Goal: Task Accomplishment & Management: Manage account settings

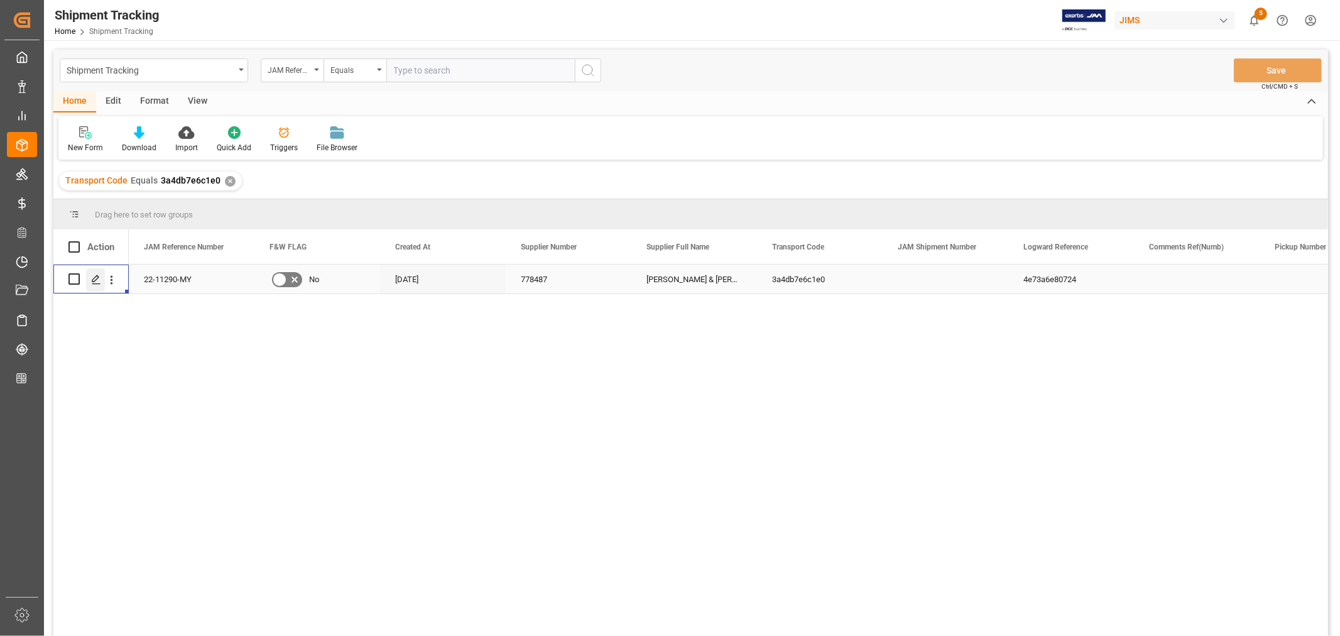
click at [96, 277] on icon "Press SPACE to select this row." at bounding box center [96, 279] width 10 height 10
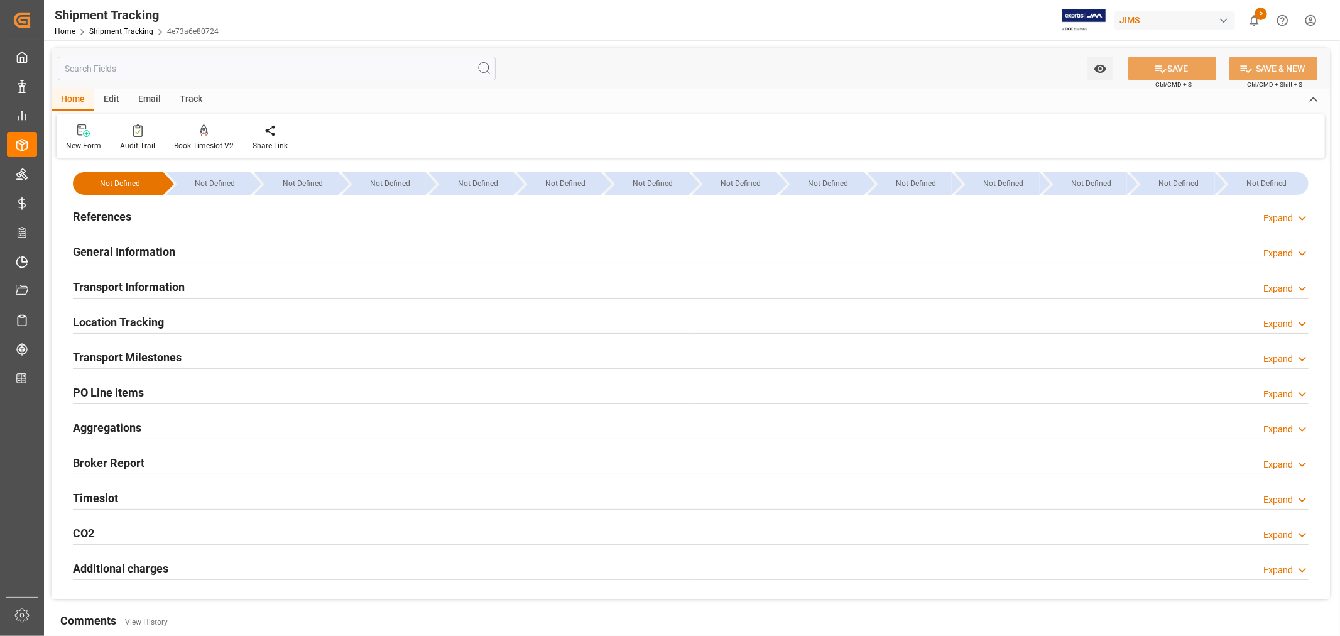
click at [133, 244] on h2 "General Information" at bounding box center [124, 251] width 102 height 17
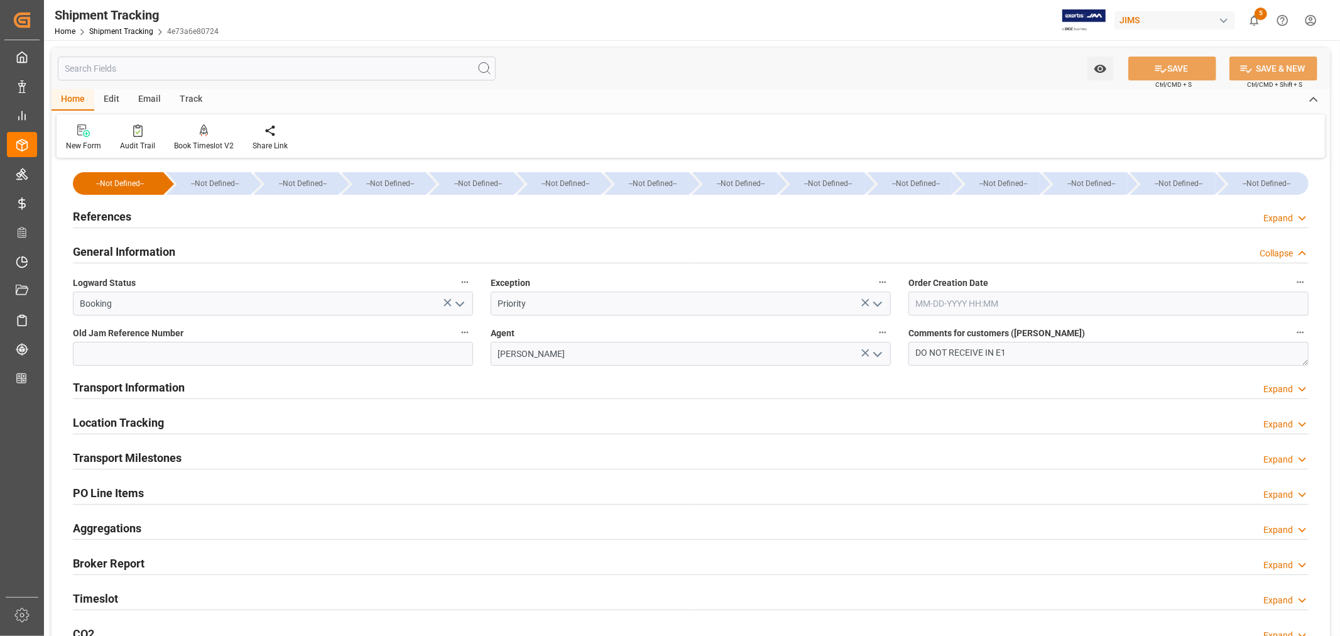
click at [878, 303] on polyline "open menu" at bounding box center [878, 304] width 8 height 4
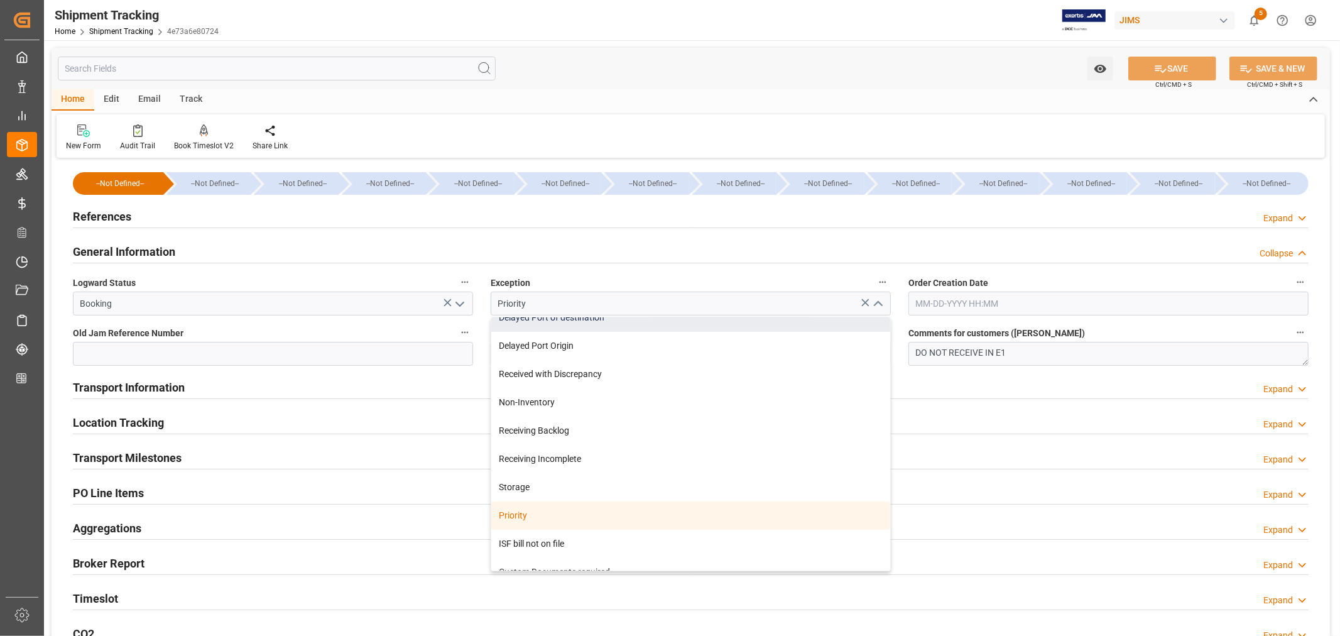
scroll to position [189, 0]
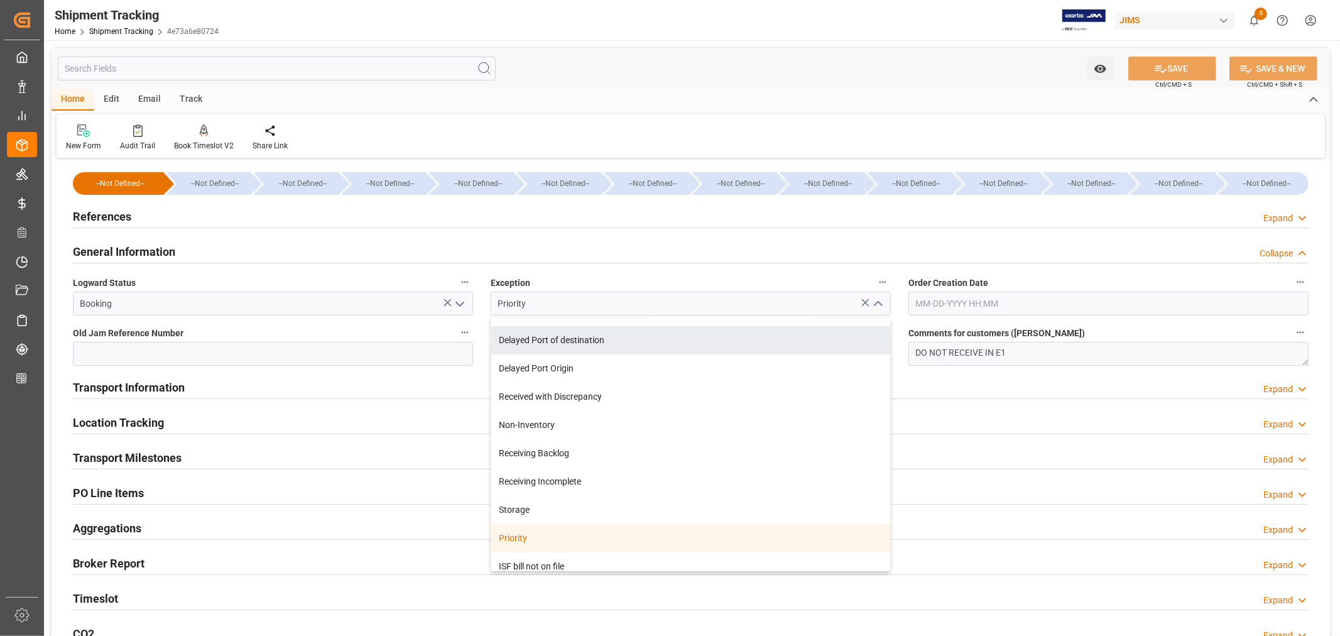
click at [456, 303] on polyline "open menu" at bounding box center [460, 304] width 8 height 4
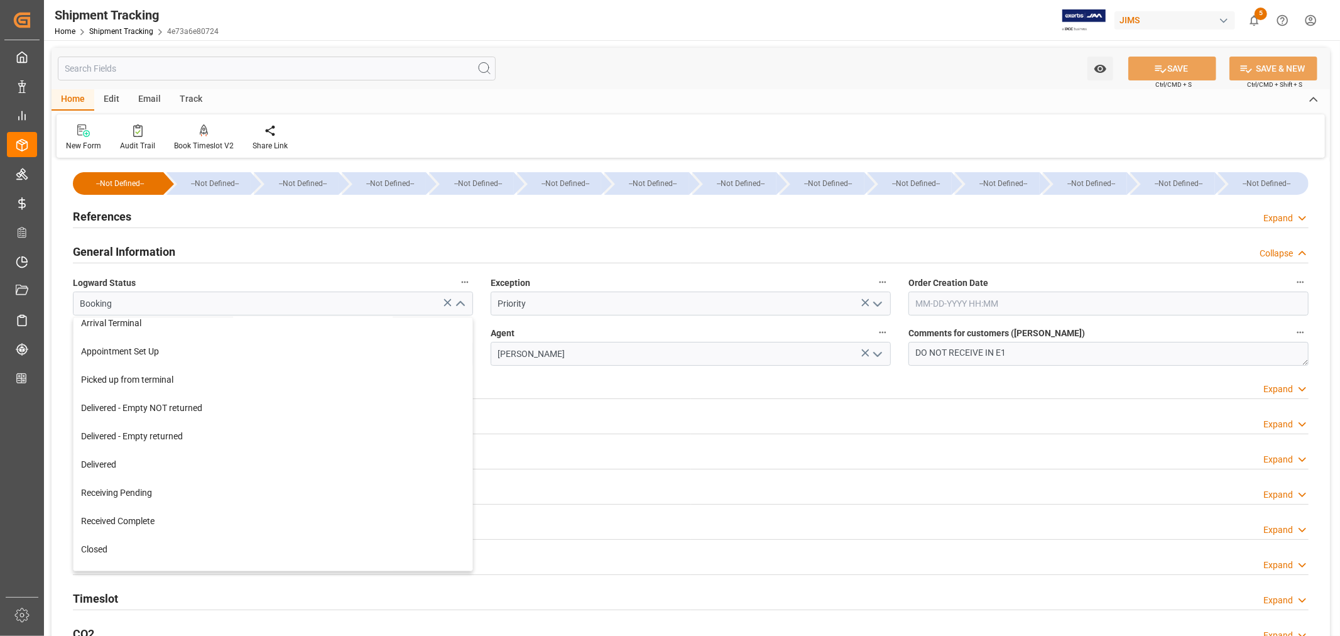
scroll to position [198, 0]
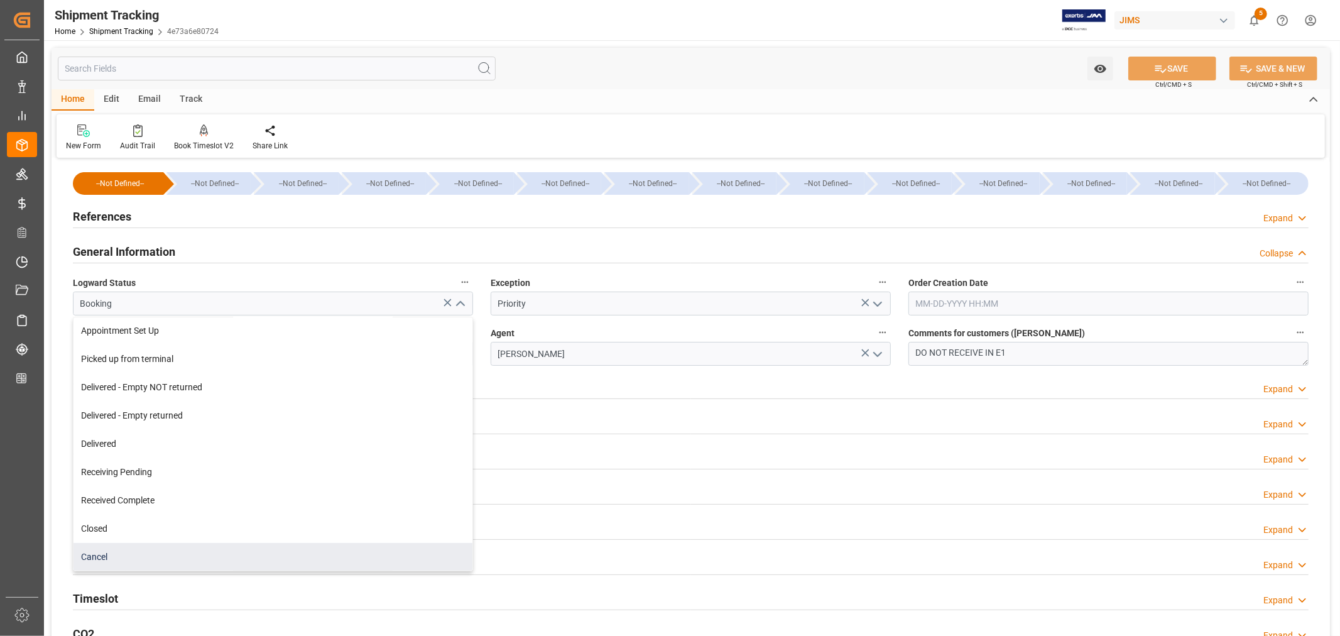
click at [124, 553] on div "Cancel" at bounding box center [272, 557] width 399 height 28
type input "Cancel"
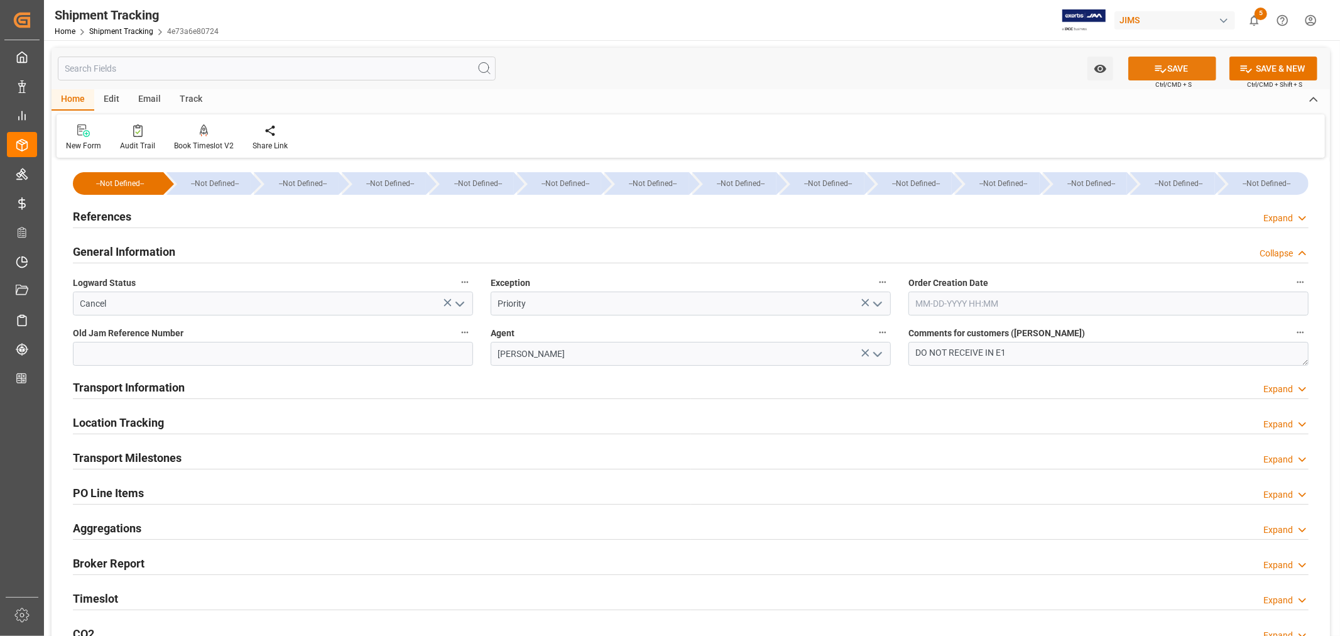
click at [1161, 68] on icon at bounding box center [1160, 68] width 13 height 13
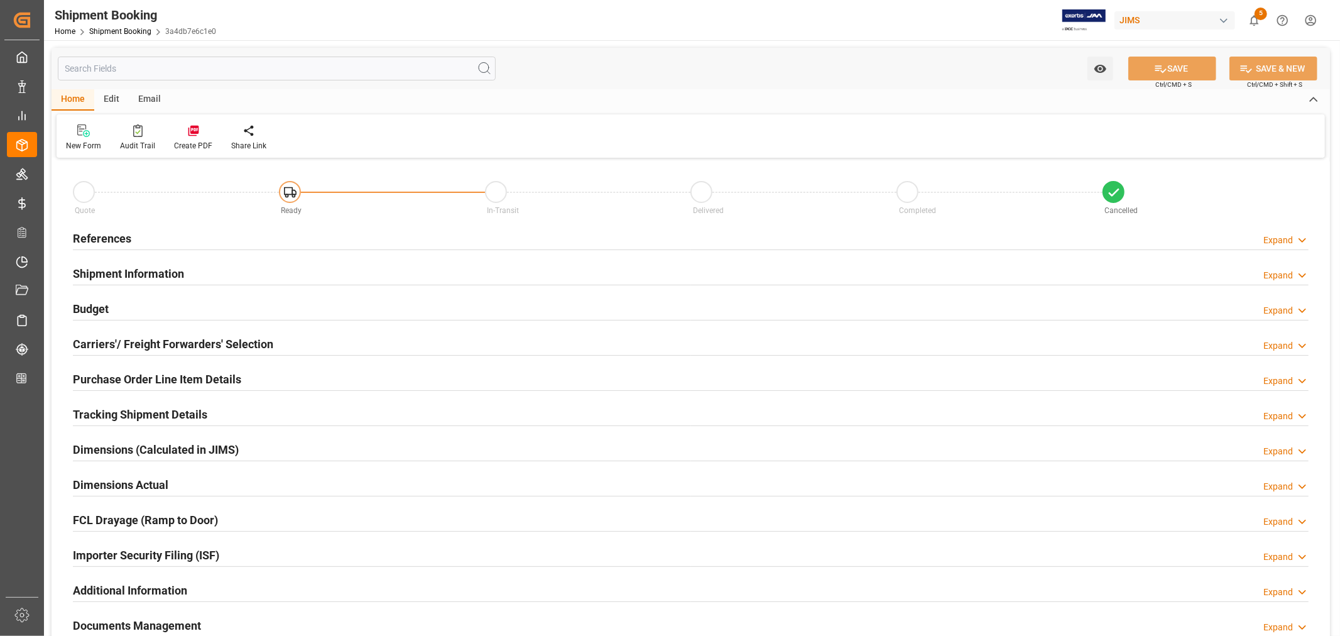
type input "1"
type input "10-03-2025"
click at [111, 237] on h2 "References" at bounding box center [102, 238] width 58 height 17
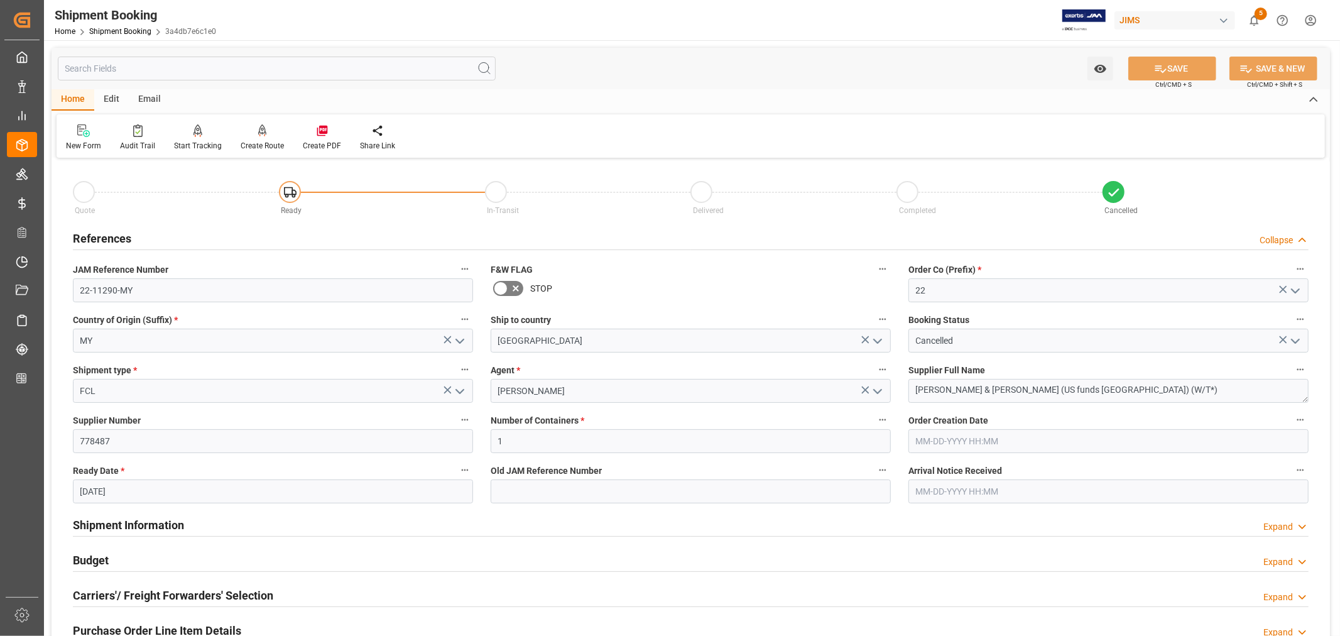
click at [111, 237] on h2 "References" at bounding box center [102, 238] width 58 height 17
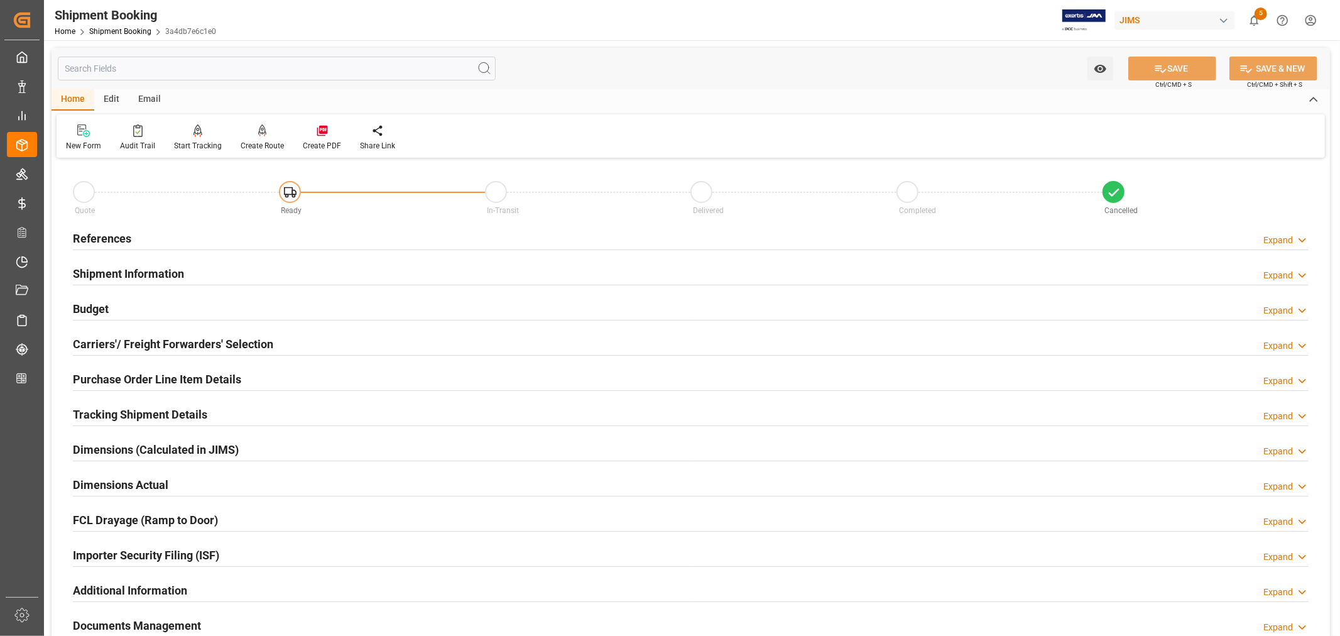
click at [143, 266] on h2 "Shipment Information" at bounding box center [128, 273] width 111 height 17
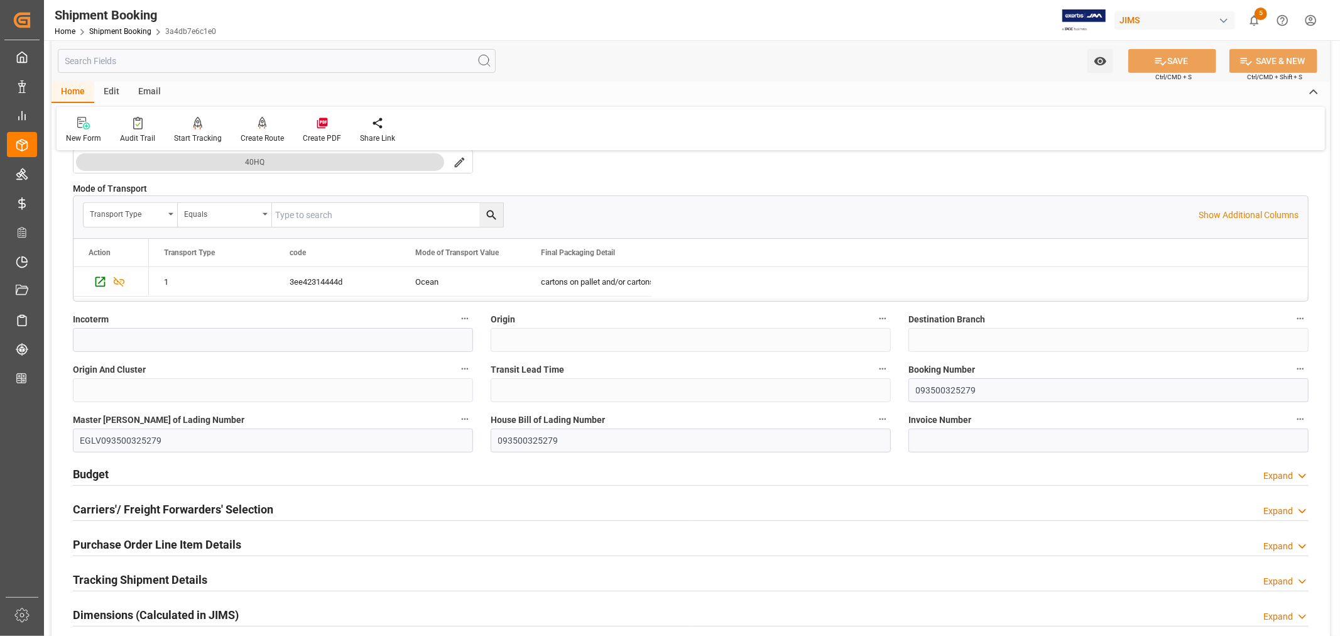
scroll to position [349, 0]
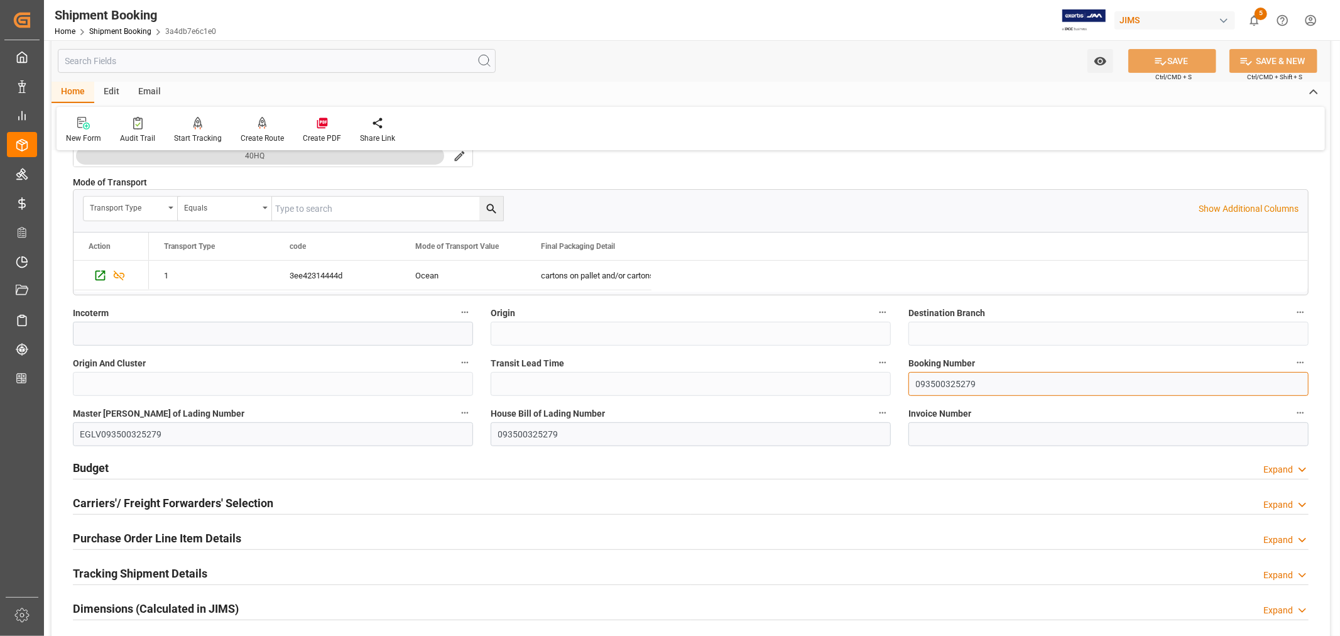
click at [928, 386] on input "093500325279" at bounding box center [1108, 384] width 400 height 24
click at [114, 33] on link "Shipment Booking" at bounding box center [120, 31] width 62 height 9
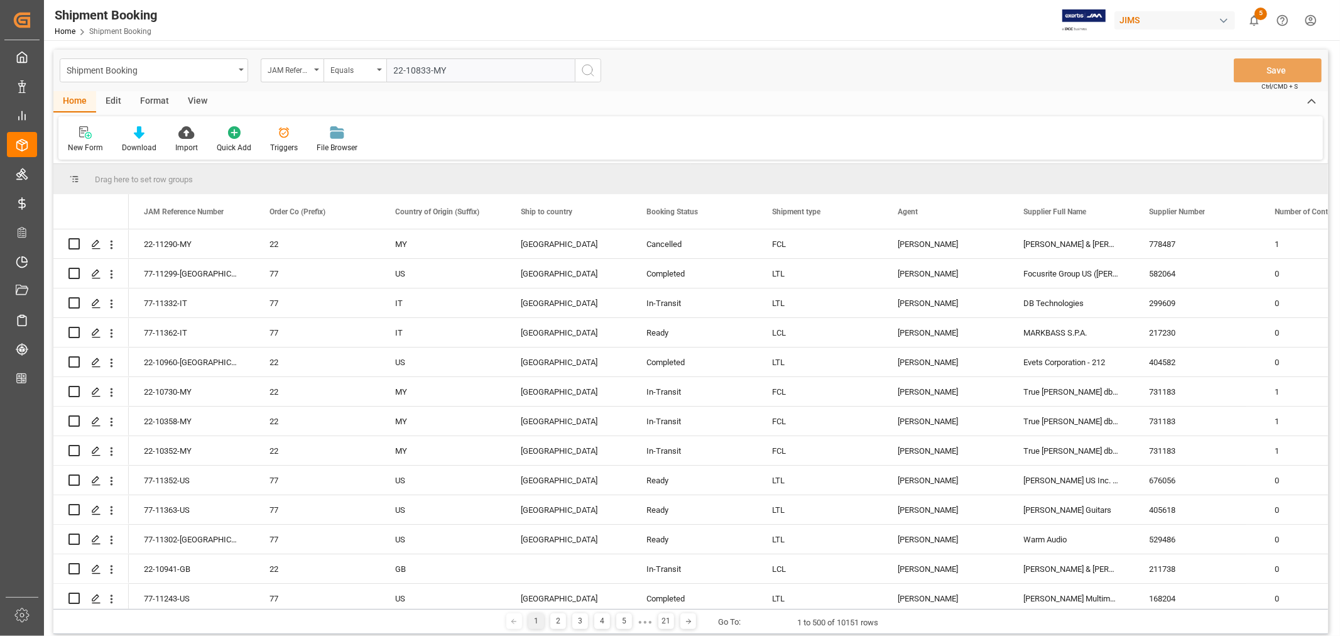
type input "22-10833-MY"
click at [588, 67] on icon "search button" at bounding box center [587, 70] width 15 height 15
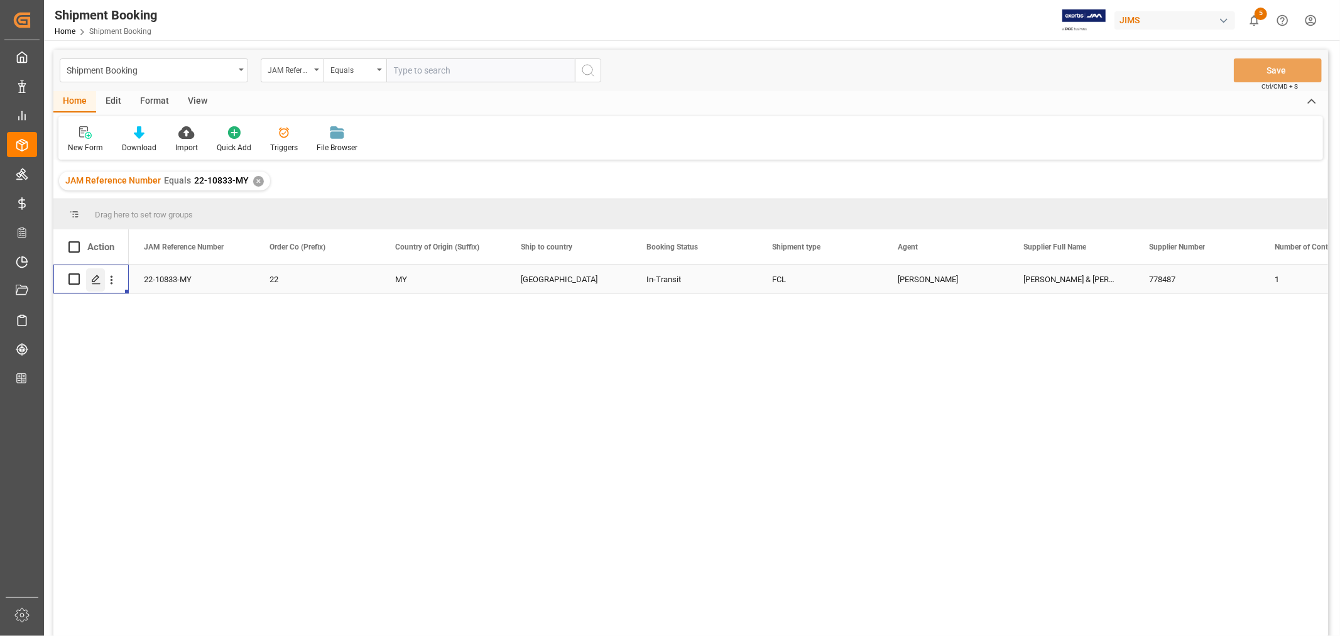
click at [96, 278] on polygon "Press SPACE to select this row." at bounding box center [95, 278] width 6 height 6
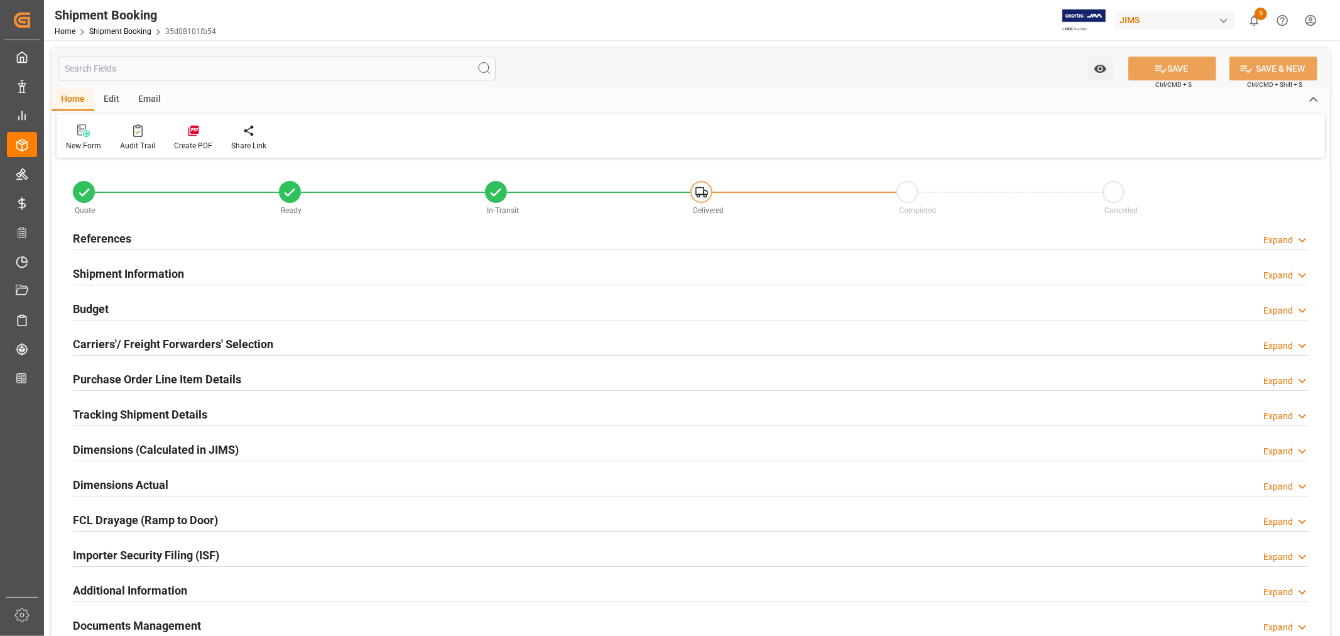
type input "43"
drag, startPoint x: 151, startPoint y: 271, endPoint x: 178, endPoint y: 271, distance: 27.0
click at [152, 271] on h2 "Shipment Information" at bounding box center [128, 273] width 111 height 17
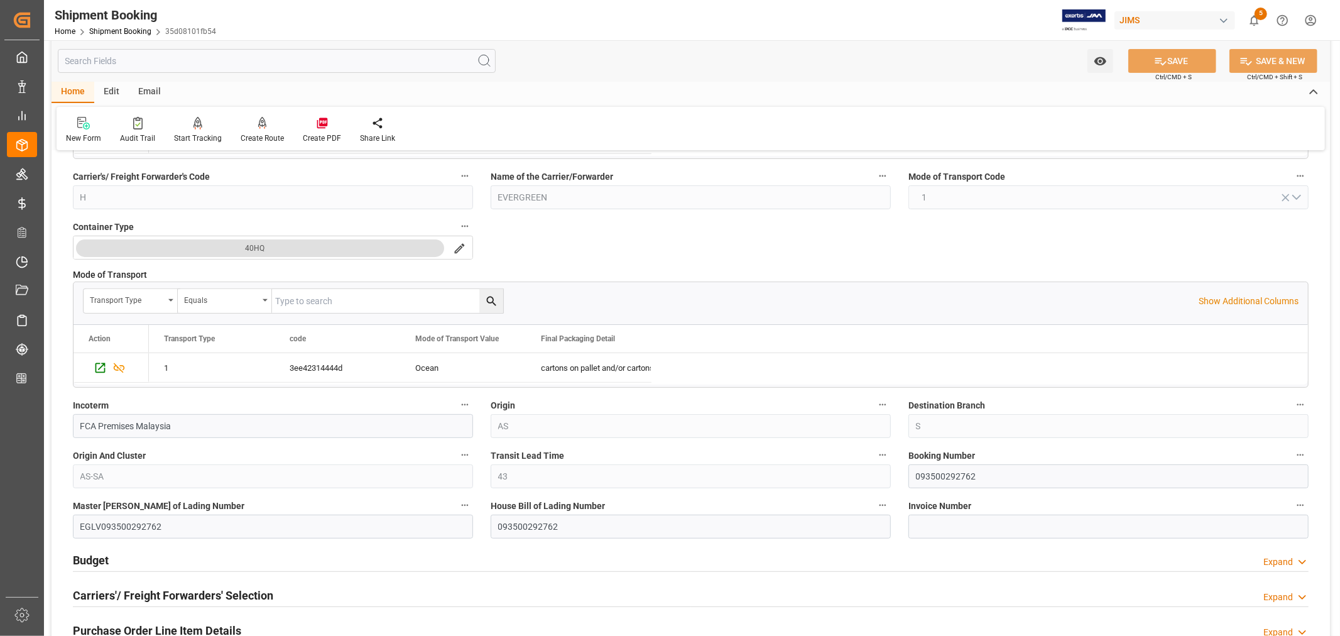
scroll to position [349, 0]
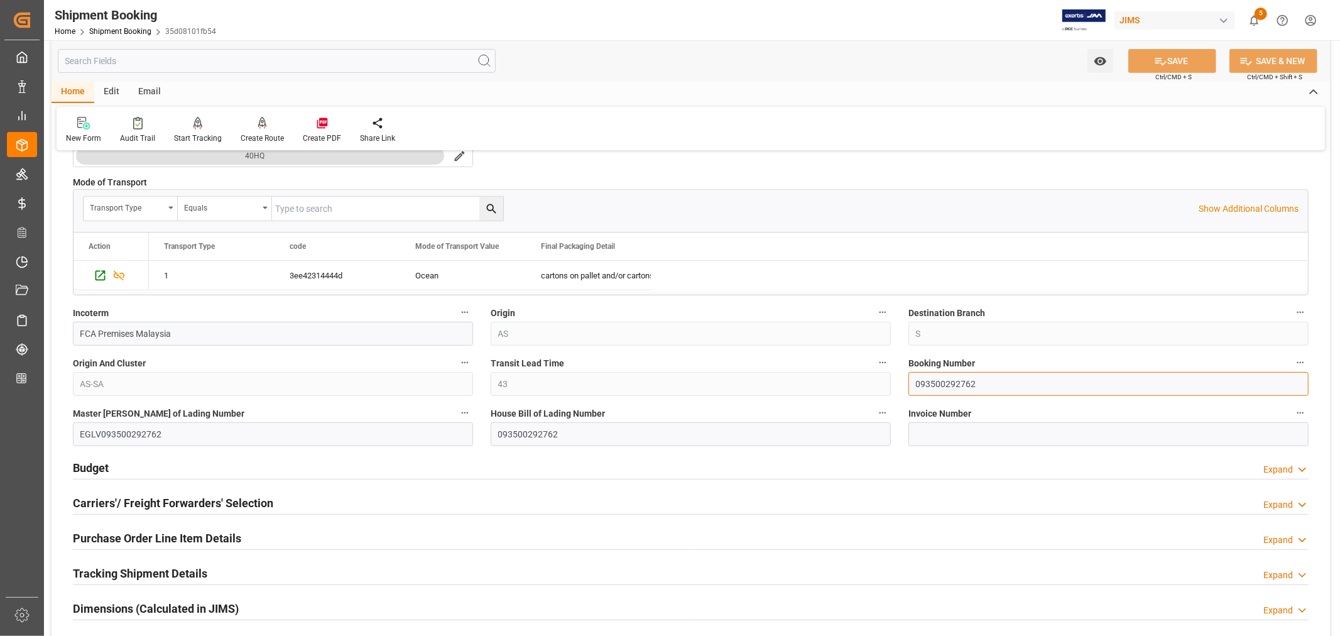
click at [929, 382] on input "093500292762" at bounding box center [1108, 384] width 400 height 24
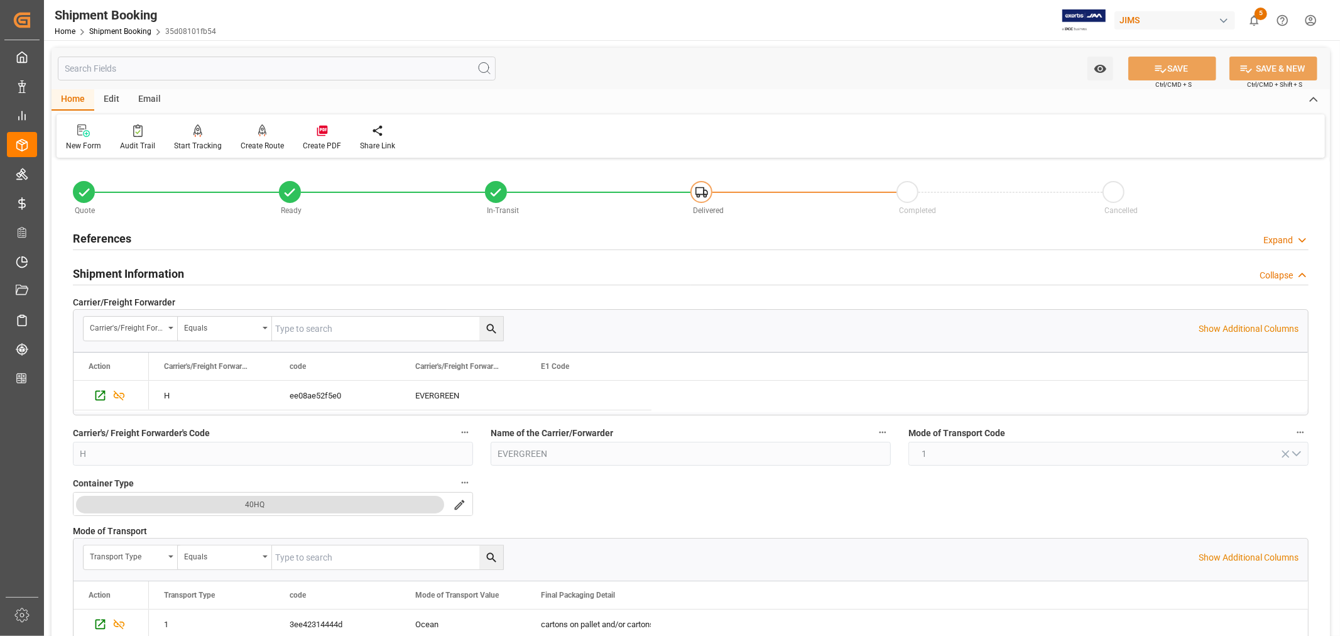
click at [111, 239] on h2 "References" at bounding box center [102, 238] width 58 height 17
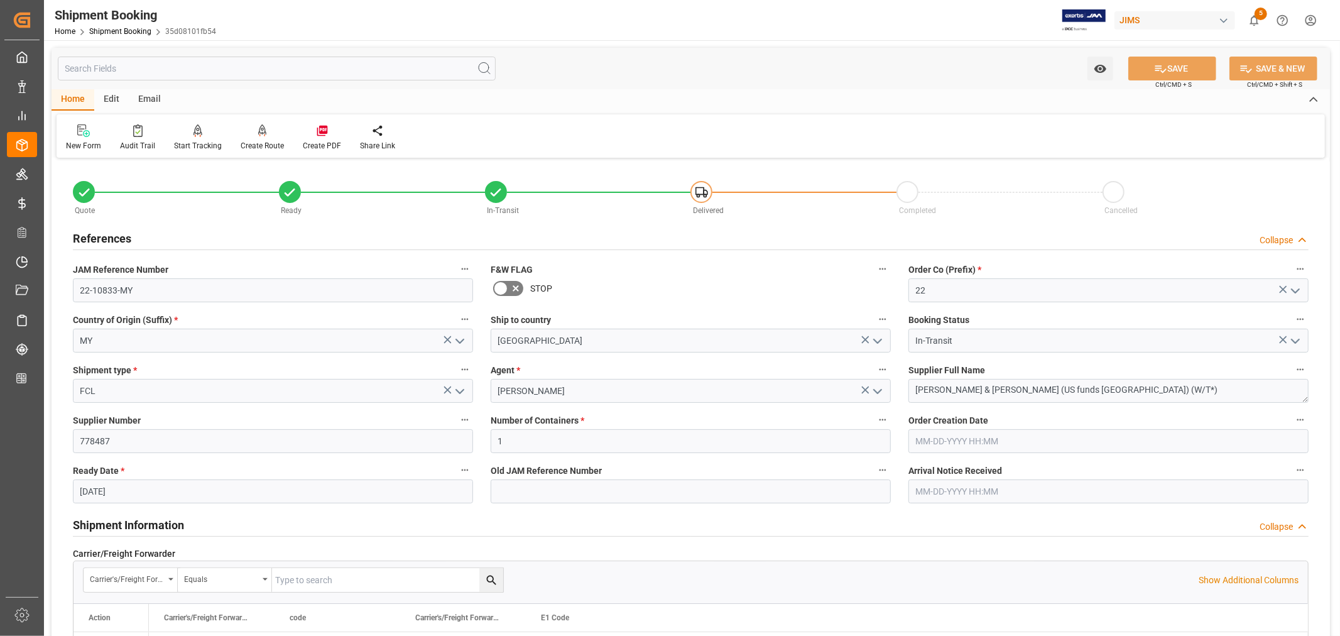
click at [145, 522] on h2 "Shipment Information" at bounding box center [128, 524] width 111 height 17
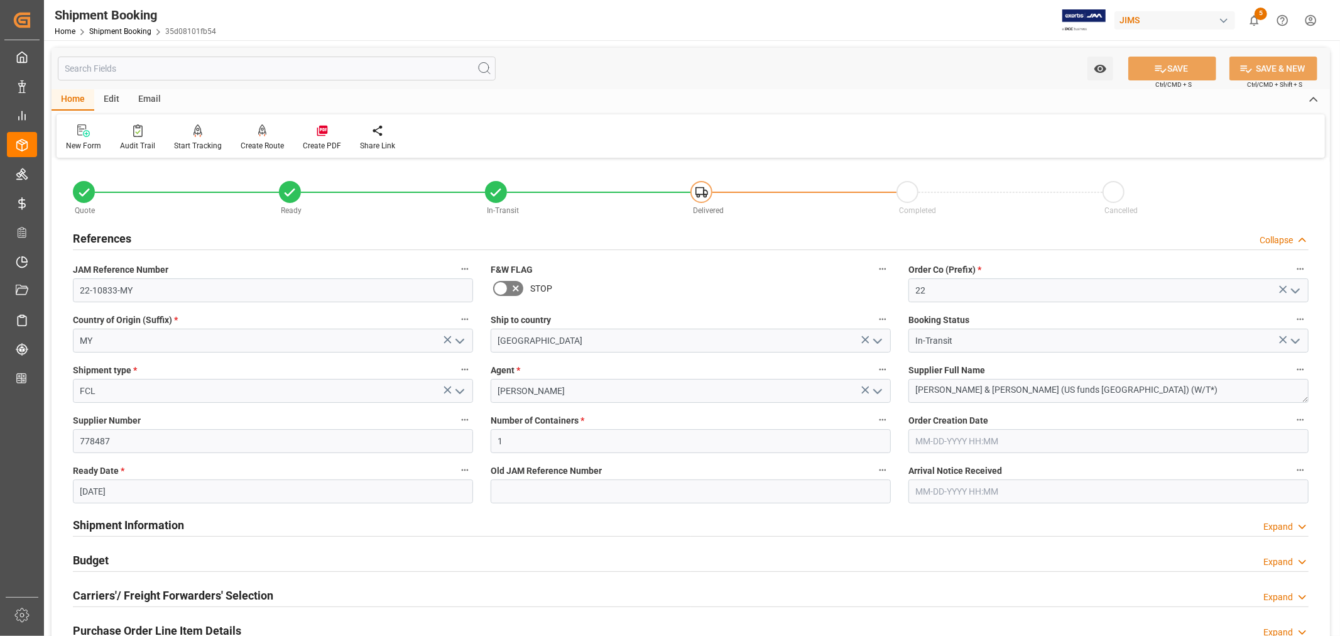
click at [110, 559] on div "Budget Expand" at bounding box center [690, 559] width 1235 height 24
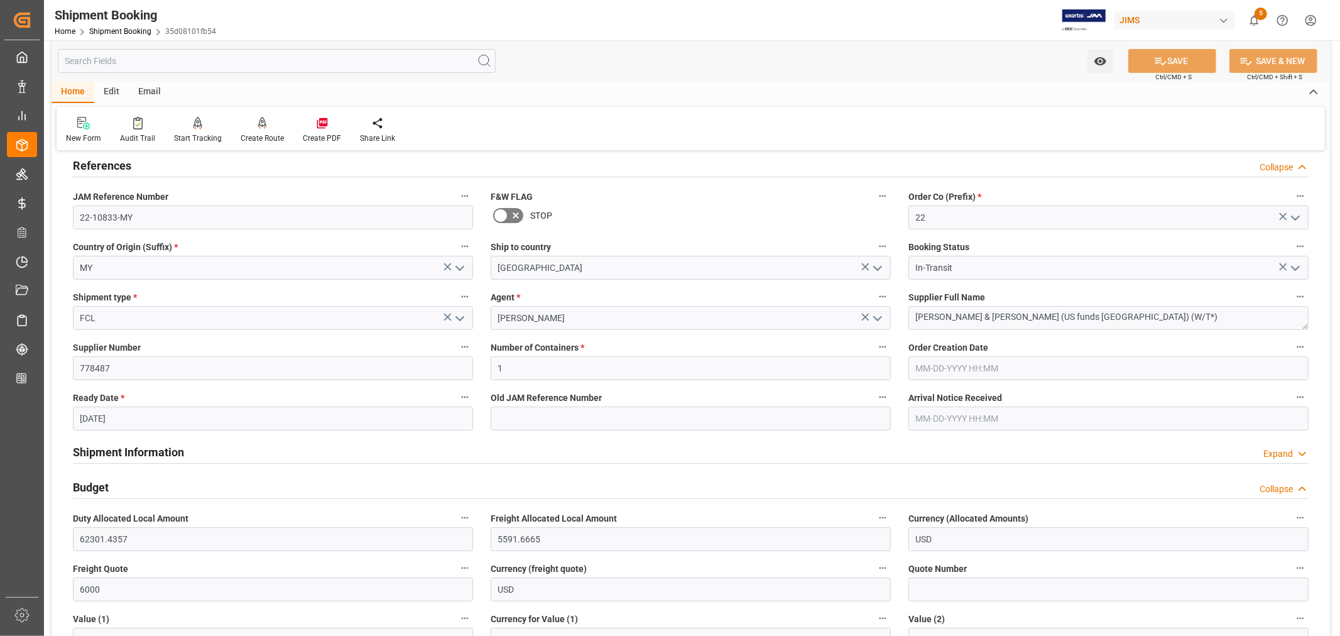
scroll to position [70, 0]
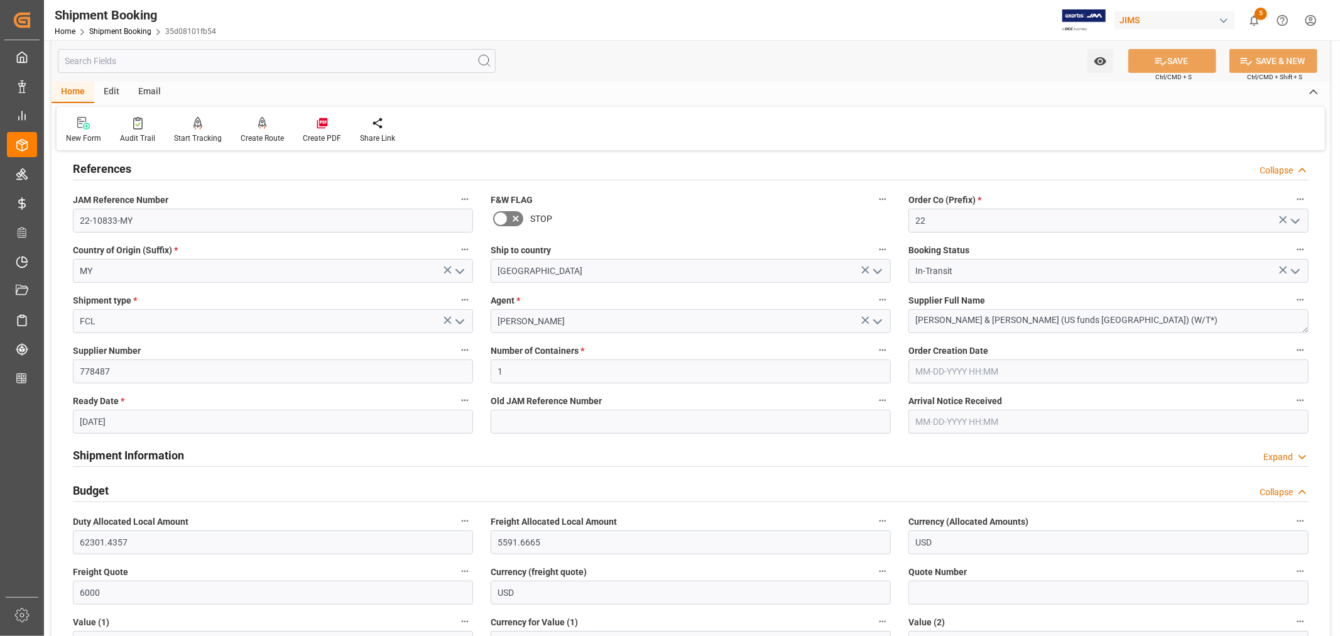
click at [114, 490] on div "Budget Collapse" at bounding box center [690, 489] width 1235 height 24
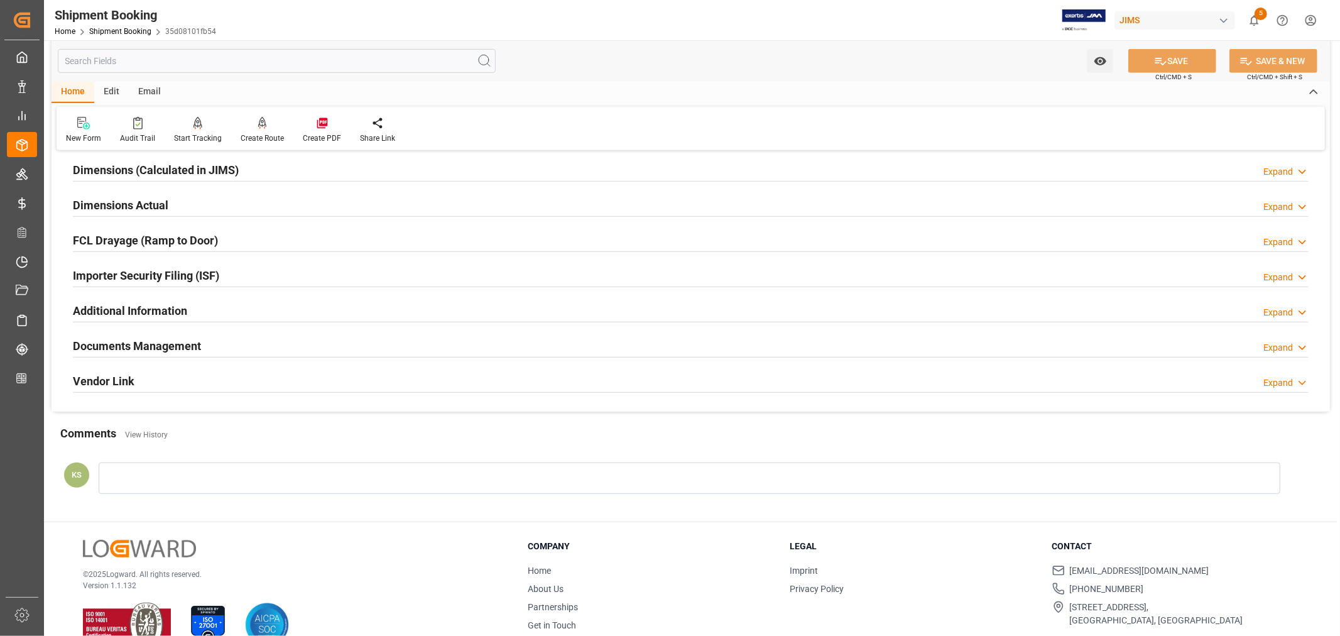
scroll to position [560, 0]
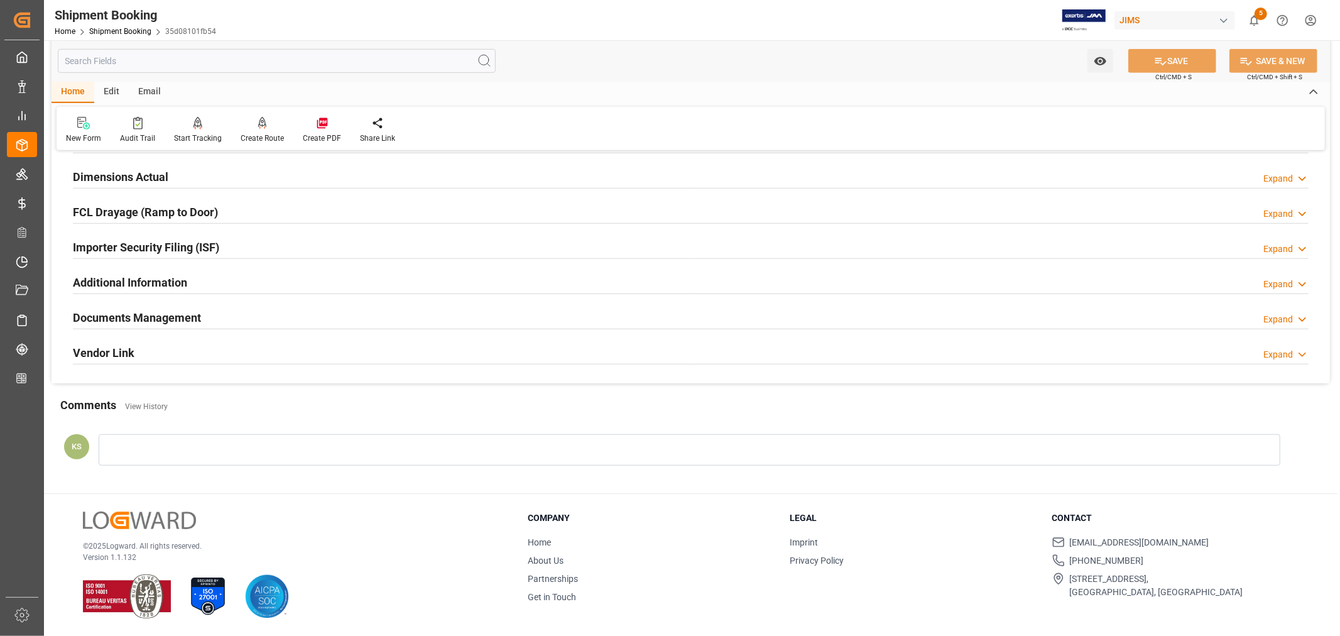
click at [192, 311] on h2 "Documents Management" at bounding box center [137, 317] width 128 height 17
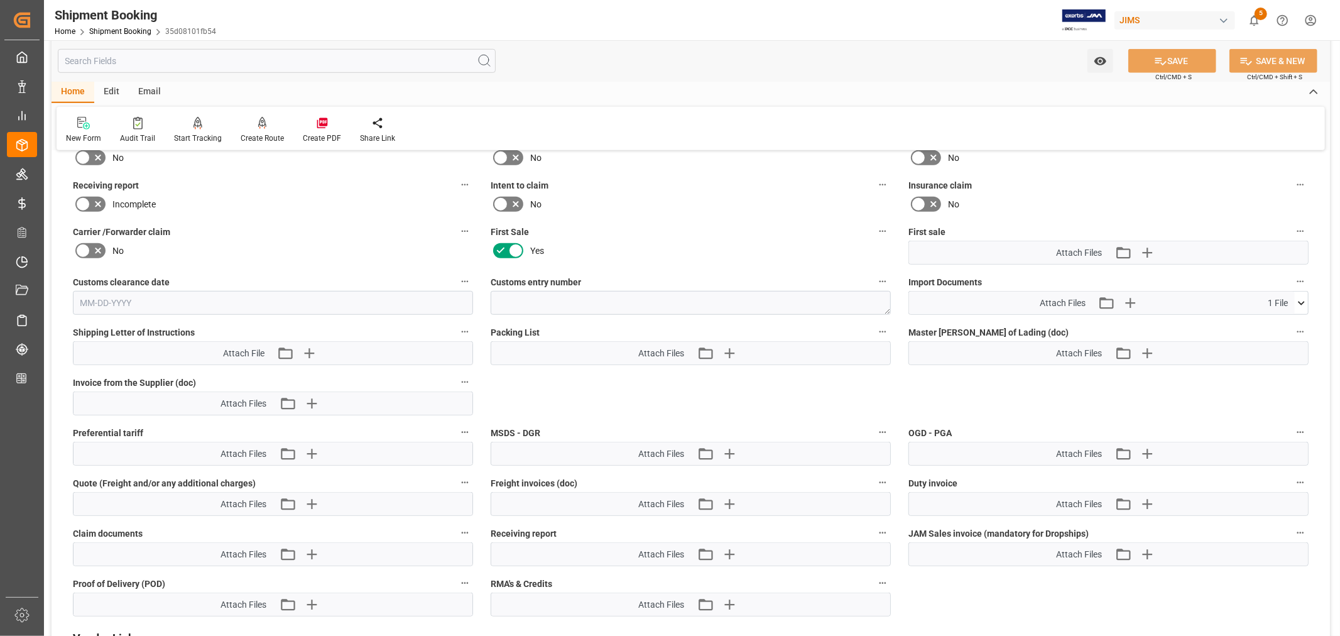
scroll to position [838, 0]
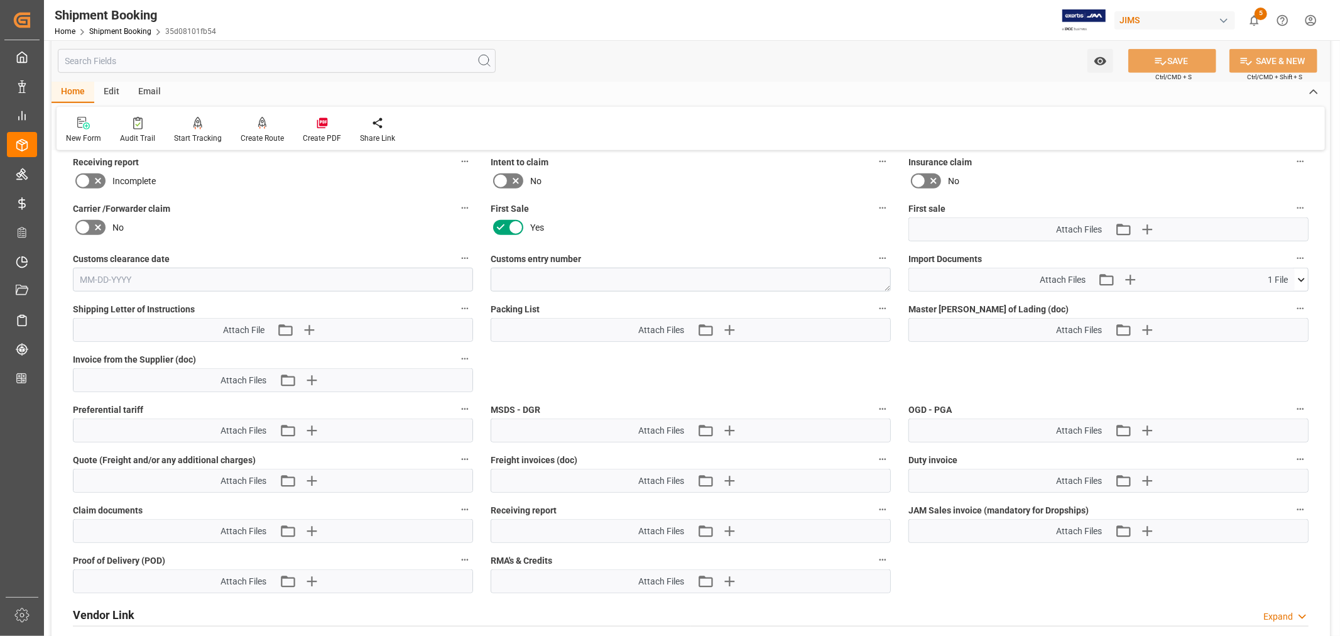
click at [1298, 278] on icon at bounding box center [1300, 279] width 13 height 13
click at [1294, 299] on icon at bounding box center [1294, 303] width 12 height 8
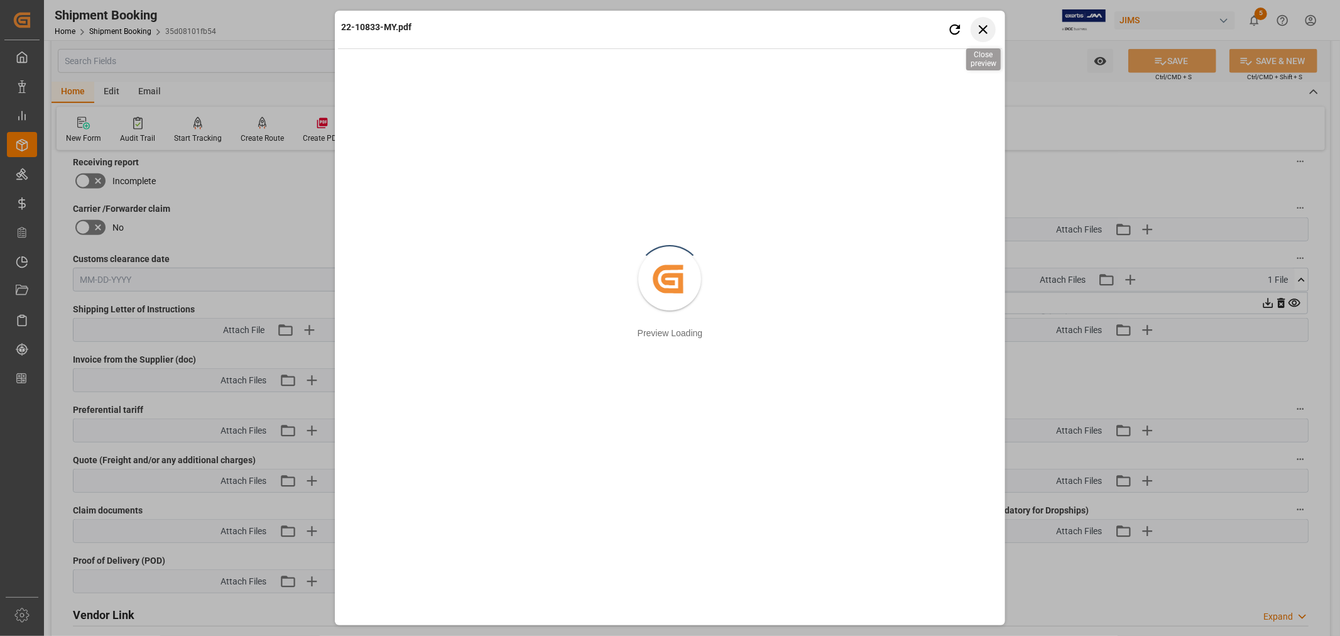
click at [986, 28] on icon "button" at bounding box center [983, 29] width 16 height 16
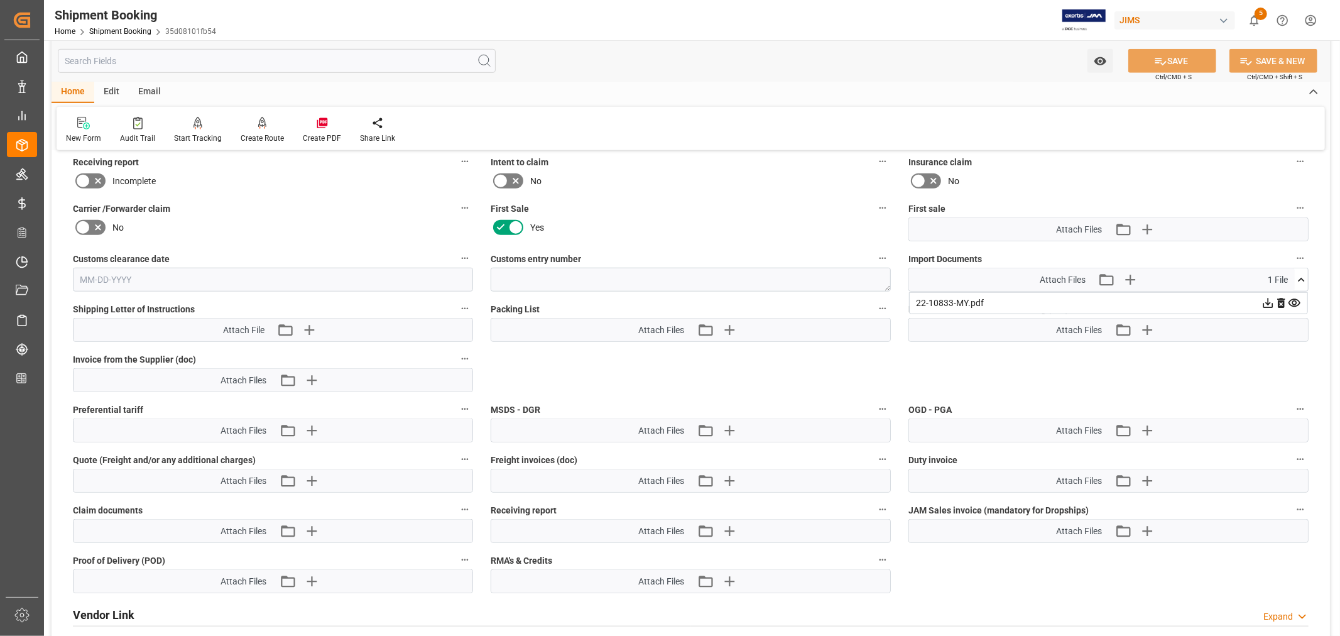
drag, startPoint x: 1302, startPoint y: 274, endPoint x: 1290, endPoint y: 279, distance: 12.7
click at [1302, 274] on icon at bounding box center [1300, 279] width 13 height 13
click at [1147, 226] on icon "button" at bounding box center [1146, 230] width 12 height 12
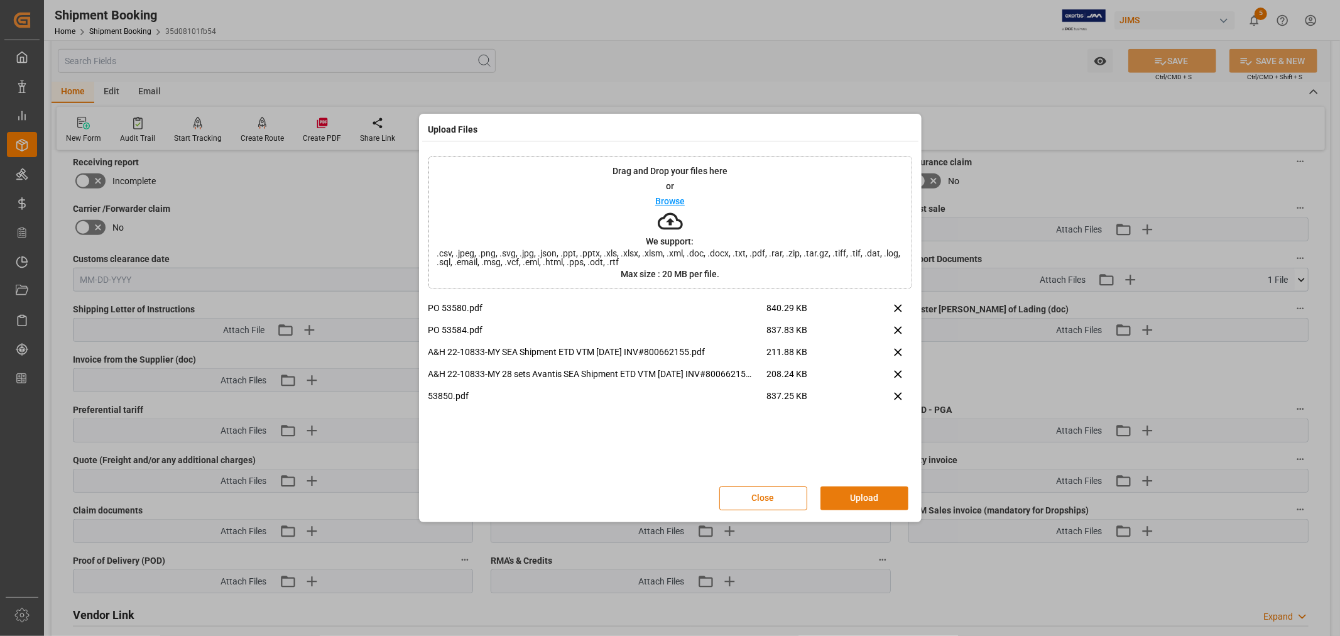
click at [857, 494] on button "Upload" at bounding box center [864, 498] width 88 height 24
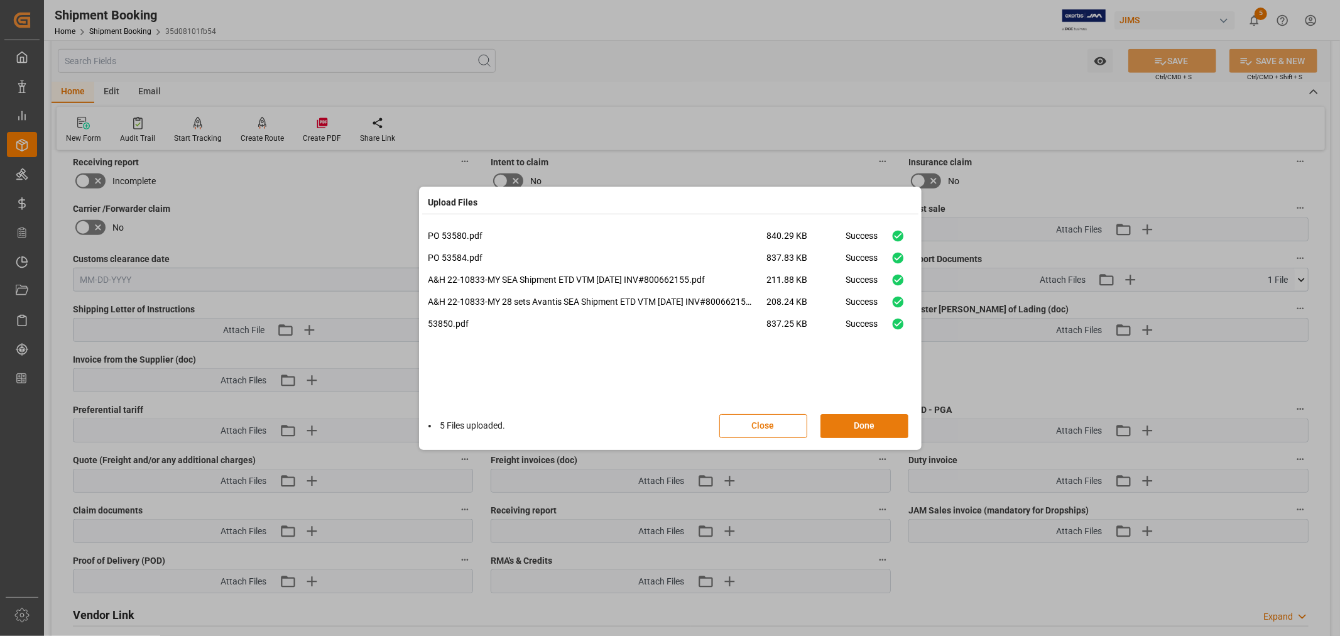
click at [853, 423] on button "Done" at bounding box center [864, 426] width 88 height 24
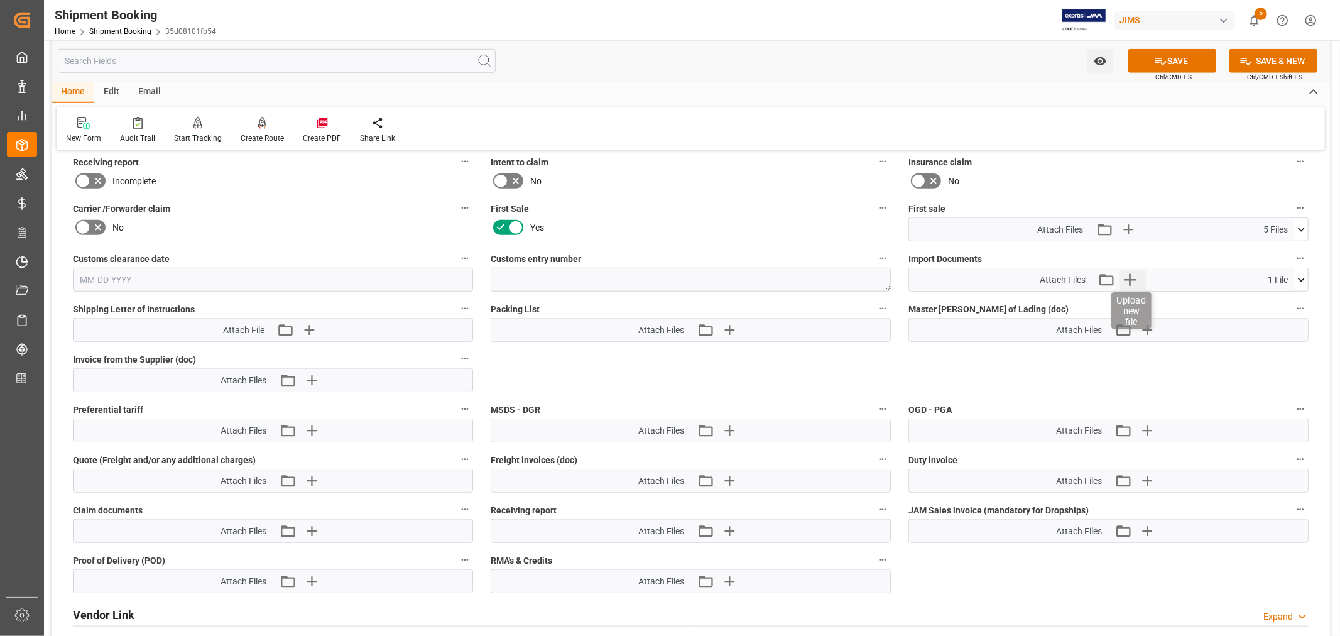
click at [1130, 274] on icon "button" at bounding box center [1130, 279] width 20 height 20
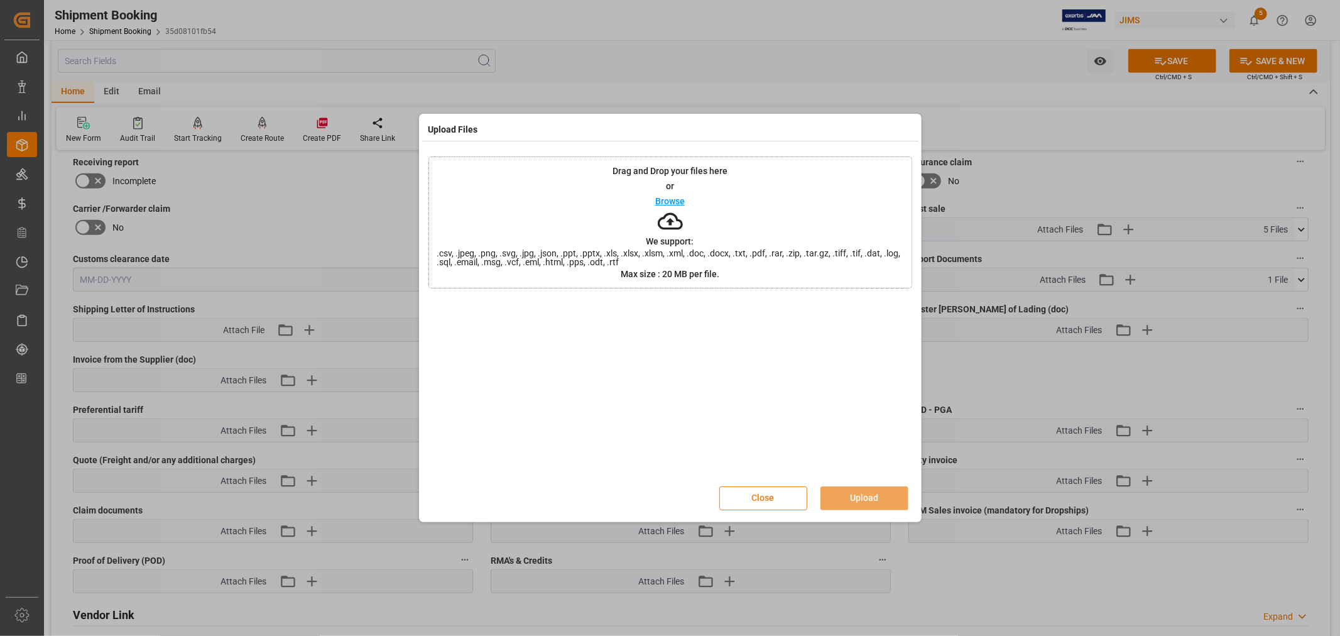
click at [774, 492] on button "Close" at bounding box center [763, 498] width 88 height 24
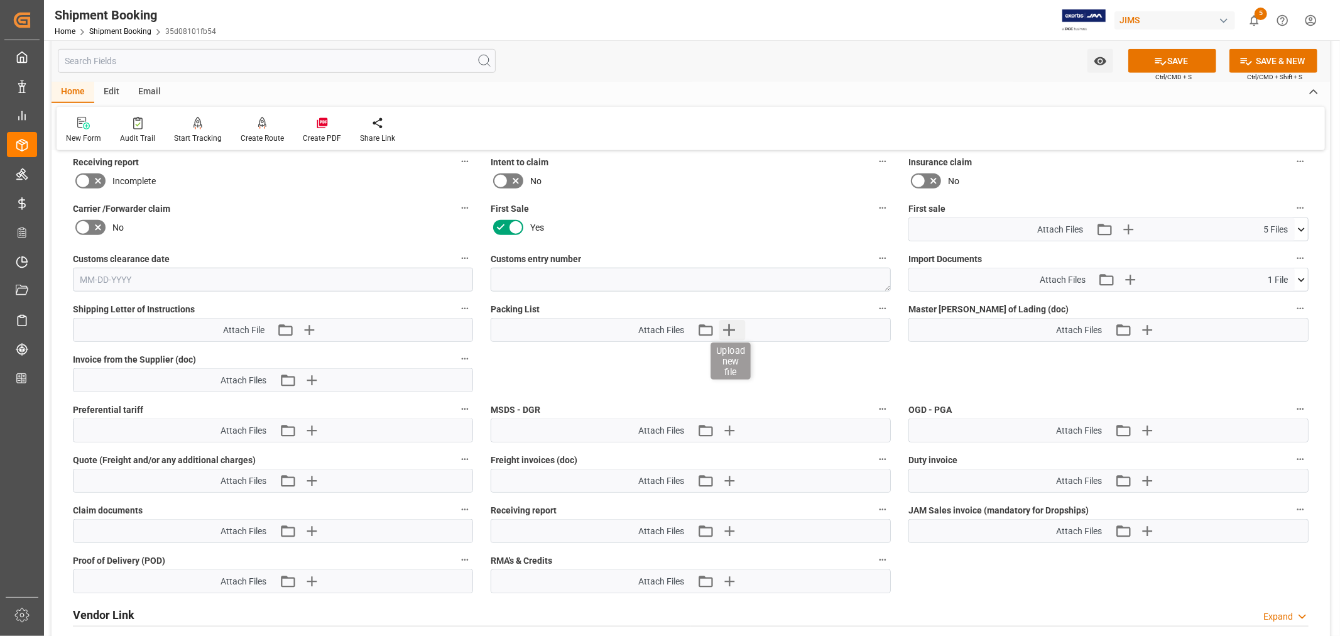
click at [728, 329] on icon "button" at bounding box center [729, 330] width 12 height 12
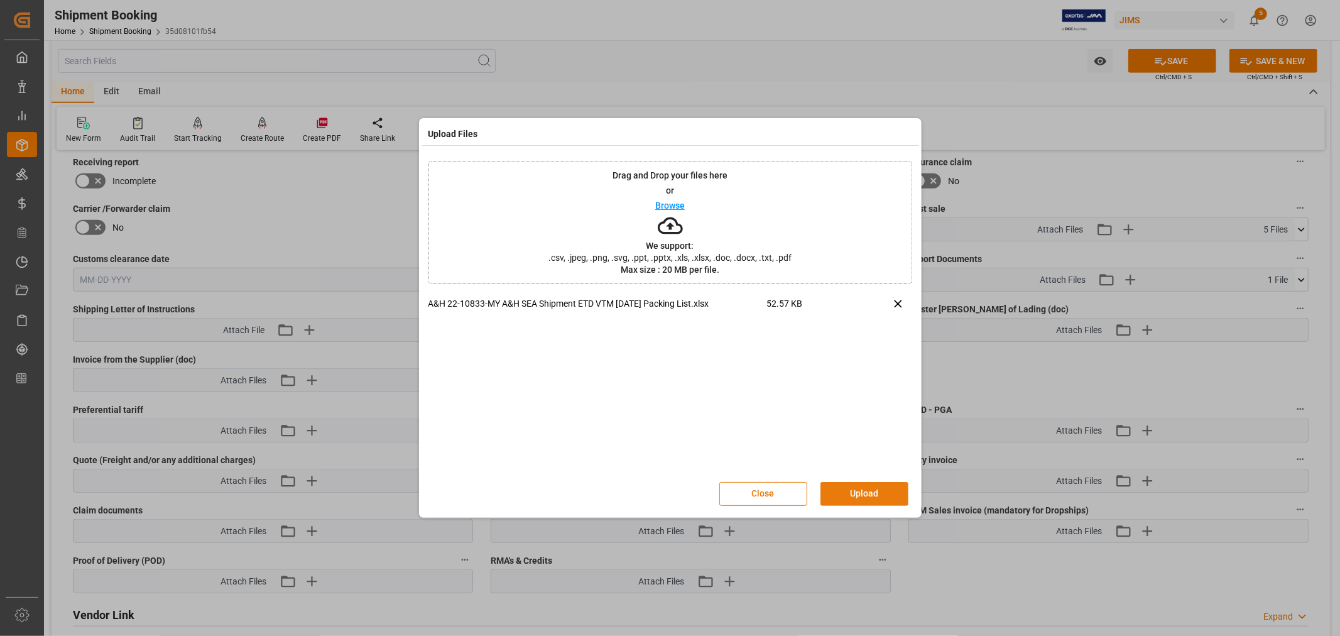
click at [849, 494] on button "Upload" at bounding box center [864, 494] width 88 height 24
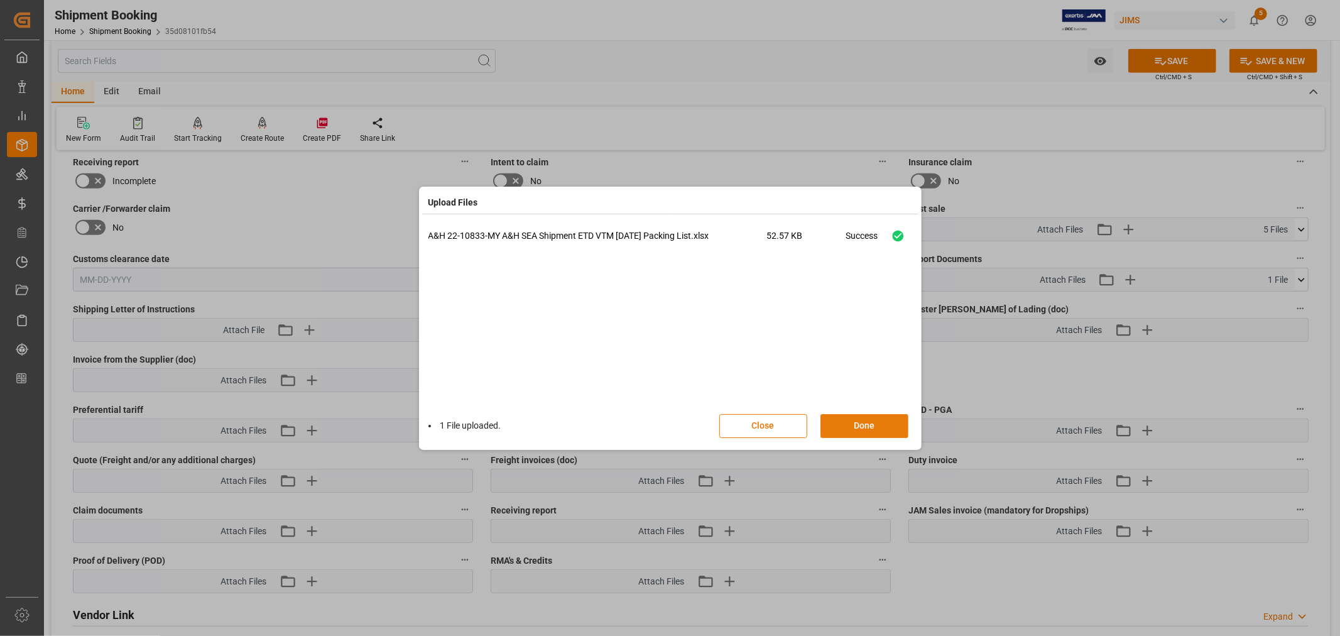
click at [858, 426] on button "Done" at bounding box center [864, 426] width 88 height 24
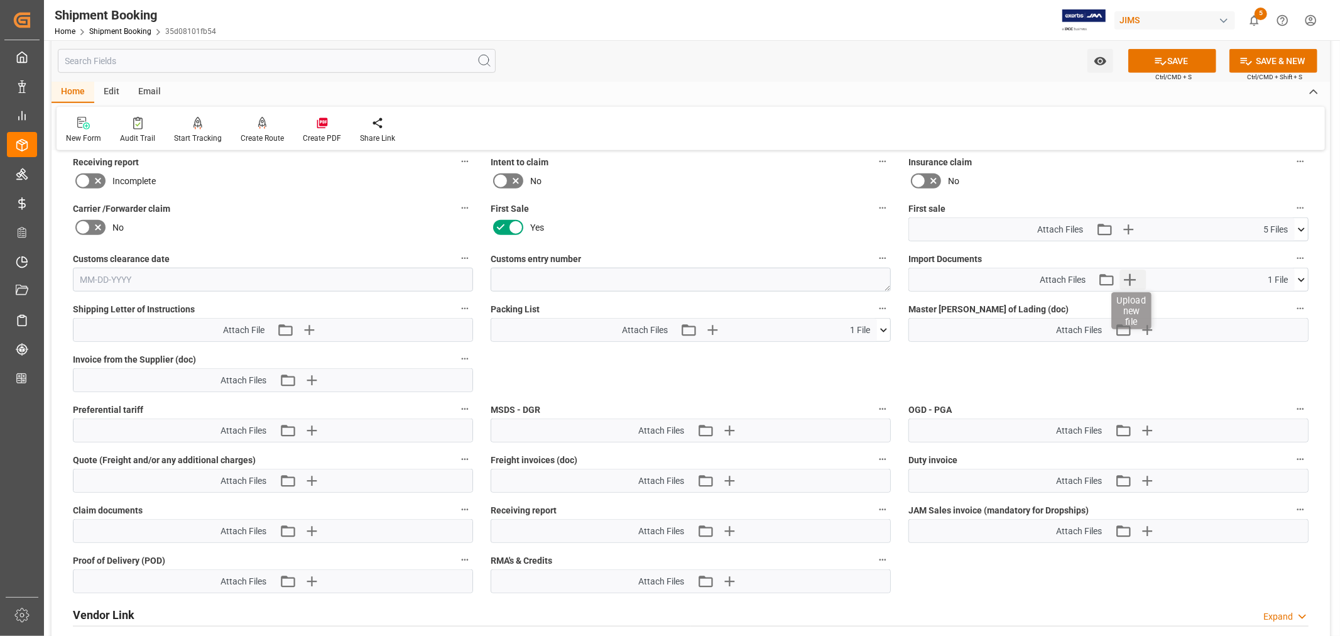
click at [1131, 278] on icon "button" at bounding box center [1130, 279] width 20 height 20
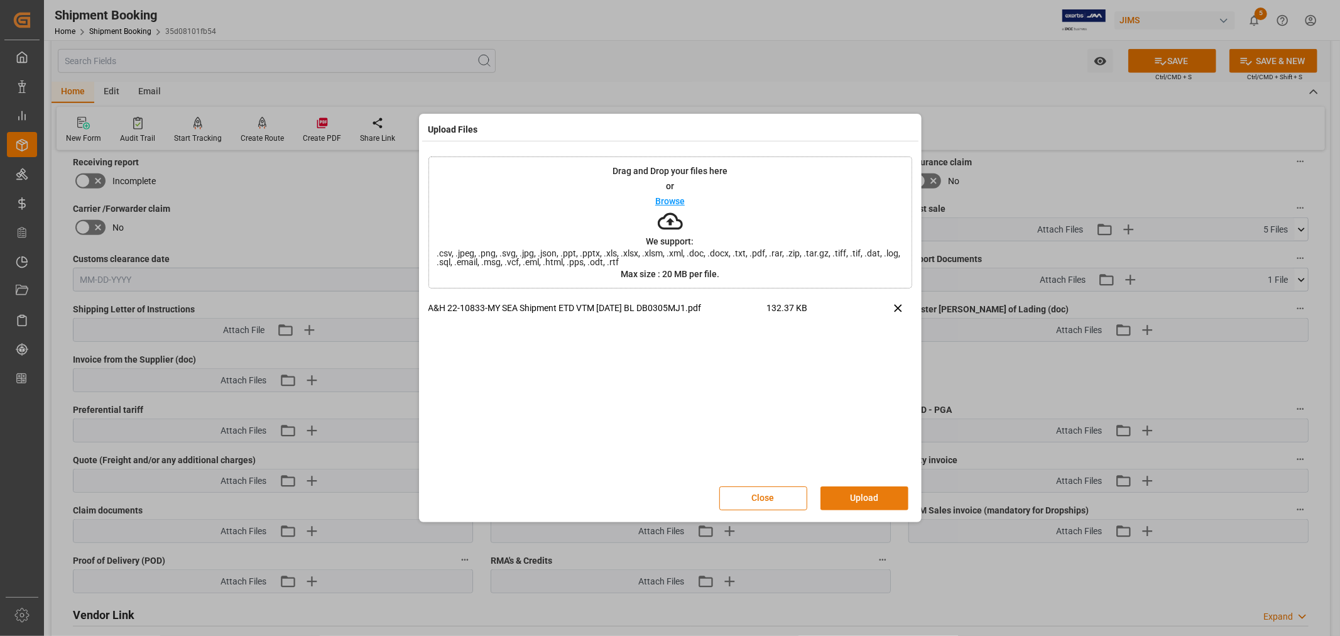
click at [849, 494] on button "Upload" at bounding box center [864, 498] width 88 height 24
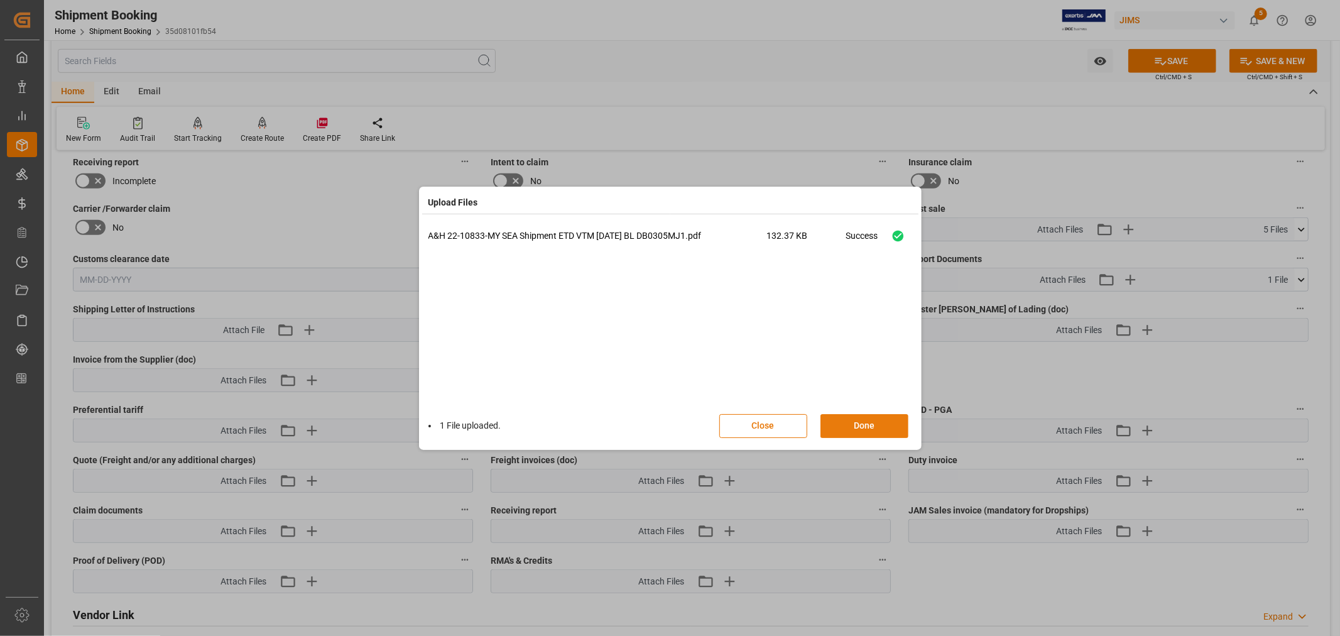
click at [846, 428] on button "Done" at bounding box center [864, 426] width 88 height 24
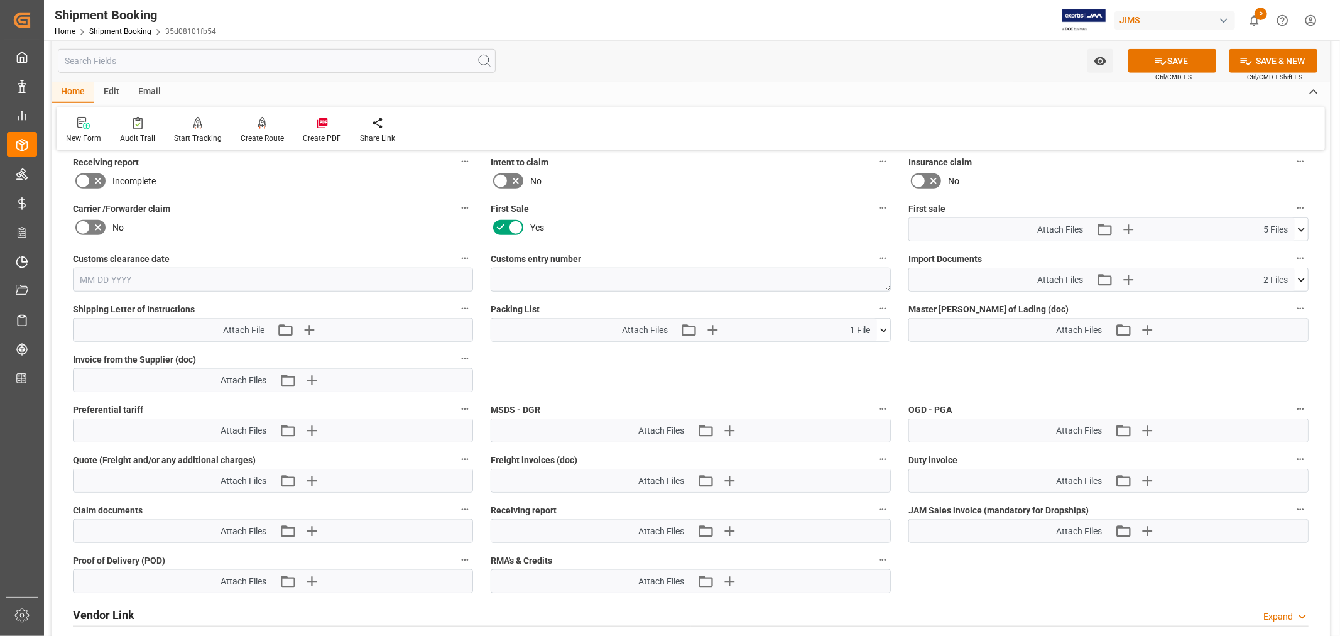
click at [1302, 274] on icon at bounding box center [1300, 279] width 13 height 13
click at [1175, 57] on button "SAVE" at bounding box center [1172, 61] width 88 height 24
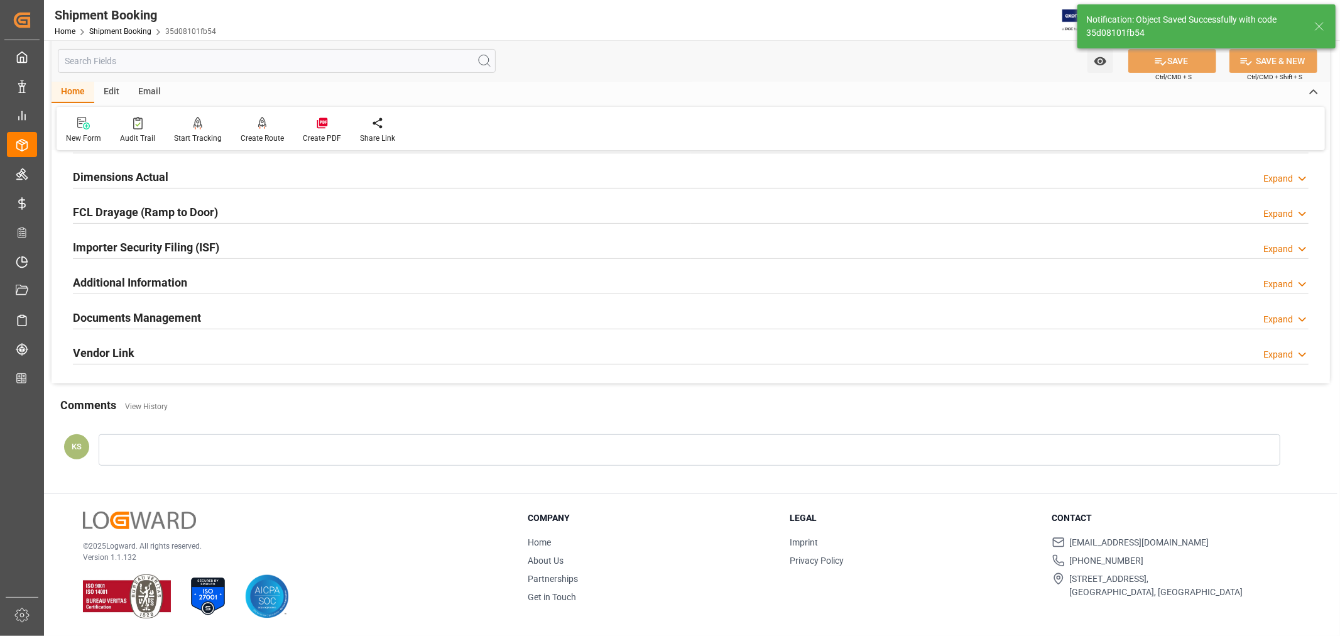
scroll to position [308, 0]
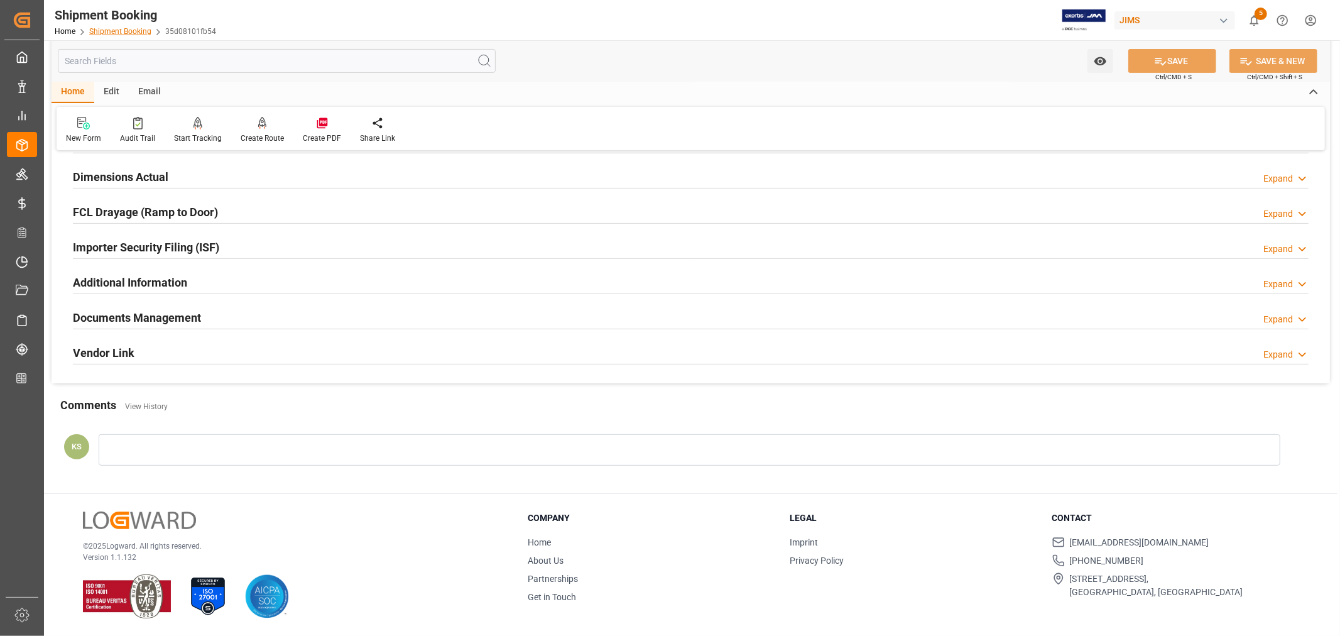
click at [128, 32] on link "Shipment Booking" at bounding box center [120, 31] width 62 height 9
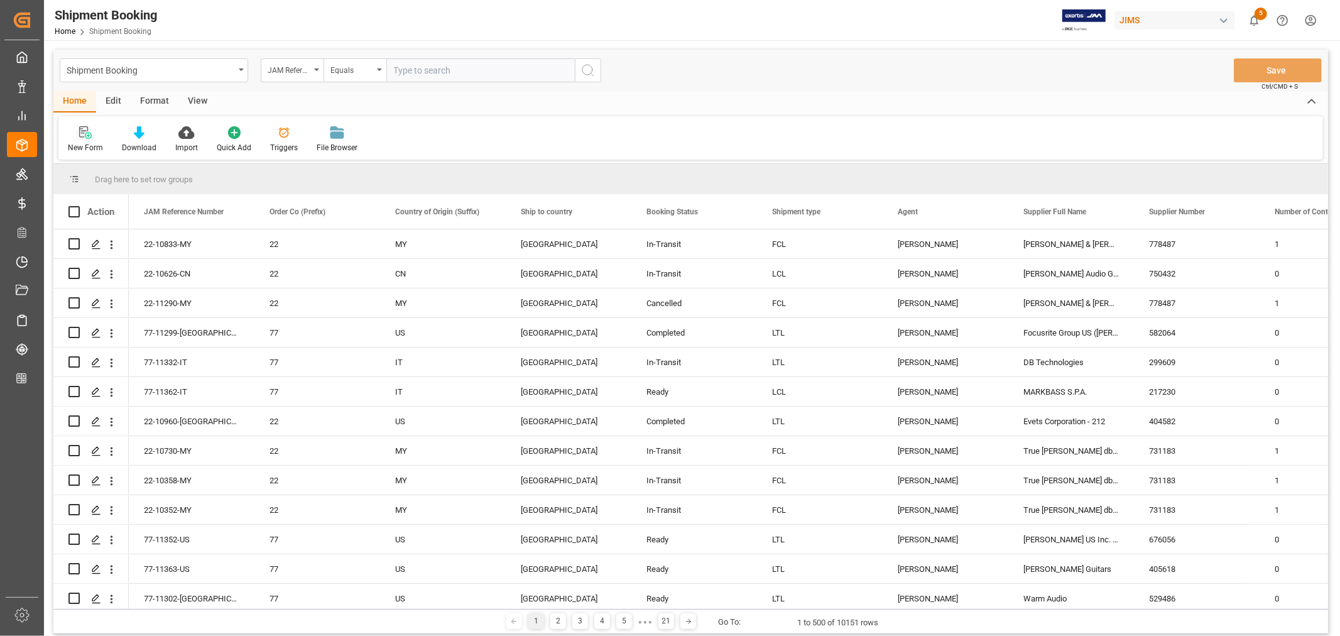
click at [87, 134] on icon at bounding box center [85, 132] width 13 height 13
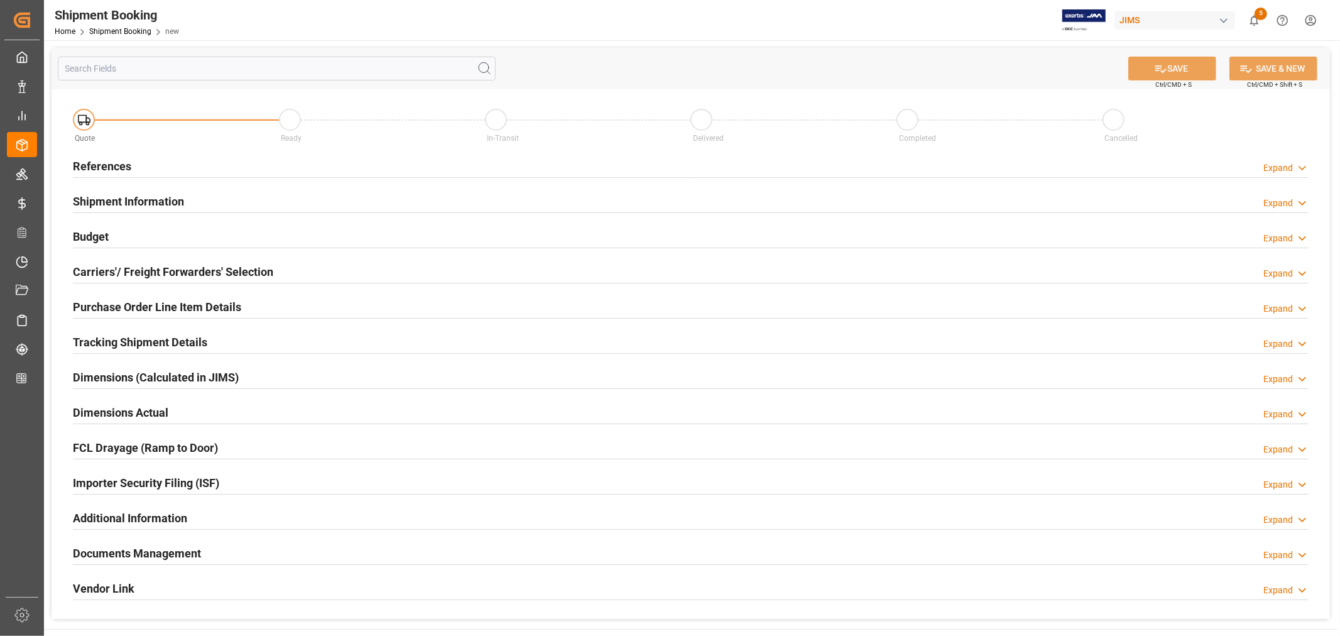
click at [111, 168] on h2 "References" at bounding box center [102, 166] width 58 height 17
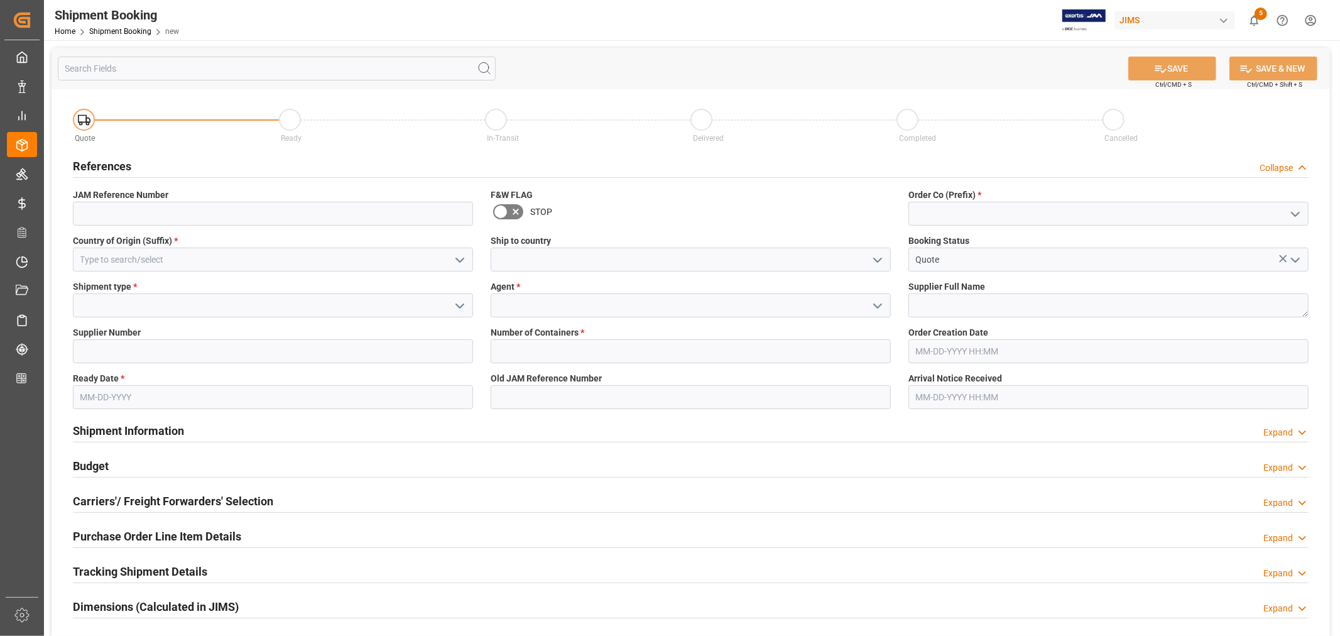
click at [460, 259] on icon "open menu" at bounding box center [459, 259] width 15 height 15
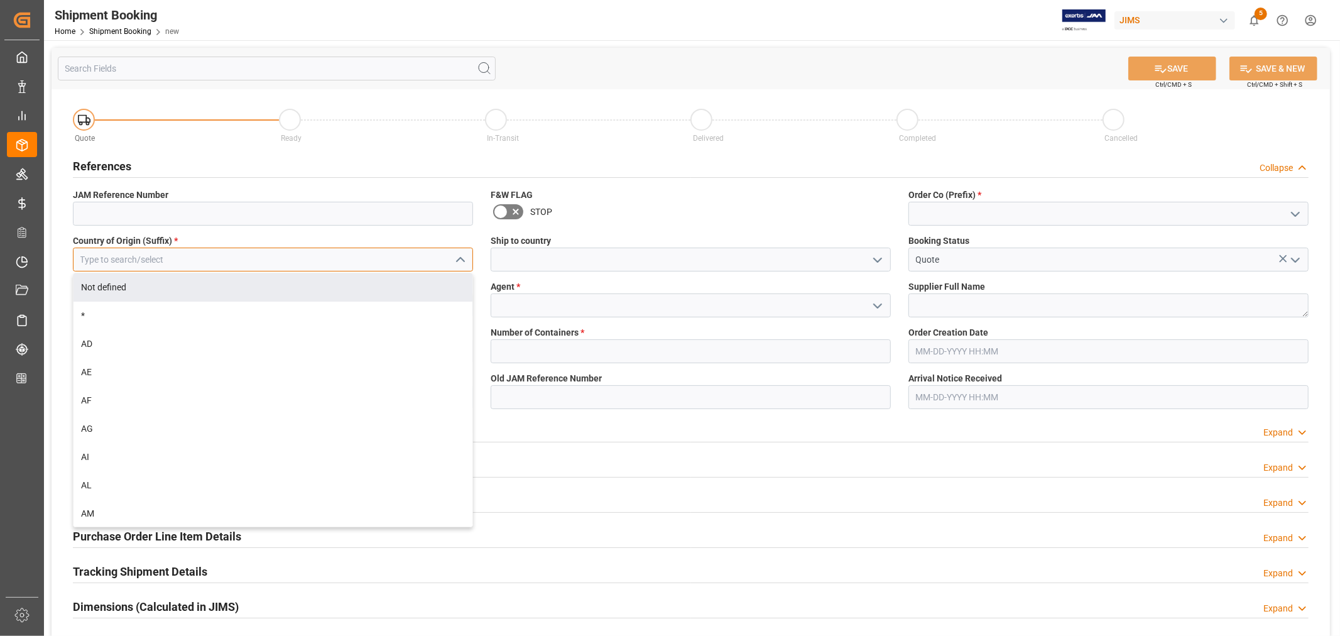
click at [193, 261] on input at bounding box center [273, 259] width 400 height 24
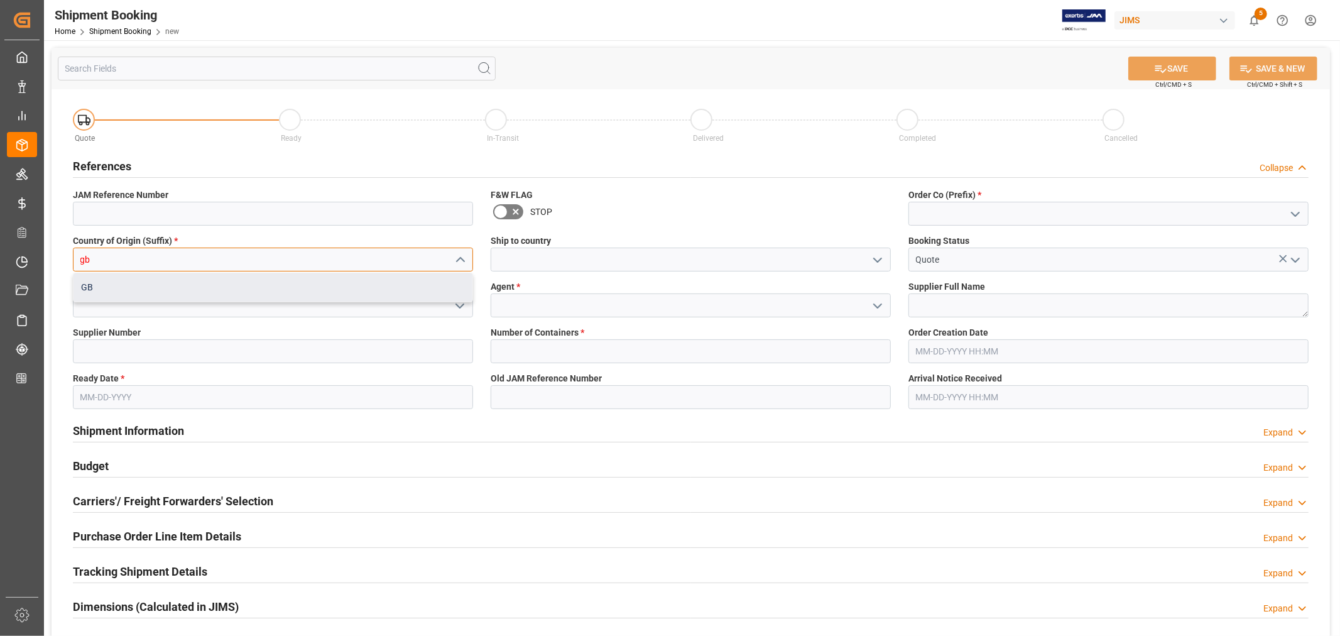
click at [93, 284] on div "GB" at bounding box center [272, 287] width 399 height 28
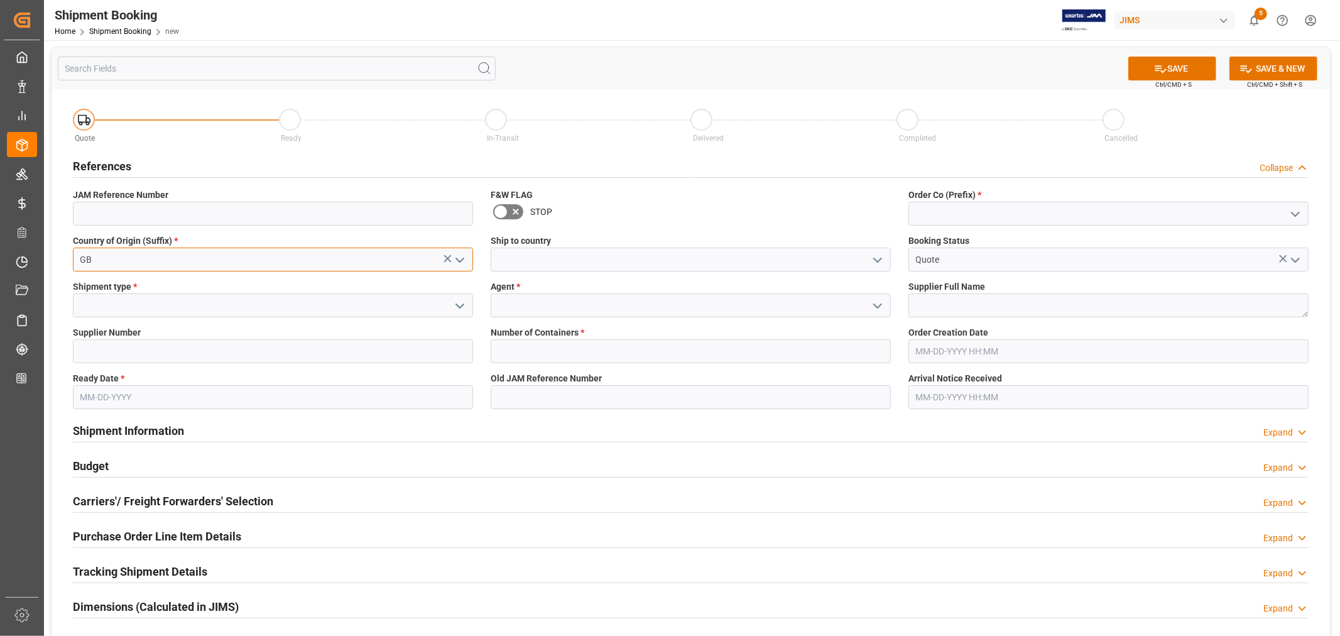
type input "GB"
click at [880, 255] on icon "open menu" at bounding box center [877, 259] width 15 height 15
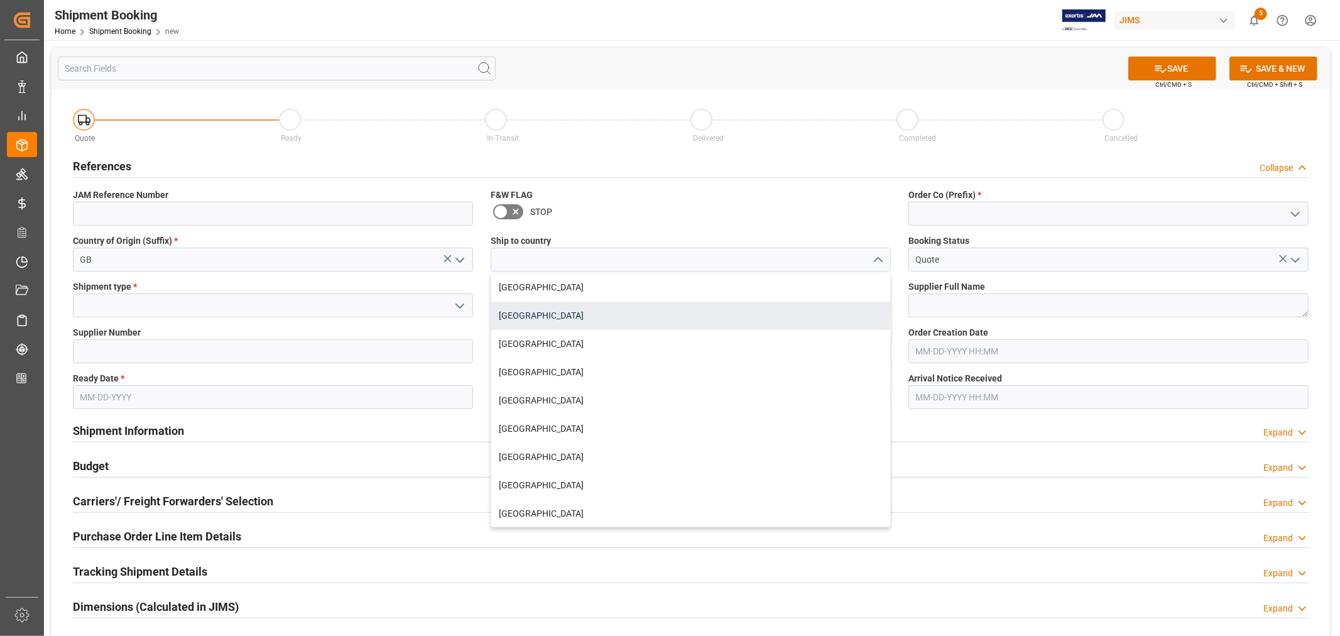
click at [576, 308] on div "[GEOGRAPHIC_DATA]" at bounding box center [690, 315] width 399 height 28
type input "[GEOGRAPHIC_DATA]"
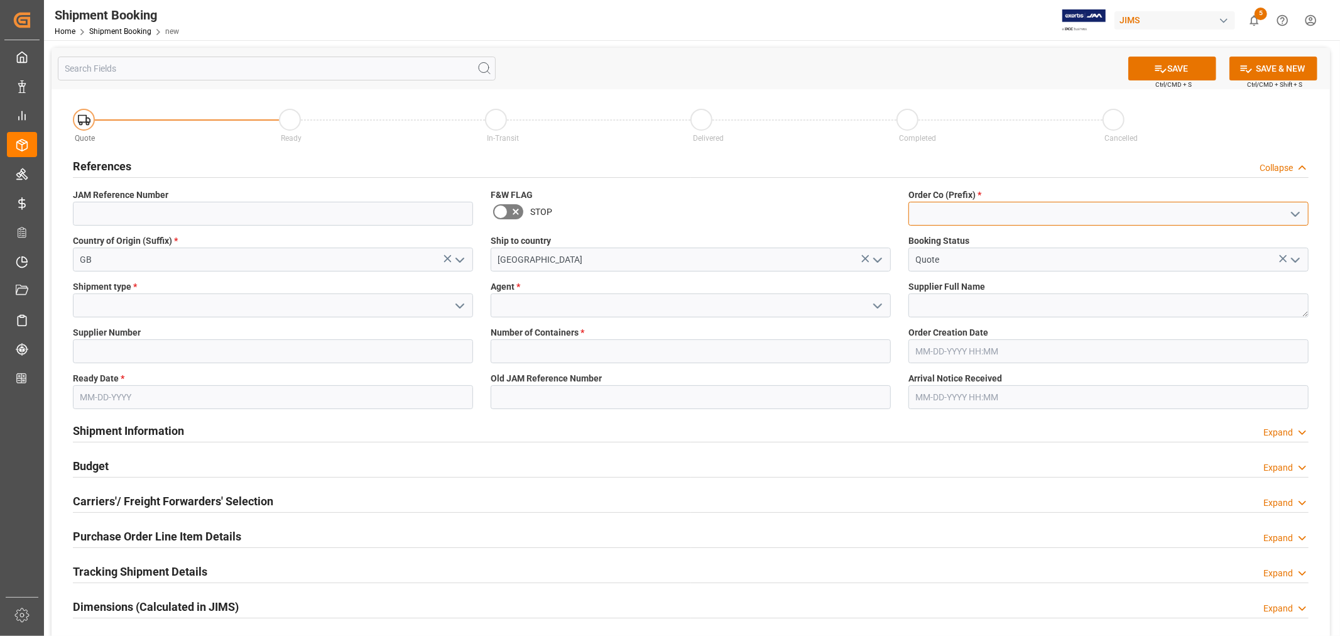
click at [938, 210] on input at bounding box center [1108, 214] width 400 height 24
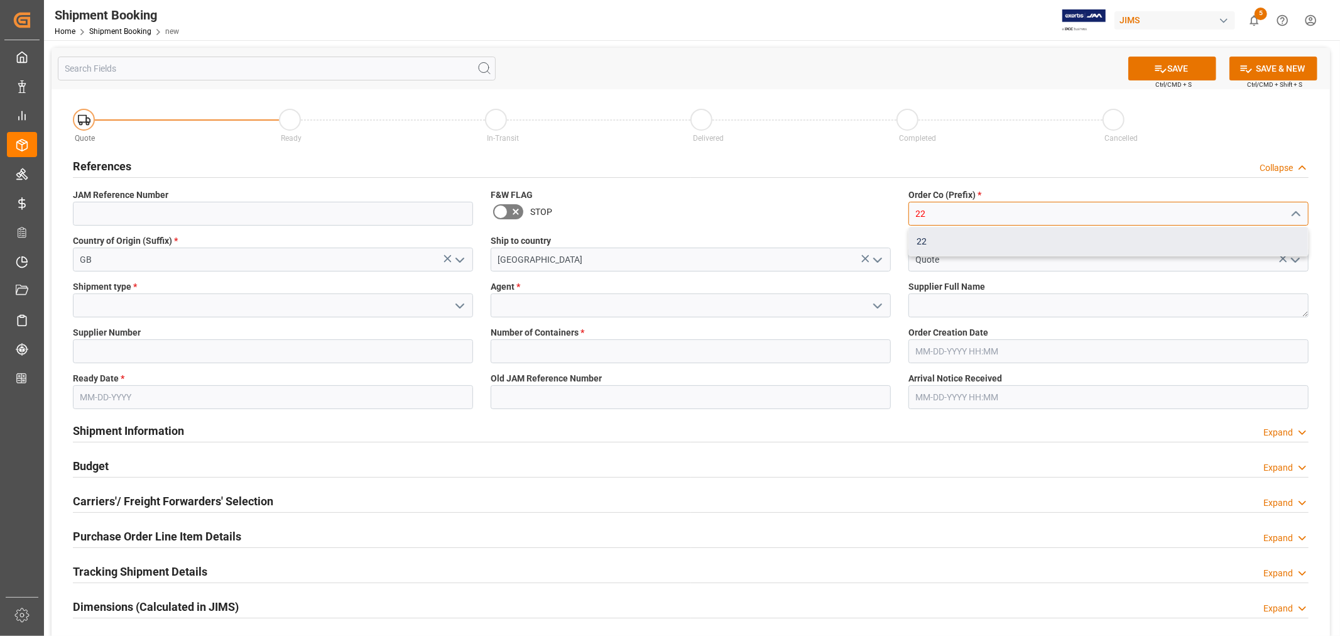
click at [924, 239] on div "22" at bounding box center [1108, 241] width 399 height 28
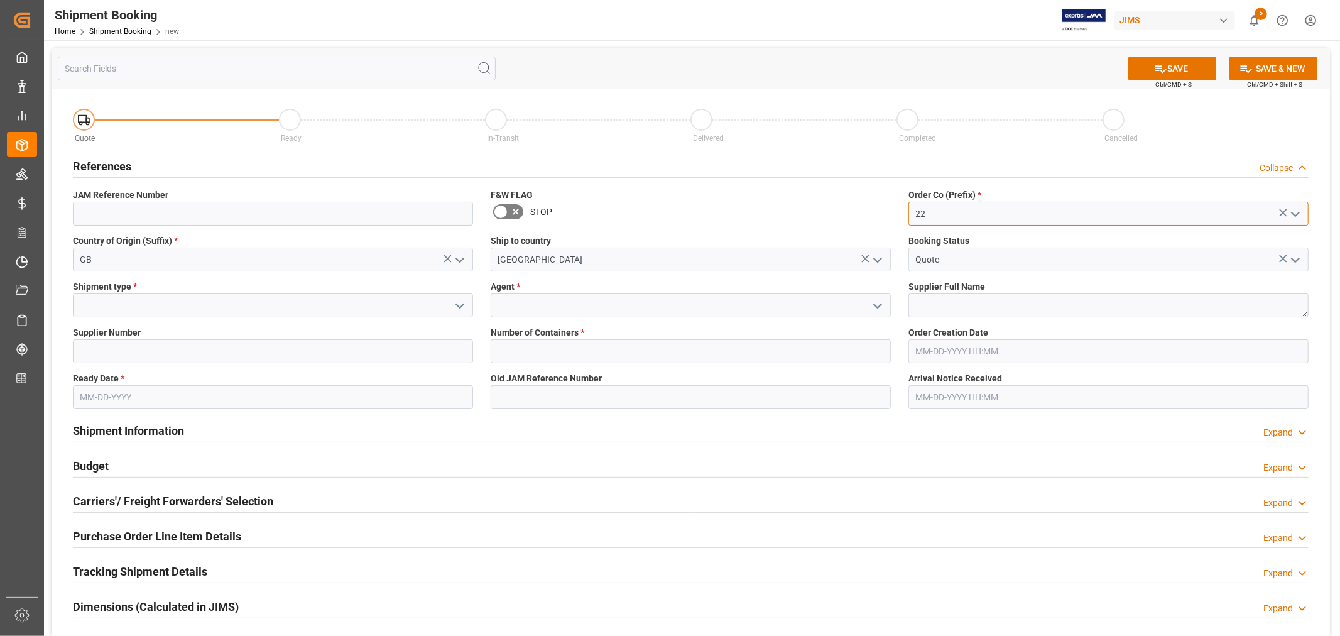
type input "22"
click at [462, 306] on icon "open menu" at bounding box center [459, 305] width 15 height 15
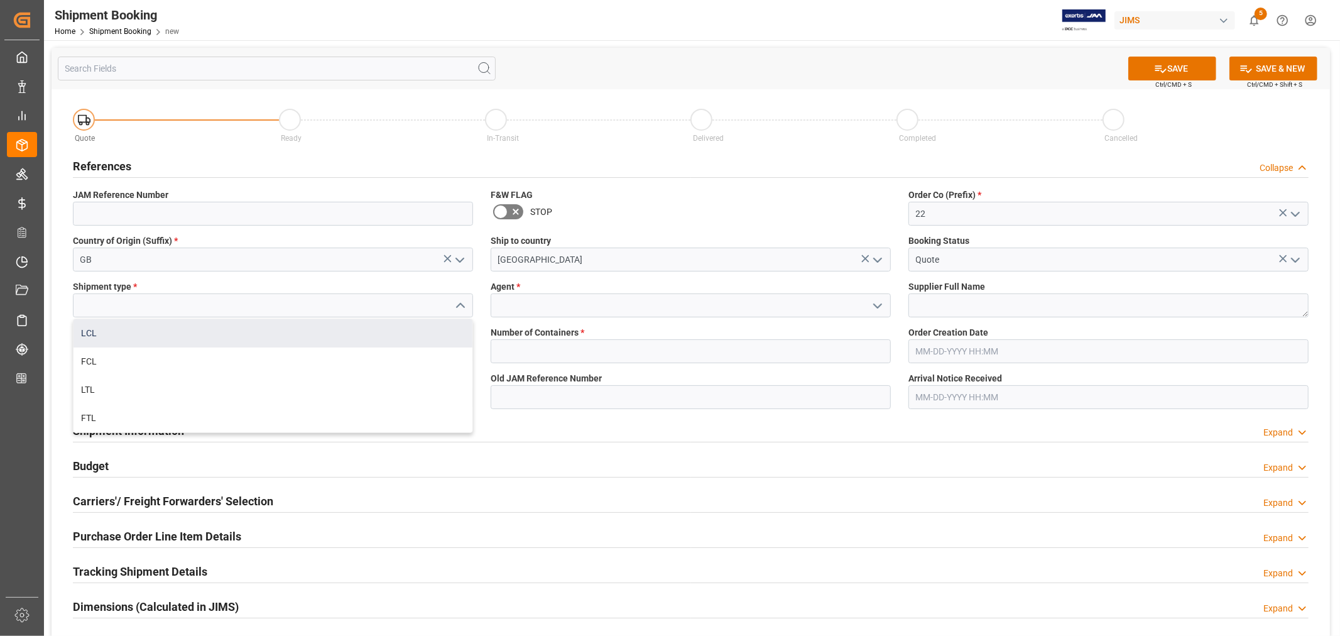
click at [192, 333] on div "LCL" at bounding box center [272, 333] width 399 height 28
type input "LCL"
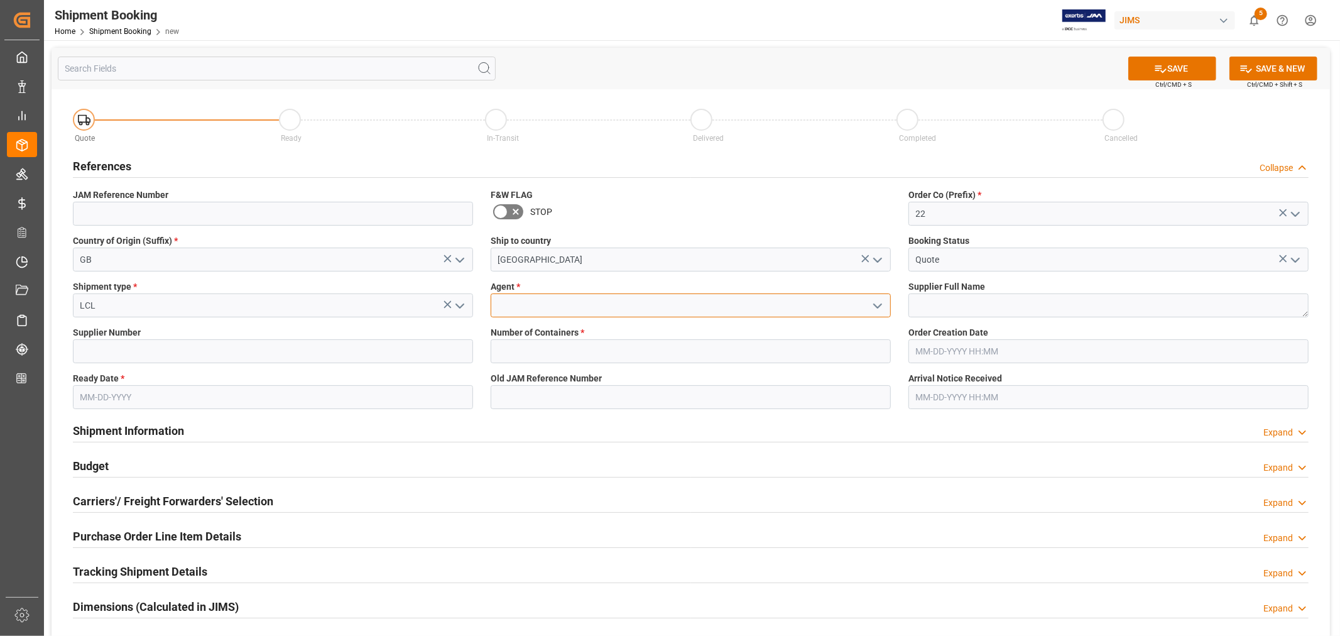
click at [592, 305] on input at bounding box center [690, 305] width 400 height 24
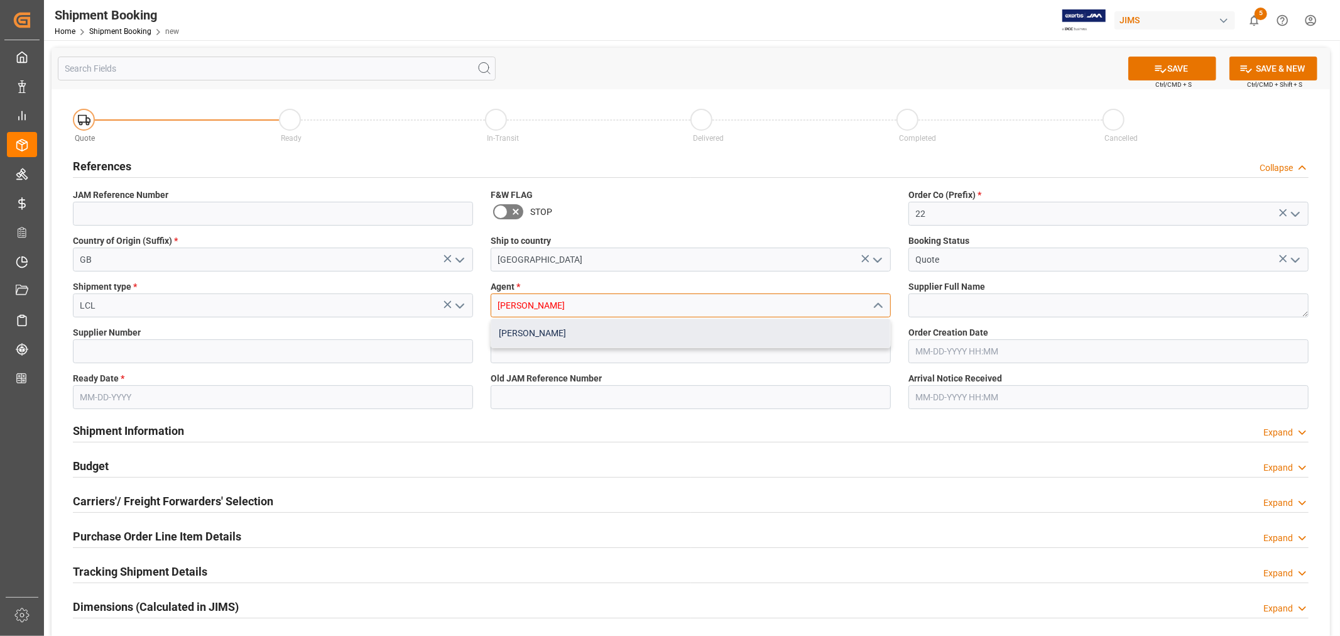
click at [544, 328] on div "[PERSON_NAME]" at bounding box center [690, 333] width 399 height 28
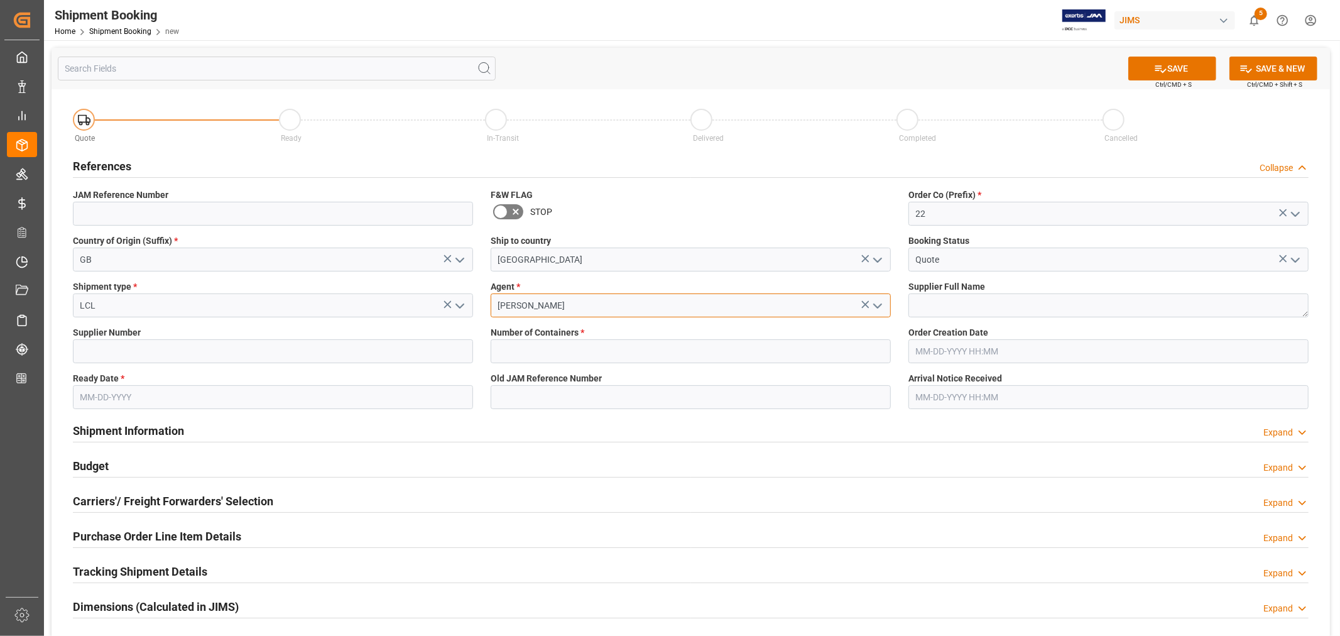
type input "[PERSON_NAME]"
click at [922, 297] on textarea at bounding box center [1108, 305] width 400 height 24
paste textarea "[PERSON_NAME] & [PERSON_NAME] (W/T*)-"
type textarea "[PERSON_NAME] & [PERSON_NAME] (W/T*)-"
click at [311, 361] on input at bounding box center [273, 351] width 400 height 24
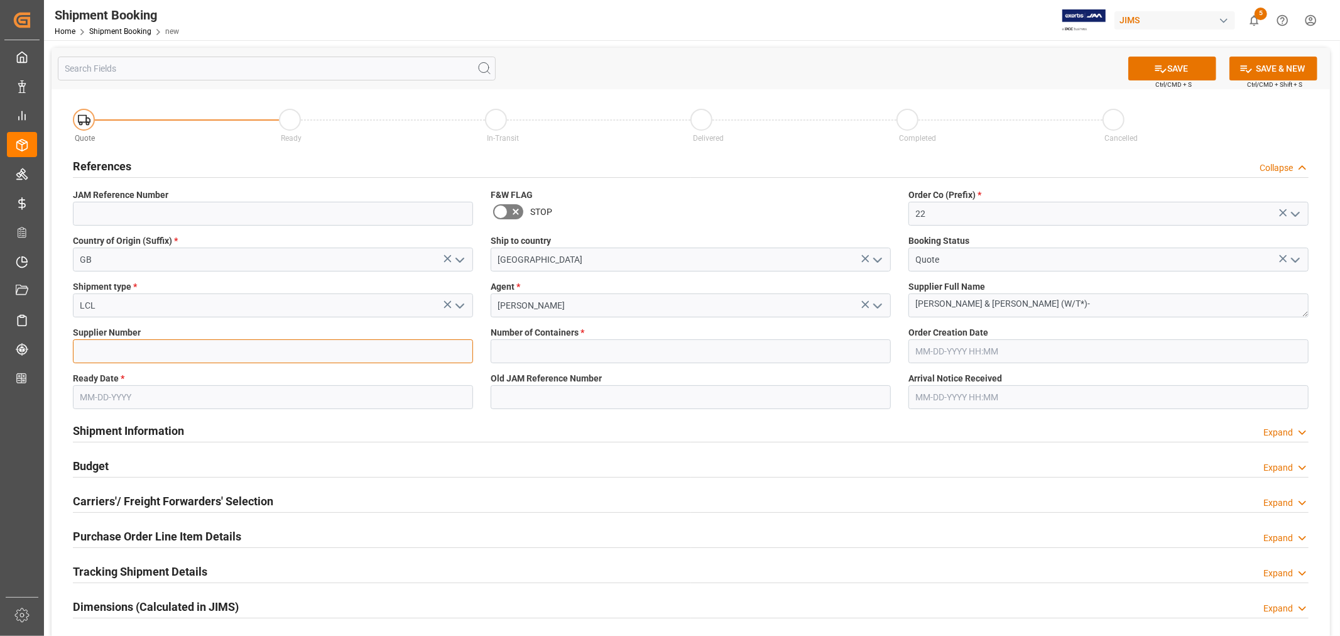
type input "165805"
click at [542, 352] on input "text" at bounding box center [690, 351] width 400 height 24
type input "0"
click at [130, 393] on input "text" at bounding box center [273, 397] width 400 height 24
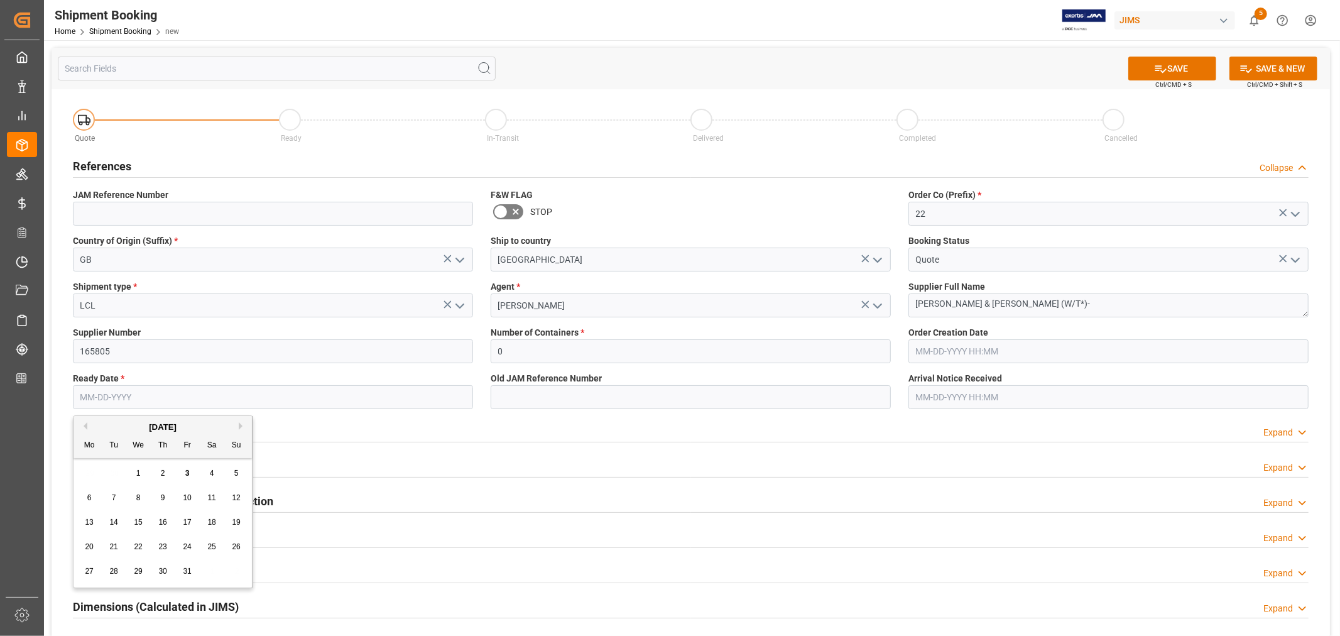
click at [116, 428] on div "[DATE]" at bounding box center [162, 427] width 178 height 13
click at [88, 497] on span "6" at bounding box center [89, 497] width 4 height 9
type input "[DATE]"
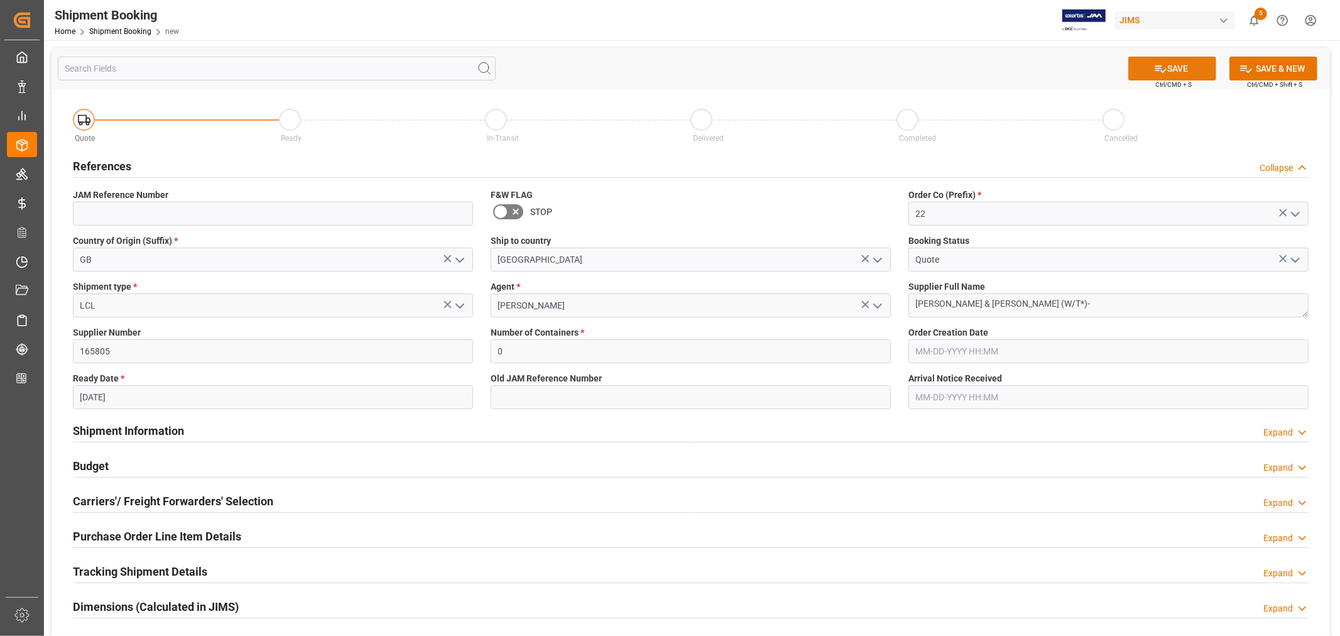
click at [1177, 68] on button "SAVE" at bounding box center [1172, 69] width 88 height 24
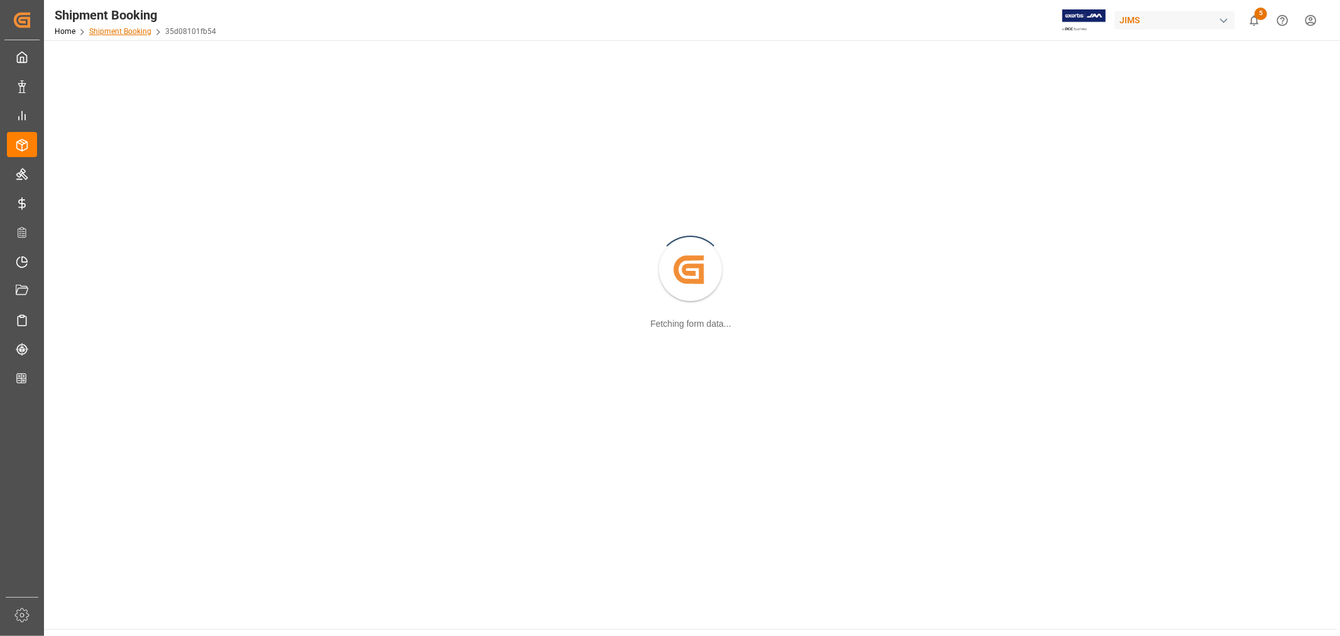
click at [116, 30] on link "Shipment Booking" at bounding box center [120, 31] width 62 height 9
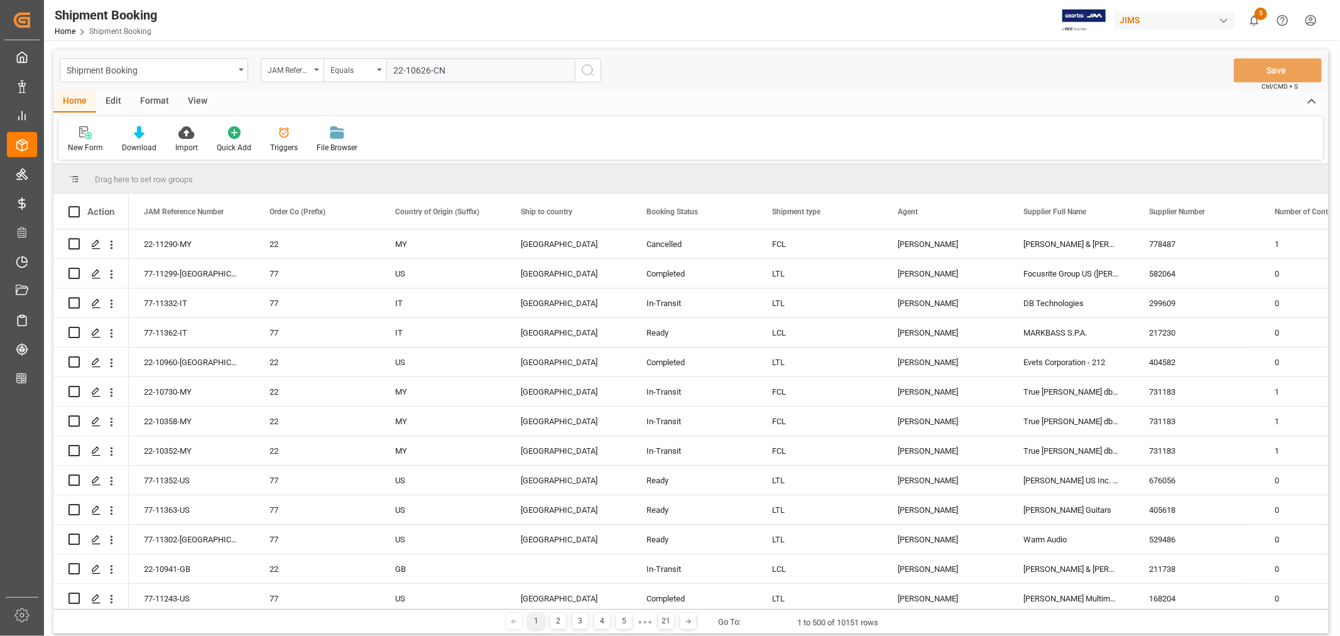
type input "22-10626-CN"
click at [587, 70] on icon "search button" at bounding box center [587, 70] width 15 height 15
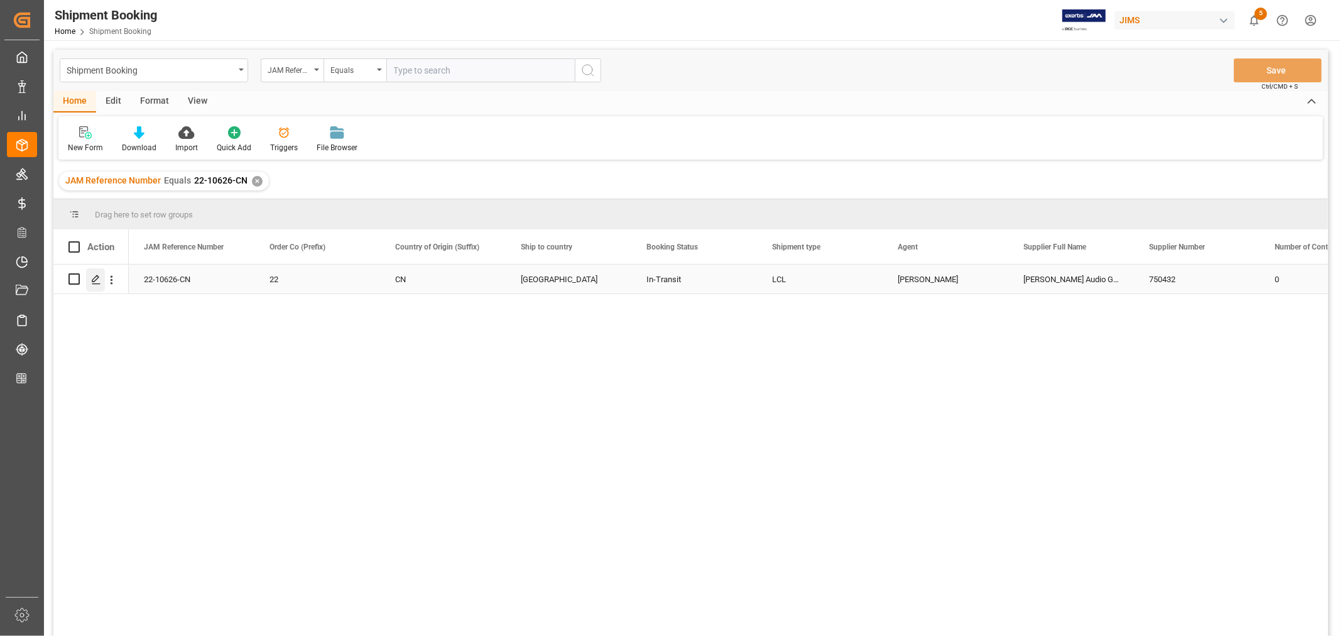
click at [94, 281] on icon "Press SPACE to select this row." at bounding box center [96, 279] width 10 height 10
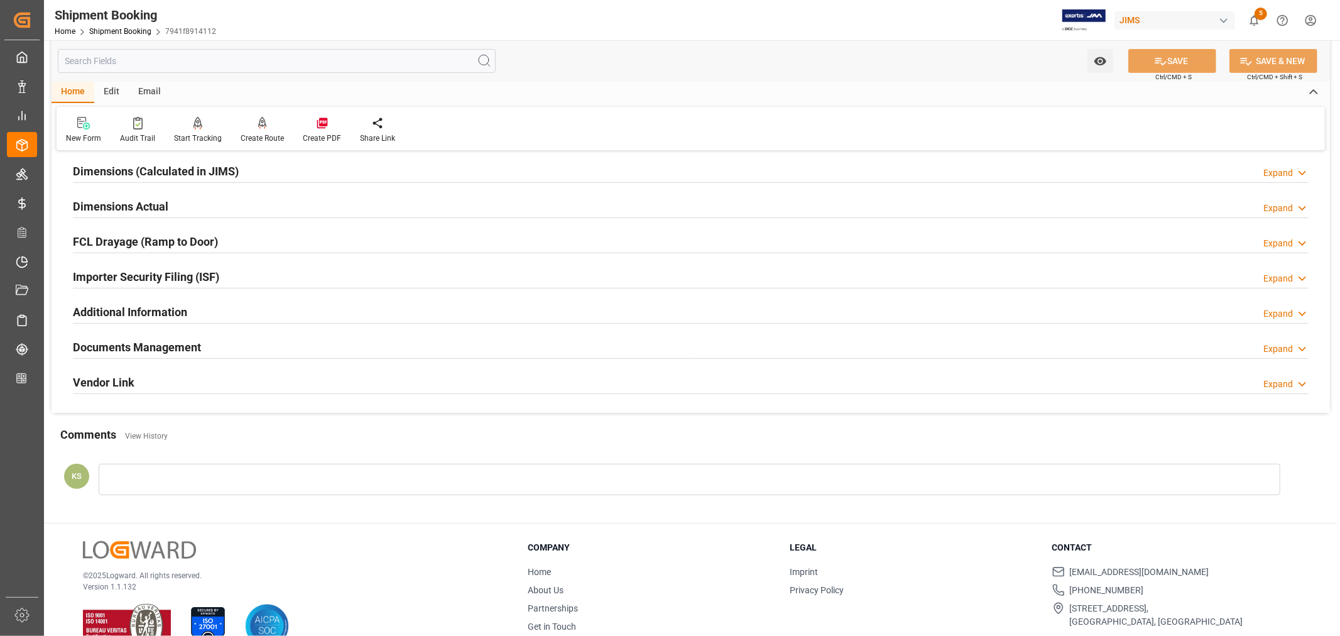
scroll to position [279, 0]
click at [256, 338] on div "Documents Management Expand" at bounding box center [690, 345] width 1235 height 24
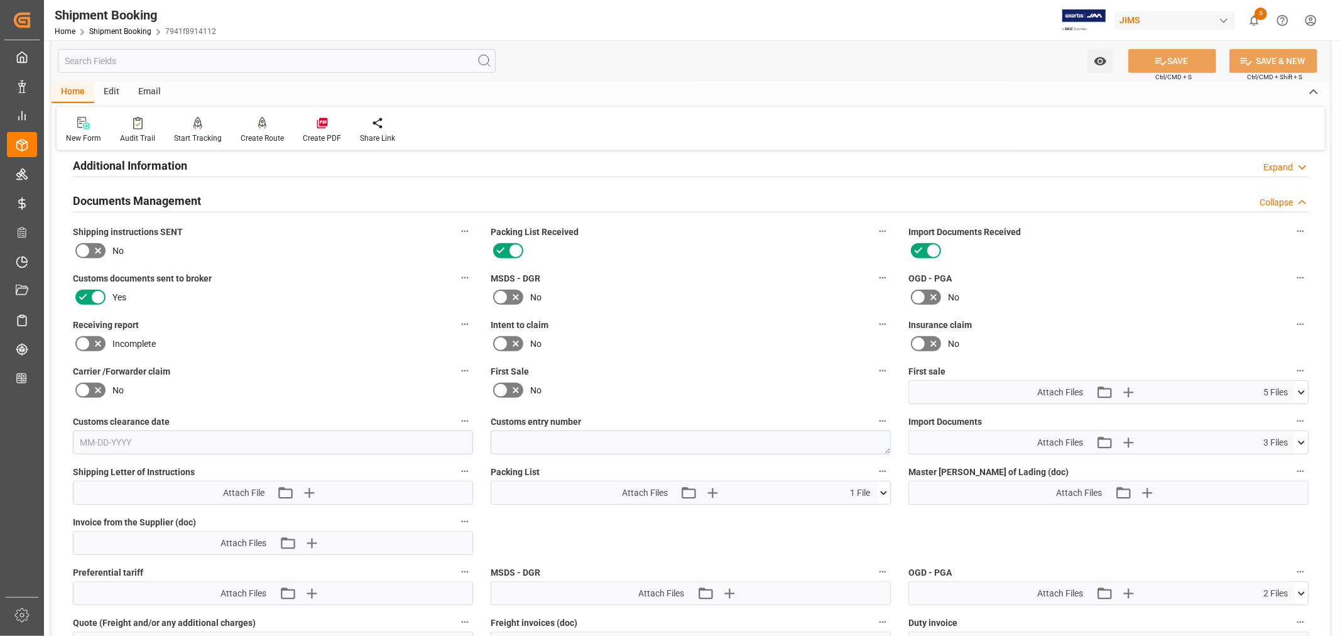
scroll to position [488, 0]
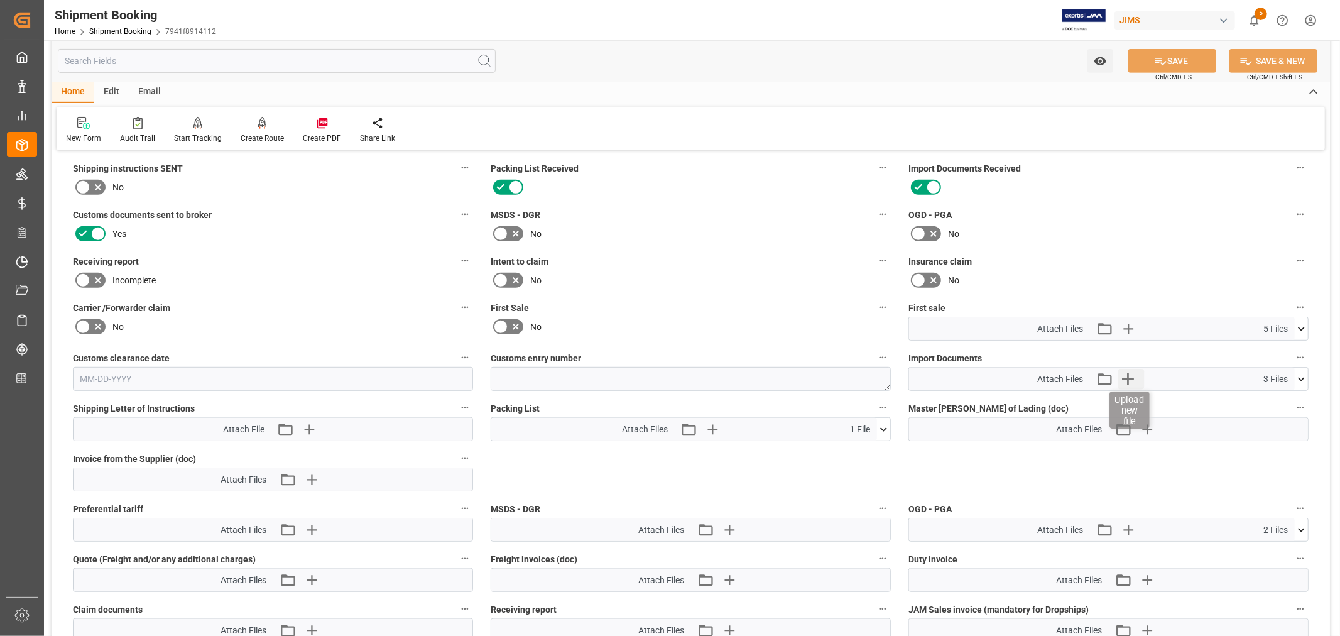
click at [1127, 376] on icon "button" at bounding box center [1128, 379] width 12 height 12
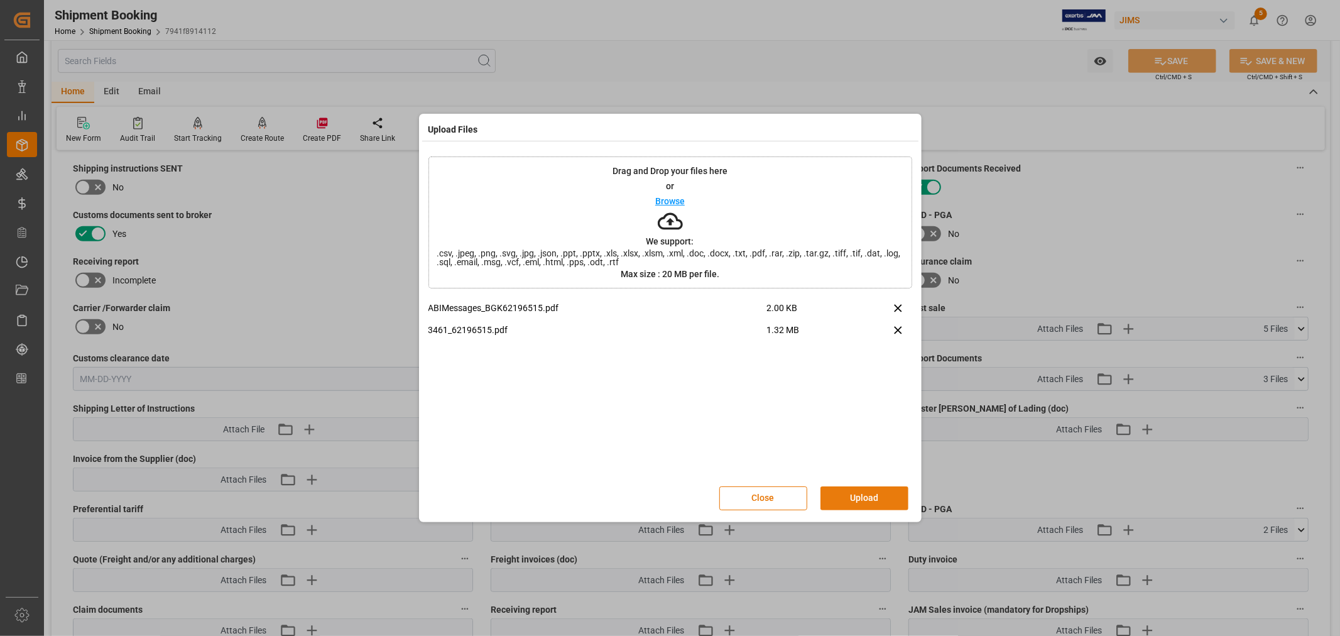
click at [863, 490] on button "Upload" at bounding box center [864, 498] width 88 height 24
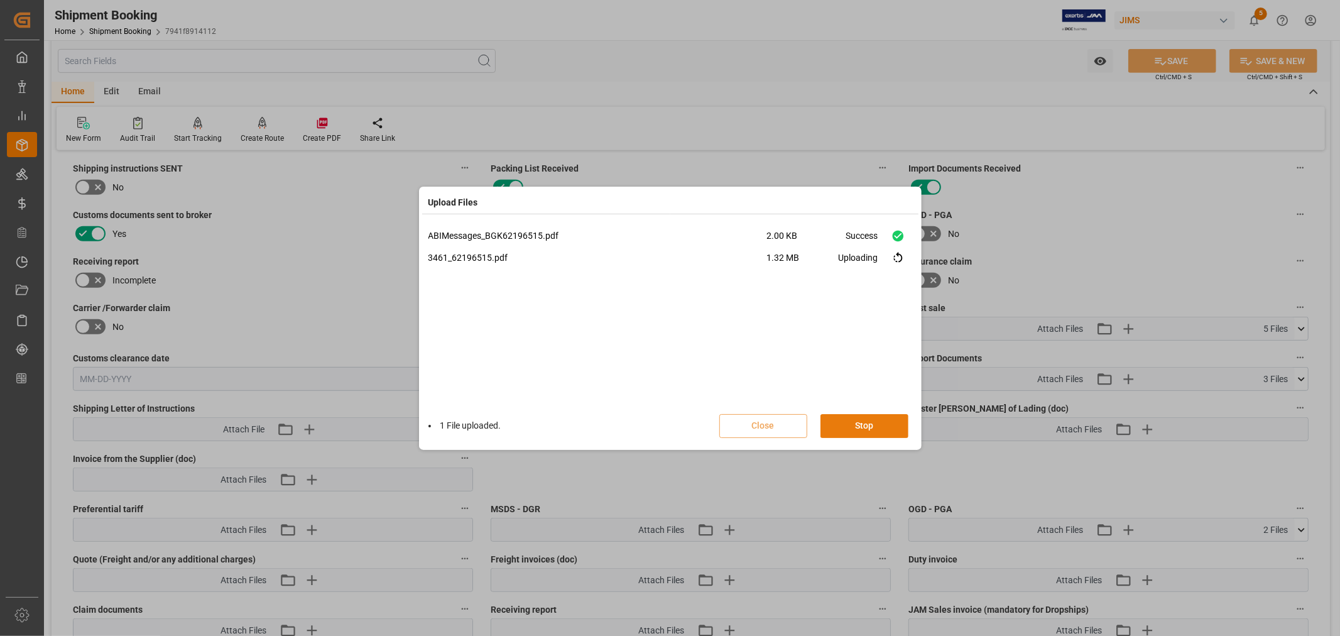
click at [865, 427] on button "Stop" at bounding box center [864, 426] width 88 height 24
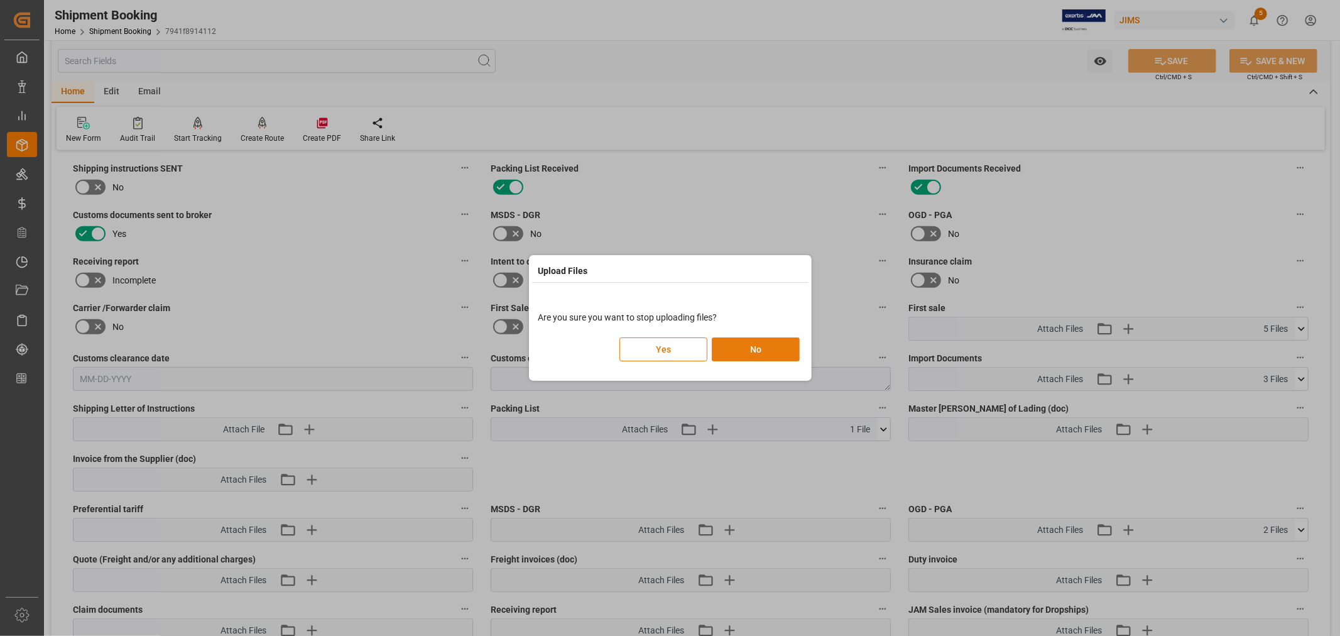
click at [737, 345] on button "No" at bounding box center [756, 349] width 88 height 24
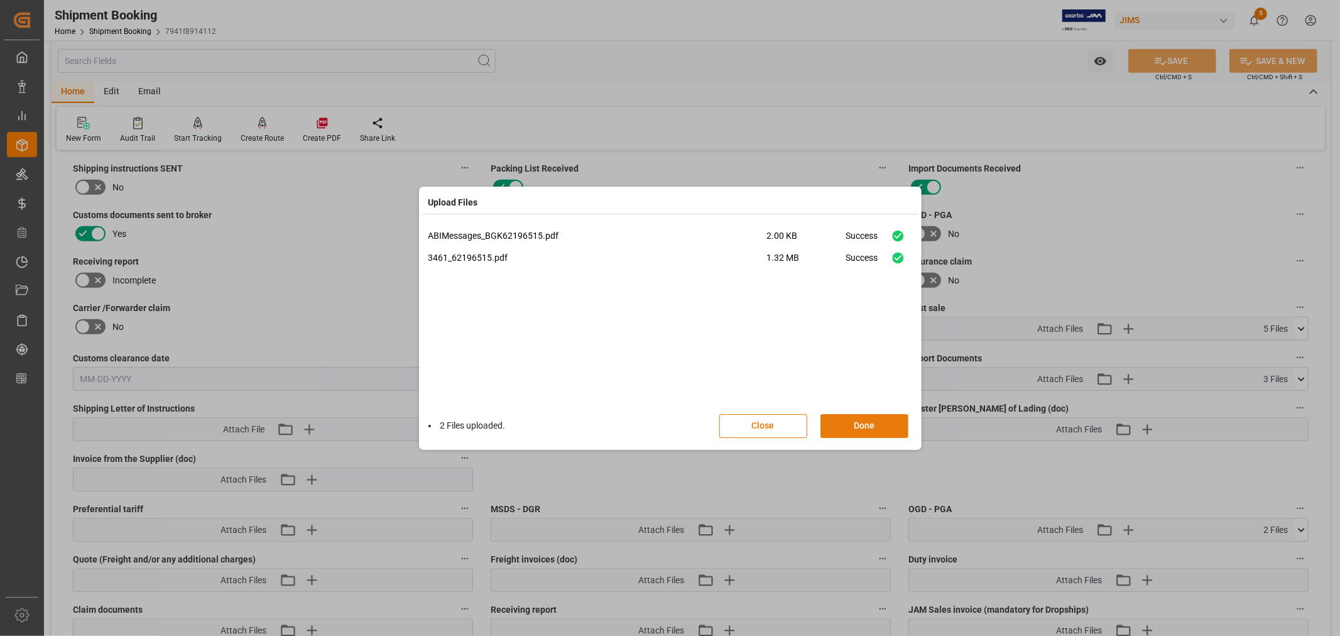
click at [858, 425] on button "Done" at bounding box center [864, 426] width 88 height 24
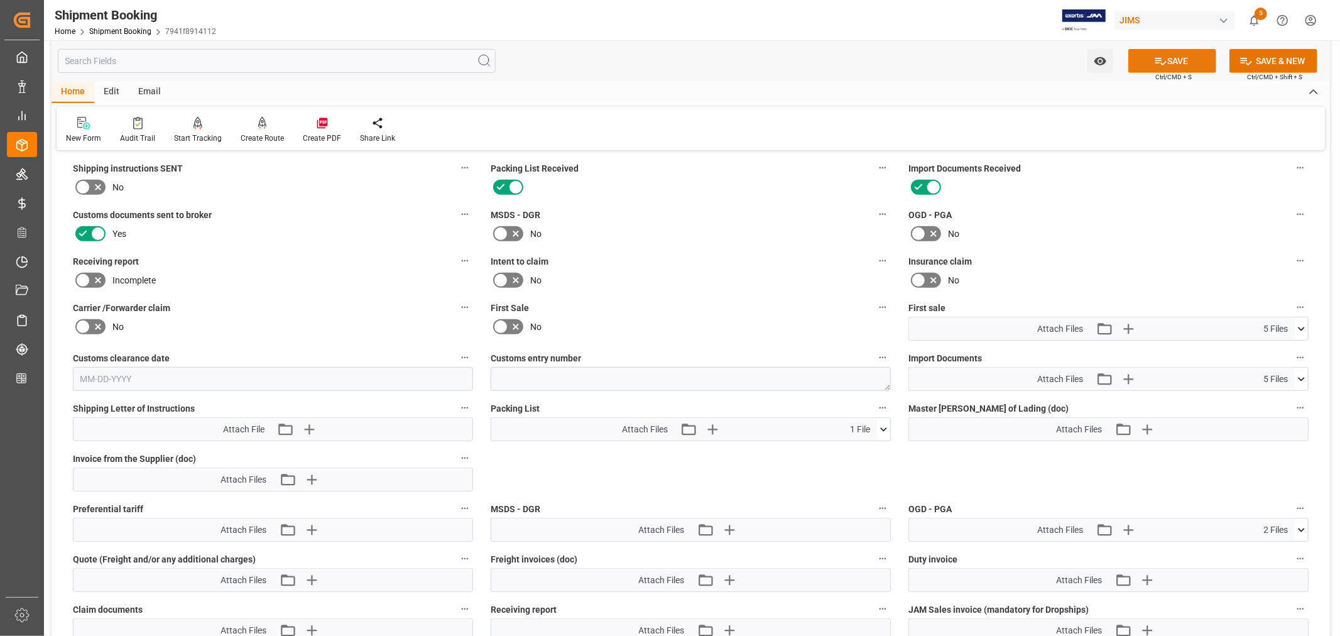
click at [1172, 62] on button "SAVE" at bounding box center [1172, 61] width 88 height 24
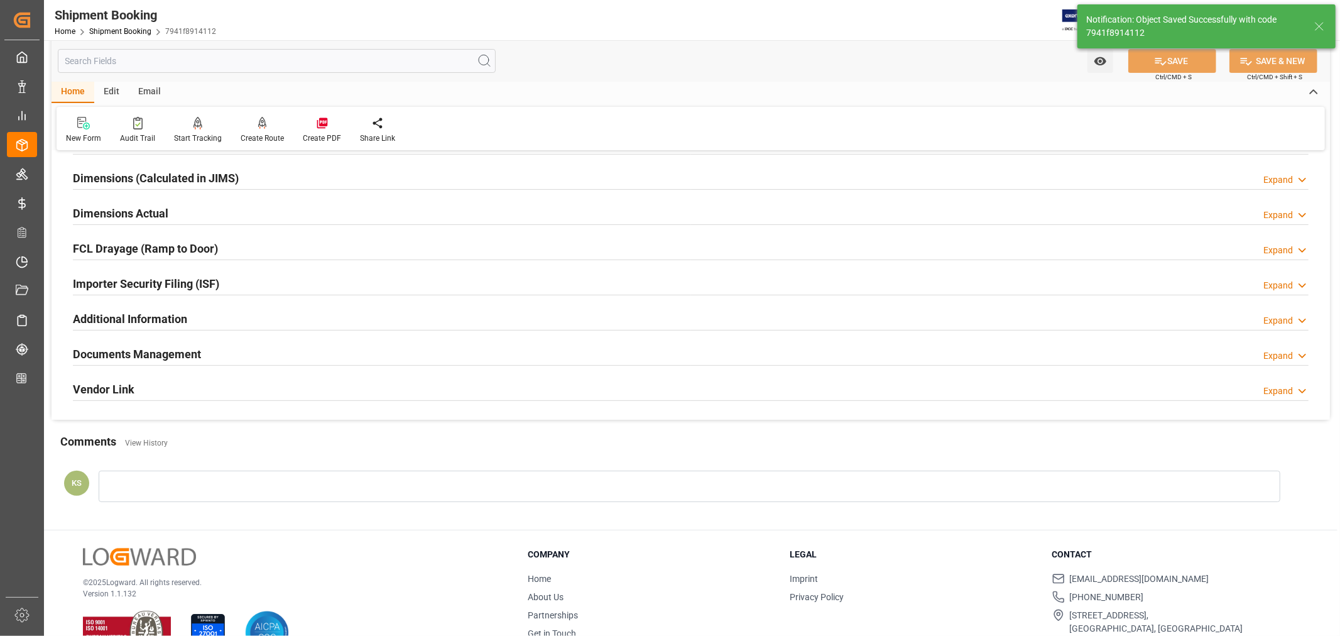
scroll to position [308, 0]
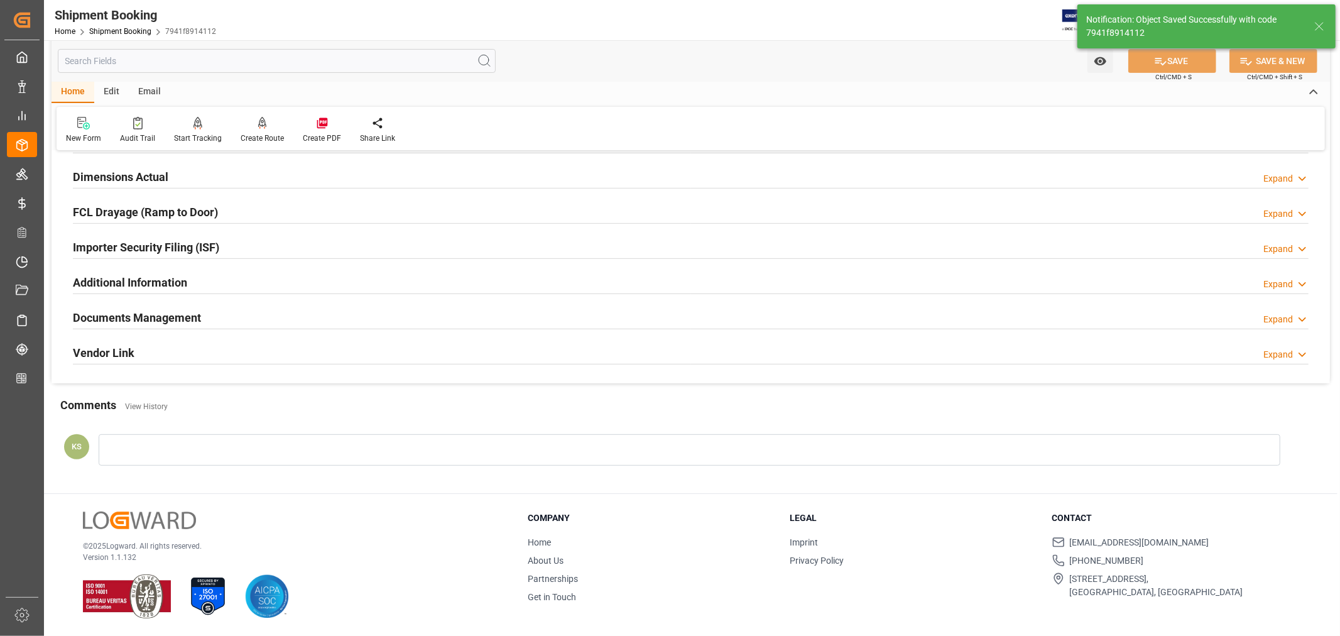
click at [188, 315] on h2 "Documents Management" at bounding box center [137, 317] width 128 height 17
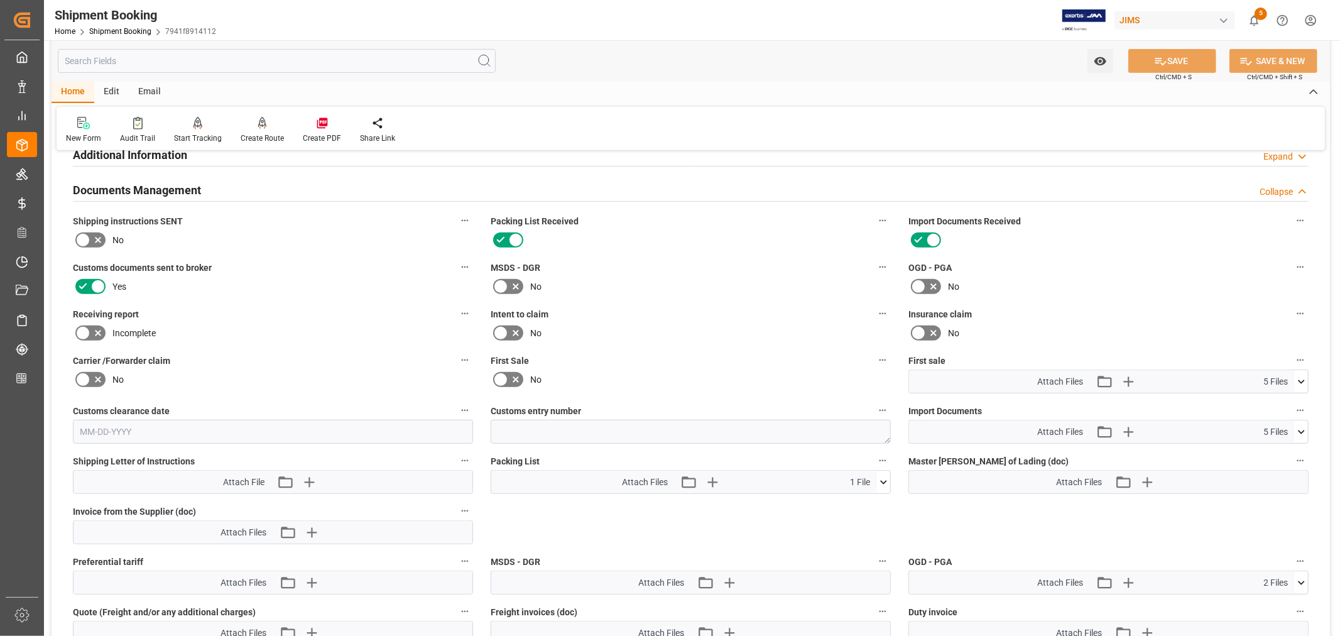
scroll to position [448, 0]
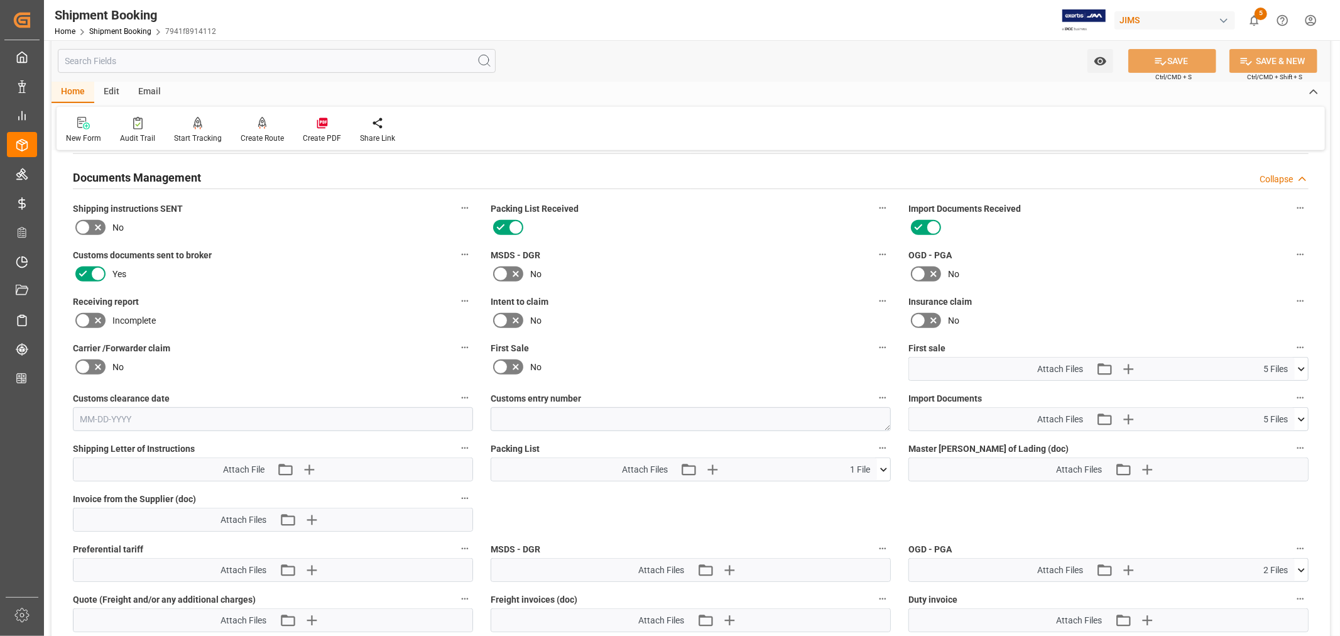
click at [499, 360] on icon at bounding box center [500, 366] width 15 height 15
click at [0, 0] on input "checkbox" at bounding box center [0, 0] width 0 height 0
click at [1176, 59] on button "SAVE" at bounding box center [1172, 61] width 88 height 24
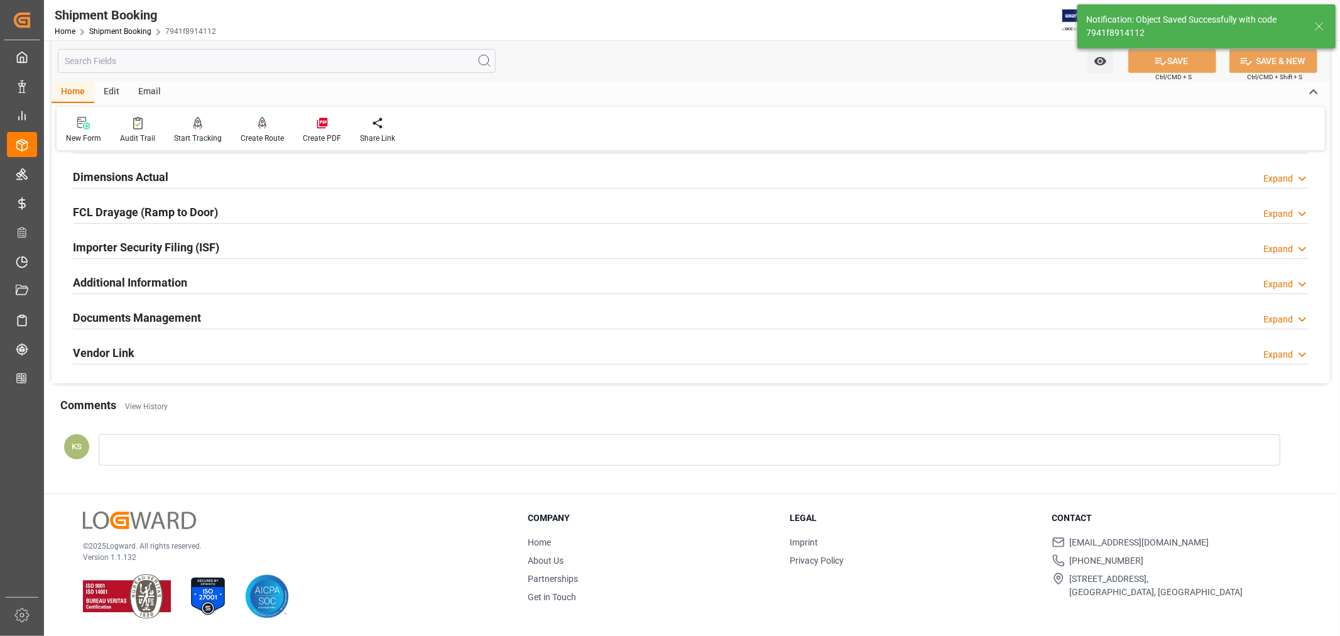
scroll to position [308, 0]
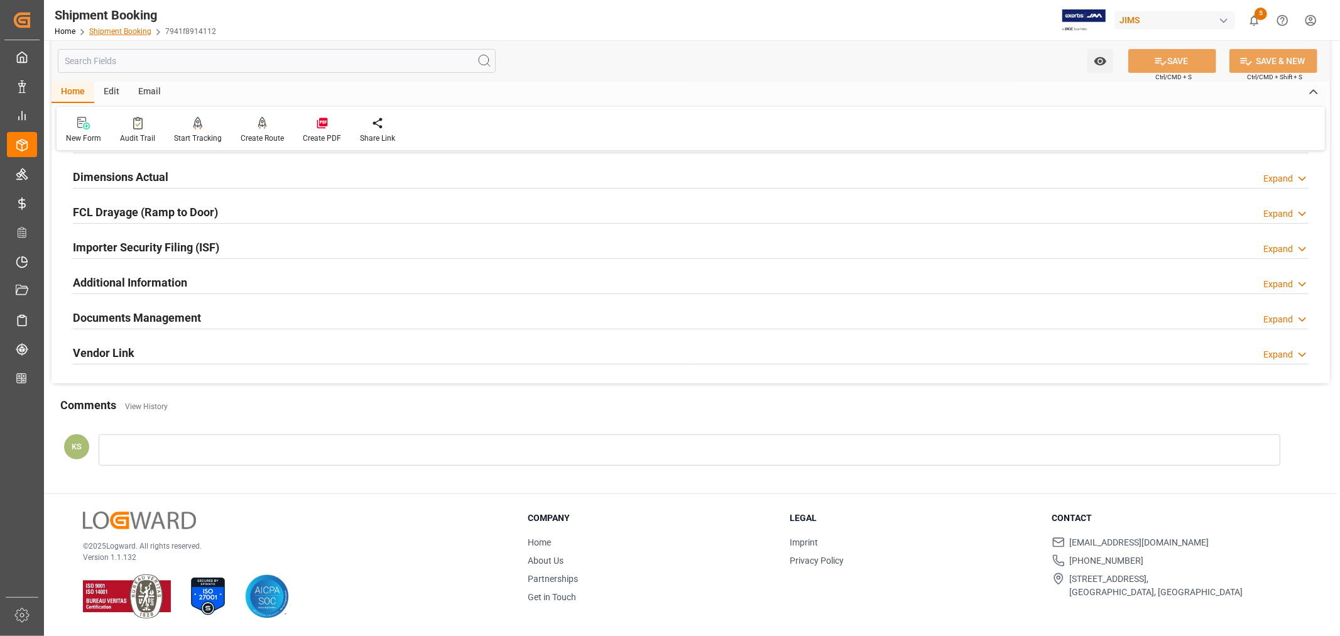
click at [122, 28] on link "Shipment Booking" at bounding box center [120, 31] width 62 height 9
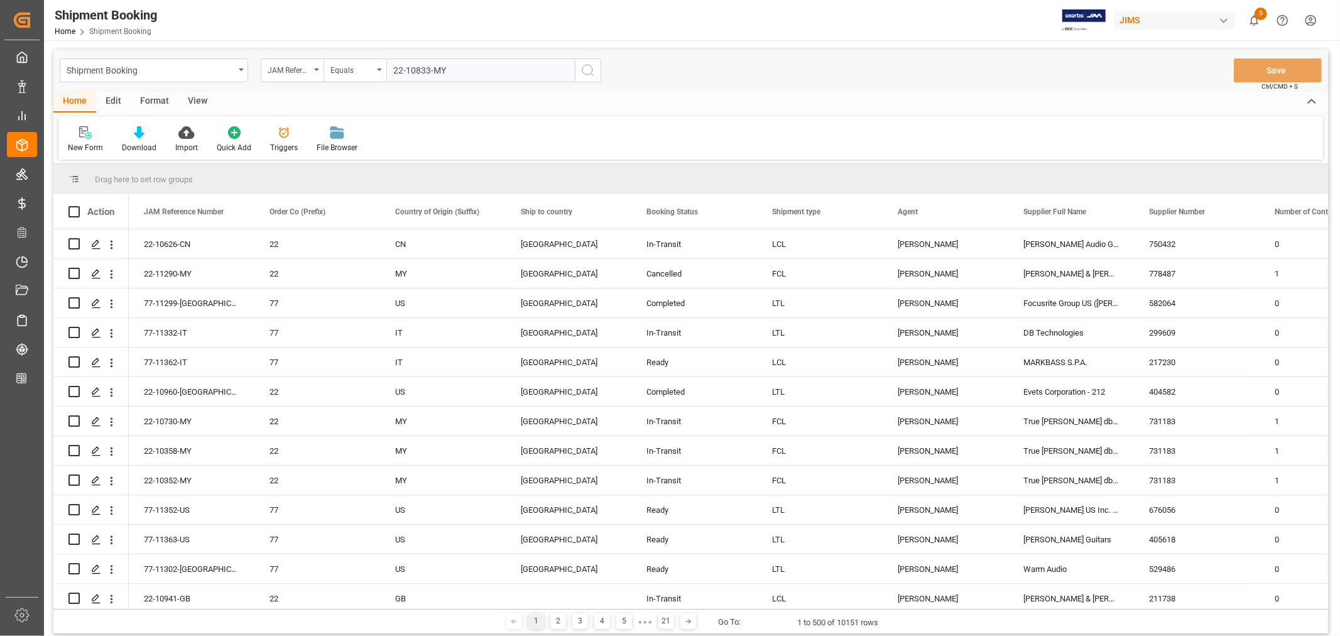
type input "22-10833-MY"
click at [587, 69] on icon "search button" at bounding box center [587, 70] width 15 height 15
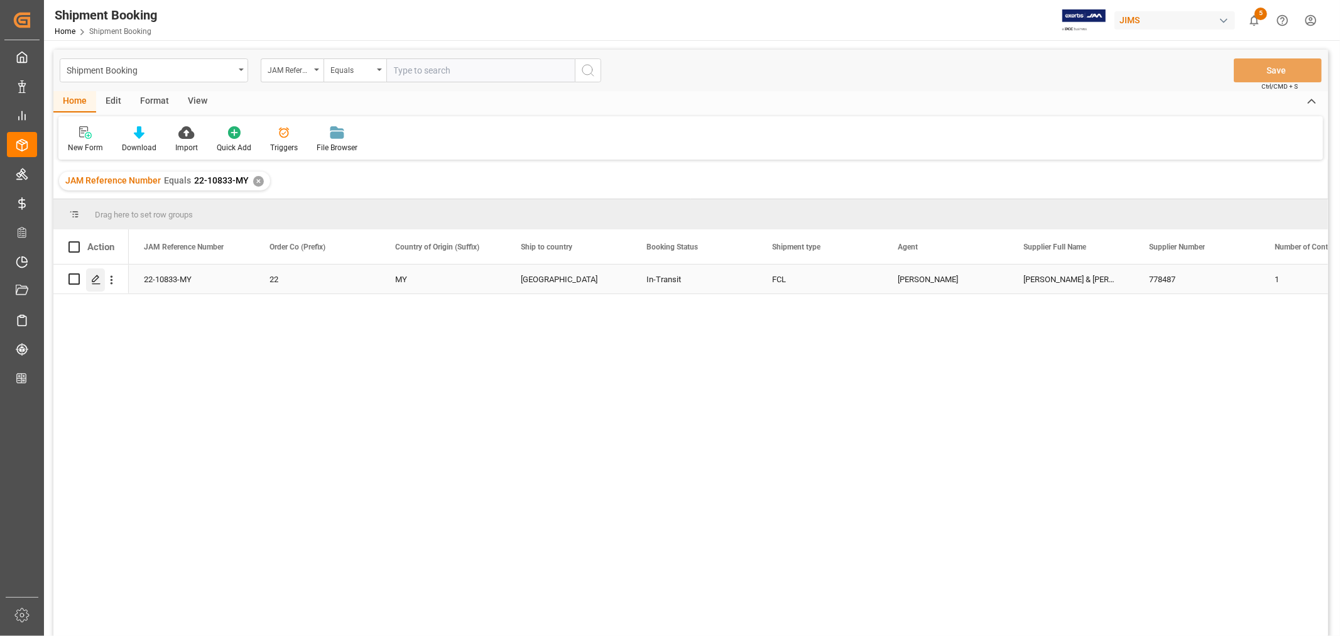
click at [98, 278] on icon "Press SPACE to select this row." at bounding box center [96, 279] width 10 height 10
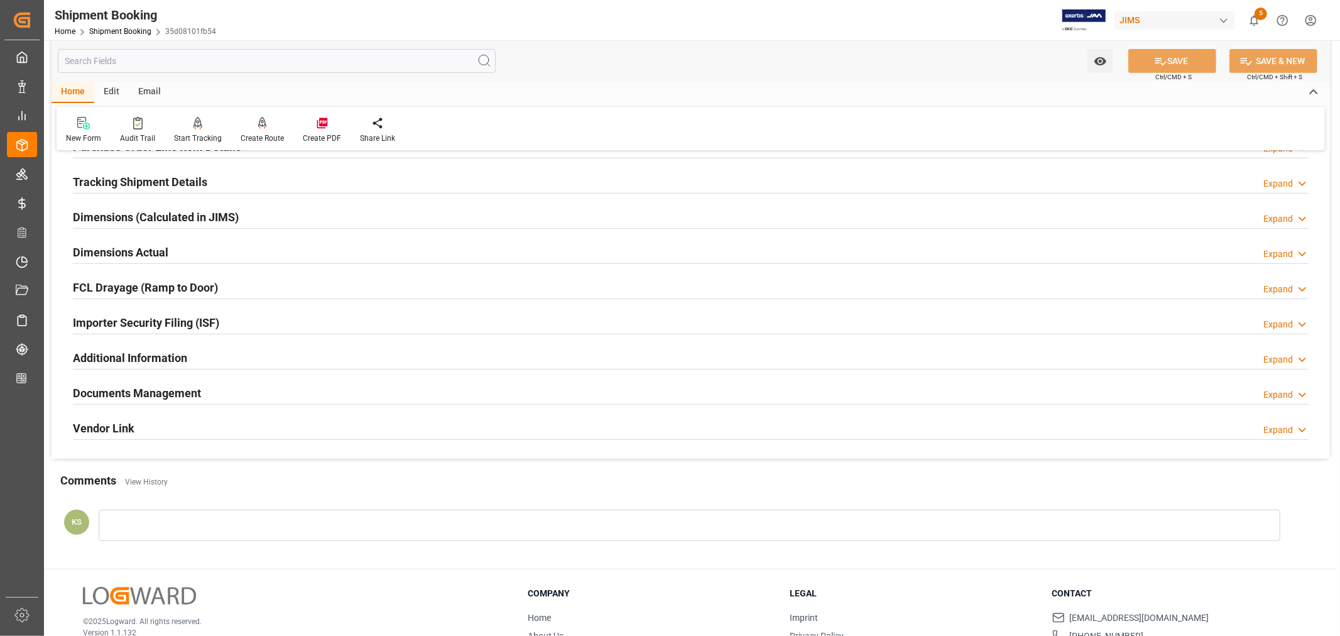
scroll to position [209, 0]
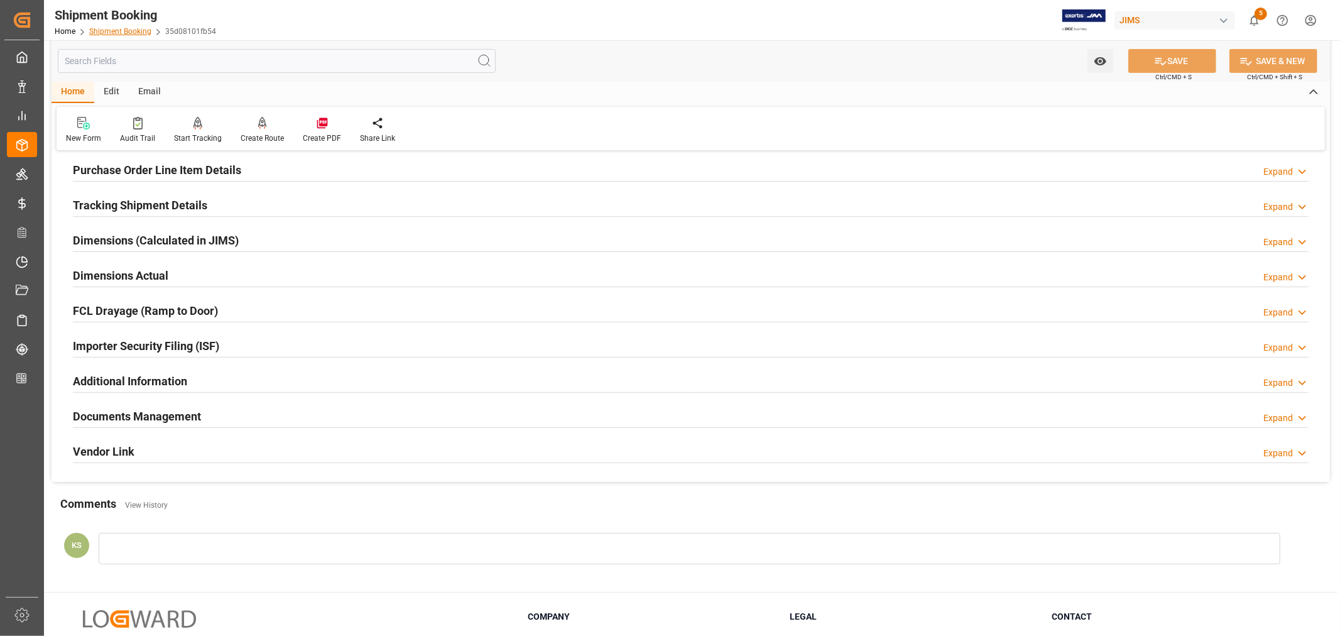
click at [117, 29] on link "Shipment Booking" at bounding box center [120, 31] width 62 height 9
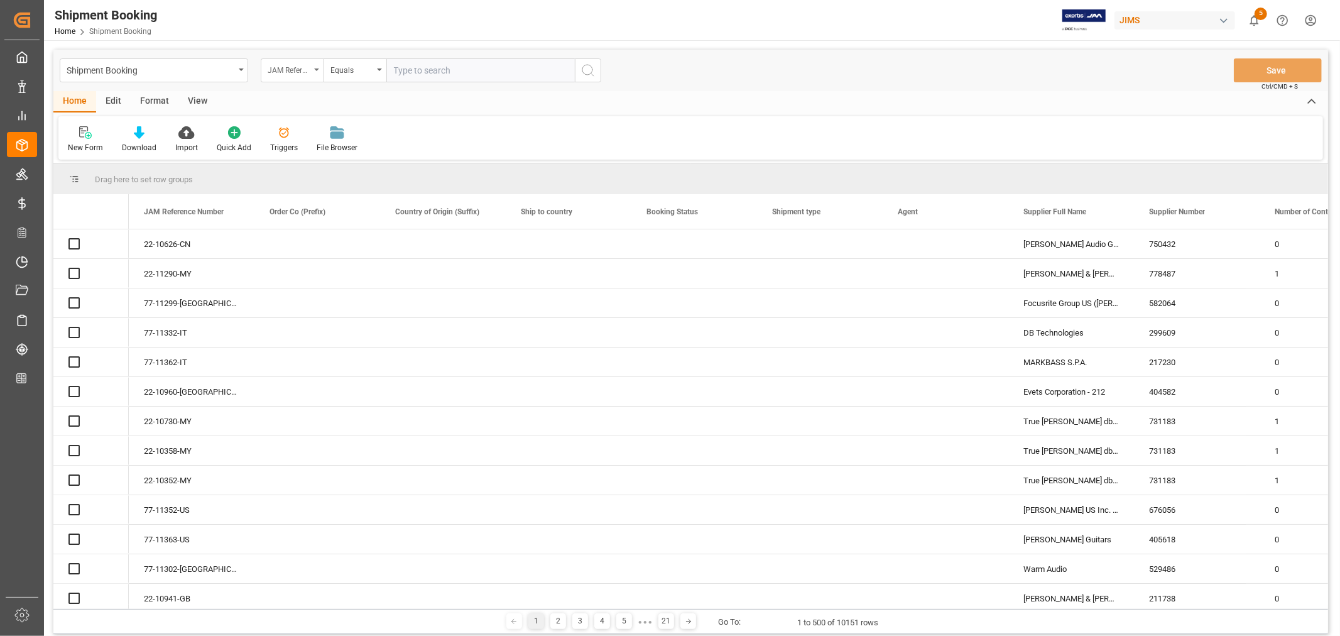
click at [318, 69] on icon "open menu" at bounding box center [316, 69] width 5 height 3
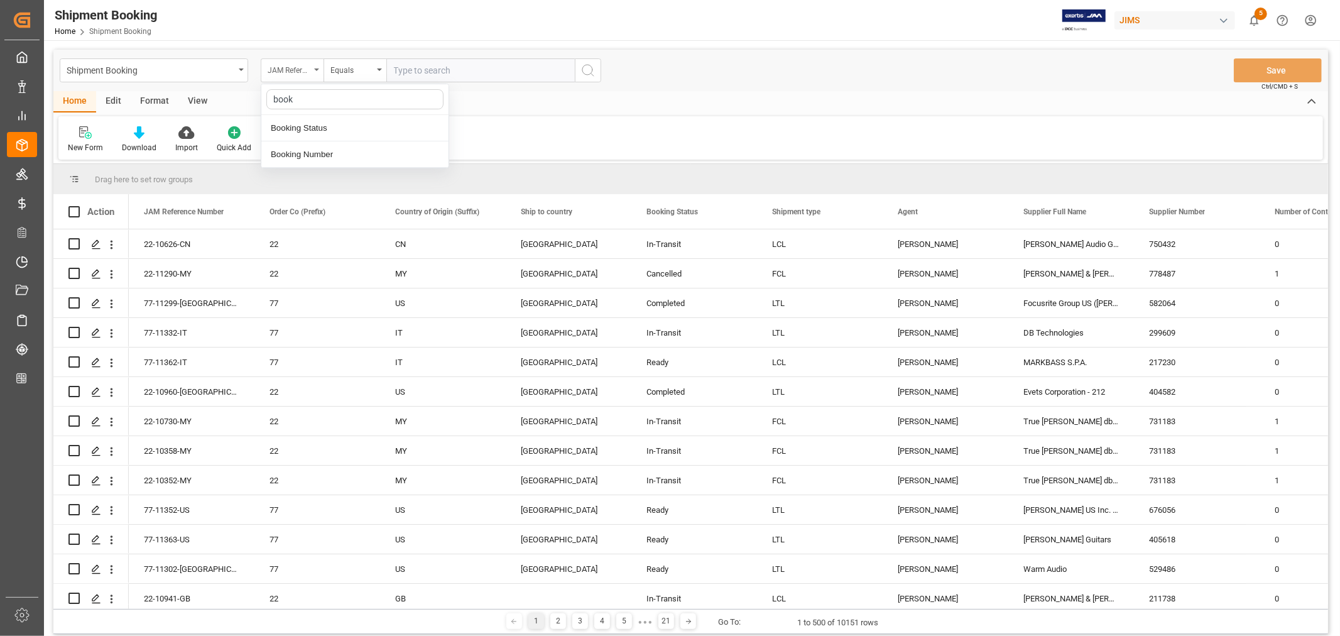
type input "booki"
click at [322, 156] on div "Booking Number" at bounding box center [354, 154] width 187 height 26
click at [404, 70] on input "text" at bounding box center [480, 70] width 188 height 24
paste input "6039808806"
type input "6039808806"
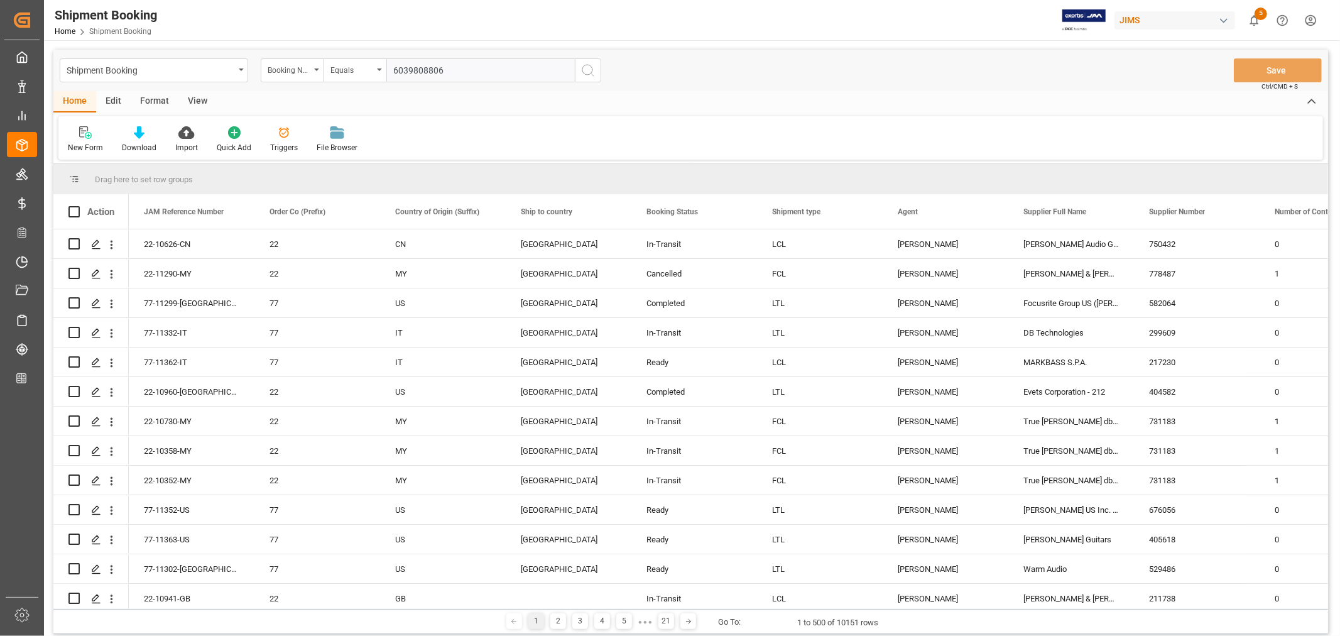
click at [590, 72] on icon "search button" at bounding box center [587, 70] width 15 height 15
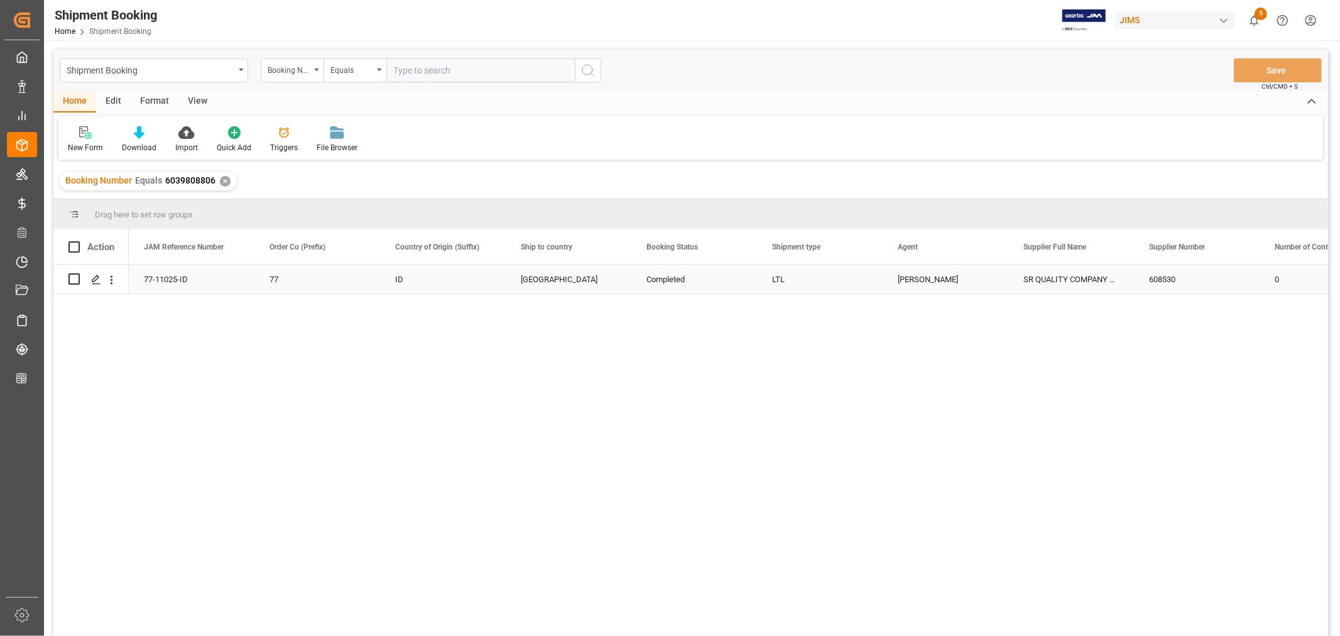
click at [176, 277] on div "77-11025-ID" at bounding box center [192, 278] width 126 height 29
click at [224, 178] on div "✕" at bounding box center [225, 181] width 11 height 11
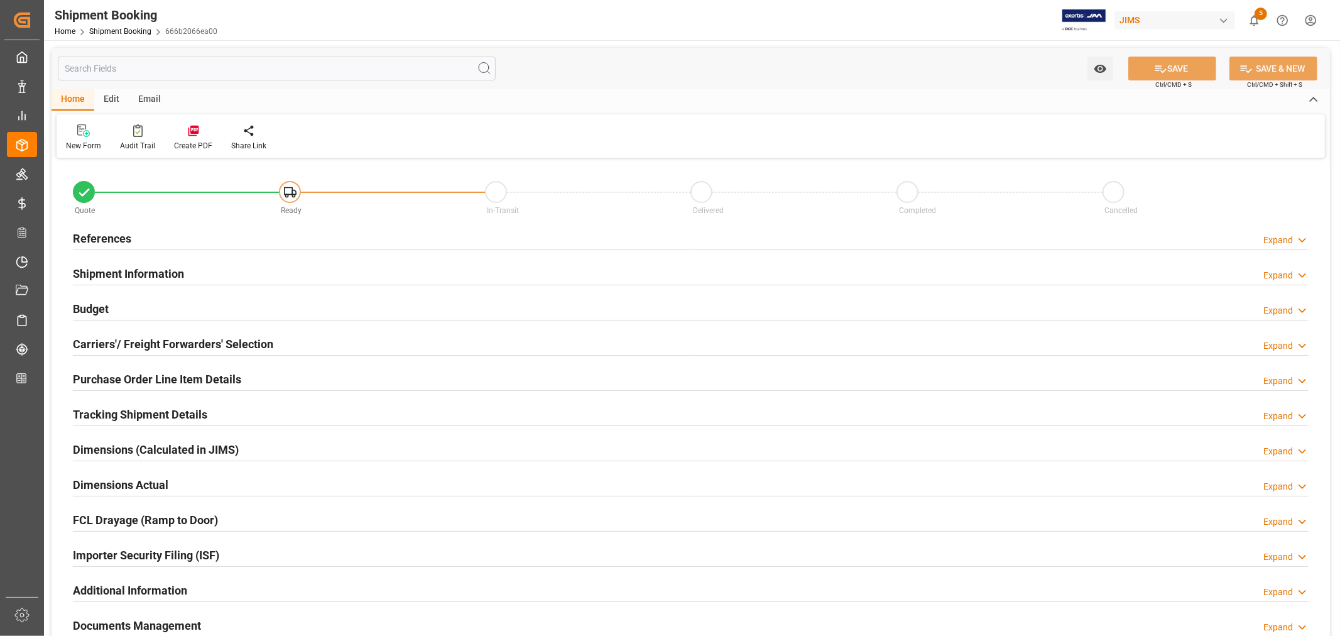
type input "0"
type input "[DATE]"
click at [119, 237] on h2 "References" at bounding box center [102, 238] width 58 height 17
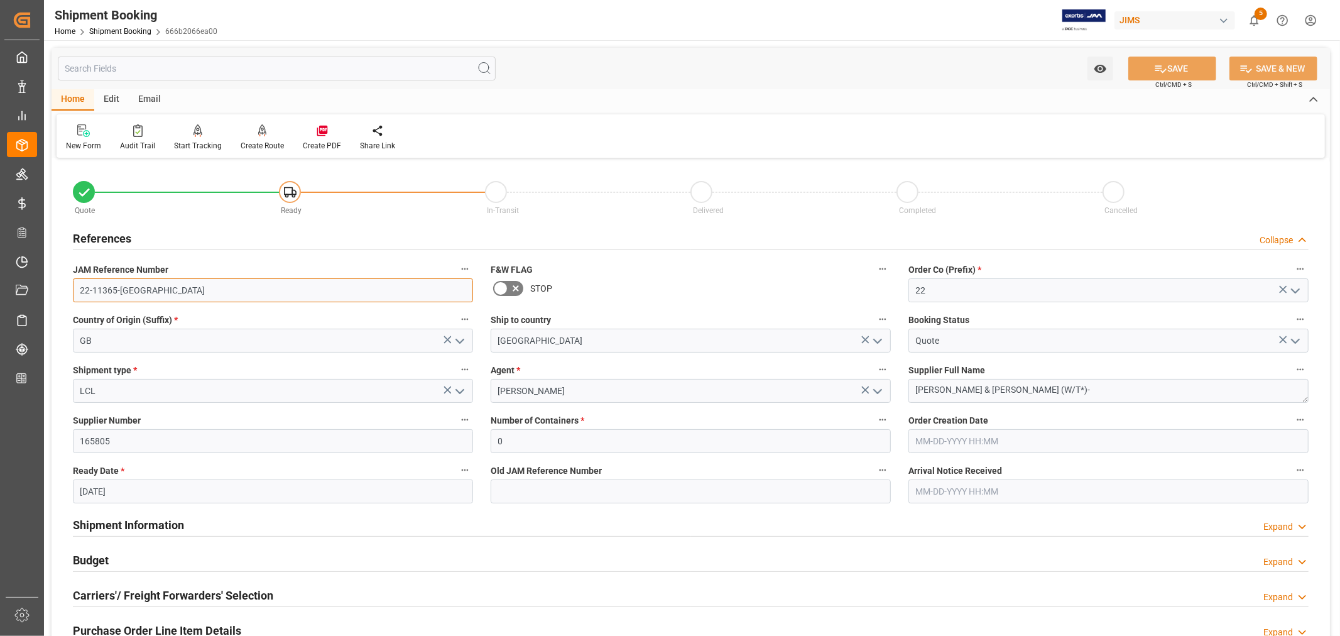
drag, startPoint x: 133, startPoint y: 286, endPoint x: 74, endPoint y: 291, distance: 58.7
click at [74, 291] on input "22-11365-[GEOGRAPHIC_DATA]" at bounding box center [273, 290] width 400 height 24
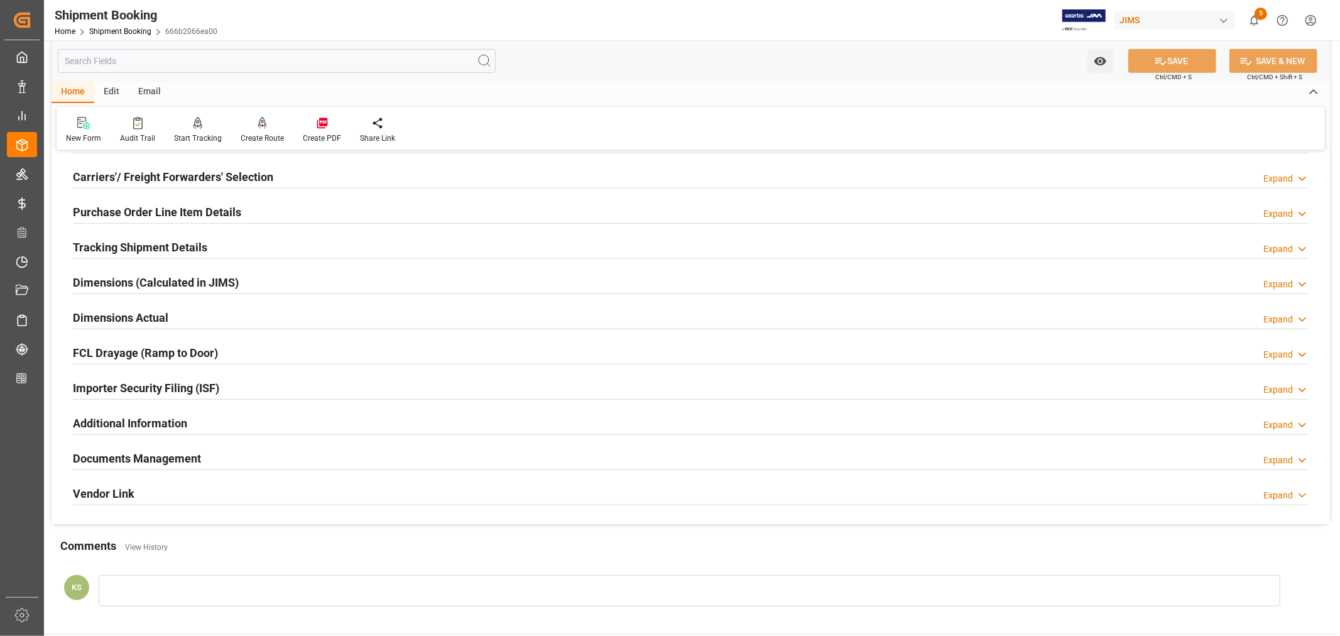
scroll to position [488, 0]
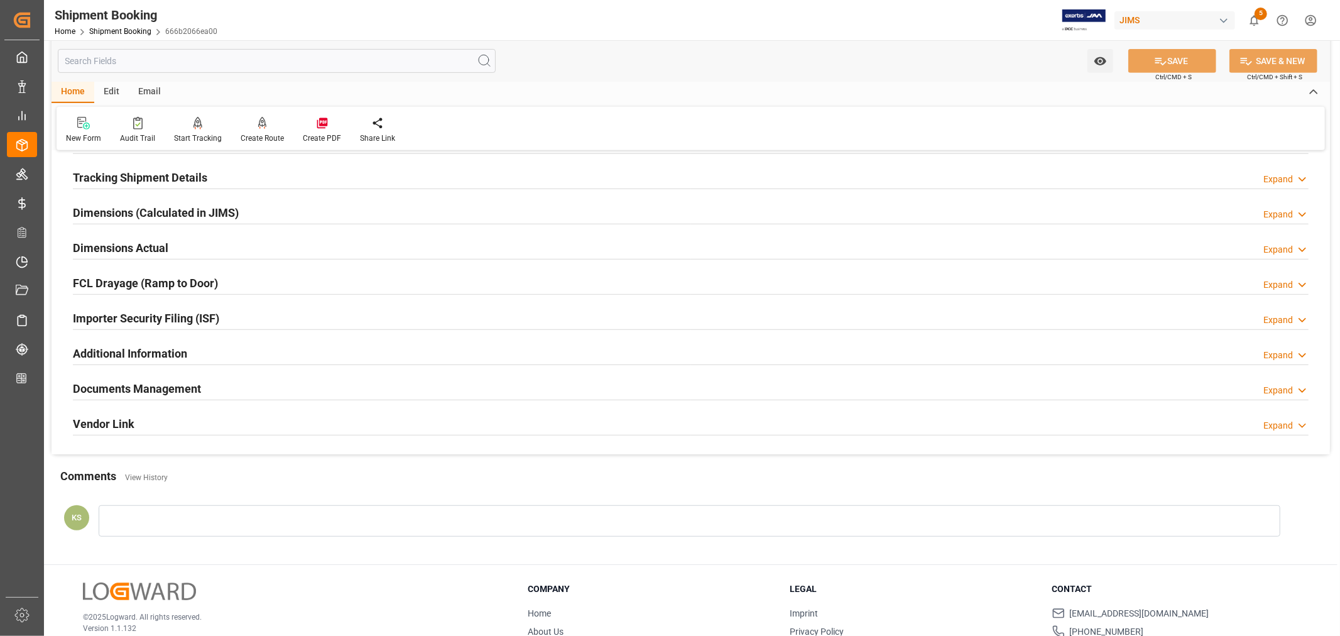
click at [247, 311] on div "Importer Security Filing (ISF) Expand" at bounding box center [690, 317] width 1235 height 24
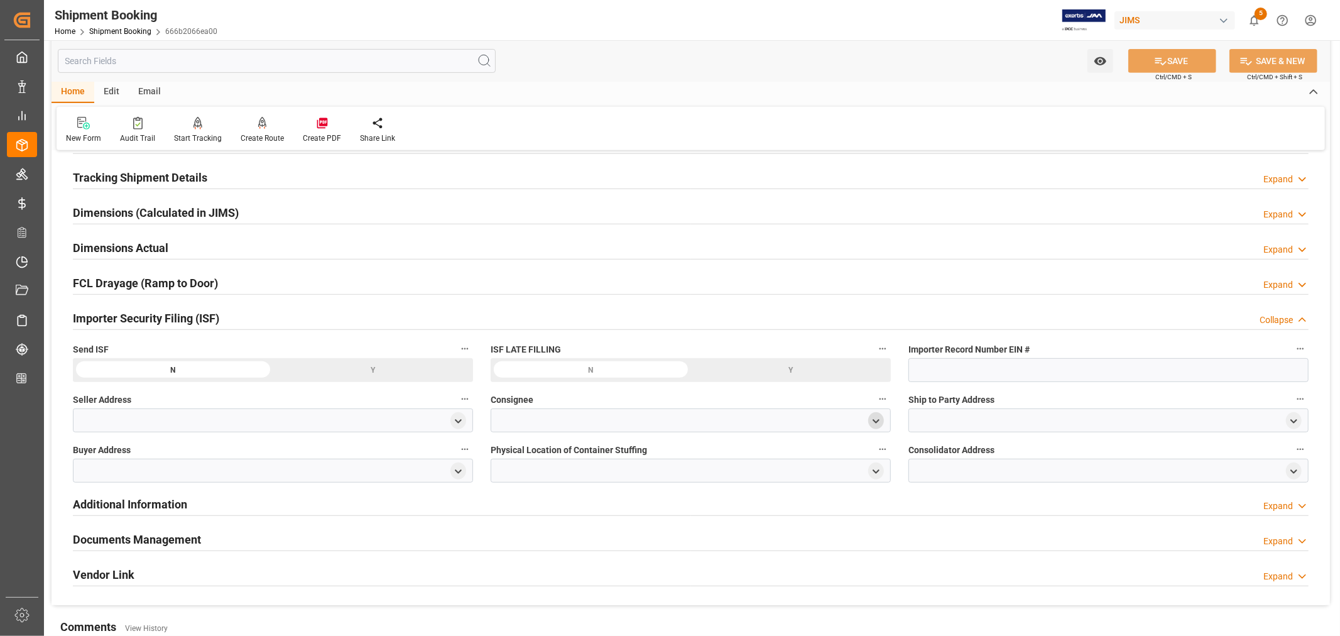
click at [873, 421] on icon "open menu" at bounding box center [875, 421] width 11 height 11
click at [618, 455] on input at bounding box center [672, 457] width 344 height 24
type input "jam"
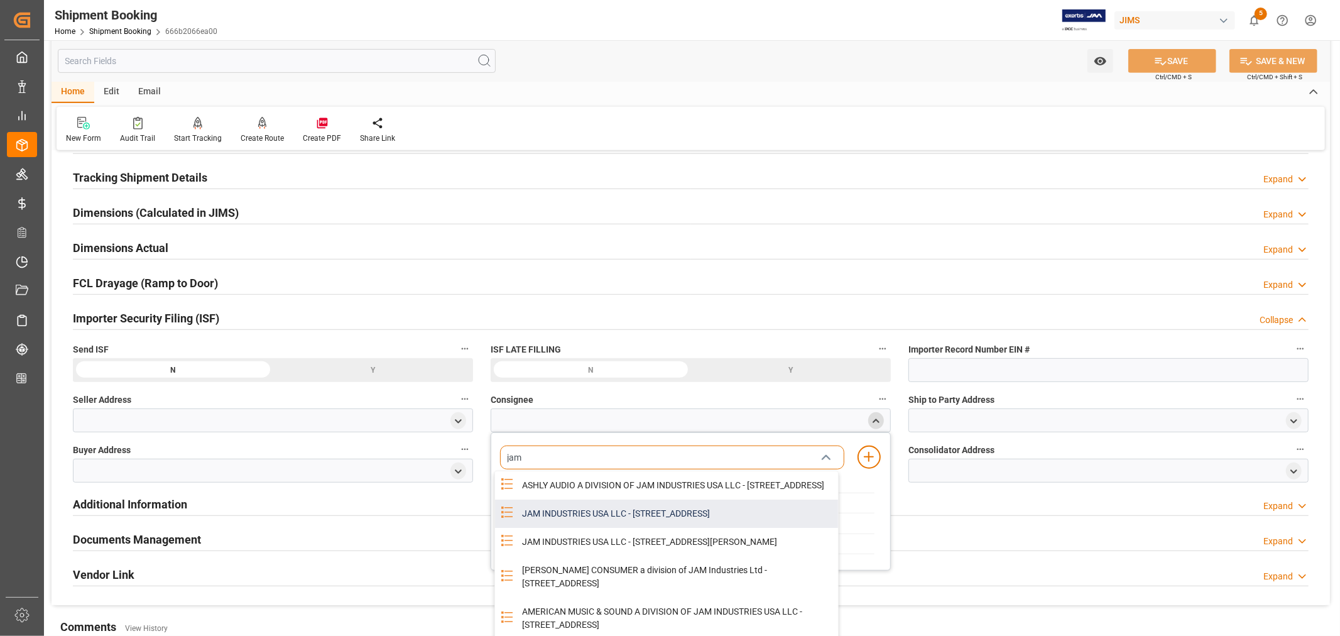
click at [639, 526] on div "JAM INDUSTRIES USA LLC - 154 WOODLAWN RD, BERLIN, CT, US, 06037" at bounding box center [675, 513] width 323 height 28
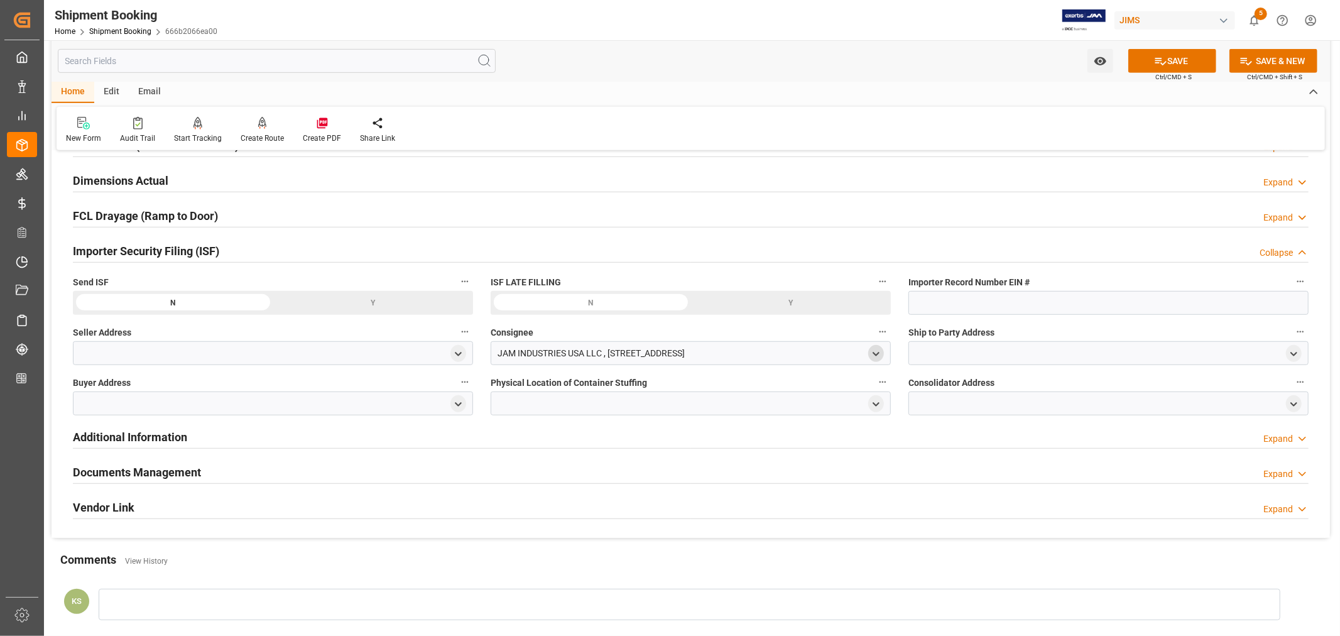
scroll to position [558, 0]
click at [460, 347] on icon "open menu" at bounding box center [458, 351] width 11 height 11
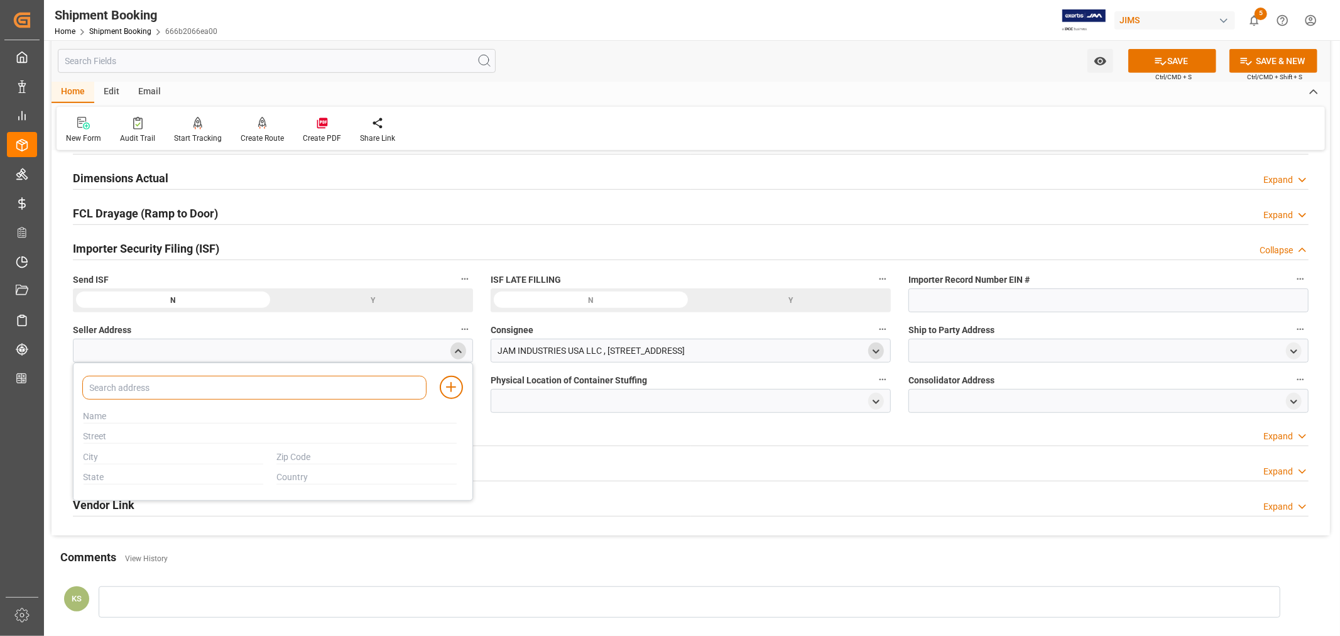
click at [300, 382] on input at bounding box center [254, 388] width 344 height 24
type input "all"
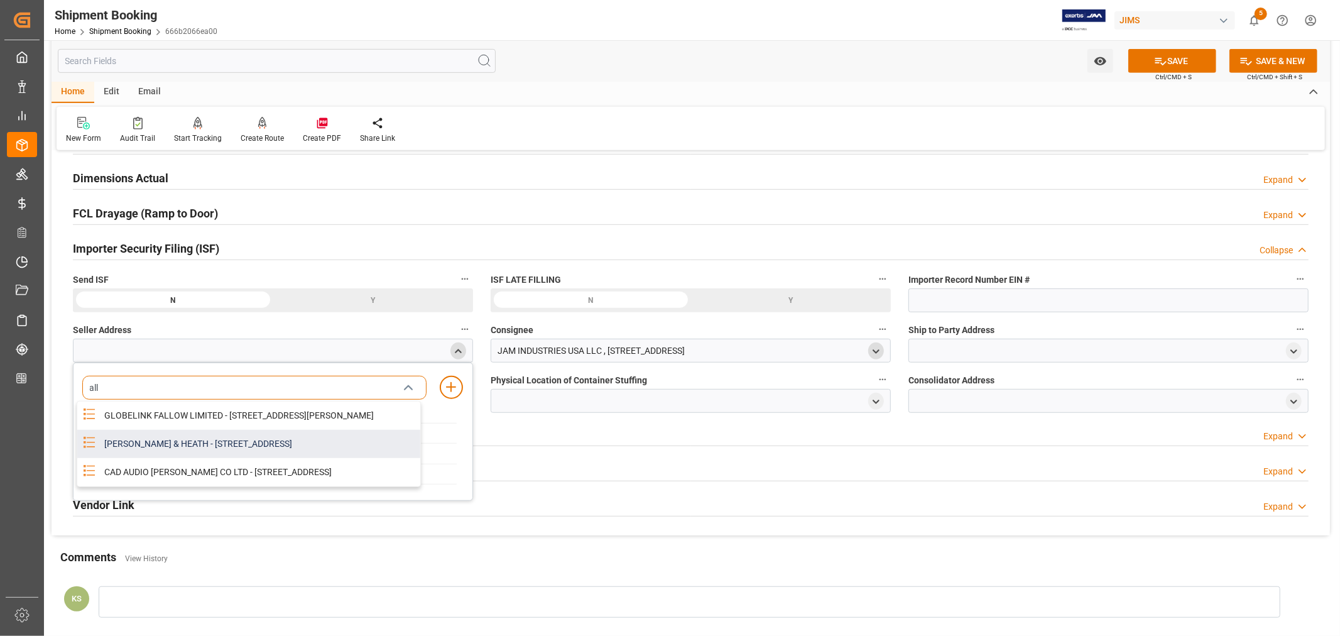
click at [268, 456] on div "ALLEN & HEATH - KERNICK INDUSTRIAL ESTATE, PENYRN, CORNWALL, GB, TR10 9LU" at bounding box center [258, 444] width 323 height 28
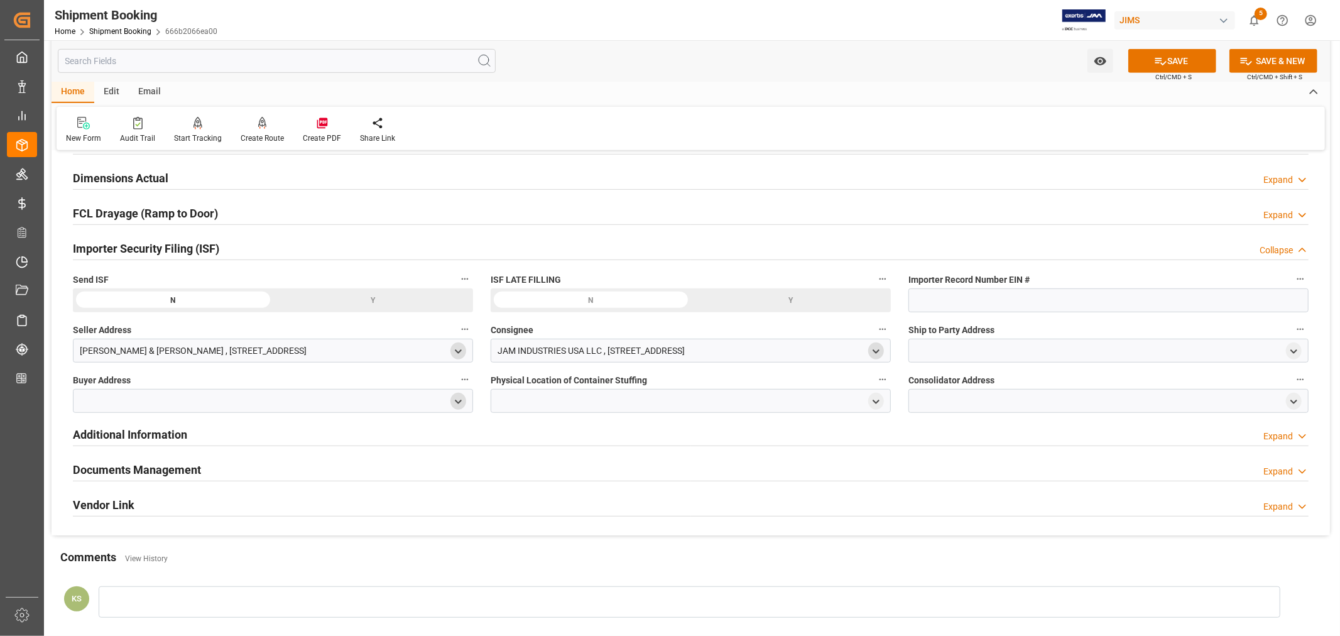
click at [453, 397] on icon "open menu" at bounding box center [458, 401] width 11 height 11
click at [208, 433] on input at bounding box center [254, 438] width 344 height 24
type input "jam"
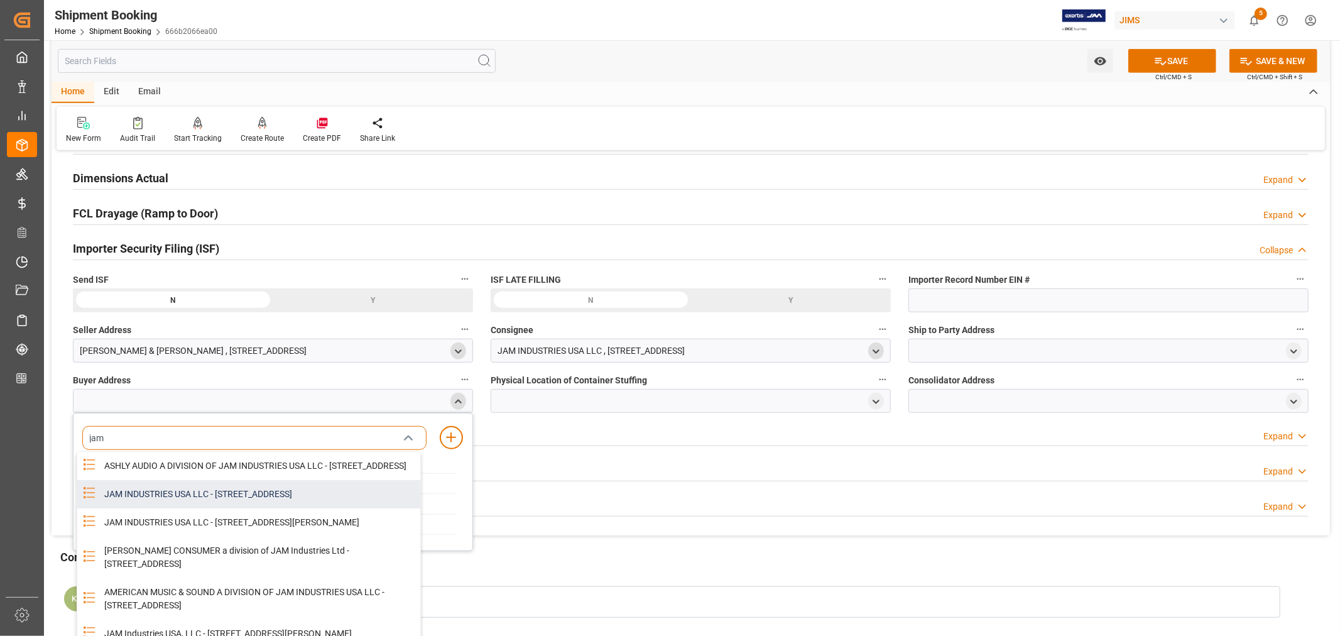
click at [240, 504] on div "JAM INDUSTRIES USA LLC - 154 WOODLAWN RD, BERLIN, CT, US, 06037" at bounding box center [258, 494] width 323 height 28
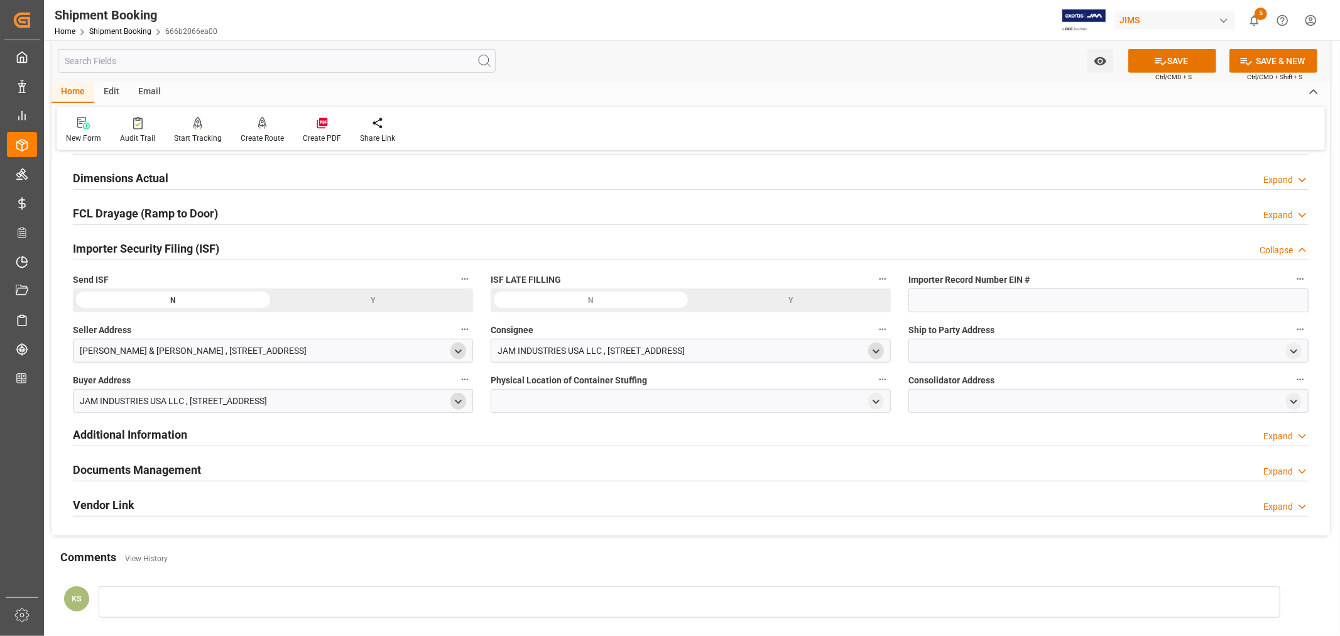
click at [943, 347] on div at bounding box center [1108, 350] width 400 height 24
click at [1295, 350] on polyline "open menu" at bounding box center [1294, 351] width 6 height 3
click at [971, 386] on input at bounding box center [1089, 388] width 344 height 24
type input "amer"
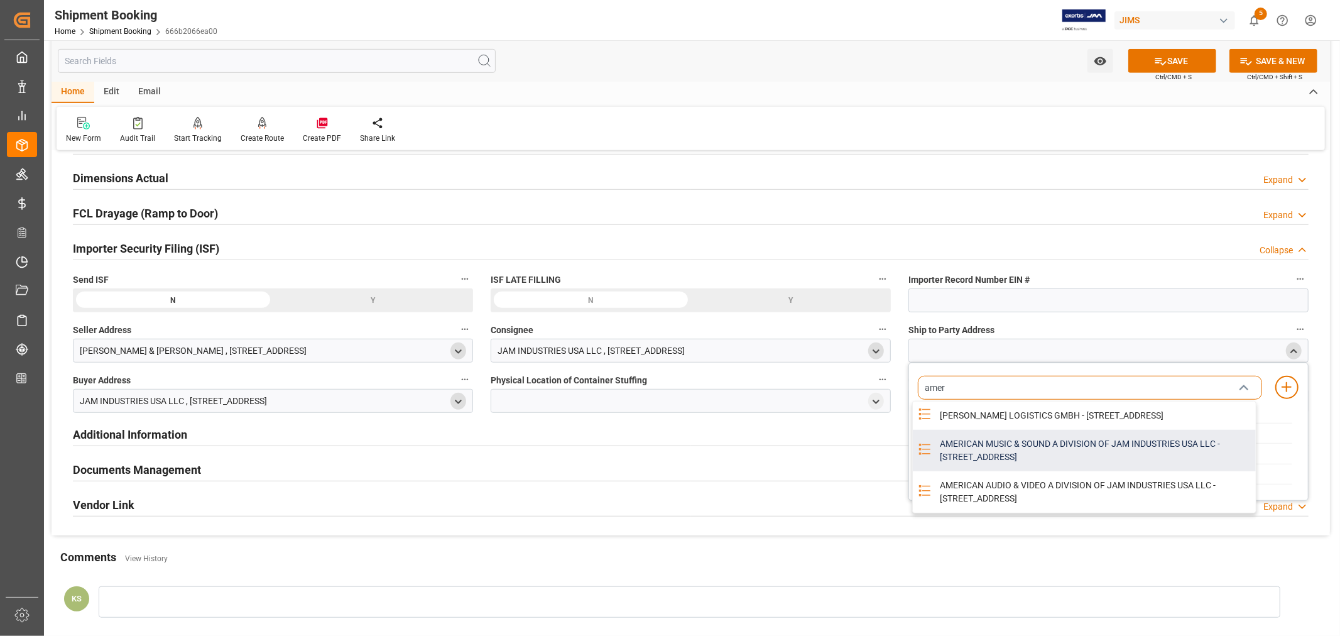
click at [982, 446] on div "AMERICAN MUSIC & SOUND A DIVISION OF JAM INDUSTRIES USA LLC - 4325 EXECUTIVE DR…" at bounding box center [1093, 450] width 323 height 41
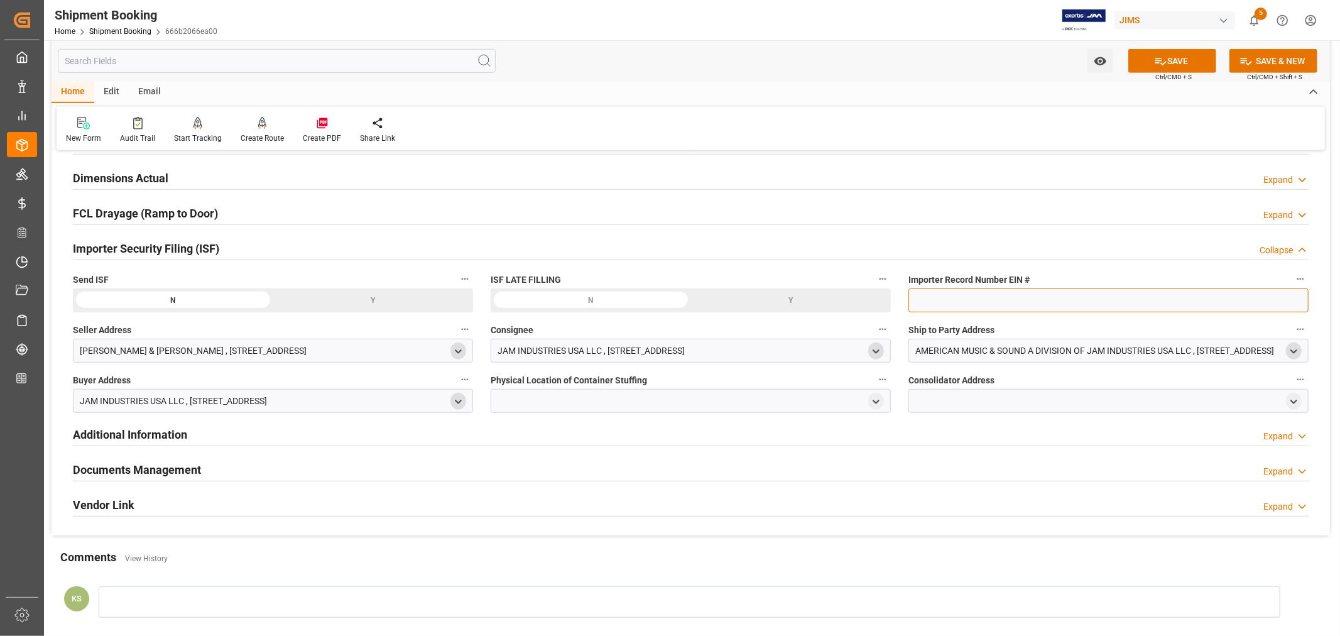
click at [966, 305] on input at bounding box center [1108, 300] width 400 height 24
type input "EIN# 47-2067090S5"
click at [1172, 60] on button "SAVE" at bounding box center [1172, 61] width 88 height 24
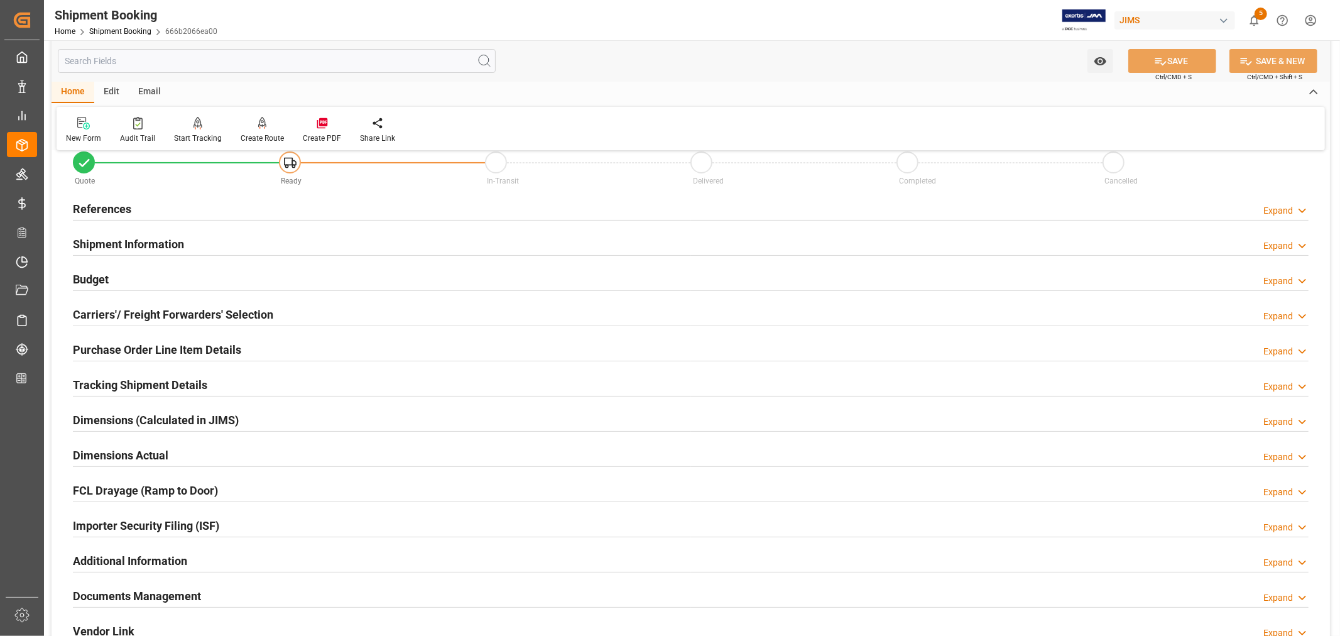
scroll to position [0, 0]
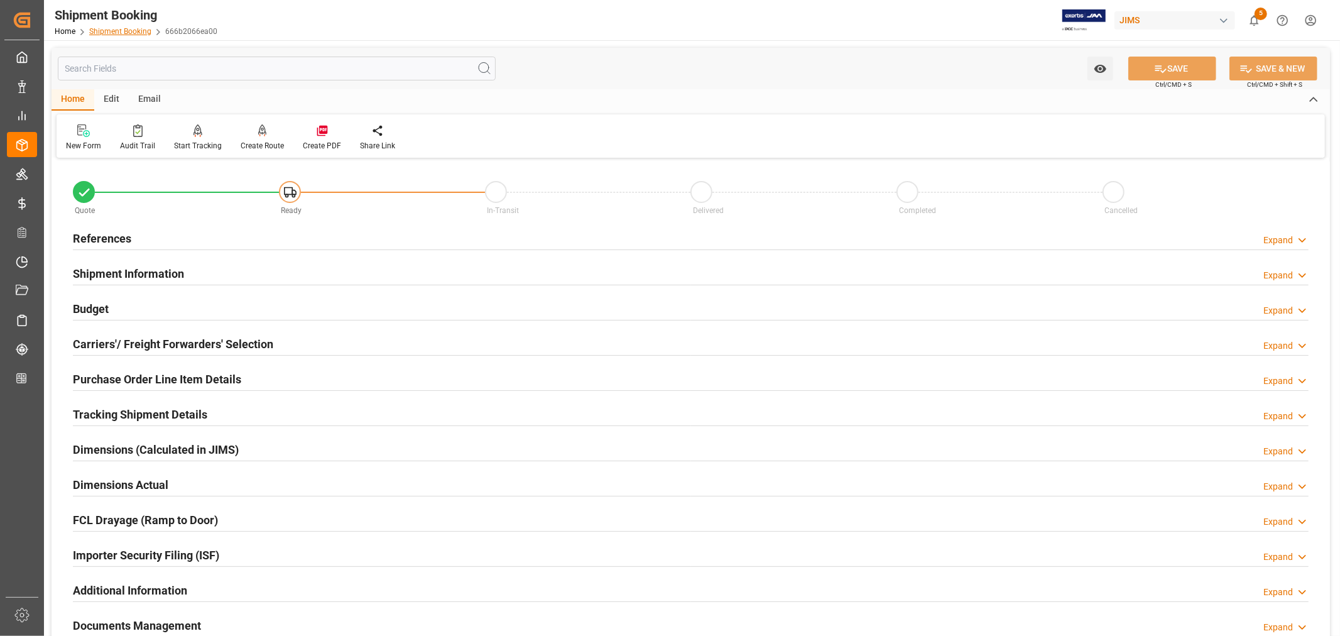
click at [128, 30] on link "Shipment Booking" at bounding box center [120, 31] width 62 height 9
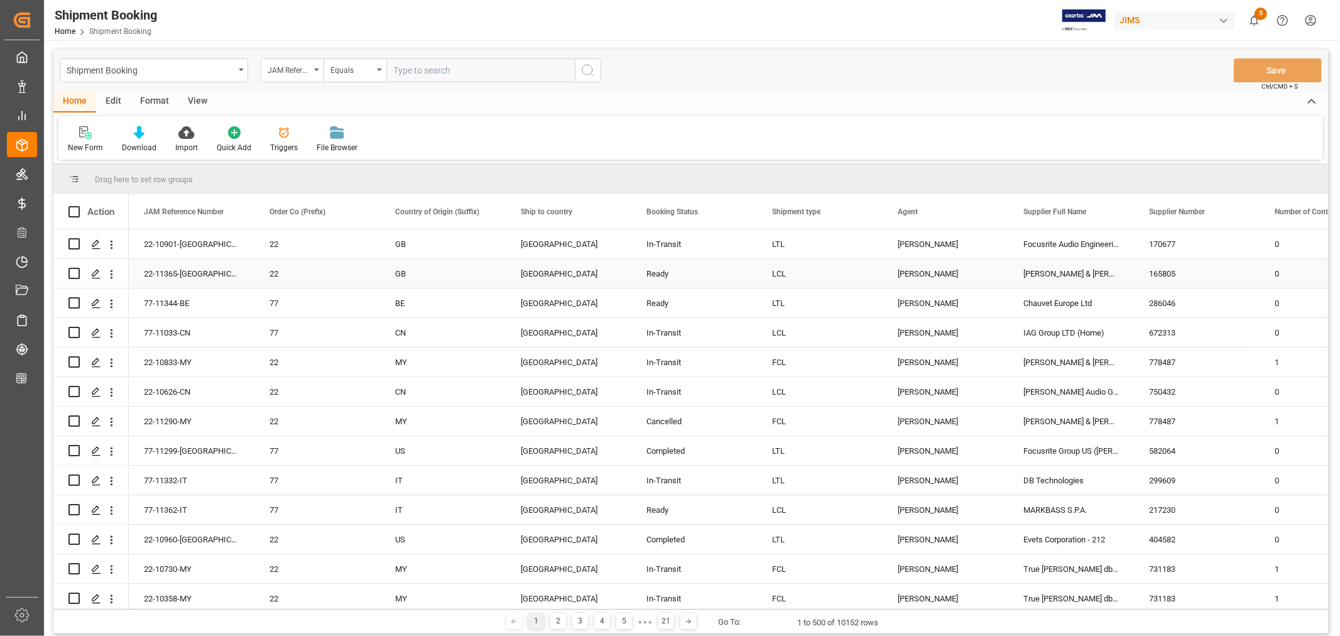
click at [1041, 271] on div "[PERSON_NAME] & [PERSON_NAME] (W/T*)-" at bounding box center [1071, 273] width 126 height 29
click at [1115, 214] on span at bounding box center [1112, 211] width 11 height 11
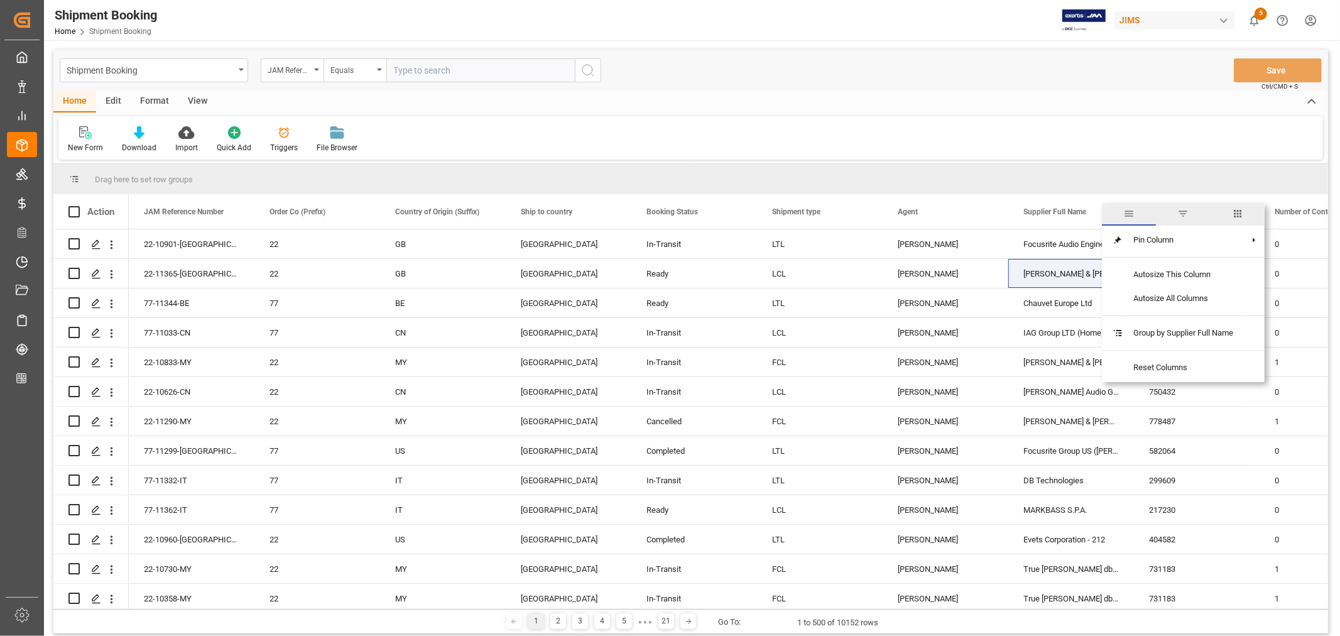
click at [1183, 214] on span "filter" at bounding box center [1182, 213] width 11 height 11
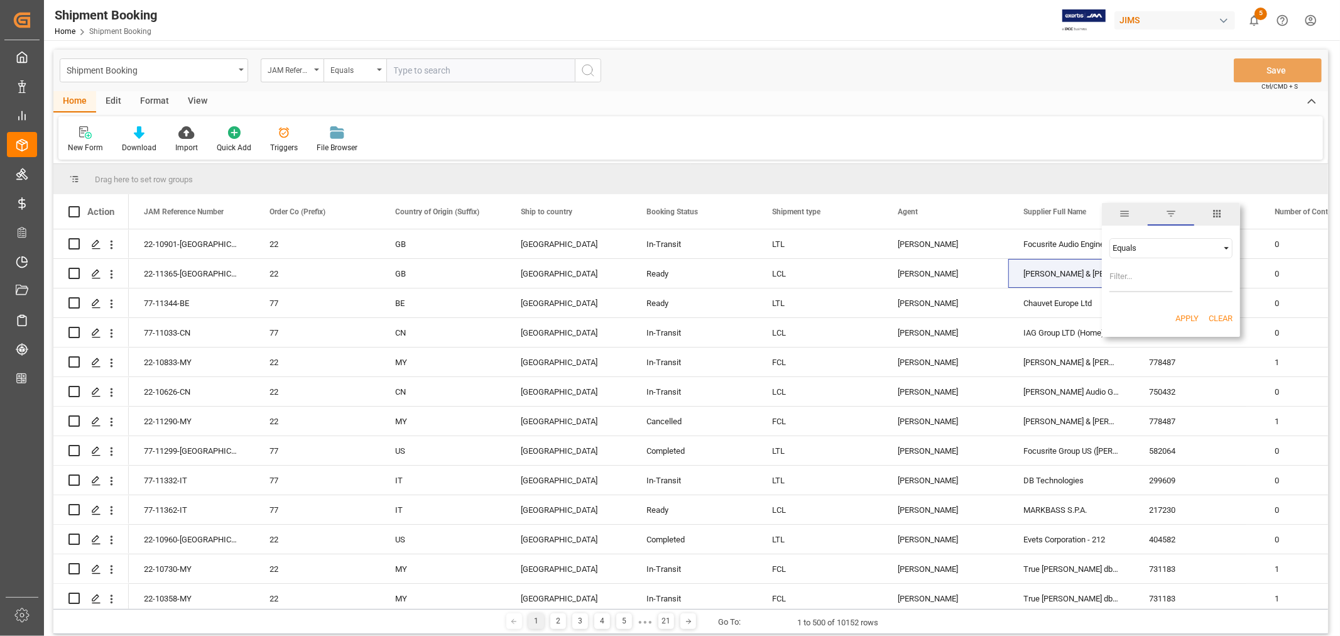
type input "[PERSON_NAME] & [PERSON_NAME] (W/T*)-"
click at [1185, 312] on button "Apply" at bounding box center [1186, 318] width 23 height 13
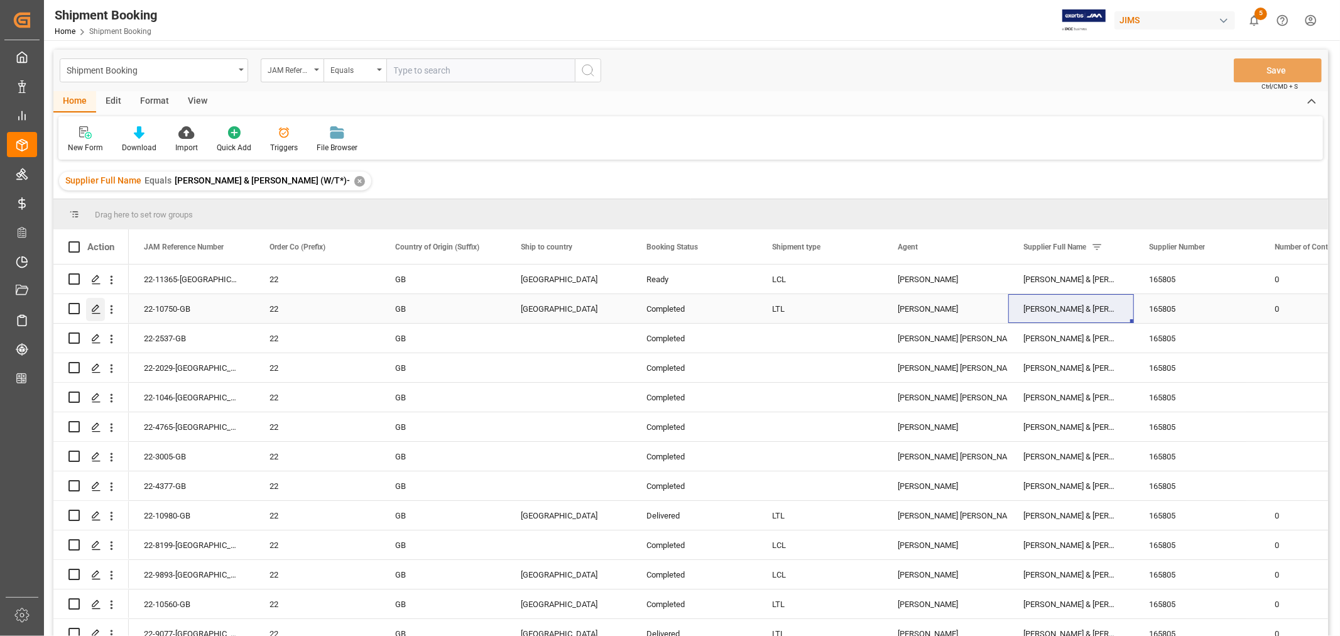
click at [98, 306] on icon "Press SPACE to select this row." at bounding box center [96, 309] width 10 height 10
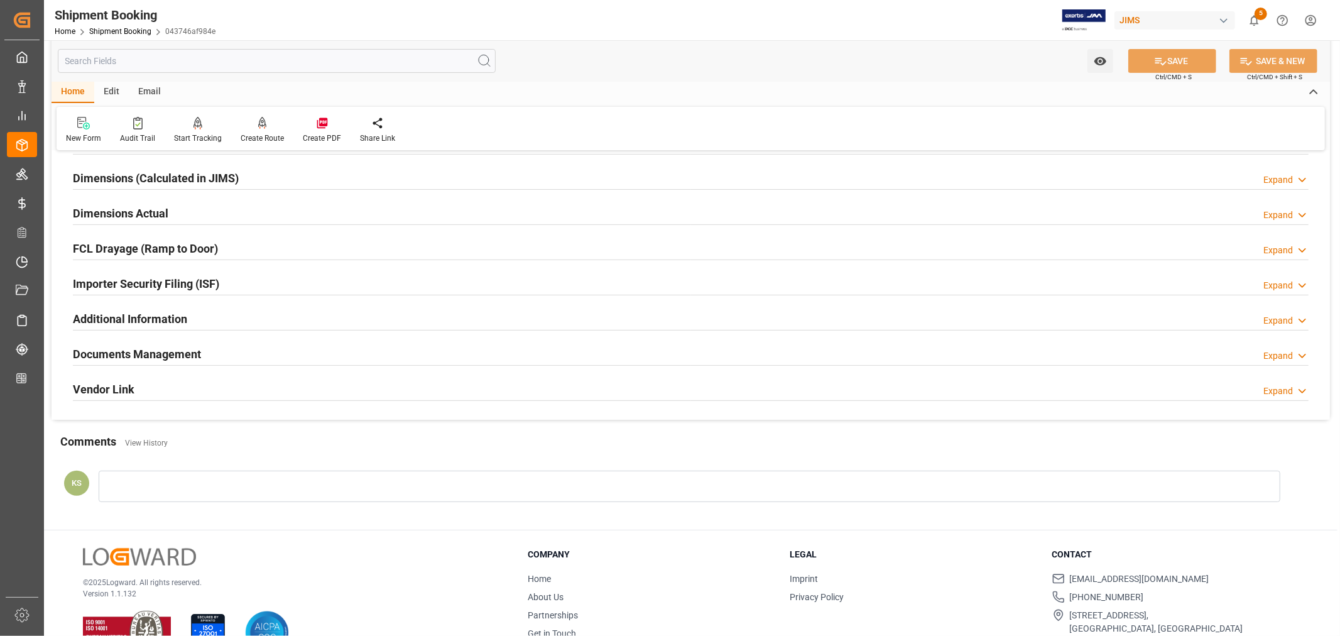
scroll to position [279, 0]
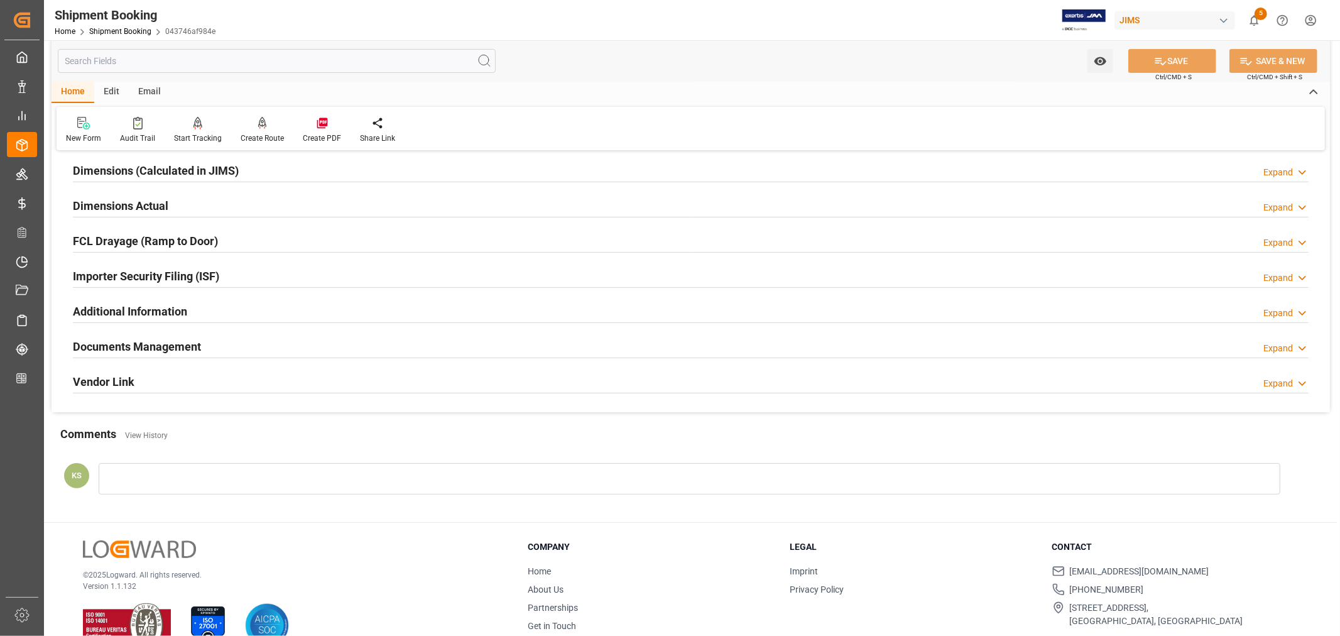
click at [201, 342] on div "Documents Management Expand" at bounding box center [690, 345] width 1235 height 24
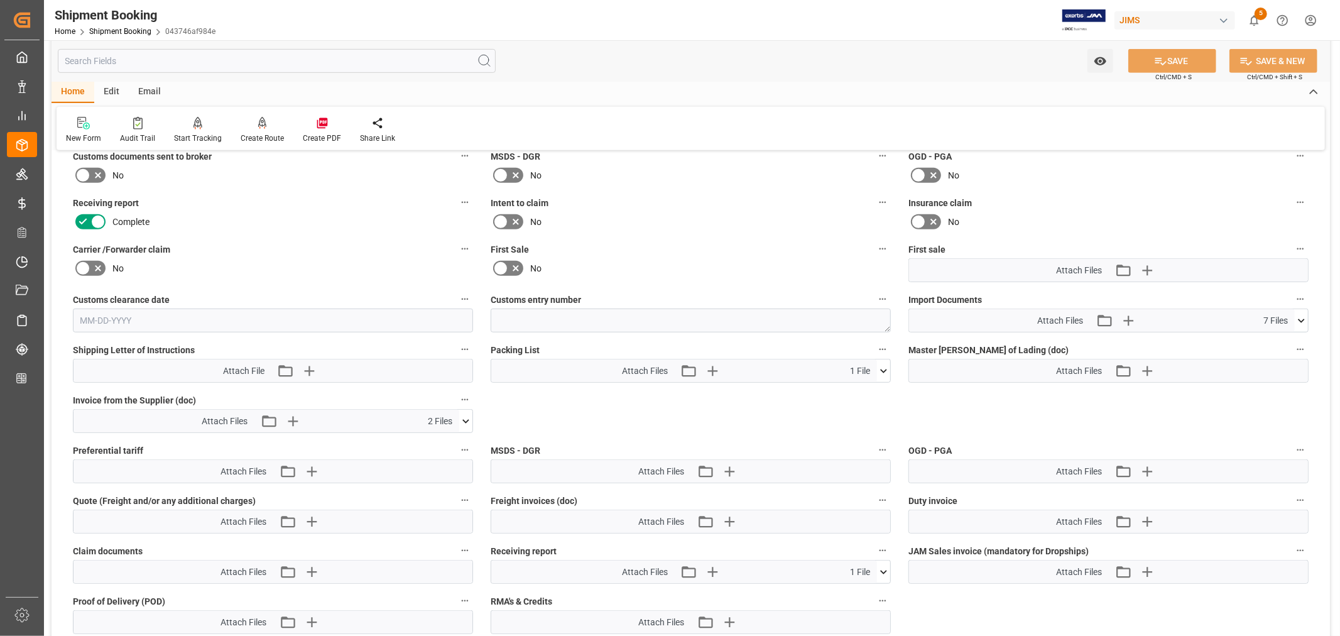
scroll to position [558, 0]
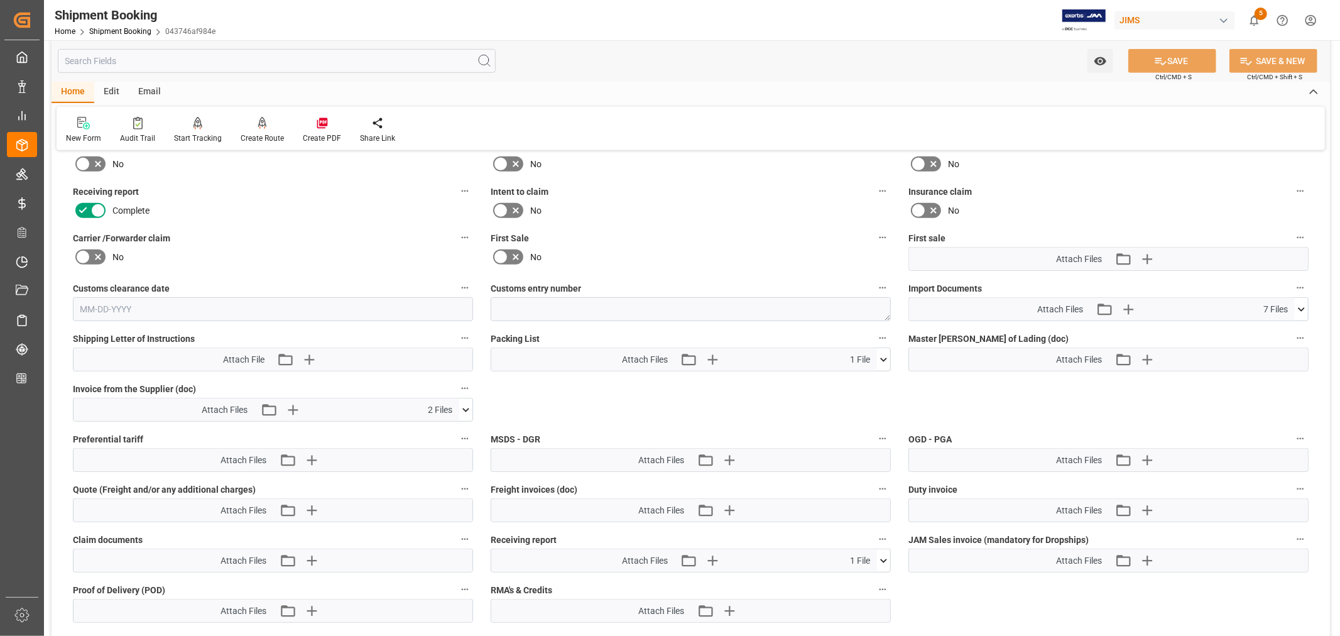
click at [1300, 307] on icon at bounding box center [1300, 309] width 7 height 4
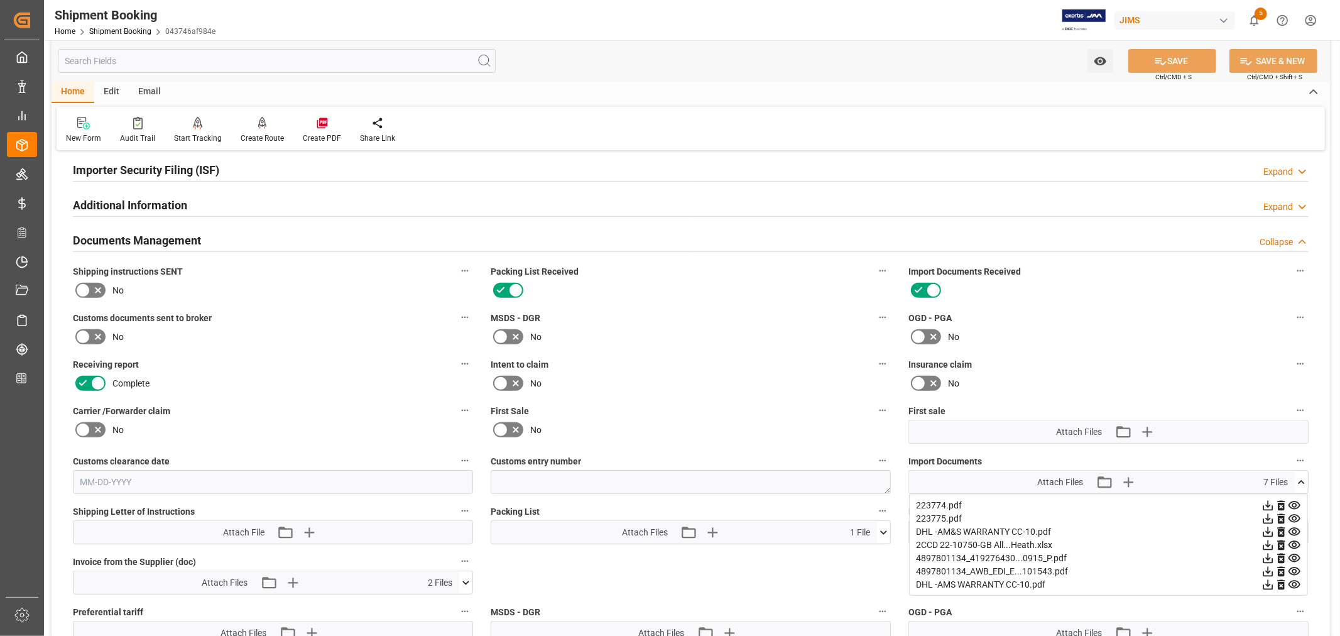
scroll to position [349, 0]
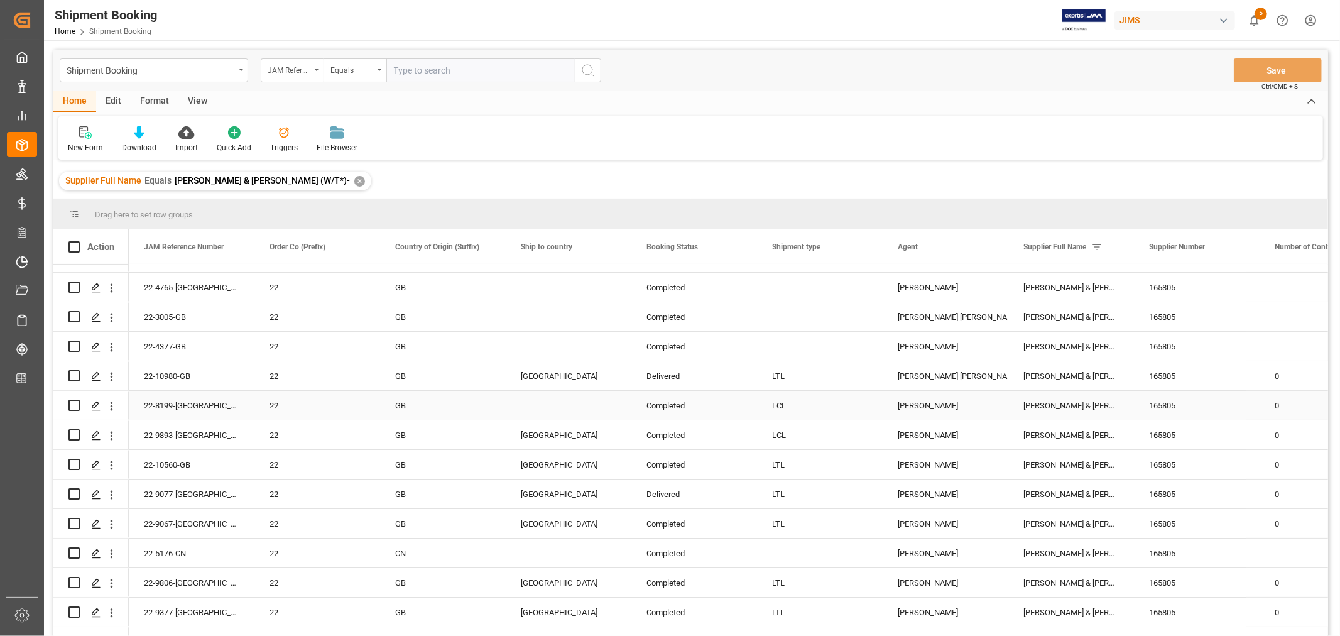
scroll to position [209, 0]
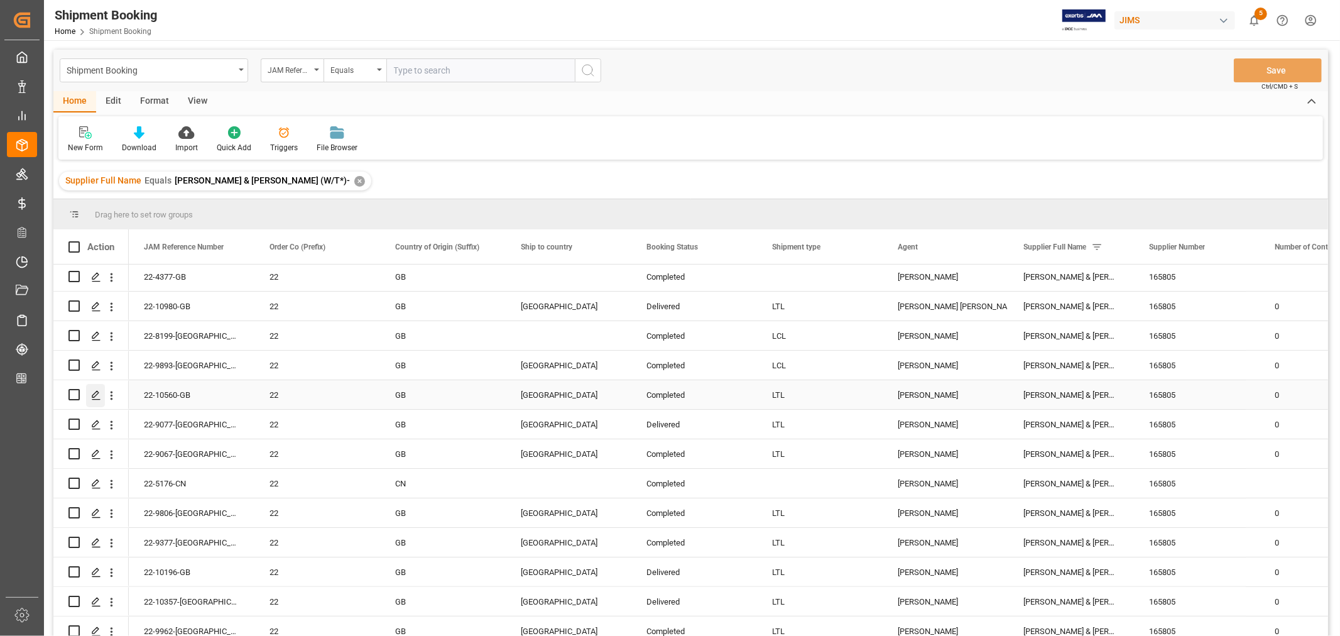
click at [96, 392] on icon "Press SPACE to select this row." at bounding box center [96, 395] width 10 height 10
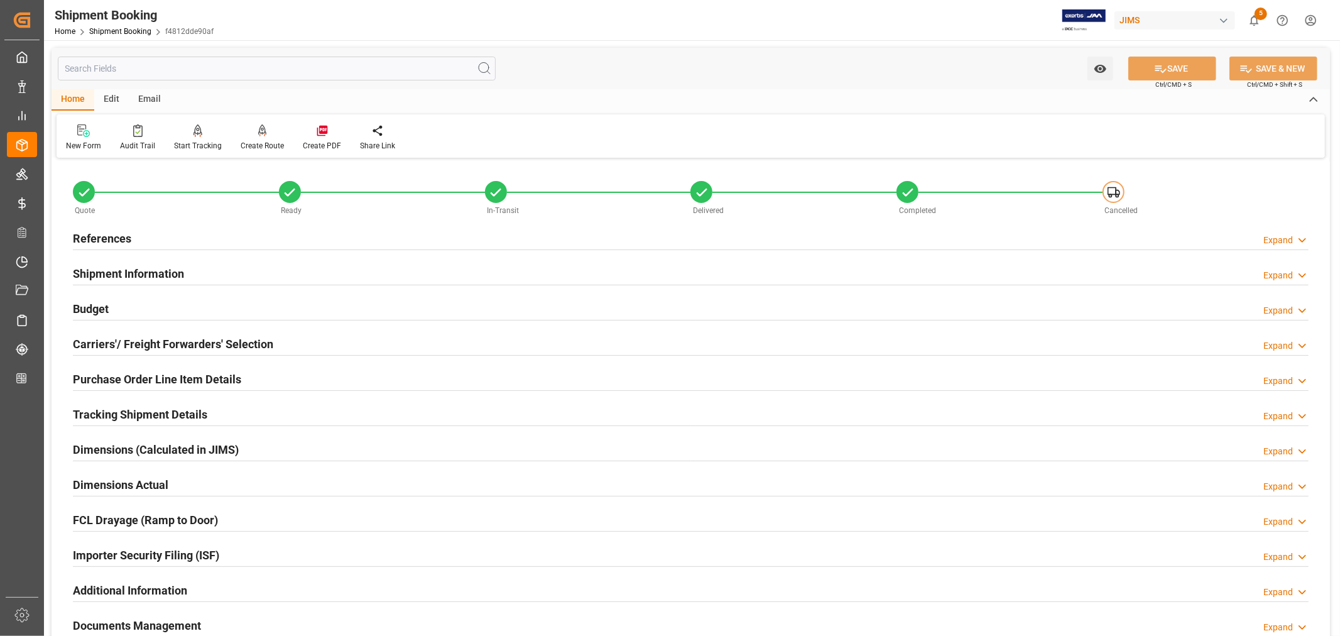
click at [155, 273] on h2 "Shipment Information" at bounding box center [128, 273] width 111 height 17
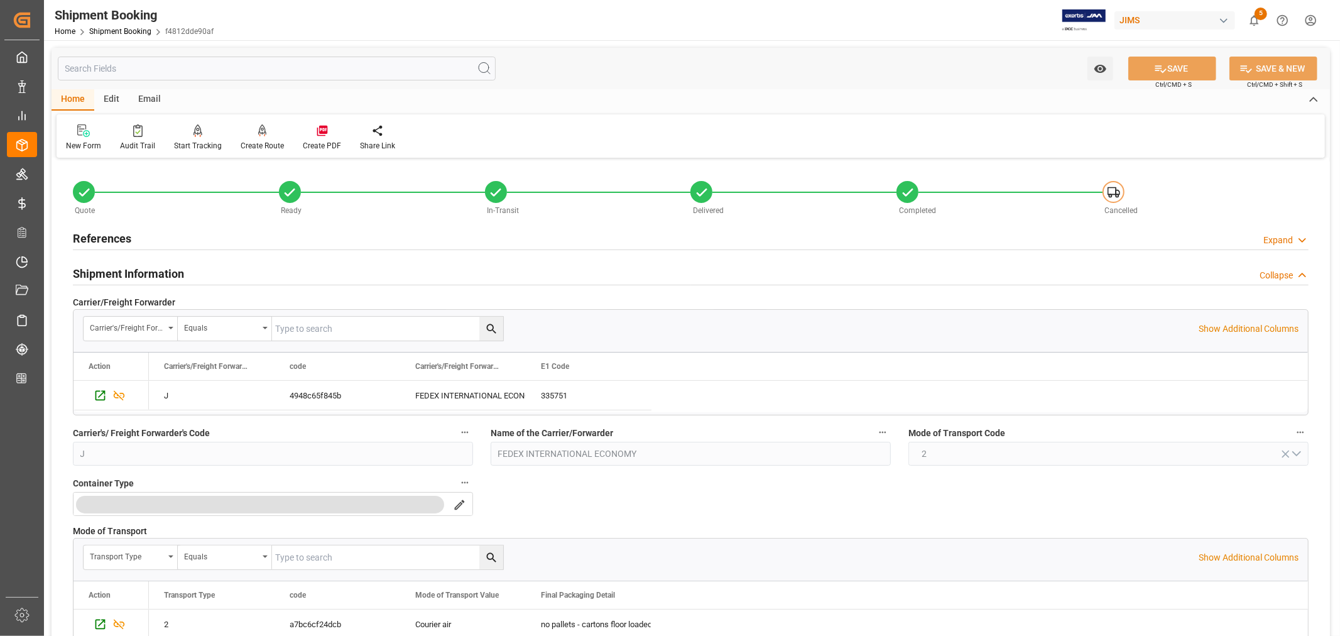
drag, startPoint x: 161, startPoint y: 273, endPoint x: 187, endPoint y: 274, distance: 25.8
click at [161, 273] on h2 "Shipment Information" at bounding box center [128, 273] width 111 height 17
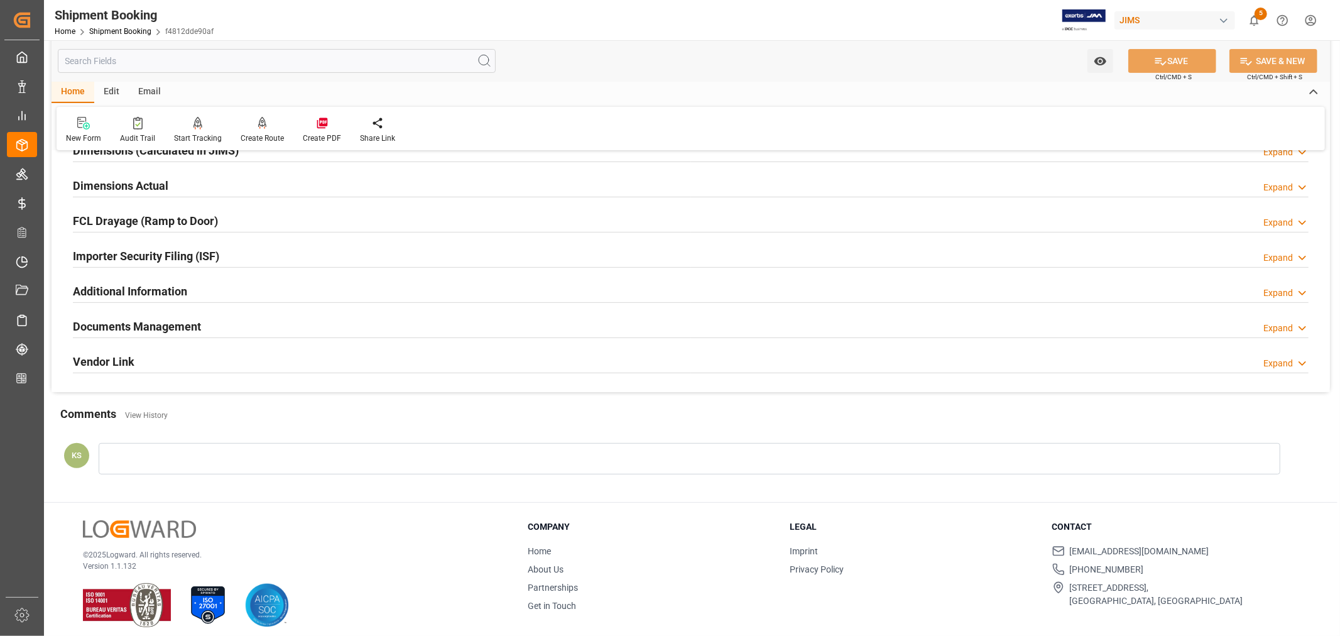
scroll to position [308, 0]
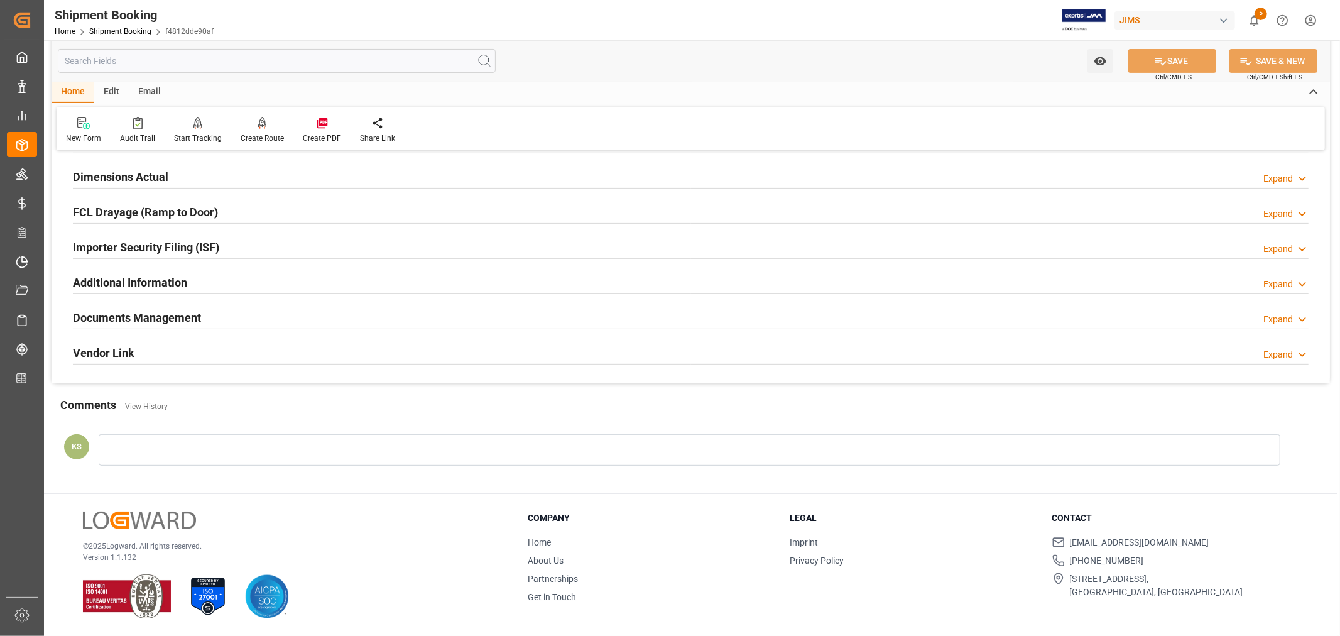
click at [534, 322] on div "Documents Management Expand" at bounding box center [690, 317] width 1235 height 24
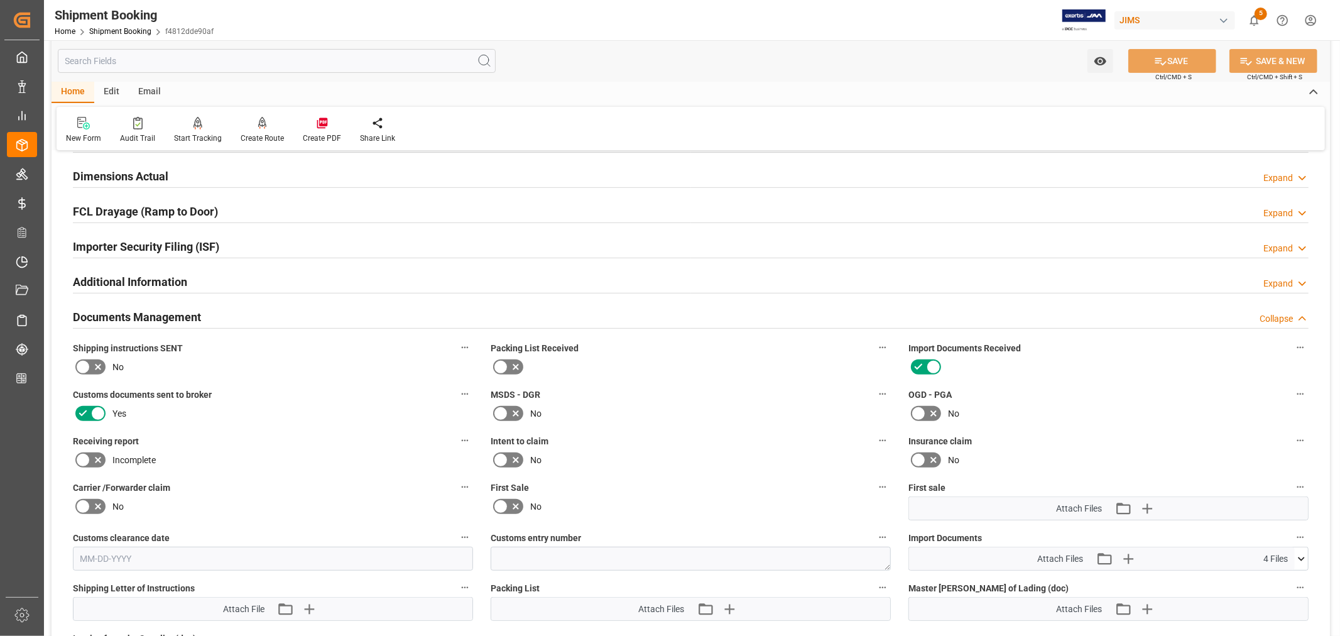
click at [1297, 554] on icon at bounding box center [1300, 558] width 13 height 13
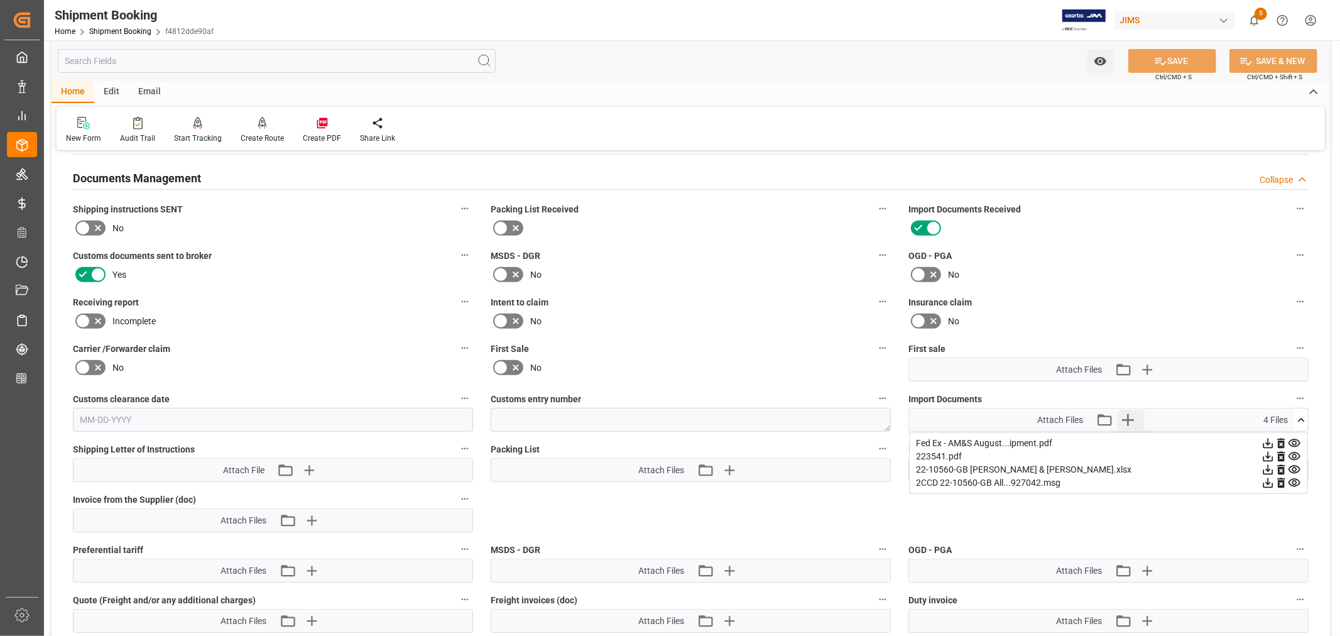
scroll to position [517, 0]
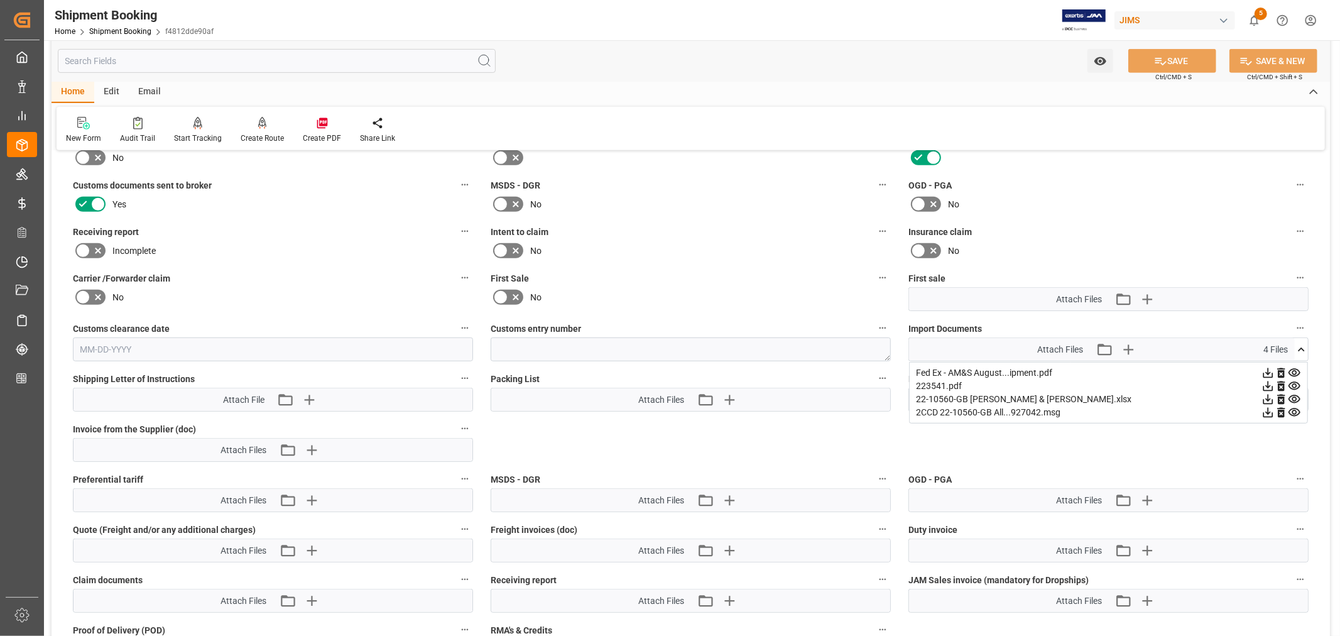
click at [1294, 369] on icon at bounding box center [1294, 373] width 12 height 8
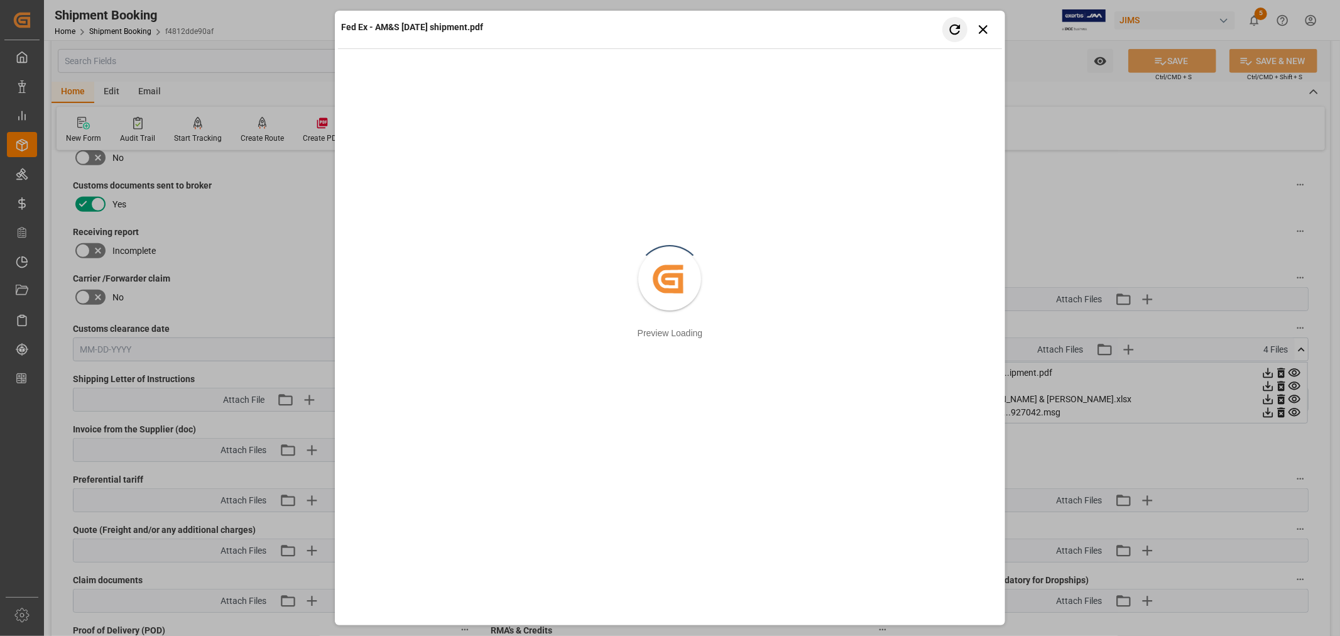
drag, startPoint x: 956, startPoint y: 30, endPoint x: 944, endPoint y: 41, distance: 17.3
click at [956, 30] on icon "button" at bounding box center [954, 29] width 16 height 16
click at [953, 30] on icon "button" at bounding box center [954, 29] width 16 height 16
click at [984, 28] on icon "button" at bounding box center [983, 29] width 16 height 16
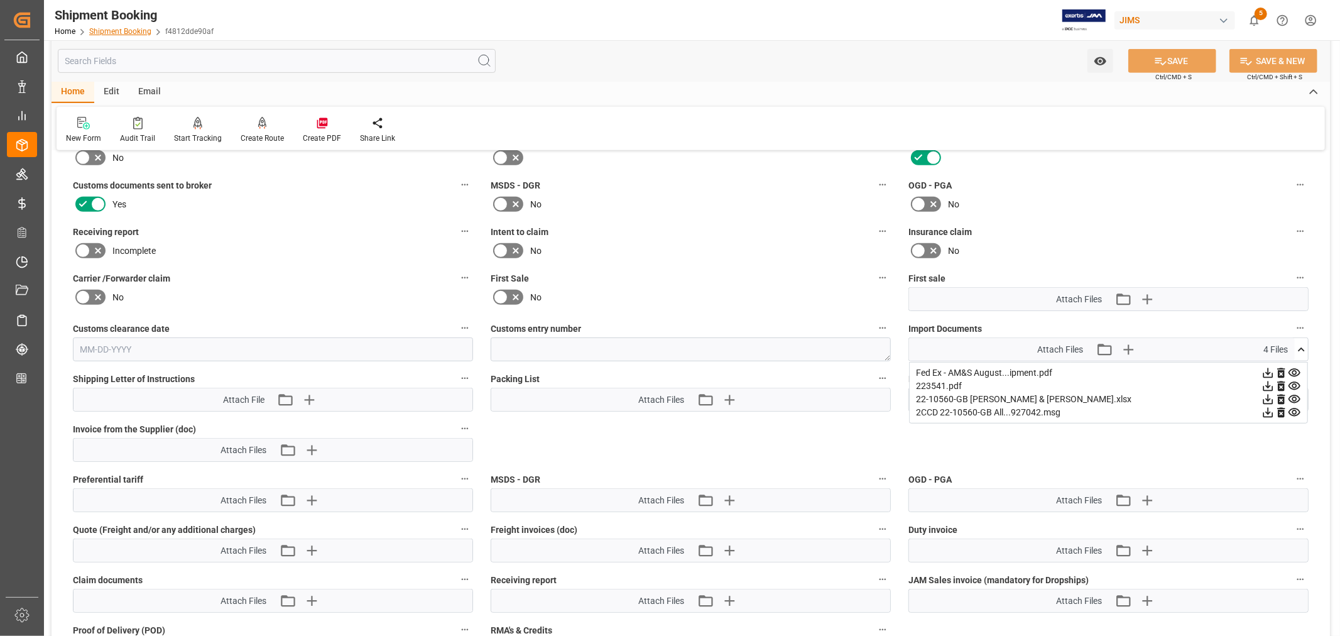
click at [121, 30] on link "Shipment Booking" at bounding box center [120, 31] width 62 height 9
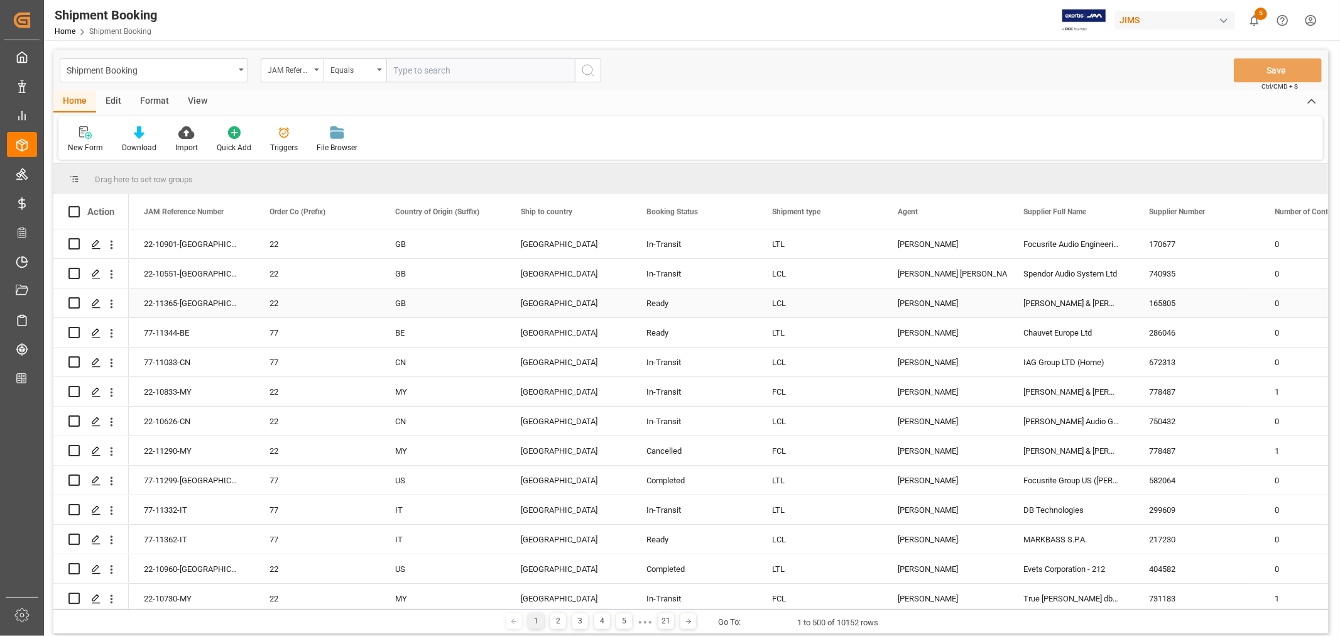
click at [1051, 301] on div "Allen & Heath (W/T*)-" at bounding box center [1071, 302] width 126 height 29
click at [1110, 211] on span at bounding box center [1112, 211] width 11 height 11
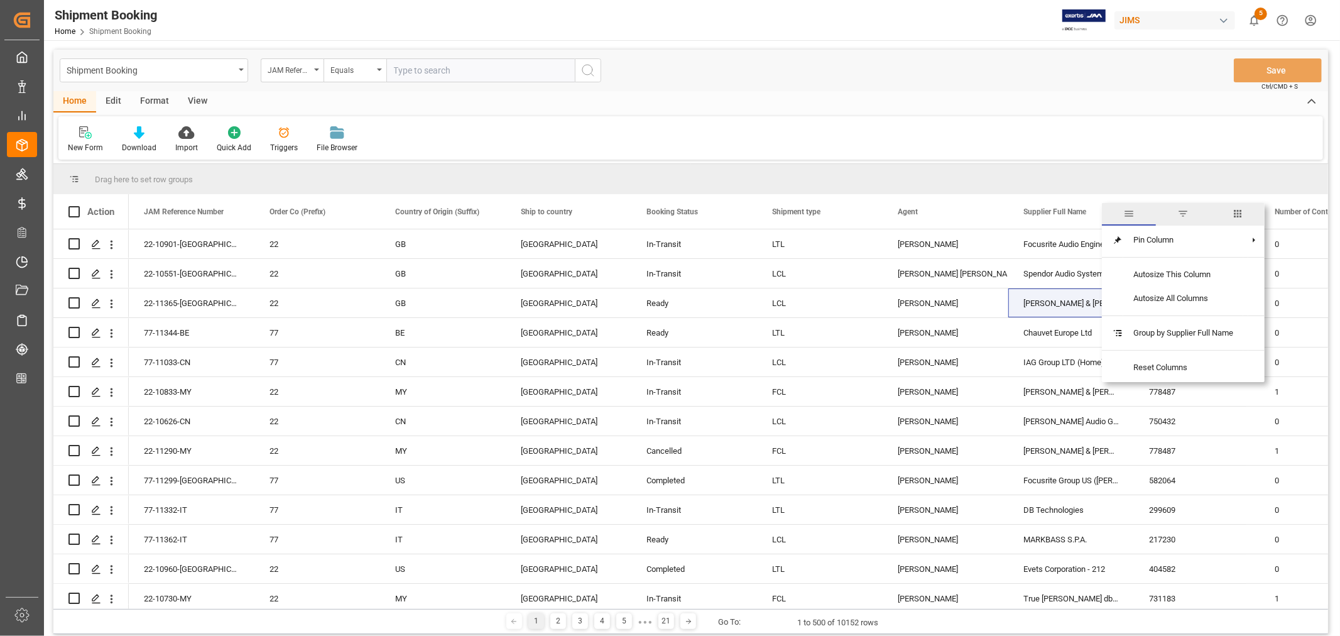
click at [1186, 212] on span "filter" at bounding box center [1182, 213] width 11 height 11
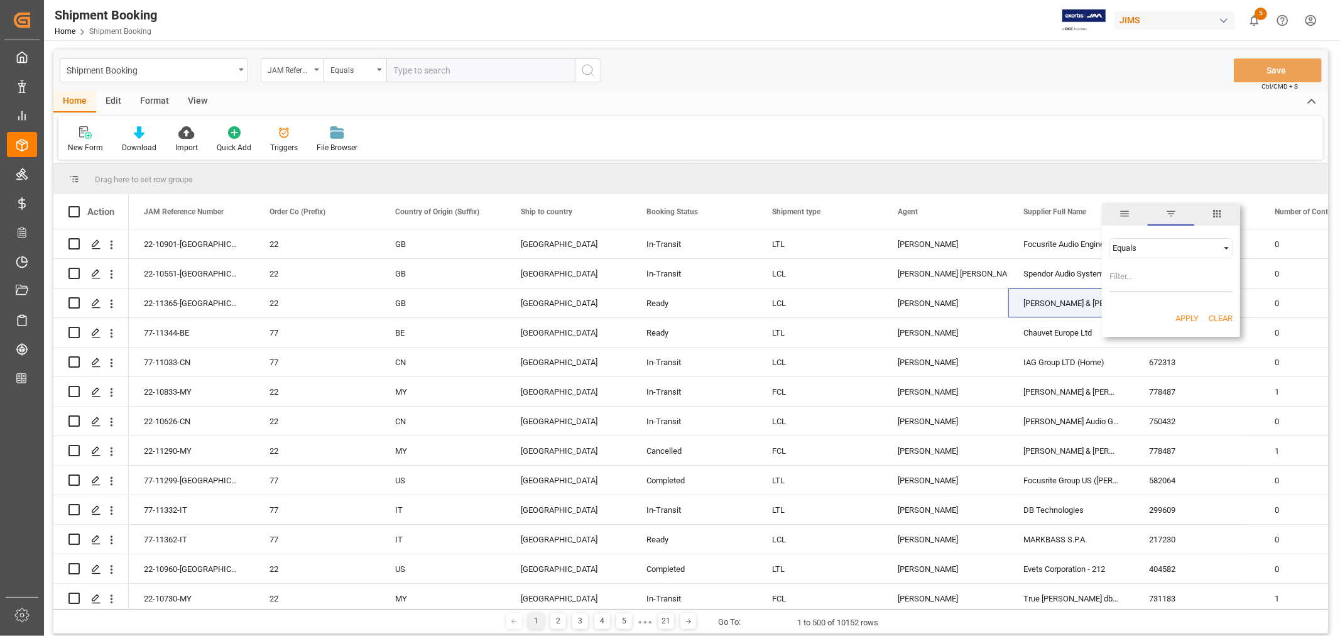
type input "Allen & Heath (W/T*)-"
click at [1186, 317] on button "Apply" at bounding box center [1186, 318] width 23 height 13
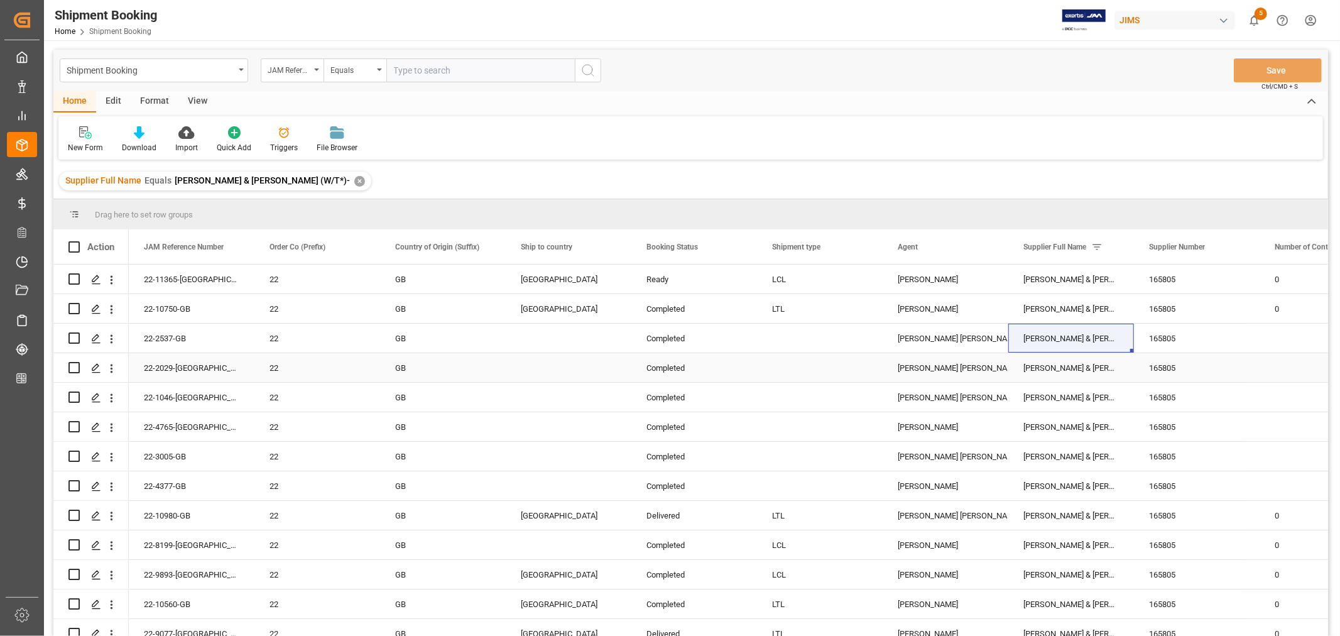
click at [915, 362] on div "[PERSON_NAME] [PERSON_NAME]" at bounding box center [944, 368] width 95 height 29
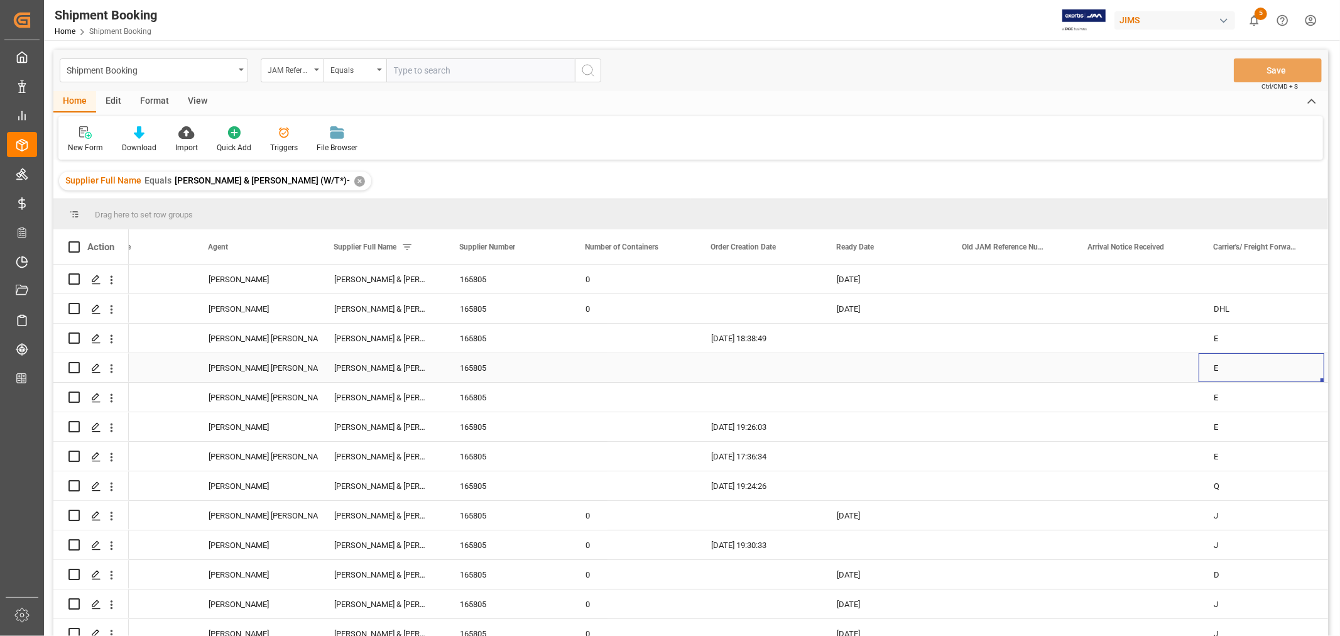
scroll to position [0, 815]
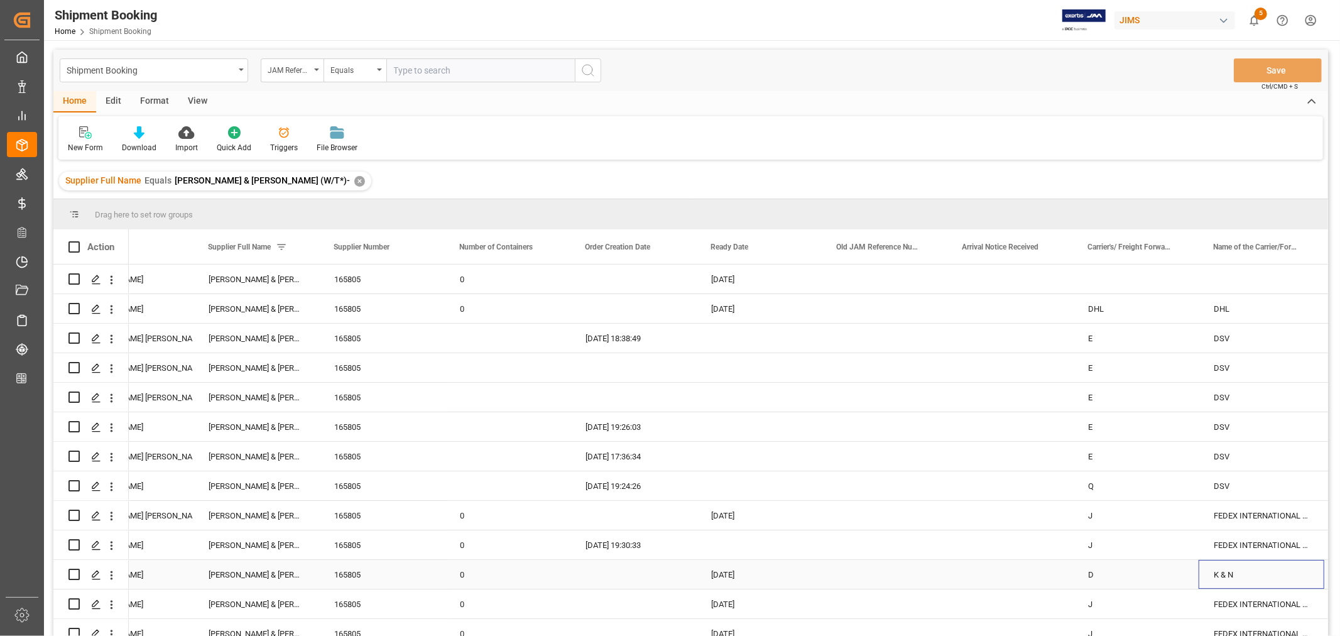
click at [1216, 578] on div "K & N" at bounding box center [1261, 574] width 126 height 29
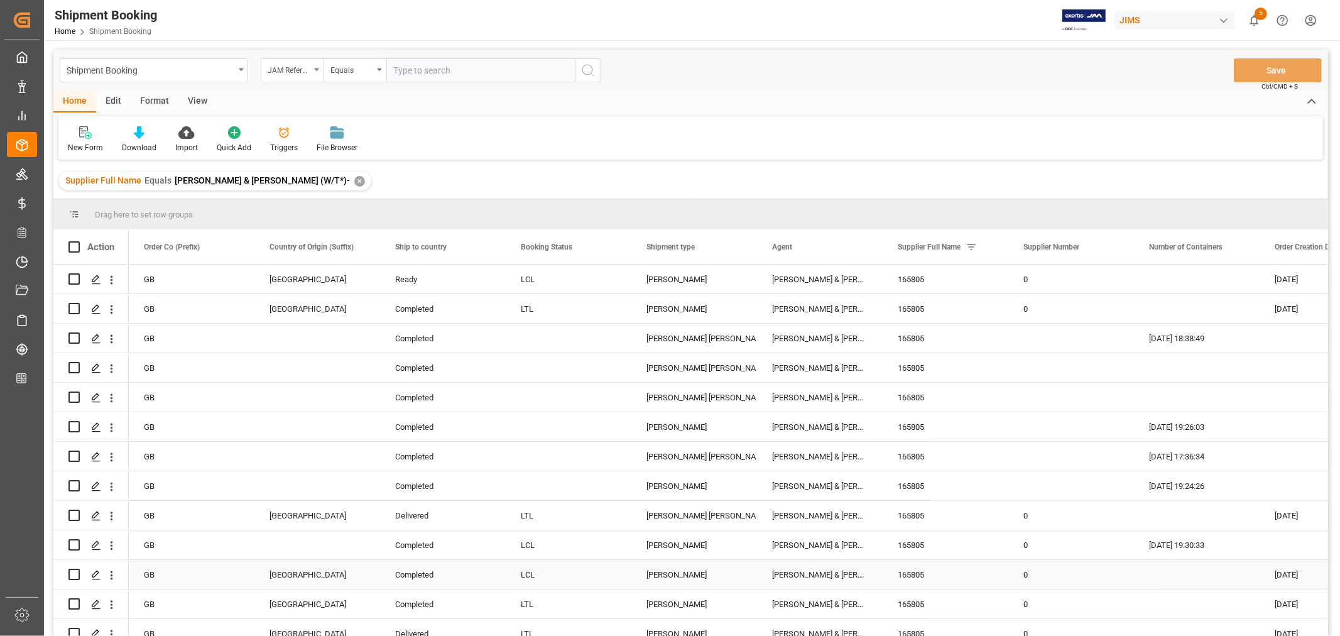
scroll to position [0, 0]
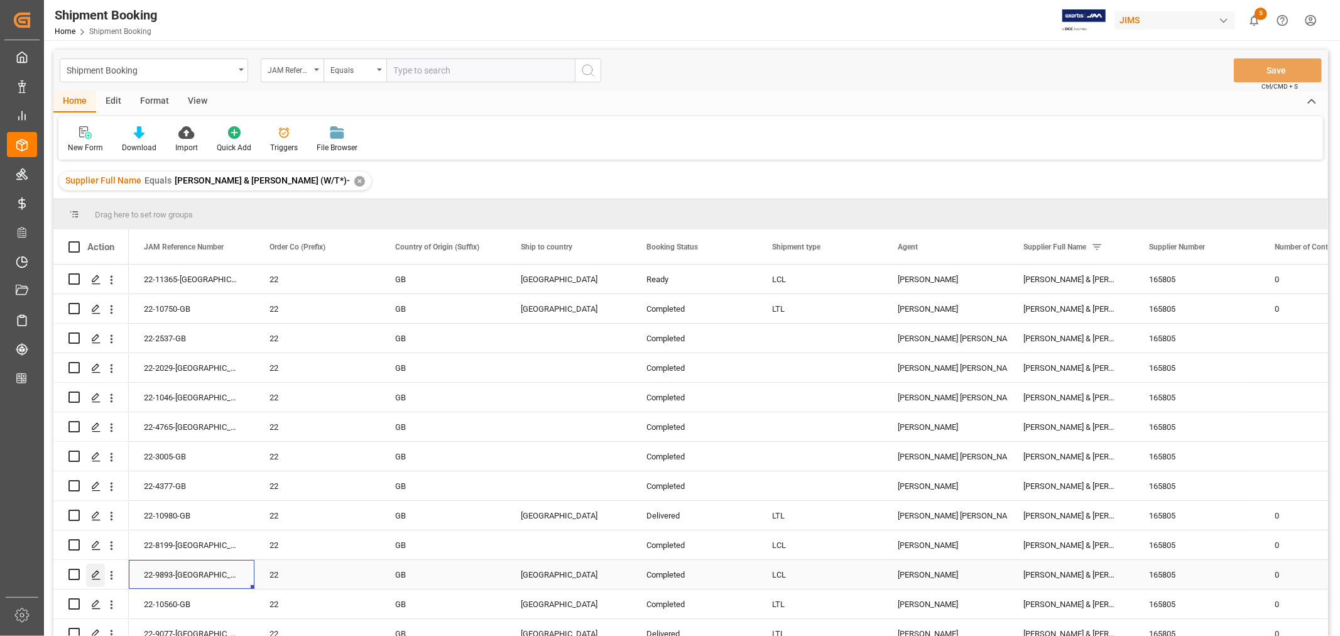
click at [92, 573] on icon "Press SPACE to select this row." at bounding box center [96, 575] width 10 height 10
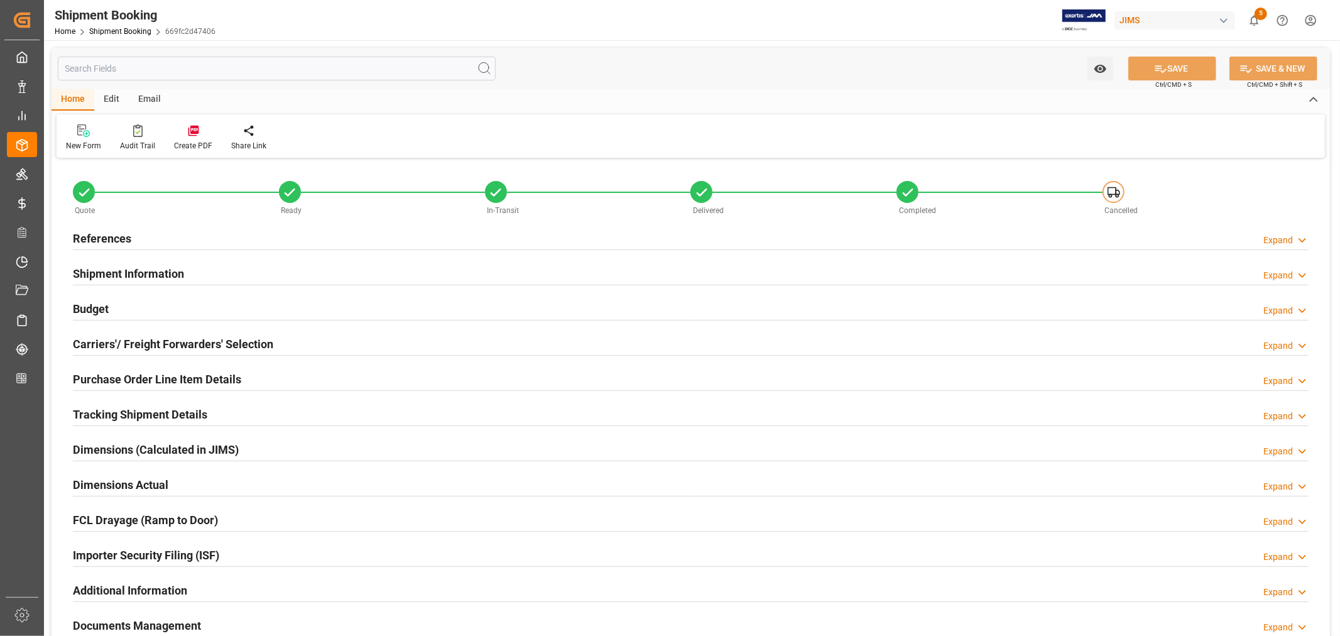
type input "55"
click at [171, 268] on h2 "Shipment Information" at bounding box center [128, 273] width 111 height 17
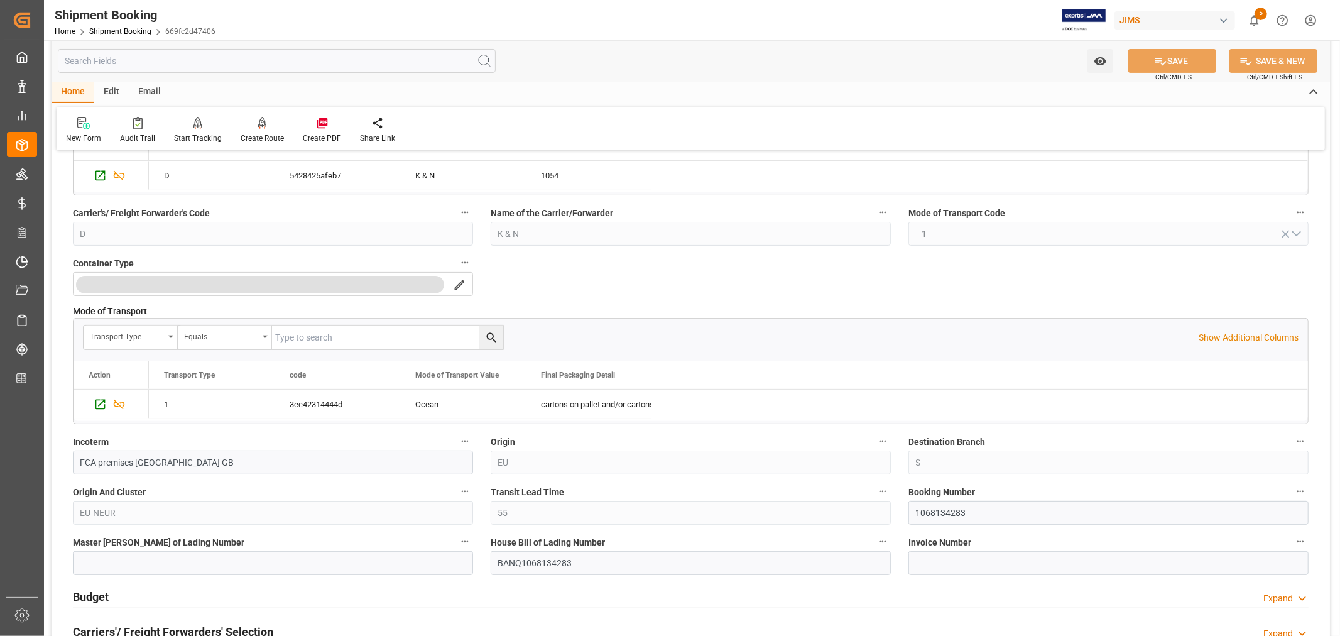
scroll to position [349, 0]
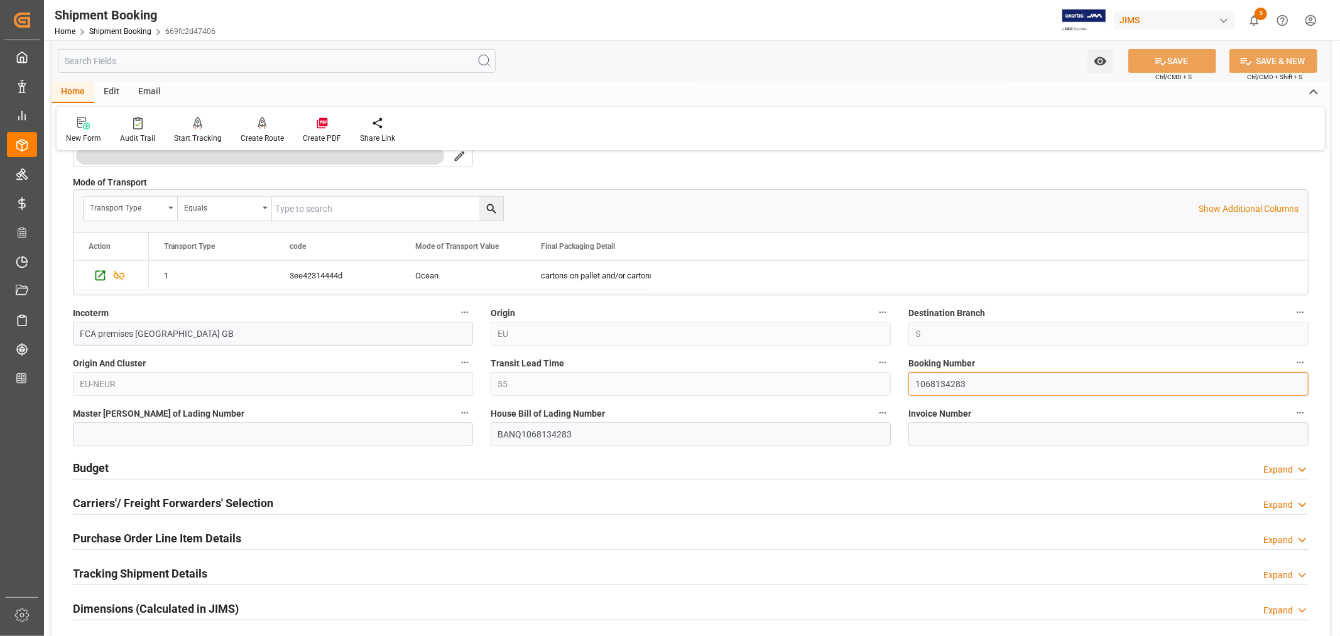
click at [933, 383] on input "1068134283" at bounding box center [1108, 384] width 400 height 24
click at [126, 27] on link "Shipment Booking" at bounding box center [120, 31] width 62 height 9
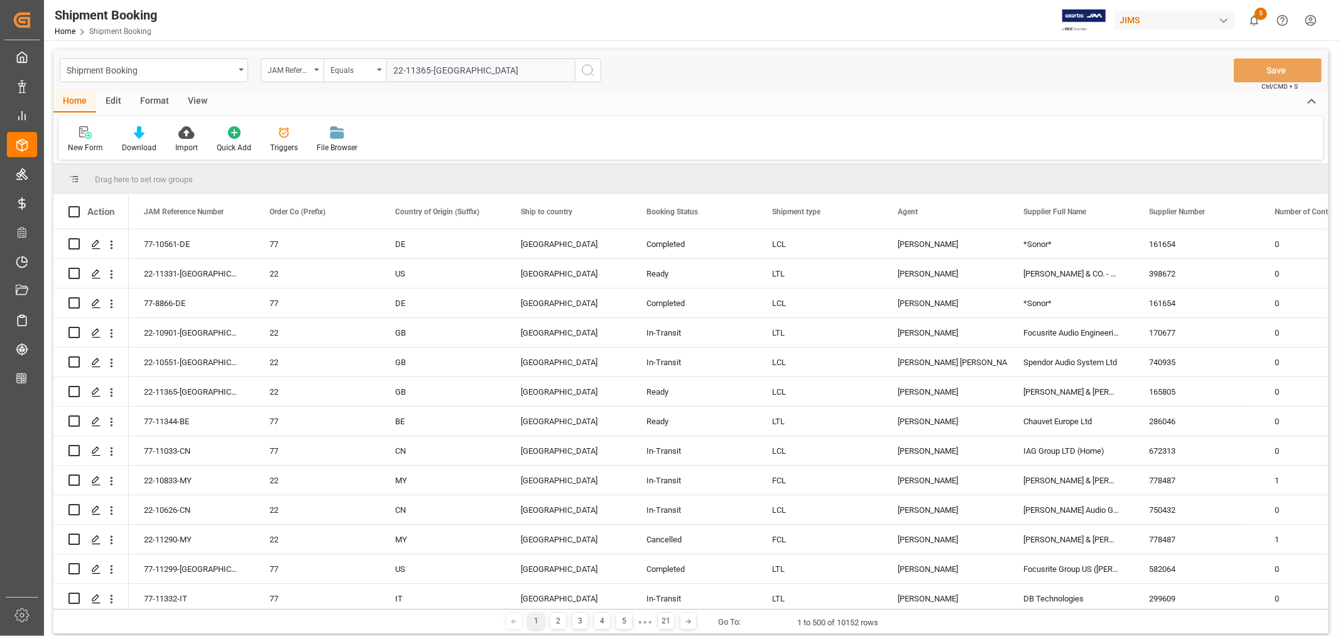
type input "22-11365-[GEOGRAPHIC_DATA]"
click at [587, 72] on icon "search button" at bounding box center [587, 70] width 15 height 15
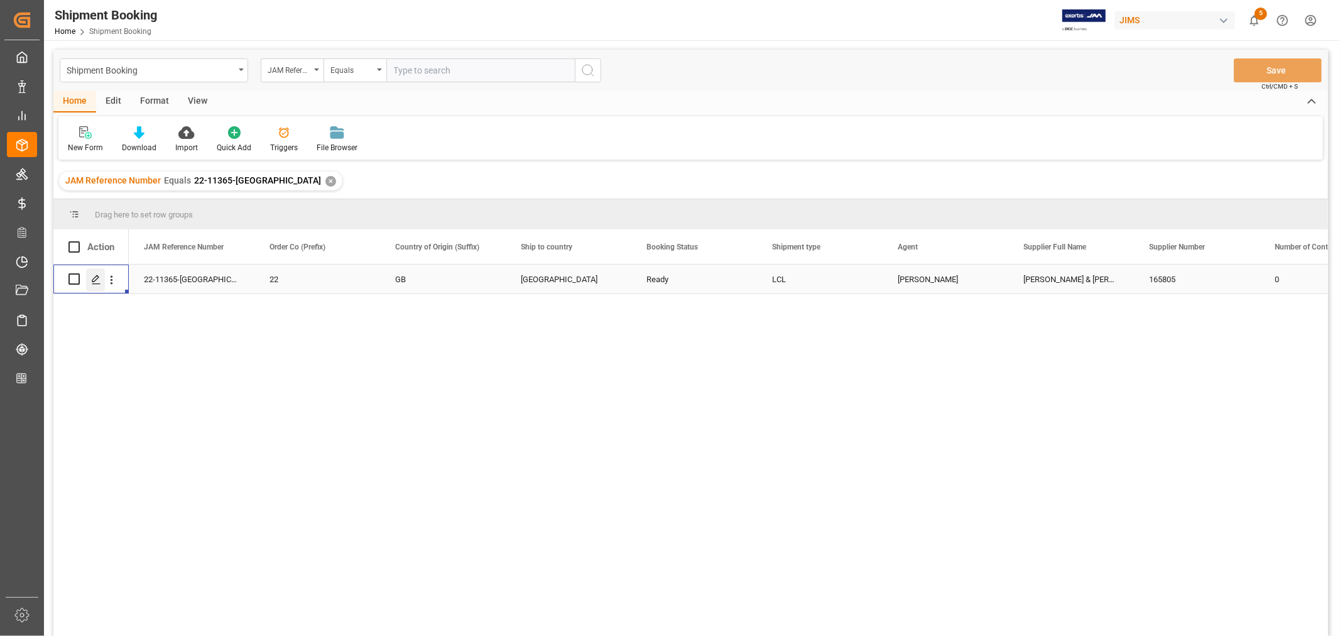
click at [95, 279] on polygon "Press SPACE to select this row." at bounding box center [95, 278] width 6 height 6
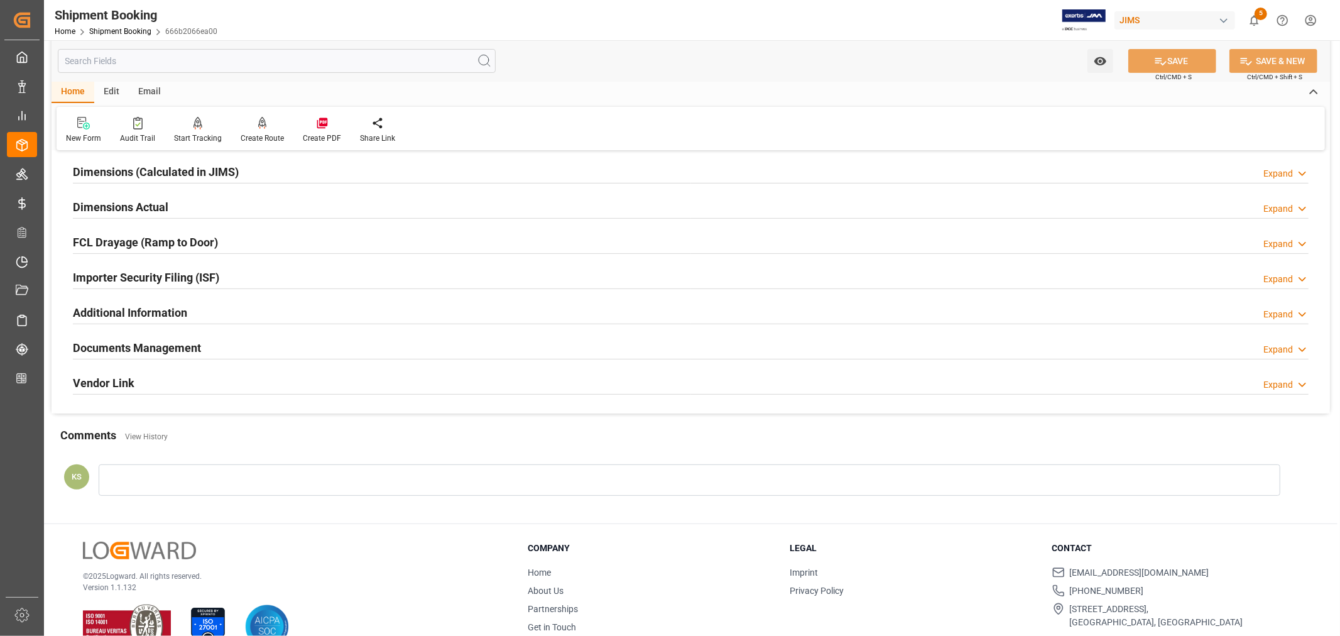
scroll to position [279, 0]
click at [233, 352] on div "Documents Management Expand" at bounding box center [690, 345] width 1235 height 24
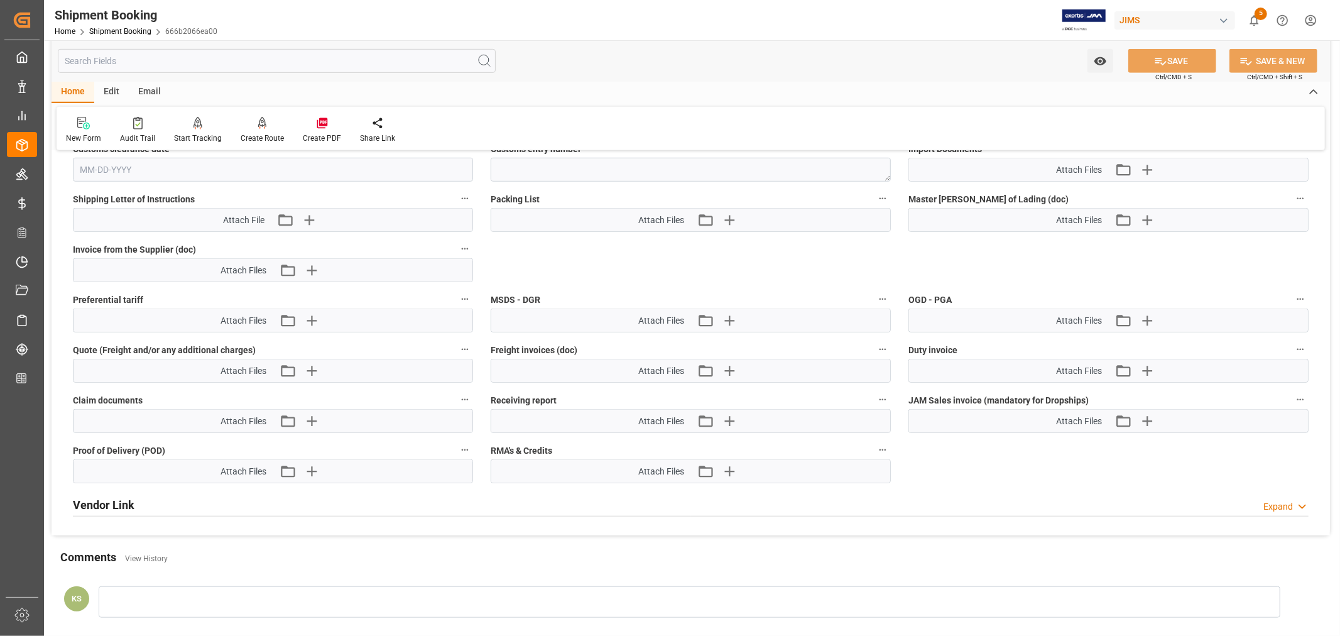
scroll to position [698, 0]
click at [310, 214] on icon "button" at bounding box center [309, 219] width 20 height 20
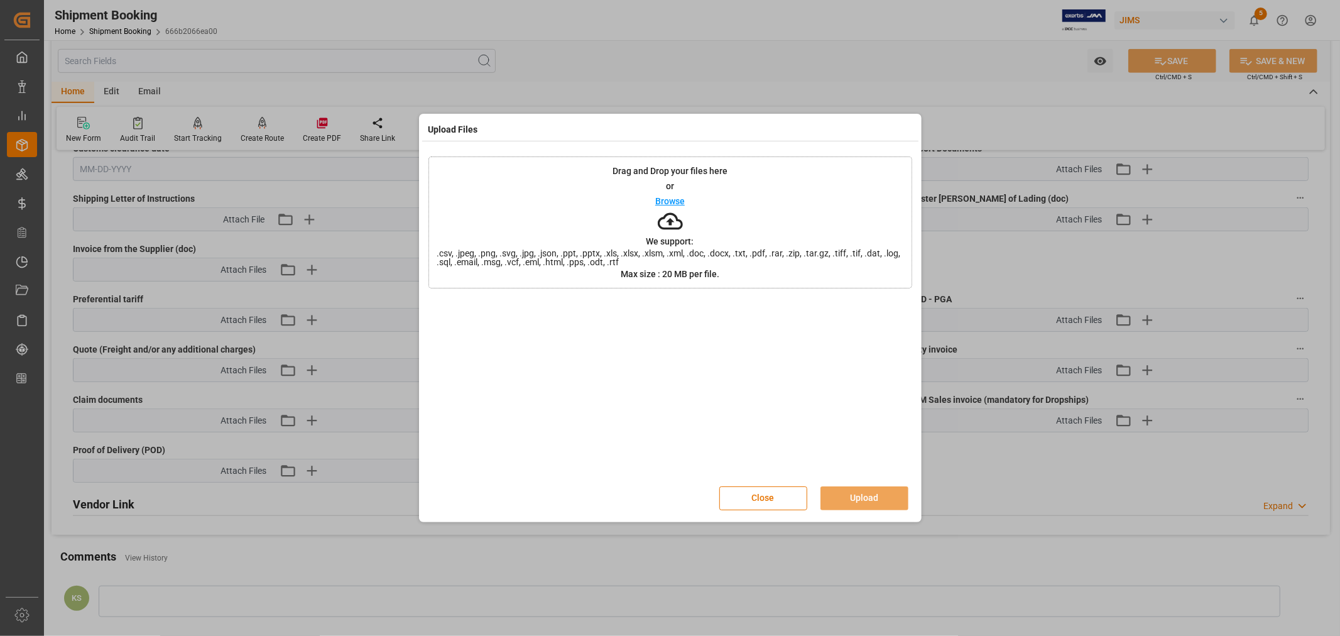
click at [668, 202] on p "Browse" at bounding box center [670, 201] width 30 height 9
click at [858, 494] on button "Upload" at bounding box center [864, 498] width 88 height 24
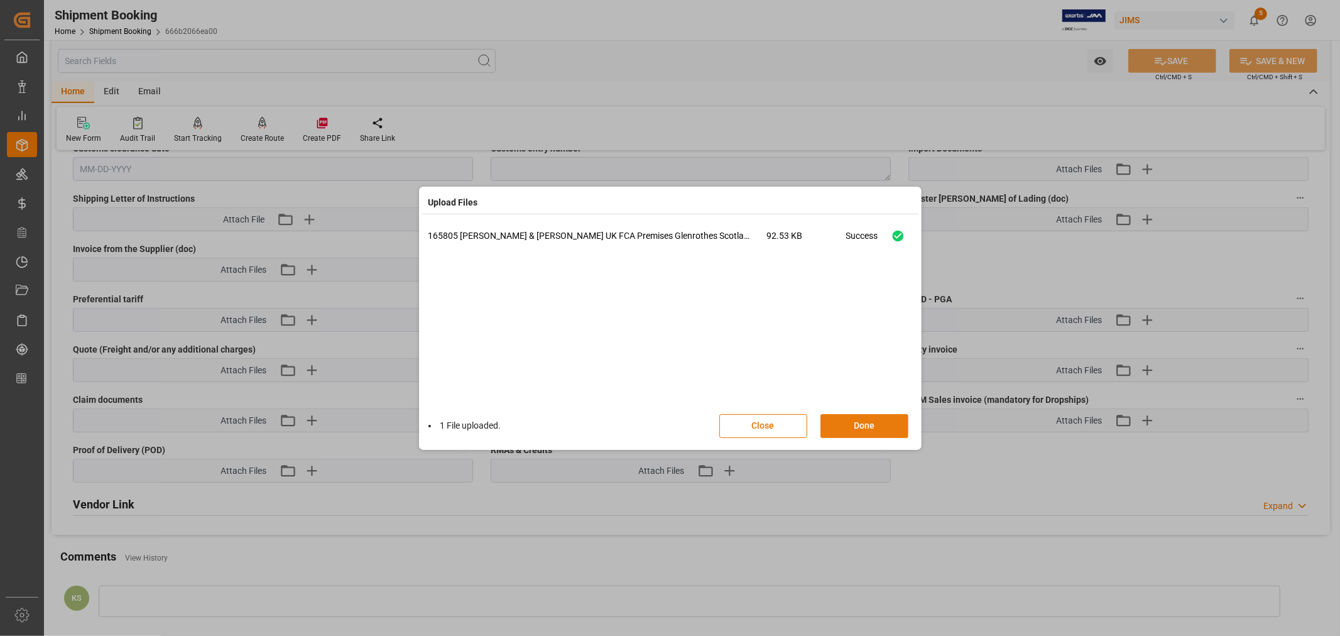
click at [861, 423] on button "Done" at bounding box center [864, 426] width 88 height 24
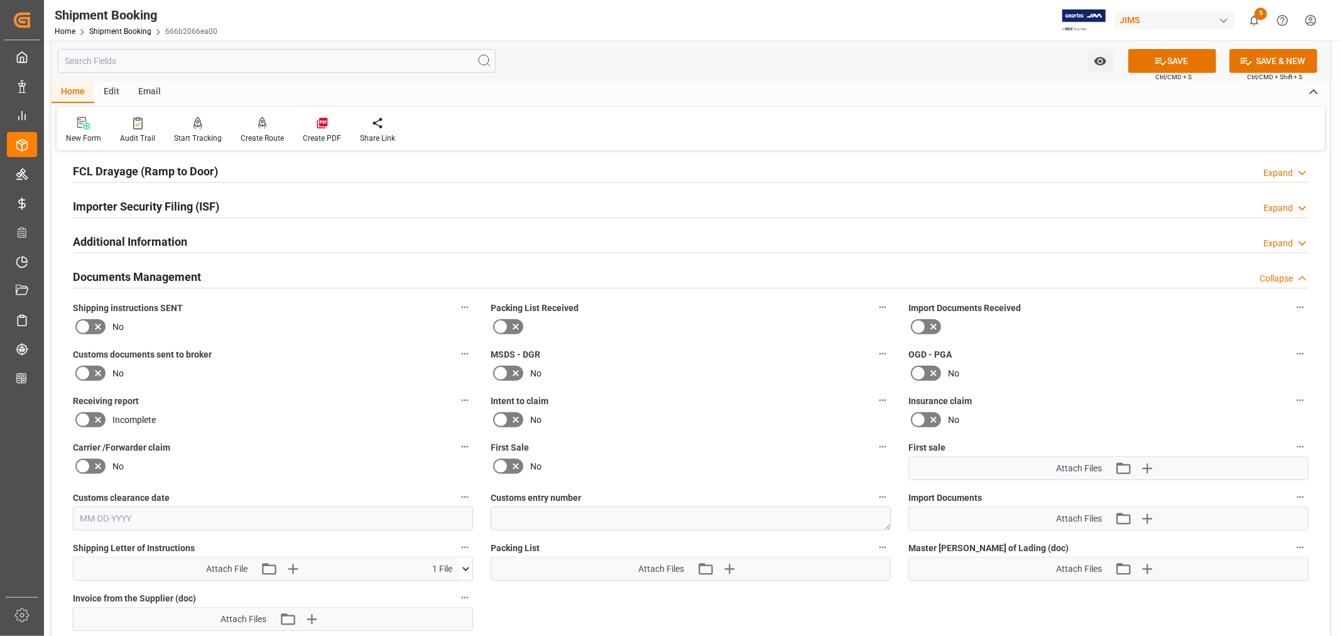
scroll to position [279, 0]
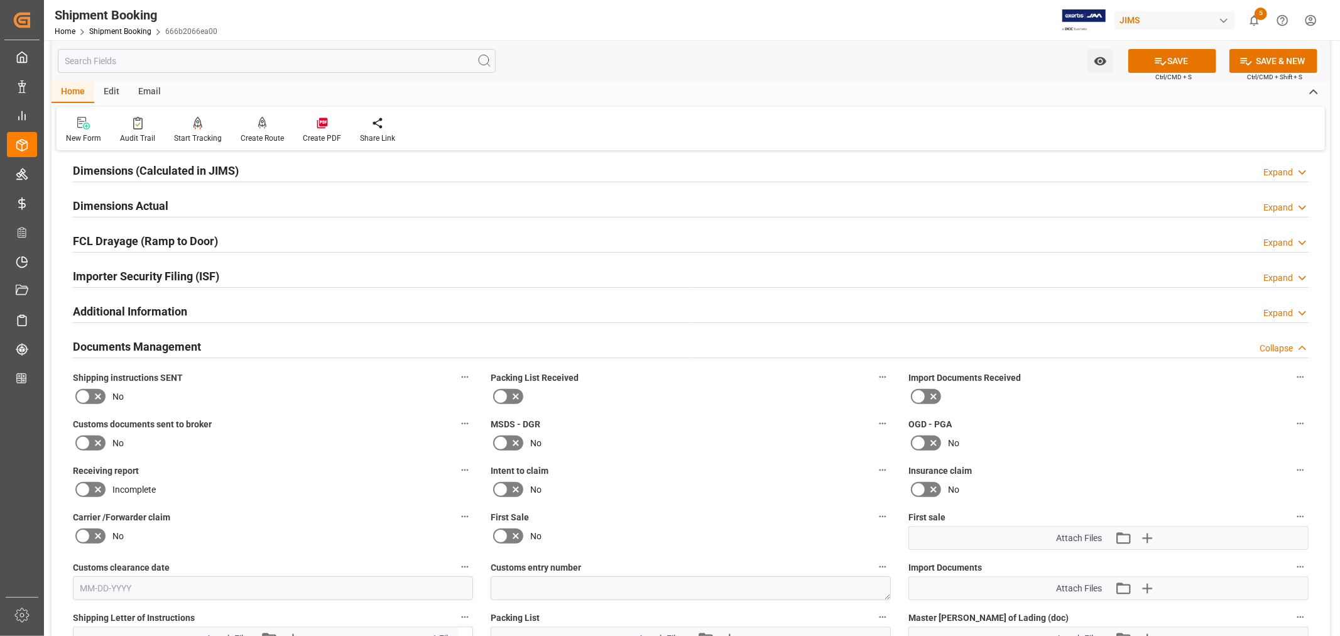
click at [146, 89] on div "Email" at bounding box center [149, 92] width 41 height 21
click at [90, 124] on icon at bounding box center [85, 125] width 17 height 9
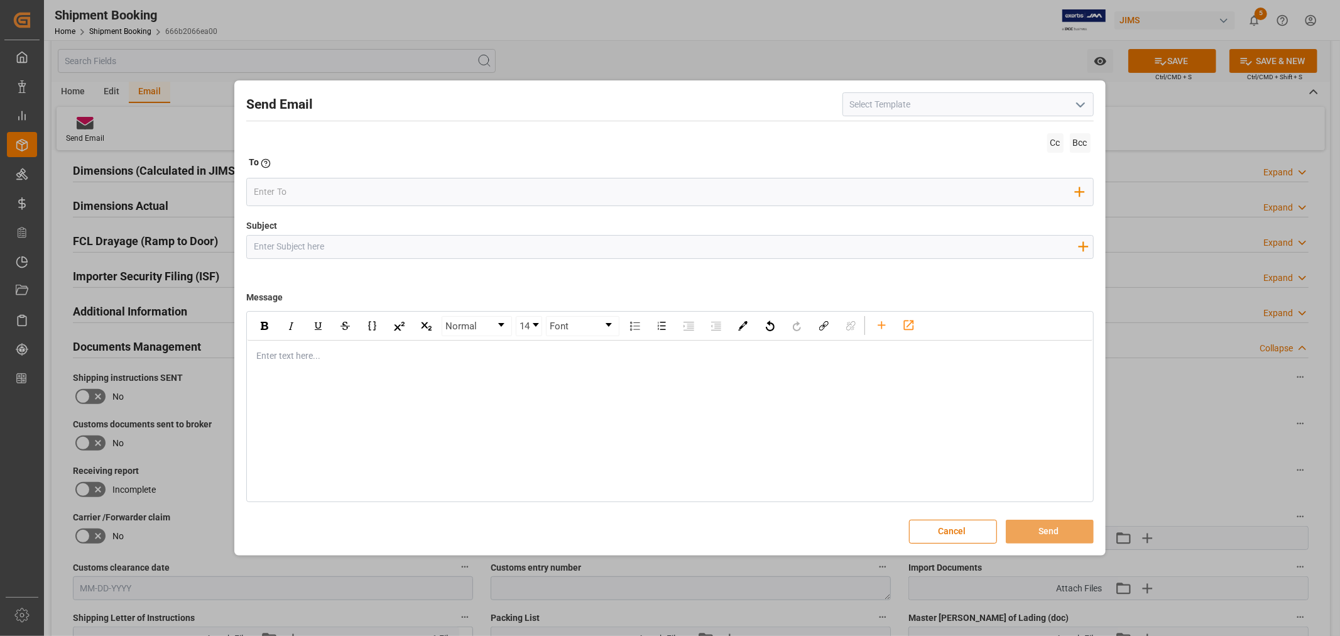
click at [1082, 105] on polyline "open menu" at bounding box center [1080, 105] width 8 height 4
click at [913, 134] on div "2BOOK - Ocean - Air freight" at bounding box center [968, 132] width 250 height 28
type input "2BOOK - Ocean - Air freight"
type input "2BOOK {{jamReferenceNumber}} {{supplierFullName}} Ship from: {{country}} Ship t…"
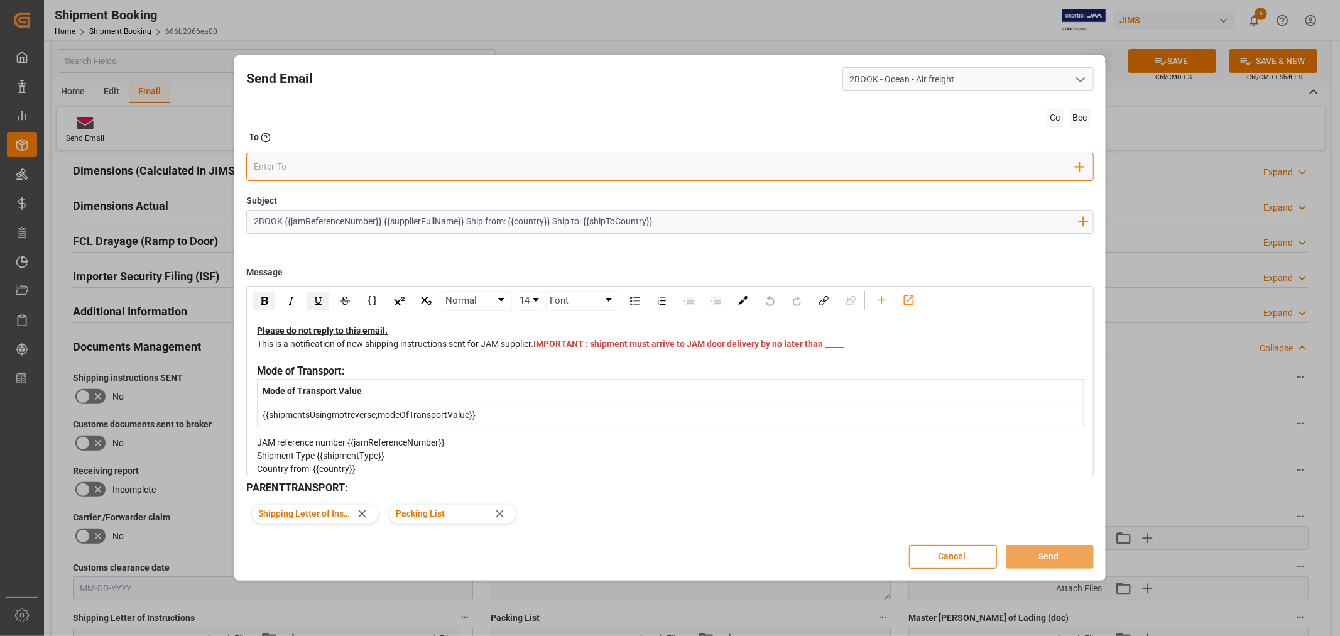
click at [323, 170] on input "email" at bounding box center [664, 167] width 821 height 19
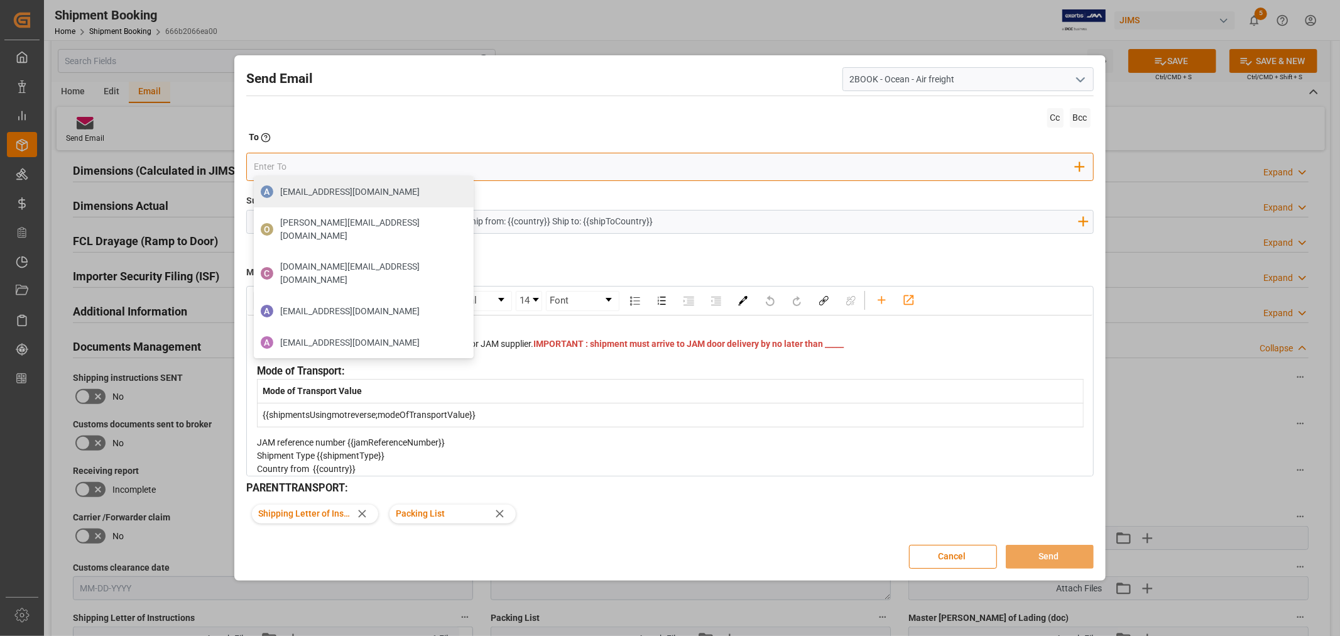
type input "[DOMAIN_NAME][EMAIL_ADDRESS][PERSON_NAME][DOMAIN_NAME]"
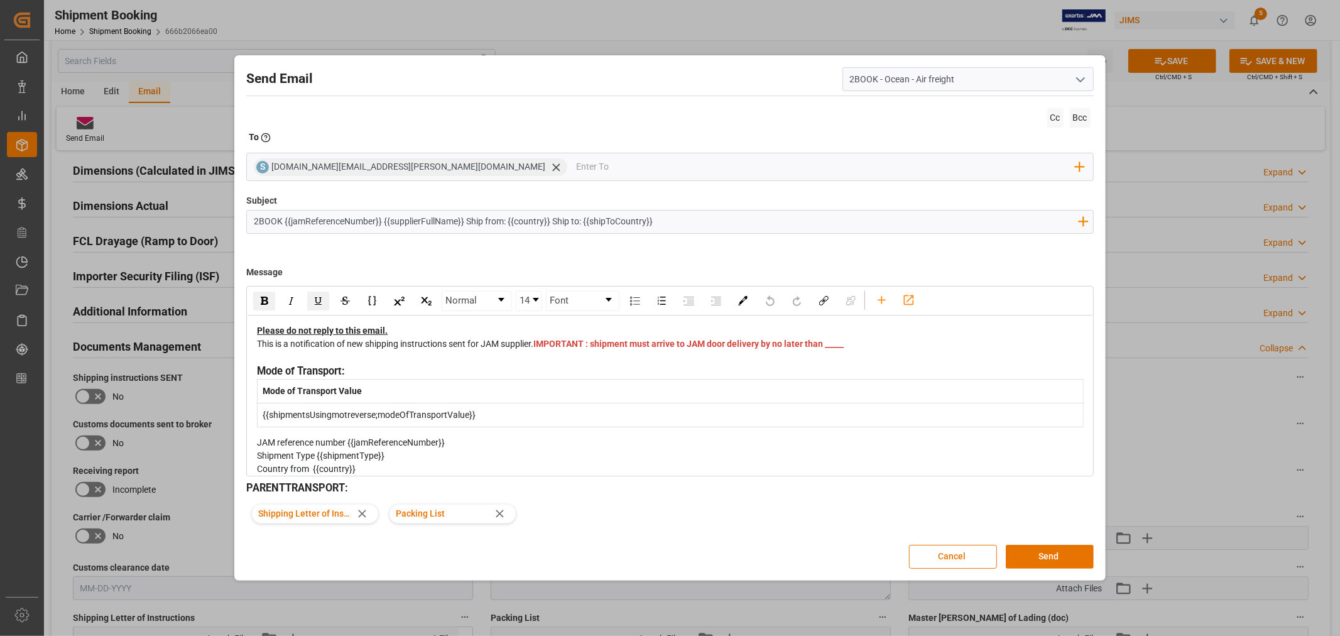
click at [567, 359] on div "This is a notification of new shipping instructions sent for JAM supplier. IMPO…" at bounding box center [670, 350] width 826 height 26
click at [548, 349] on span "IMPORTANT : shipment must arrive to JAM door delivery by no later than _____" at bounding box center [688, 343] width 310 height 10
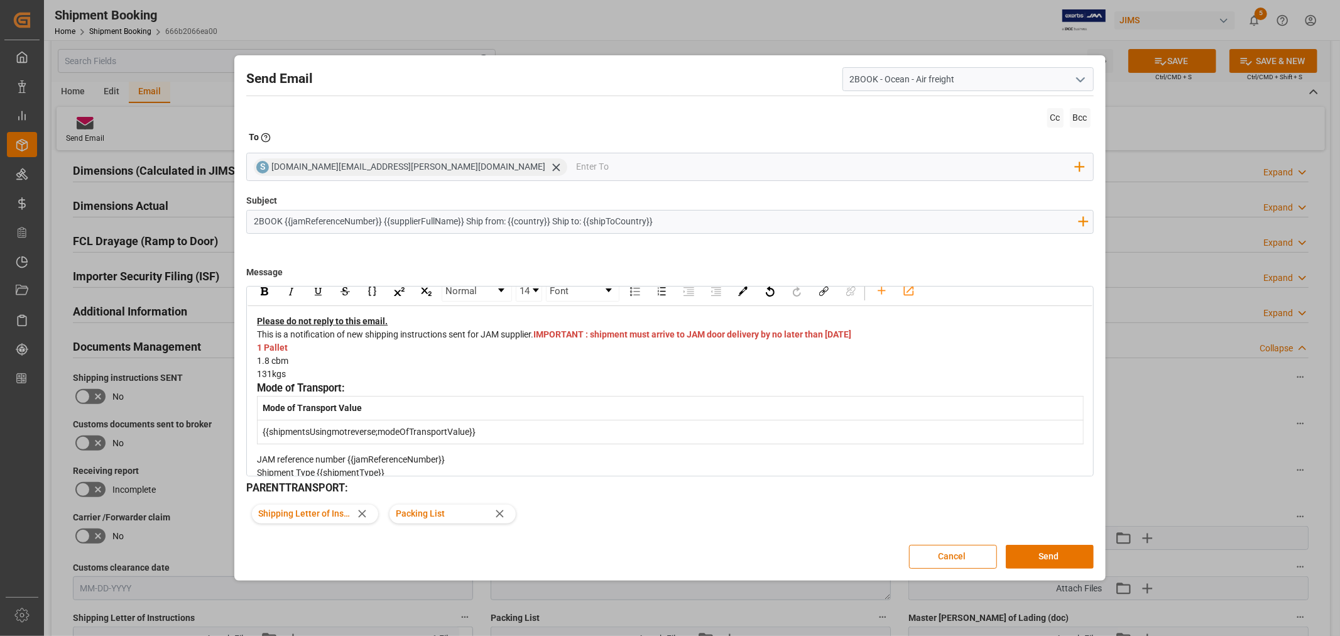
scroll to position [0, 0]
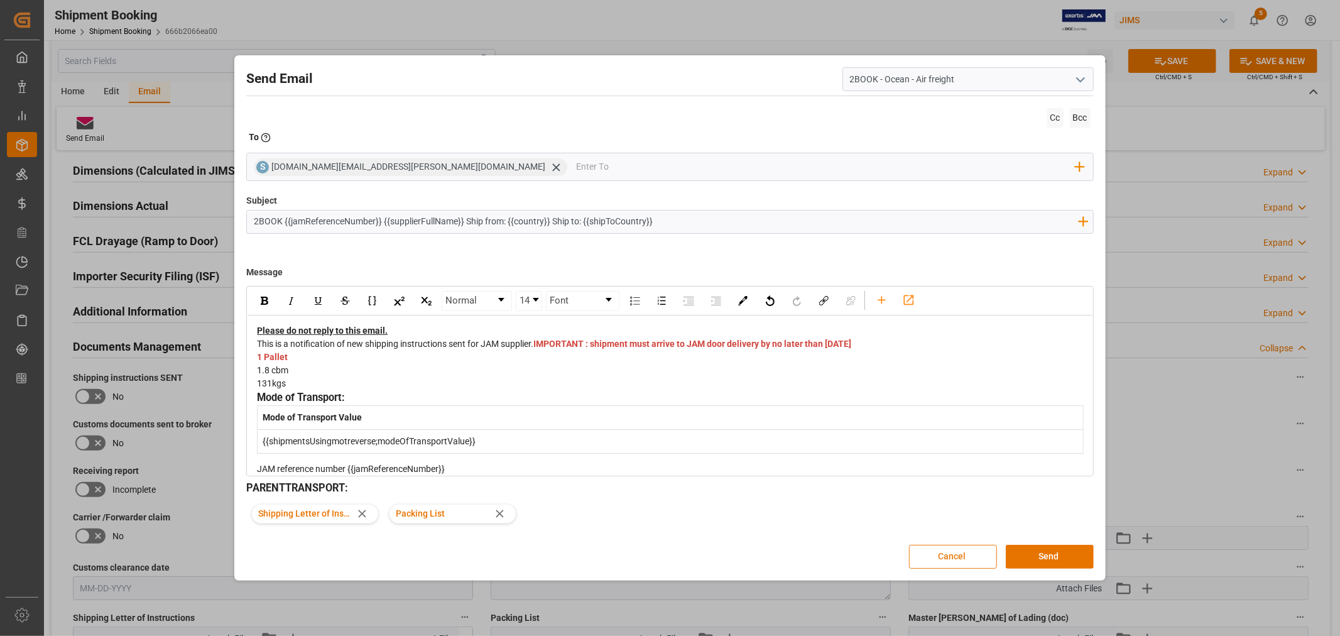
click at [956, 559] on button "Cancel" at bounding box center [953, 556] width 88 height 24
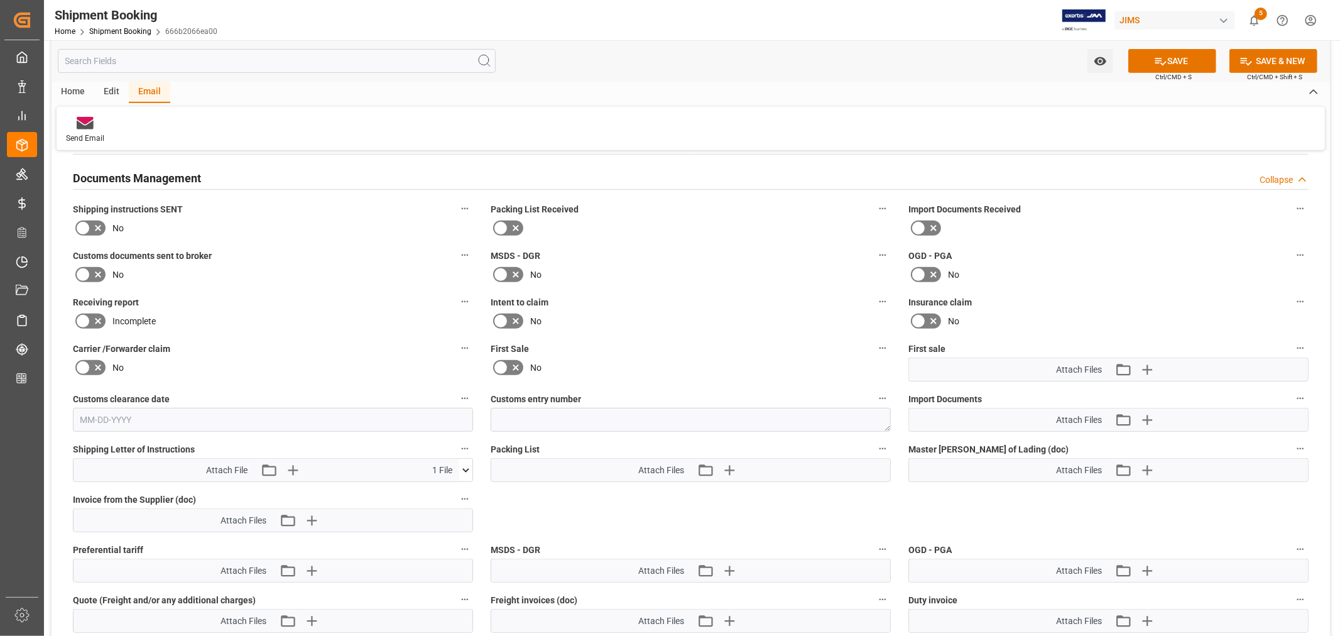
scroll to position [488, 0]
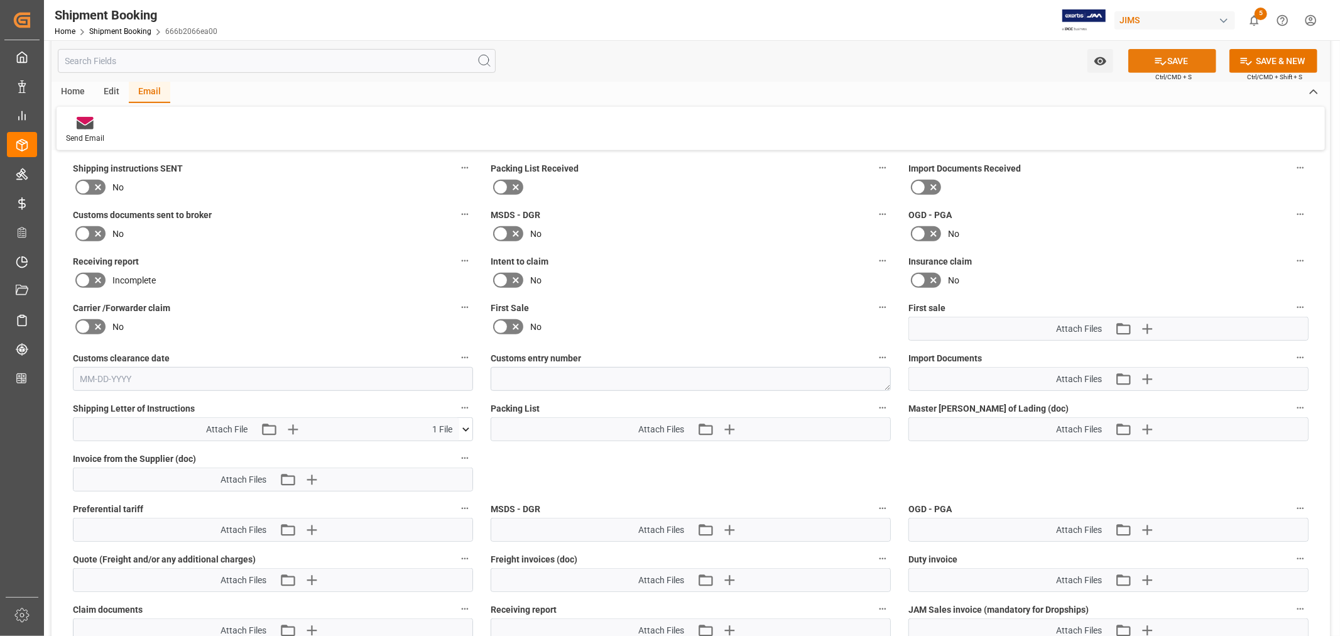
click at [1164, 63] on button "SAVE" at bounding box center [1172, 61] width 88 height 24
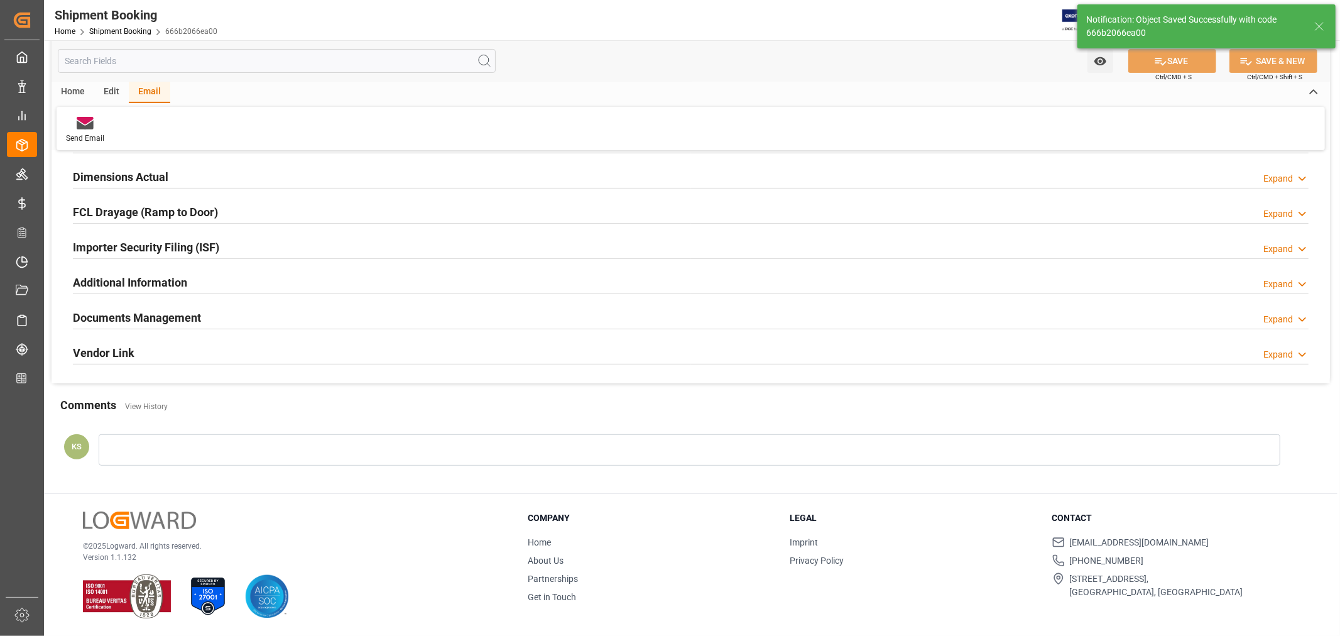
scroll to position [308, 0]
click at [290, 318] on div "Documents Management Expand" at bounding box center [690, 317] width 1235 height 24
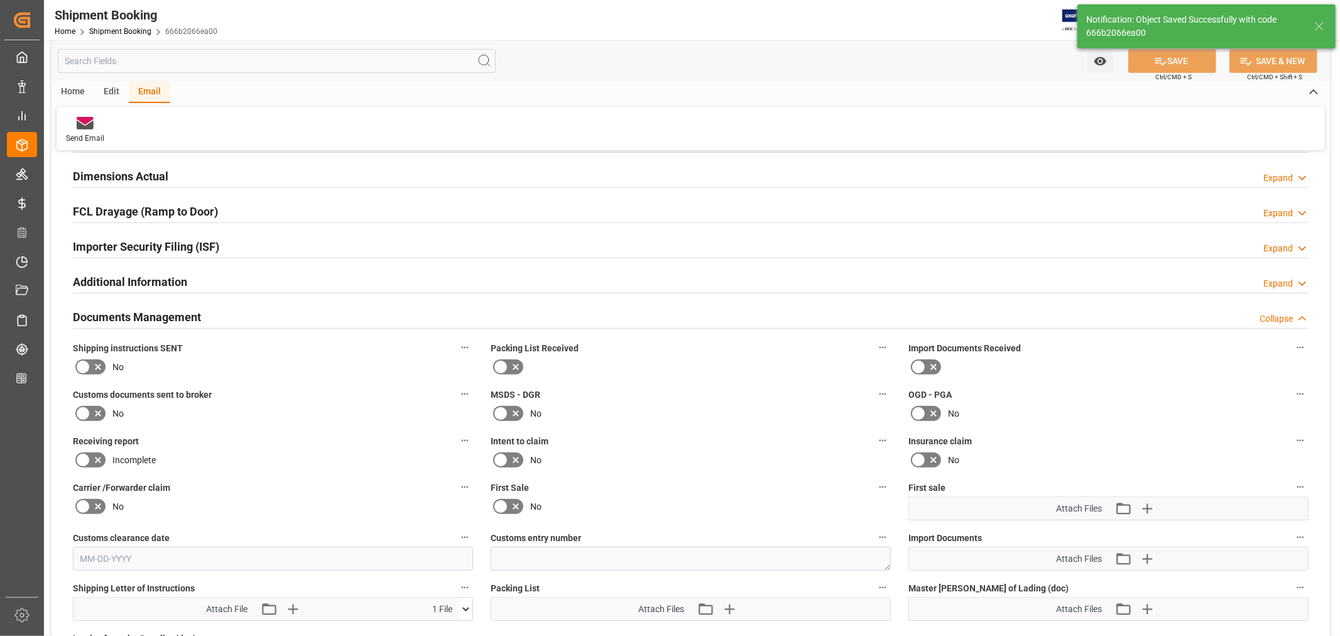
scroll to position [488, 0]
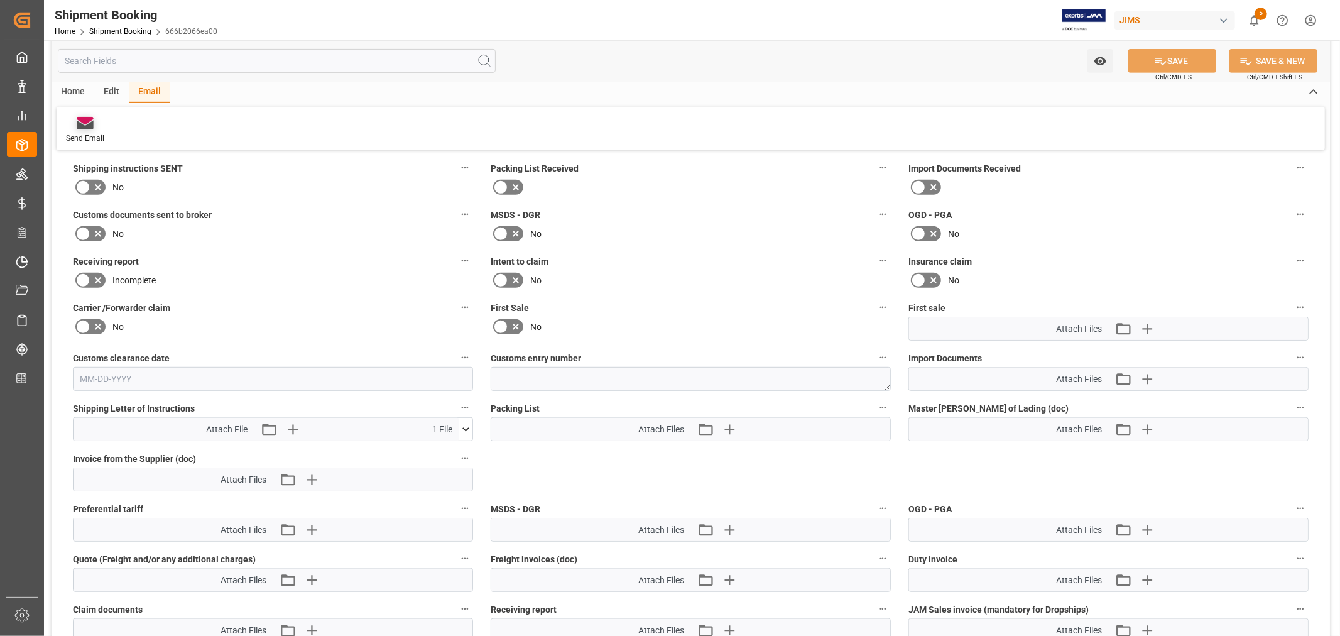
click at [84, 124] on icon at bounding box center [85, 123] width 17 height 13
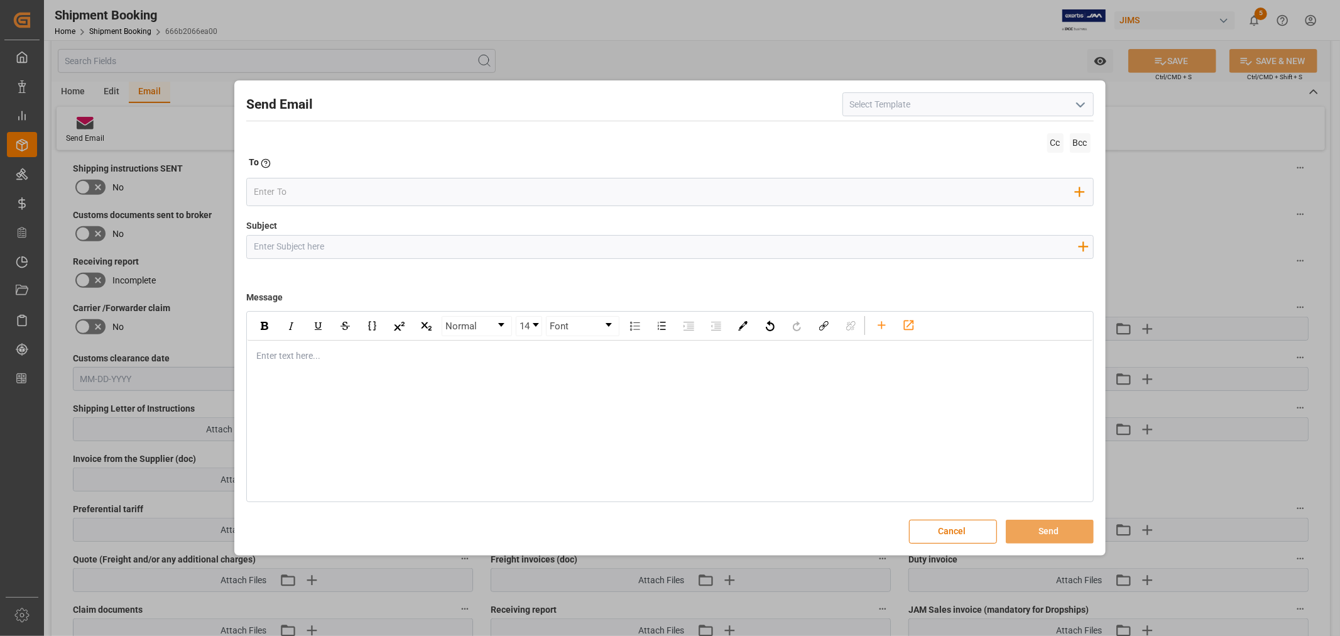
click at [1079, 105] on polyline "open menu" at bounding box center [1080, 105] width 8 height 4
click at [903, 136] on div "2BOOK - Ocean - Air freight" at bounding box center [968, 132] width 250 height 28
type input "2BOOK - Ocean - Air freight"
type input "2BOOK {{jamReferenceNumber}} {{supplierFullName}} Ship from: {{country}} Ship t…"
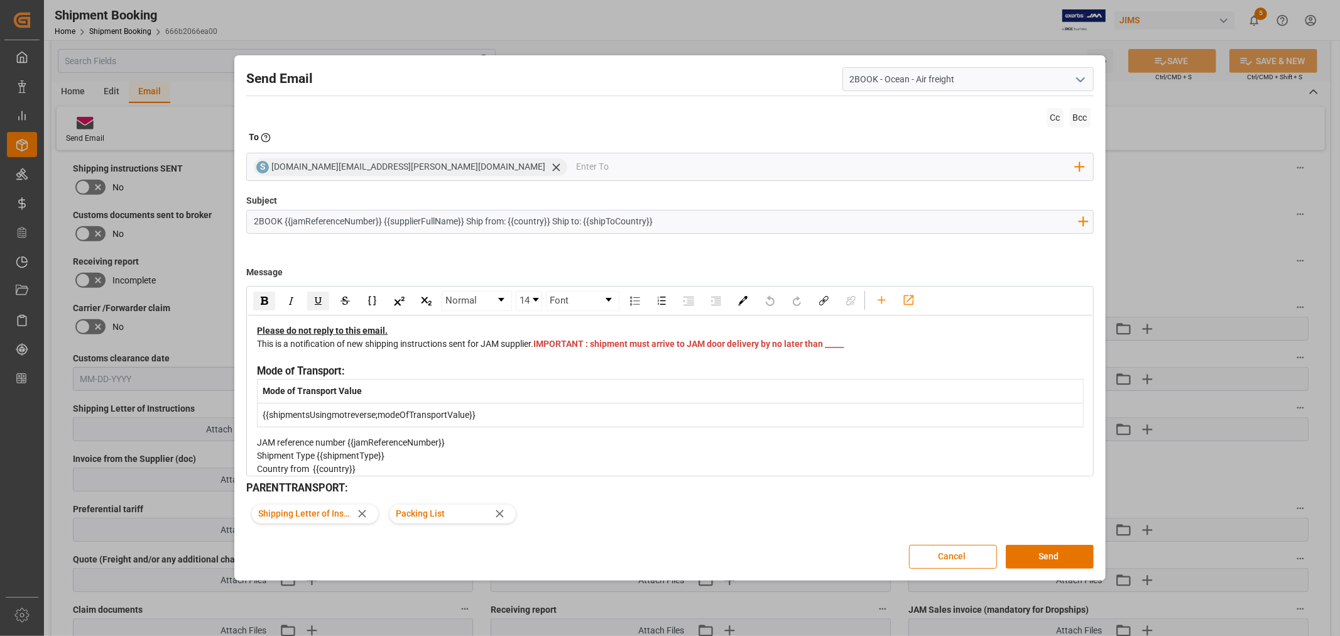
click at [548, 349] on span "IMPORTANT : shipment must arrive to JAM door delivery by no later than _____" at bounding box center [688, 343] width 310 height 10
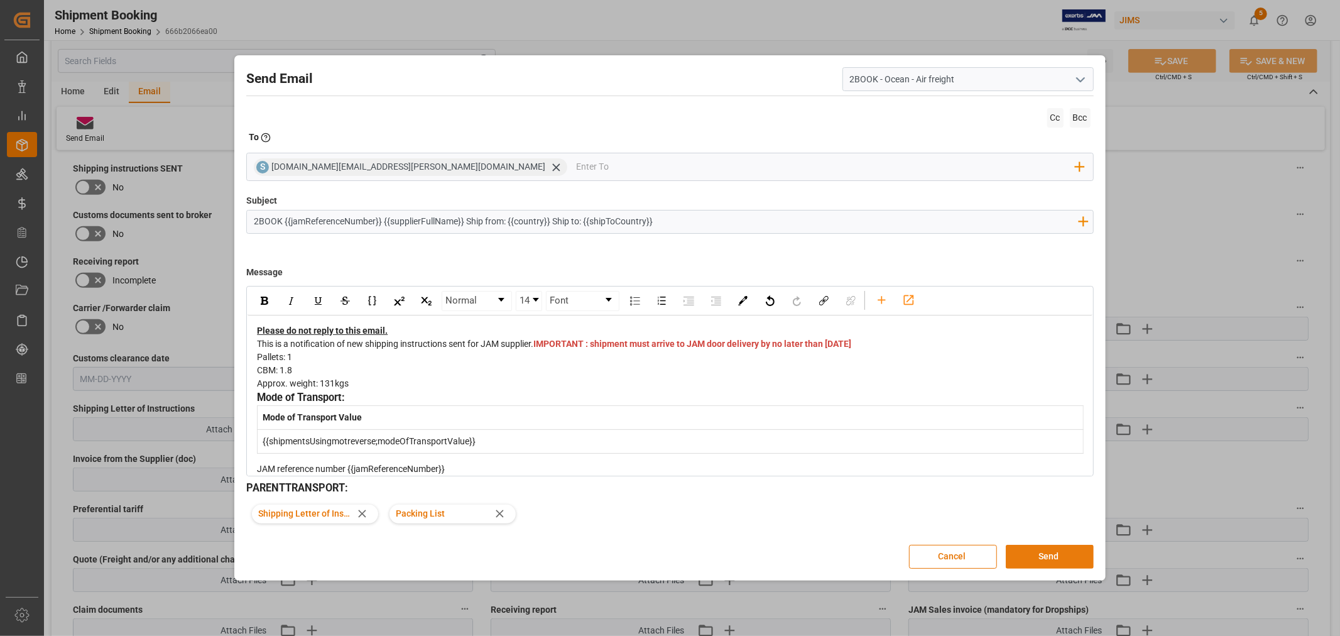
click at [1042, 558] on button "Send" at bounding box center [1049, 556] width 88 height 24
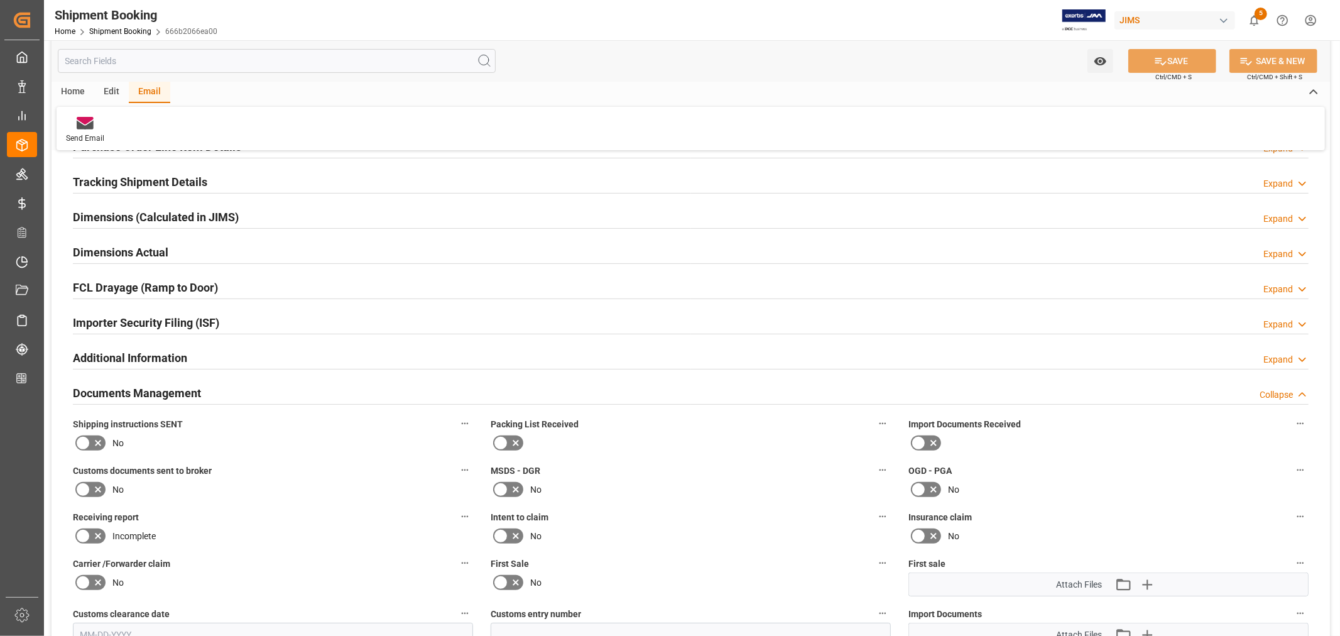
scroll to position [209, 0]
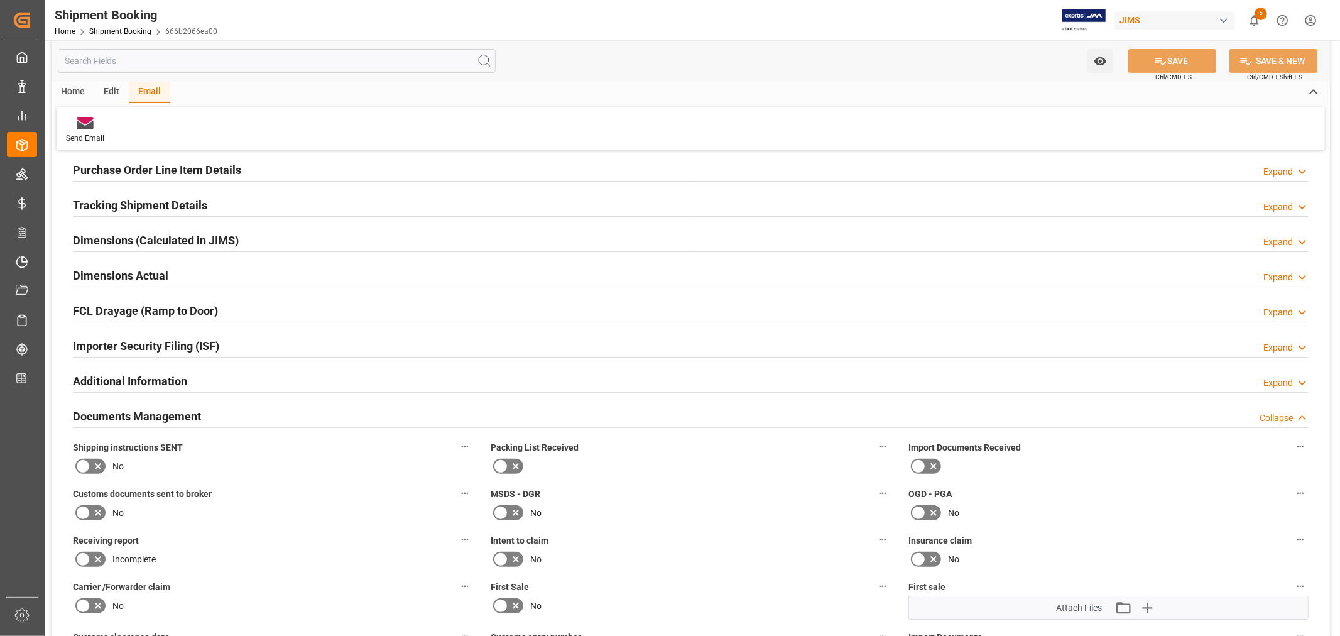
click at [181, 413] on h2 "Documents Management" at bounding box center [137, 416] width 128 height 17
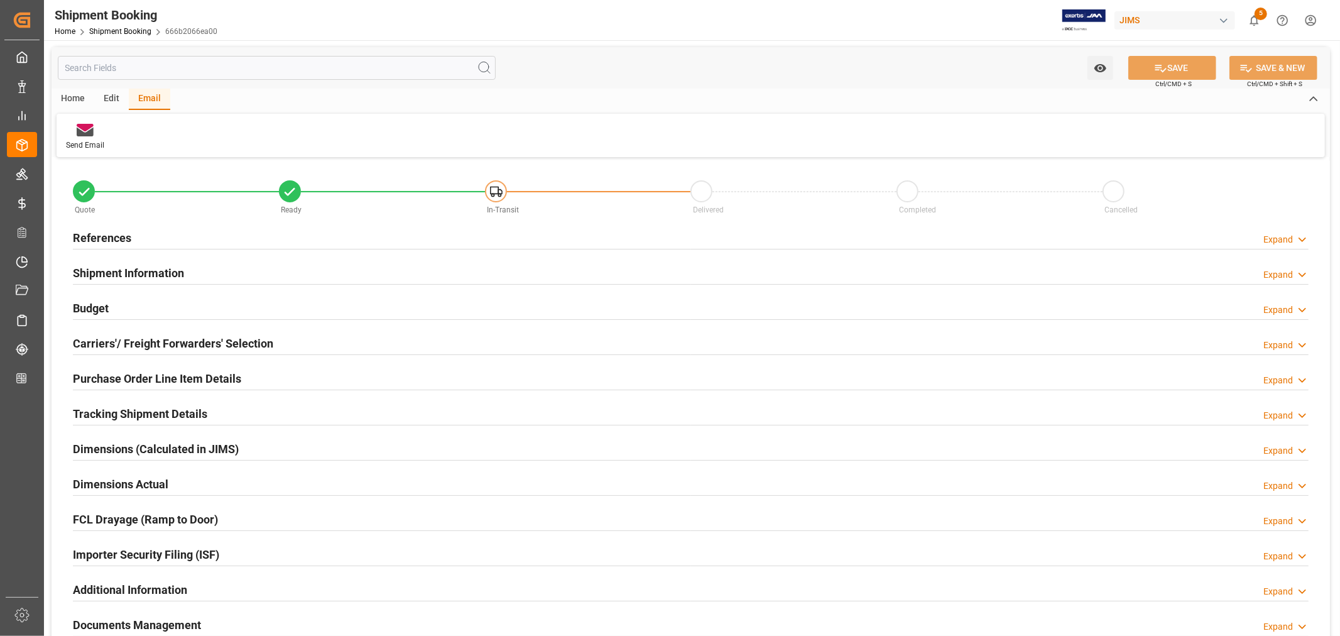
scroll to position [0, 0]
click at [151, 265] on h2 "Shipment Information" at bounding box center [128, 273] width 111 height 17
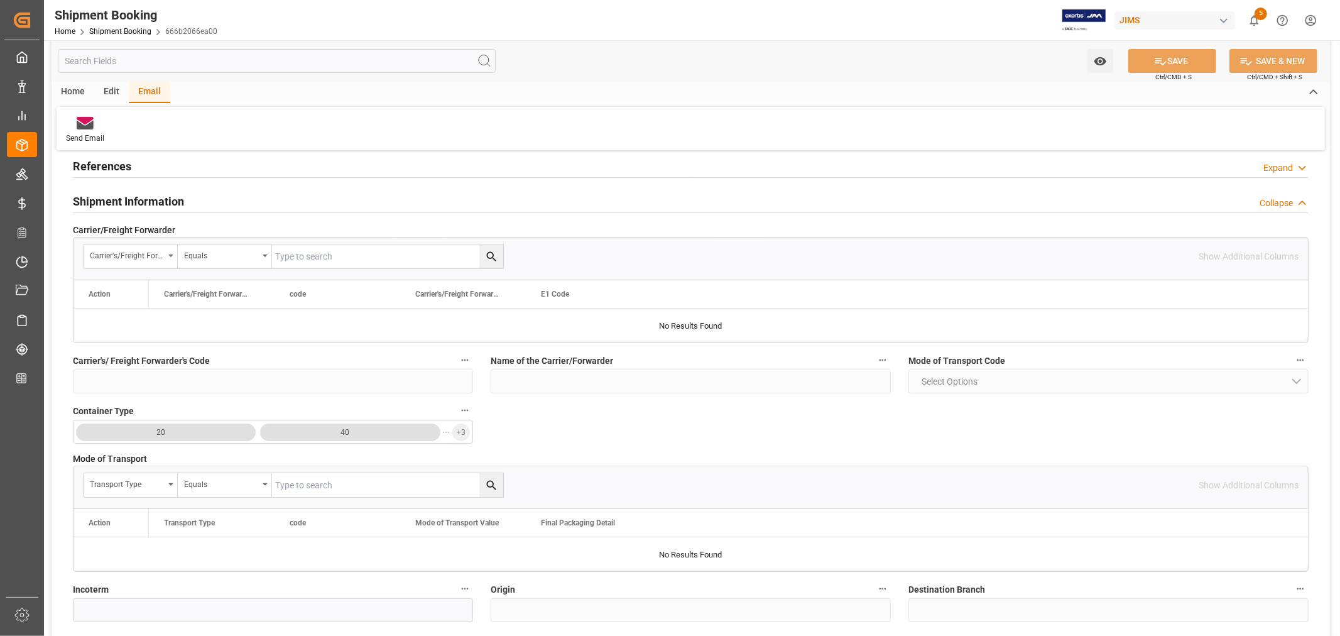
scroll to position [70, 0]
click at [151, 203] on h2 "Shipment Information" at bounding box center [128, 203] width 111 height 17
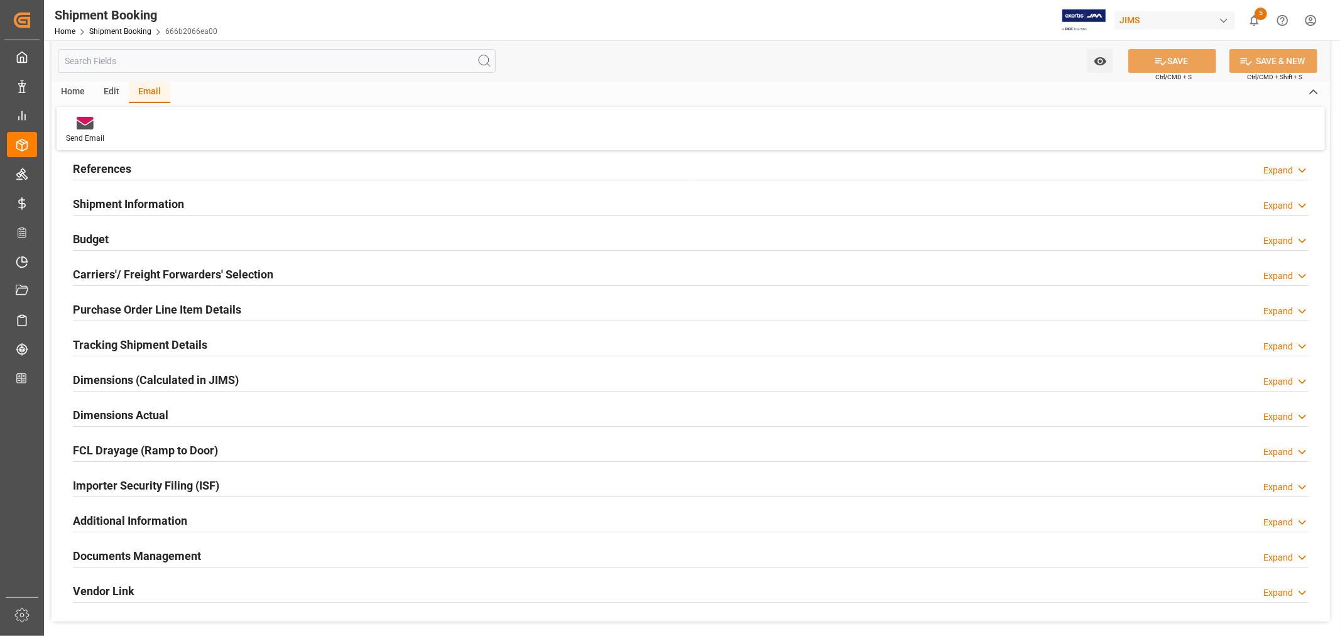
click at [124, 280] on h2 "Carriers'/ Freight Forwarders' Selection" at bounding box center [173, 274] width 200 height 17
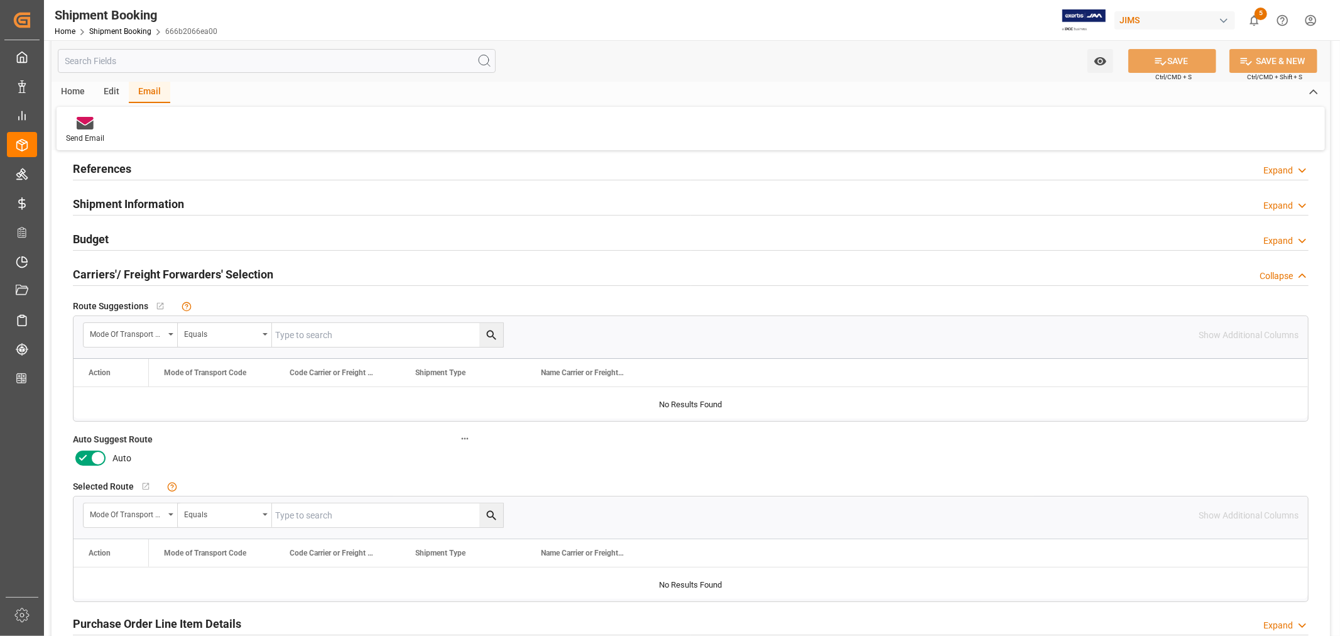
click at [97, 456] on icon at bounding box center [97, 457] width 15 height 15
click at [0, 0] on input "checkbox" at bounding box center [0, 0] width 0 height 0
click at [76, 89] on div "Home" at bounding box center [72, 92] width 43 height 21
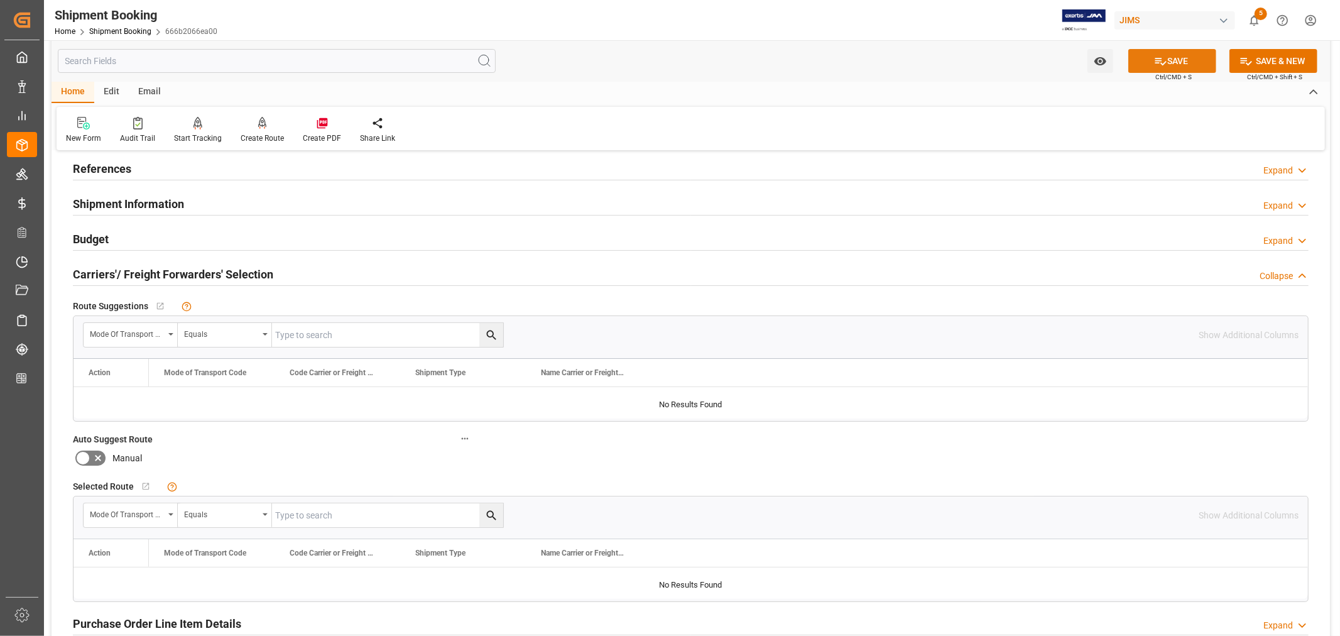
click at [1178, 60] on button "SAVE" at bounding box center [1172, 61] width 88 height 24
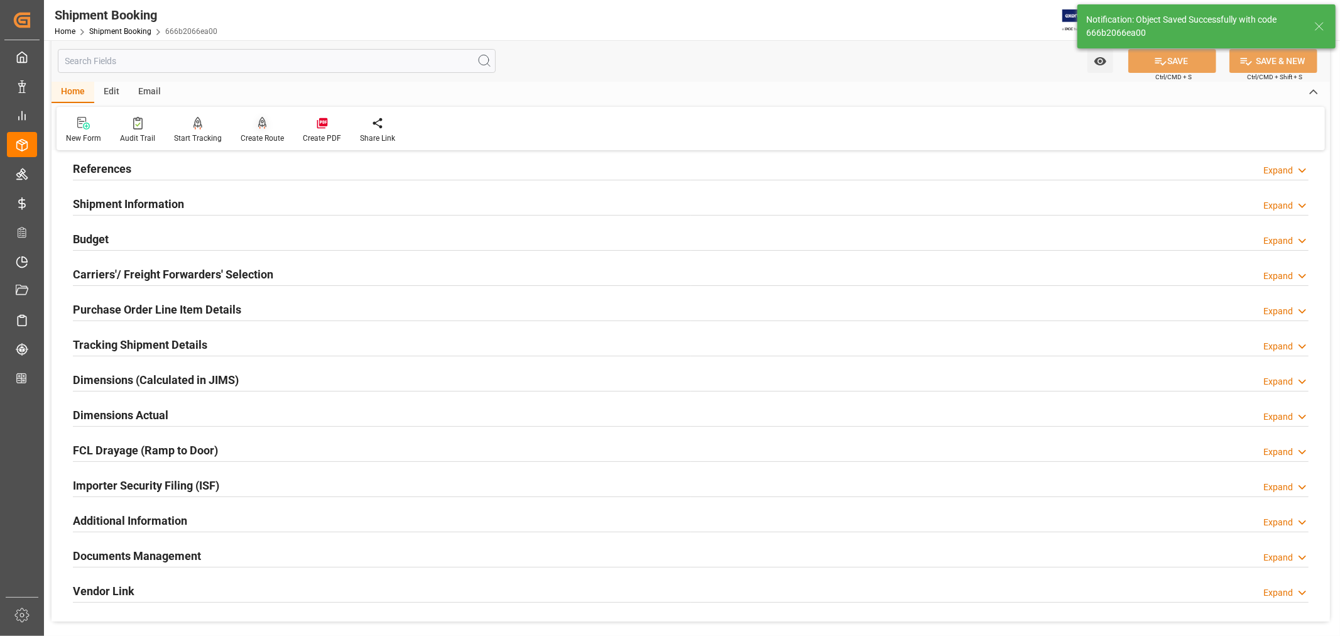
click at [260, 134] on div "Create Route" at bounding box center [262, 138] width 43 height 11
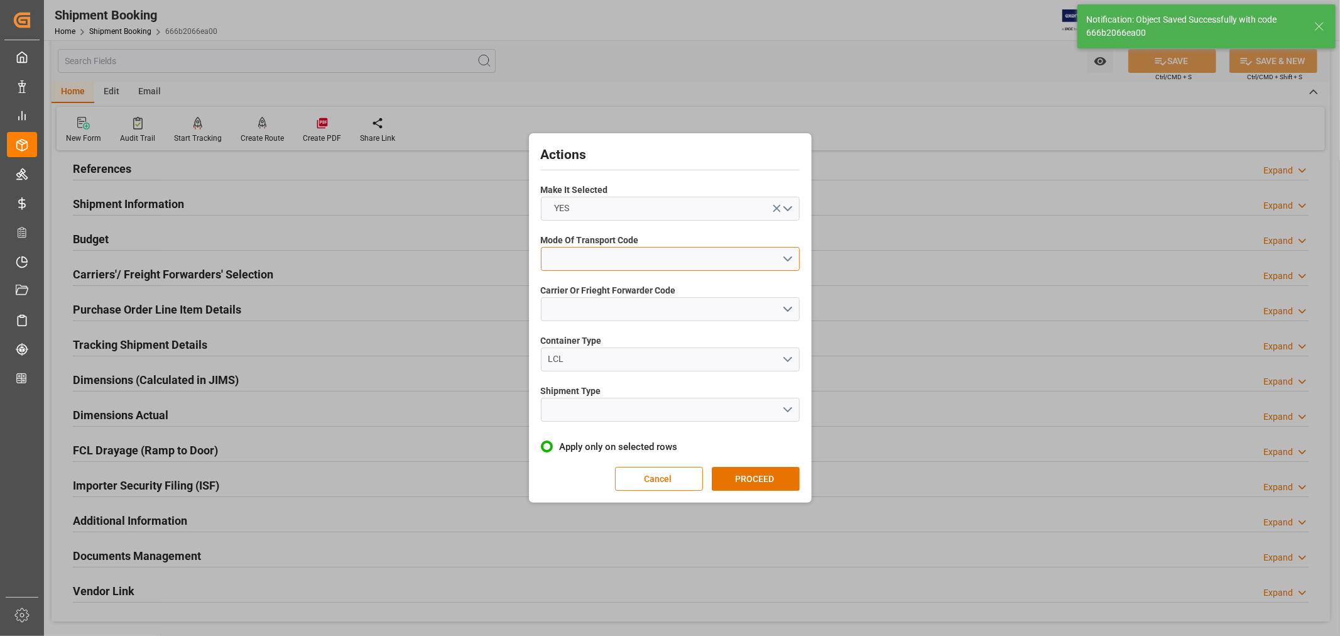
click at [581, 254] on button "open menu" at bounding box center [670, 259] width 259 height 24
click at [578, 259] on div "1- OCEAN" at bounding box center [669, 262] width 257 height 26
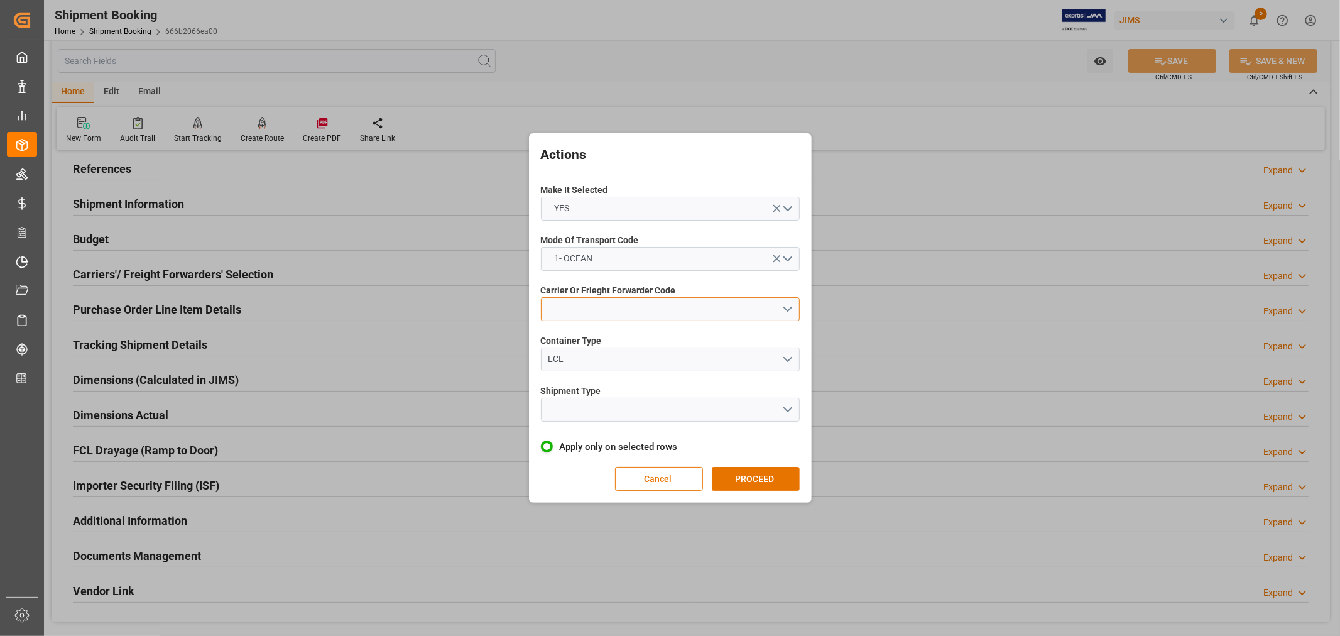
click at [573, 306] on button "open menu" at bounding box center [670, 309] width 259 height 24
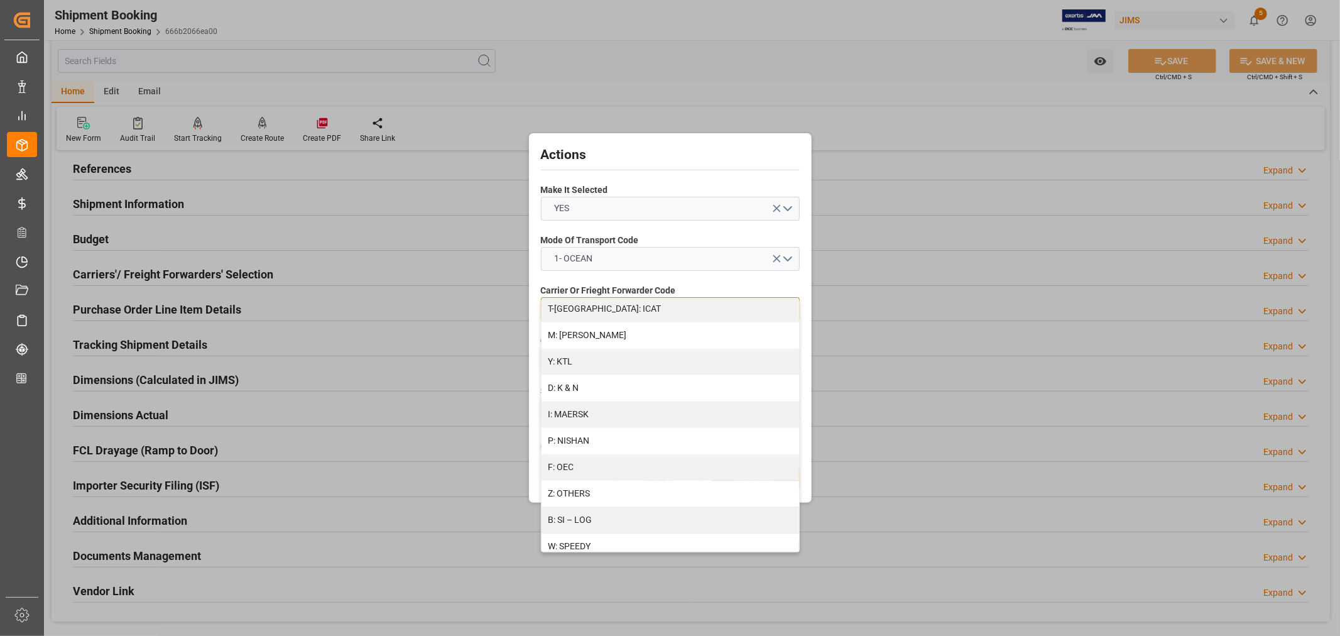
scroll to position [558, 0]
click at [573, 385] on div "D: K & N" at bounding box center [669, 387] width 257 height 26
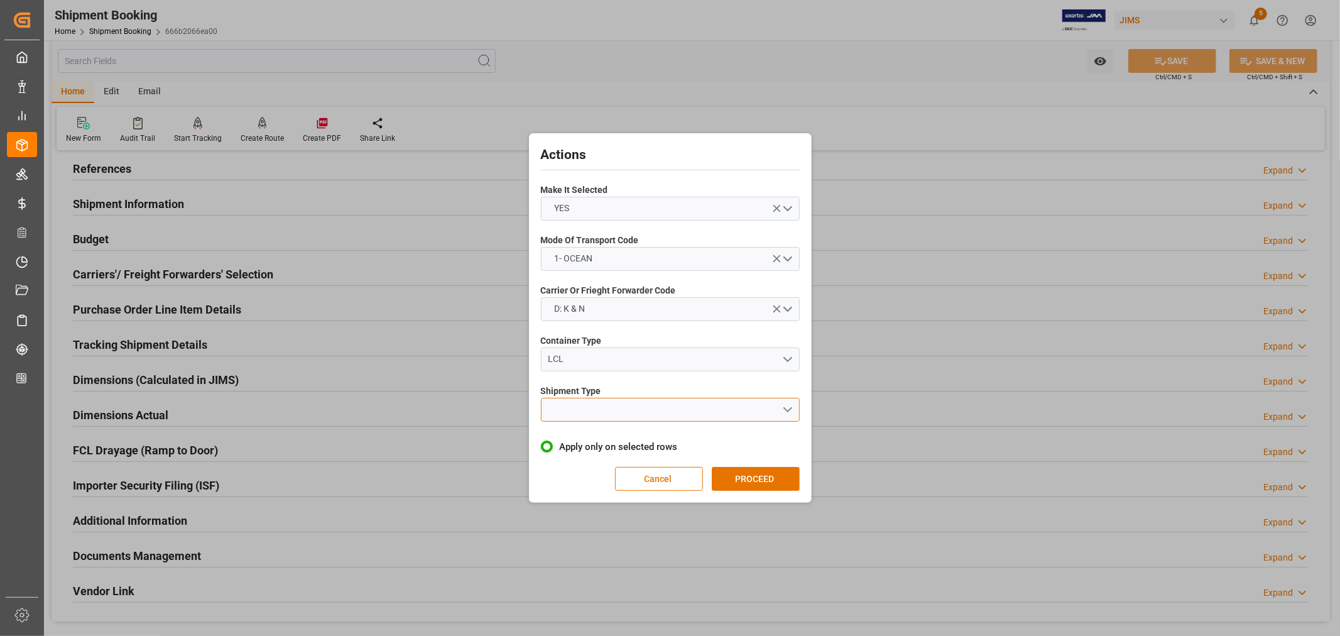
click at [573, 413] on button "open menu" at bounding box center [670, 410] width 259 height 24
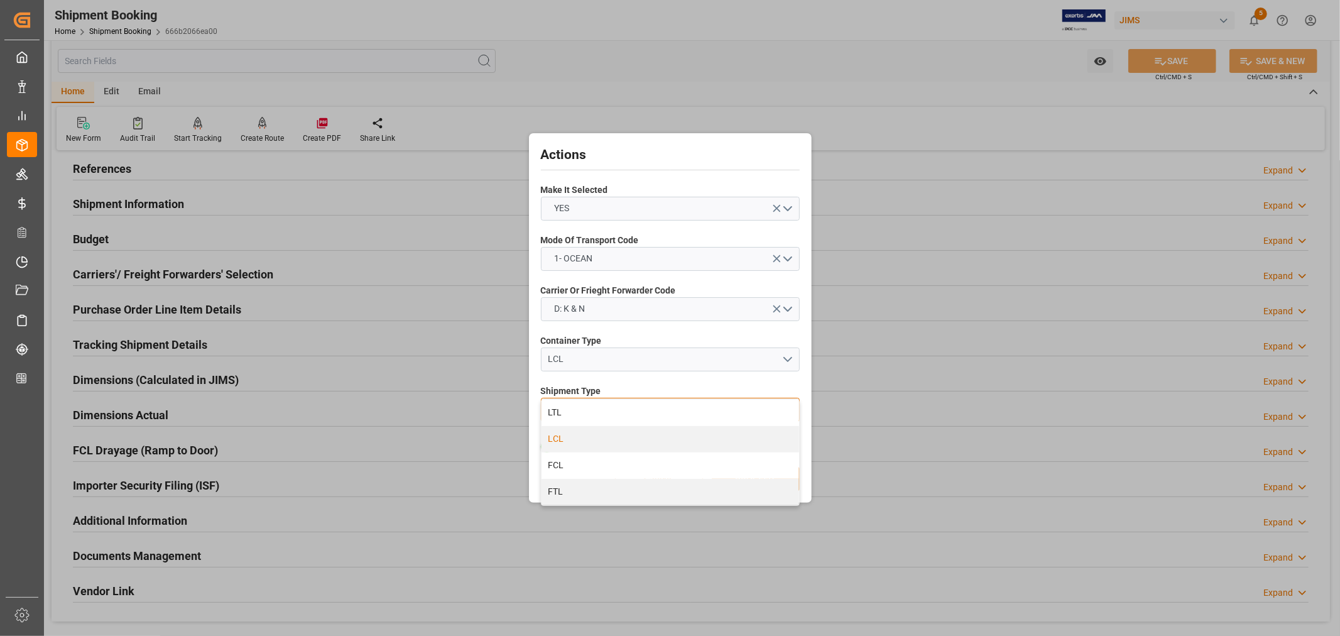
click at [560, 438] on div "LCL" at bounding box center [669, 439] width 257 height 26
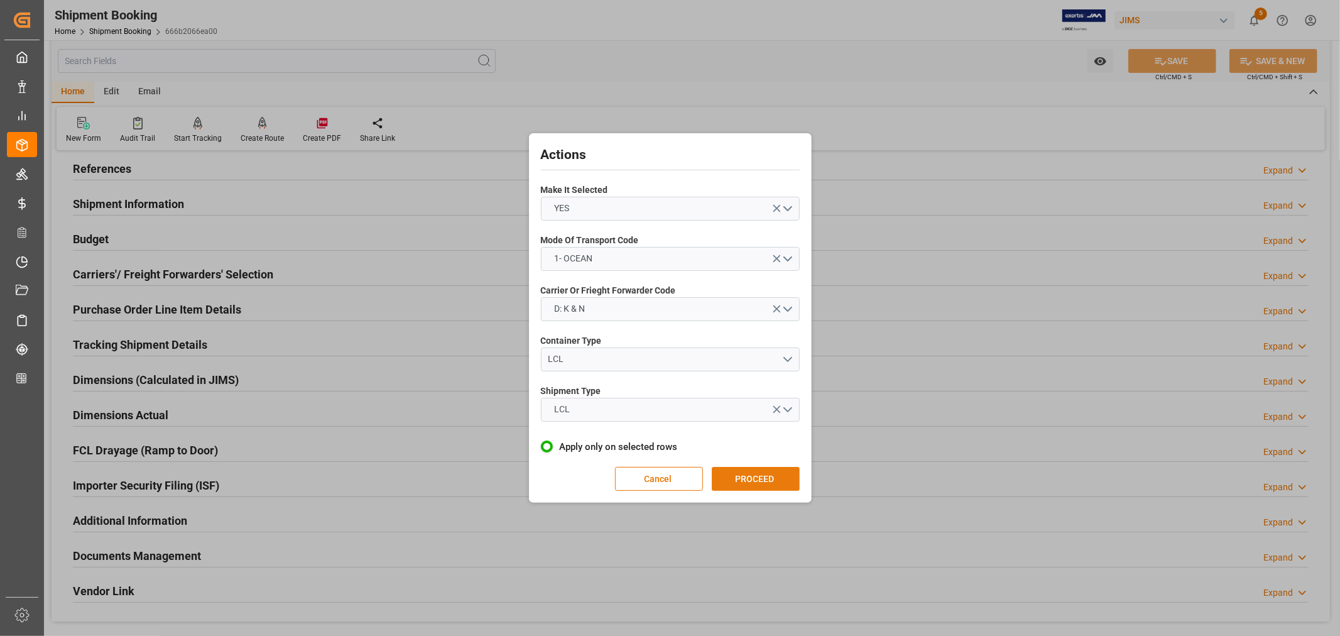
click at [757, 478] on button "PROCEED" at bounding box center [756, 479] width 88 height 24
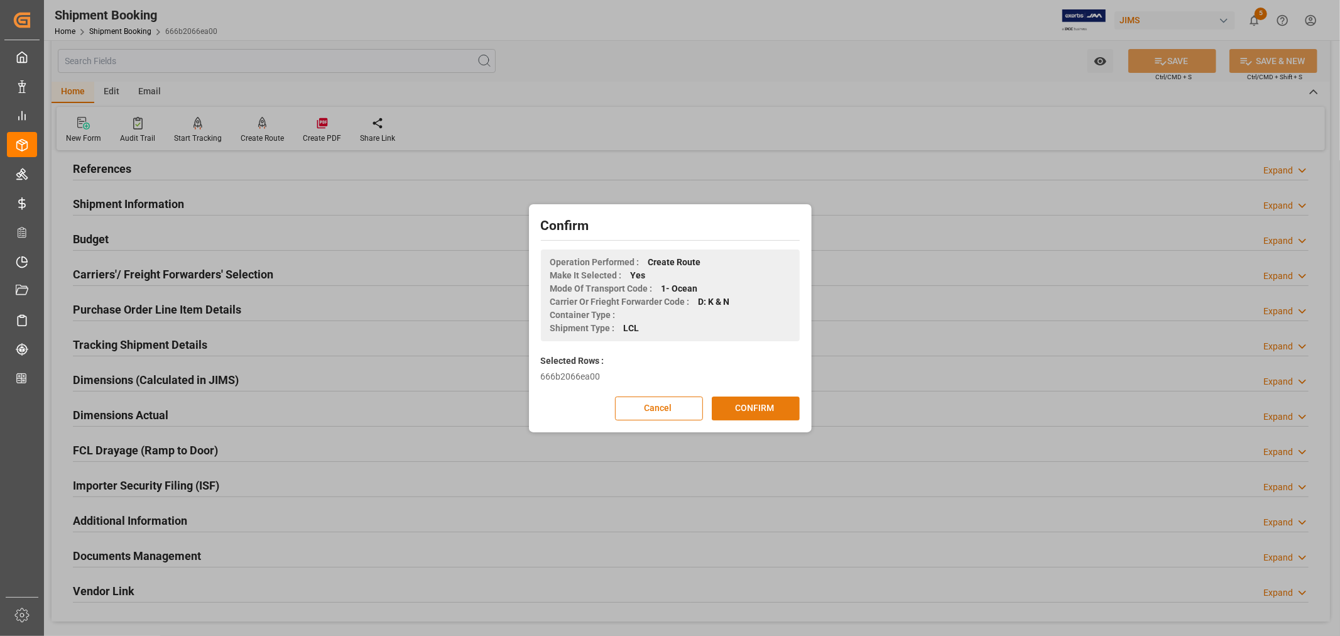
click at [745, 408] on button "CONFIRM" at bounding box center [756, 408] width 88 height 24
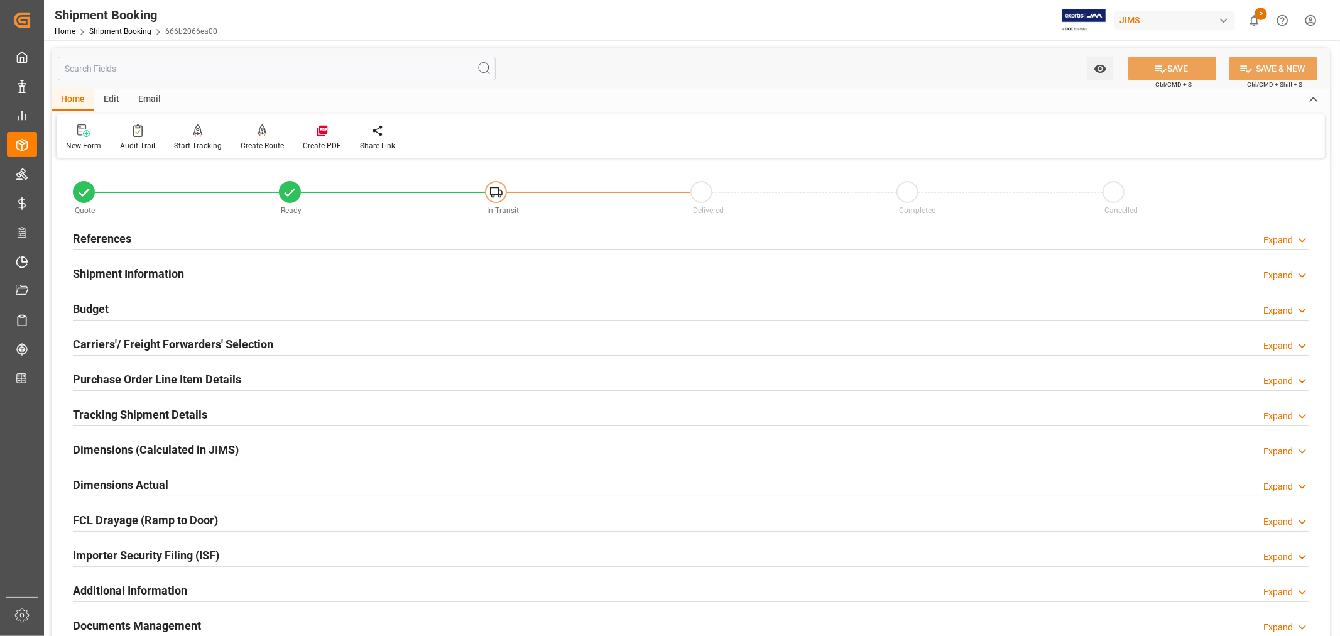
click at [98, 308] on h2 "Budget" at bounding box center [91, 308] width 36 height 17
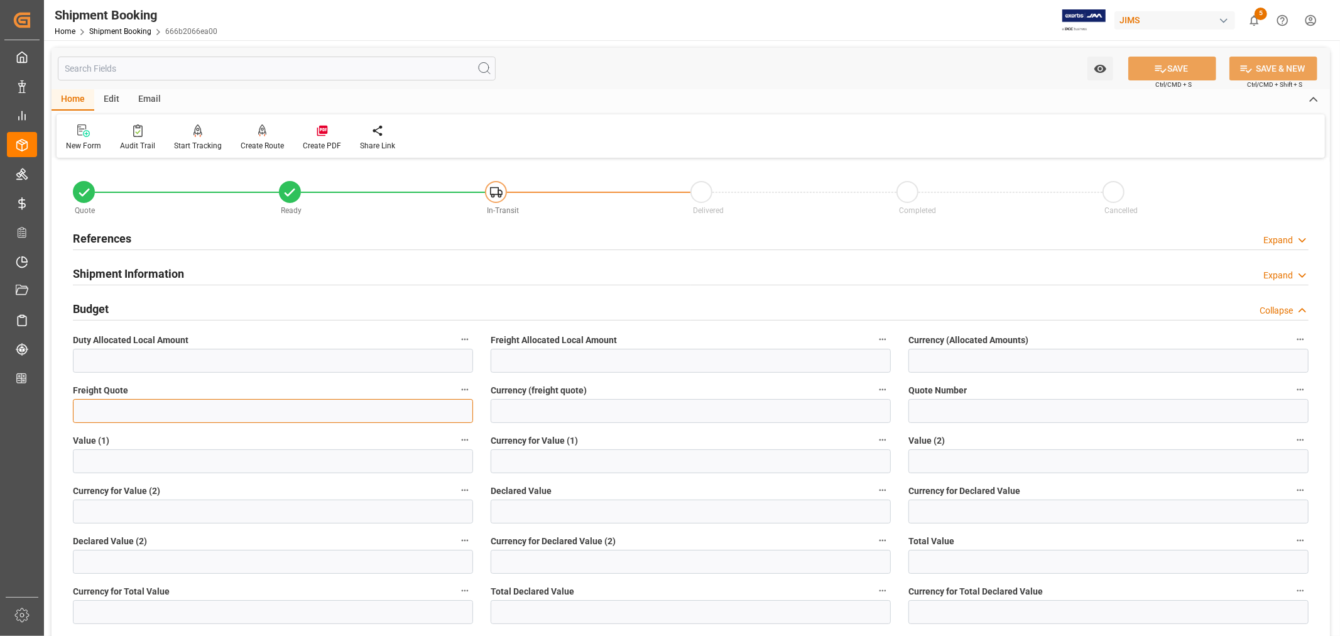
click at [95, 409] on input "text" at bounding box center [273, 411] width 400 height 24
drag, startPoint x: 107, startPoint y: 413, endPoint x: 65, endPoint y: 409, distance: 42.9
click at [65, 409] on div "Freight Quote 1000" at bounding box center [273, 402] width 418 height 50
type input "800"
click at [520, 411] on input at bounding box center [690, 411] width 400 height 24
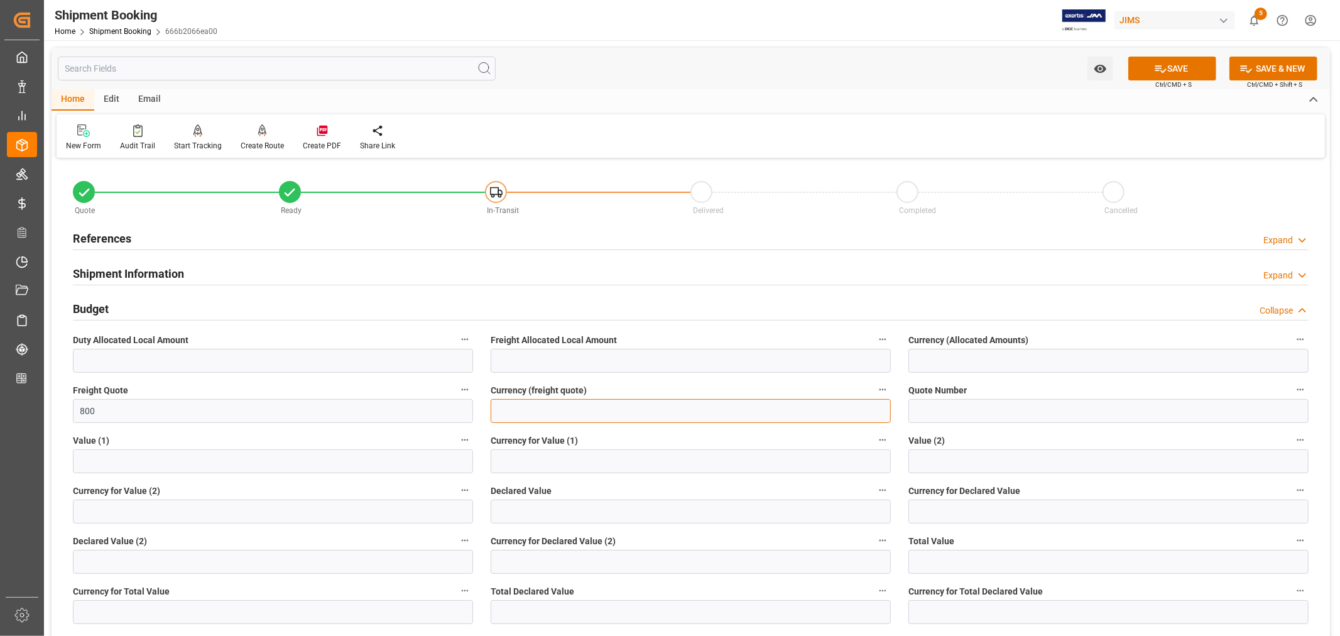
type input "USD"
click at [1163, 71] on icon at bounding box center [1160, 68] width 13 height 13
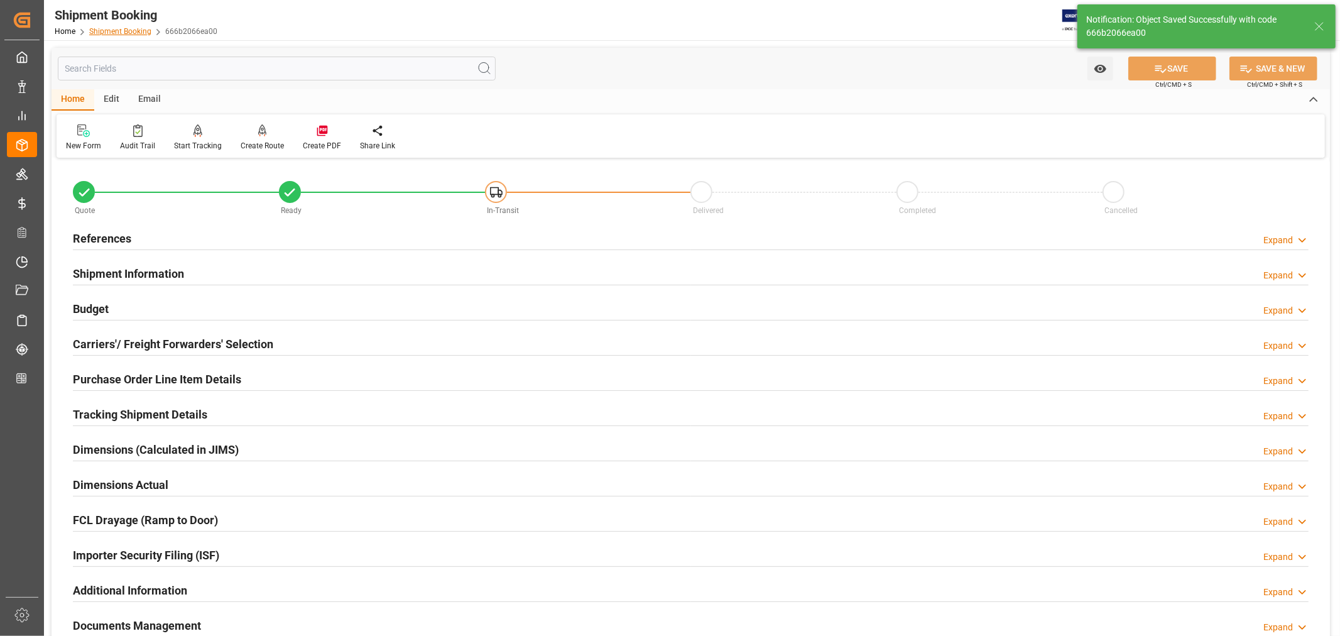
click at [117, 33] on link "Shipment Booking" at bounding box center [120, 31] width 62 height 9
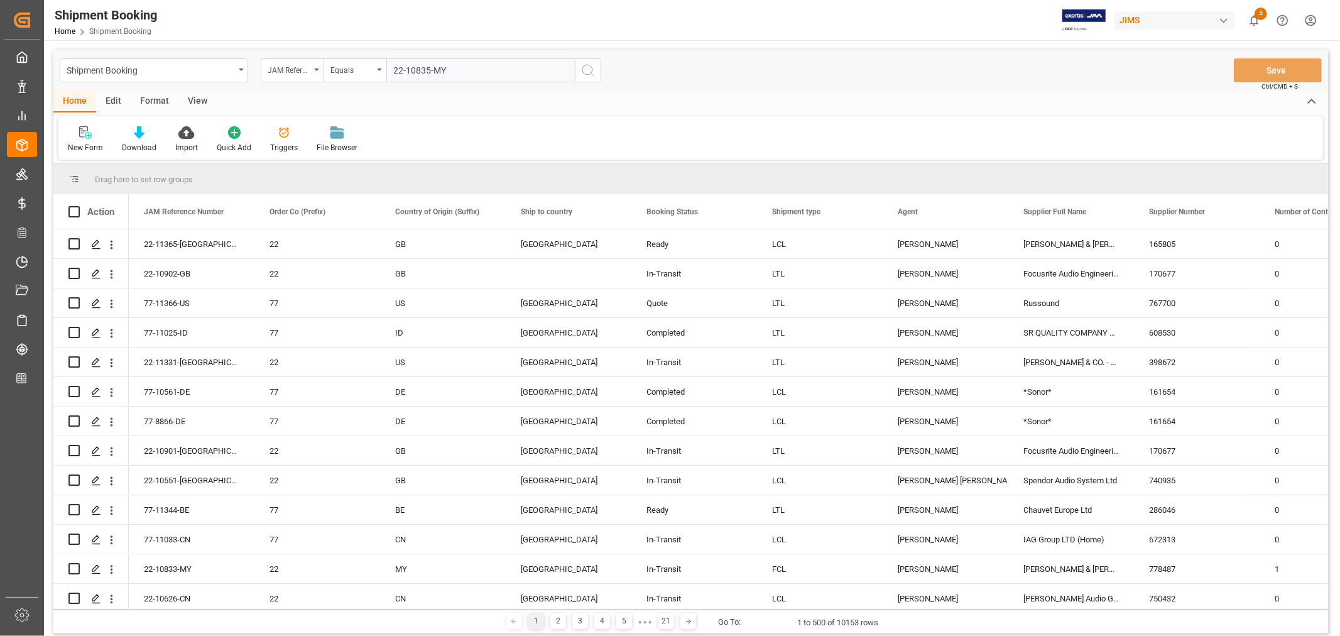
type input "22-10835-MY"
click at [585, 69] on icon "search button" at bounding box center [587, 70] width 15 height 15
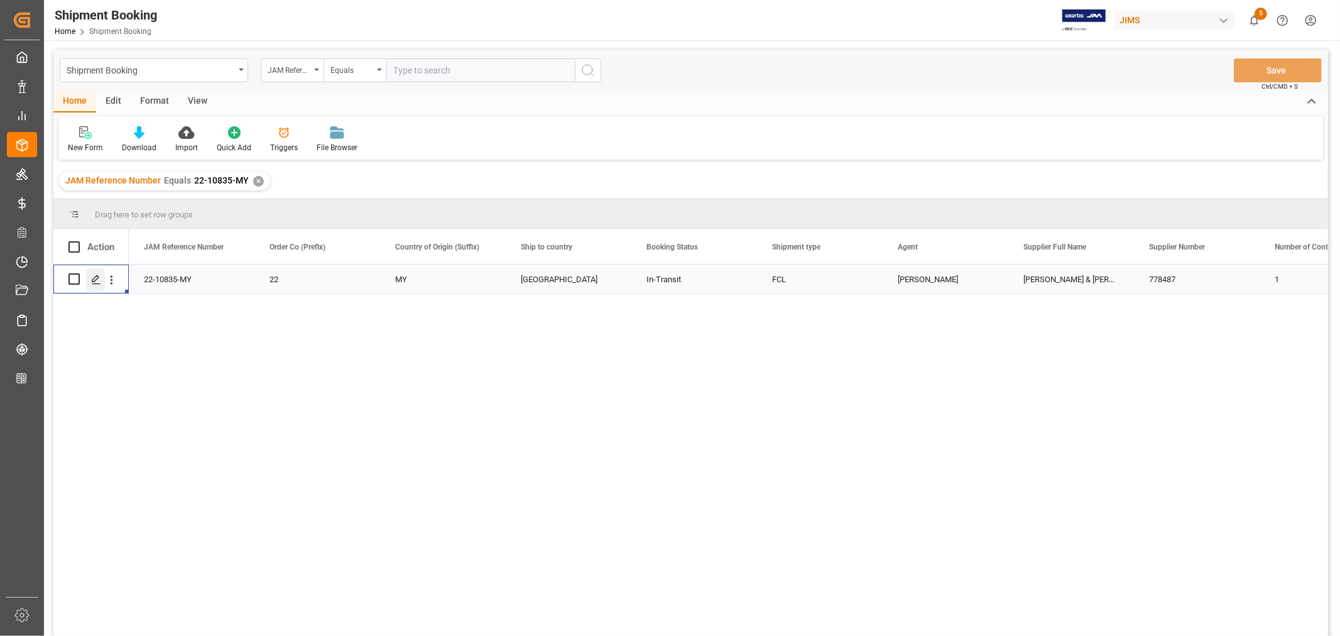
click at [99, 280] on icon "Press SPACE to select this row." at bounding box center [96, 279] width 10 height 10
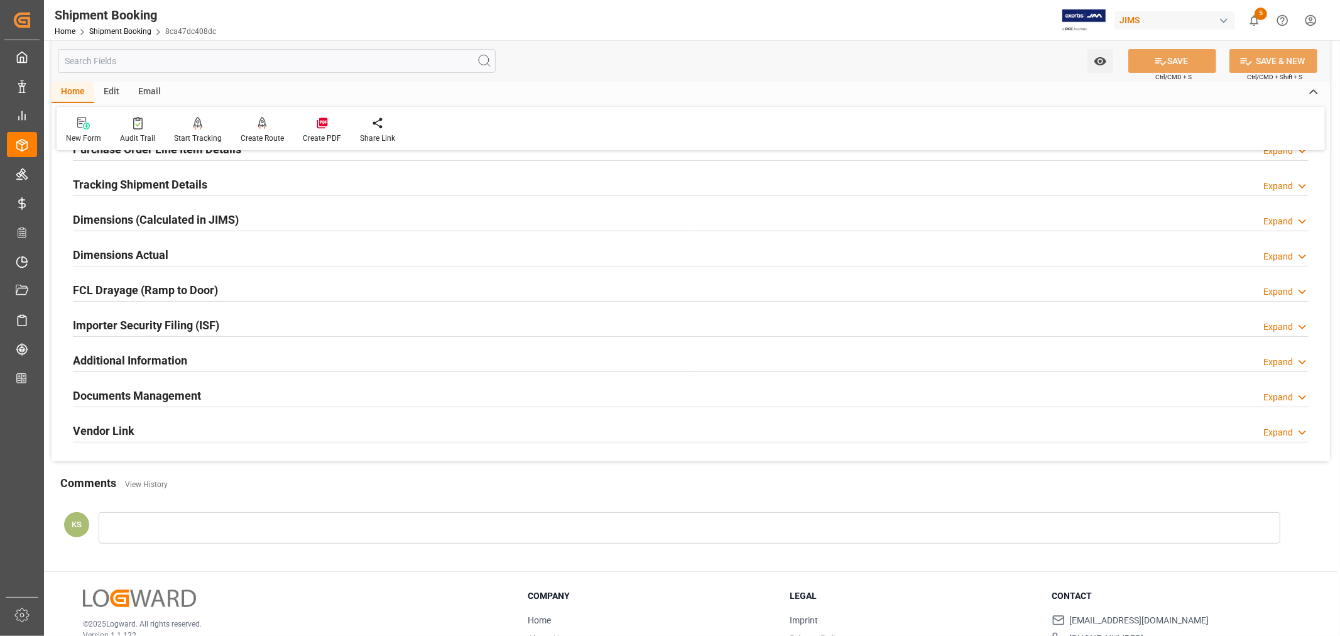
scroll to position [308, 0]
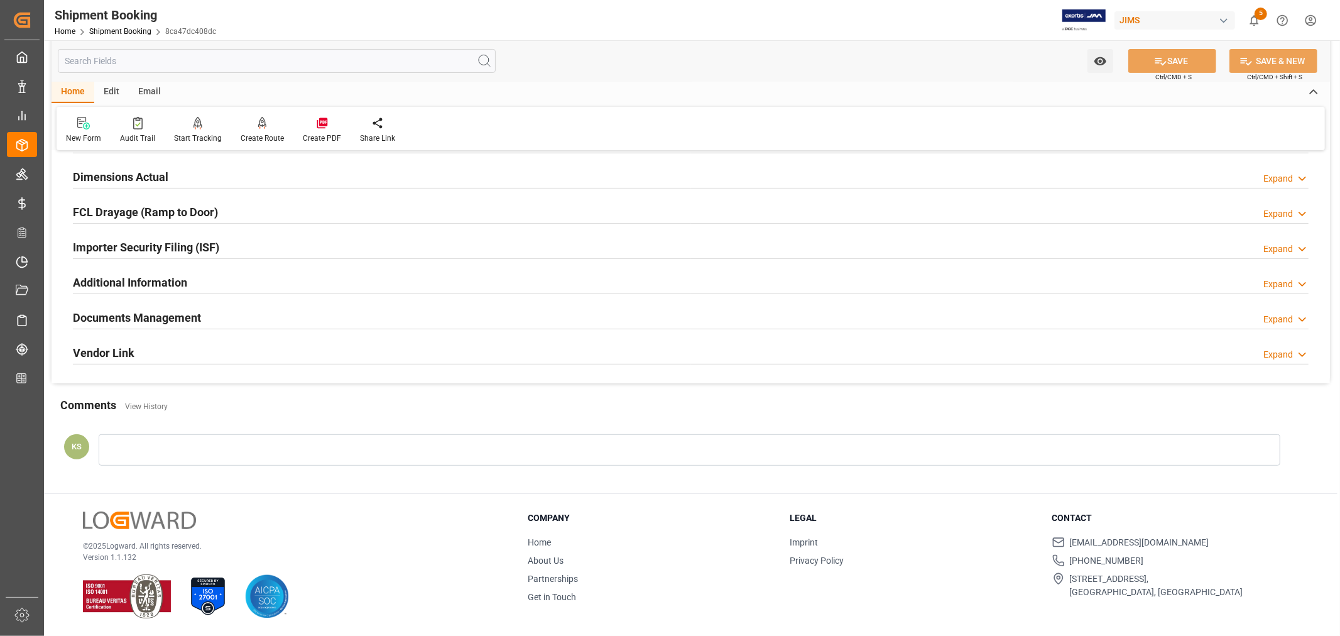
click at [334, 321] on div "Documents Management Expand" at bounding box center [690, 317] width 1235 height 24
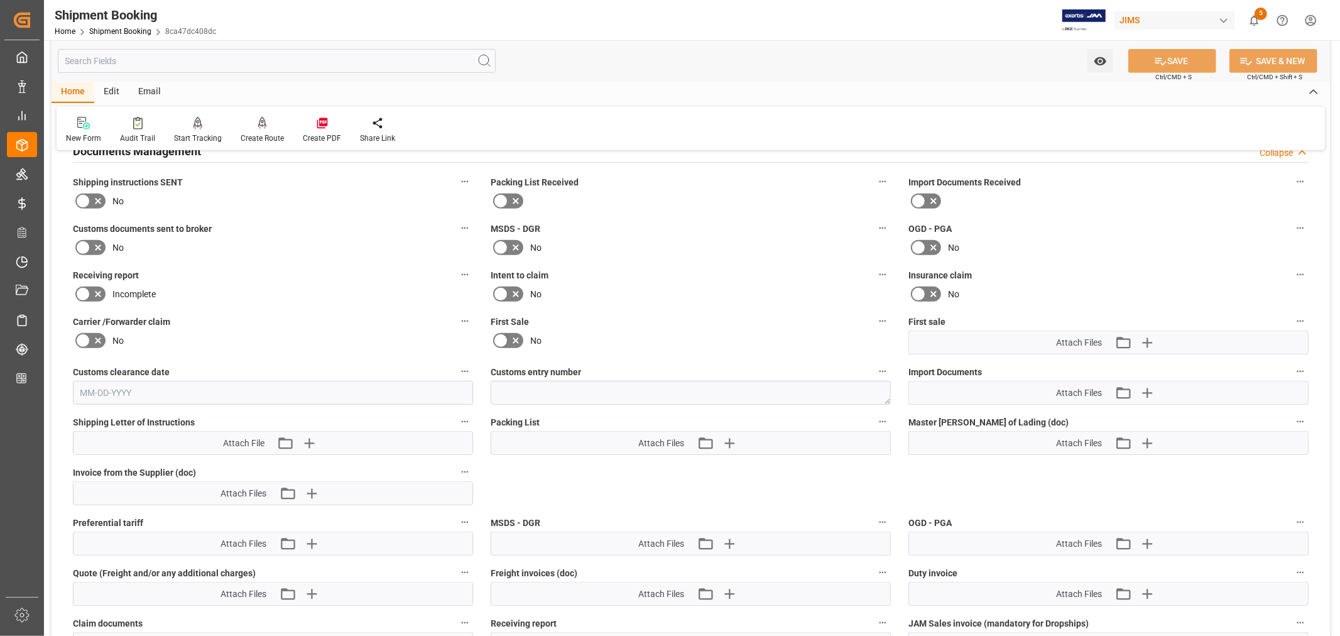
scroll to position [517, 0]
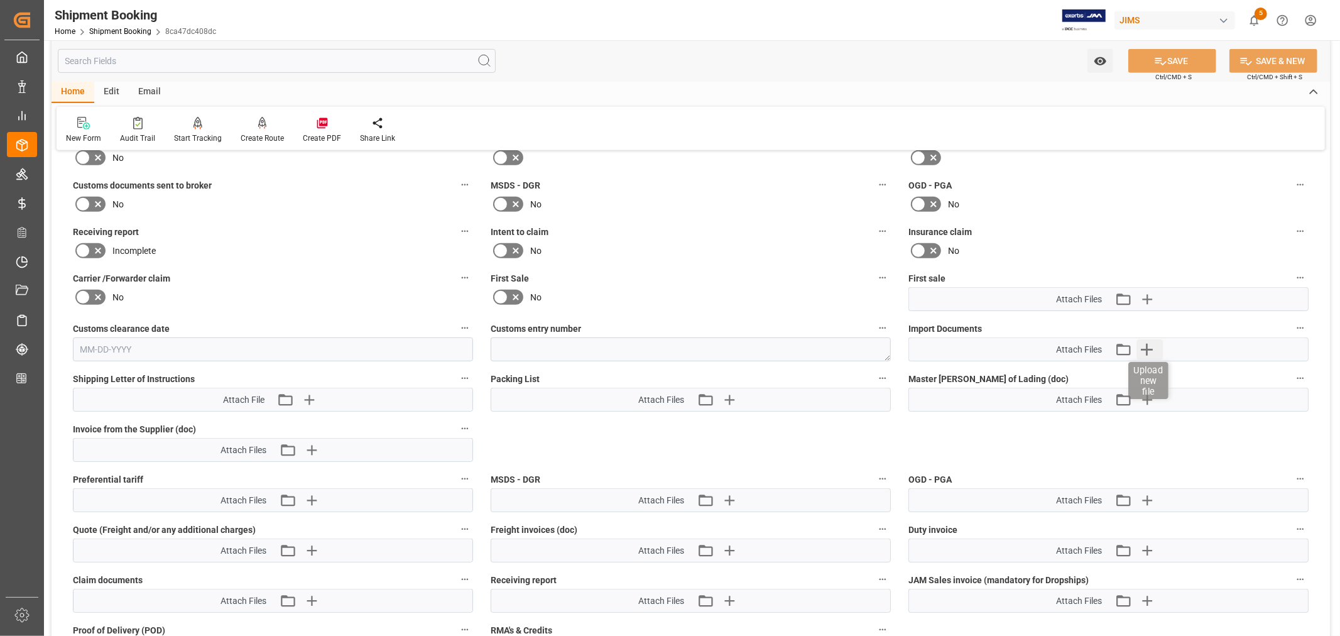
click at [1148, 347] on icon "button" at bounding box center [1146, 349] width 20 height 20
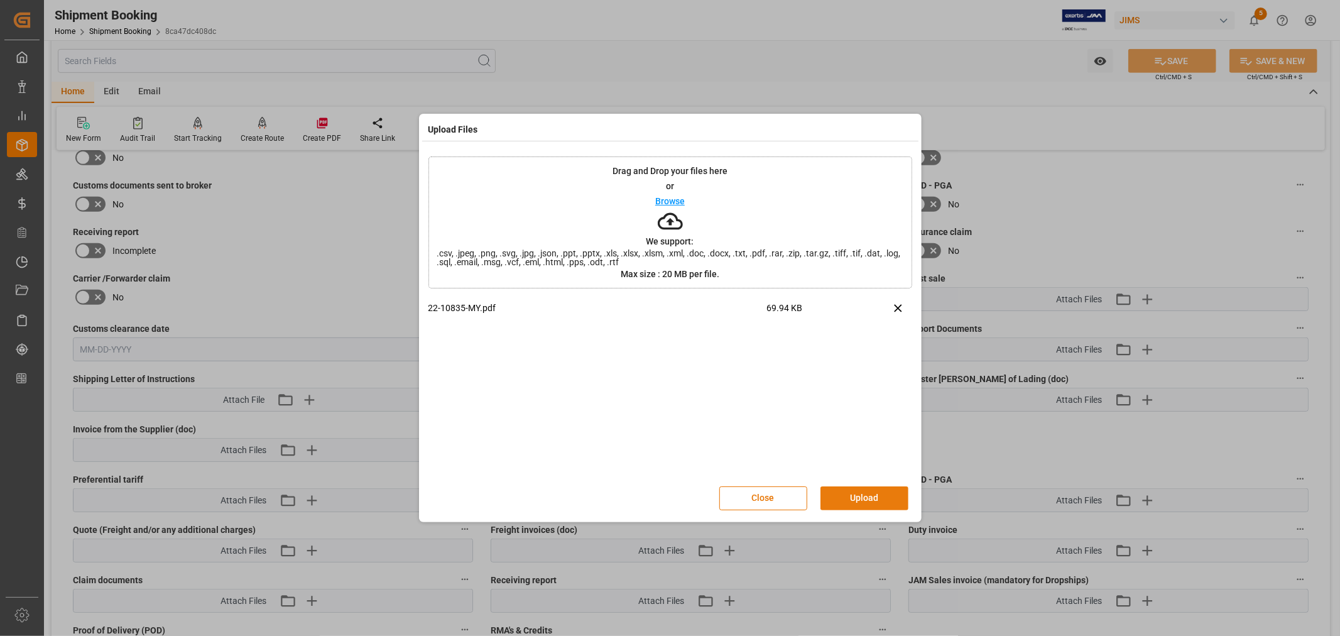
click at [852, 498] on button "Upload" at bounding box center [864, 498] width 88 height 24
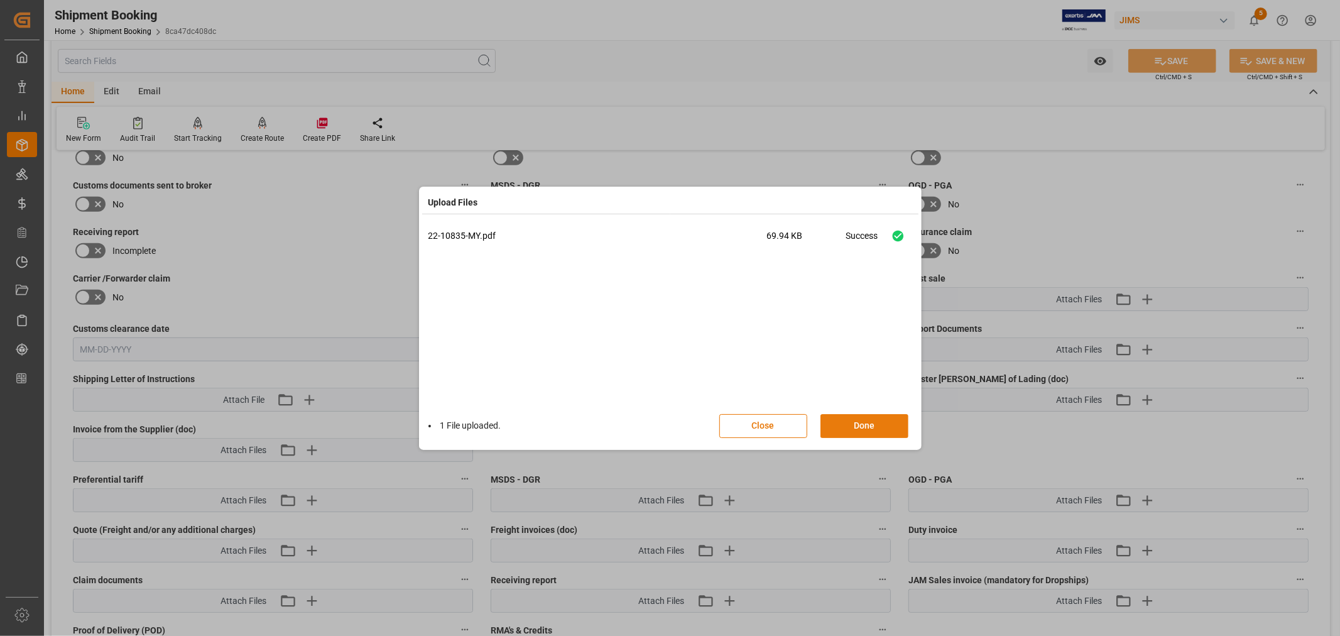
click at [863, 421] on button "Done" at bounding box center [864, 426] width 88 height 24
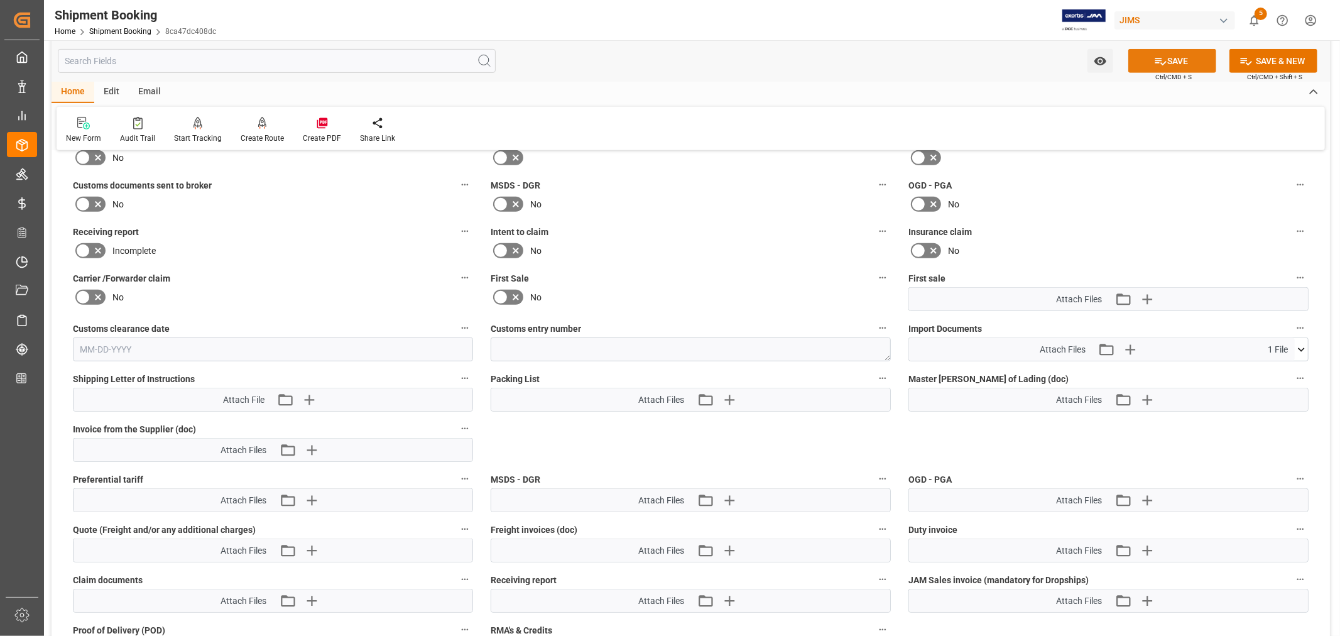
click at [1162, 64] on icon at bounding box center [1160, 61] width 13 height 13
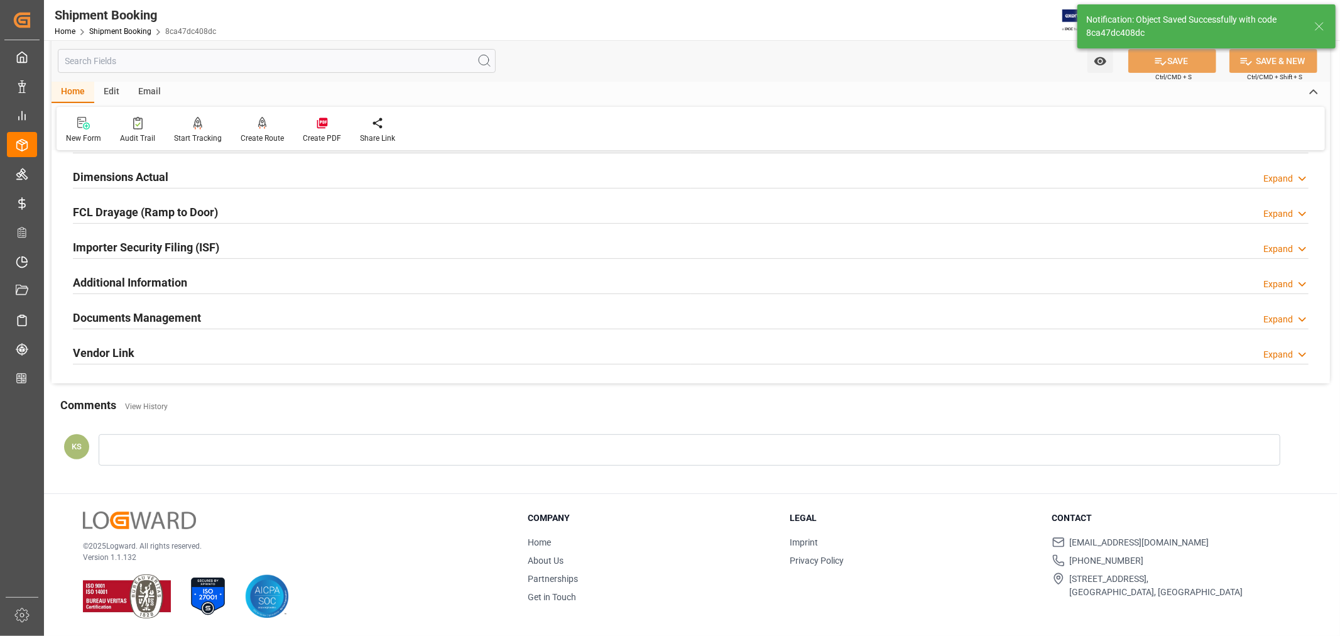
scroll to position [308, 0]
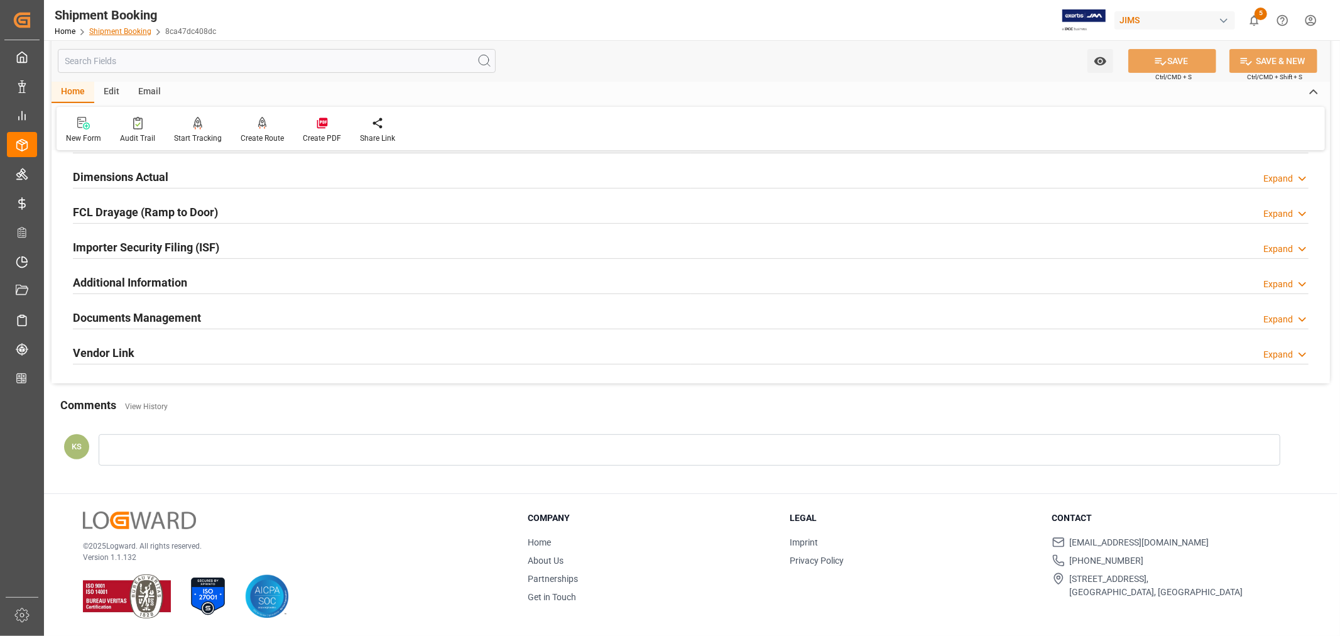
click at [121, 32] on link "Shipment Booking" at bounding box center [120, 31] width 62 height 9
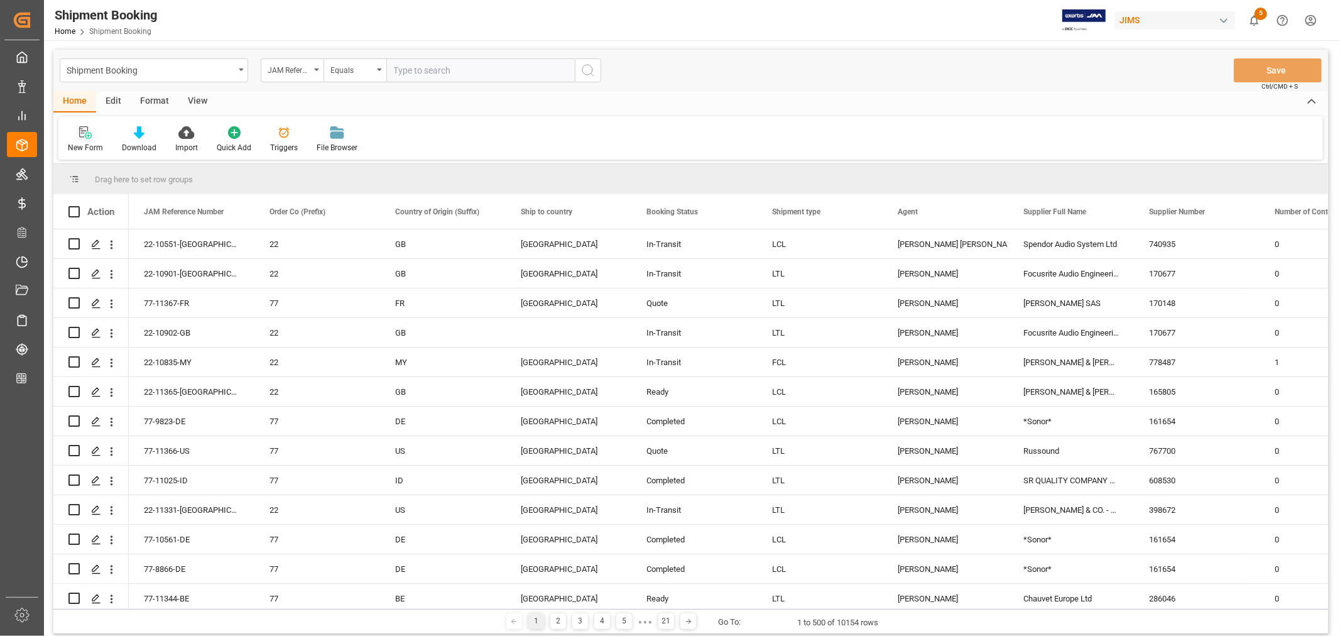
click at [86, 134] on icon at bounding box center [85, 132] width 13 height 13
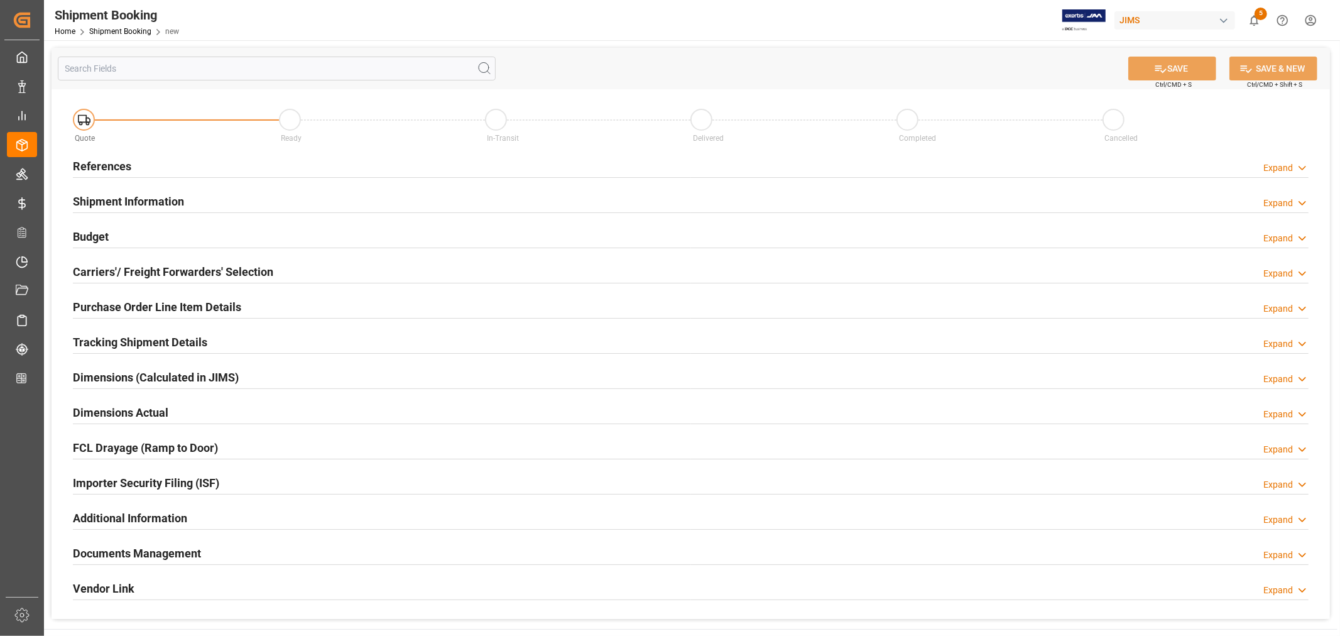
click at [112, 167] on h2 "References" at bounding box center [102, 166] width 58 height 17
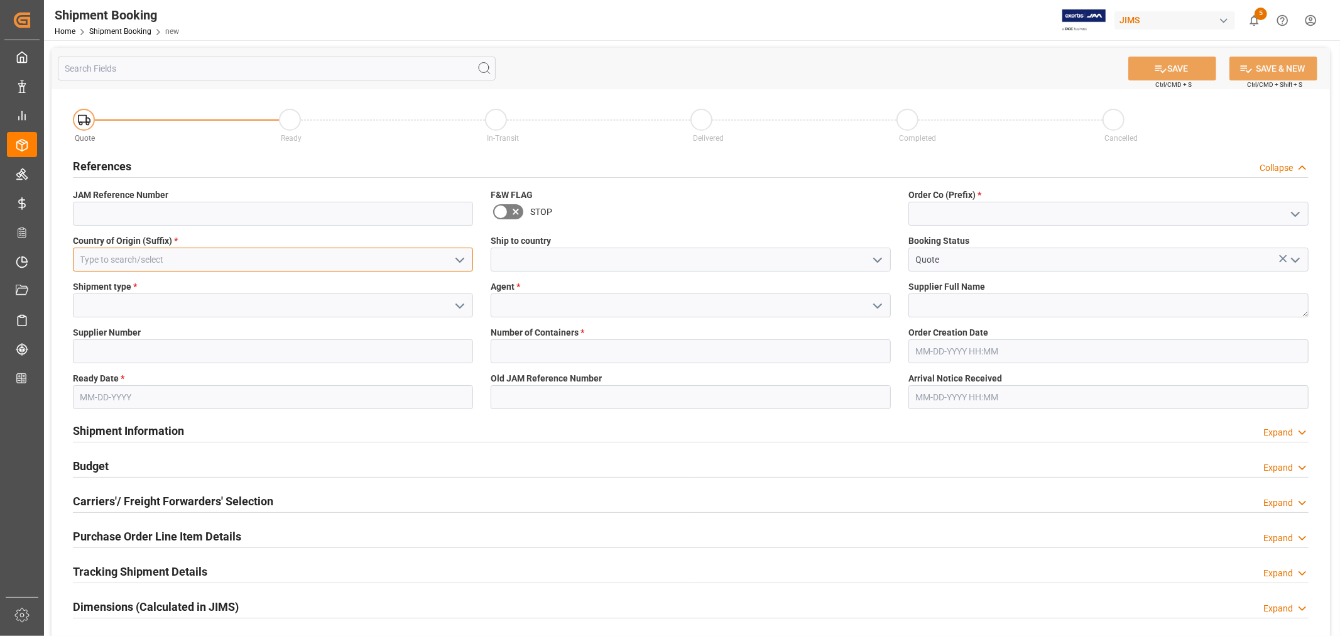
click at [183, 258] on input at bounding box center [273, 259] width 400 height 24
click at [93, 286] on div "GB" at bounding box center [272, 287] width 399 height 28
type input "GB"
click at [877, 256] on icon "open menu" at bounding box center [877, 259] width 15 height 15
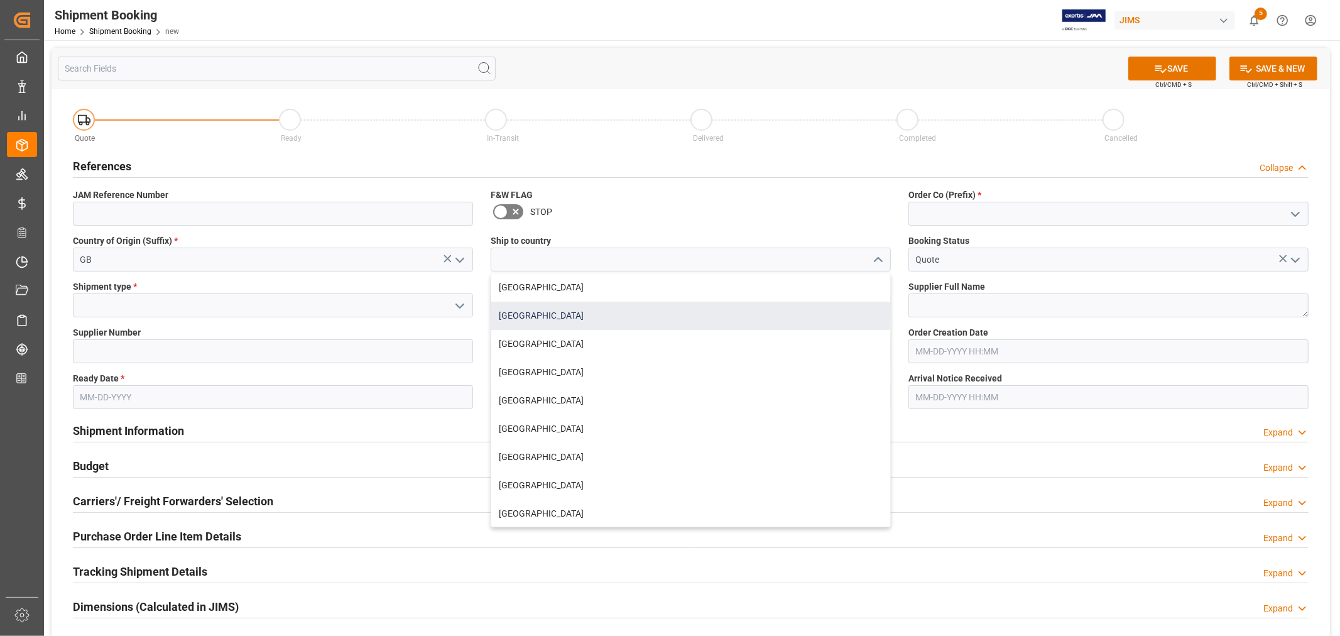
click at [529, 311] on div "[GEOGRAPHIC_DATA]" at bounding box center [690, 315] width 399 height 28
type input "[GEOGRAPHIC_DATA]"
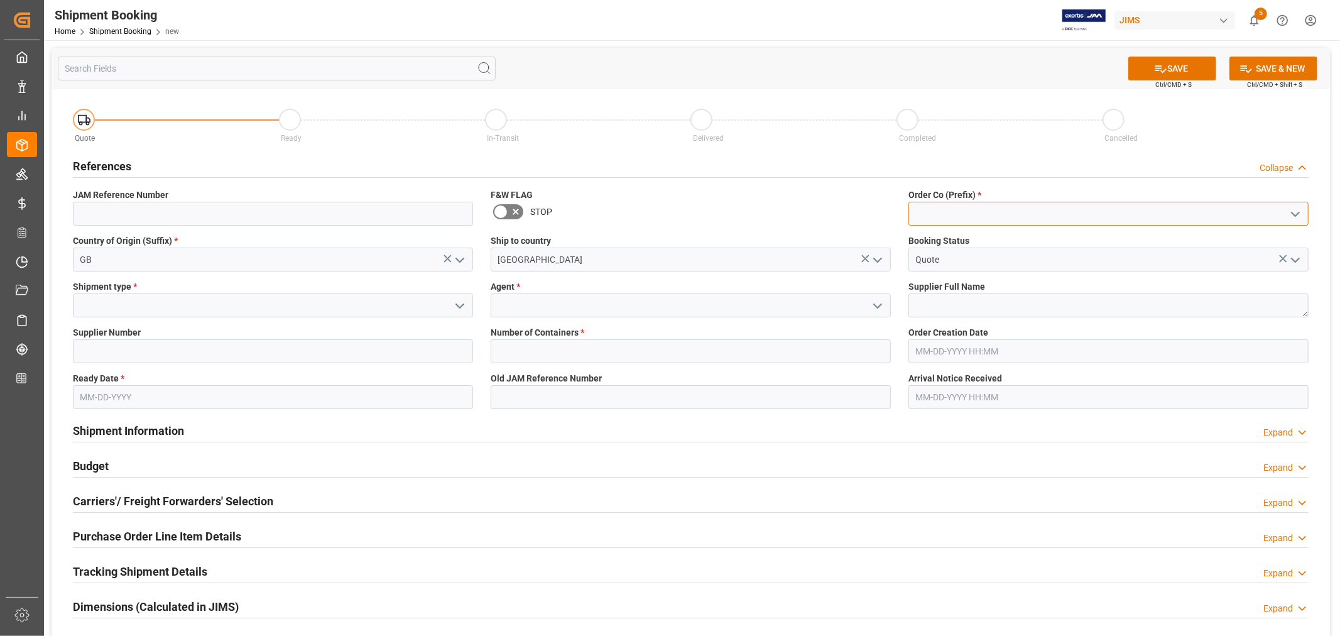
click at [939, 205] on input at bounding box center [1108, 214] width 400 height 24
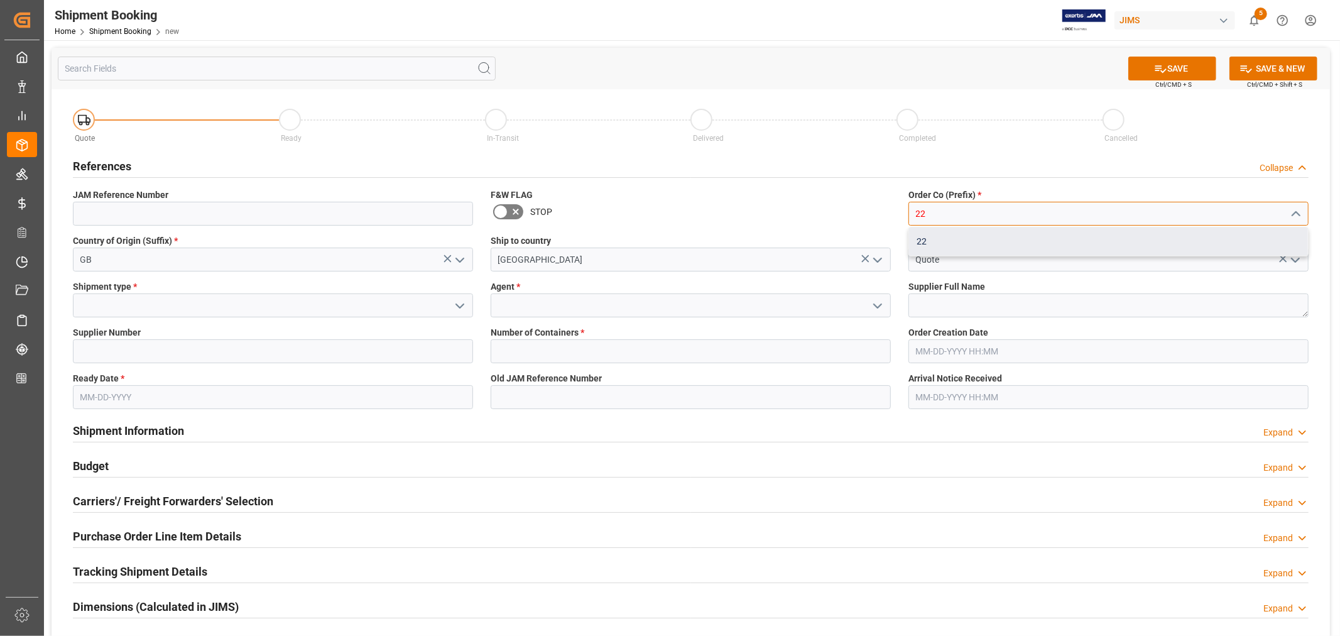
click at [919, 243] on div "22" at bounding box center [1108, 241] width 399 height 28
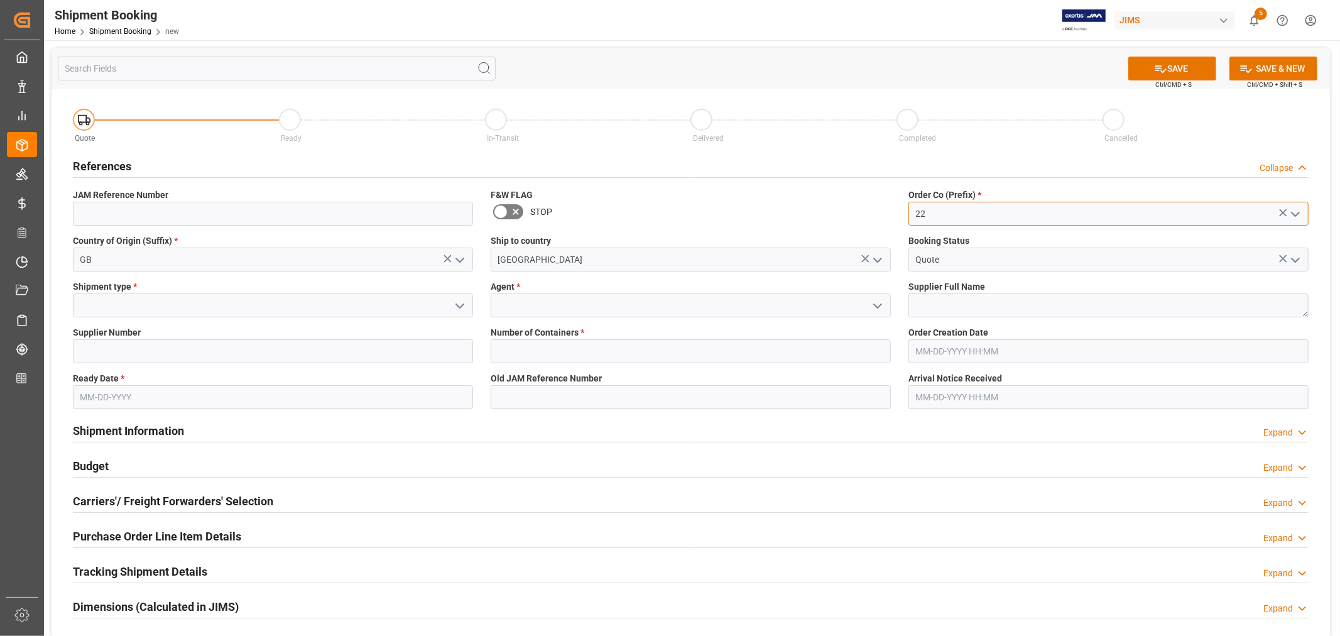
type input "22"
click at [457, 303] on icon "open menu" at bounding box center [459, 305] width 15 height 15
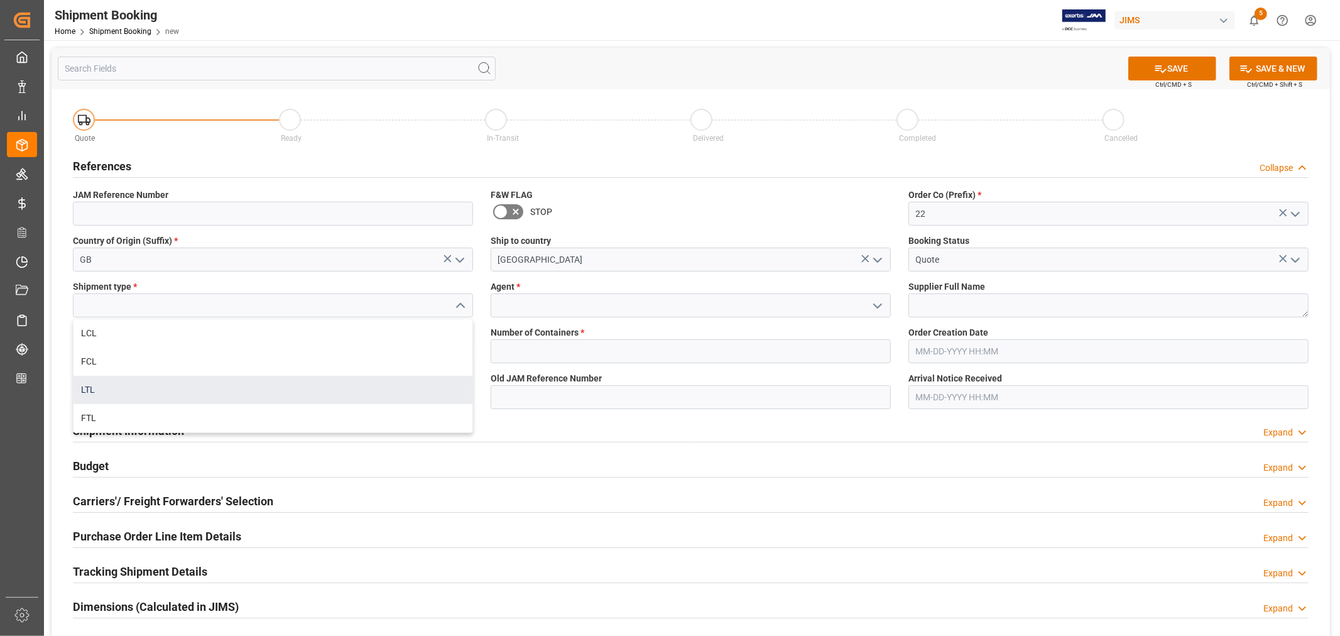
click at [252, 386] on div "LTL" at bounding box center [272, 390] width 399 height 28
type input "LTL"
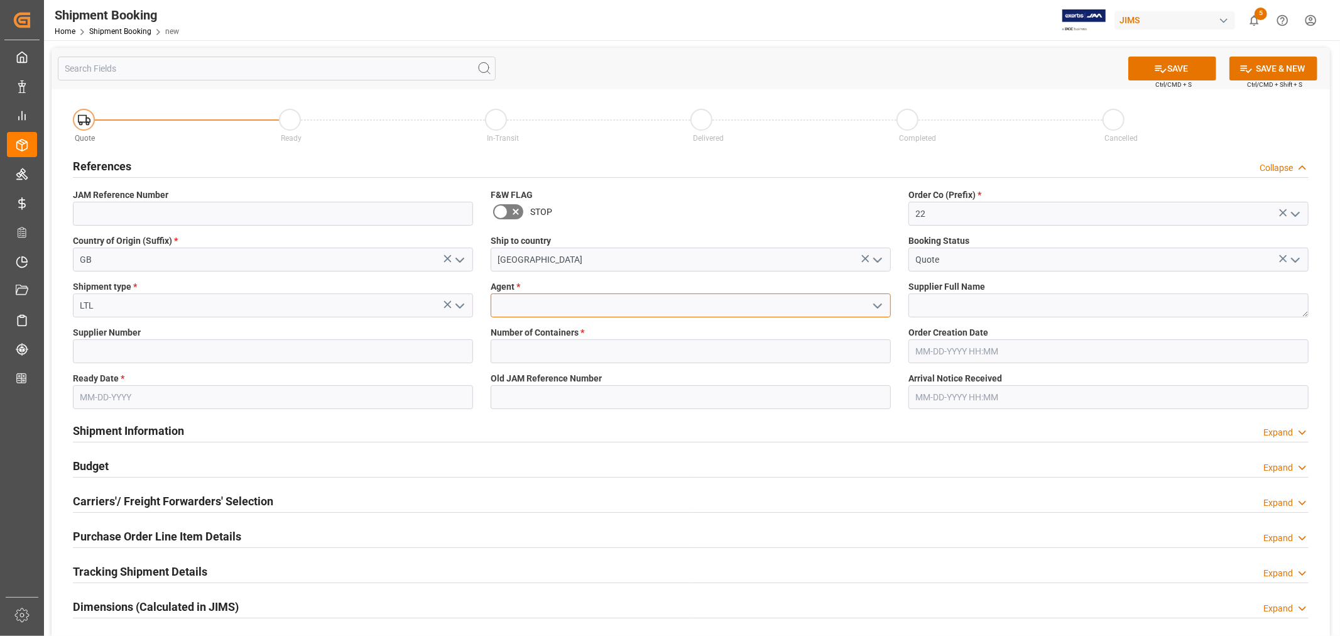
click at [710, 312] on input at bounding box center [690, 305] width 400 height 24
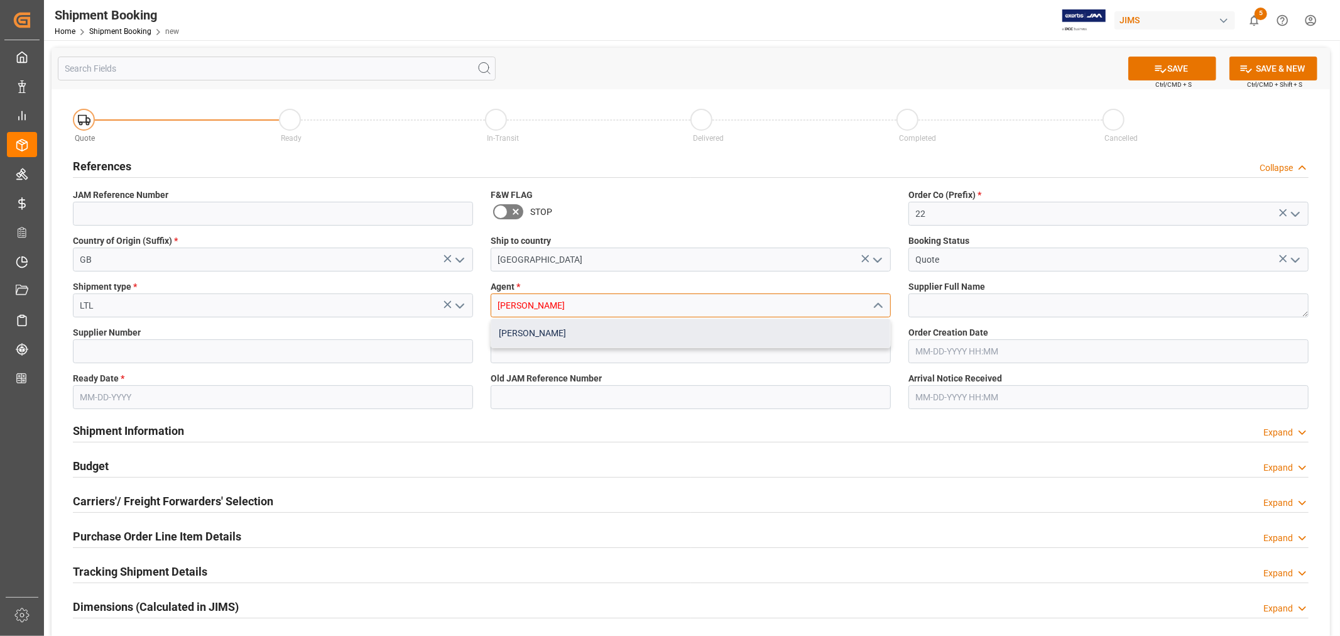
click at [549, 335] on div "[PERSON_NAME]" at bounding box center [690, 333] width 399 height 28
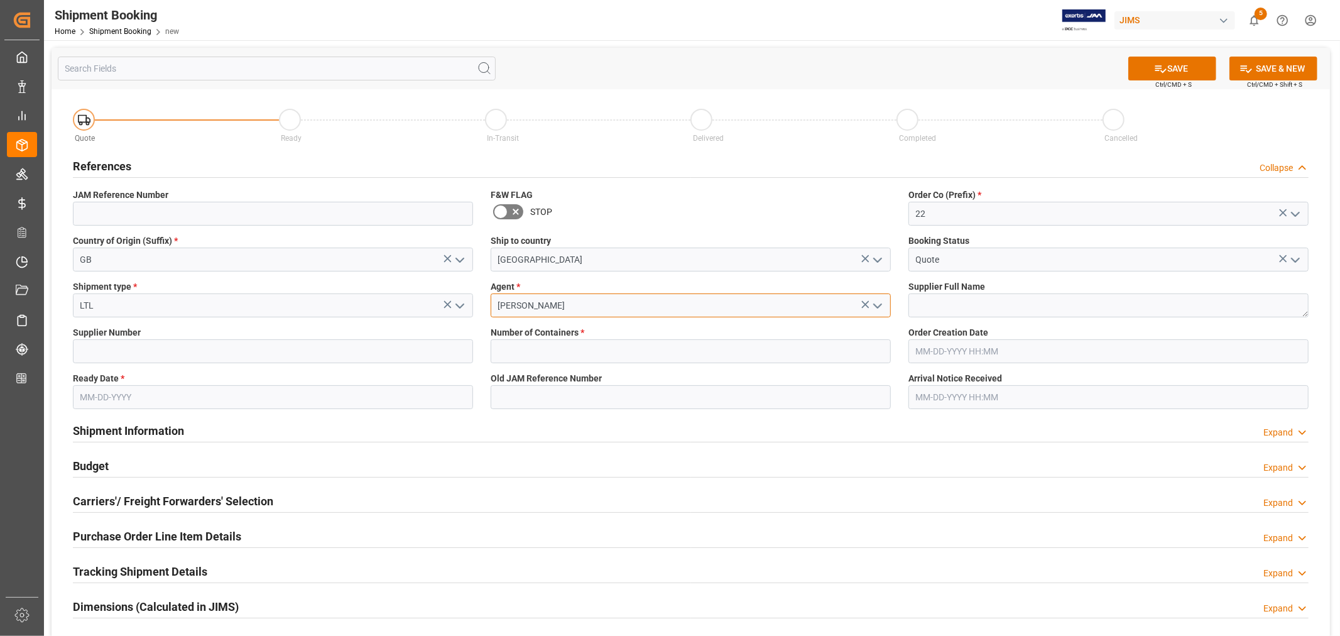
type input "[PERSON_NAME]"
click at [911, 305] on textarea at bounding box center [1108, 305] width 400 height 24
paste textarea "[PERSON_NAME] & [PERSON_NAME] (W/T*)-"
type textarea "[PERSON_NAME] & [PERSON_NAME] (W/T*)-"
click at [192, 350] on input at bounding box center [273, 351] width 400 height 24
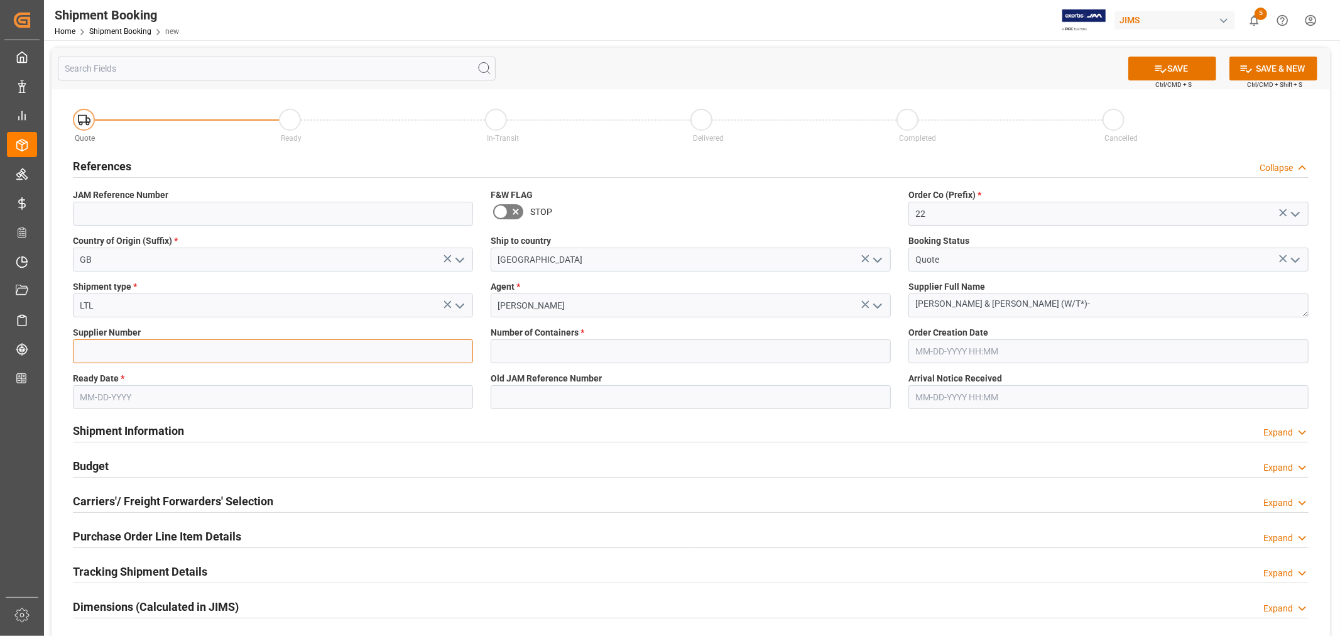
type input "165805"
click at [544, 347] on input "text" at bounding box center [690, 351] width 400 height 24
type input "0"
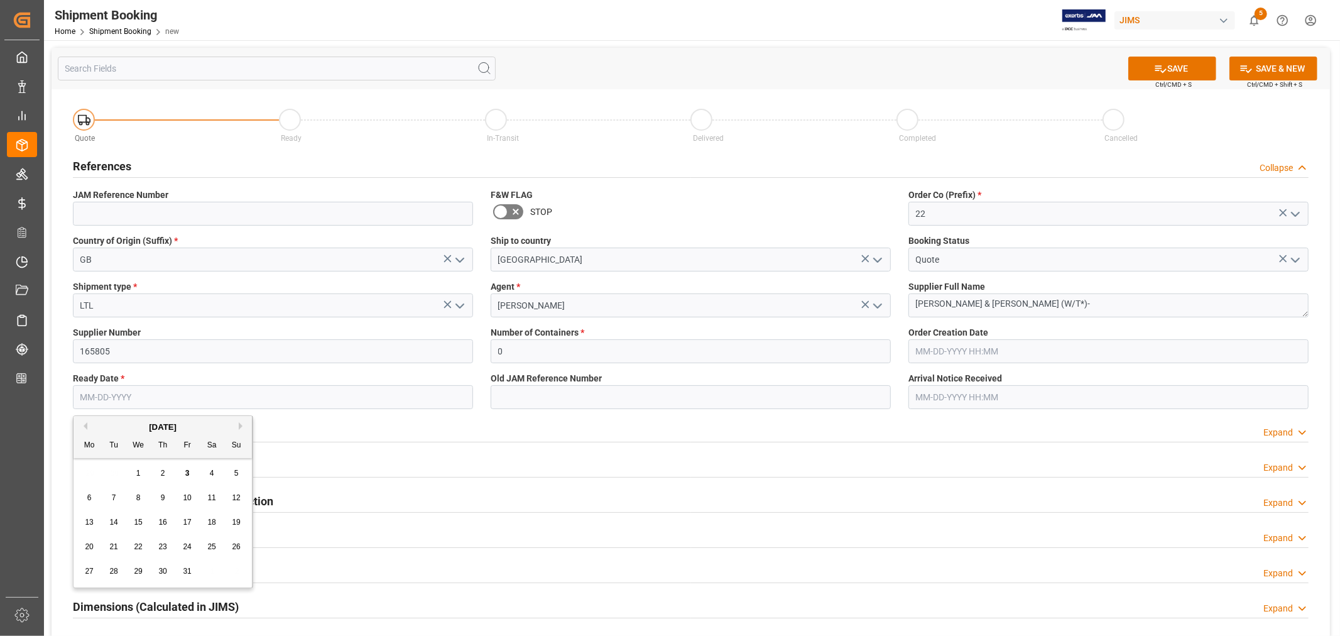
click at [153, 397] on input "text" at bounding box center [273, 397] width 400 height 24
click at [92, 496] on div "6" at bounding box center [90, 497] width 16 height 15
type input "[DATE]"
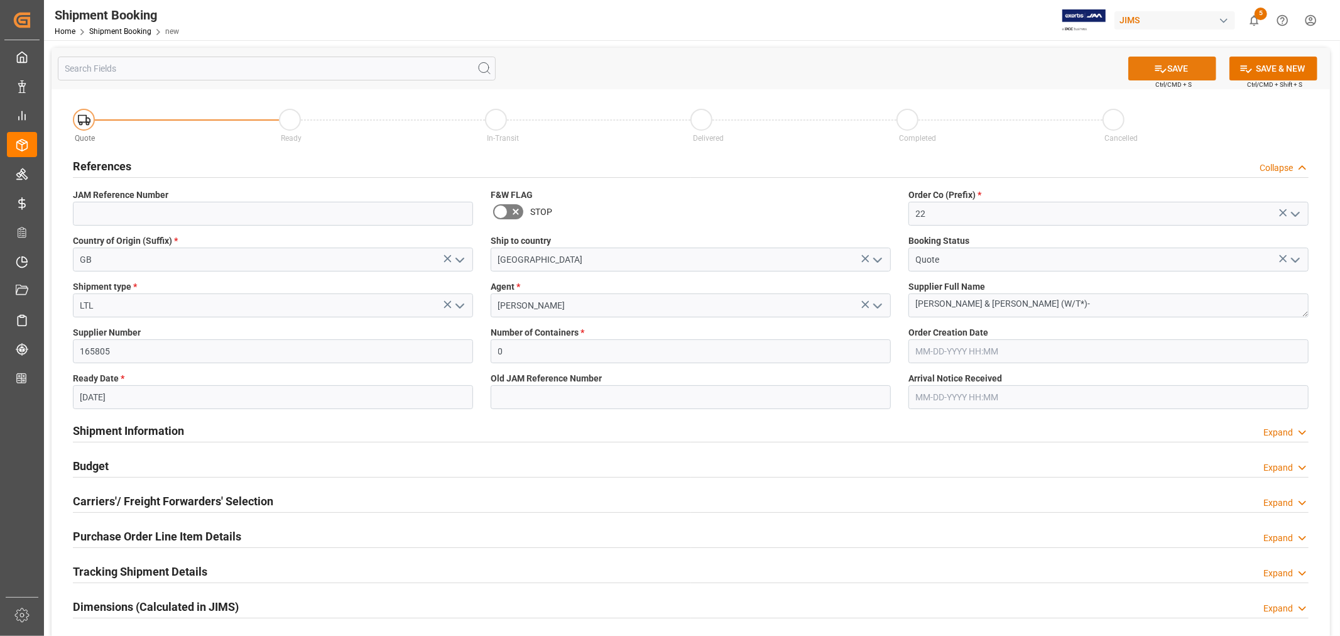
click at [1170, 64] on button "SAVE" at bounding box center [1172, 69] width 88 height 24
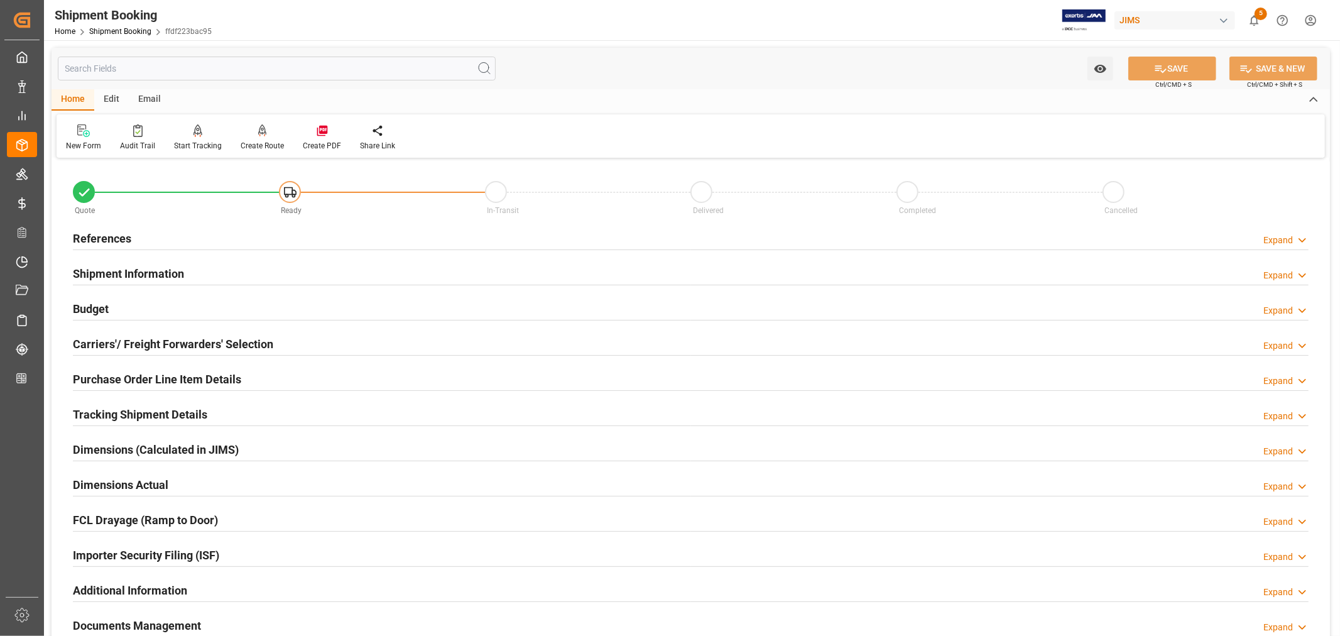
click at [173, 344] on h2 "Carriers'/ Freight Forwarders' Selection" at bounding box center [173, 343] width 200 height 17
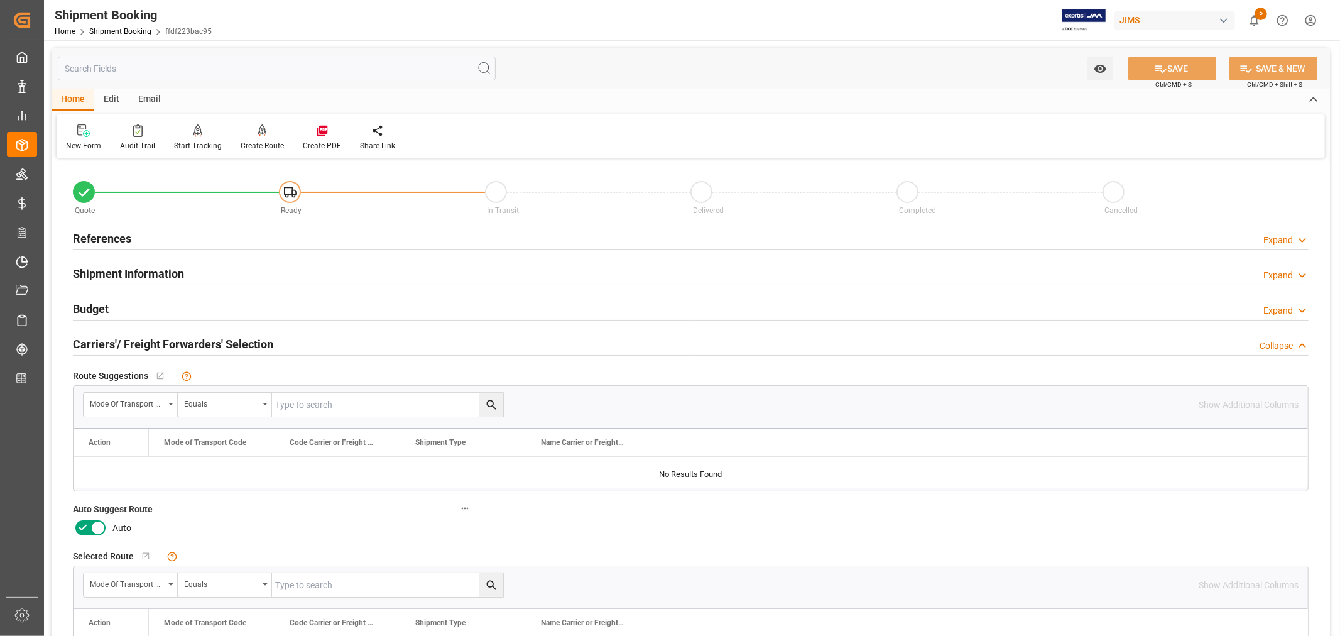
click at [95, 528] on icon at bounding box center [97, 527] width 15 height 15
click at [0, 0] on input "checkbox" at bounding box center [0, 0] width 0 height 0
click at [1164, 66] on button "SAVE" at bounding box center [1172, 69] width 88 height 24
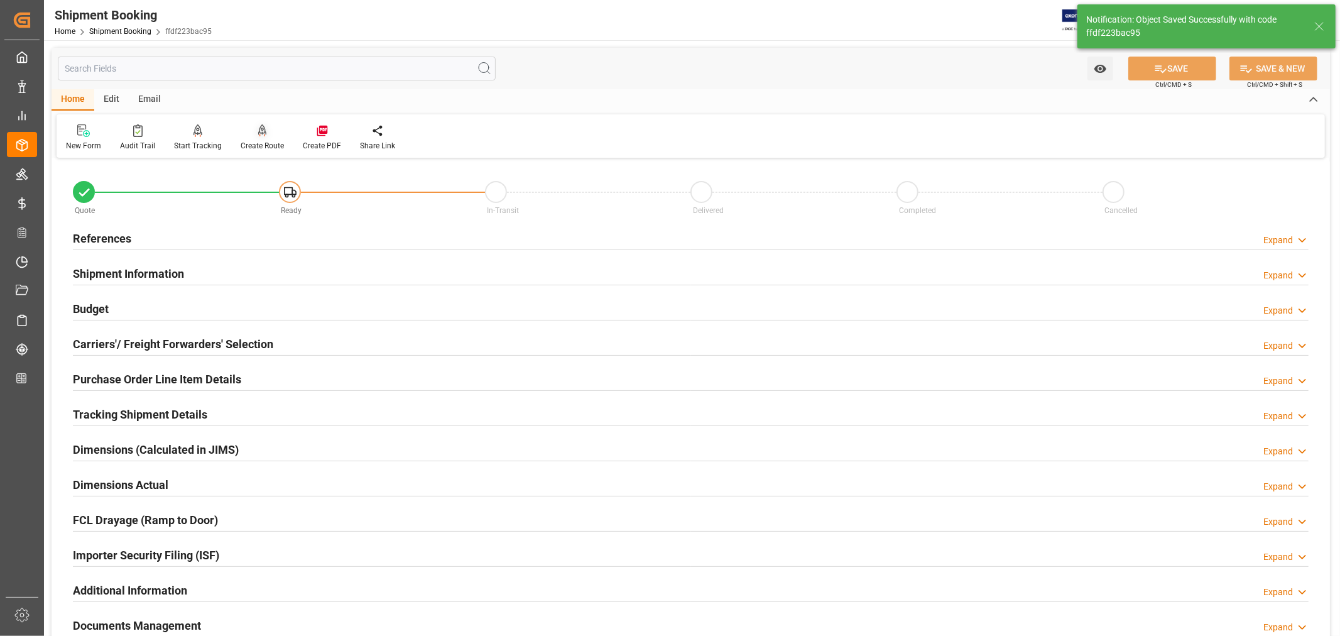
click at [258, 136] on icon at bounding box center [262, 130] width 9 height 13
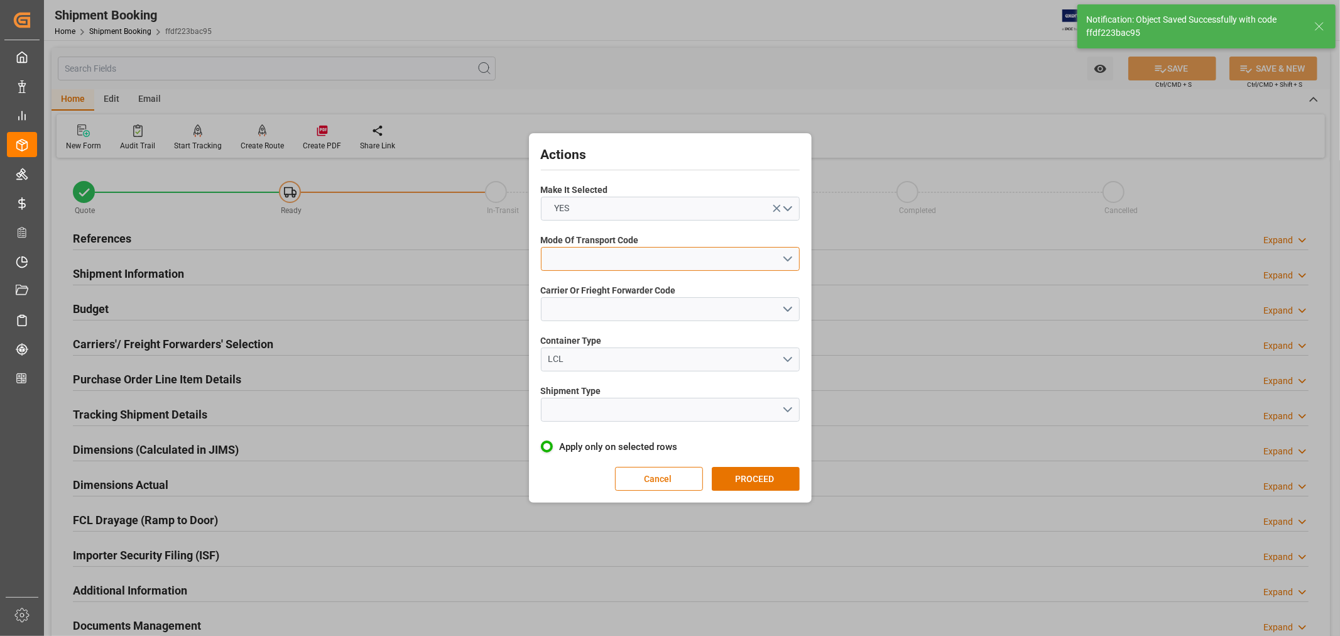
click at [553, 251] on button "open menu" at bounding box center [670, 259] width 259 height 24
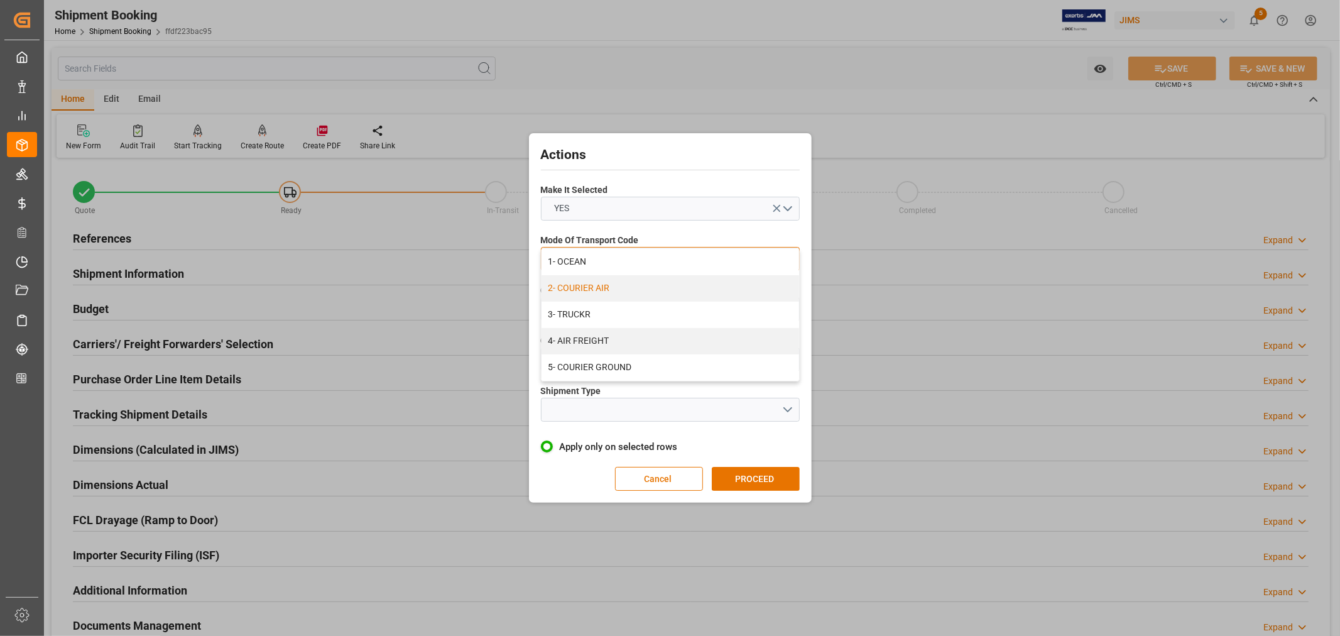
click at [588, 285] on div "2- COURIER AIR" at bounding box center [669, 288] width 257 height 26
click at [582, 306] on button "open menu" at bounding box center [670, 309] width 259 height 24
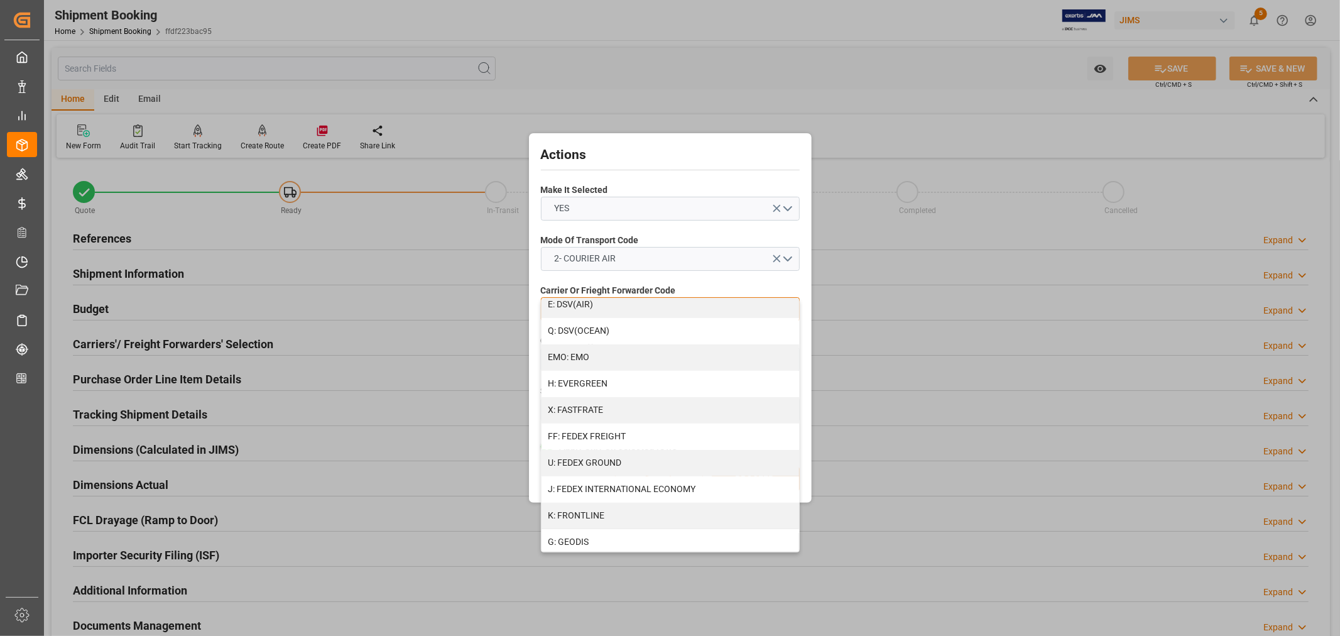
scroll to position [279, 0]
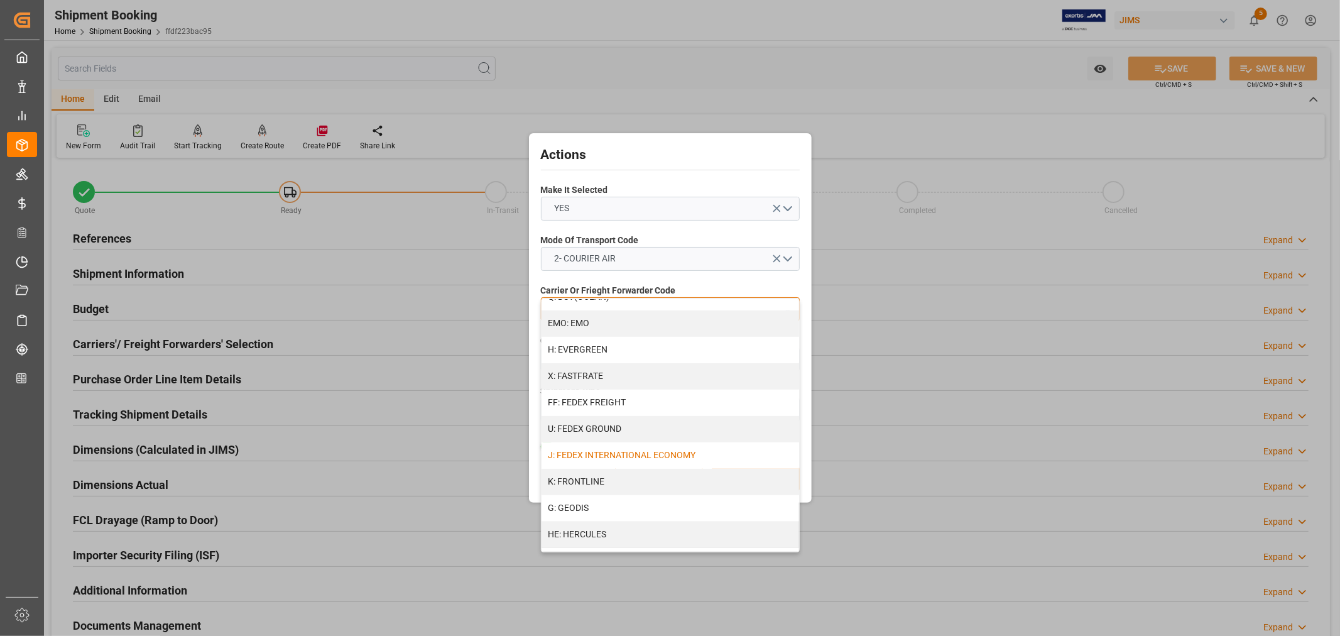
click at [614, 448] on div "J: FEDEX INTERNATIONAL ECONOMY" at bounding box center [669, 455] width 257 height 26
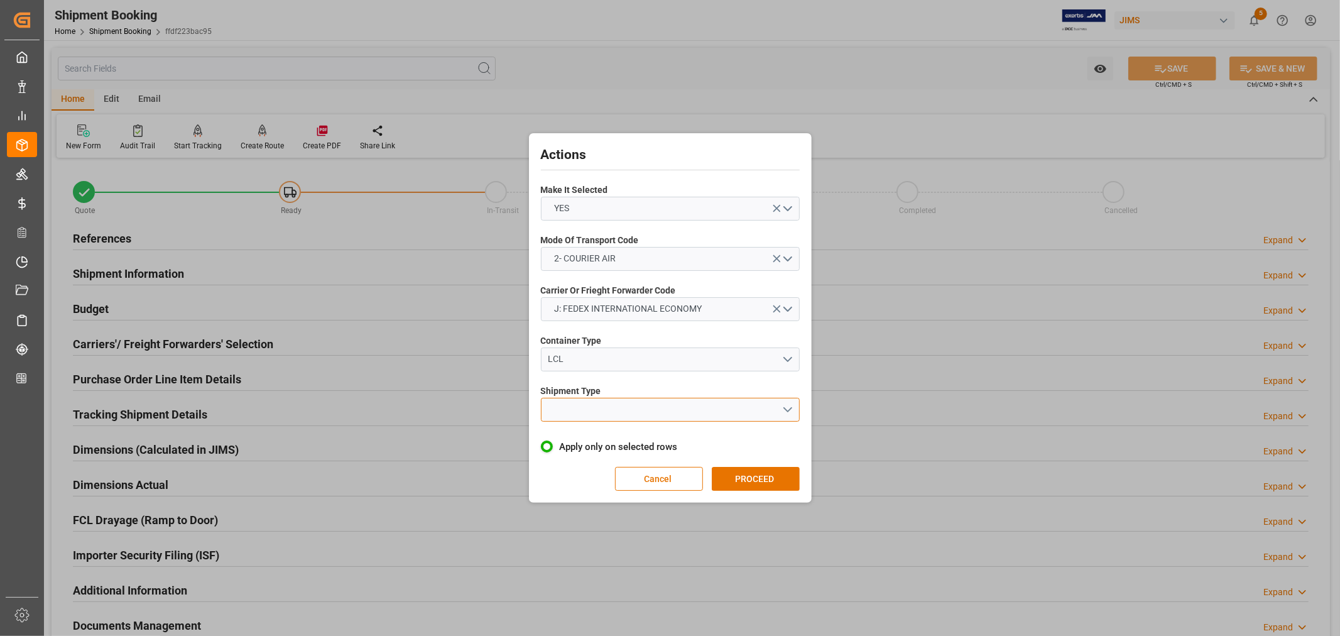
click at [595, 400] on button "open menu" at bounding box center [670, 410] width 259 height 24
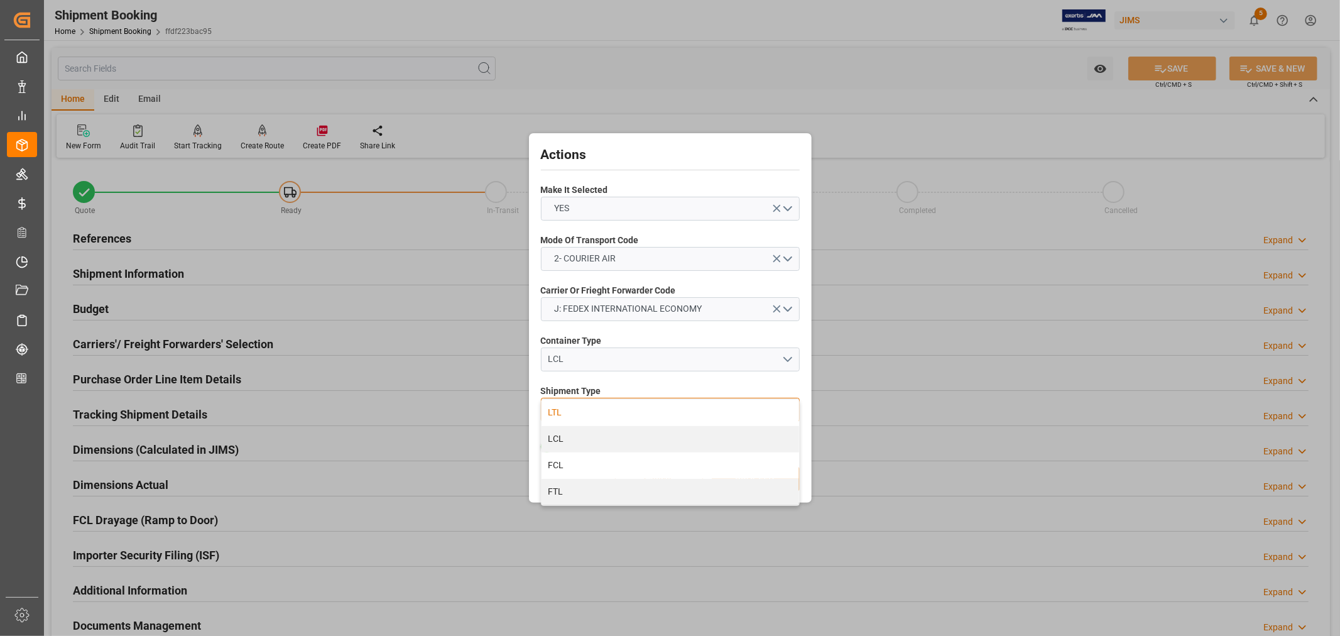
click at [555, 411] on div "LTL" at bounding box center [669, 412] width 257 height 26
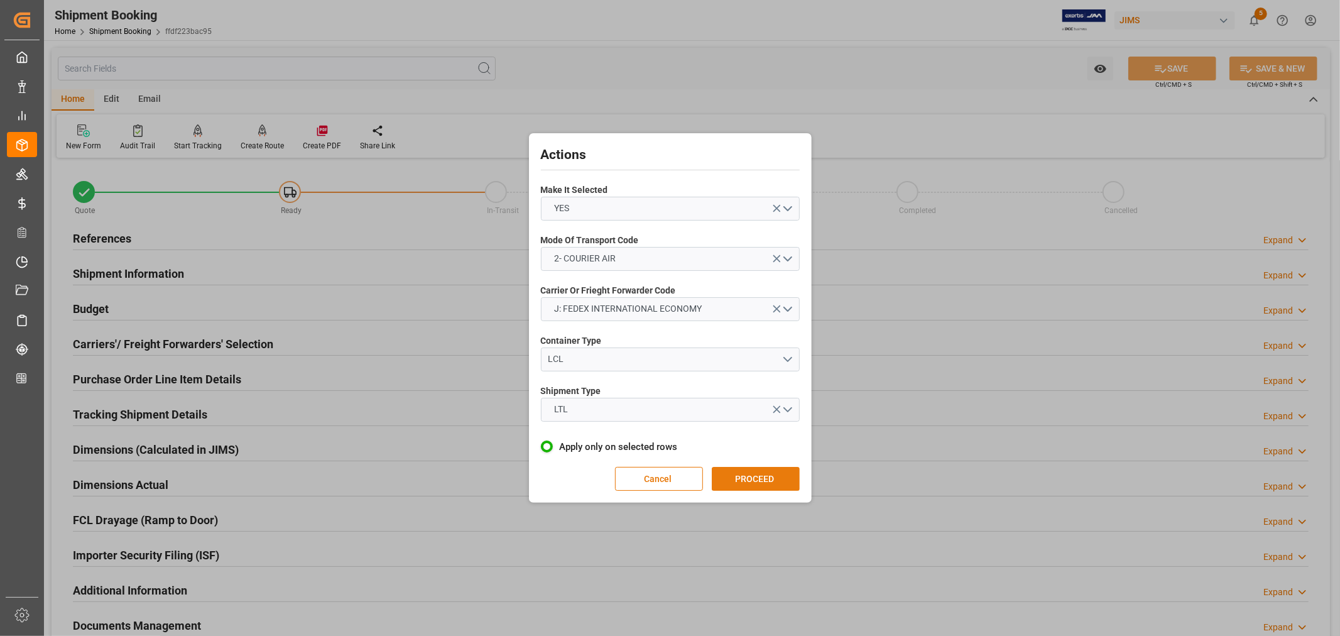
click at [745, 479] on button "PROCEED" at bounding box center [756, 479] width 88 height 24
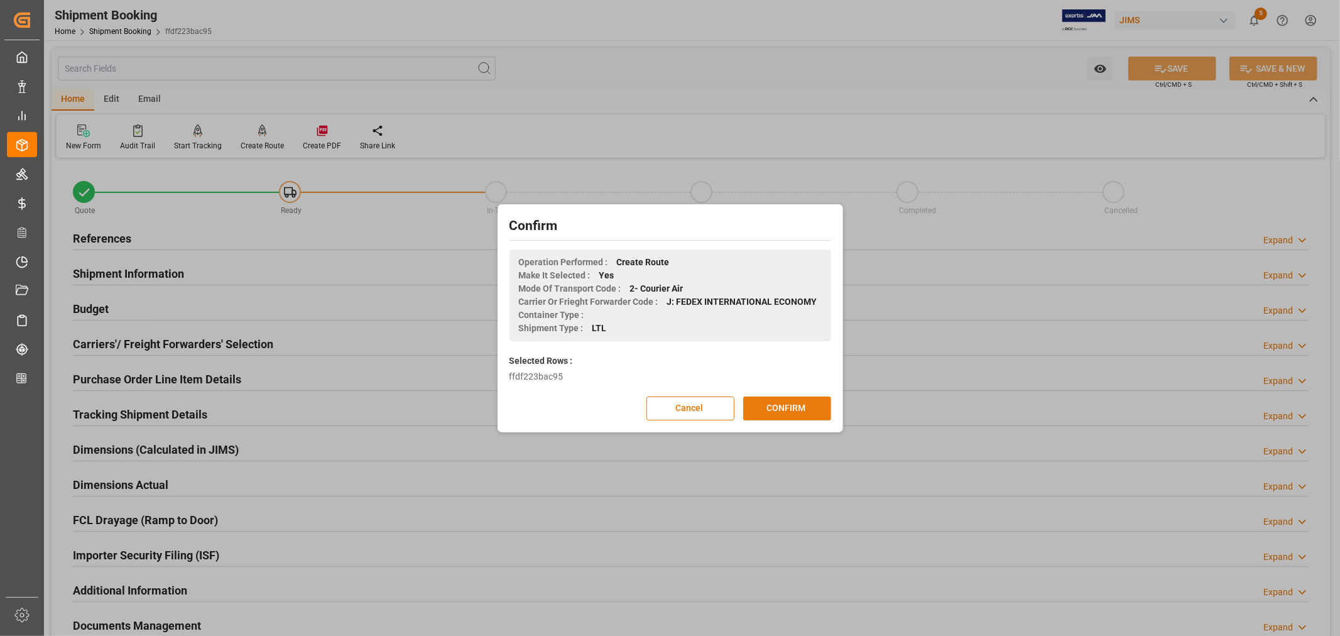
click at [774, 405] on button "CONFIRM" at bounding box center [787, 408] width 88 height 24
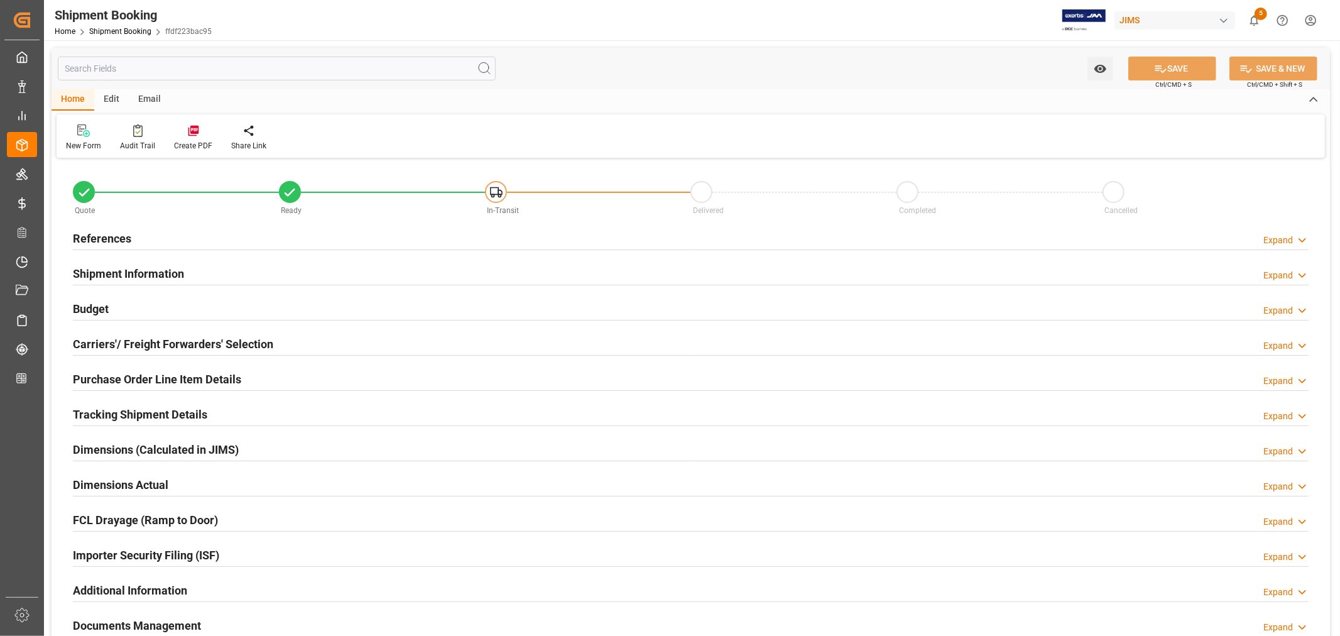
type input "0"
type input "[DATE]"
click at [110, 233] on h2 "References" at bounding box center [102, 238] width 58 height 17
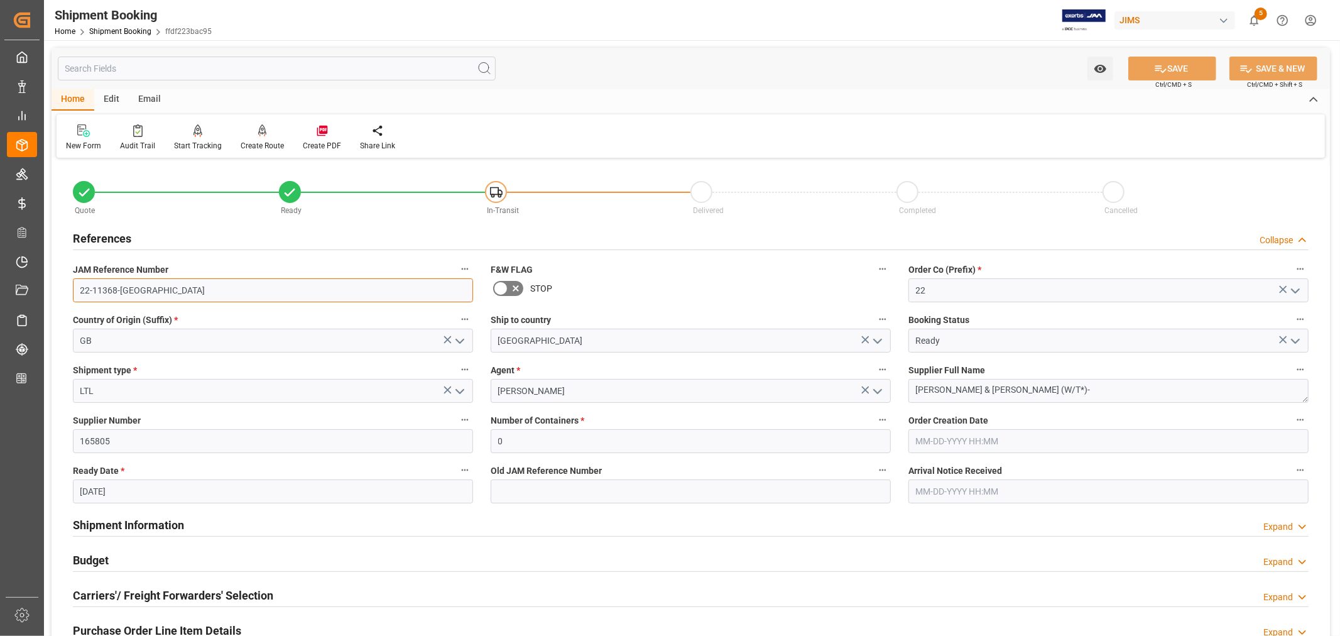
drag, startPoint x: 131, startPoint y: 289, endPoint x: 78, endPoint y: 290, distance: 52.1
click at [78, 290] on input "22-11368-GB" at bounding box center [273, 290] width 400 height 24
click at [122, 30] on link "Shipment Booking" at bounding box center [120, 31] width 62 height 9
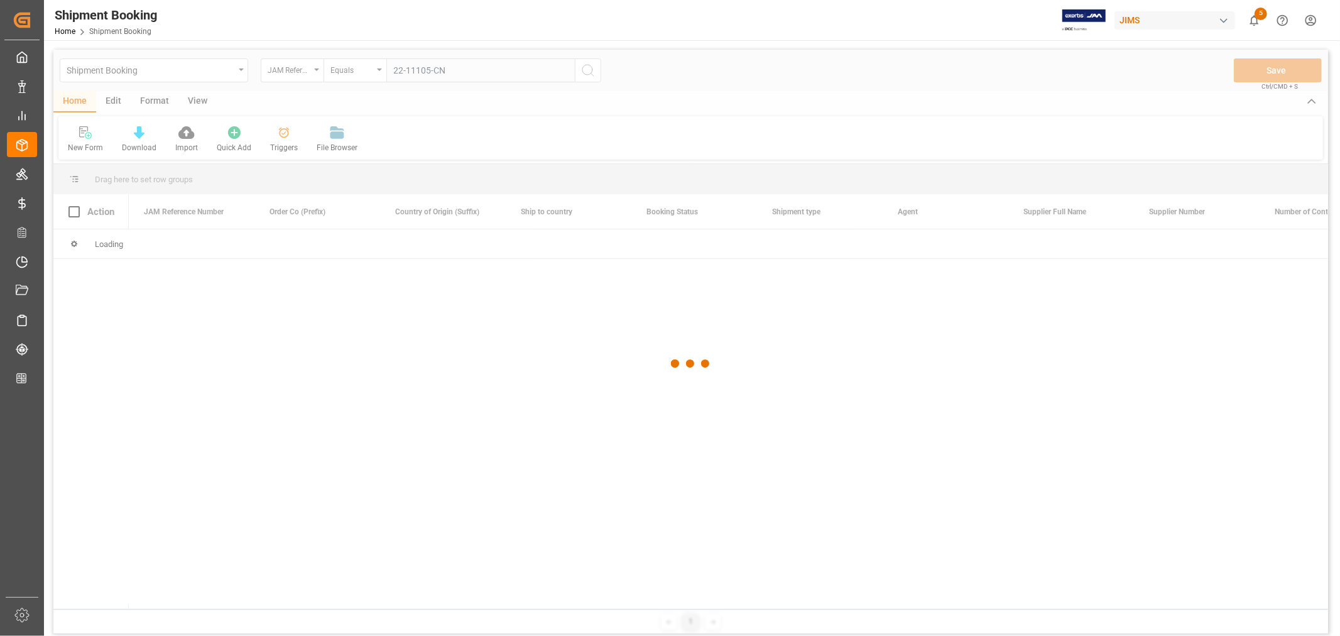
type input "22-11105-CN"
click at [588, 70] on div at bounding box center [690, 364] width 1274 height 628
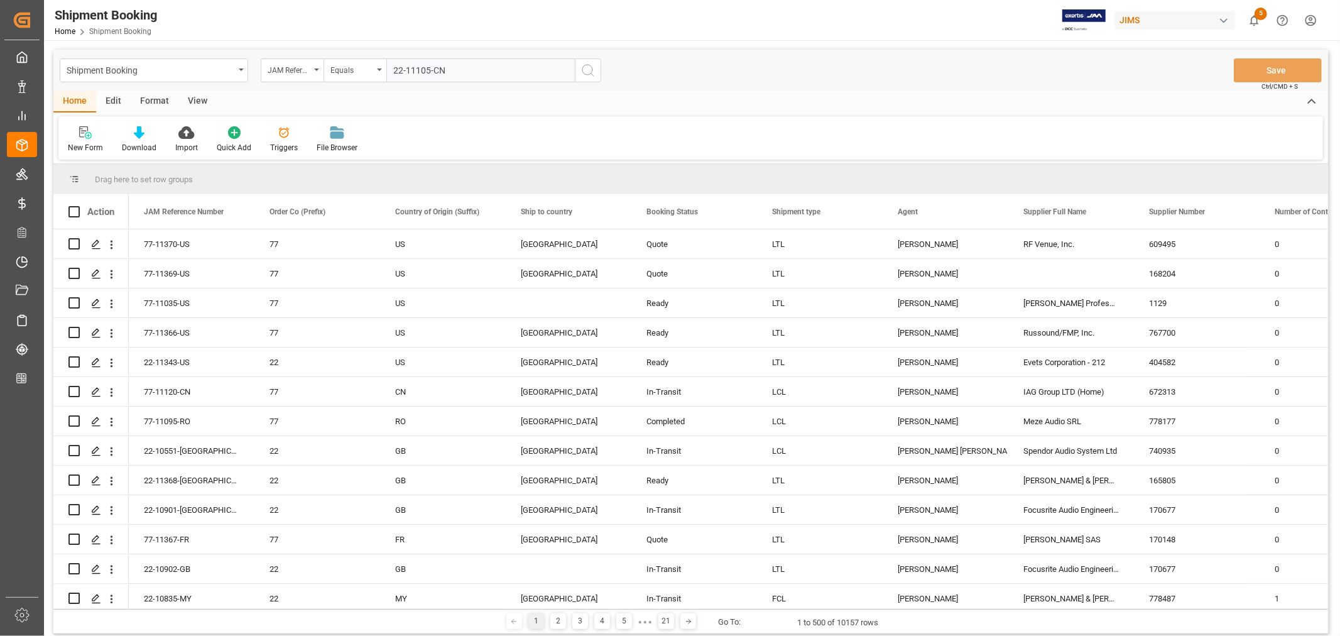
click at [589, 66] on icon "search button" at bounding box center [587, 70] width 15 height 15
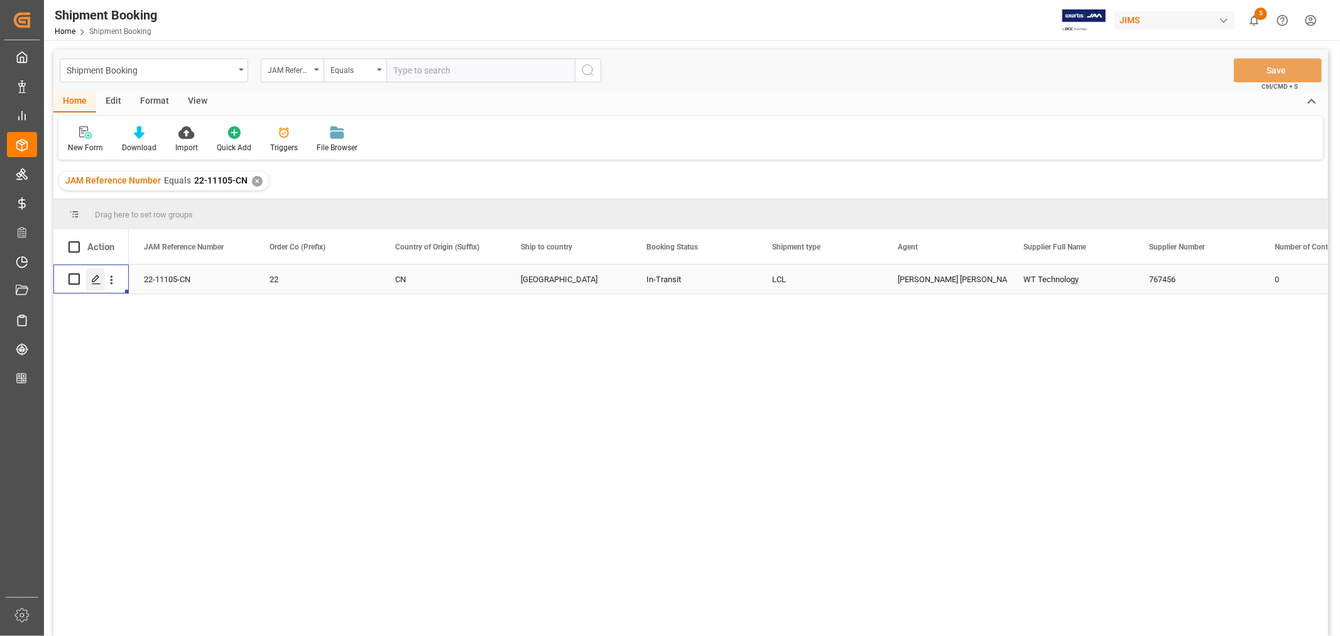
click at [97, 281] on icon "Press SPACE to select this row." at bounding box center [96, 279] width 10 height 10
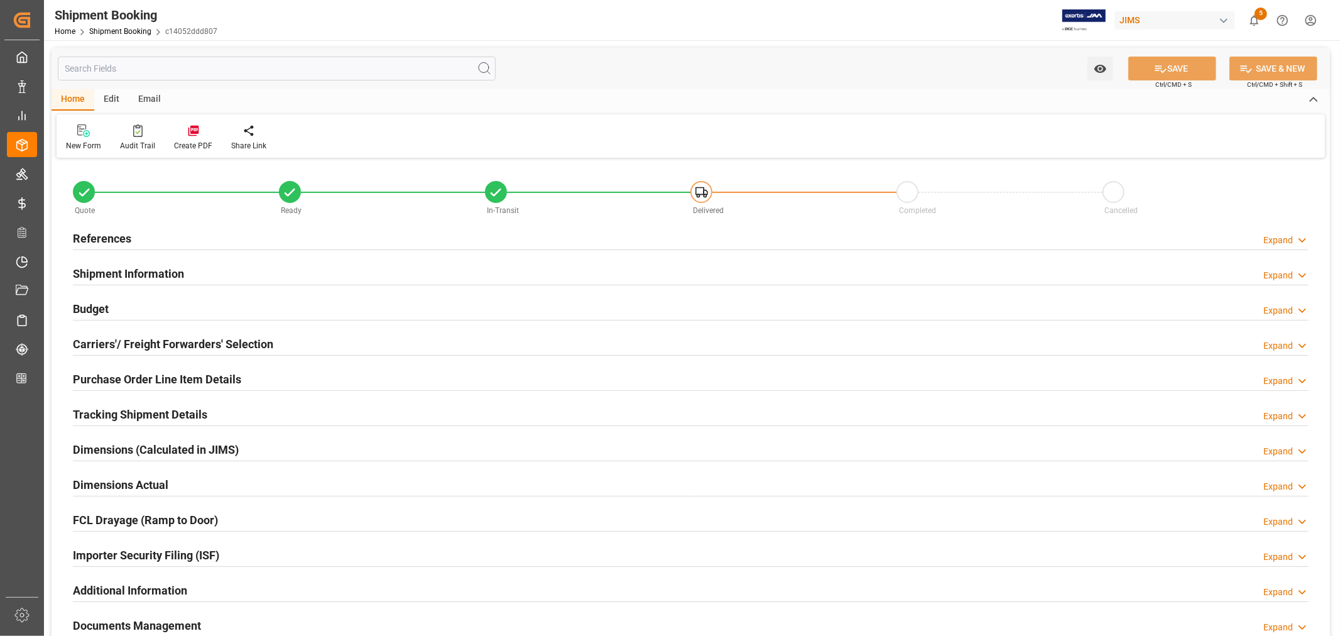
type input "52"
drag, startPoint x: 126, startPoint y: 271, endPoint x: 148, endPoint y: 274, distance: 21.5
click at [126, 271] on h2 "Shipment Information" at bounding box center [128, 273] width 111 height 17
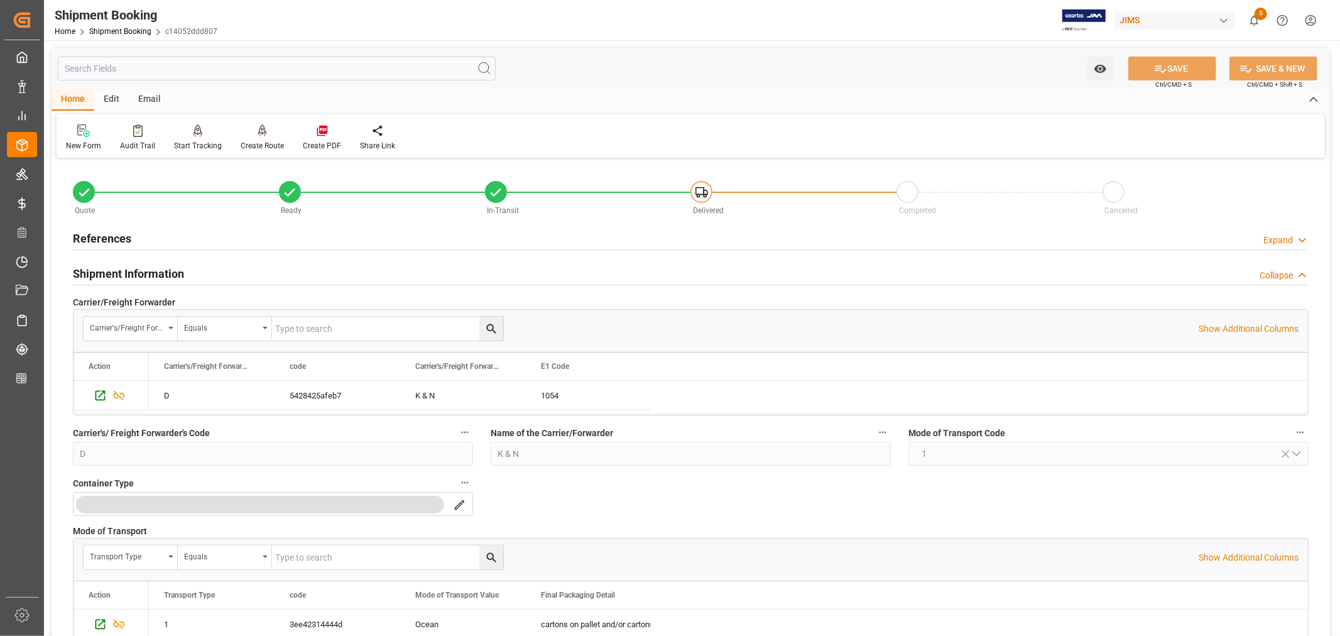
click at [159, 272] on h2 "Shipment Information" at bounding box center [128, 273] width 111 height 17
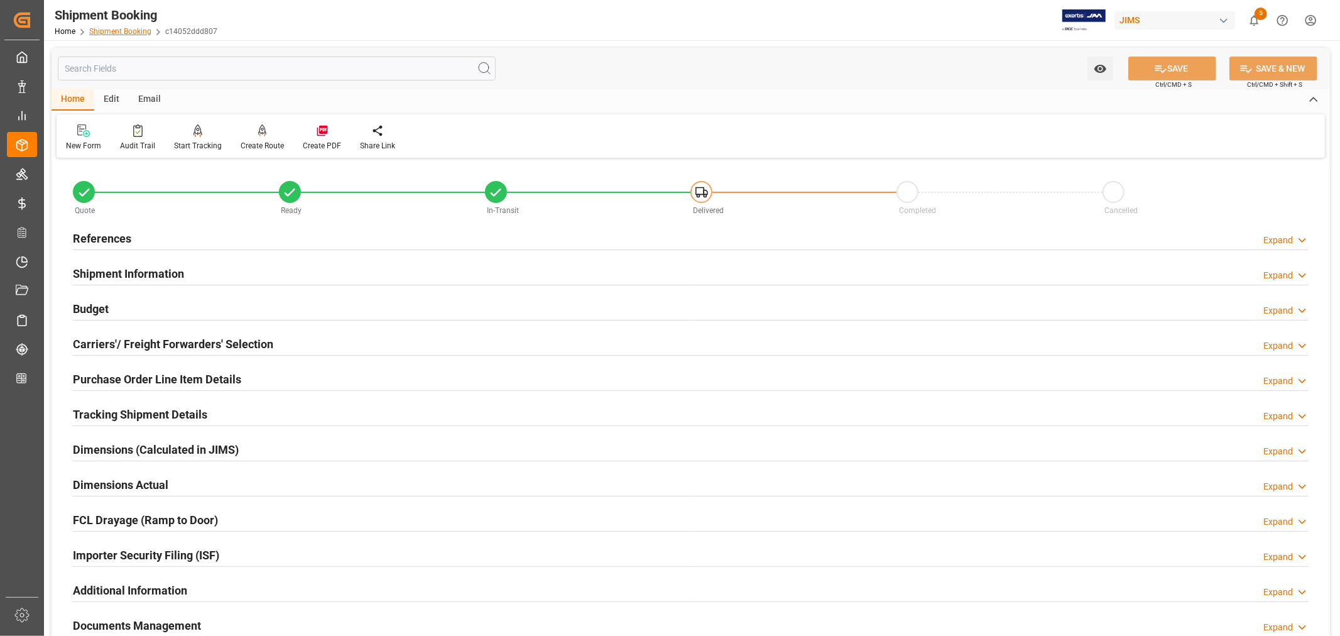
click at [111, 29] on link "Shipment Booking" at bounding box center [120, 31] width 62 height 9
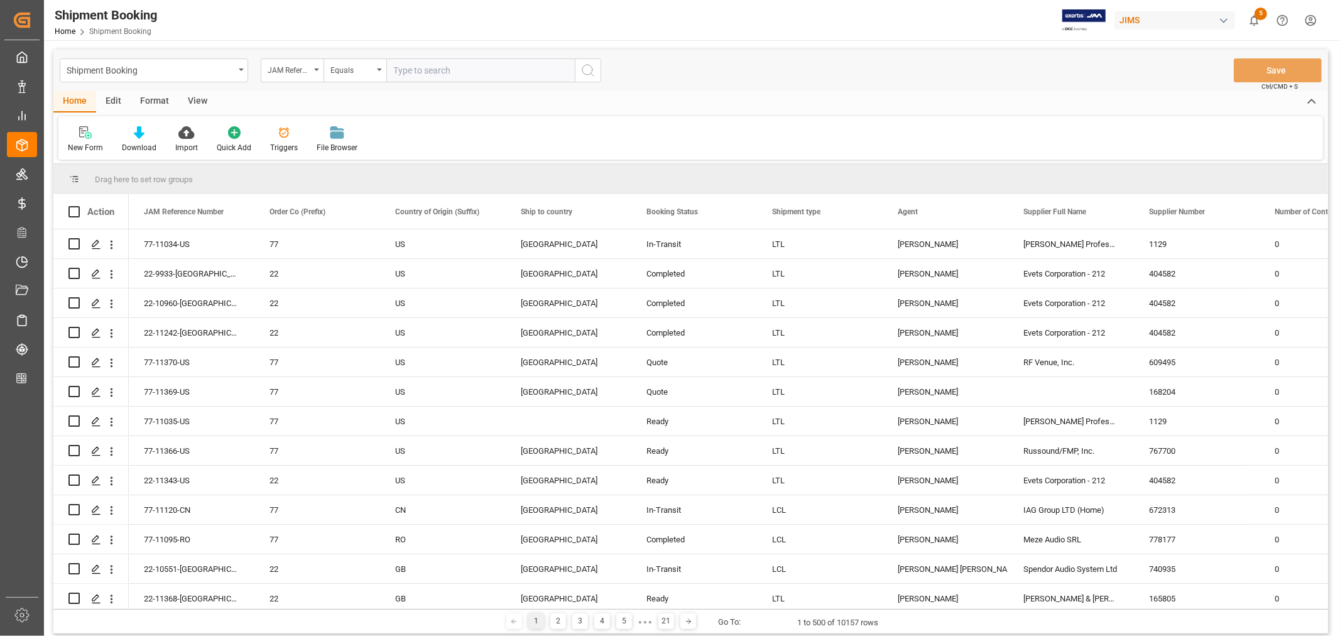
click at [468, 74] on input "text" at bounding box center [480, 70] width 188 height 24
paste input "22-10835-MY"
type input "22-10835-MY"
click at [585, 69] on icon "search button" at bounding box center [587, 70] width 15 height 15
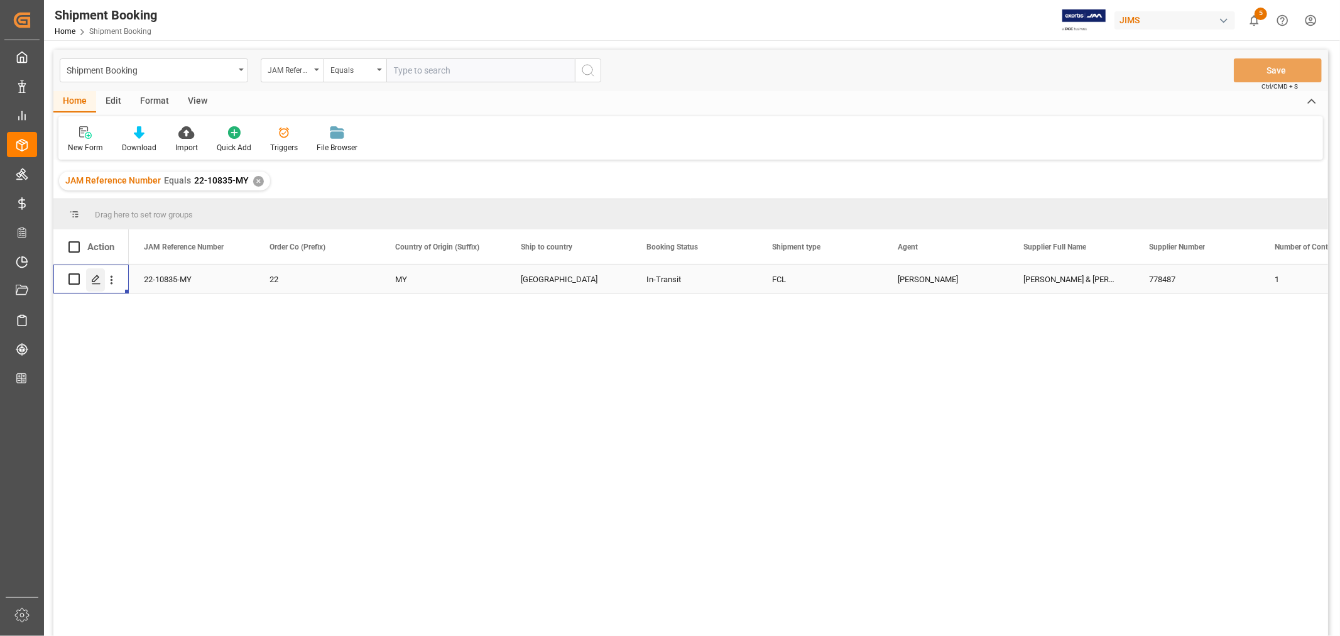
click at [97, 281] on icon "Press SPACE to select this row." at bounding box center [96, 279] width 10 height 10
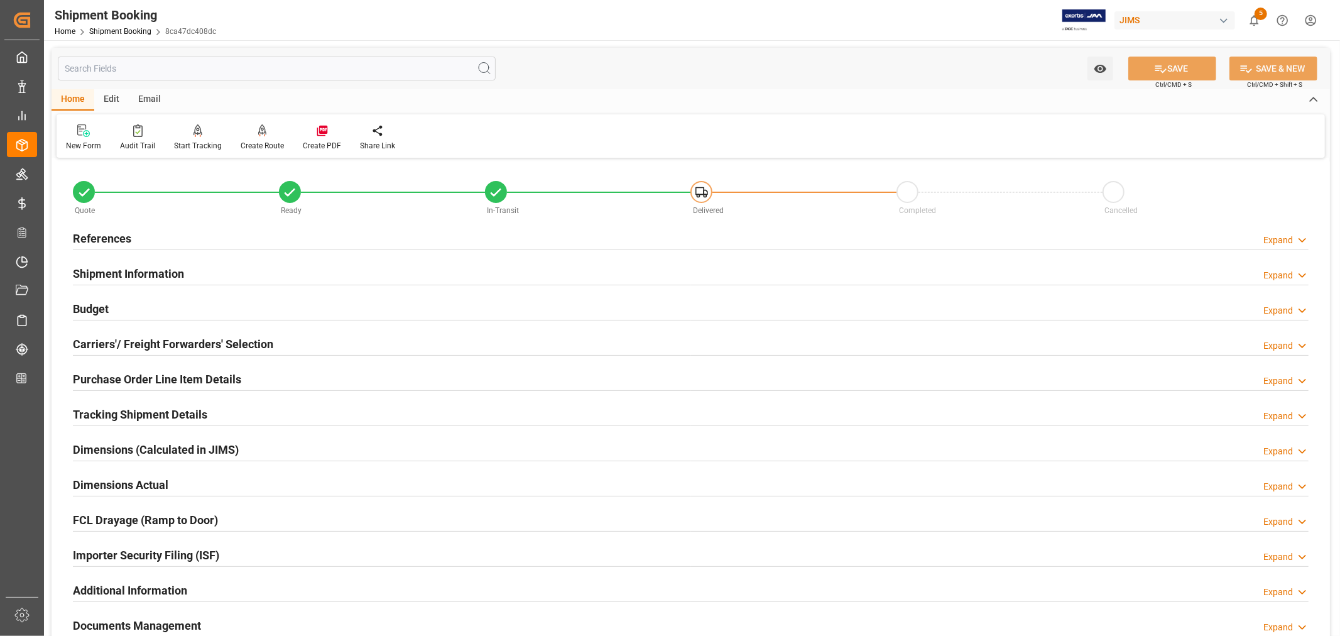
click at [101, 376] on h2 "Purchase Order Line Item Details" at bounding box center [157, 379] width 168 height 17
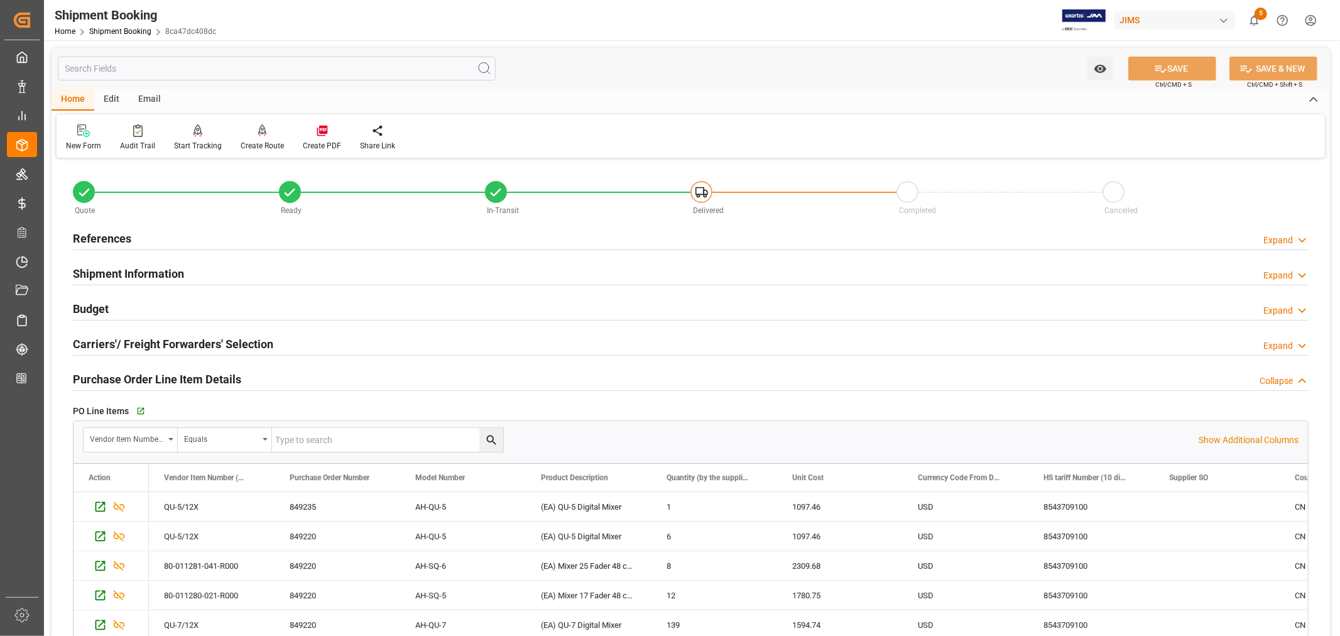
click at [101, 376] on h2 "Purchase Order Line Item Details" at bounding box center [157, 379] width 168 height 17
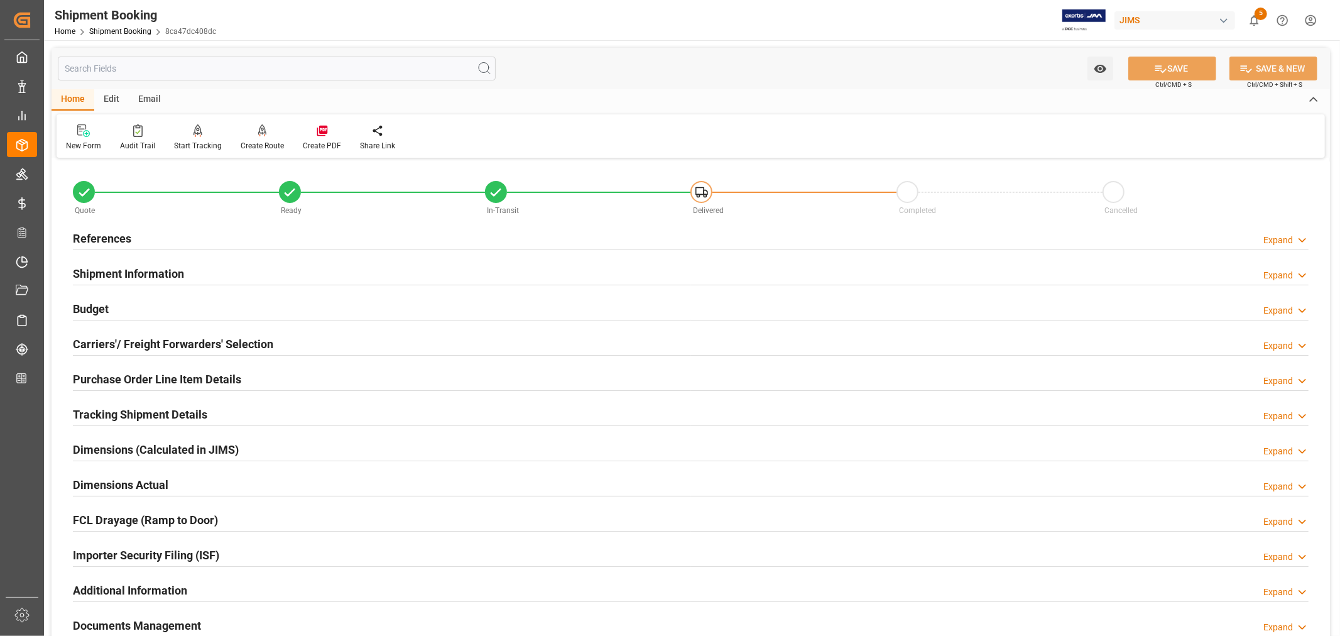
click at [112, 268] on h2 "Shipment Information" at bounding box center [128, 273] width 111 height 17
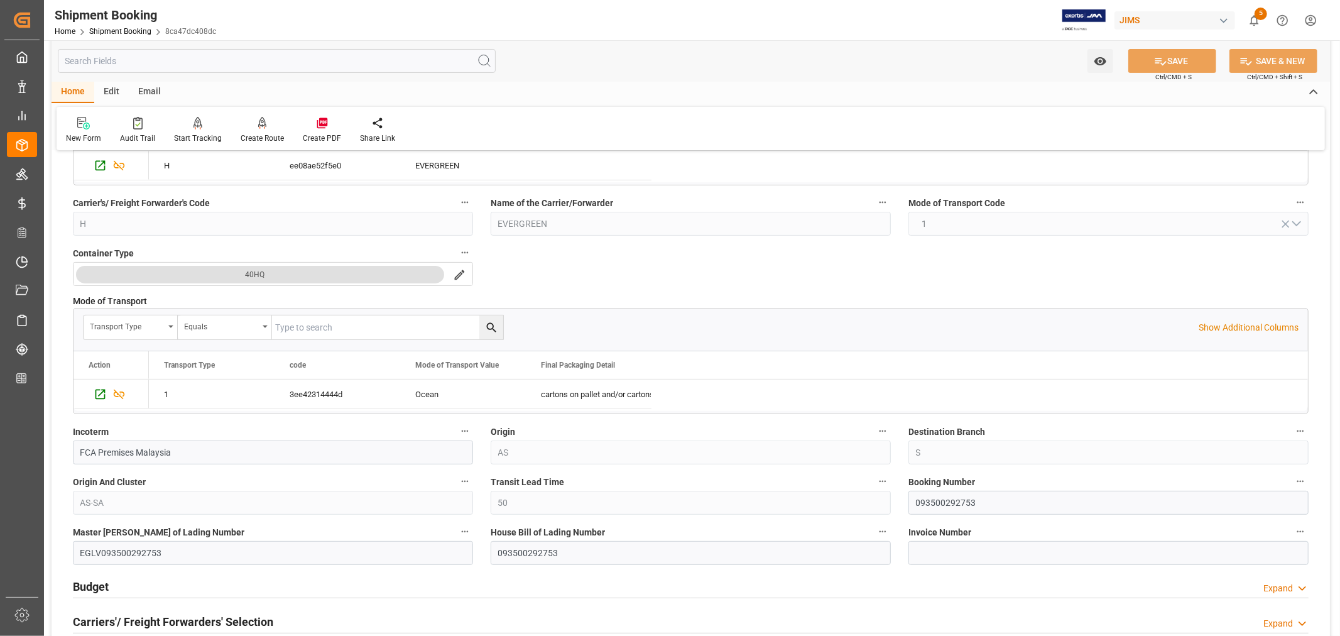
scroll to position [279, 0]
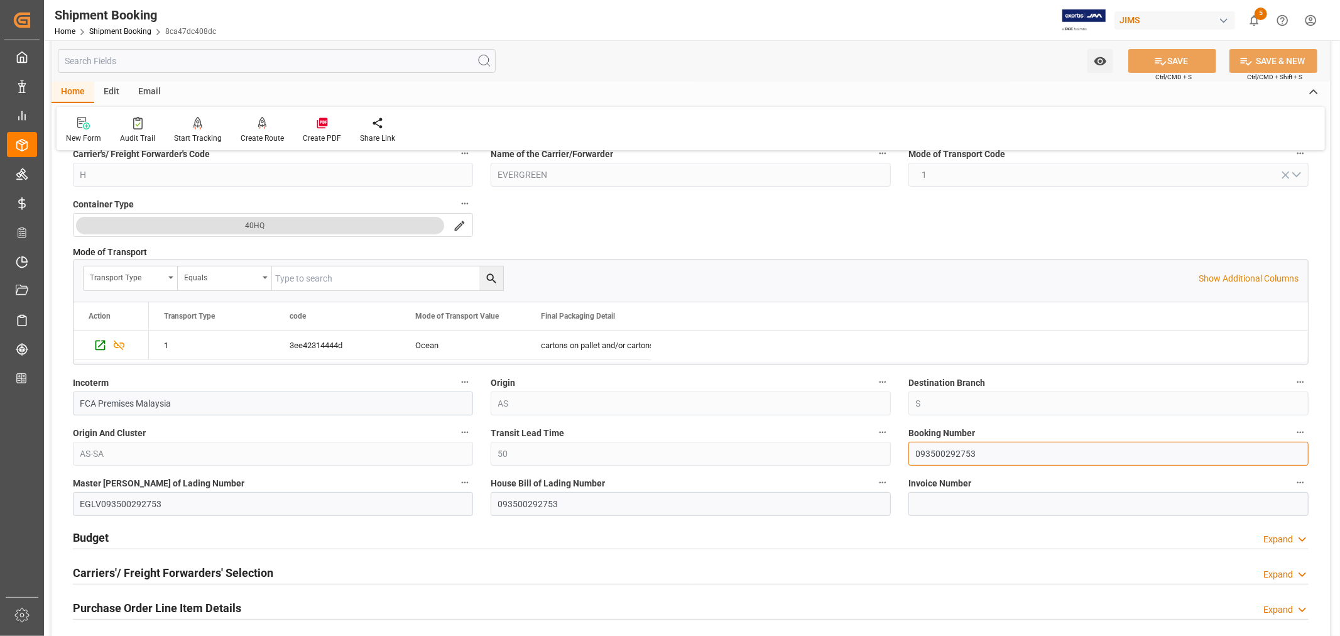
click at [928, 455] on input "093500292753" at bounding box center [1108, 453] width 400 height 24
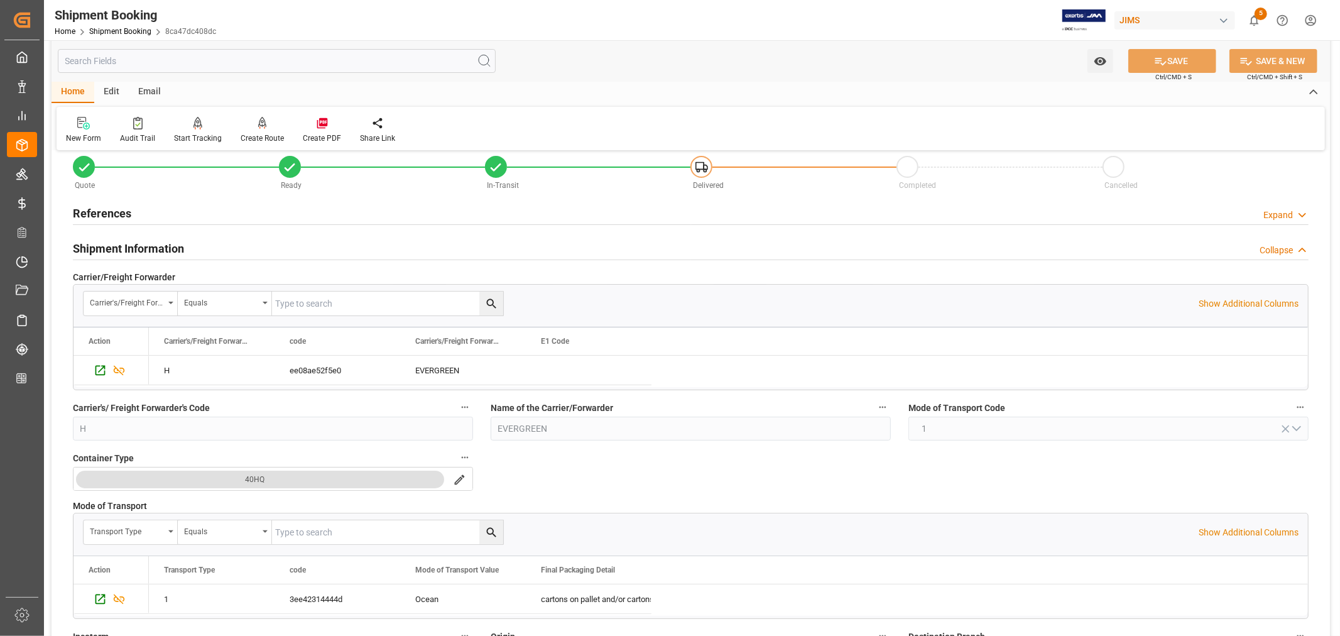
scroll to position [0, 0]
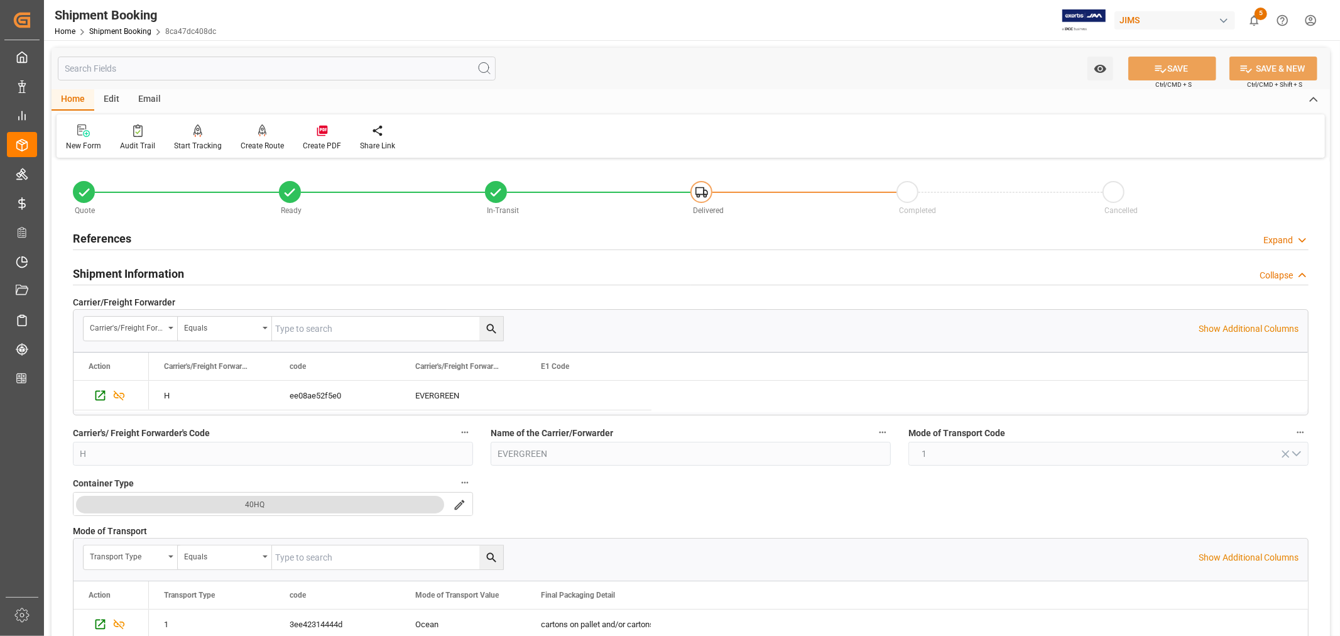
click at [132, 269] on h2 "Shipment Information" at bounding box center [128, 273] width 111 height 17
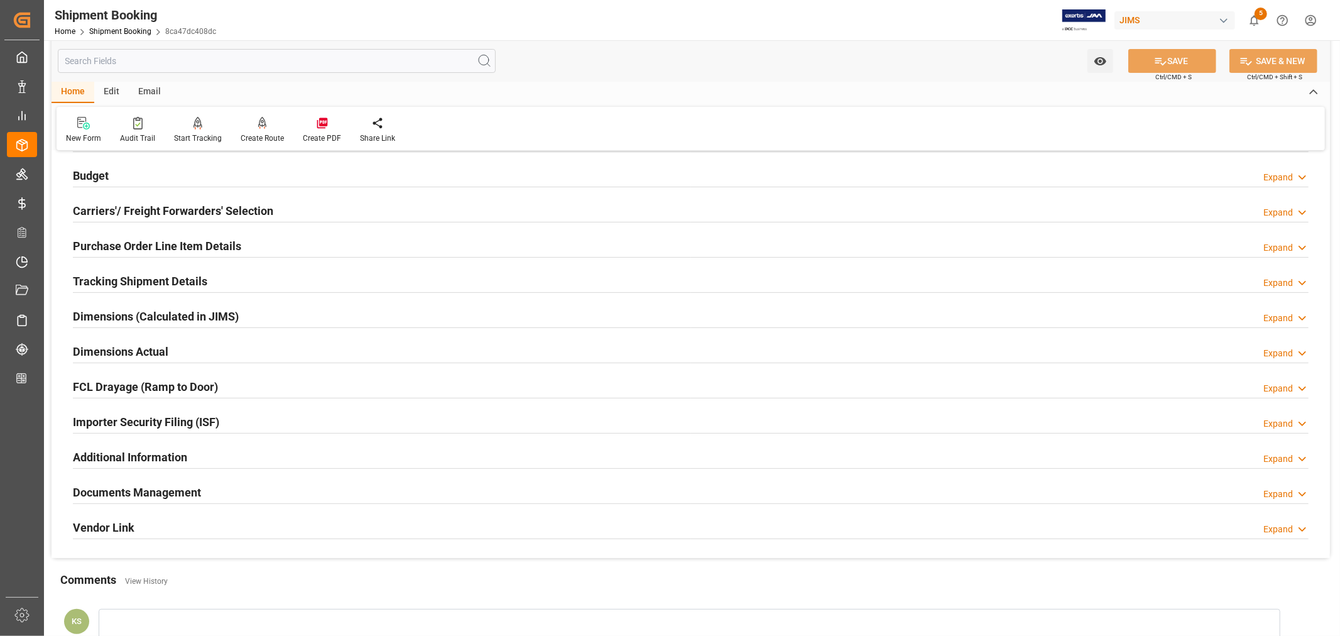
scroll to position [139, 0]
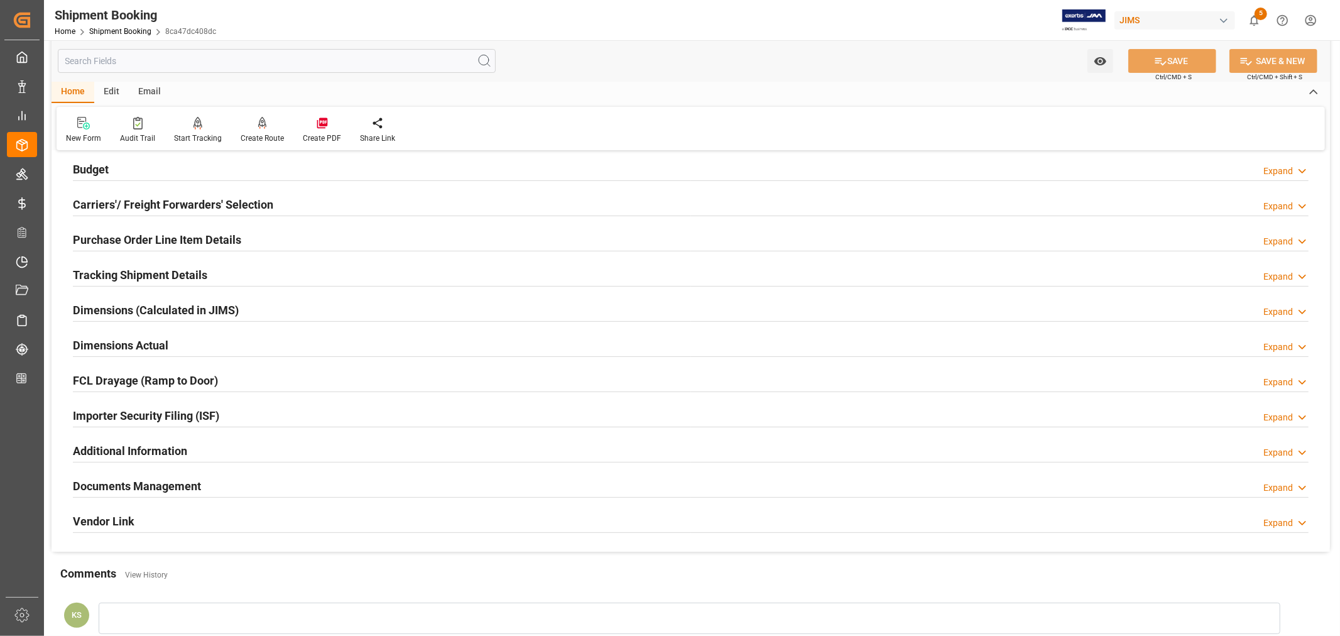
click at [136, 274] on h2 "Tracking Shipment Details" at bounding box center [140, 274] width 134 height 17
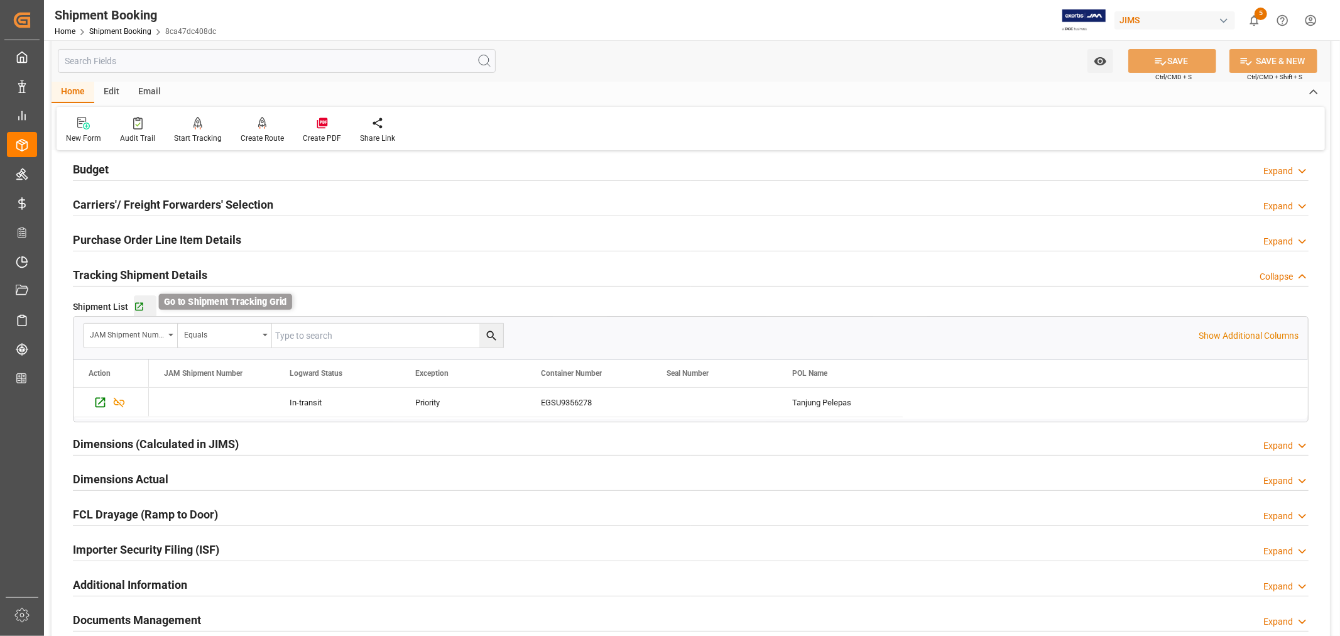
click at [138, 303] on icon "button" at bounding box center [139, 306] width 11 height 11
click at [141, 236] on h2 "Purchase Order Line Item Details" at bounding box center [157, 239] width 168 height 17
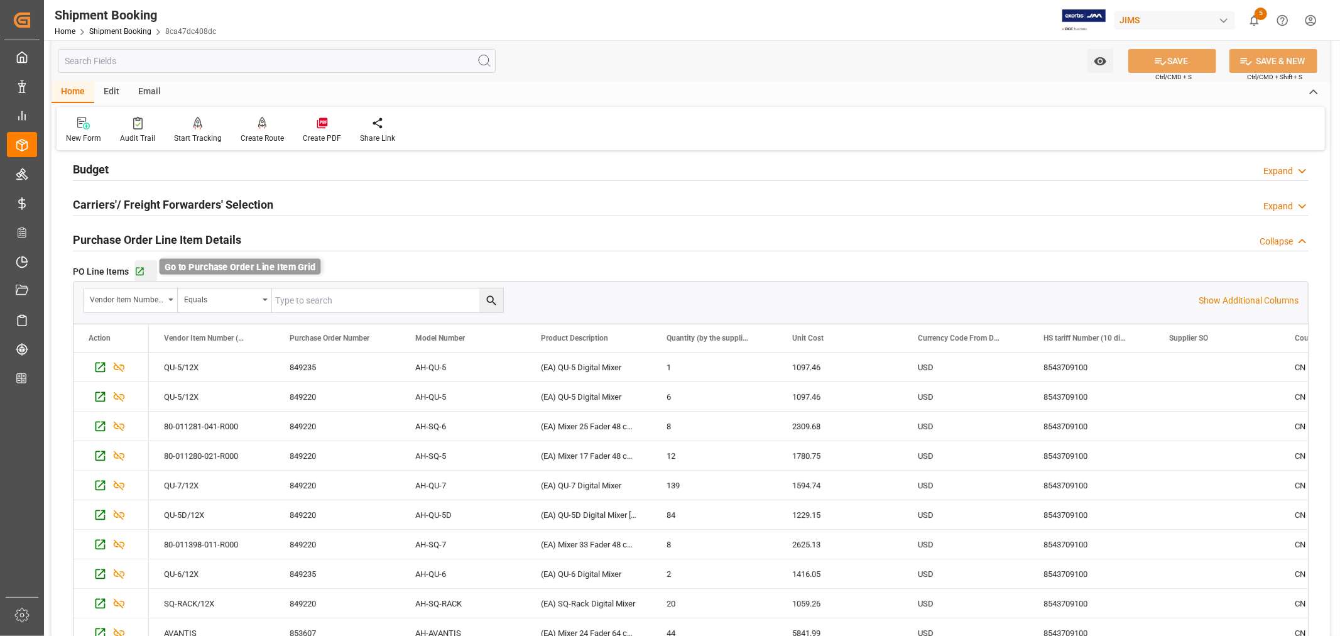
click at [140, 271] on icon "button" at bounding box center [139, 271] width 11 height 11
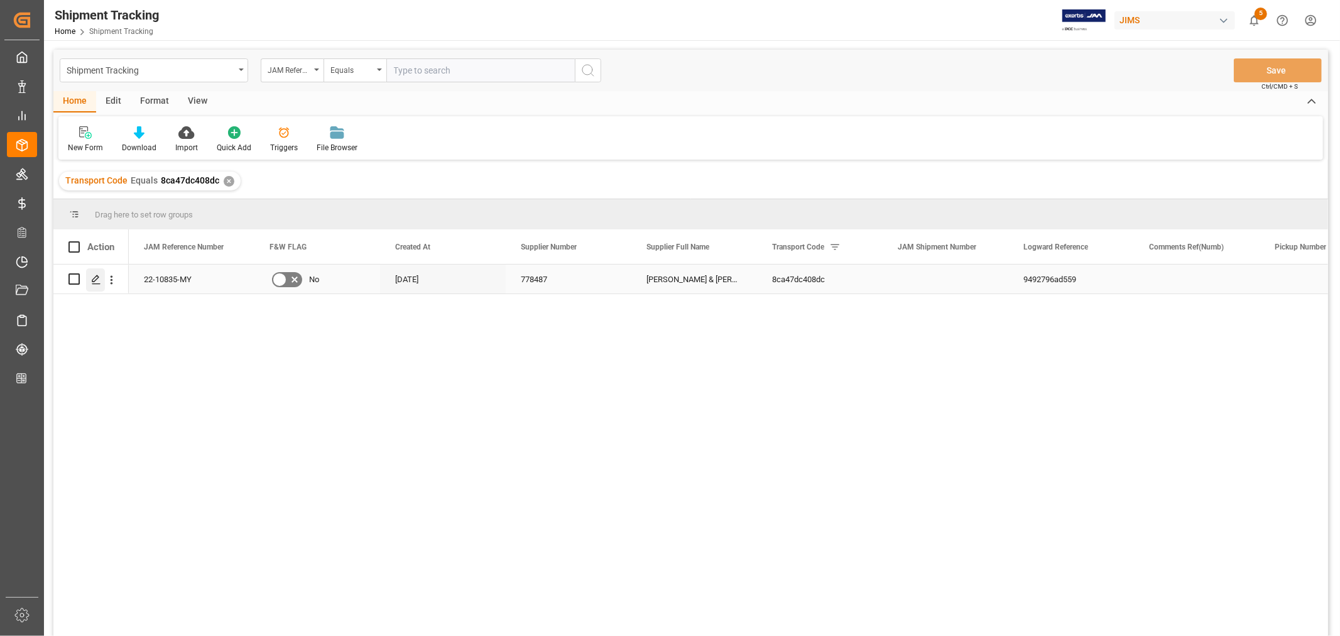
click at [97, 279] on icon "Press SPACE to select this row." at bounding box center [96, 279] width 10 height 10
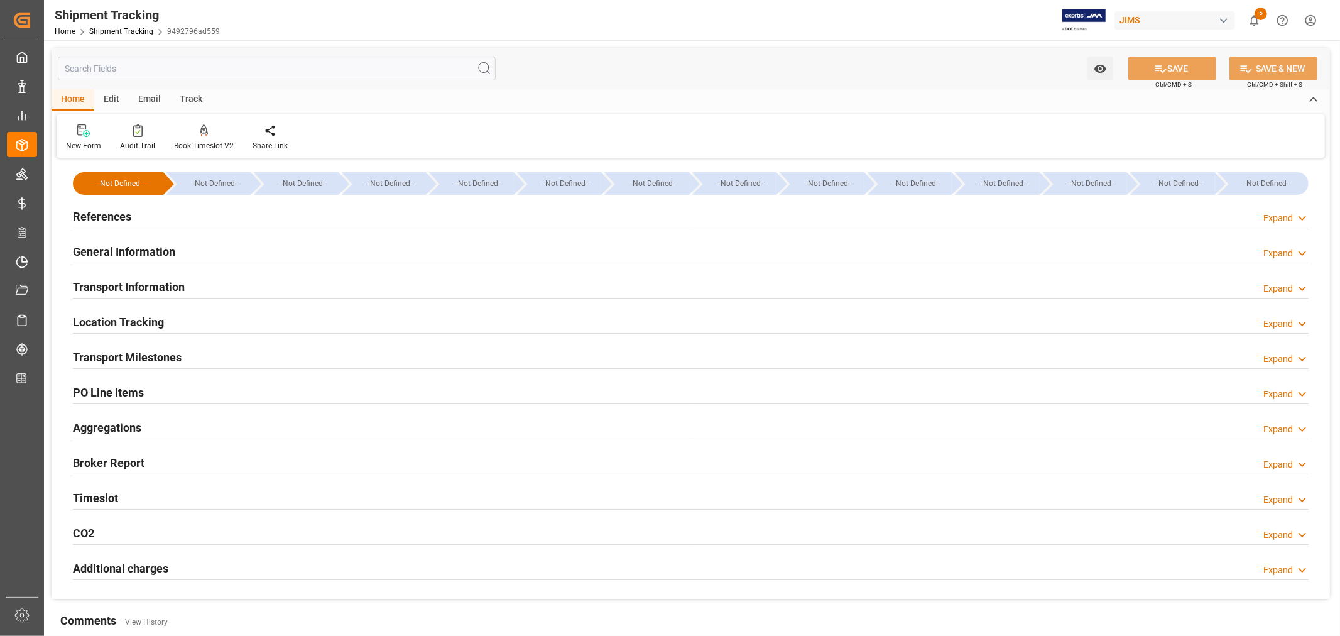
type input "[DATE] 00:00"
type input "[DATE]"
type input "[DATE] 00:00"
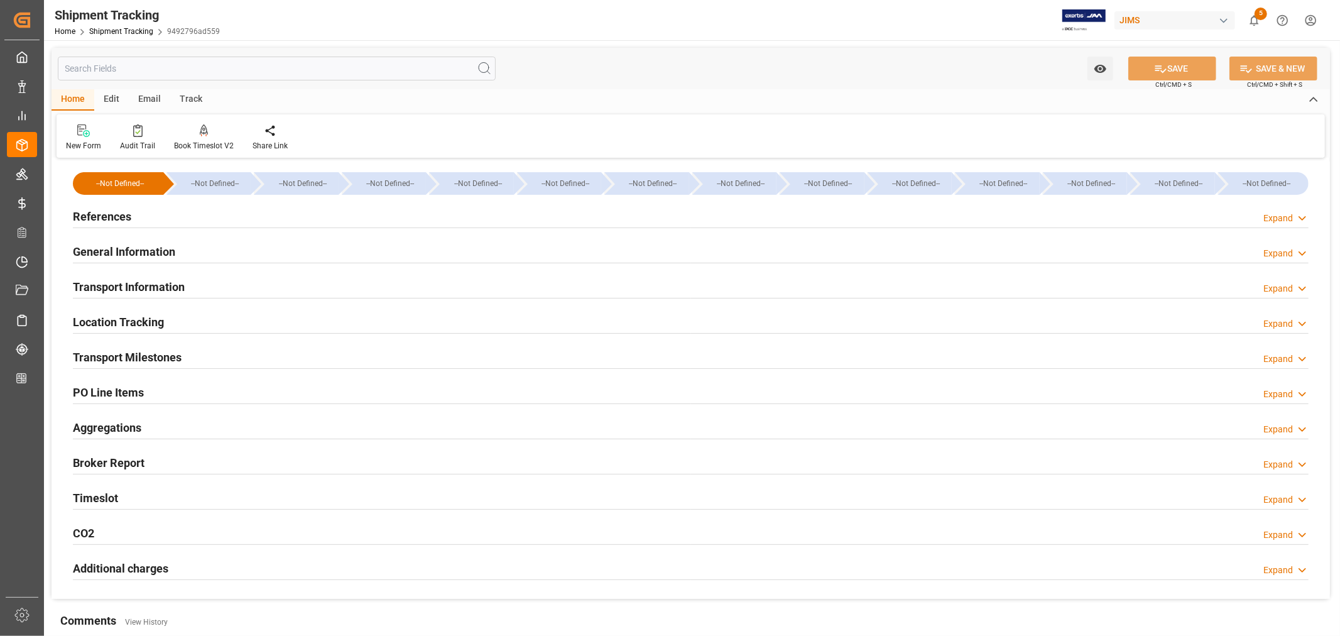
type input "[DATE]"
type input "[DATE] 00:00"
click at [148, 349] on h2 "Transport Milestones" at bounding box center [127, 357] width 109 height 17
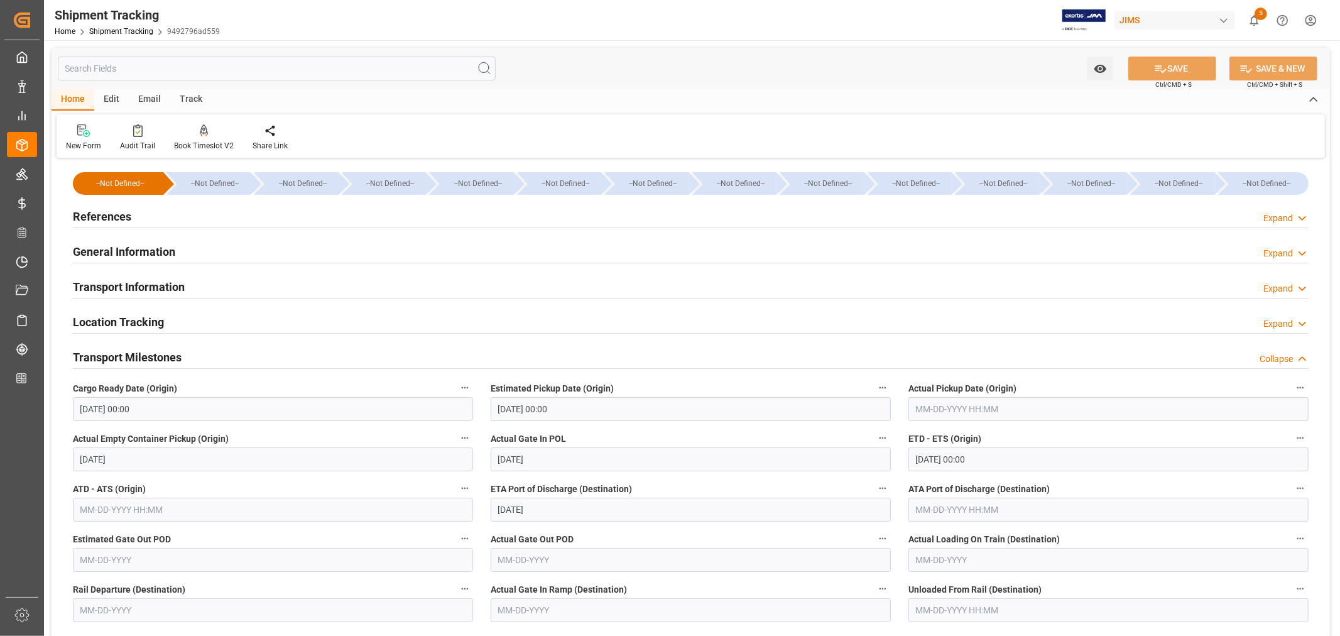
click at [134, 251] on h2 "General Information" at bounding box center [124, 251] width 102 height 17
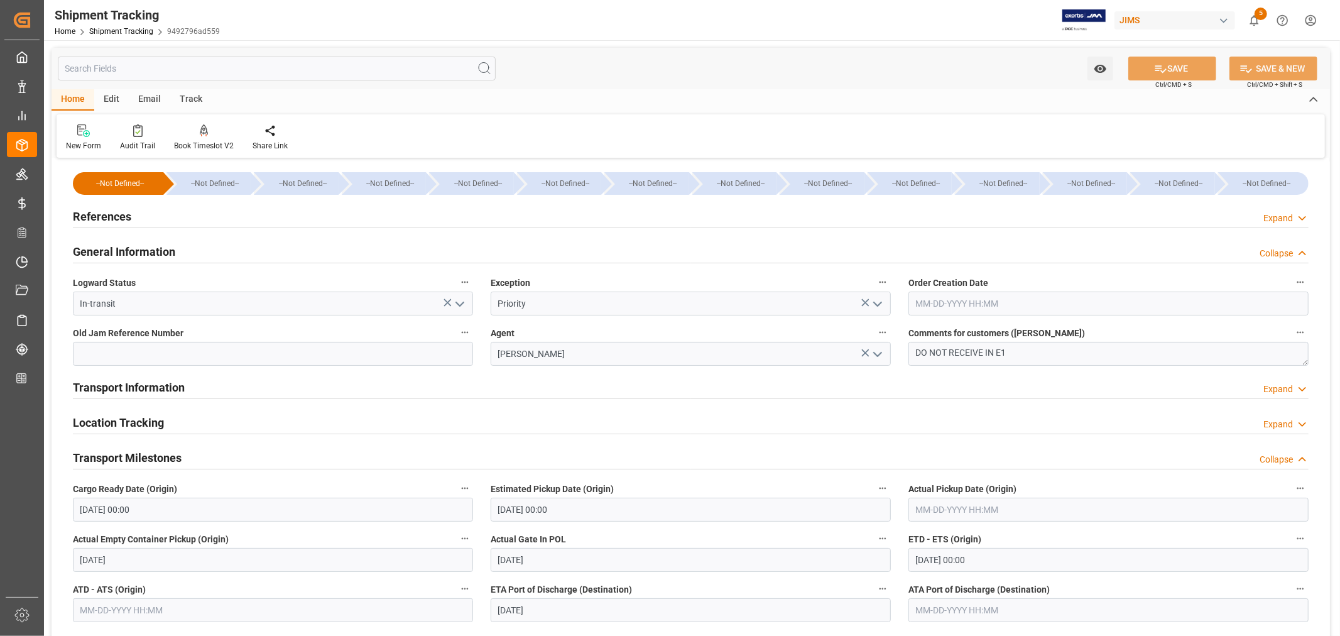
click at [134, 251] on h2 "General Information" at bounding box center [124, 251] width 102 height 17
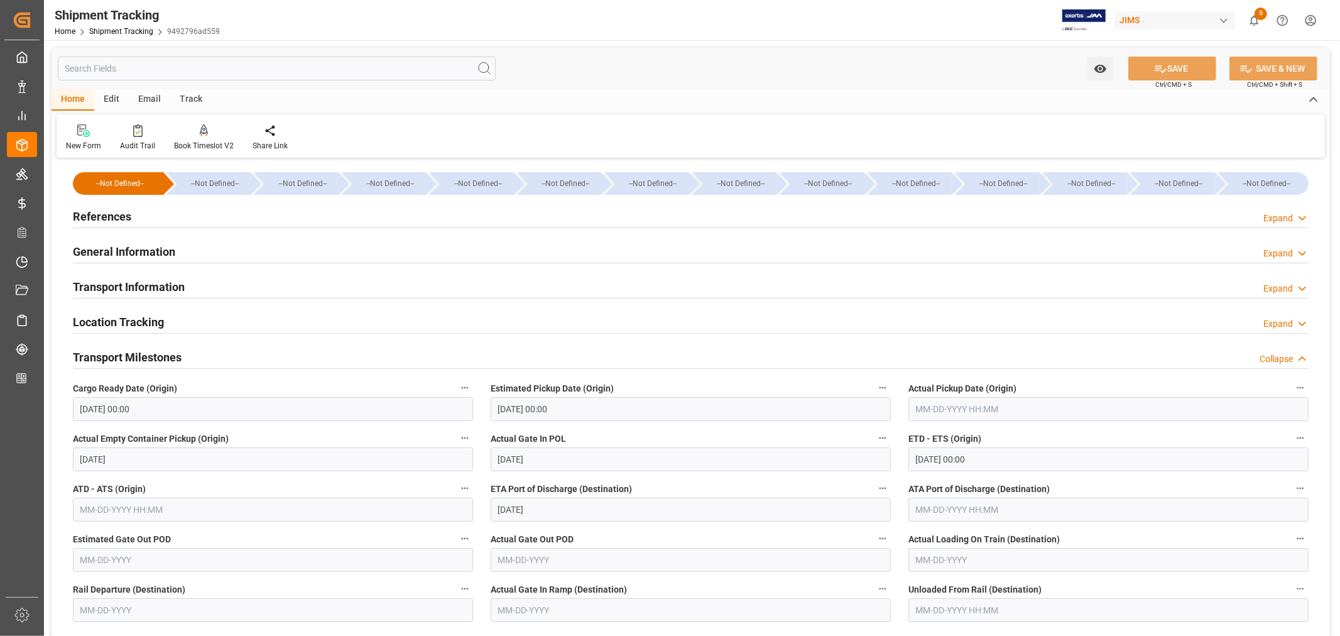
click at [139, 279] on h2 "Transport Information" at bounding box center [129, 286] width 112 height 17
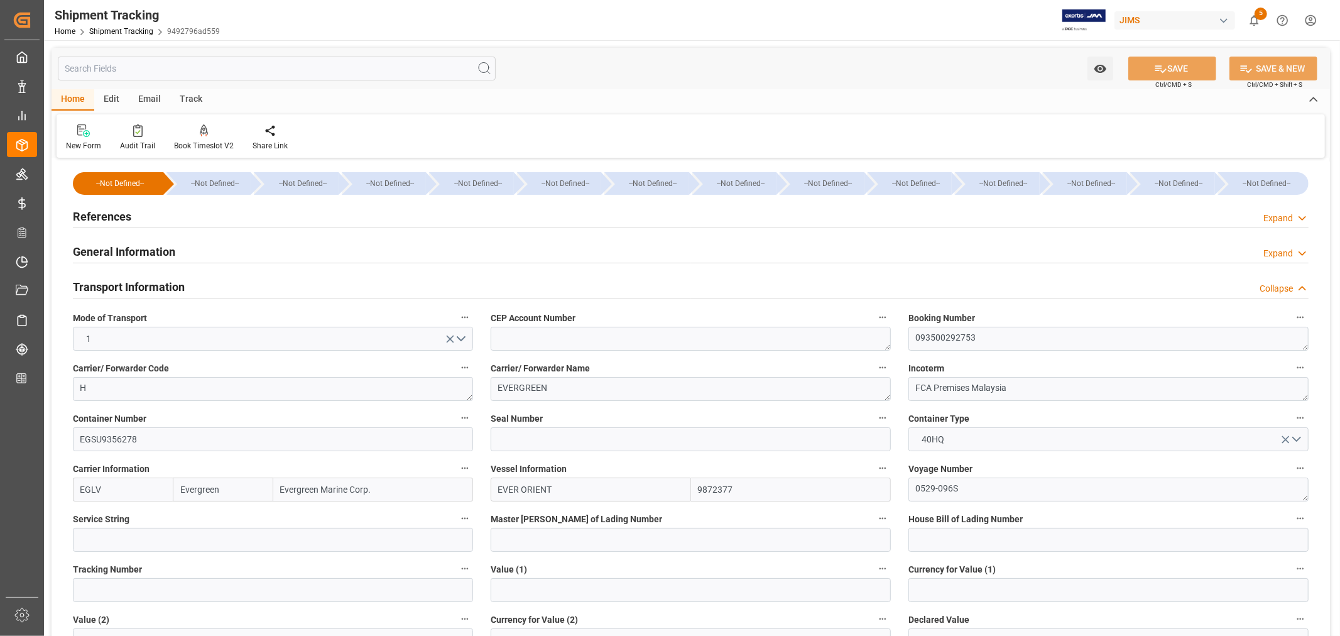
click at [139, 279] on h2 "Transport Information" at bounding box center [129, 286] width 112 height 17
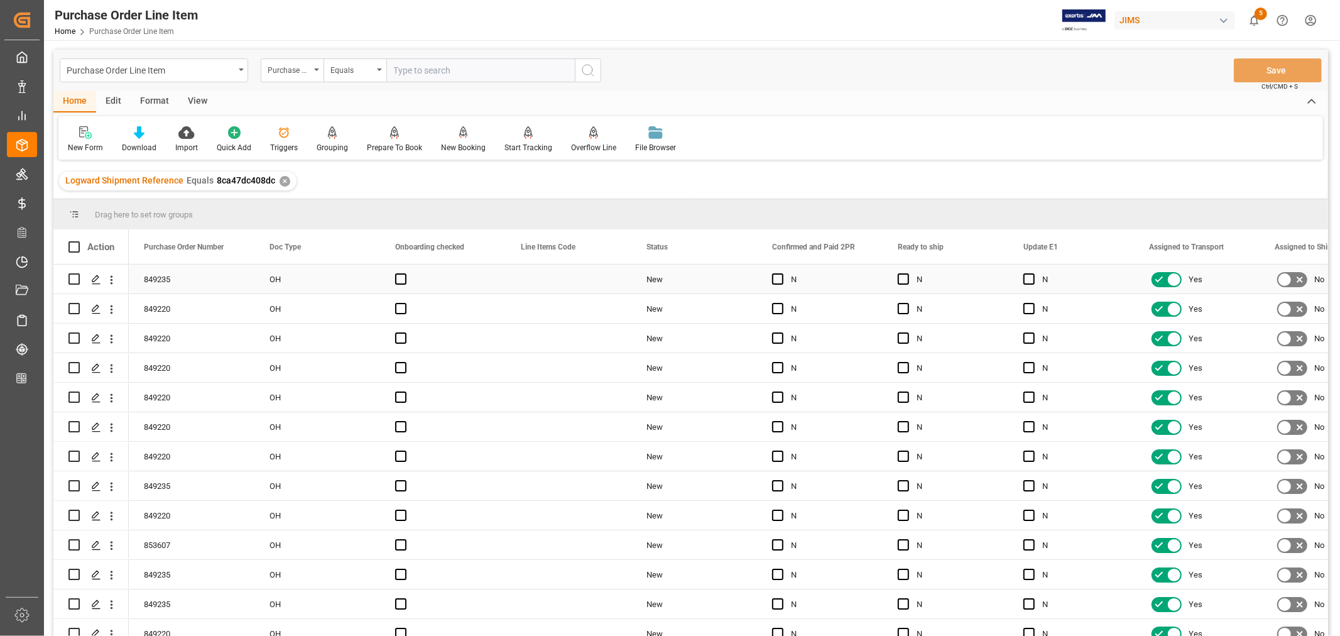
click at [536, 276] on div "Press SPACE to select this row." at bounding box center [569, 278] width 126 height 29
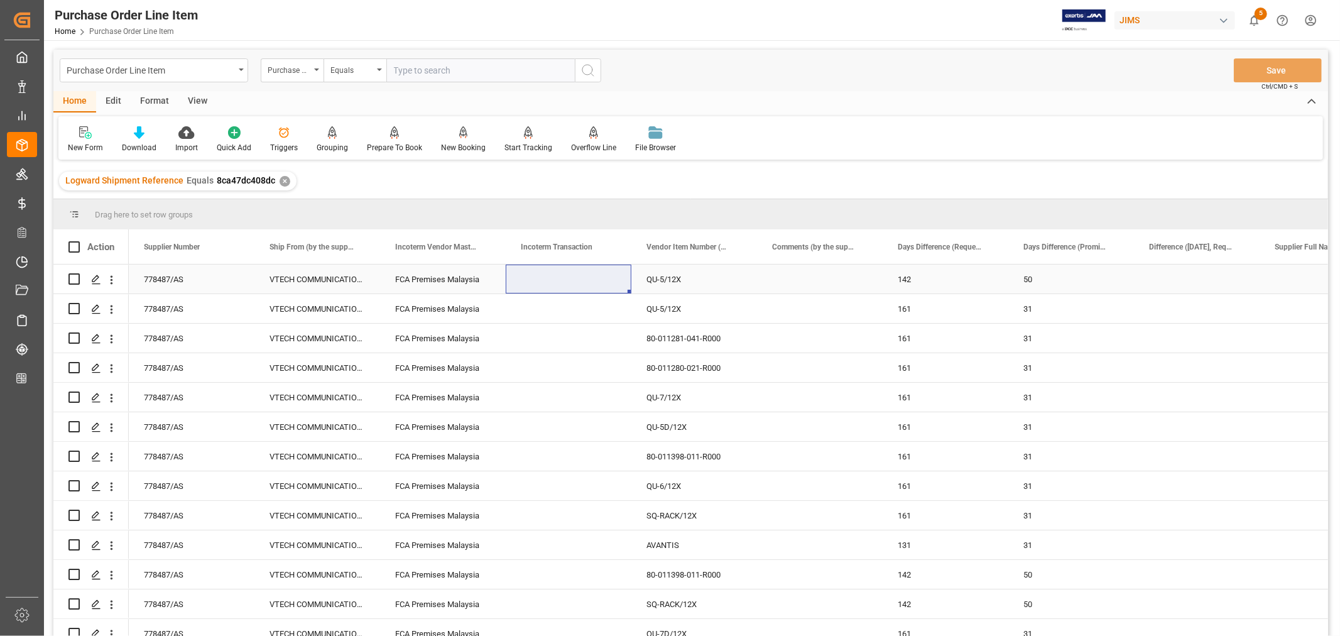
click at [530, 280] on div "Press SPACE to select this row." at bounding box center [569, 278] width 126 height 29
click at [521, 283] on input "Press SPACE to select this row." at bounding box center [569, 286] width 106 height 24
paste input "FCA [GEOGRAPHIC_DATA]"
type input "FCA [GEOGRAPHIC_DATA]"
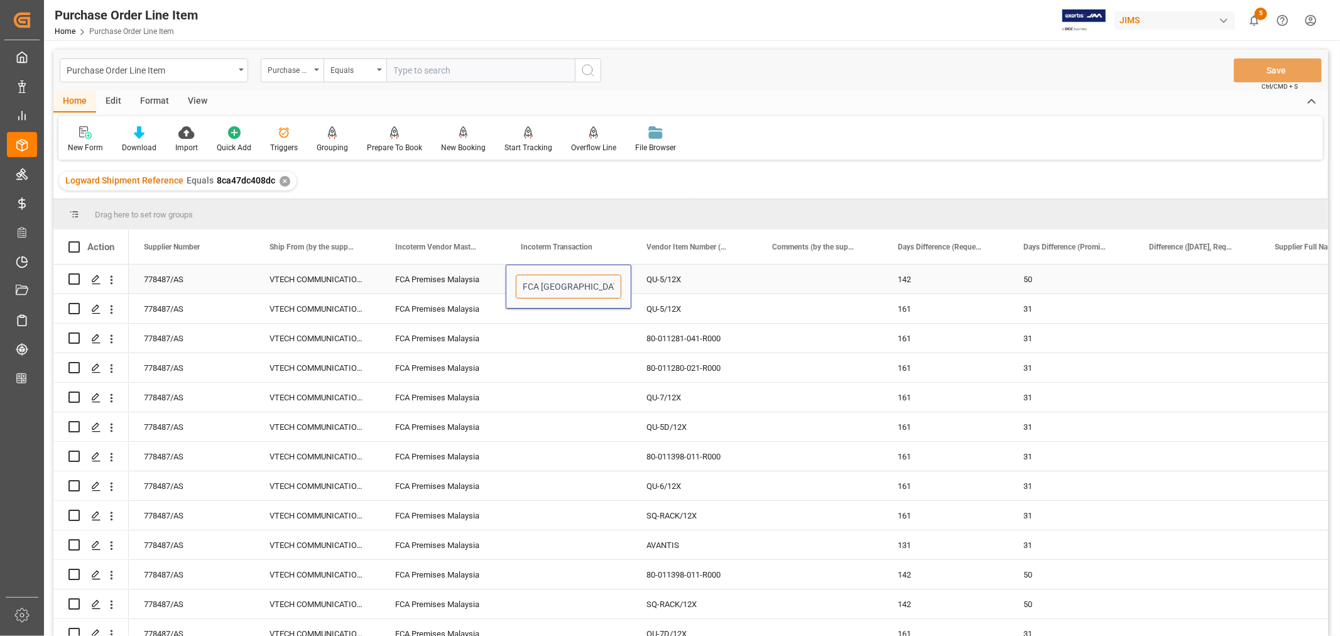
scroll to position [0, 14]
click at [544, 321] on div "Press SPACE to select this row." at bounding box center [569, 308] width 126 height 29
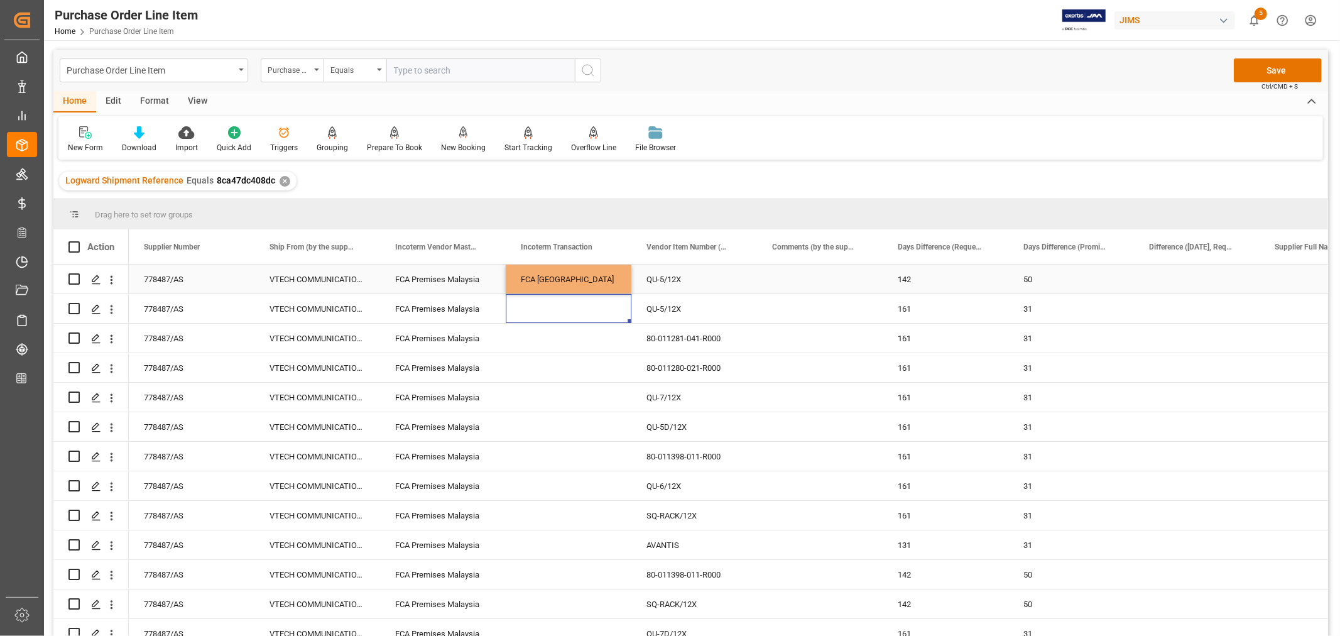
click at [554, 274] on div "FCA [GEOGRAPHIC_DATA]" at bounding box center [569, 278] width 126 height 29
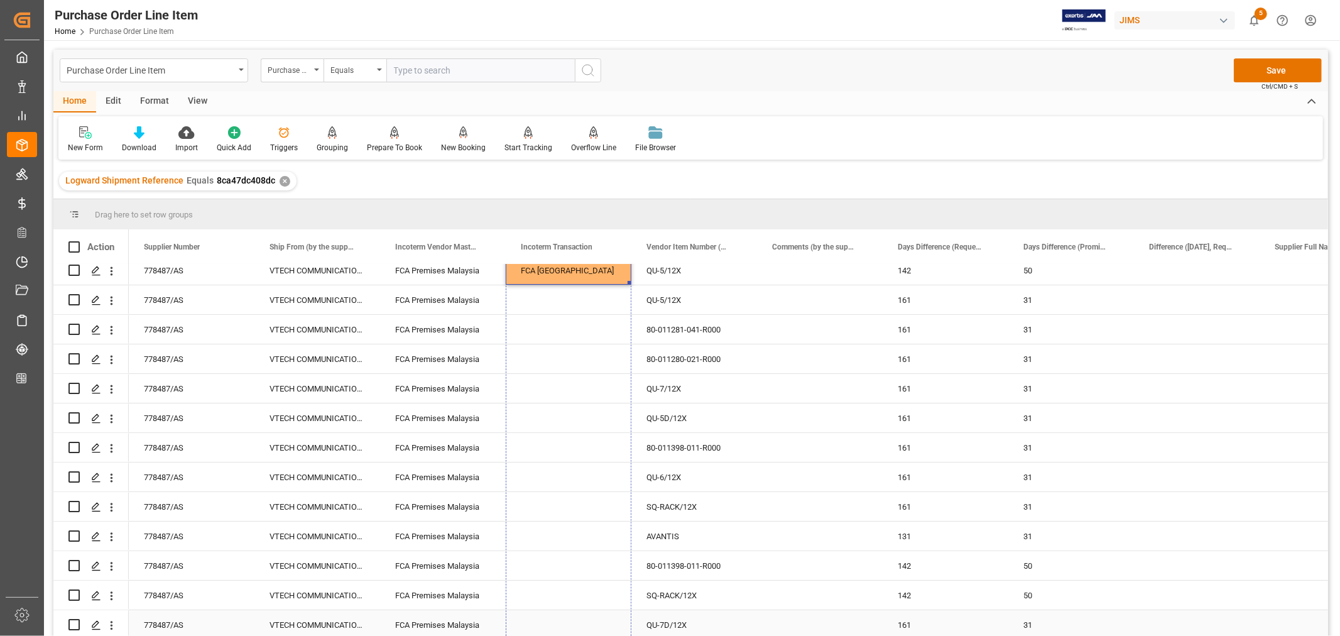
drag, startPoint x: 628, startPoint y: 290, endPoint x: 609, endPoint y: 625, distance: 335.2
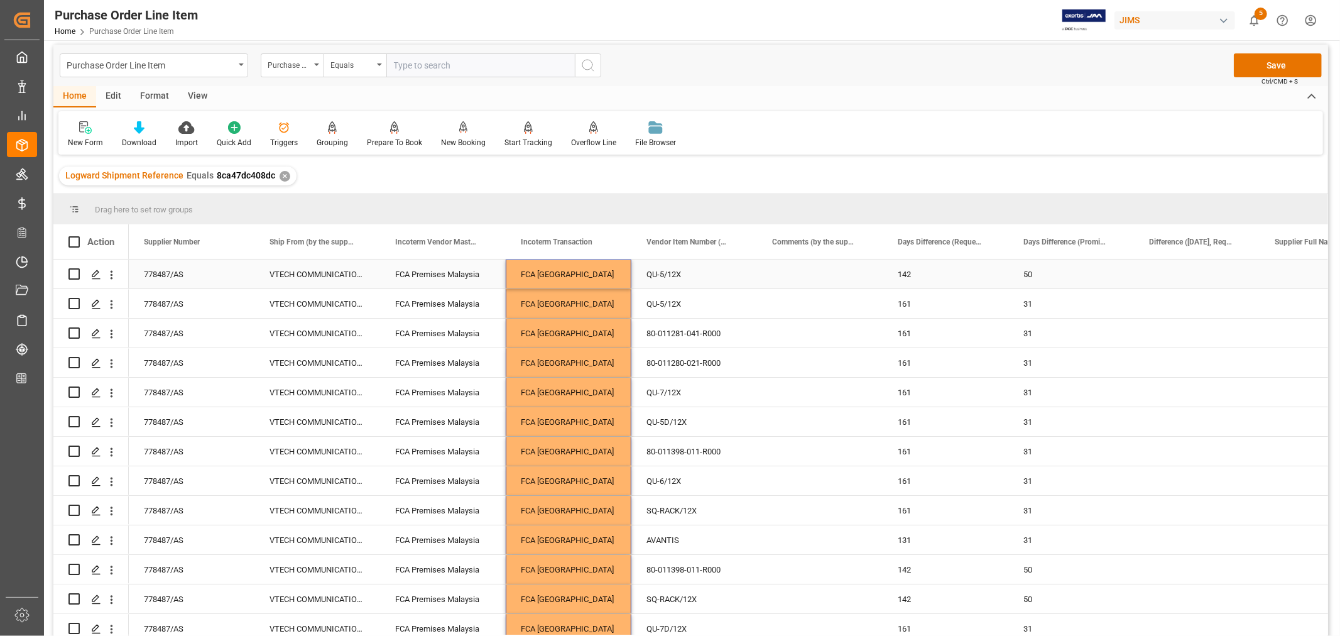
scroll to position [0, 0]
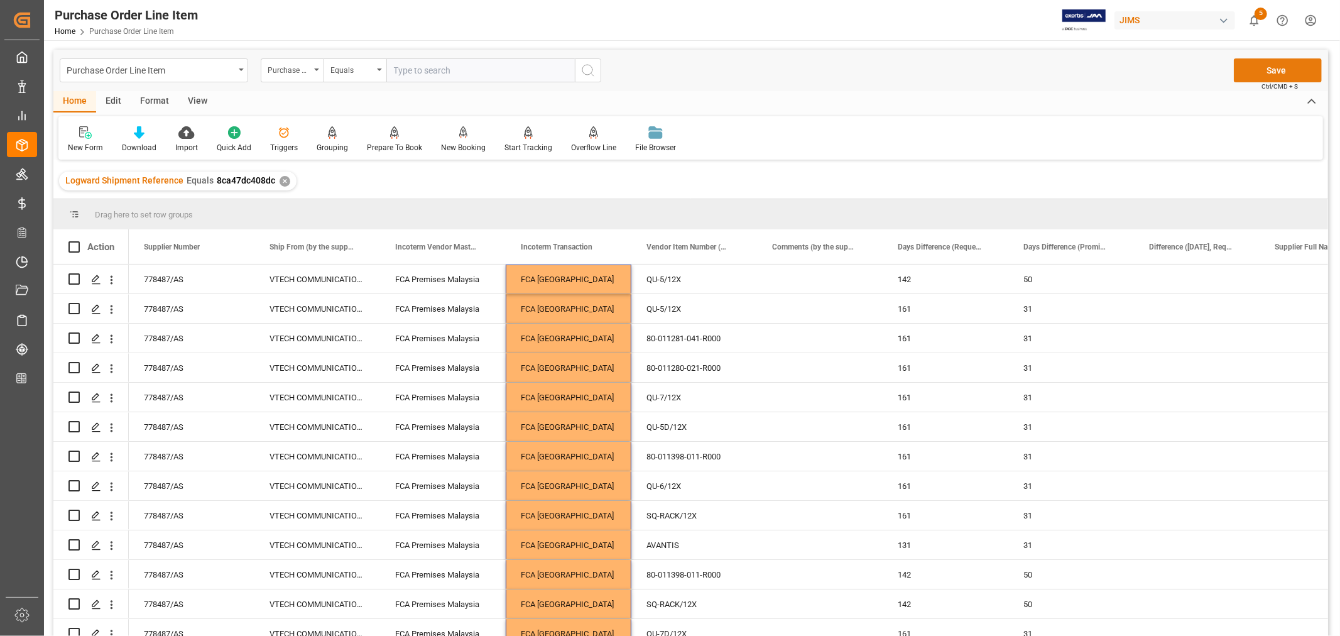
click at [1272, 72] on button "Save" at bounding box center [1277, 70] width 88 height 24
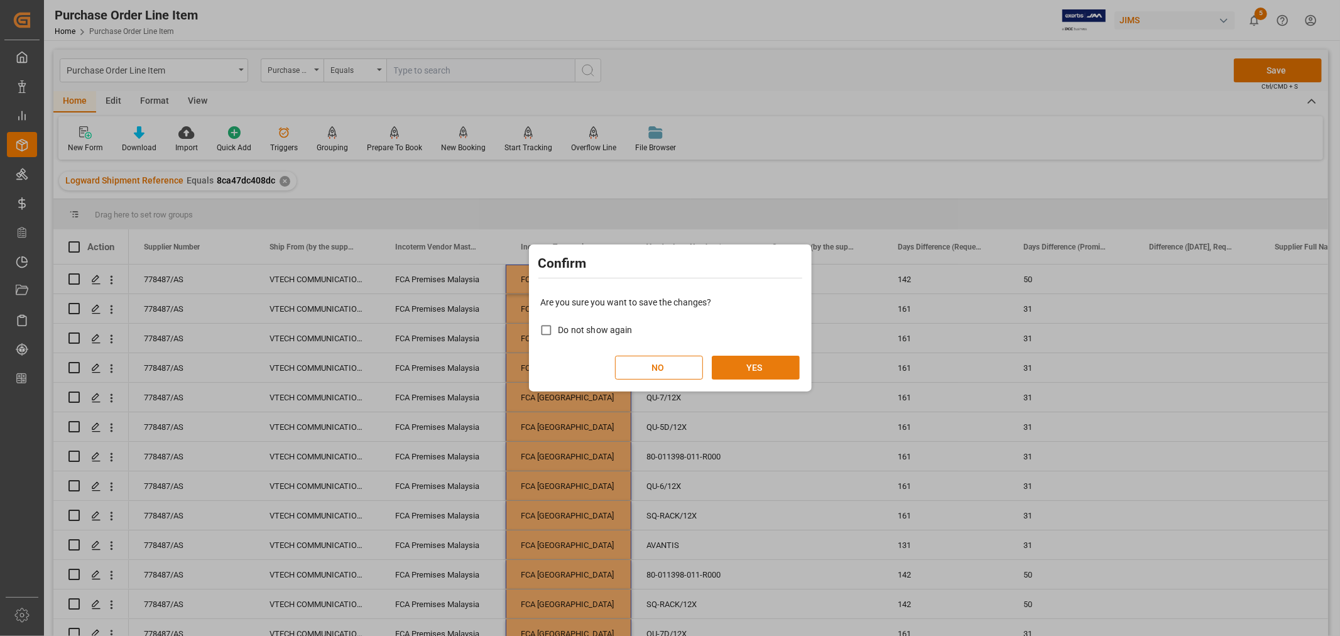
click at [757, 362] on button "YES" at bounding box center [756, 367] width 88 height 24
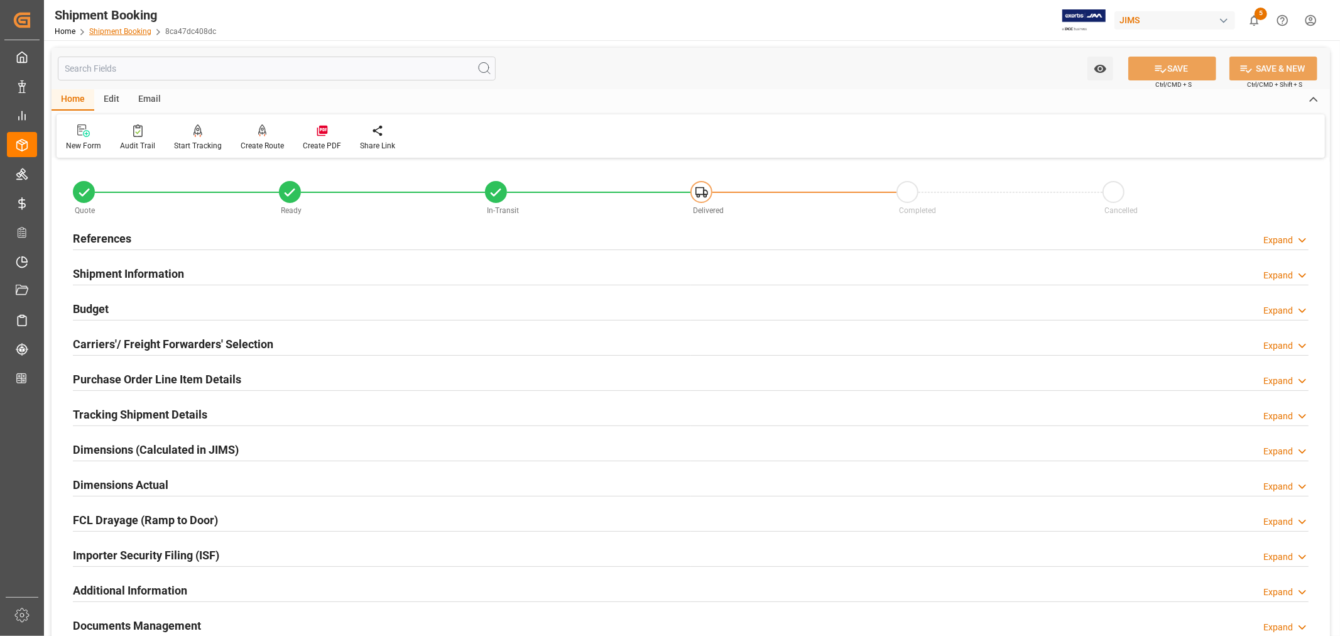
click at [110, 32] on link "Shipment Booking" at bounding box center [120, 31] width 62 height 9
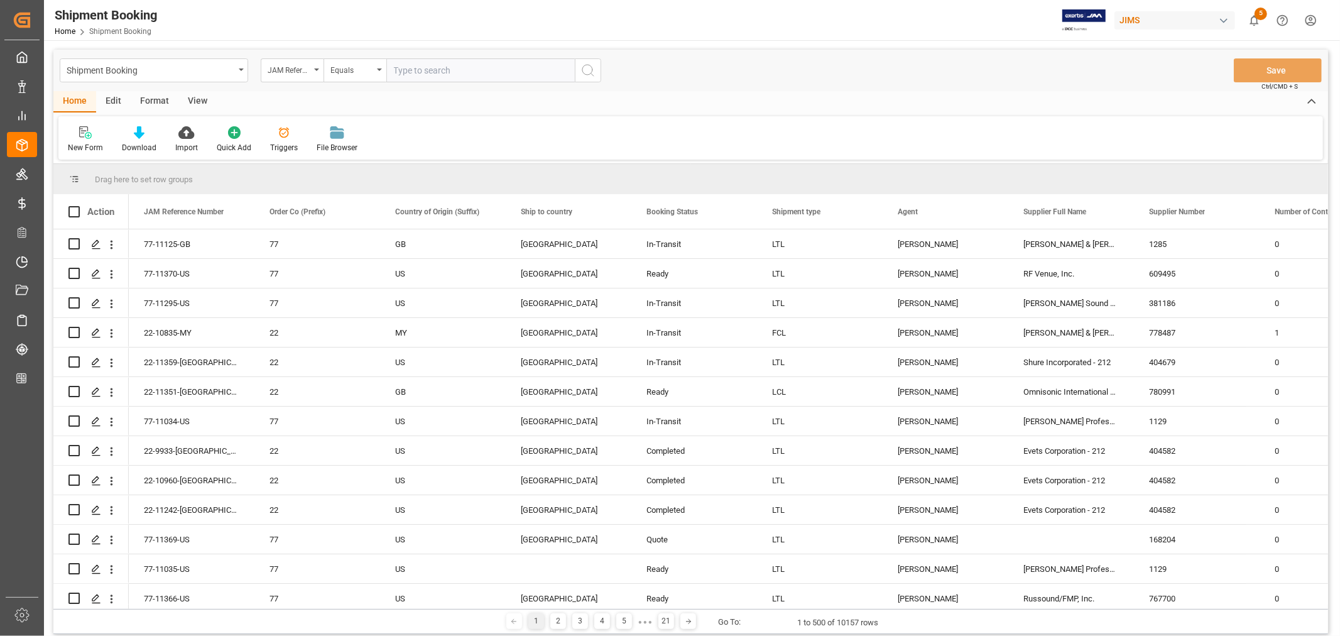
paste input "22-11075-CN"
type input "22-11075-CN"
click at [587, 63] on icon "search button" at bounding box center [587, 70] width 15 height 15
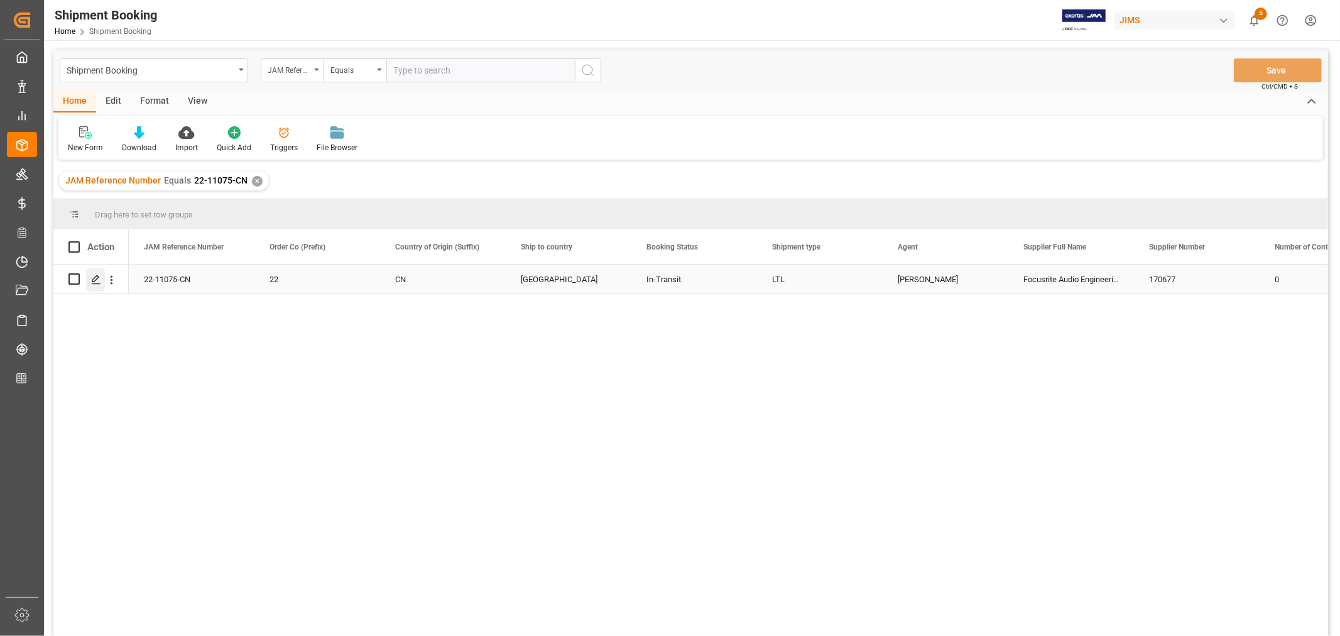
click at [99, 279] on icon "Press SPACE to select this row." at bounding box center [96, 279] width 10 height 10
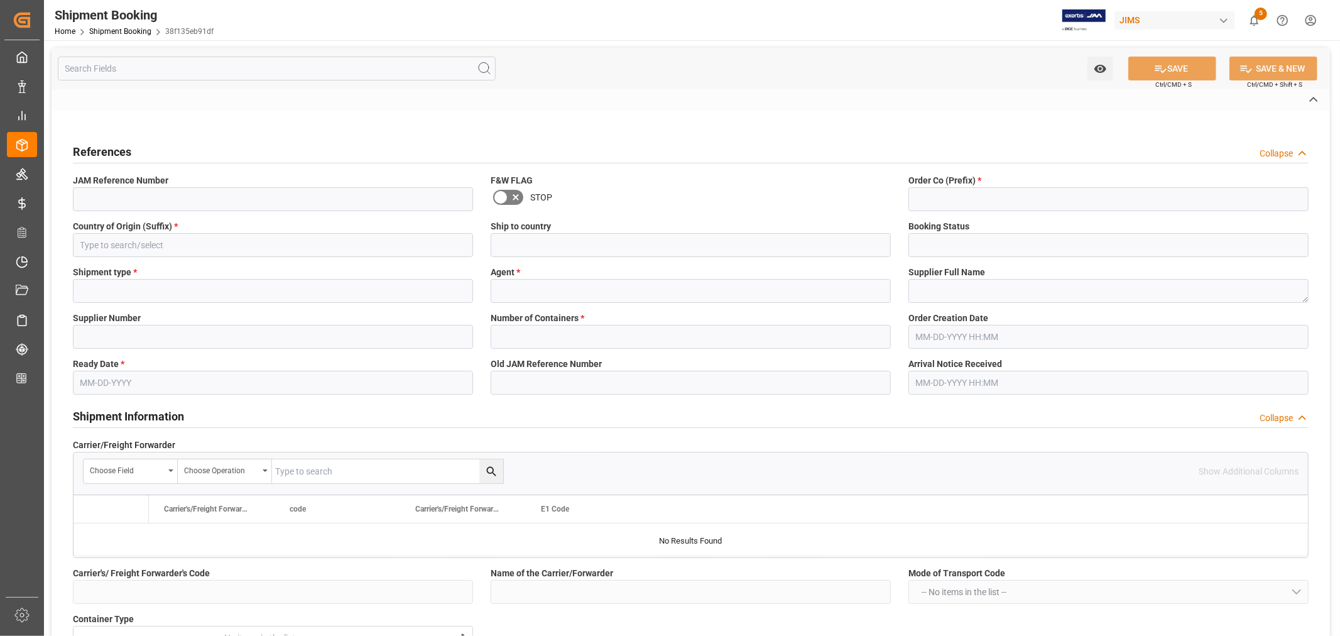
type input "USD"
type input "0"
type input "58.5"
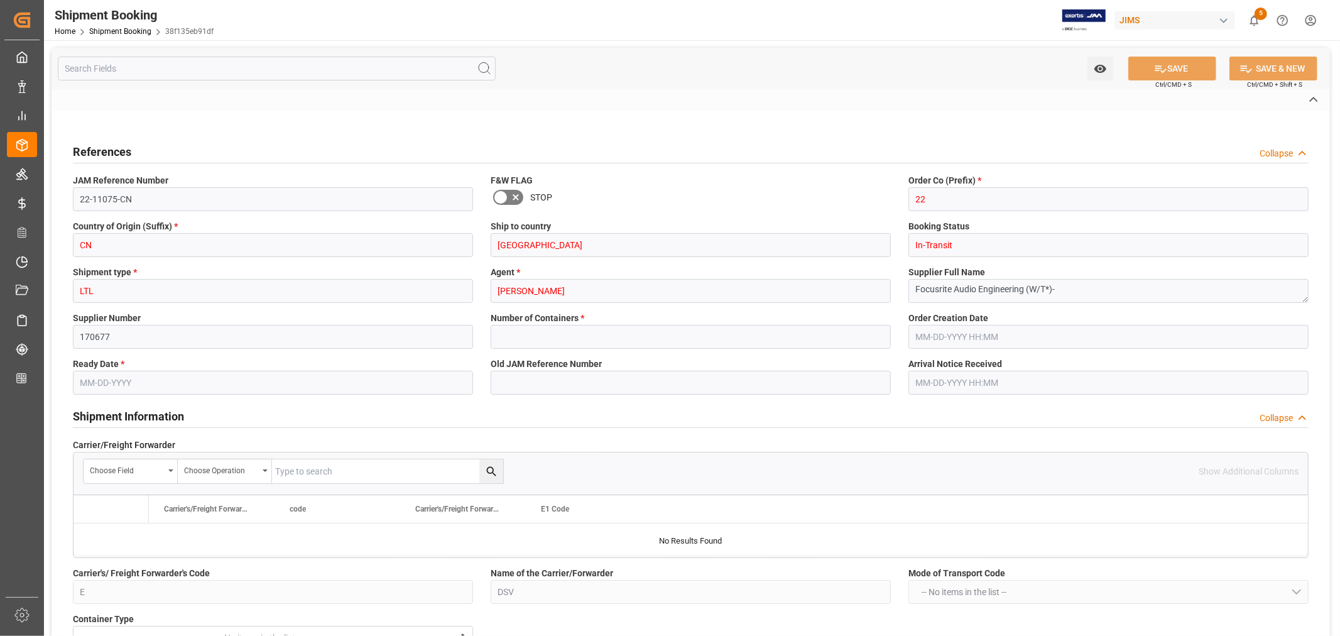
type input "1200"
type input "38231.1"
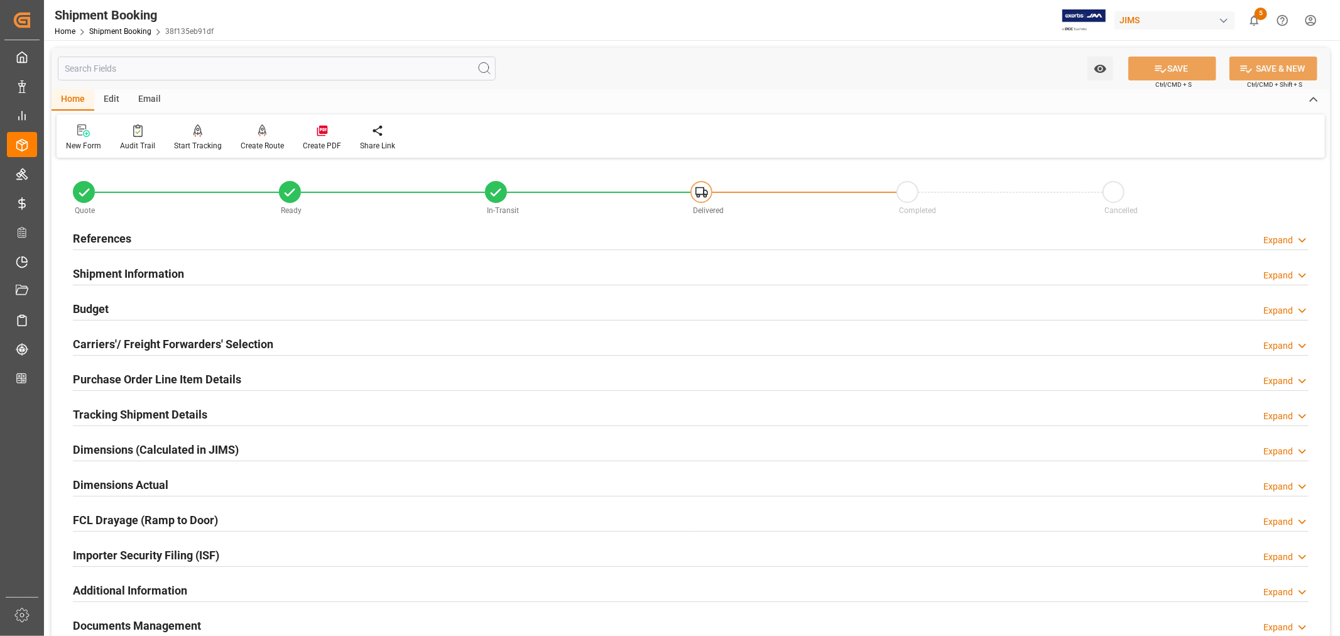
click at [97, 300] on h2 "Budget" at bounding box center [91, 308] width 36 height 17
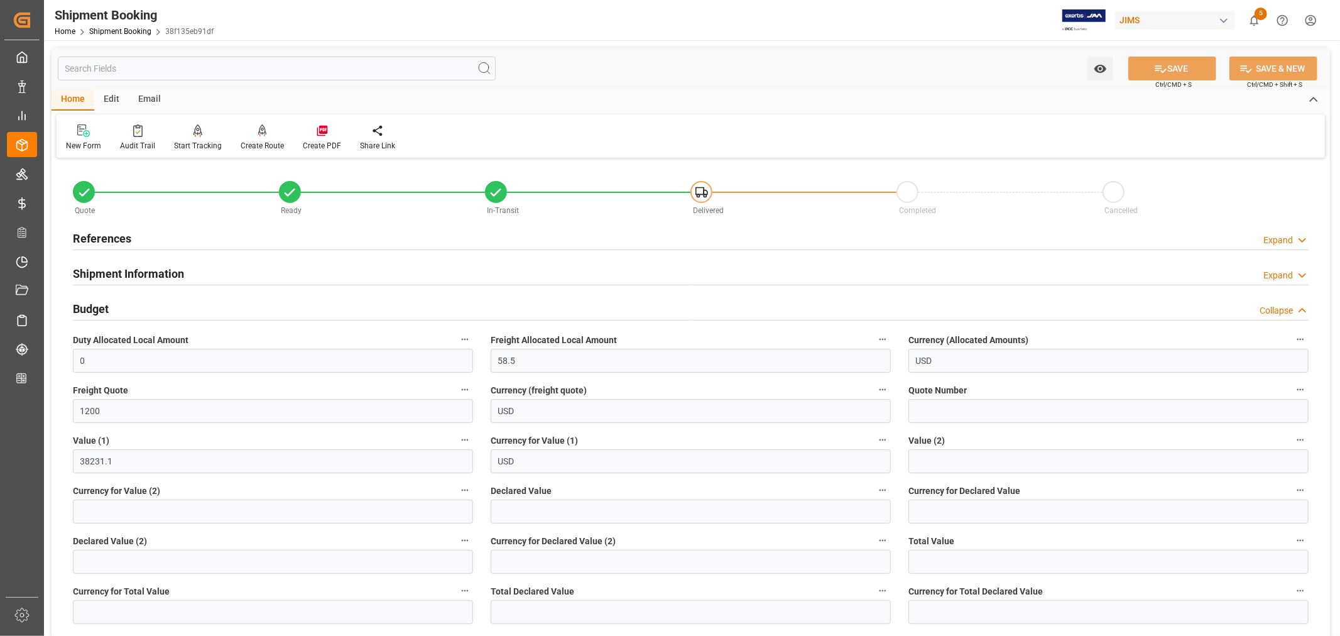
click at [103, 308] on h2 "Budget" at bounding box center [91, 308] width 36 height 17
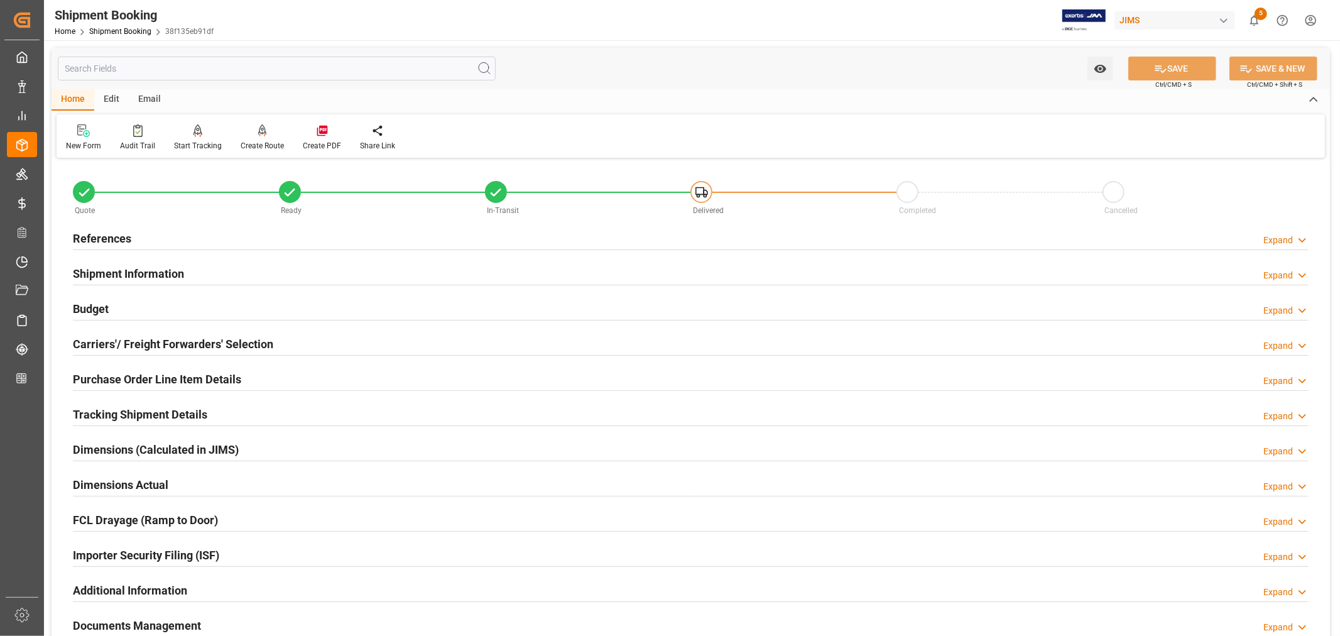
click at [132, 376] on h2 "Purchase Order Line Item Details" at bounding box center [157, 379] width 168 height 17
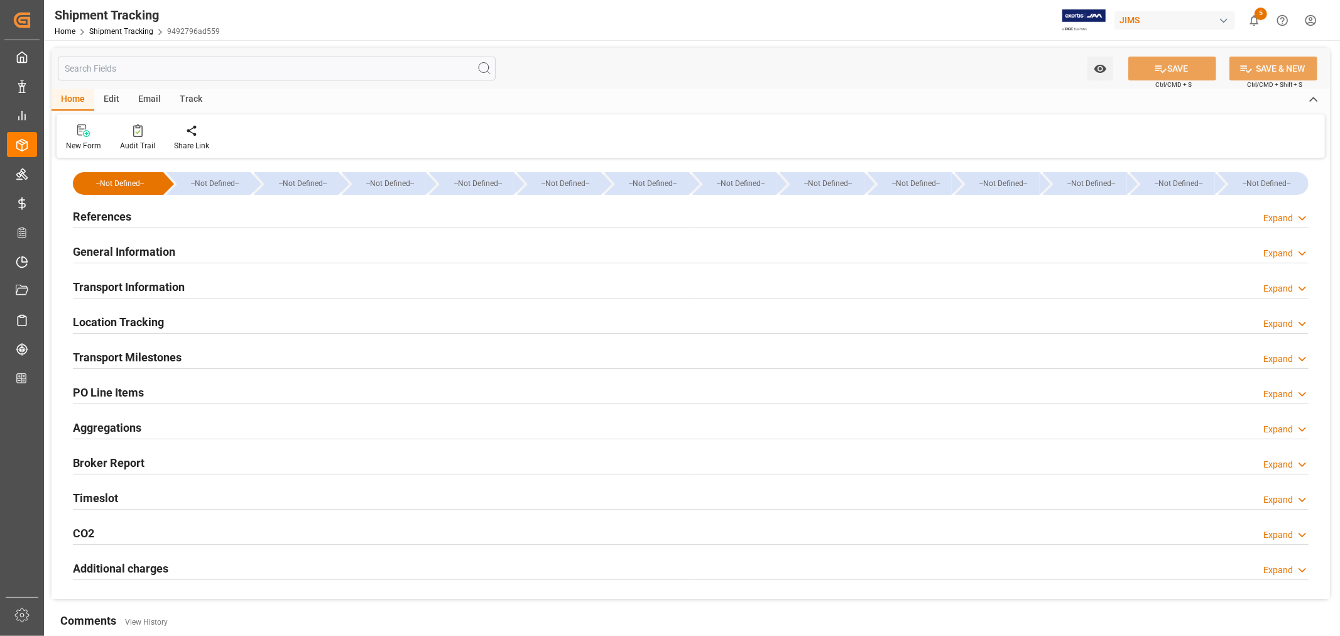
type input "Evergreen"
type input "Evergreen Marine Corp."
type input "9872377"
click at [146, 252] on h2 "General Information" at bounding box center [124, 251] width 102 height 17
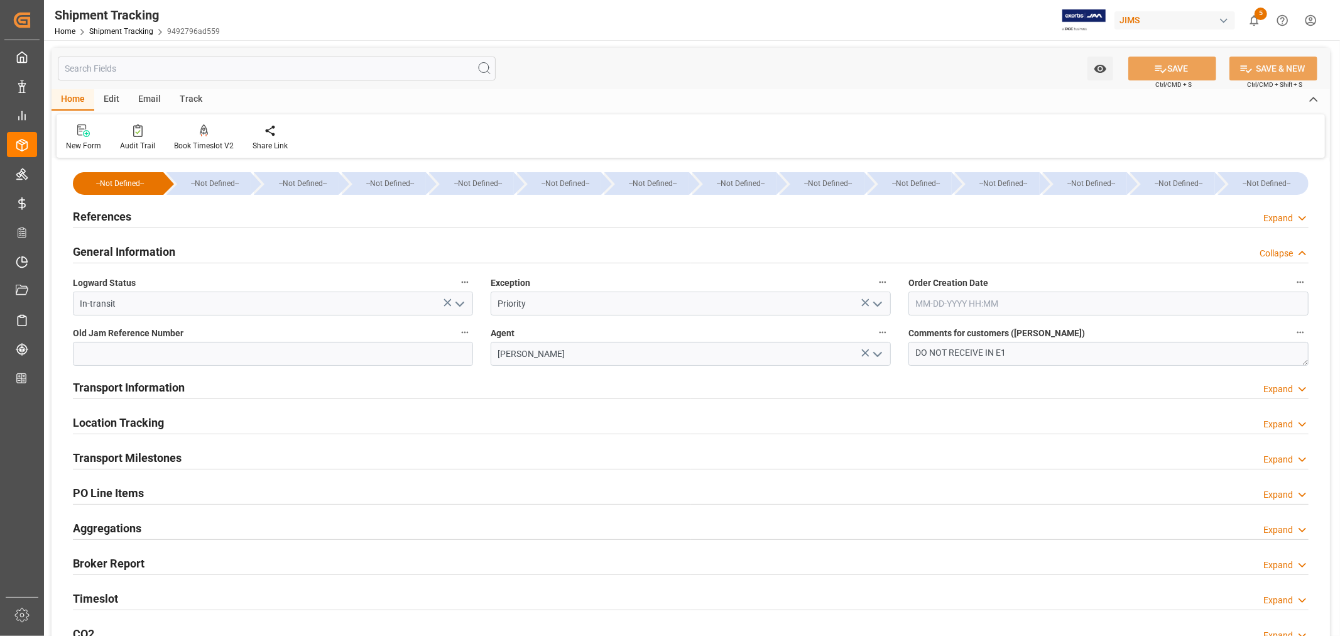
click at [146, 252] on h2 "General Information" at bounding box center [124, 251] width 102 height 17
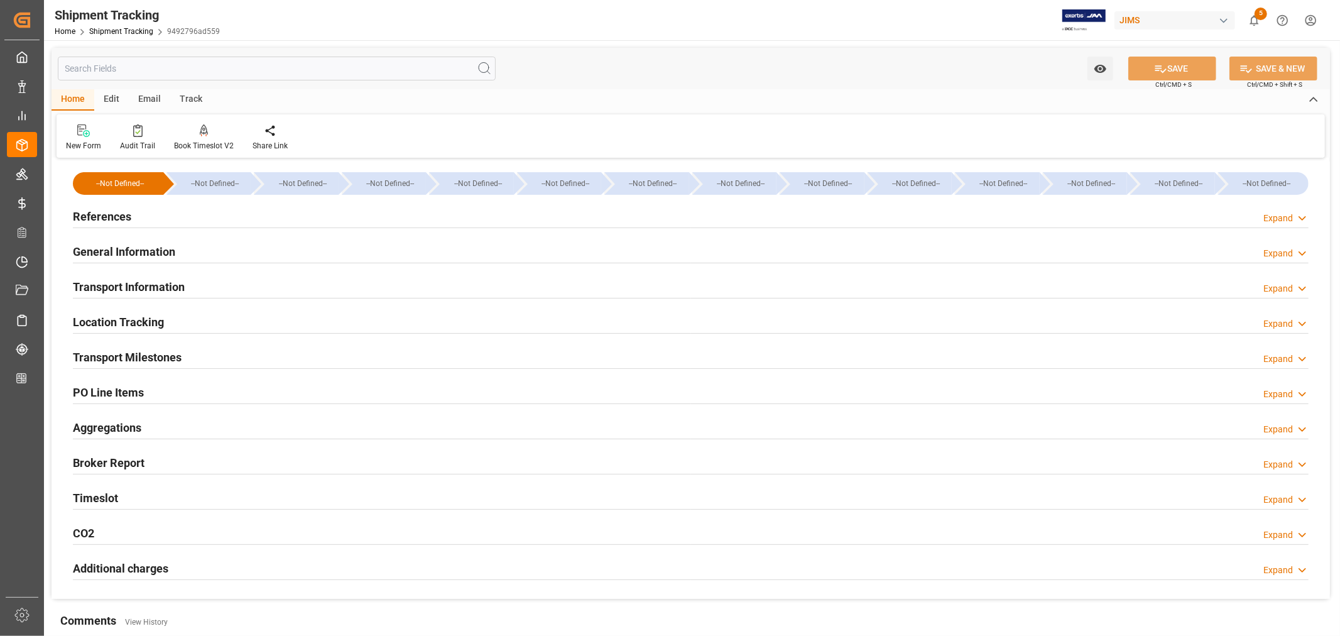
click at [147, 288] on h2 "Transport Information" at bounding box center [129, 286] width 112 height 17
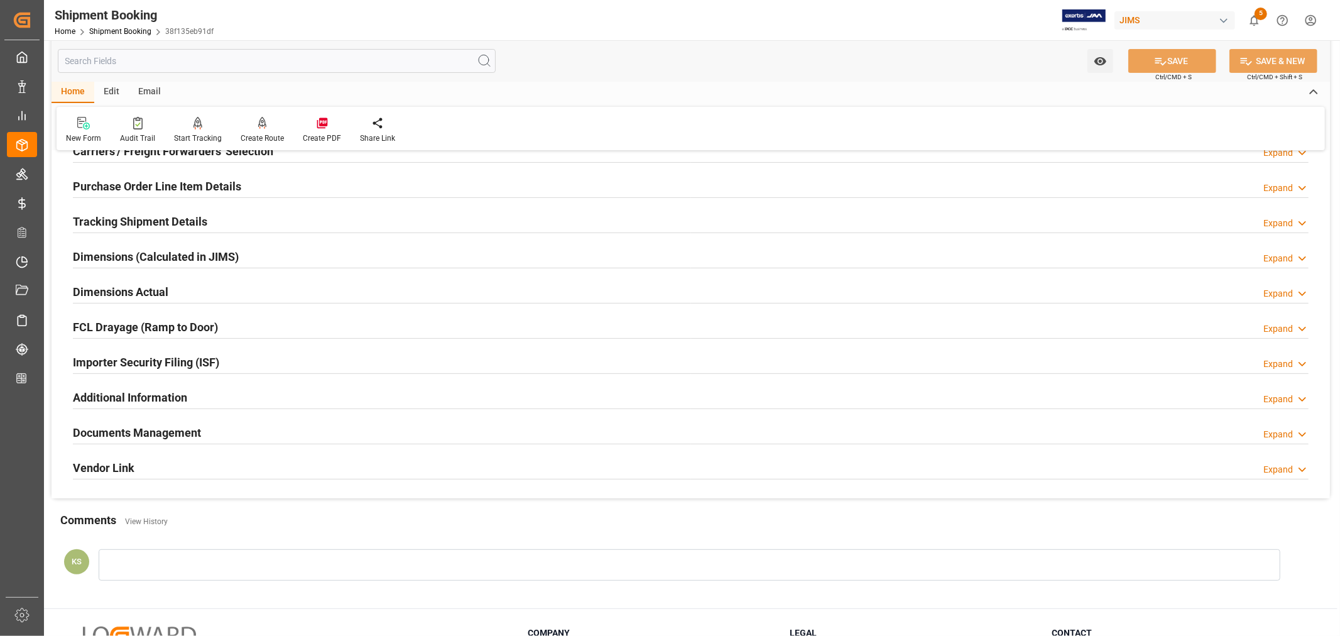
scroll to position [209, 0]
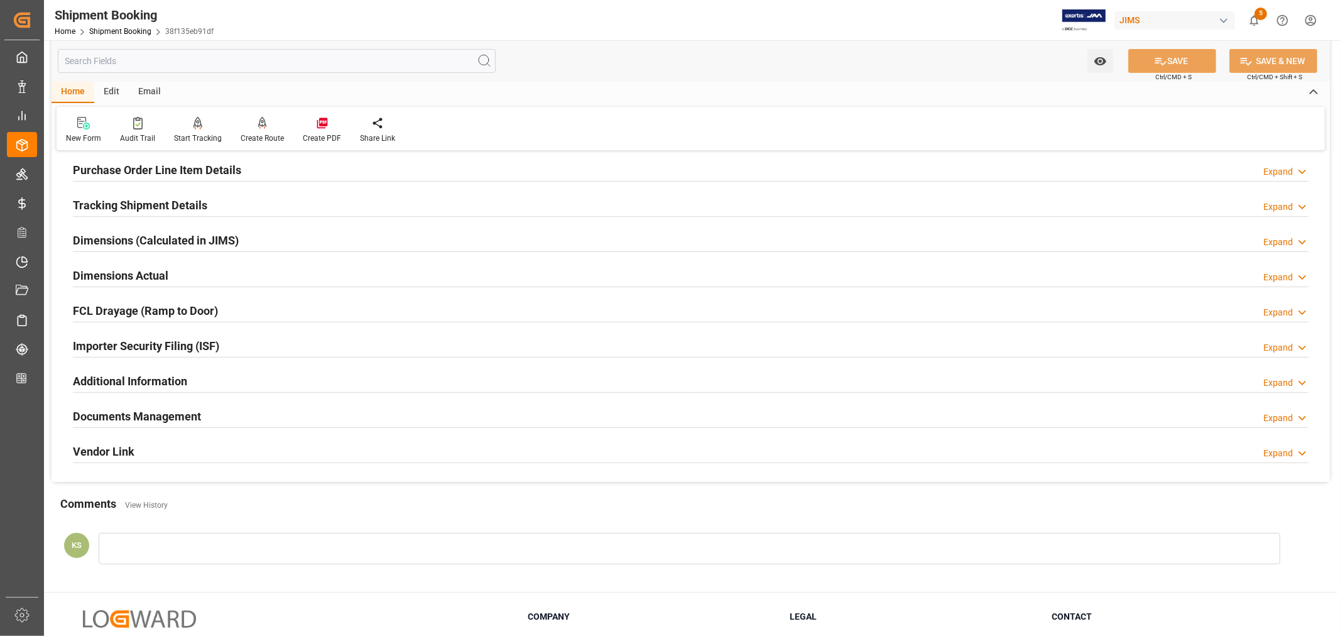
click at [283, 337] on div "Importer Security Filing (ISF) Expand" at bounding box center [690, 345] width 1235 height 24
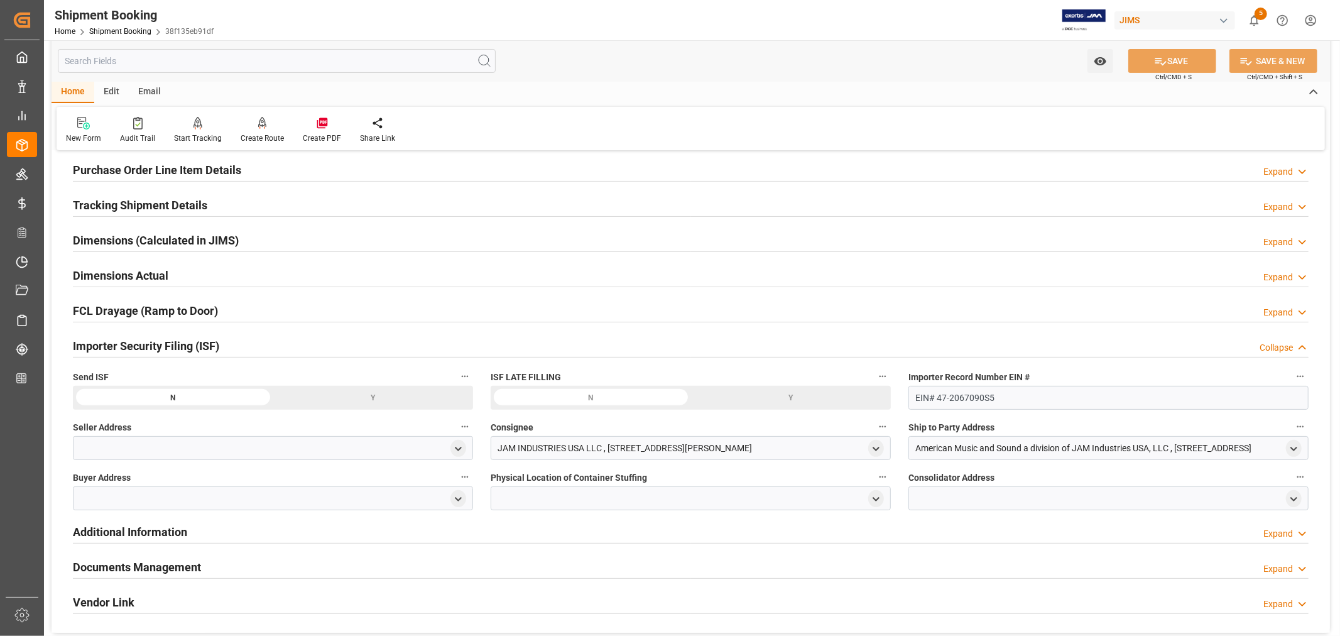
click at [283, 337] on div "Importer Security Filing (ISF) Collapse" at bounding box center [690, 345] width 1235 height 24
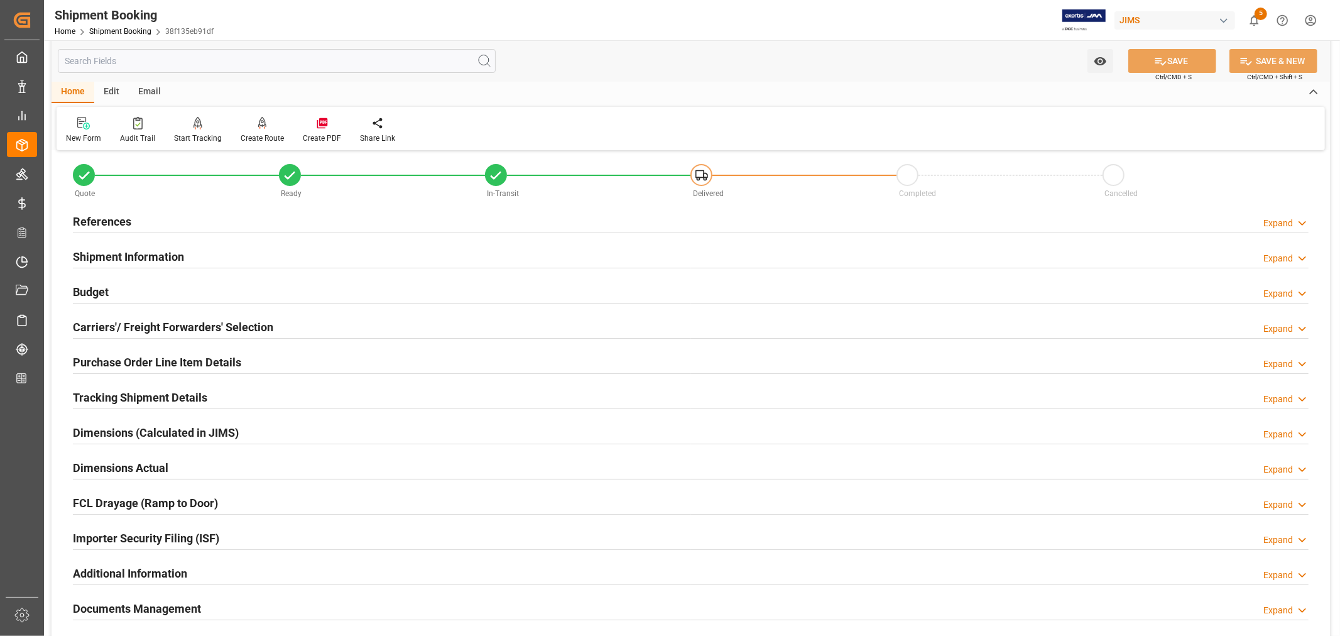
scroll to position [0, 0]
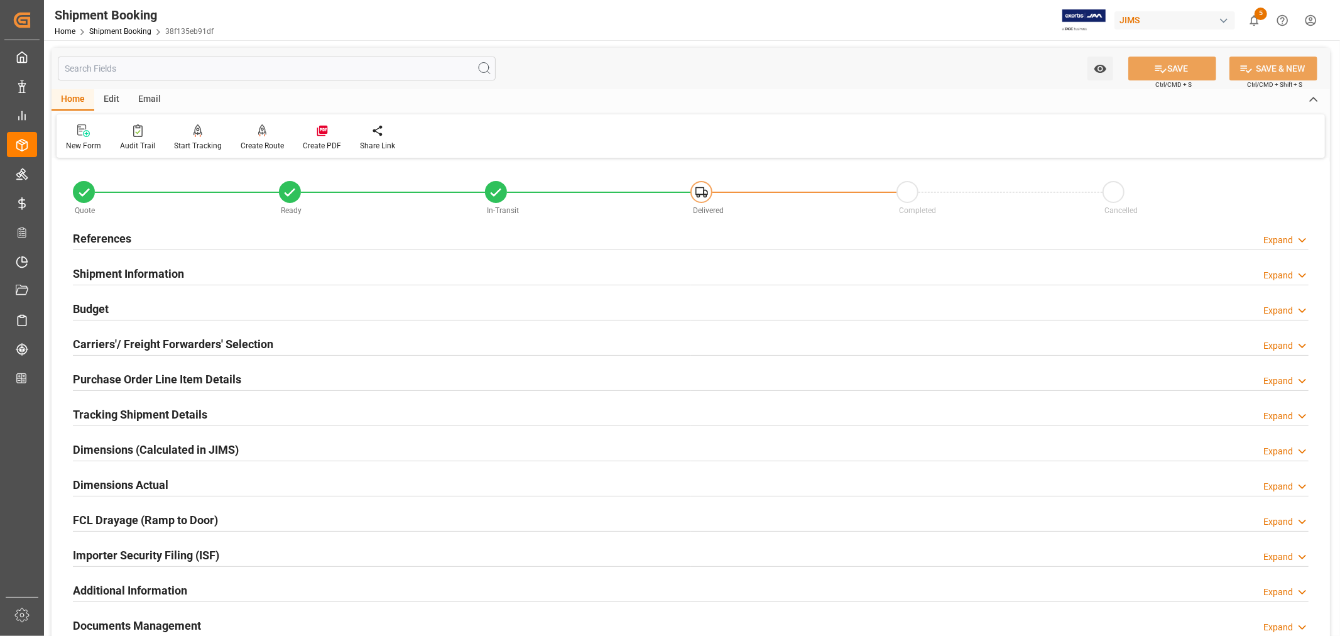
click at [241, 275] on div "Shipment Information Expand" at bounding box center [690, 273] width 1235 height 24
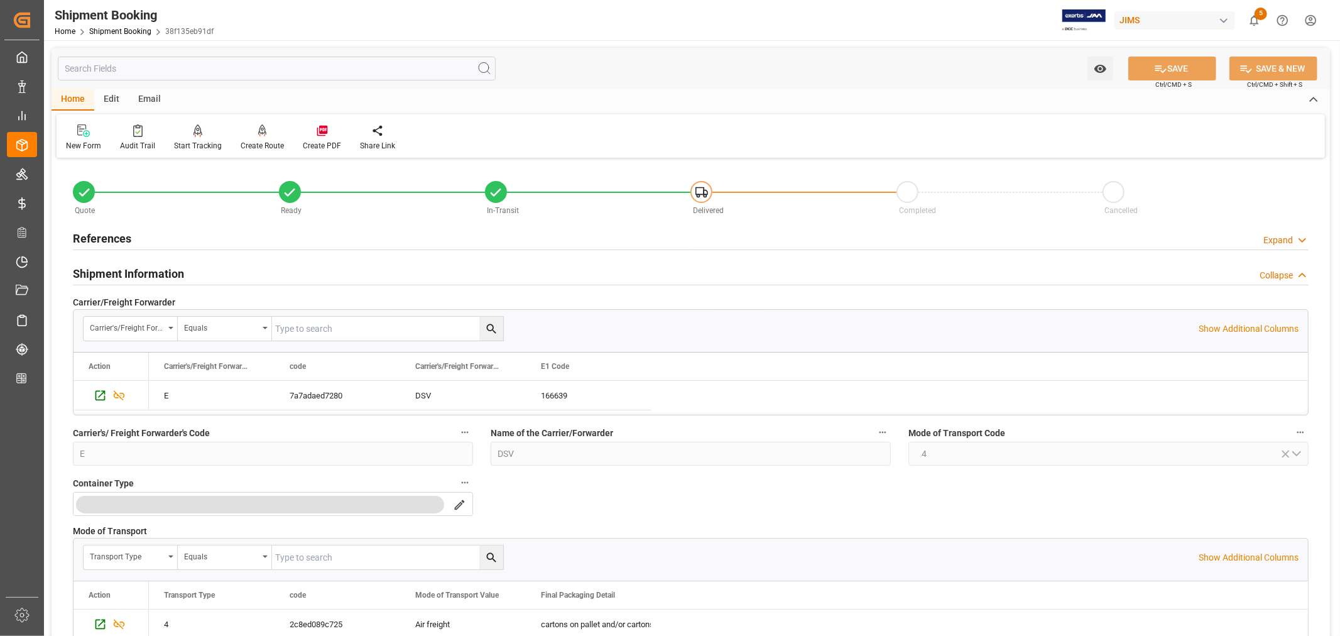
click at [126, 272] on h2 "Shipment Information" at bounding box center [128, 273] width 111 height 17
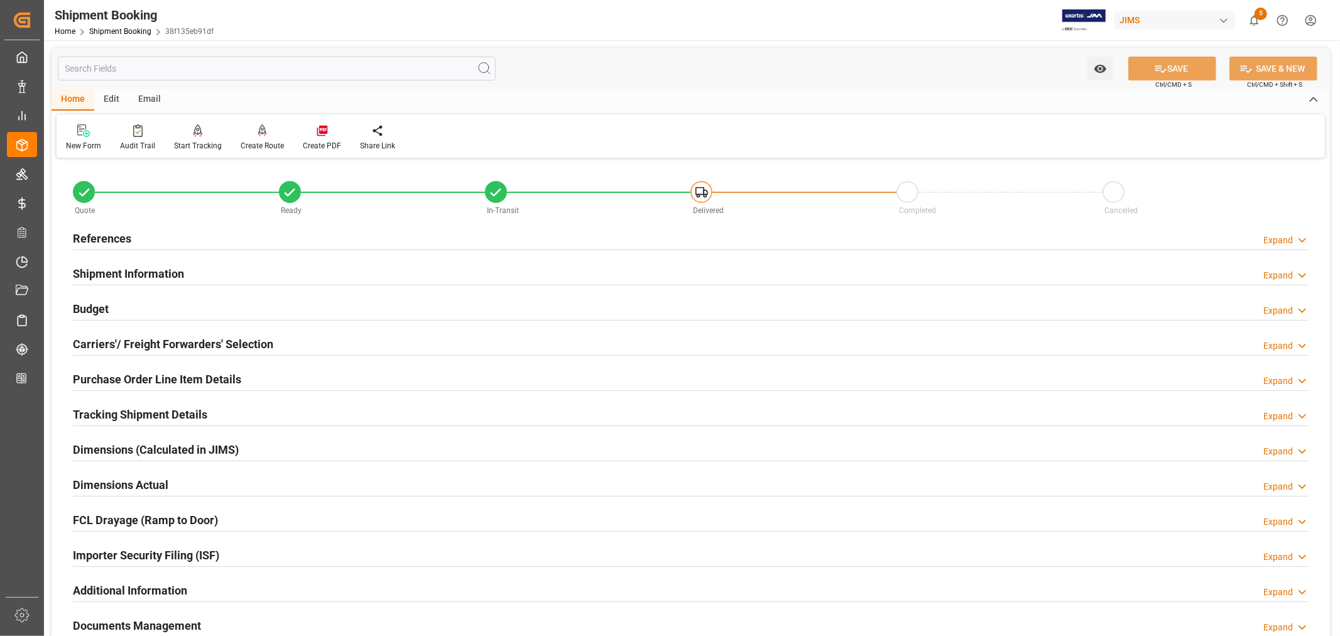
click at [95, 306] on h2 "Budget" at bounding box center [91, 308] width 36 height 17
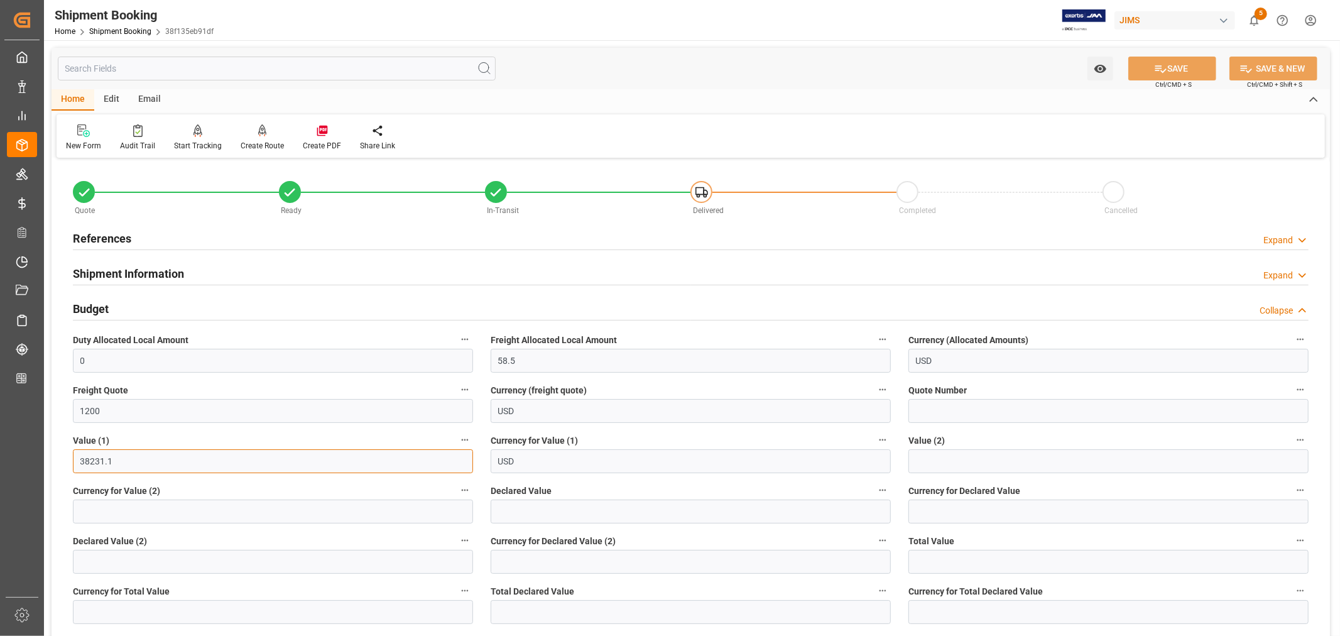
drag, startPoint x: 110, startPoint y: 460, endPoint x: 78, endPoint y: 462, distance: 32.1
click at [78, 462] on input "38231.1" at bounding box center [273, 461] width 400 height 24
click at [126, 28] on link "Shipment Booking" at bounding box center [120, 31] width 62 height 9
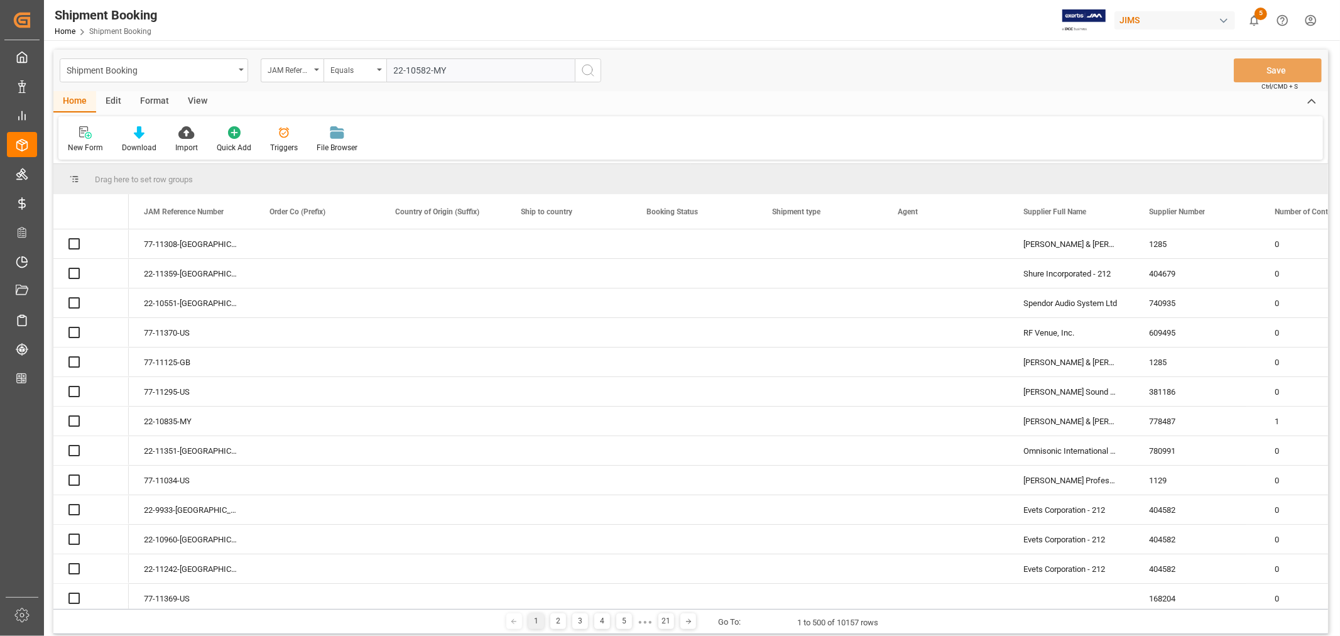
type input "22-10582-MY"
click at [588, 69] on icon "search button" at bounding box center [587, 70] width 15 height 15
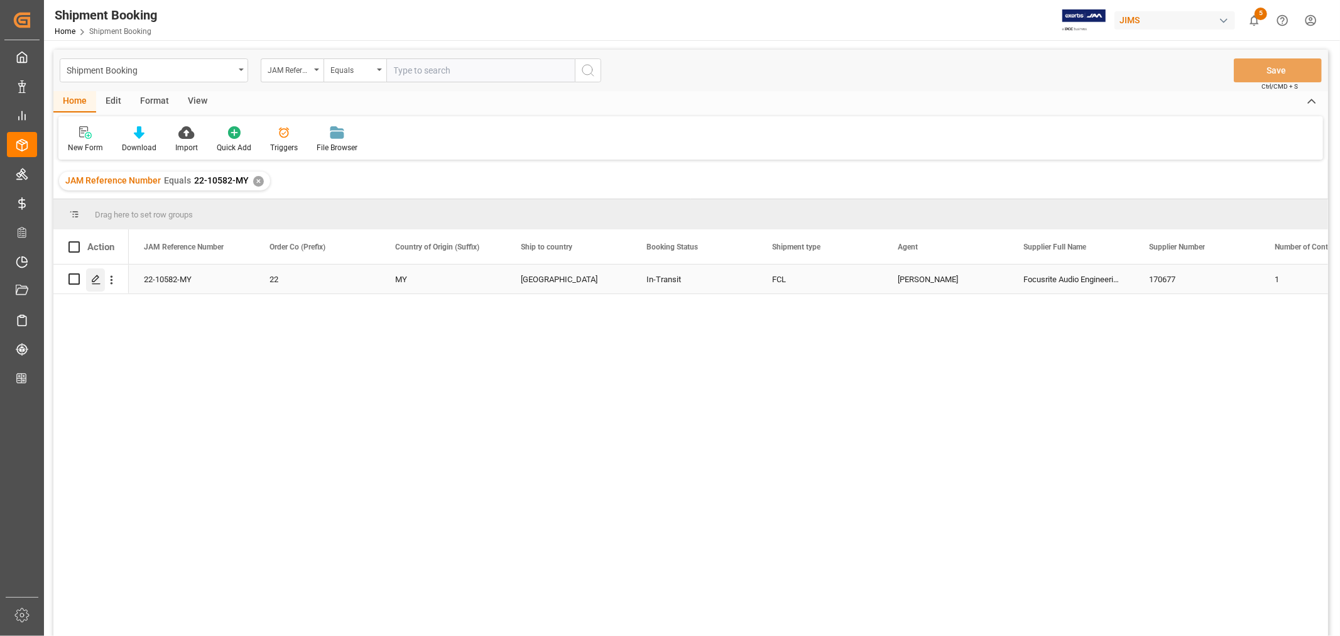
click at [97, 281] on icon "Press SPACE to select this row." at bounding box center [96, 279] width 10 height 10
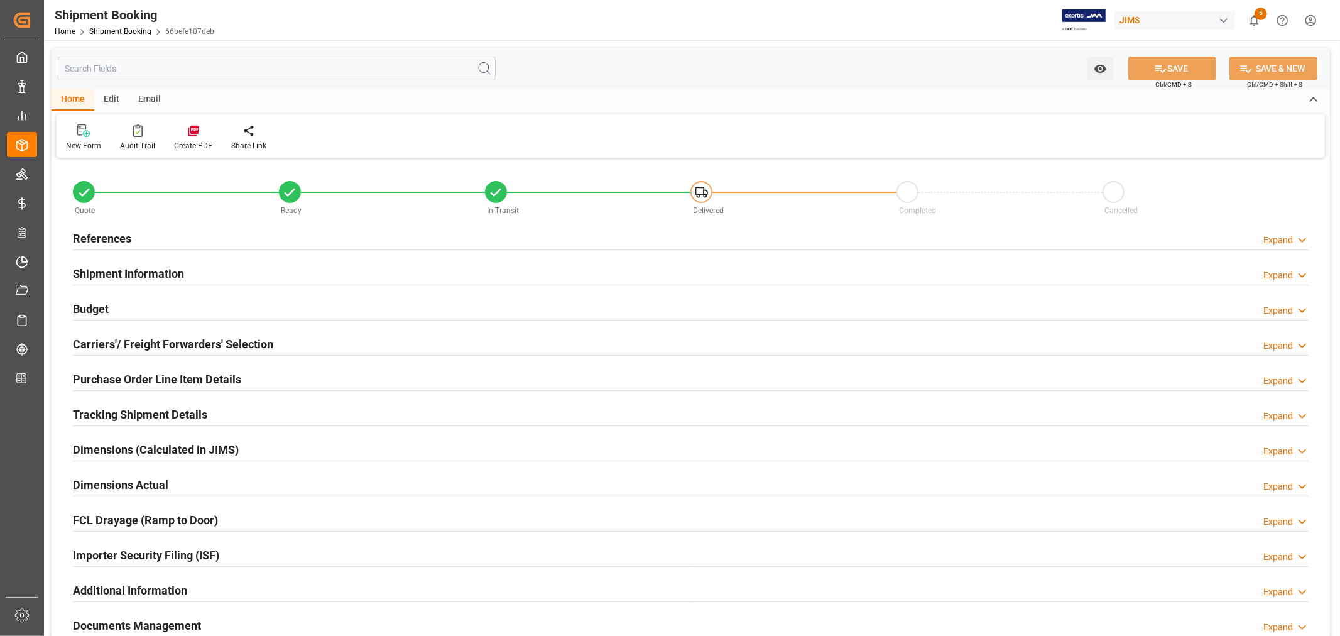
type input "0"
type input "6000"
type input "352382.7"
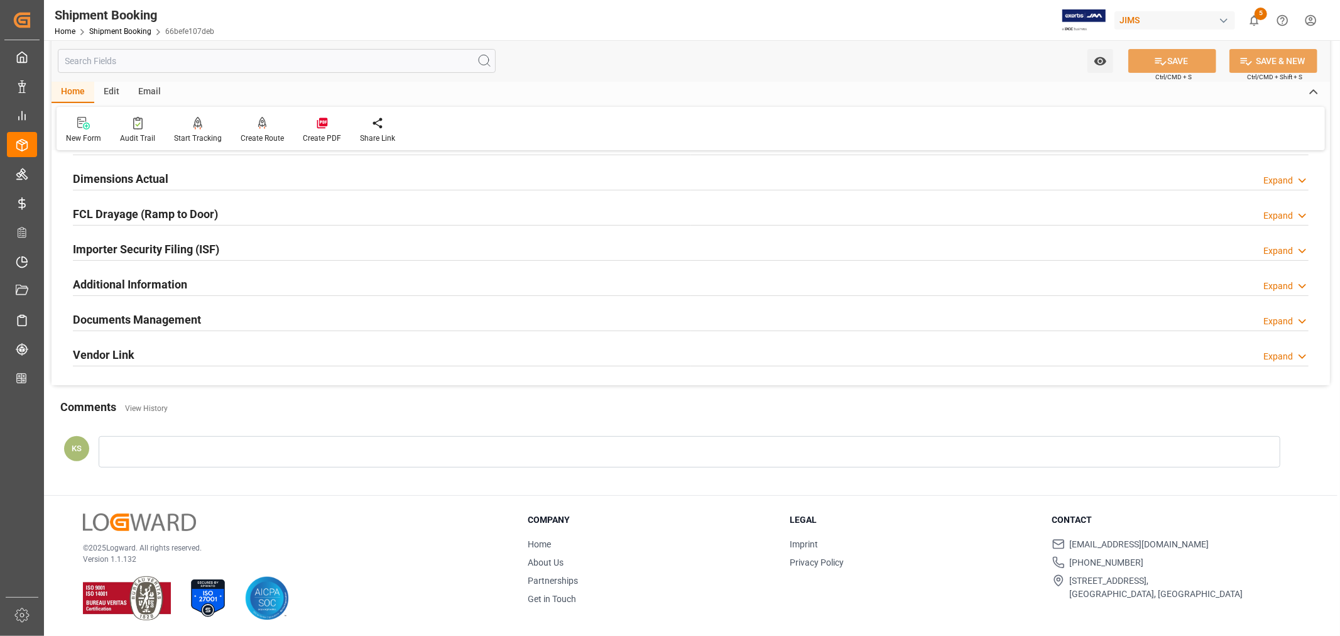
scroll to position [308, 0]
click at [269, 249] on div "Importer Security Filing (ISF) Expand" at bounding box center [690, 246] width 1235 height 24
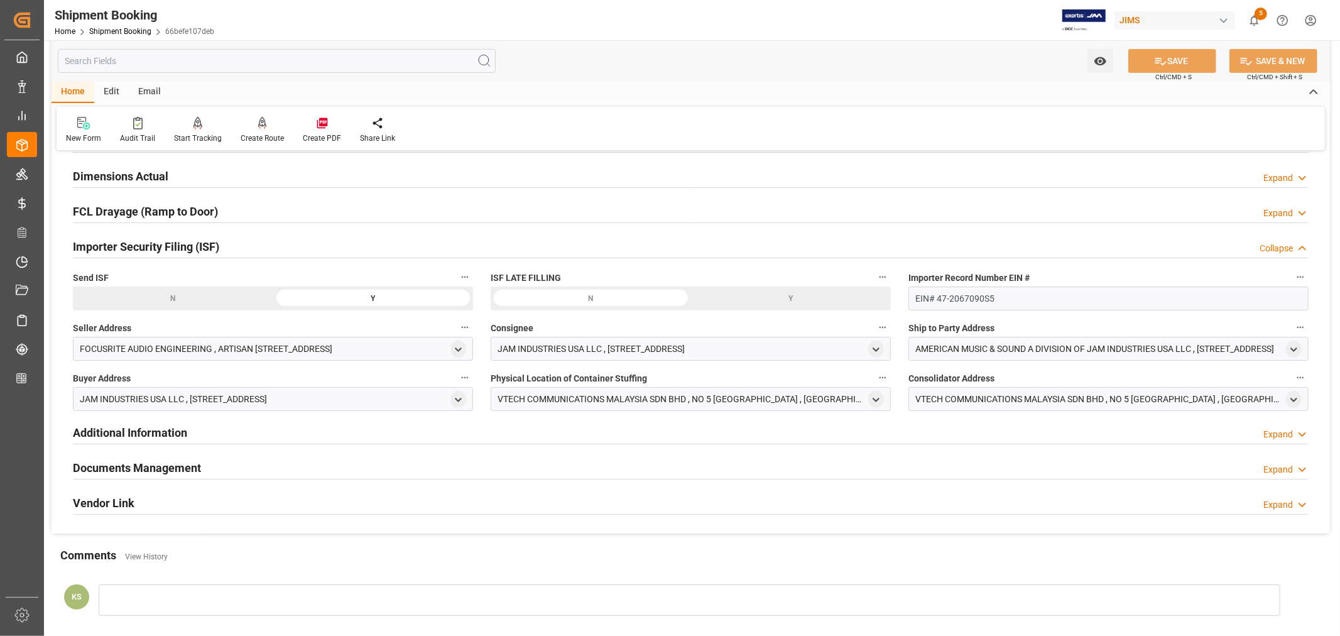
click at [269, 249] on div "Importer Security Filing (ISF) Collapse" at bounding box center [690, 246] width 1235 height 24
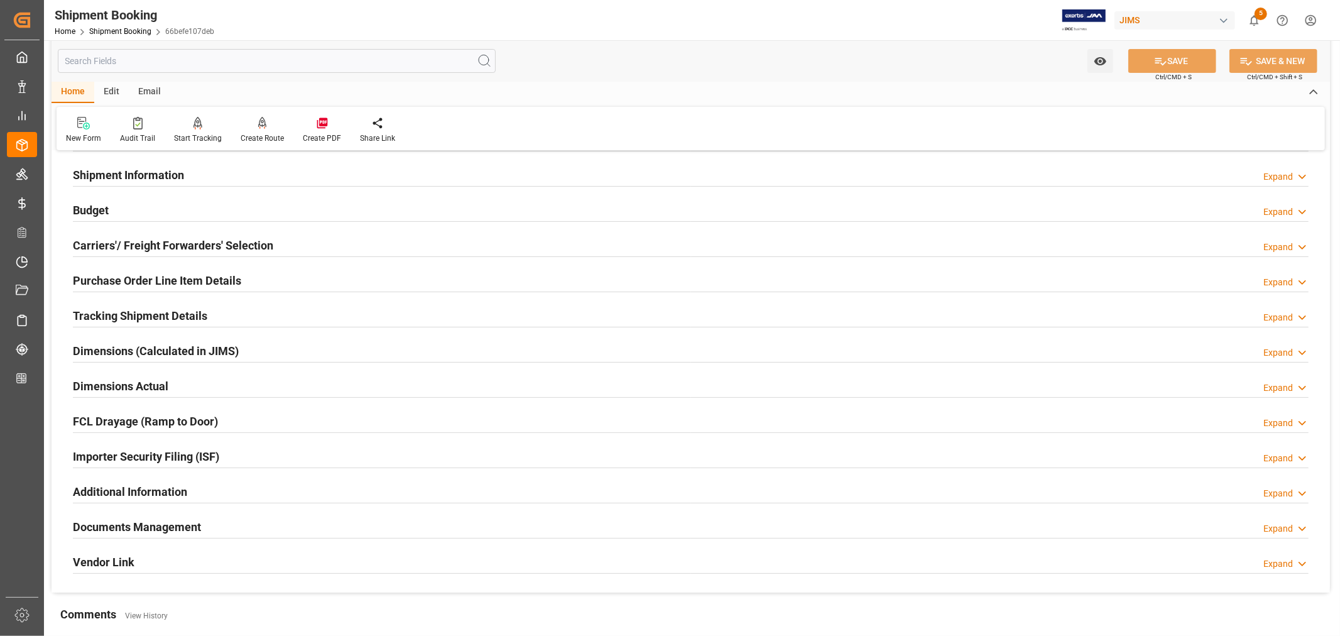
scroll to position [29, 0]
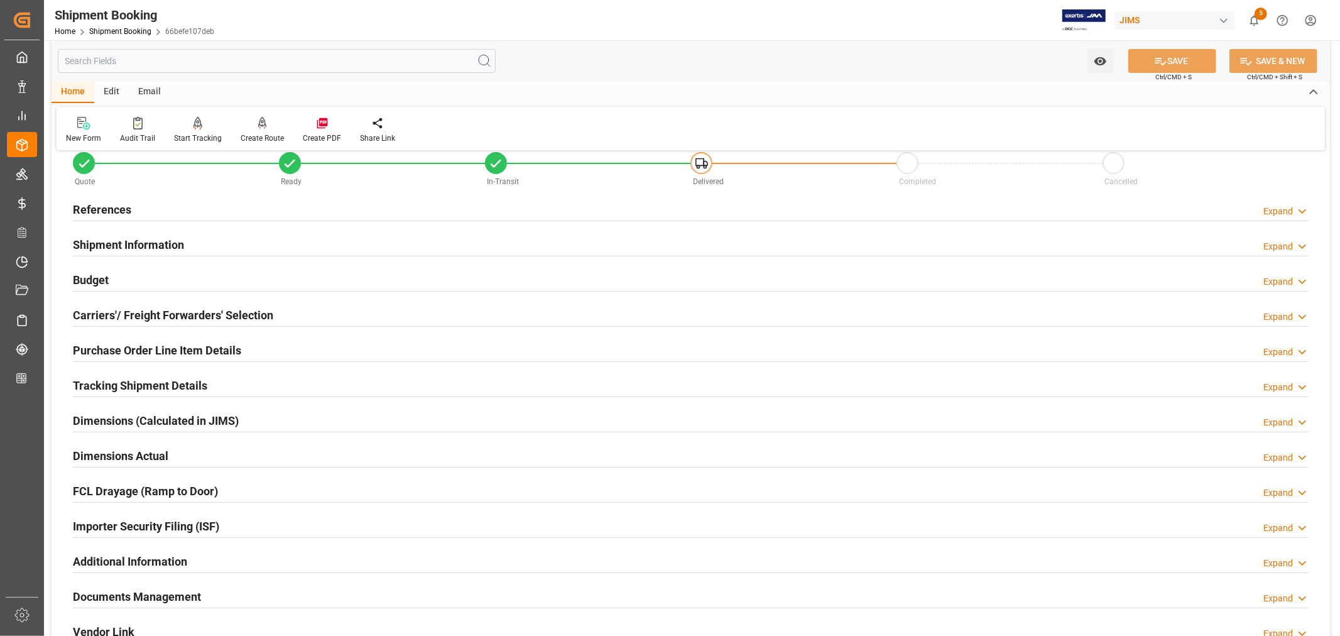
click at [112, 272] on div "Budget Expand" at bounding box center [690, 279] width 1235 height 24
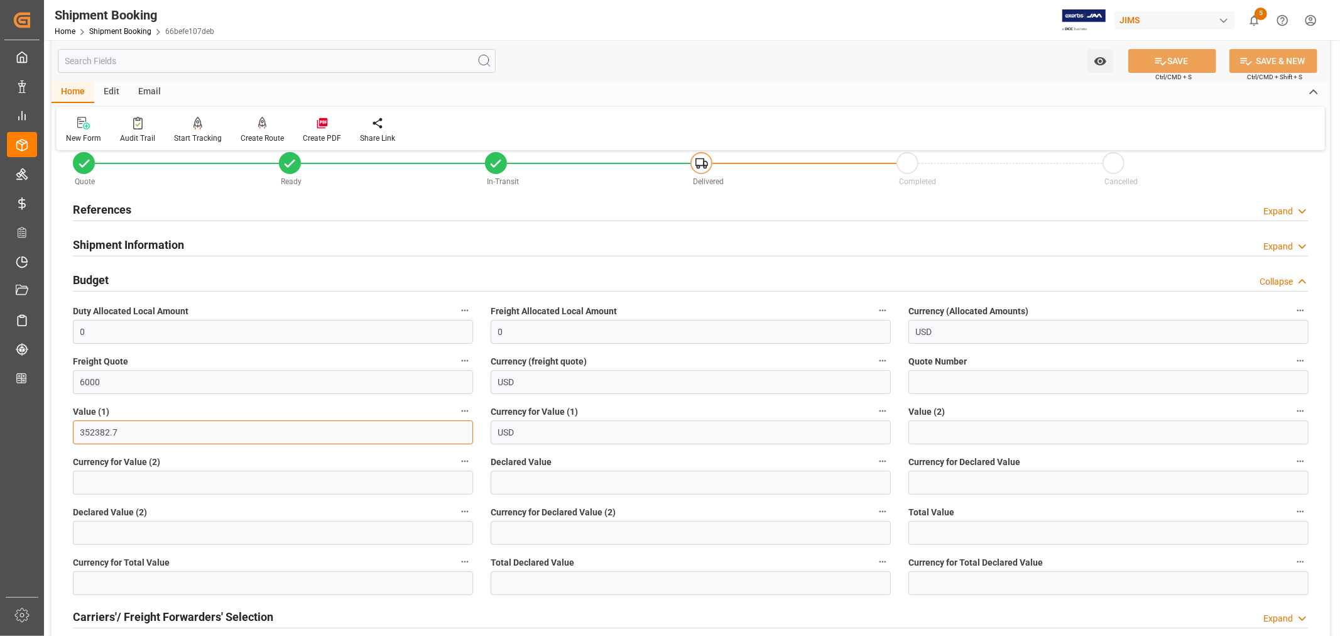
drag, startPoint x: 120, startPoint y: 428, endPoint x: 78, endPoint y: 430, distance: 42.1
click at [78, 430] on input "352382.7" at bounding box center [273, 432] width 400 height 24
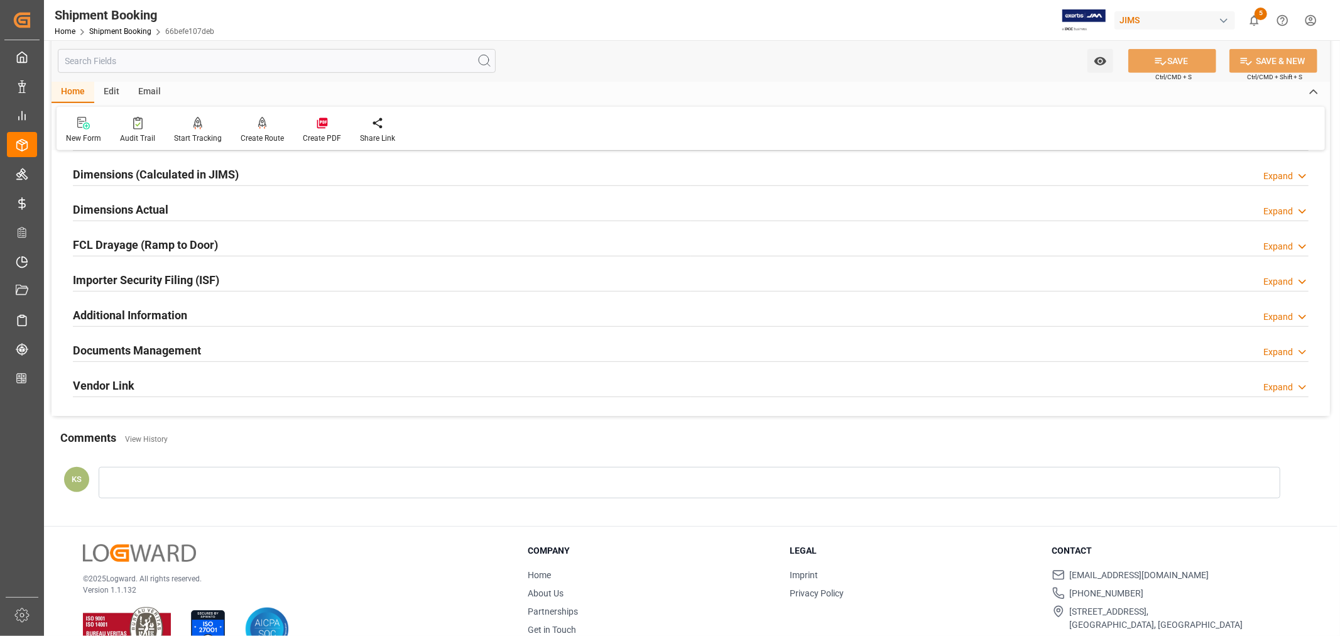
scroll to position [587, 0]
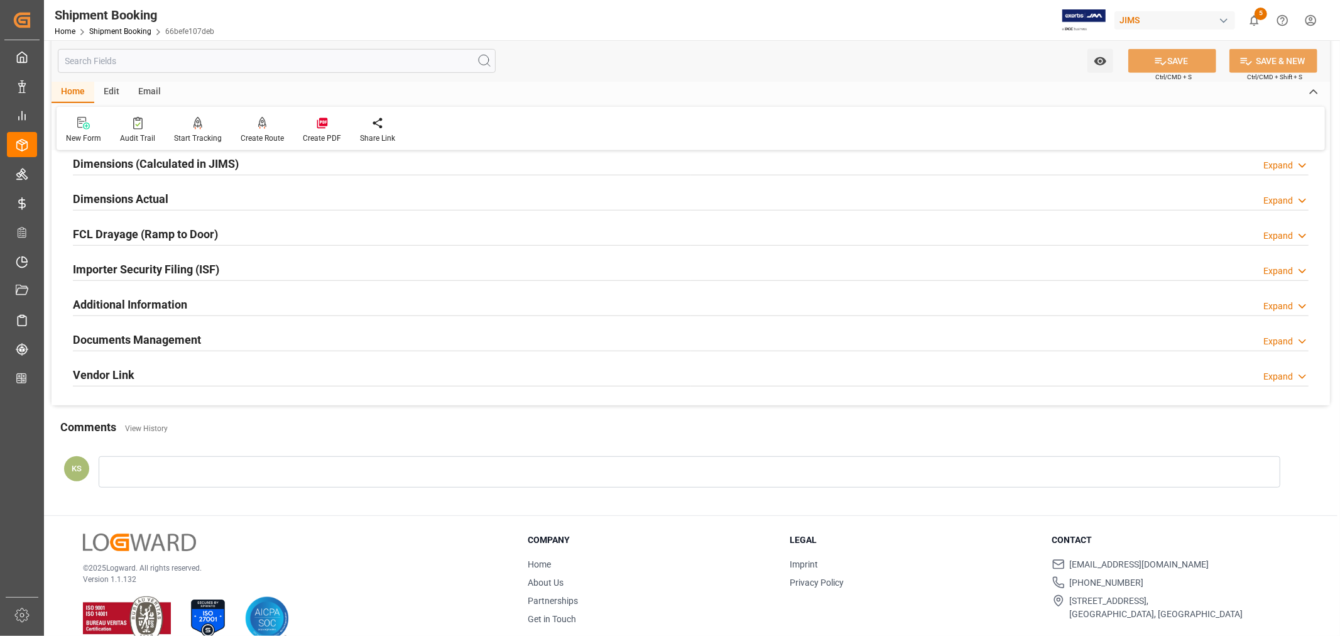
click at [377, 340] on div "Documents Management Expand" at bounding box center [690, 339] width 1235 height 24
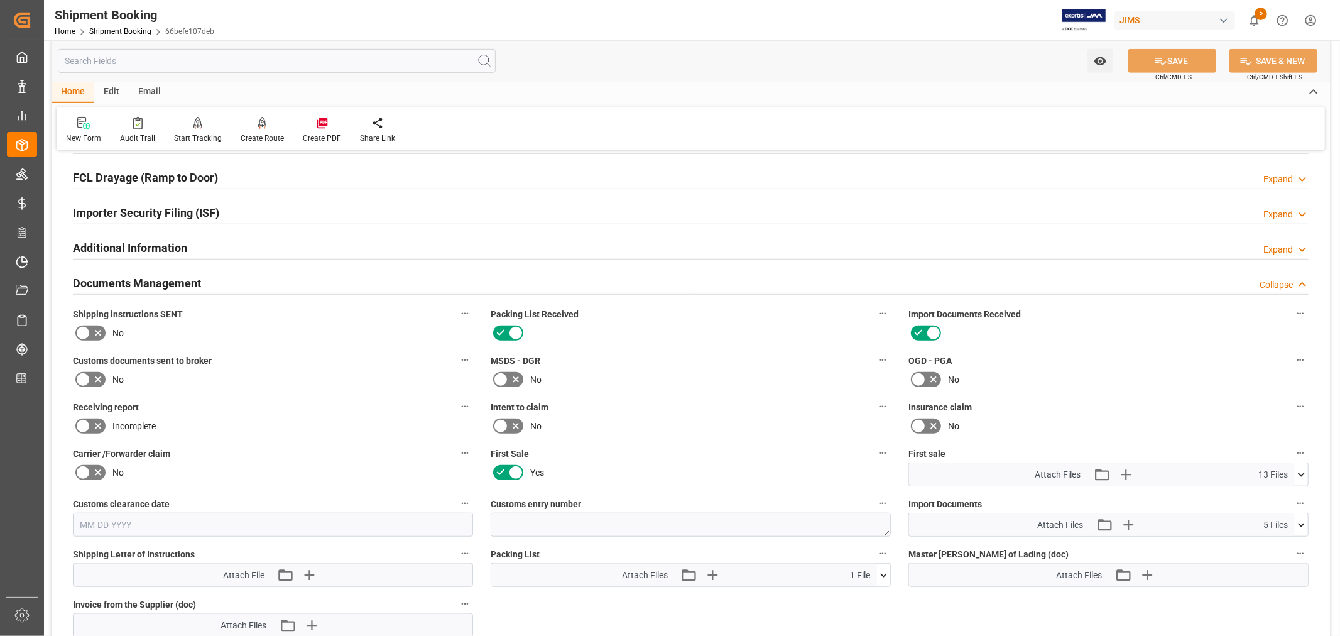
scroll to position [796, 0]
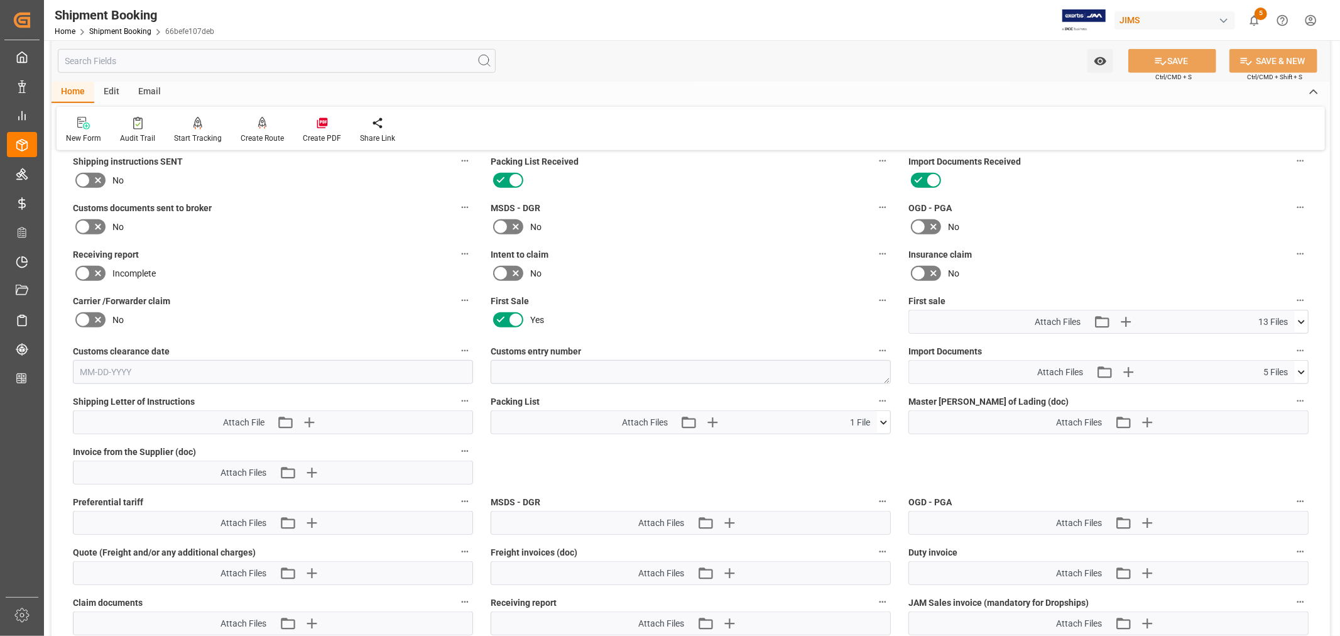
click at [1301, 370] on icon at bounding box center [1300, 372] width 7 height 4
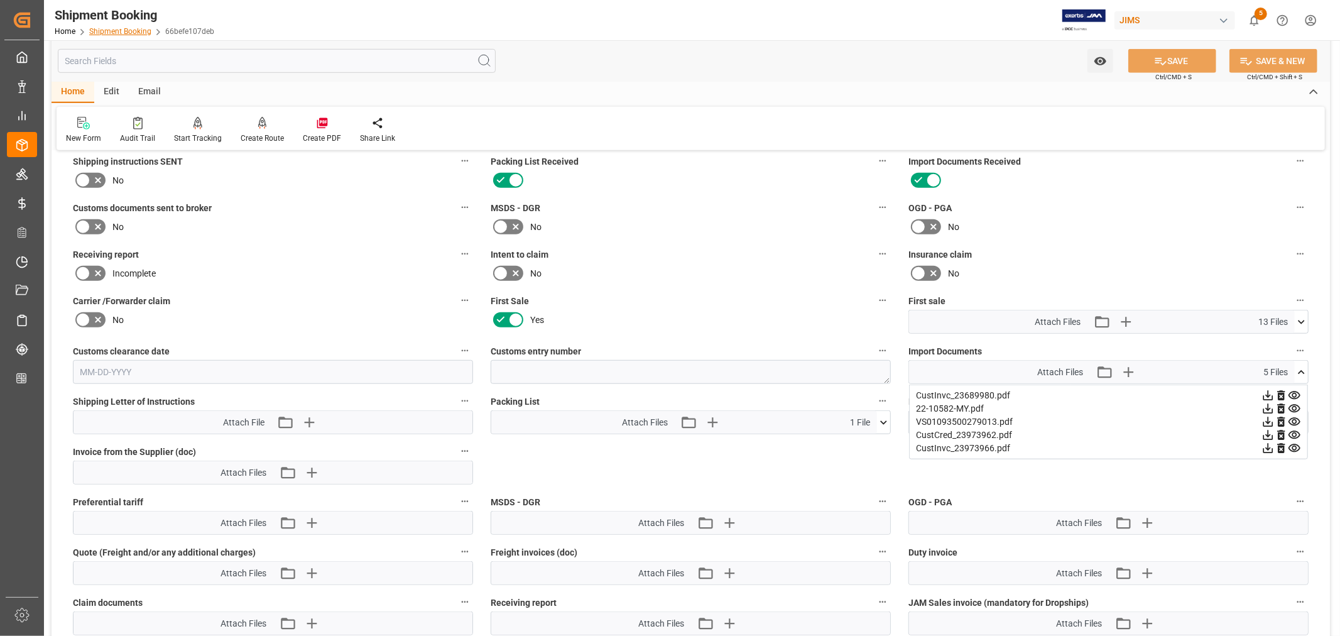
click at [113, 31] on link "Shipment Booking" at bounding box center [120, 31] width 62 height 9
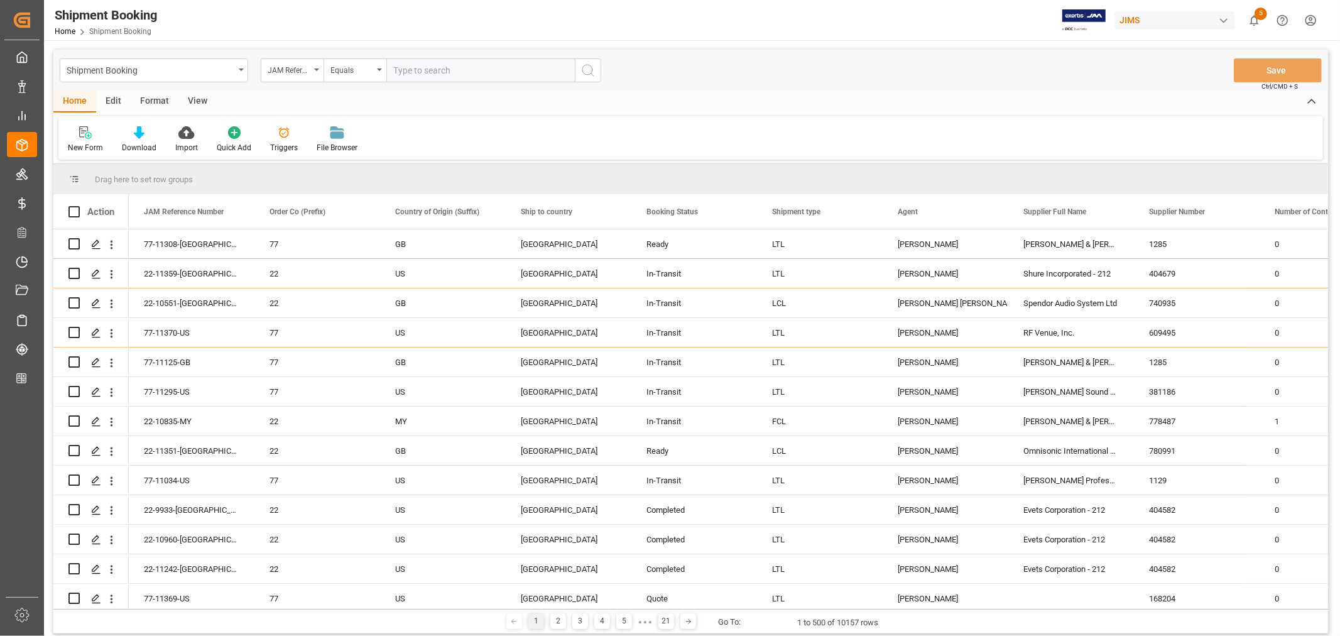
paste input "22-11075-CN"
type input "22-11075-CN"
click at [587, 70] on icon "search button" at bounding box center [587, 70] width 15 height 15
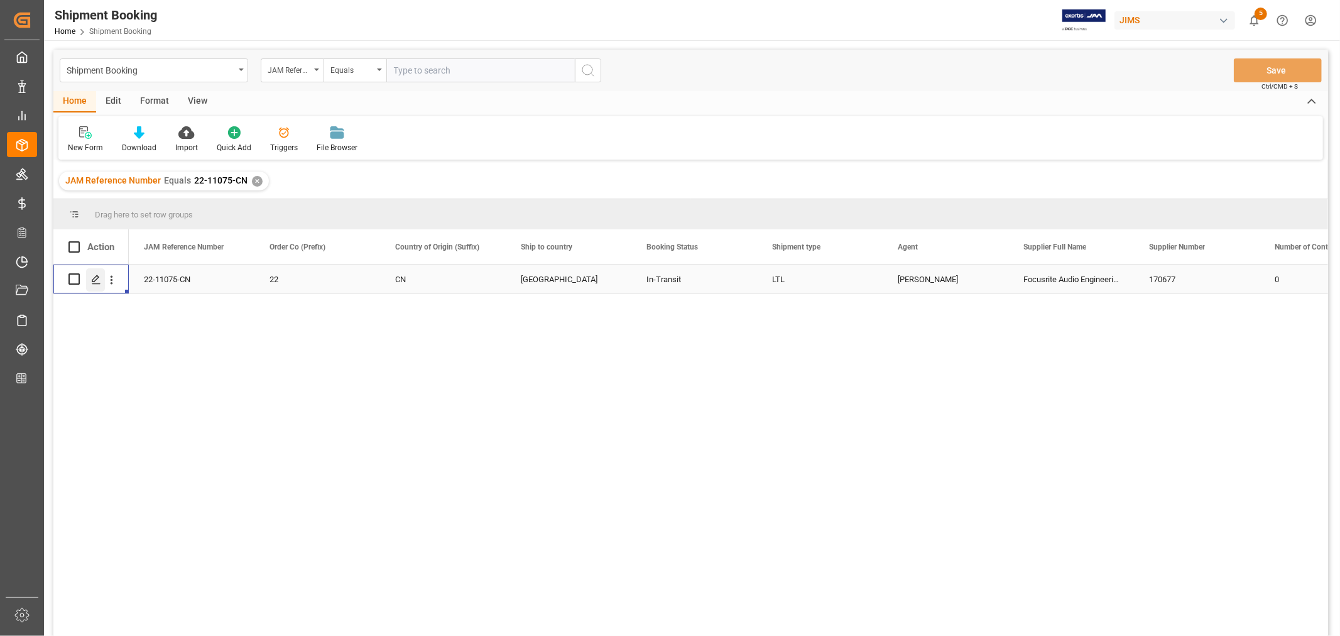
click at [99, 278] on icon "Press SPACE to select this row." at bounding box center [96, 279] width 10 height 10
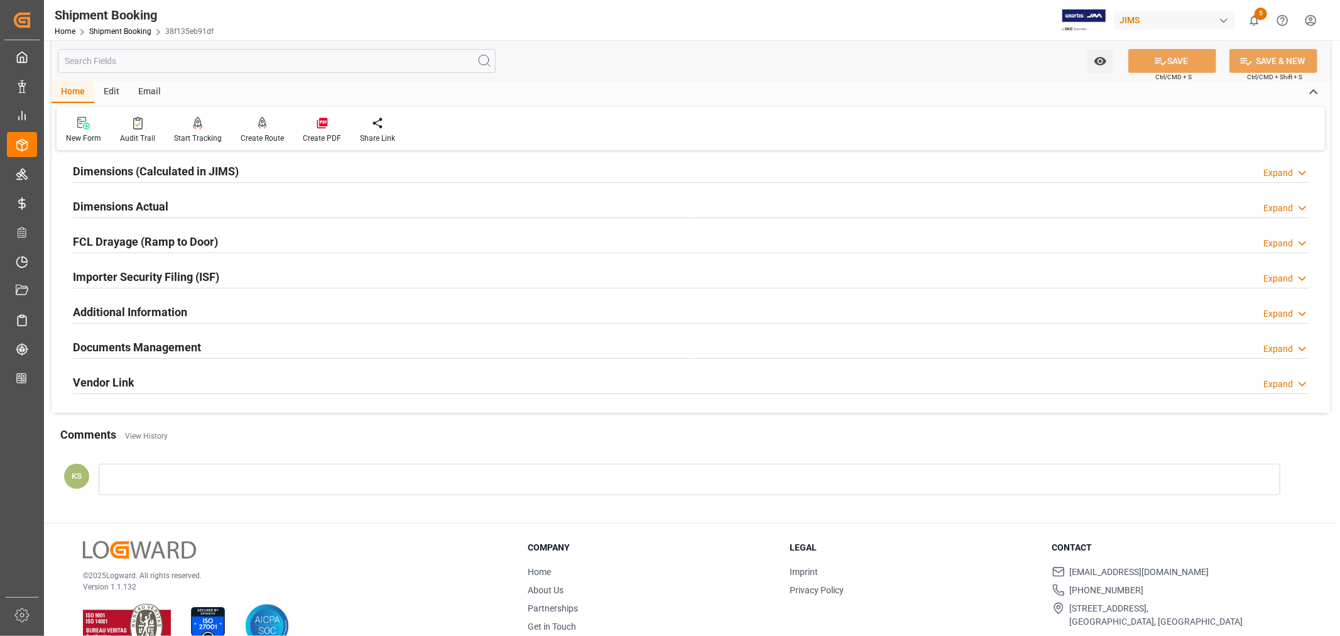
scroll to position [279, 0]
click at [212, 338] on div "Documents Management Expand" at bounding box center [690, 345] width 1235 height 24
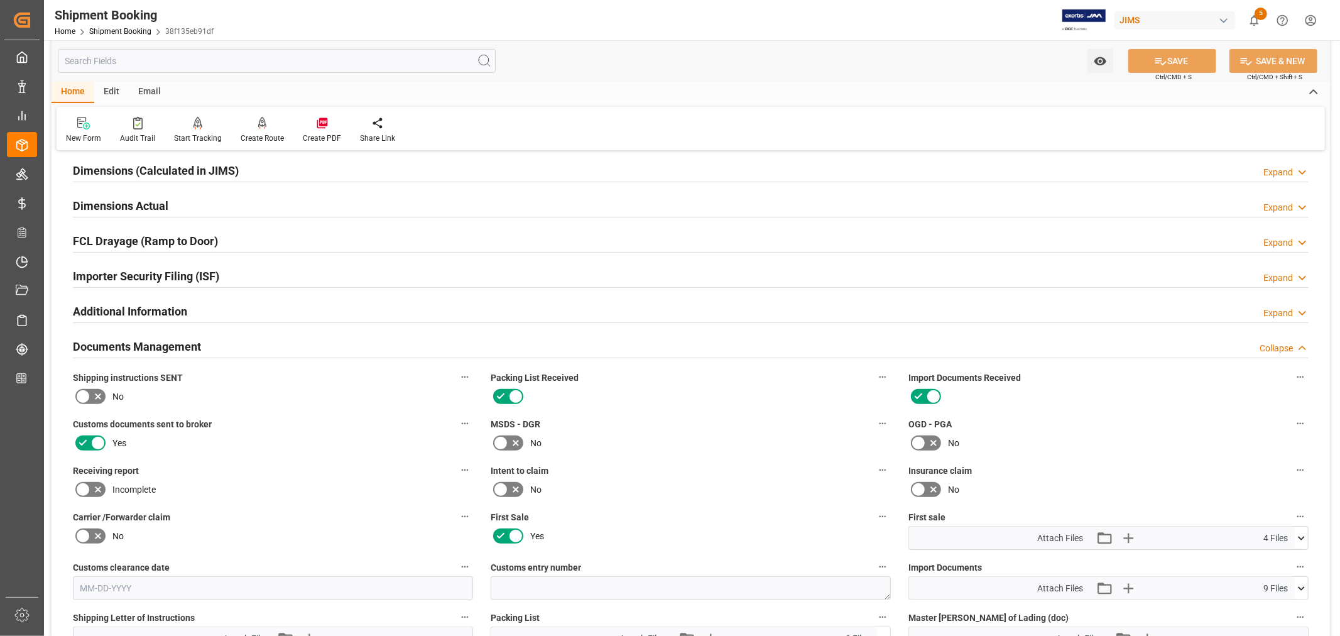
click at [212, 338] on div "Documents Management Collapse" at bounding box center [690, 345] width 1235 height 24
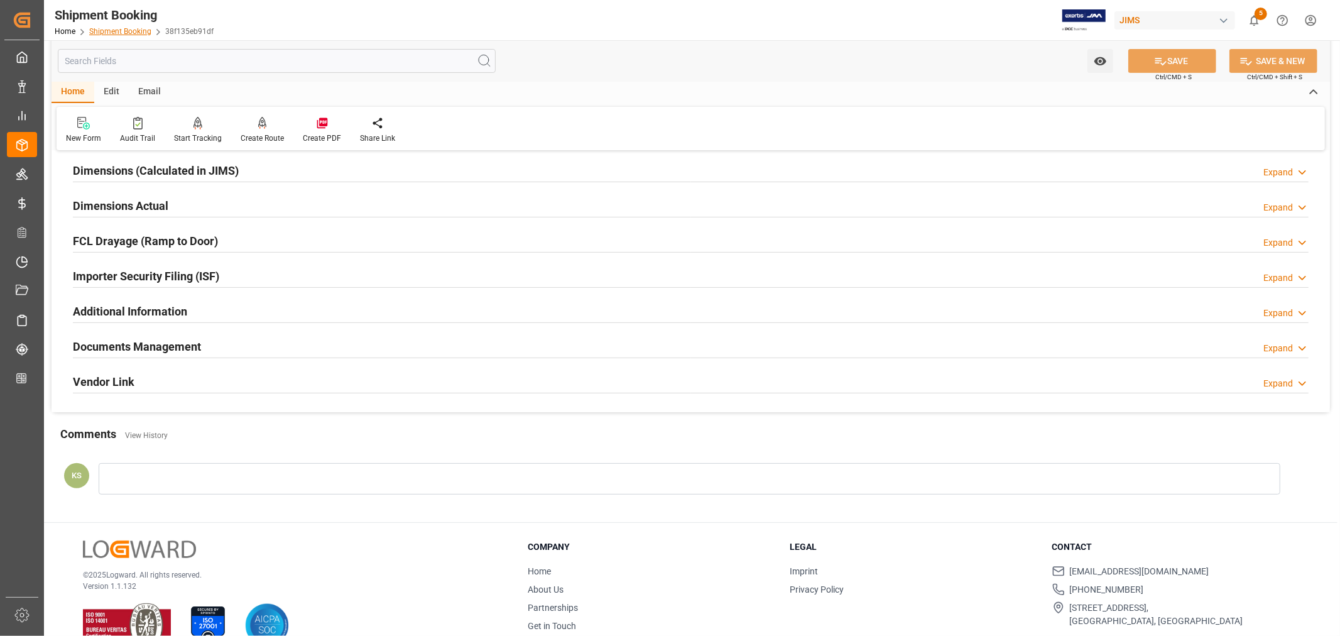
click at [122, 27] on link "Shipment Booking" at bounding box center [120, 31] width 62 height 9
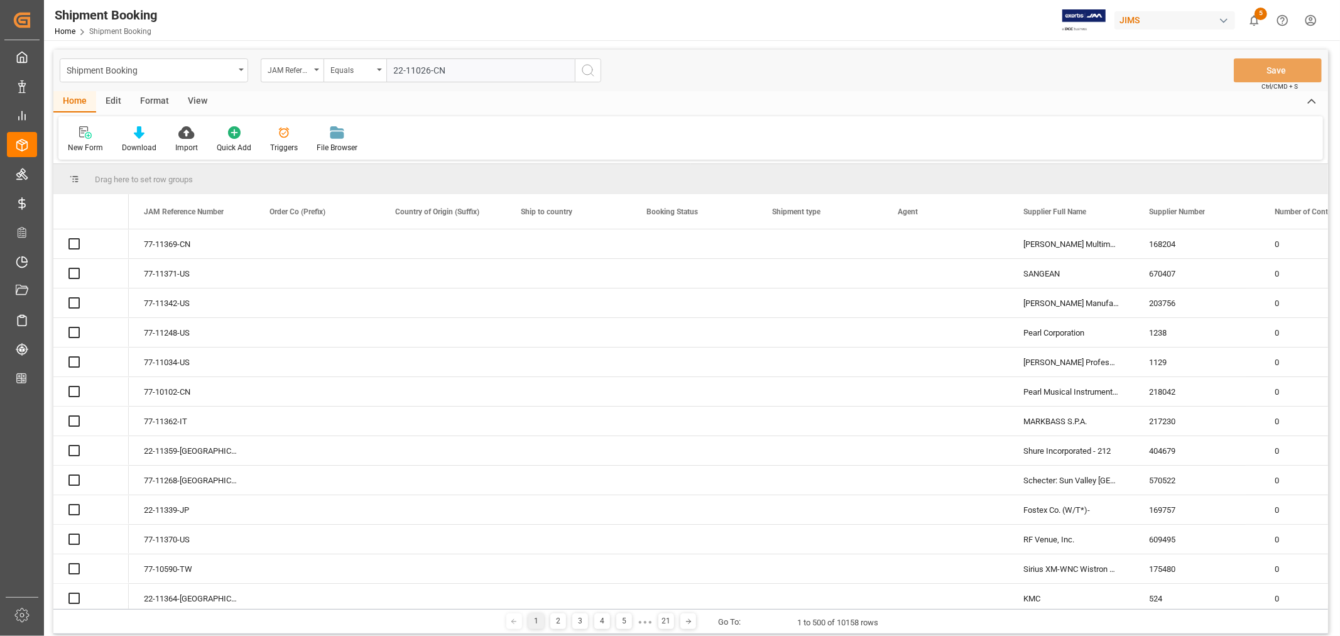
type input "22-11026-CN"
click at [587, 68] on icon "search button" at bounding box center [587, 70] width 15 height 15
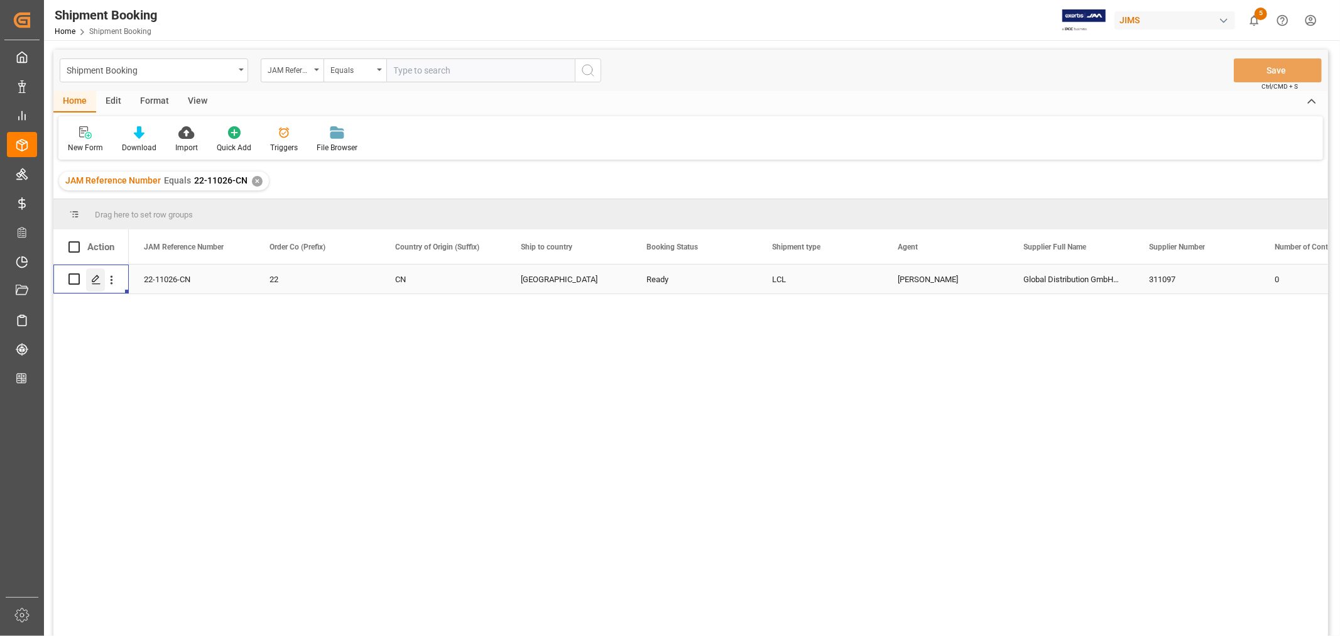
click at [93, 279] on icon "Press SPACE to select this row." at bounding box center [96, 279] width 10 height 10
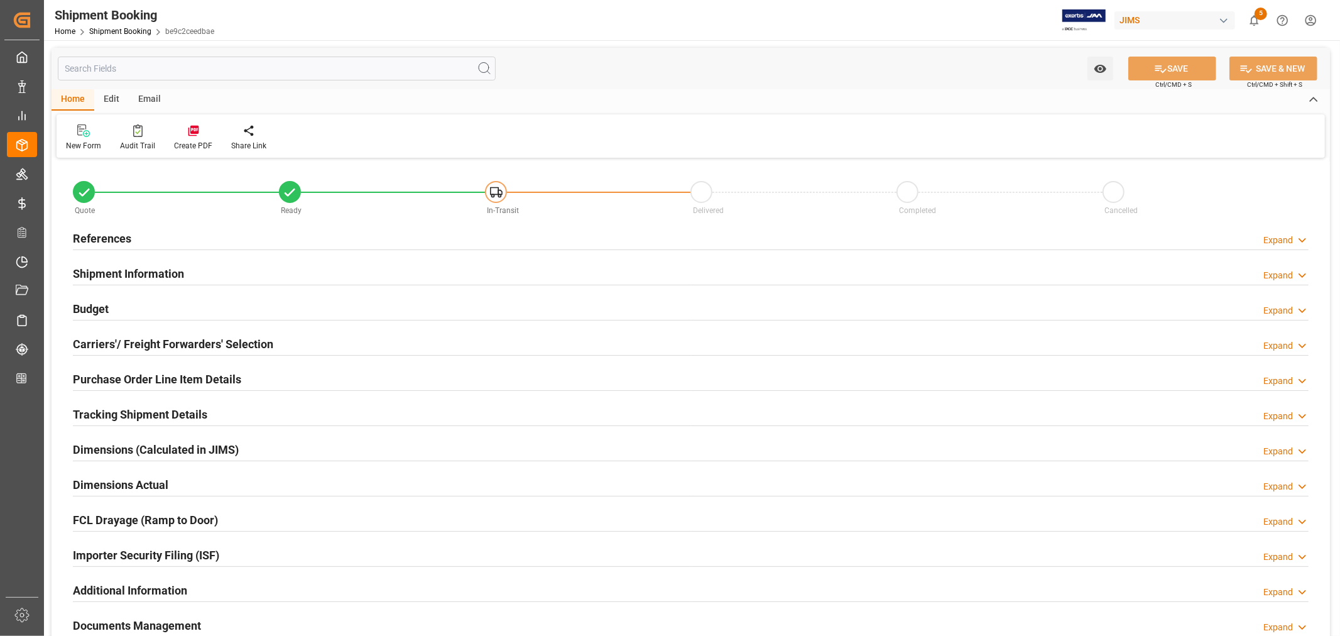
type input "58"
click at [110, 373] on h2 "Purchase Order Line Item Details" at bounding box center [157, 379] width 168 height 17
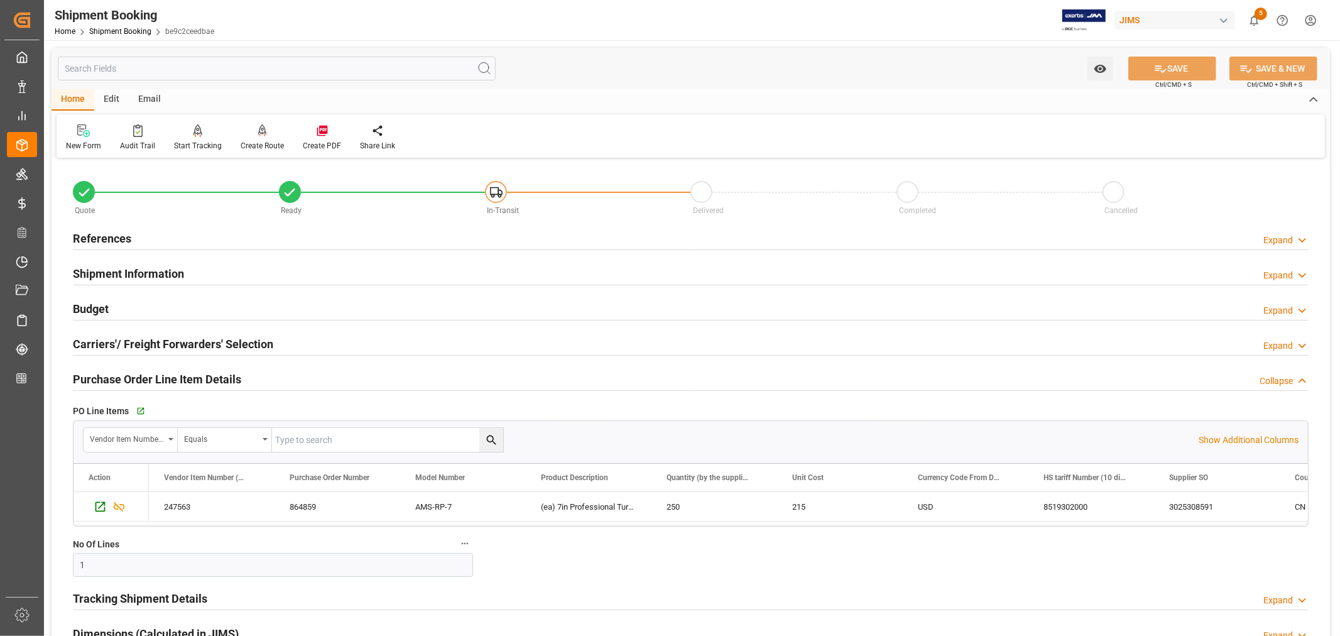
click at [110, 373] on h2 "Purchase Order Line Item Details" at bounding box center [157, 379] width 168 height 17
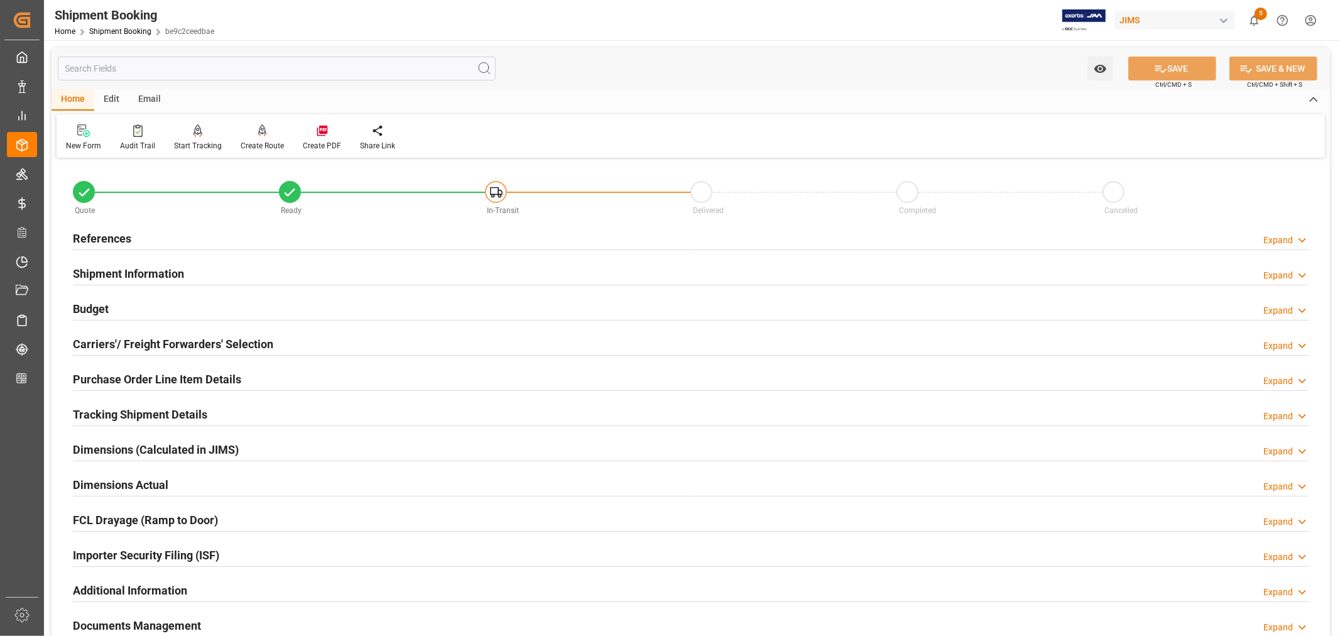
click at [117, 274] on h2 "Shipment Information" at bounding box center [128, 273] width 111 height 17
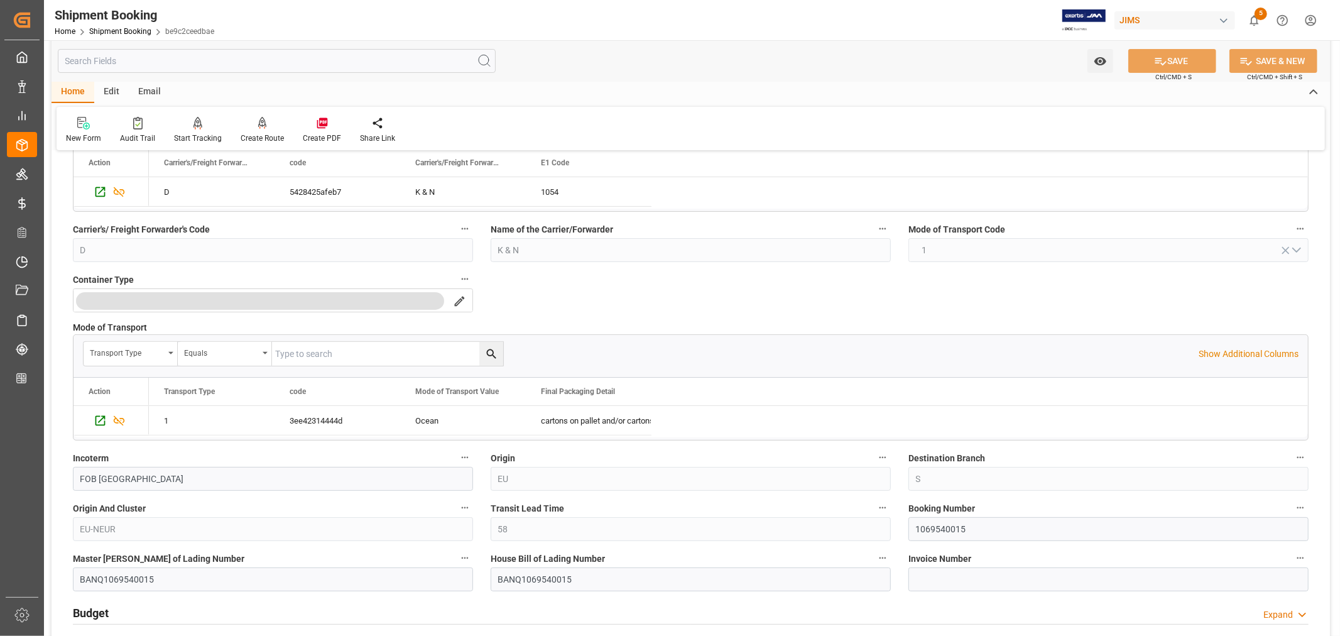
scroll to position [279, 0]
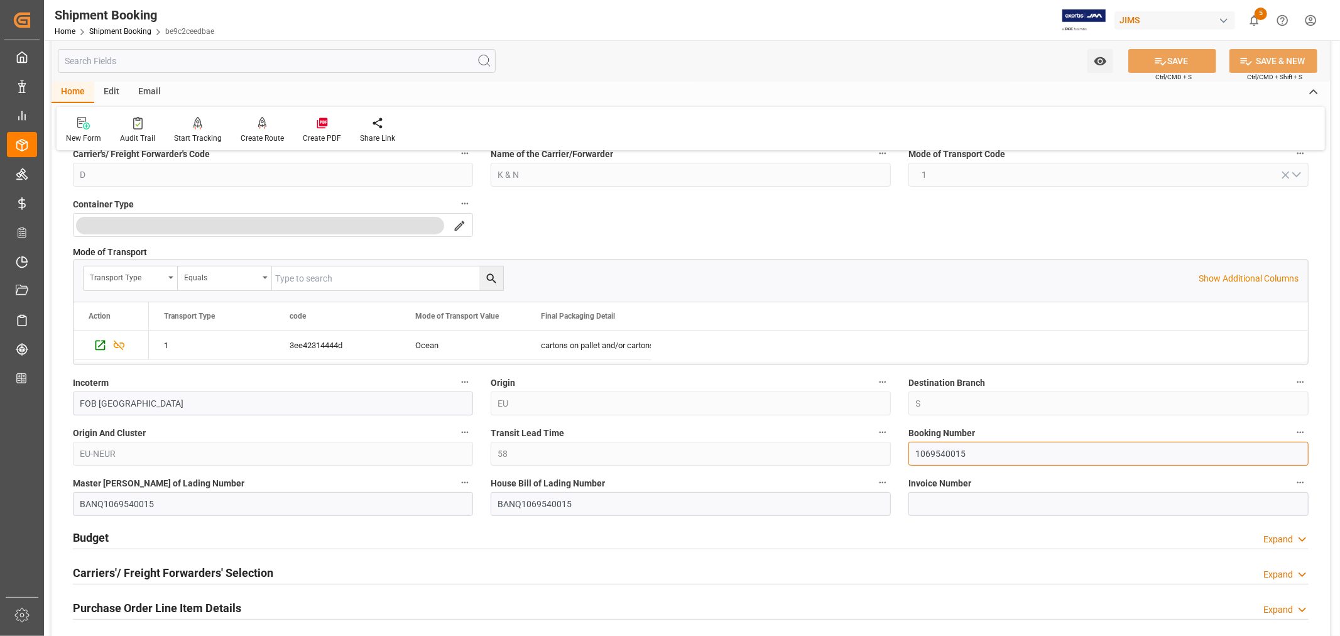
click at [934, 454] on input "1069540015" at bounding box center [1108, 453] width 400 height 24
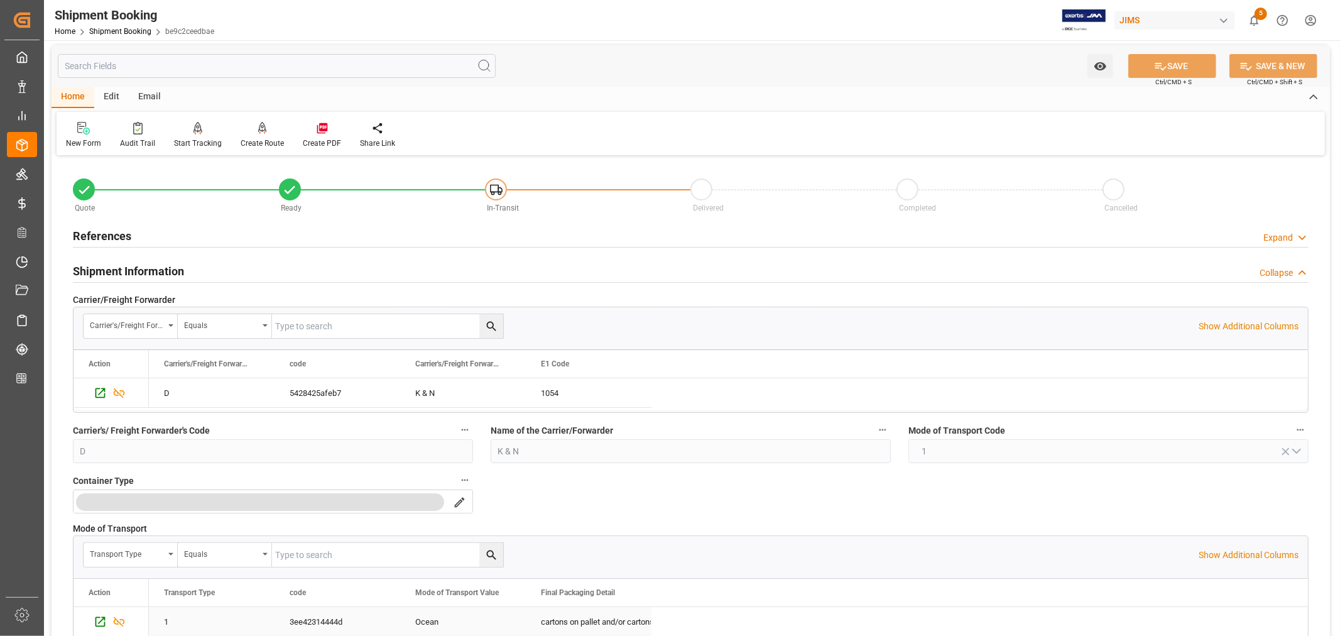
scroll to position [0, 0]
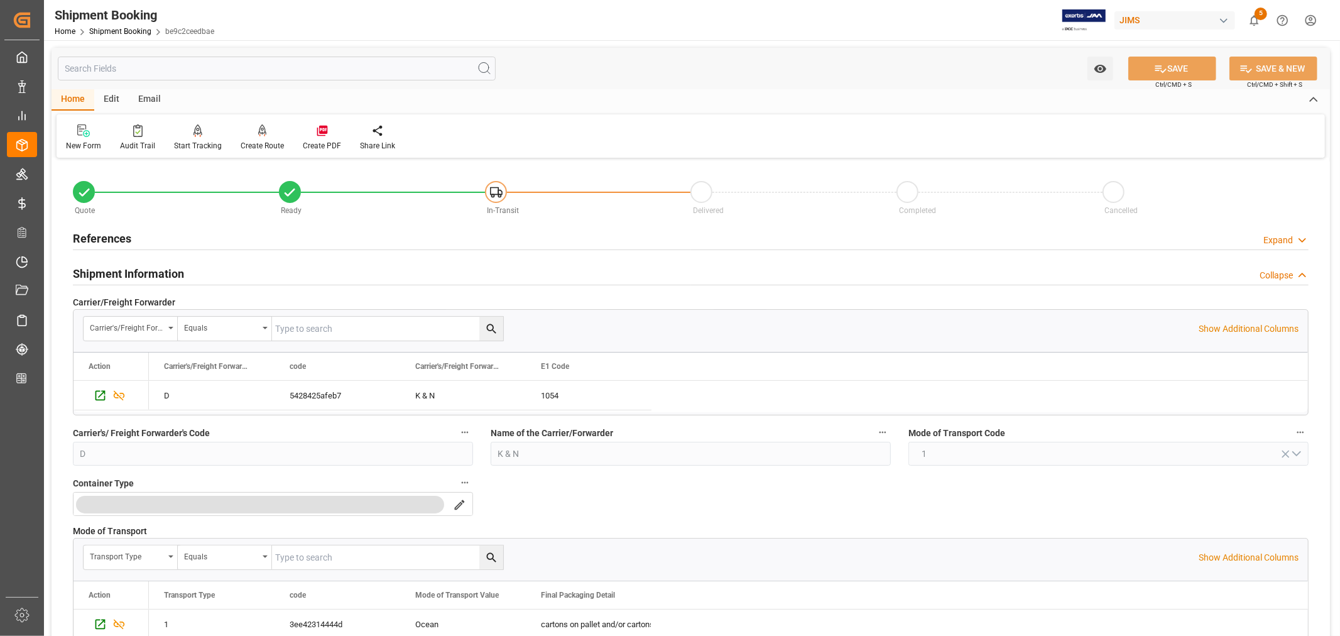
click at [154, 272] on h2 "Shipment Information" at bounding box center [128, 273] width 111 height 17
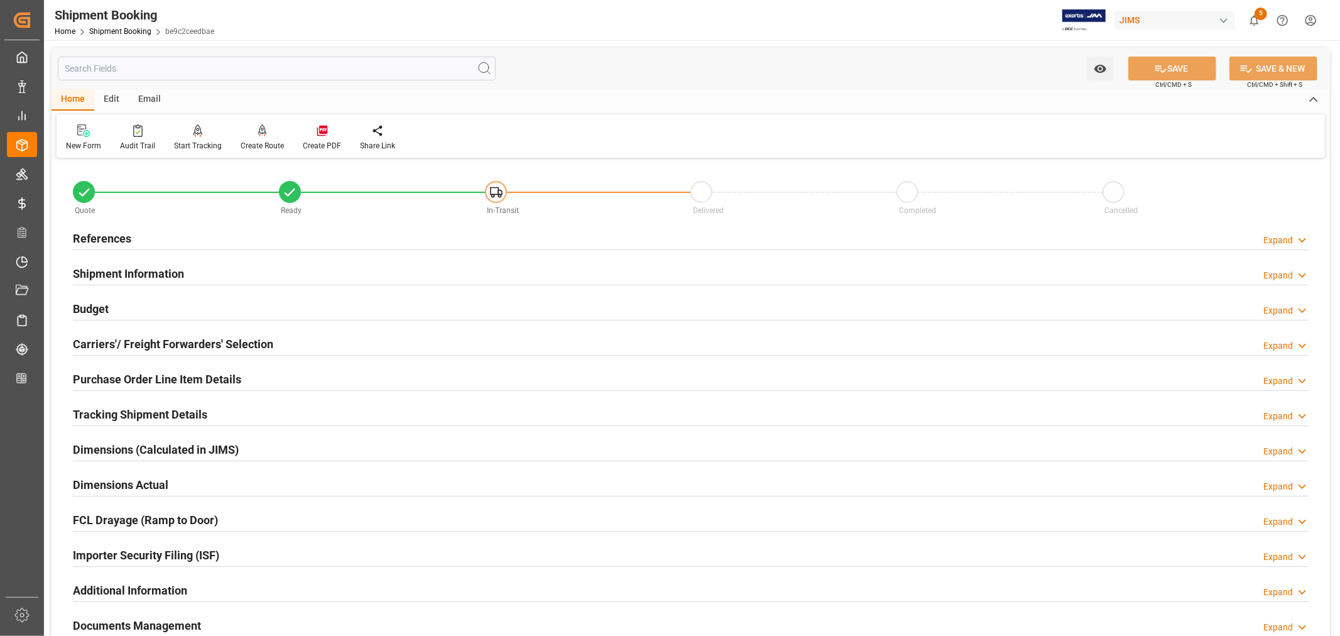
click at [139, 375] on h2 "Purchase Order Line Item Details" at bounding box center [157, 379] width 168 height 17
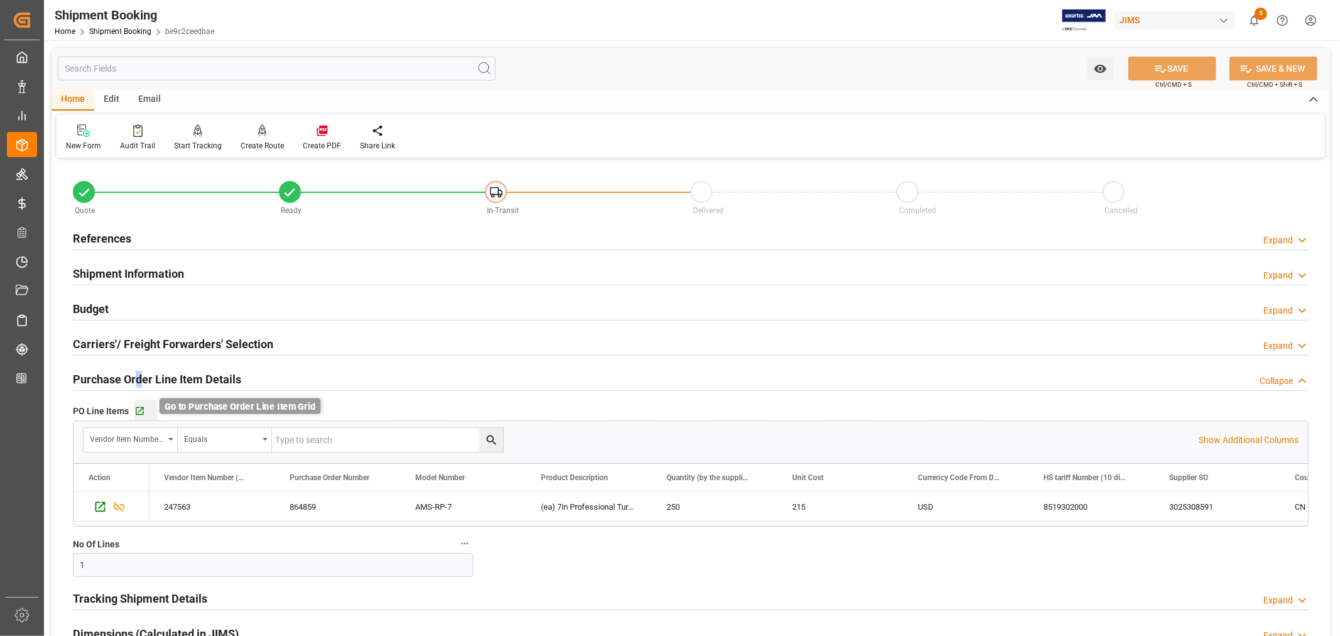
click at [140, 411] on icon "button" at bounding box center [139, 411] width 11 height 11
click at [139, 409] on icon "button" at bounding box center [139, 411] width 11 height 11
click at [163, 380] on h2 "Purchase Order Line Item Details" at bounding box center [157, 379] width 168 height 17
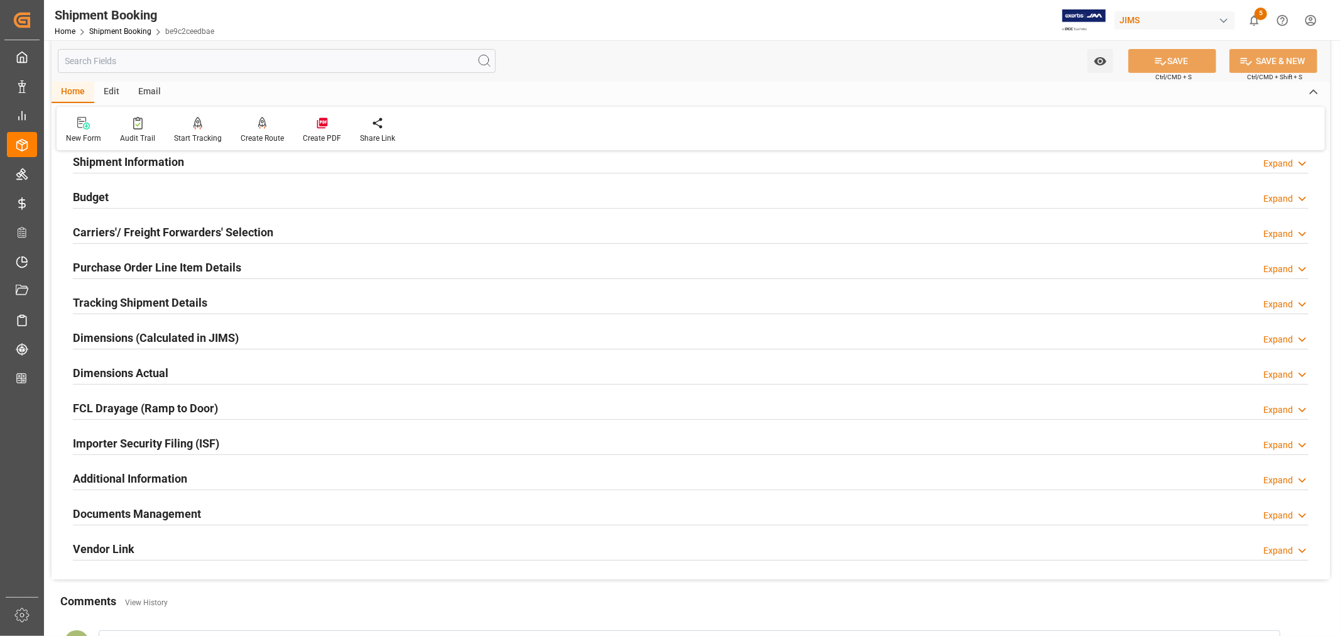
scroll to position [209, 0]
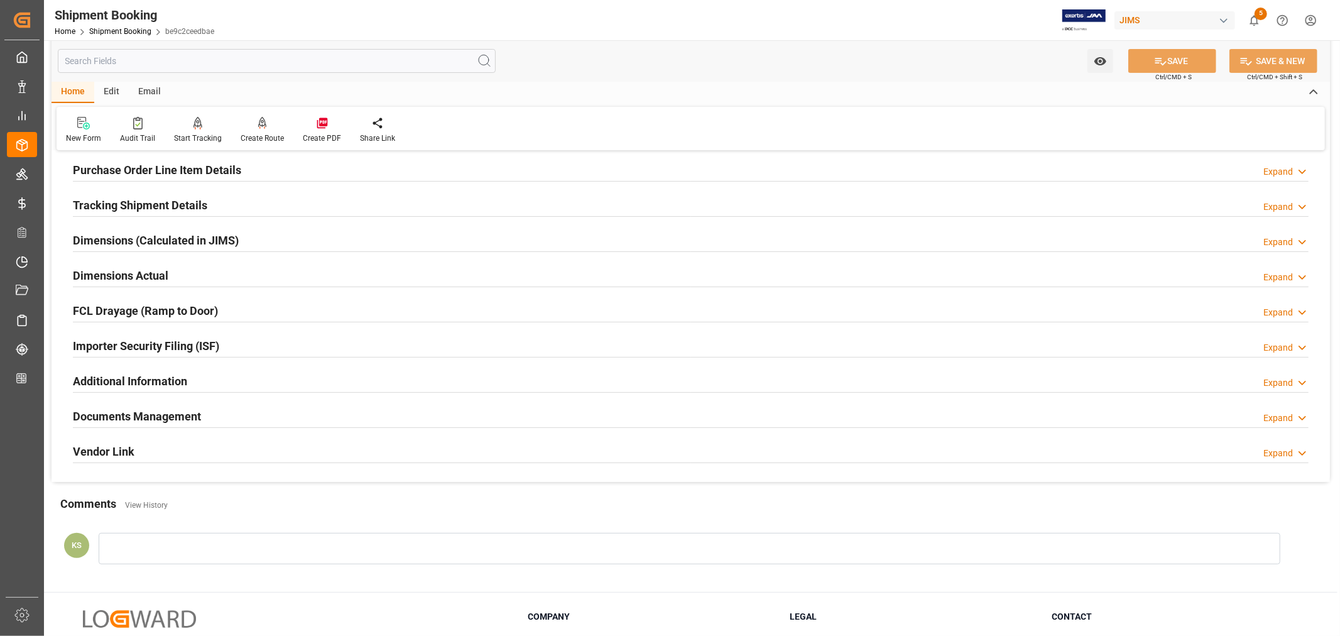
click at [231, 336] on div "Importer Security Filing (ISF) Expand" at bounding box center [690, 345] width 1235 height 24
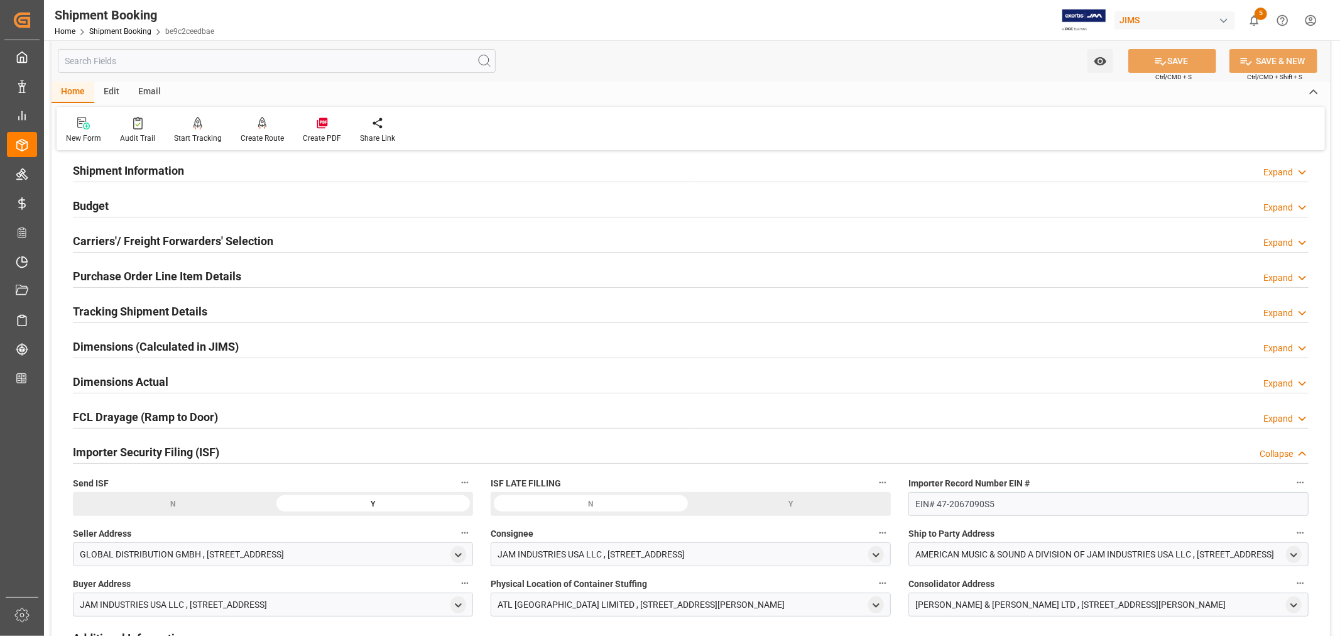
scroll to position [0, 0]
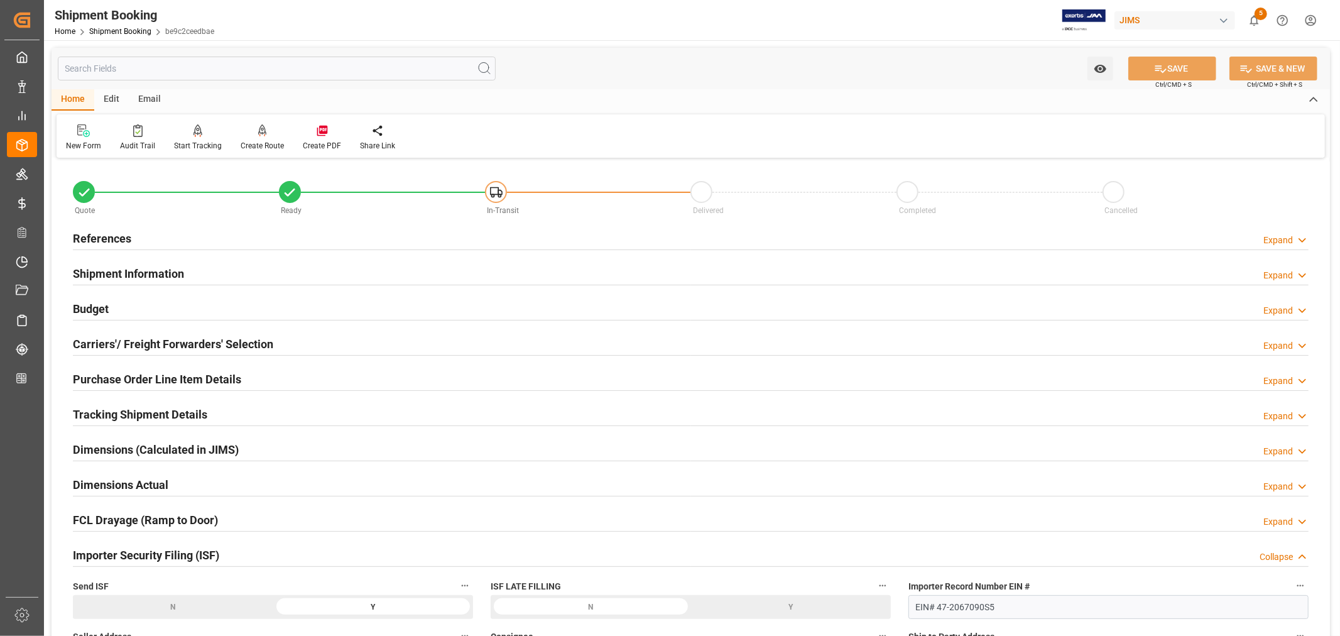
click at [116, 235] on h2 "References" at bounding box center [102, 238] width 58 height 17
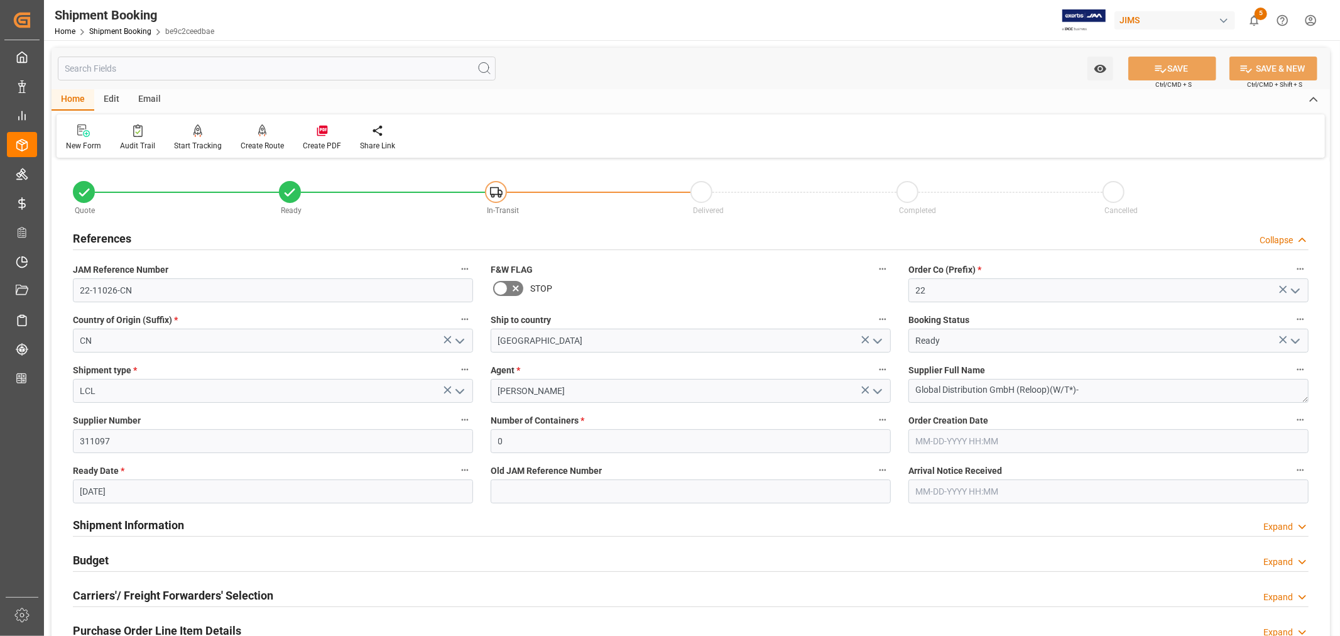
click at [116, 235] on h2 "References" at bounding box center [102, 238] width 58 height 17
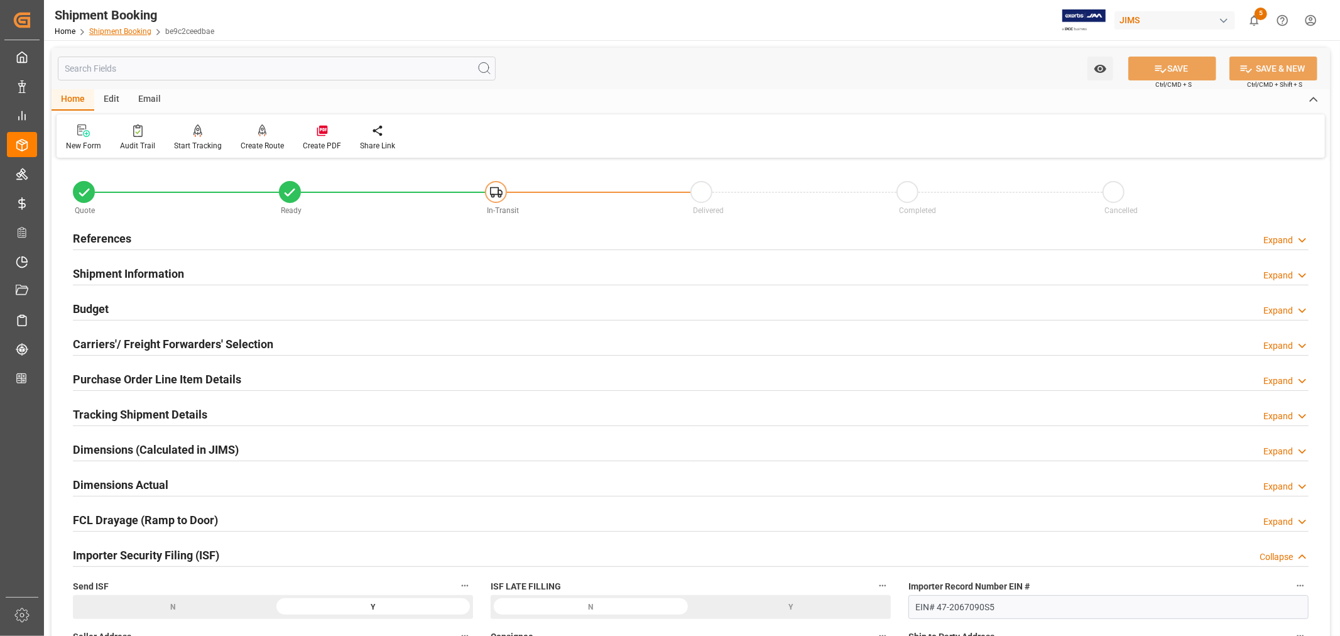
click at [118, 28] on link "Shipment Booking" at bounding box center [120, 31] width 62 height 9
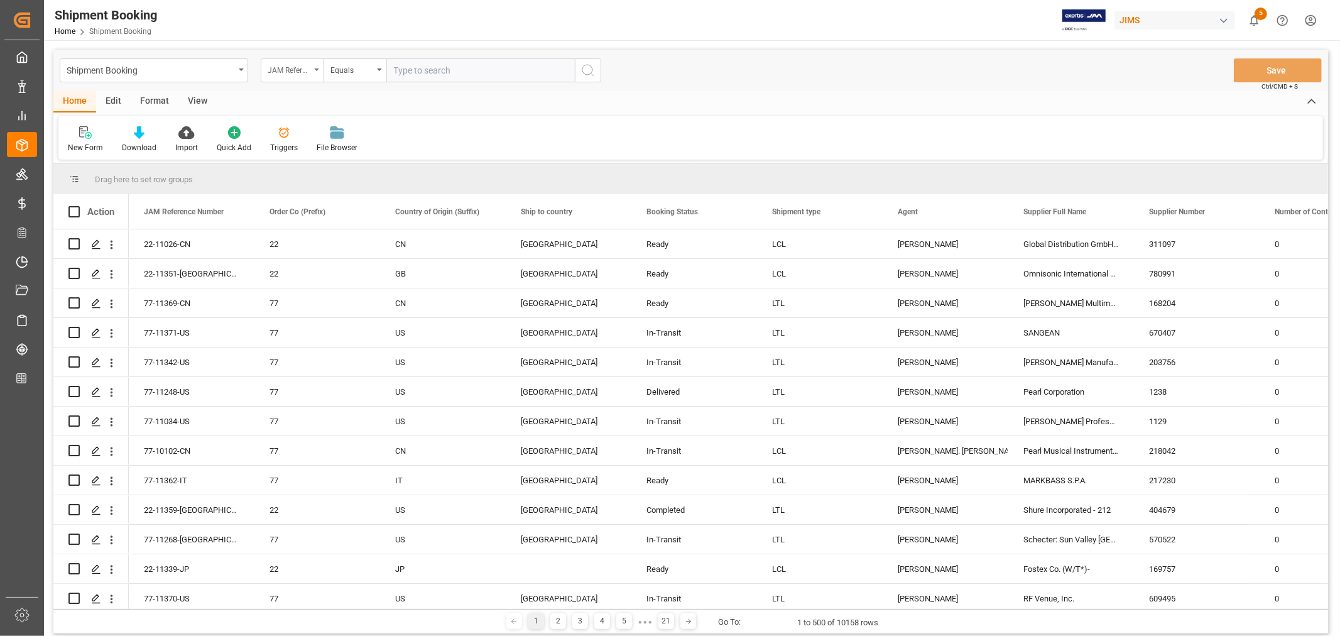
click at [316, 67] on div "JAM Reference Number" at bounding box center [292, 70] width 63 height 24
type input "book"
click at [315, 156] on div "Booking Number" at bounding box center [354, 154] width 187 height 26
click at [406, 70] on input "text" at bounding box center [480, 70] width 188 height 24
paste input "090500212208"
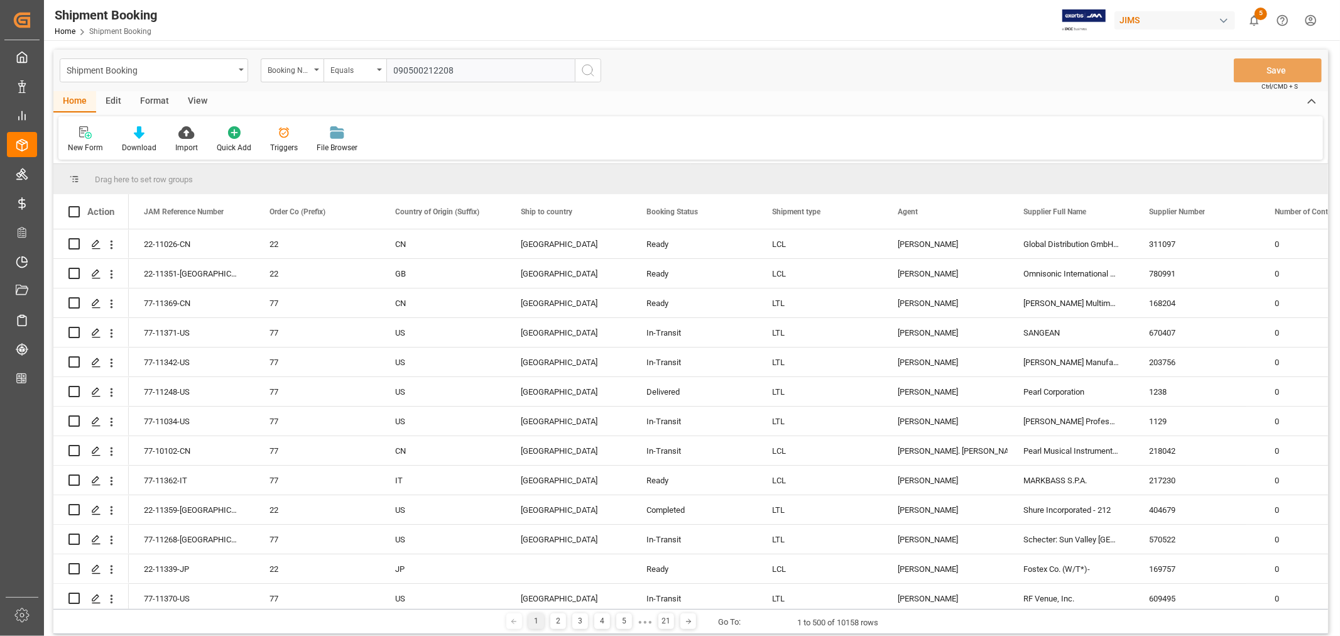
type input "090500212208"
click at [588, 71] on icon "search button" at bounding box center [587, 70] width 15 height 15
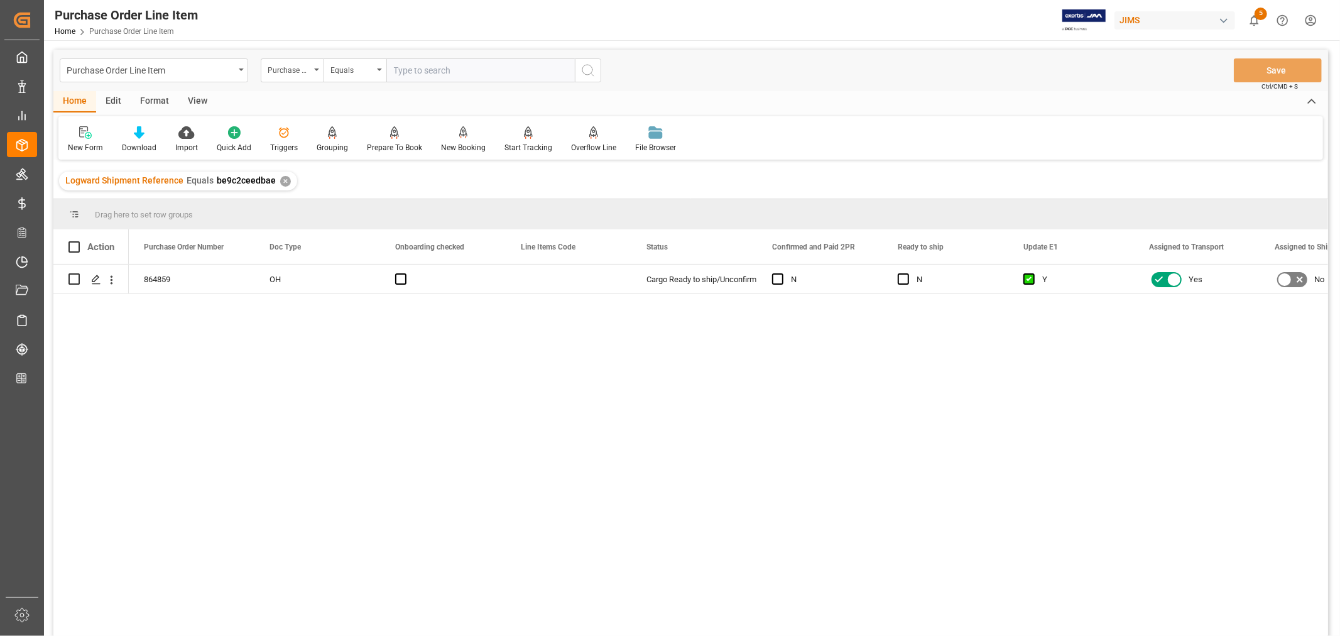
click at [197, 100] on div "View" at bounding box center [197, 101] width 38 height 21
click at [90, 146] on div "Default" at bounding box center [80, 147] width 24 height 11
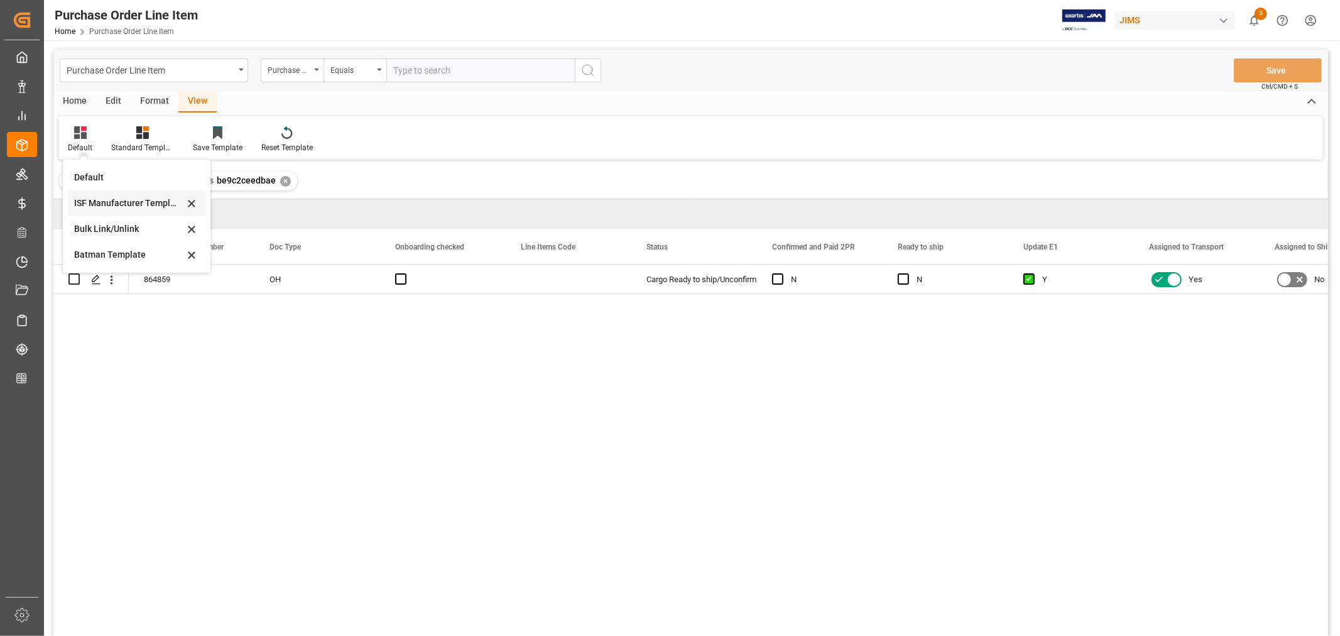
click at [109, 203] on div "ISF Manufacturer Template" at bounding box center [129, 203] width 110 height 13
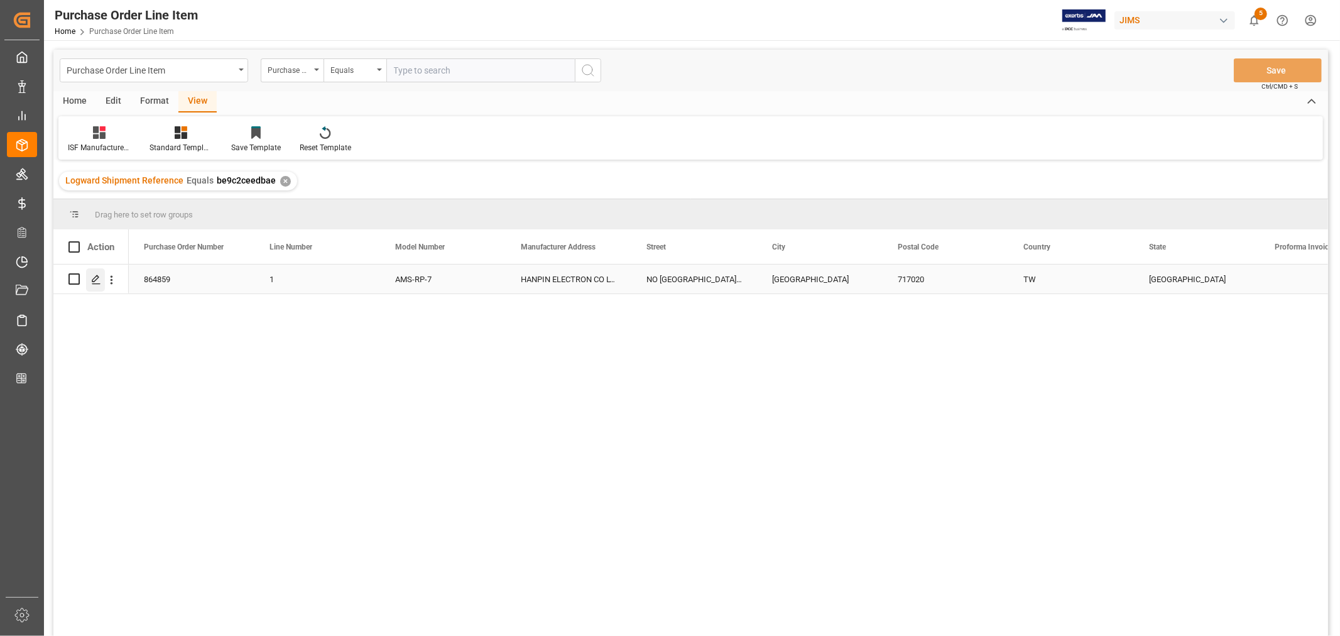
click at [95, 283] on icon "Press SPACE to select this row." at bounding box center [96, 279] width 10 height 10
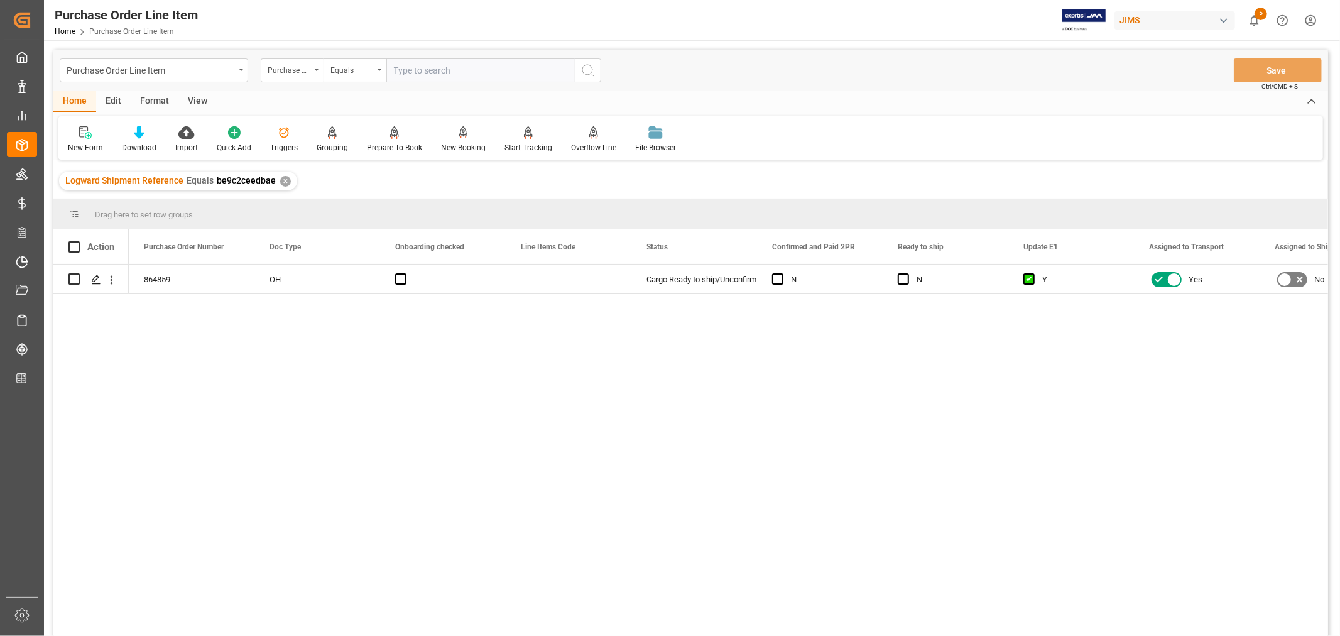
click at [198, 101] on div "View" at bounding box center [197, 101] width 38 height 21
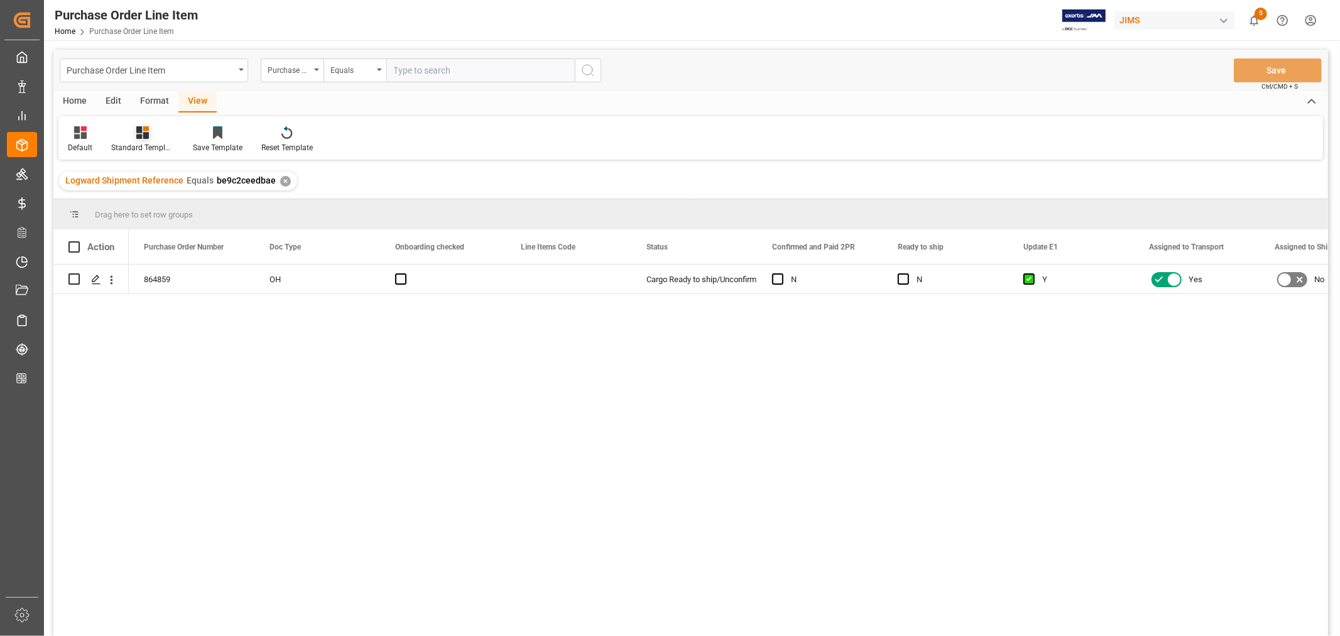
click at [145, 142] on div "Standard Templates" at bounding box center [142, 147] width 63 height 11
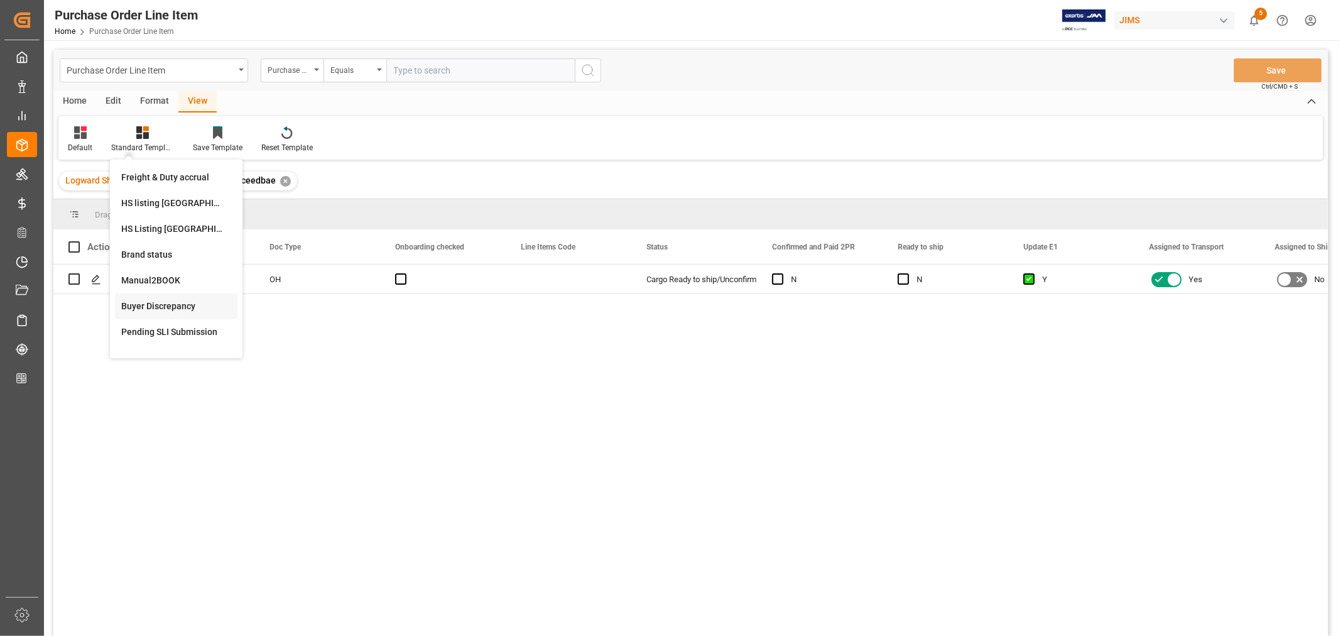
click at [142, 302] on div "Buyer Discrepancy" at bounding box center [176, 306] width 110 height 13
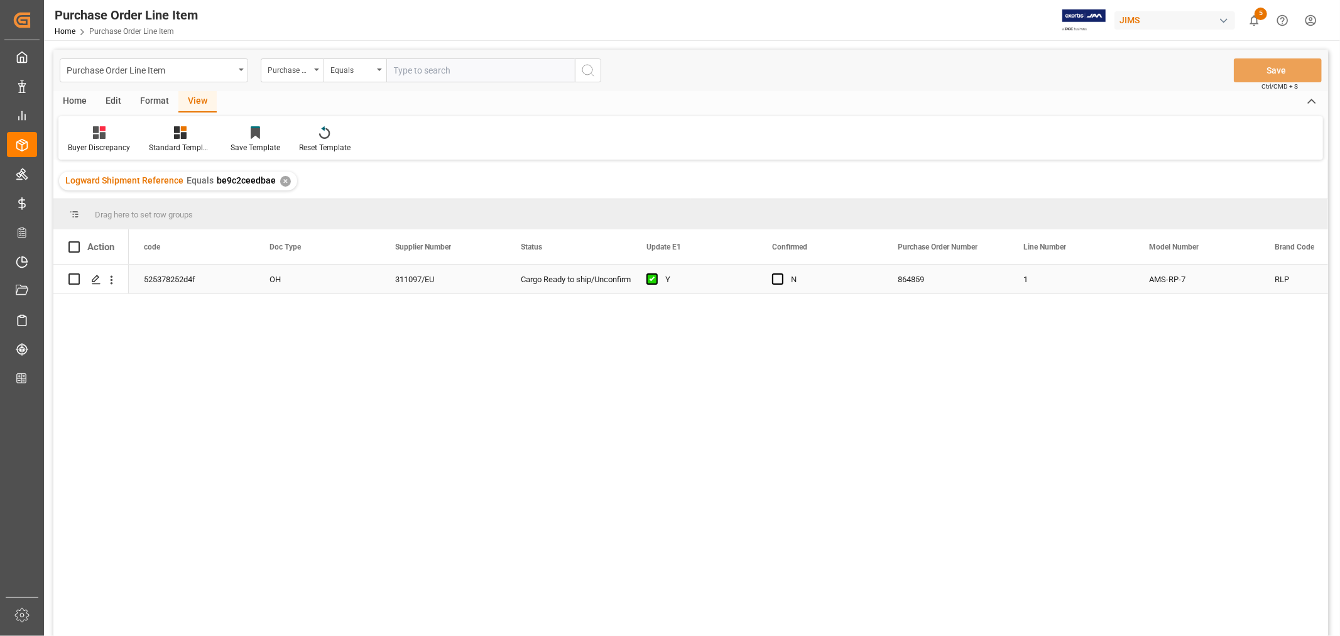
click at [752, 278] on div "Y" at bounding box center [694, 278] width 126 height 29
click at [780, 273] on span "Press SPACE to select this row." at bounding box center [777, 278] width 11 height 11
click at [781, 273] on input "Press SPACE to select this row." at bounding box center [781, 273] width 0 height 0
click at [1257, 72] on button "Save" at bounding box center [1277, 70] width 88 height 24
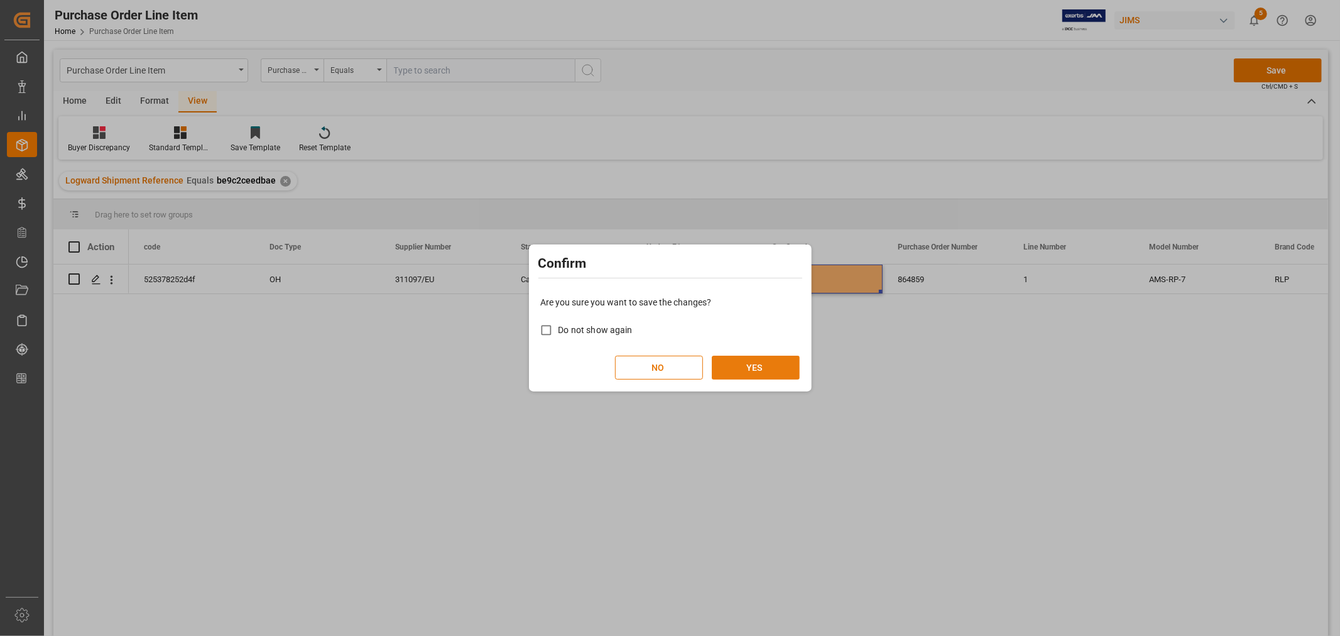
click at [750, 369] on button "YES" at bounding box center [756, 367] width 88 height 24
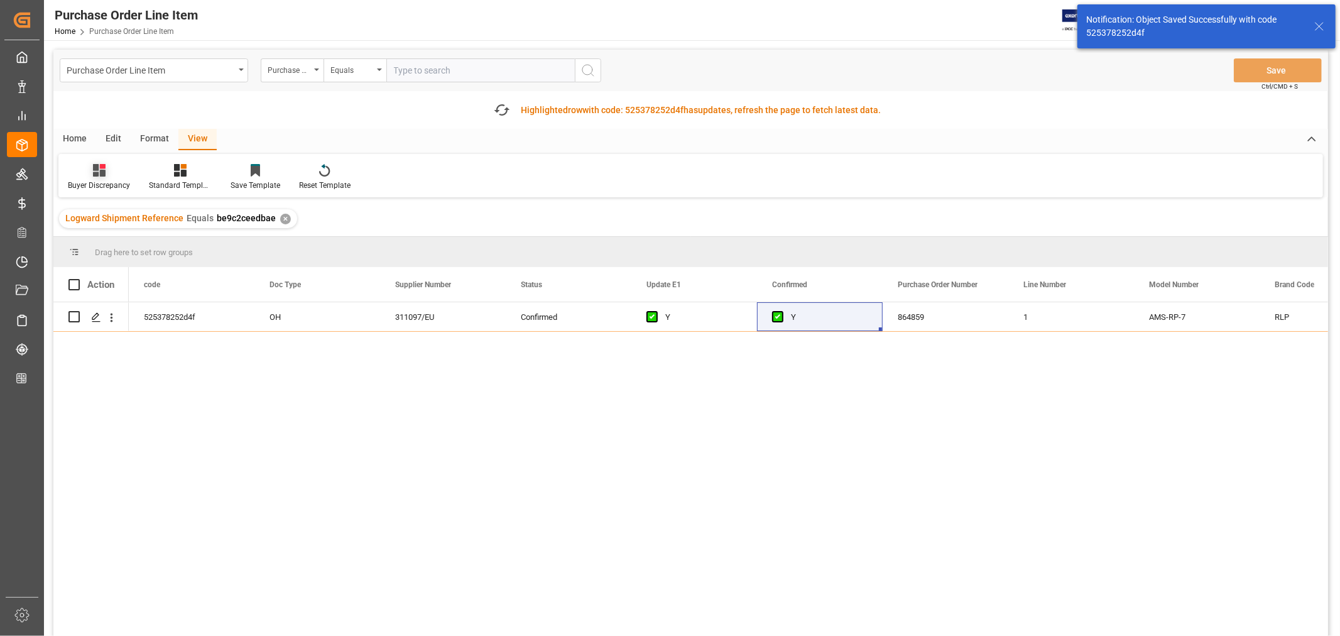
click at [104, 184] on div "Buyer Discrepancy" at bounding box center [99, 185] width 62 height 11
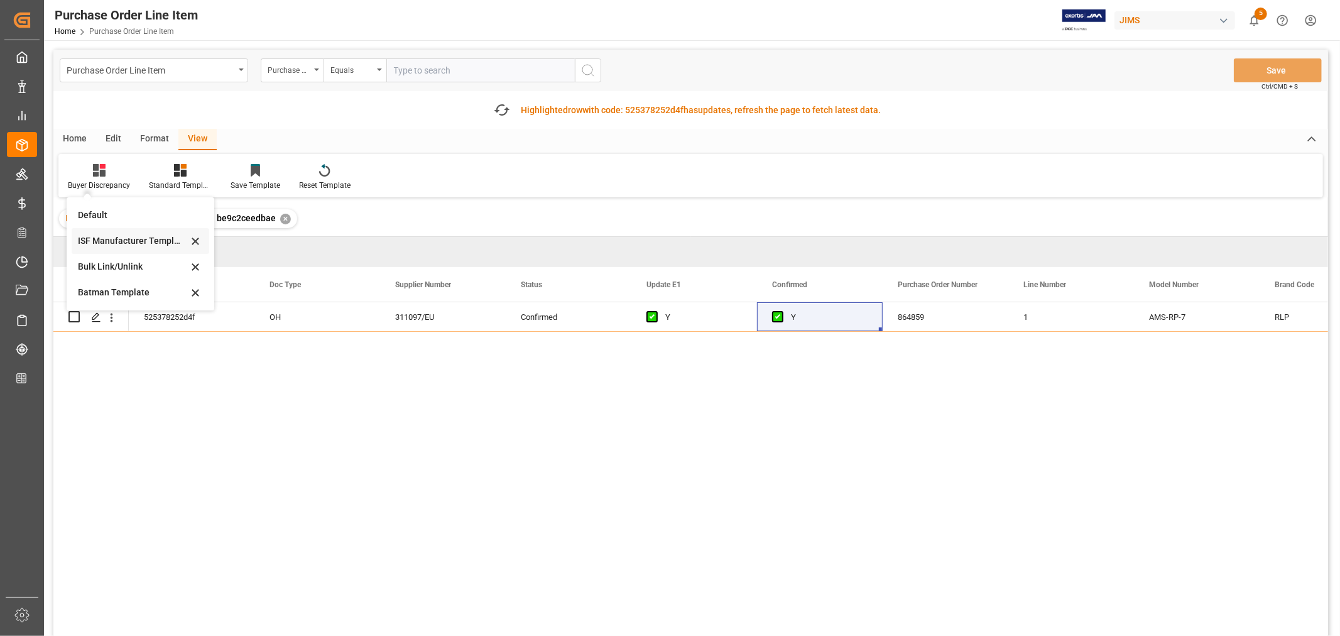
click at [109, 236] on div "ISF Manufacturer Template" at bounding box center [133, 240] width 110 height 13
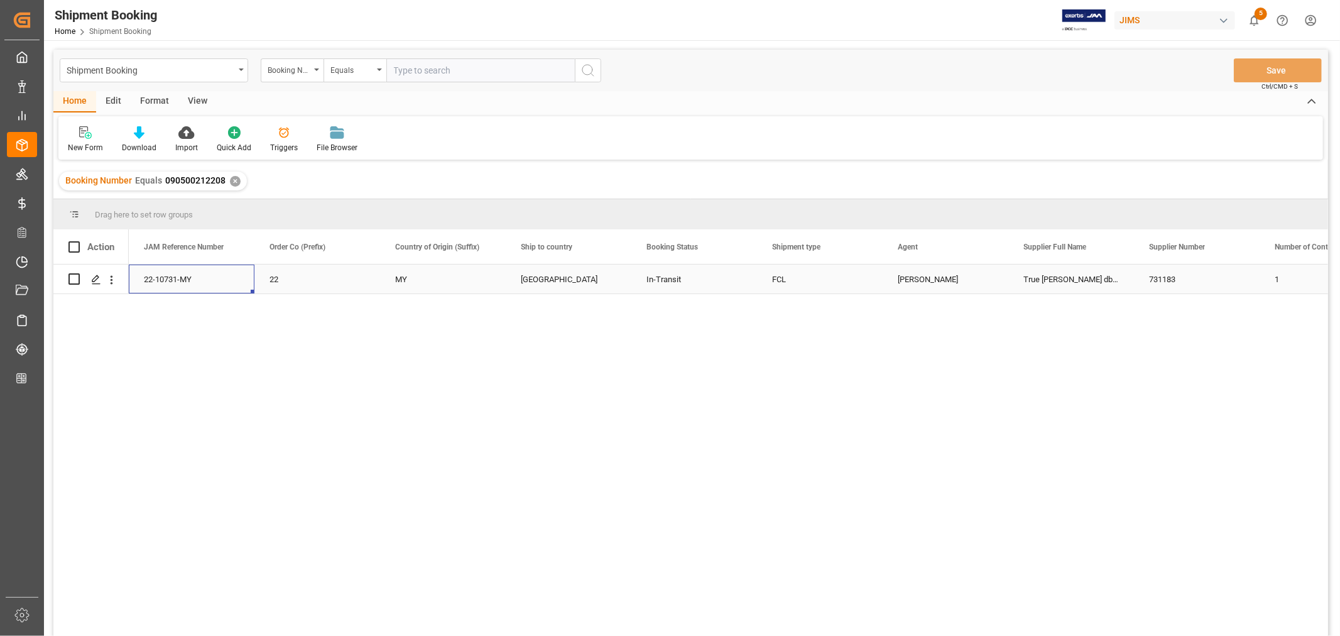
click at [167, 274] on div "22-10731-MY" at bounding box center [192, 278] width 126 height 29
click at [235, 179] on div "✕" at bounding box center [235, 181] width 11 height 11
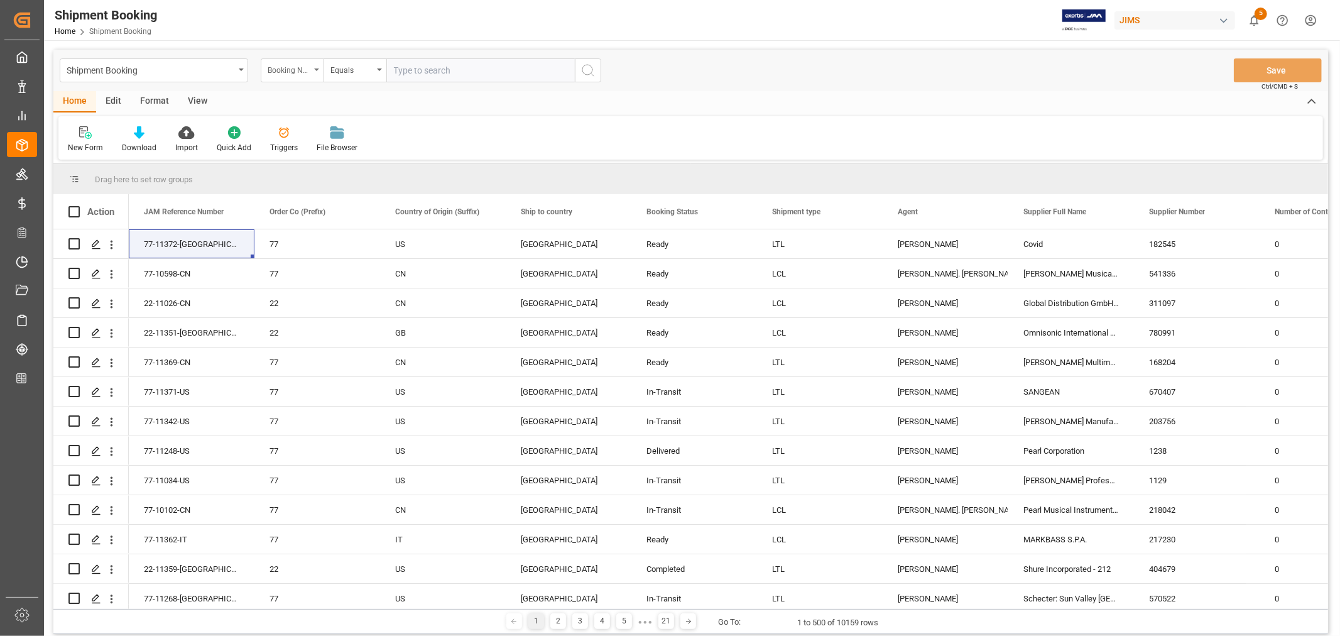
click at [315, 70] on icon "open menu" at bounding box center [316, 69] width 5 height 3
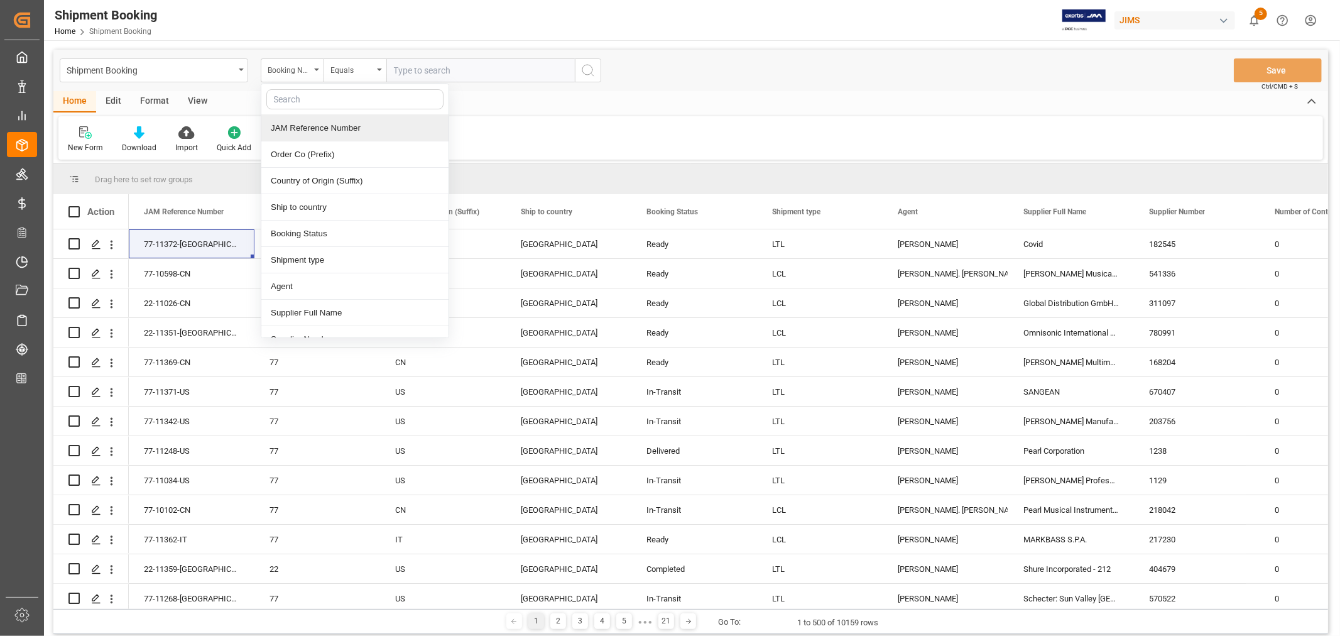
click at [299, 124] on div "JAM Reference Number" at bounding box center [354, 128] width 187 height 26
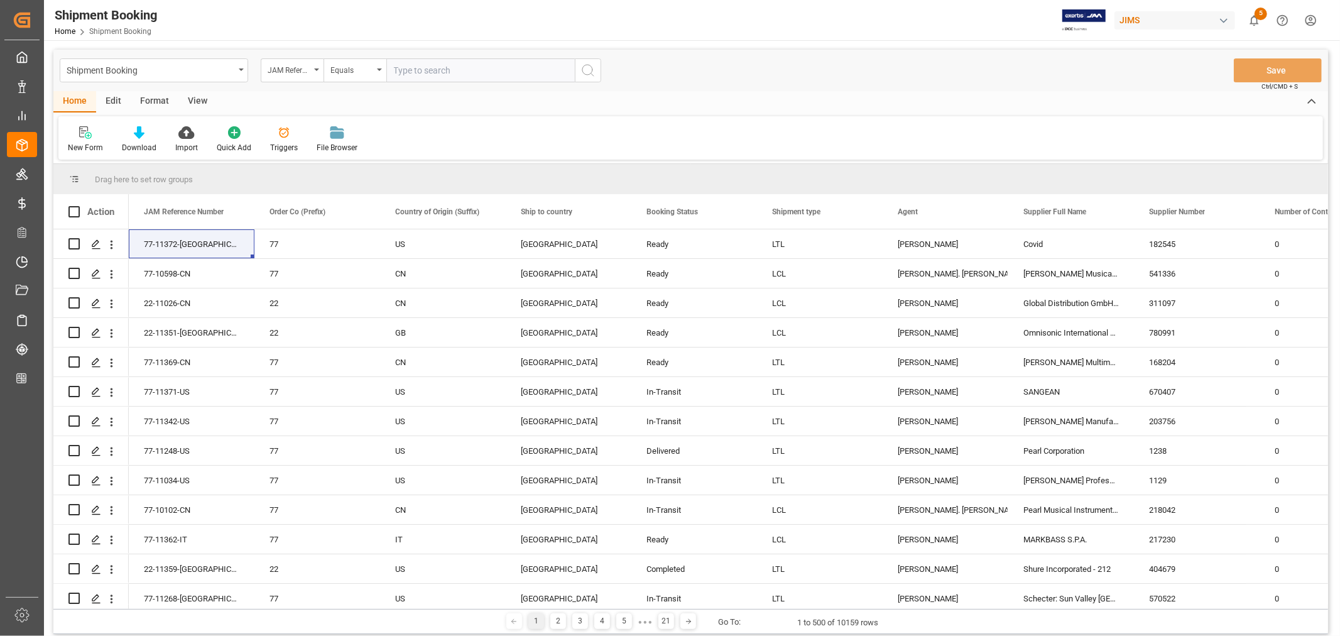
click at [430, 71] on input "text" at bounding box center [480, 70] width 188 height 24
paste input "22-10669-VN"
type input "22-10669-VN"
click at [583, 72] on icon "search button" at bounding box center [587, 70] width 15 height 15
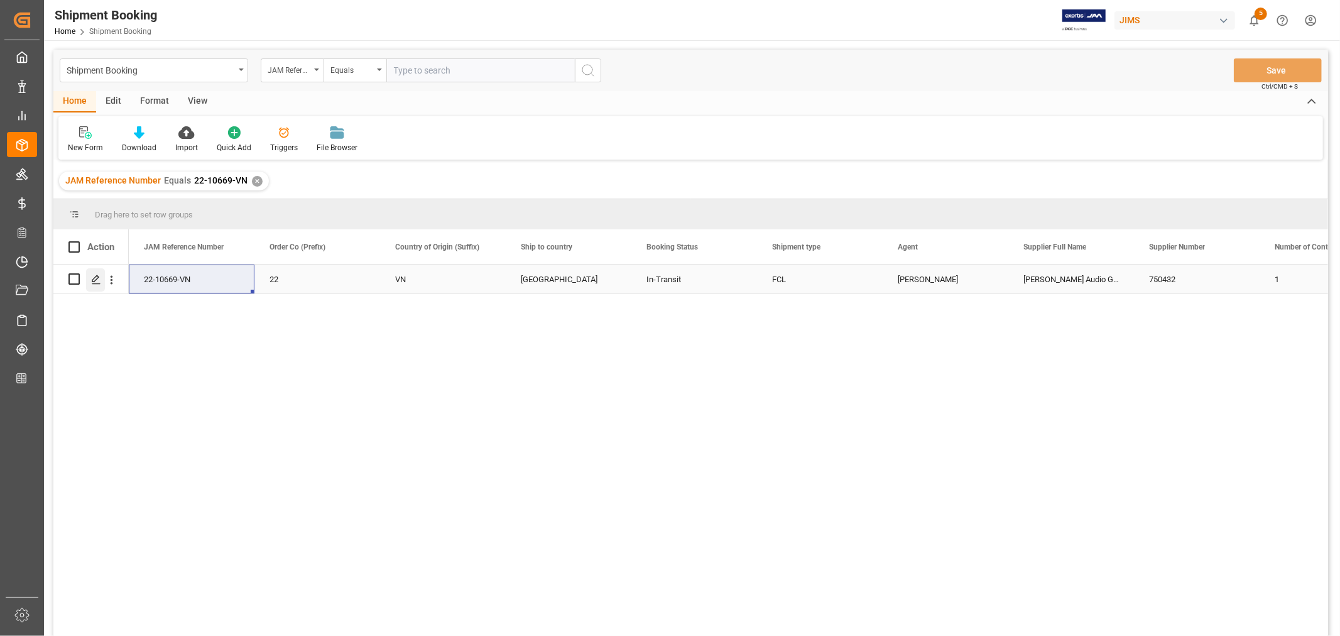
click at [96, 278] on icon "Press SPACE to select this row." at bounding box center [96, 279] width 10 height 10
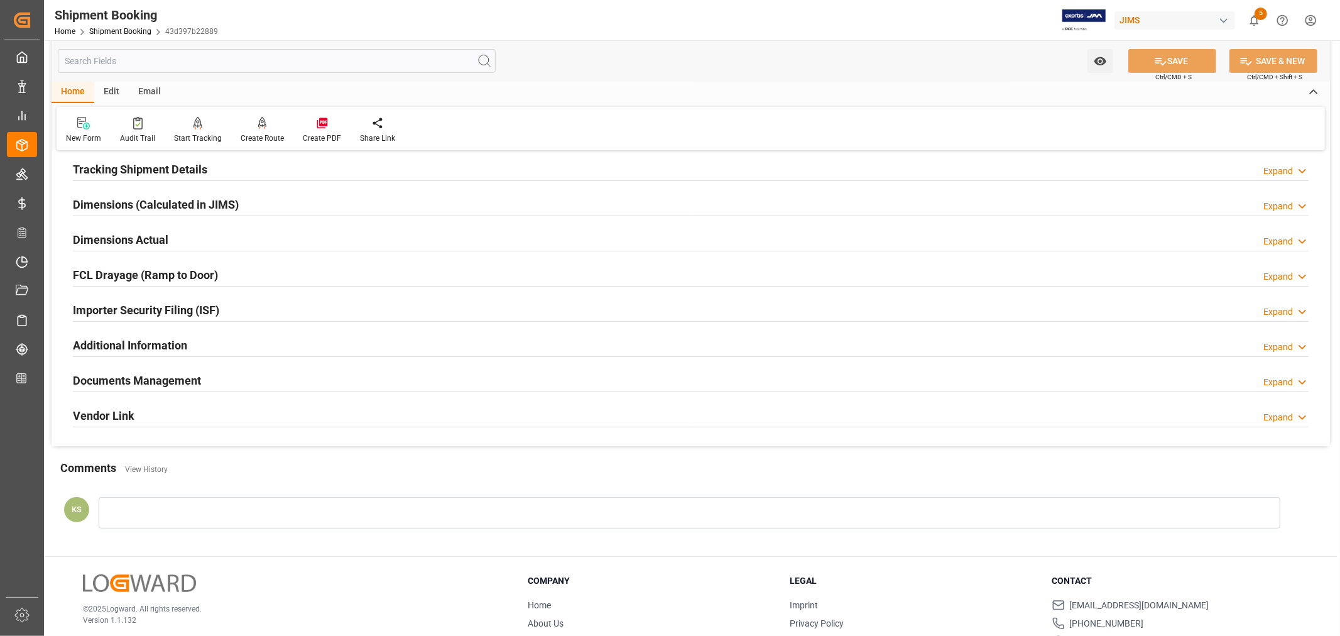
scroll to position [308, 0]
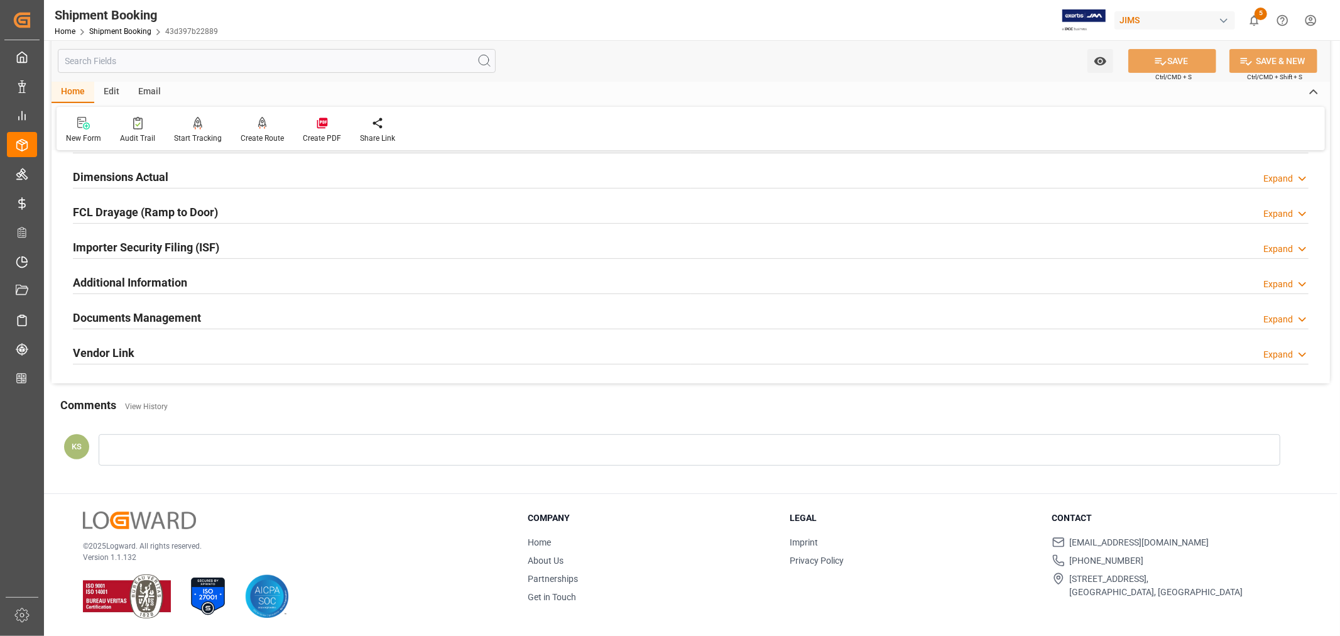
click at [166, 316] on h2 "Documents Management" at bounding box center [137, 317] width 128 height 17
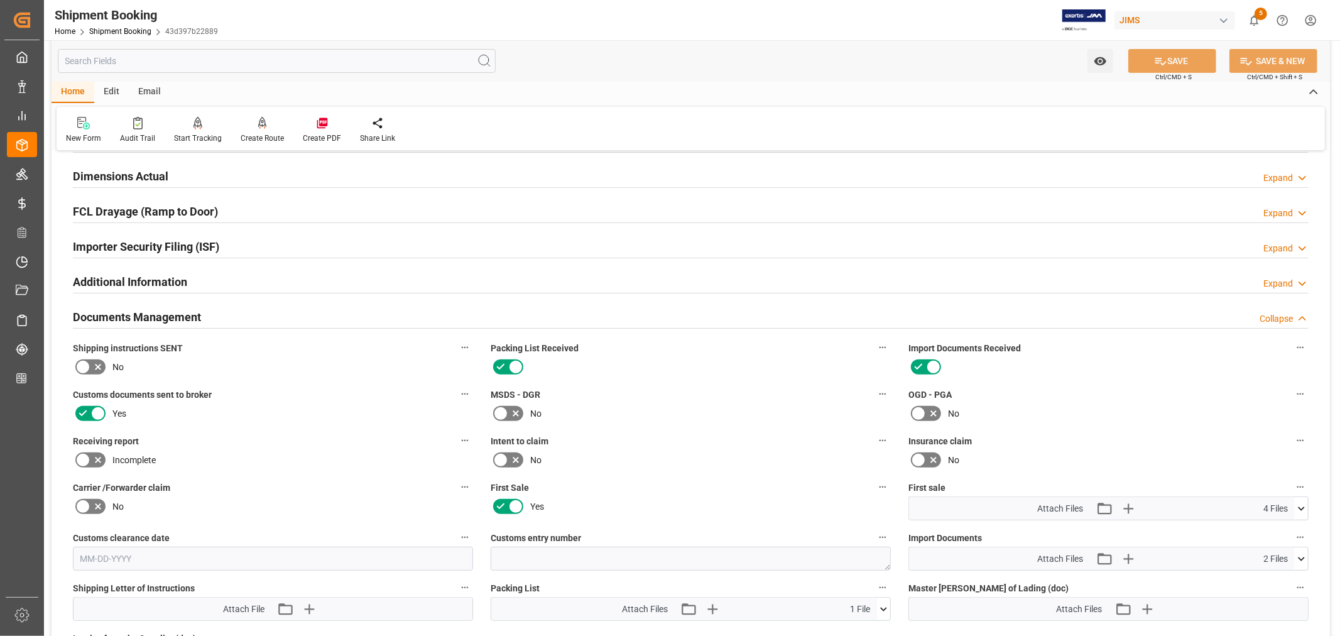
click at [166, 316] on h2 "Documents Management" at bounding box center [137, 316] width 128 height 17
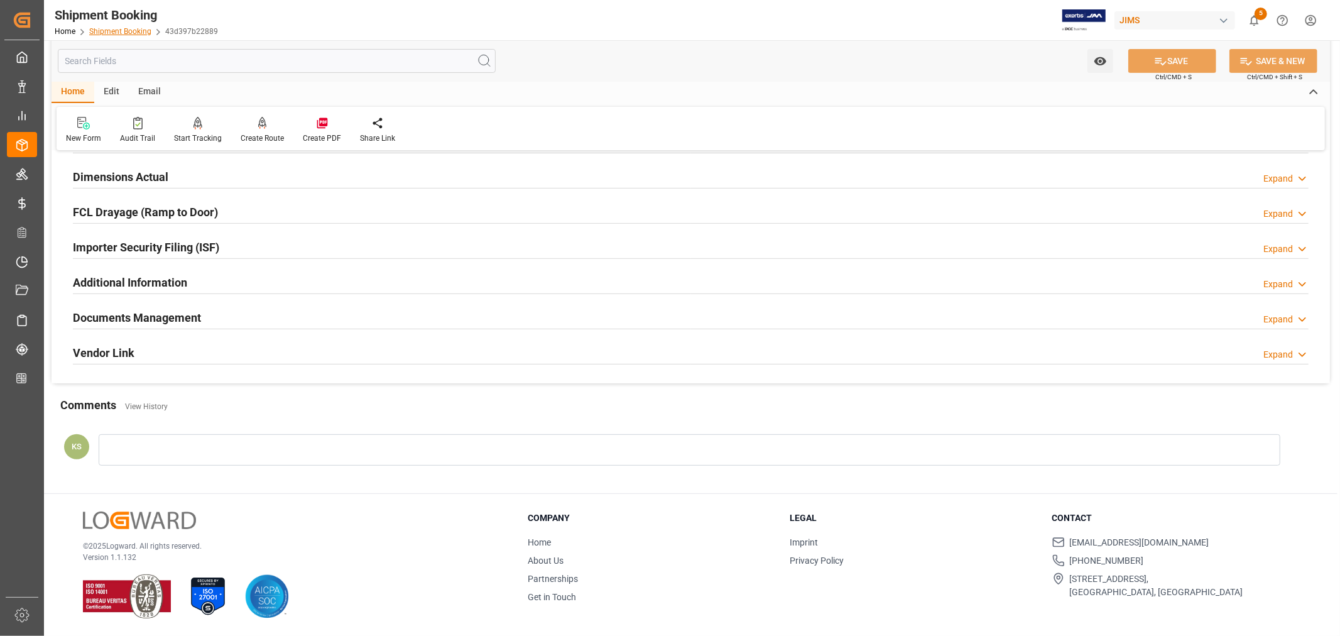
click at [129, 29] on link "Shipment Booking" at bounding box center [120, 31] width 62 height 9
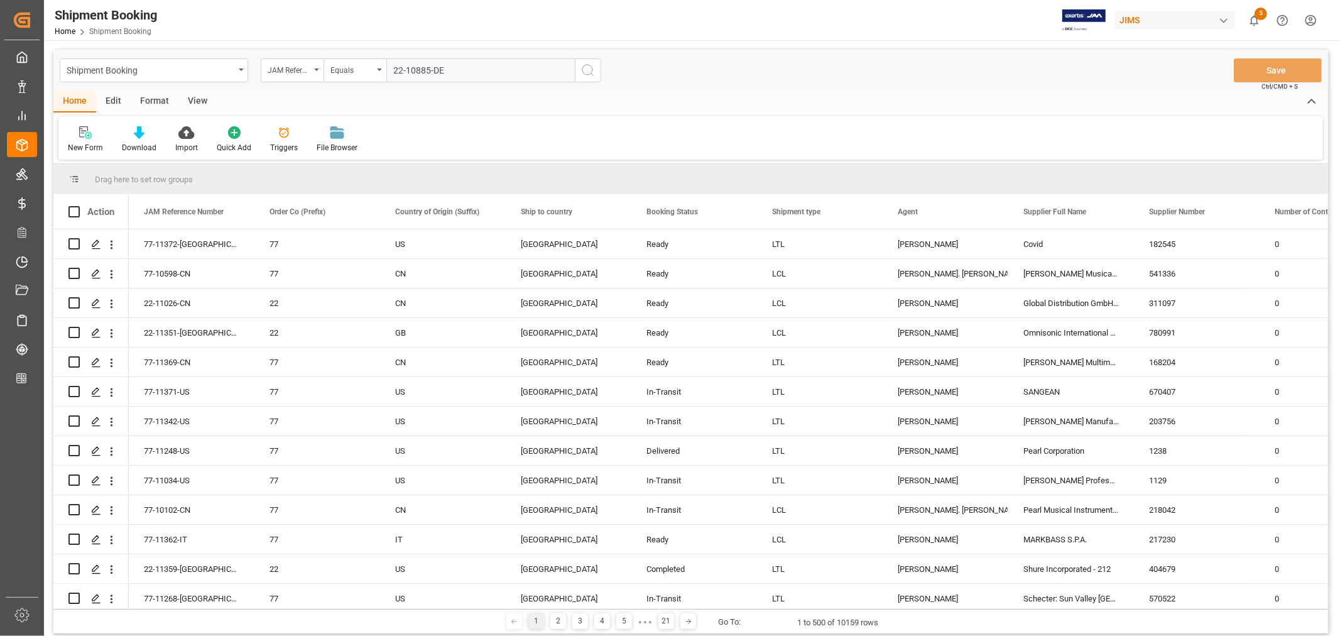
type input "22-10885-DE"
click at [588, 71] on icon "search button" at bounding box center [587, 70] width 15 height 15
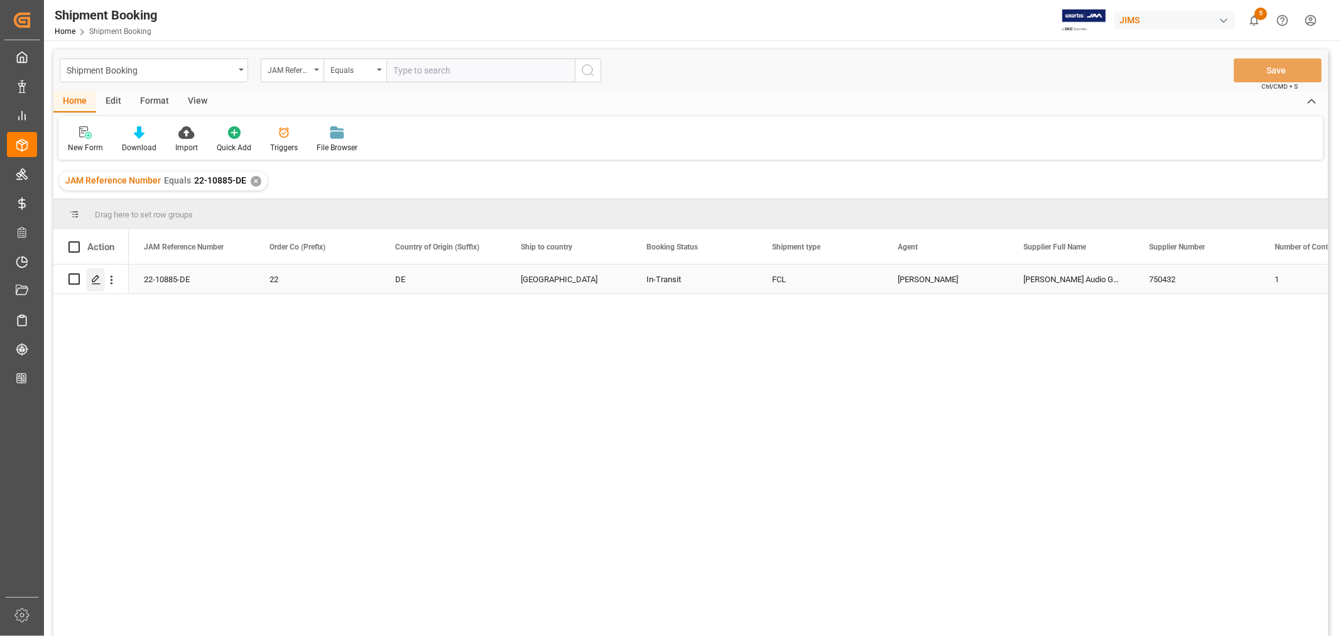
click at [95, 274] on icon "Press SPACE to select this row." at bounding box center [96, 279] width 10 height 10
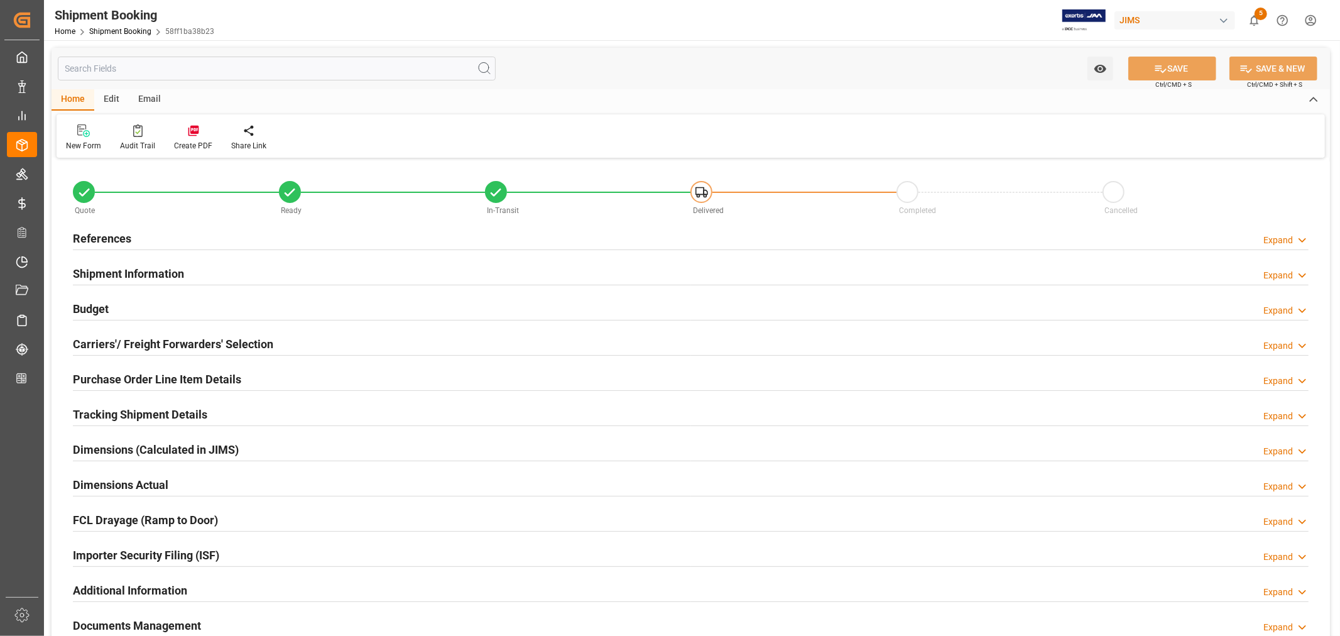
type input "35"
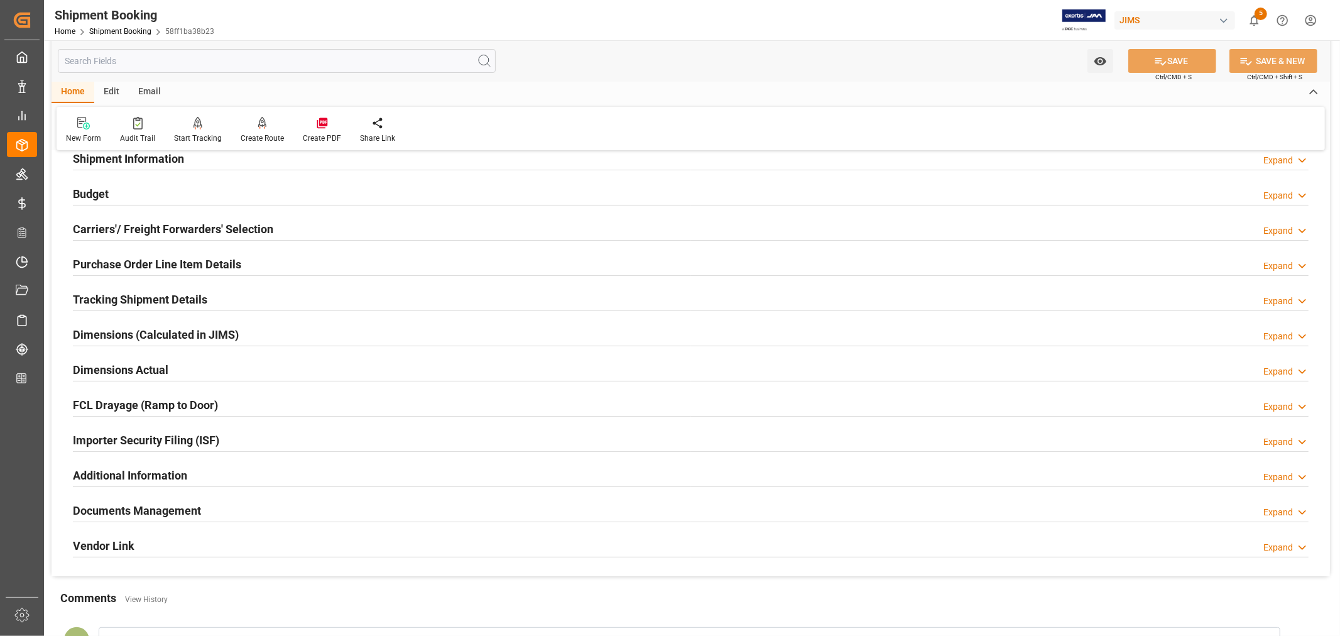
scroll to position [139, 0]
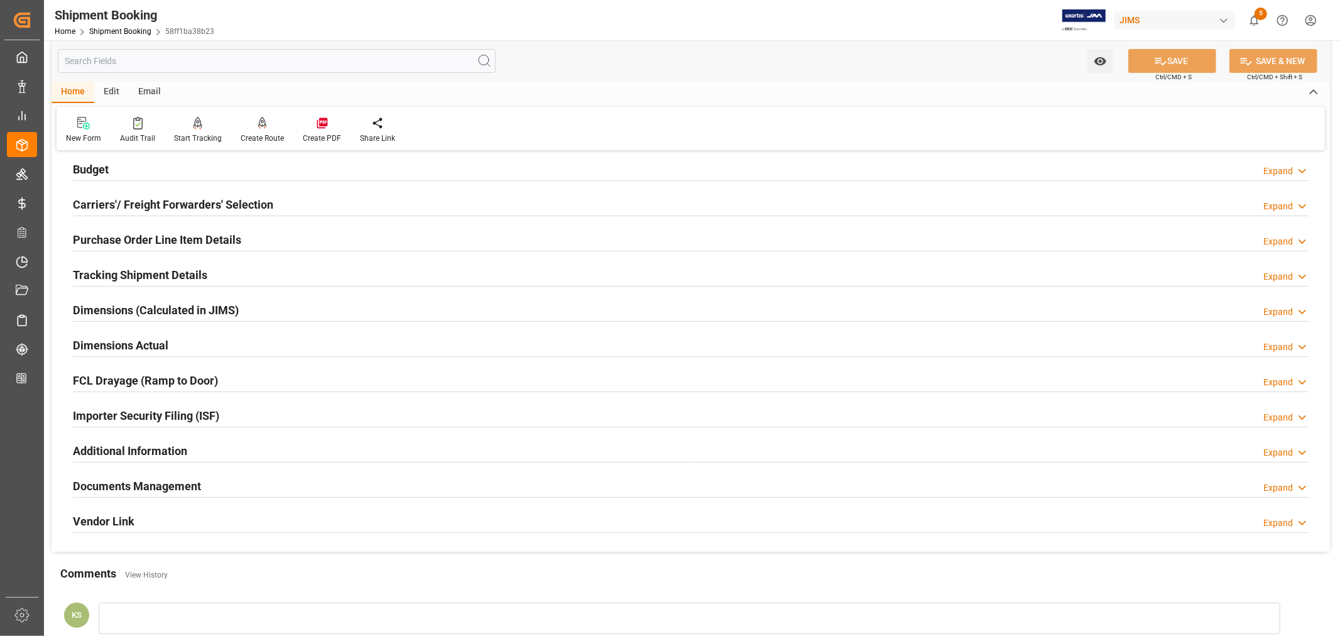
click at [228, 409] on div "Importer Security Filing (ISF) Expand" at bounding box center [690, 415] width 1235 height 24
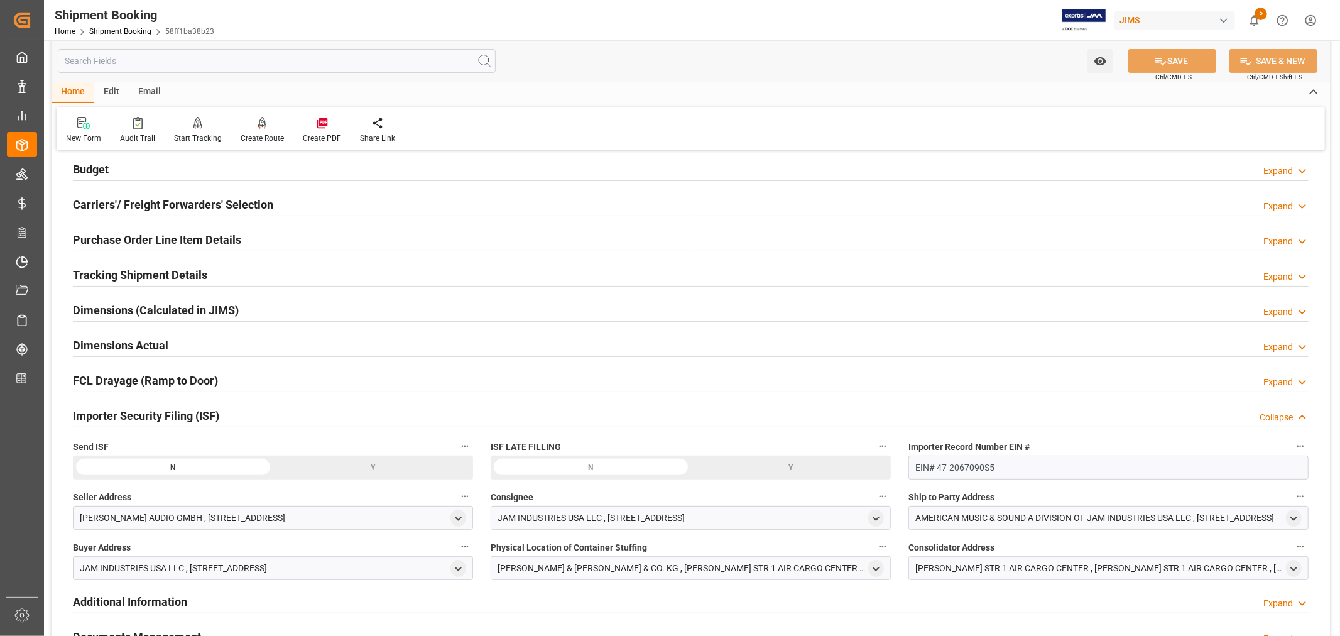
click at [228, 409] on div "Importer Security Filing (ISF) Collapse" at bounding box center [690, 415] width 1235 height 24
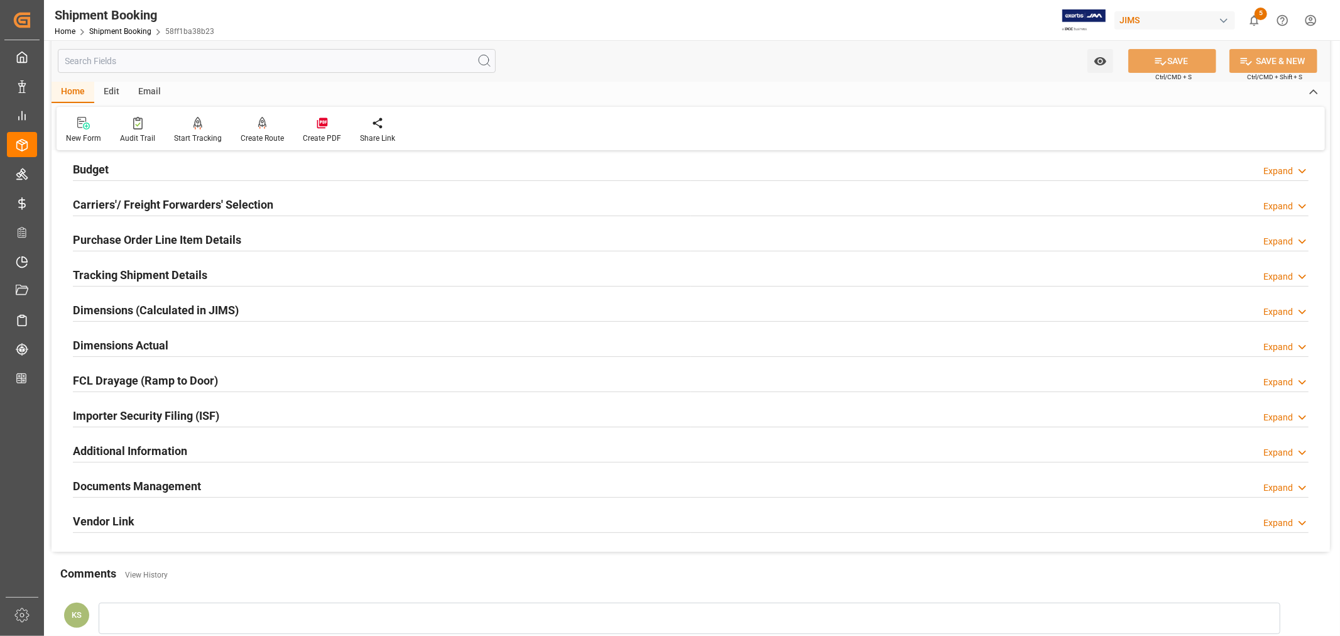
click at [175, 234] on h2 "Purchase Order Line Item Details" at bounding box center [157, 239] width 168 height 17
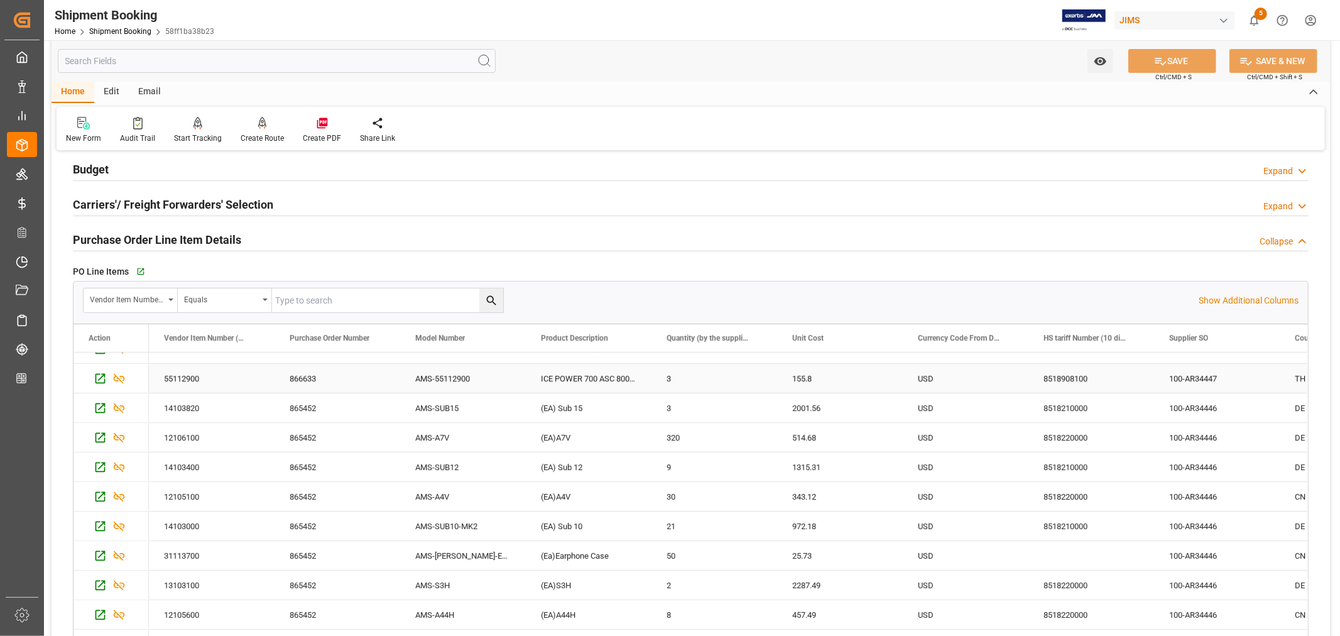
scroll to position [0, 0]
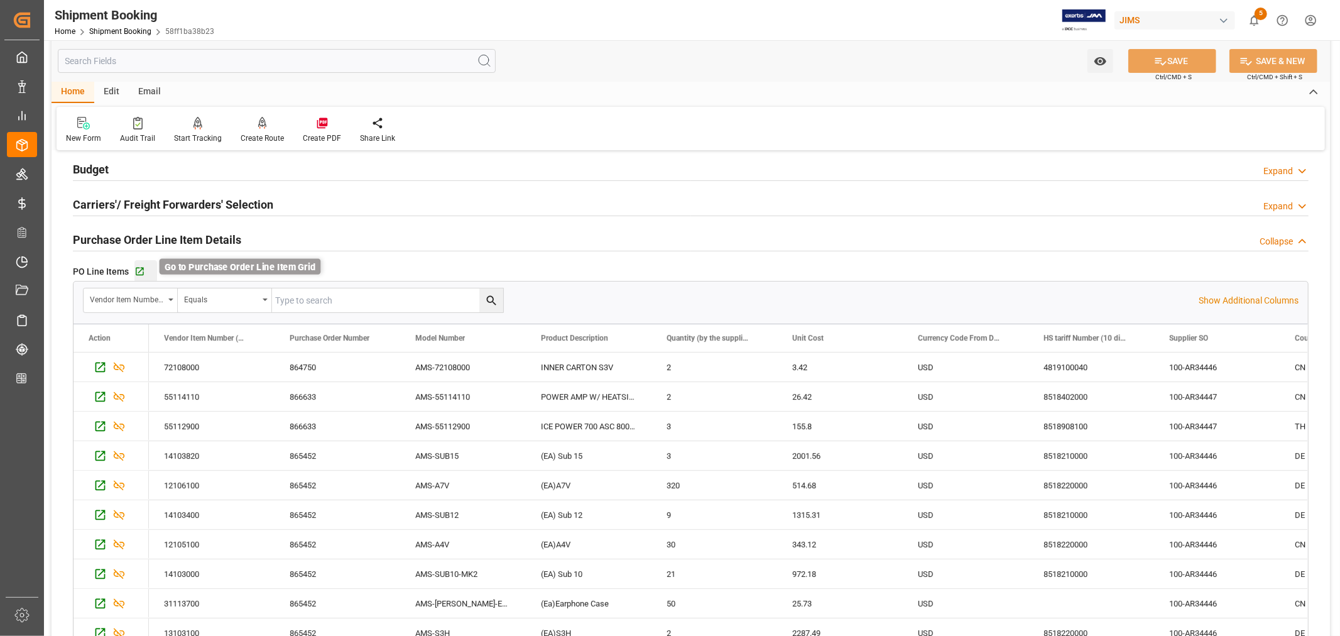
click at [139, 268] on icon "button" at bounding box center [139, 271] width 11 height 11
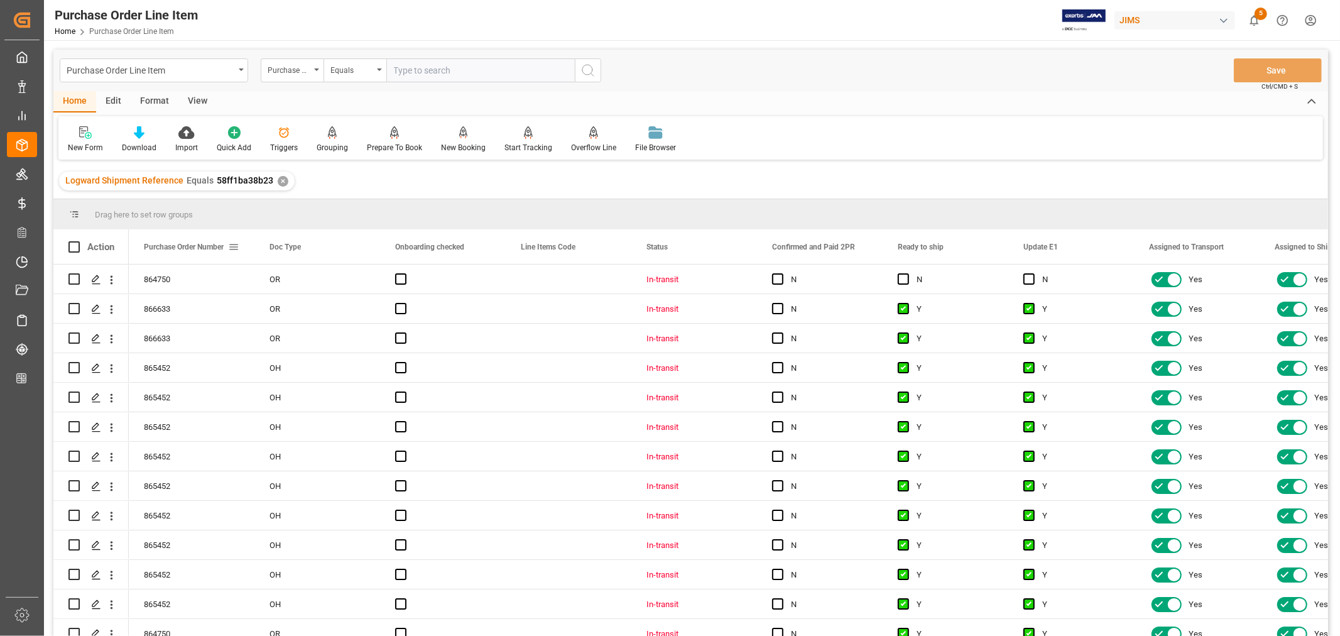
click at [234, 247] on span at bounding box center [233, 246] width 11 height 11
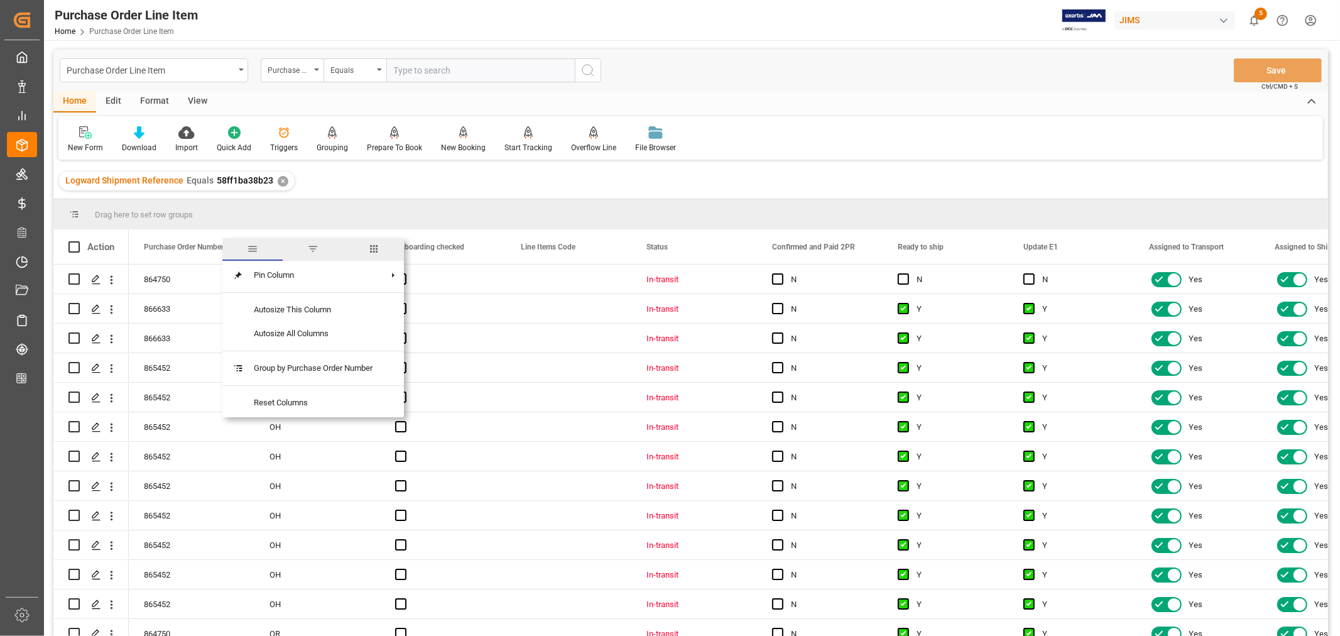
click at [374, 248] on span "columns" at bounding box center [373, 248] width 11 height 11
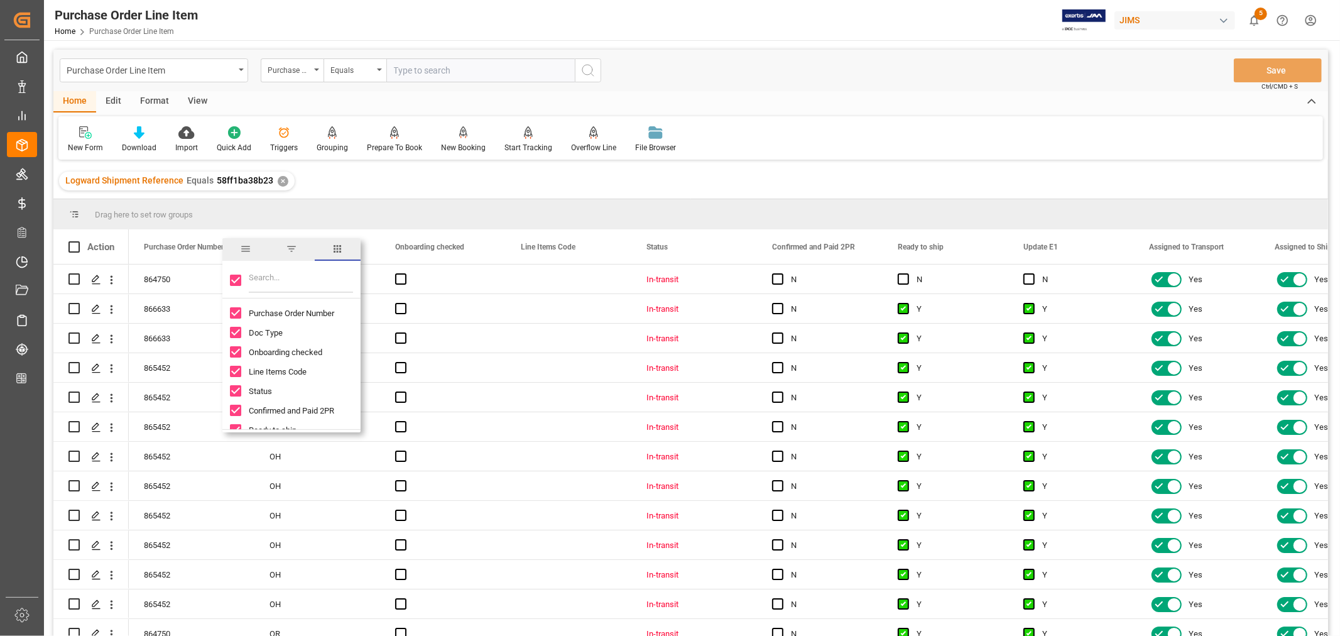
click at [239, 280] on input "Toggle Select All Columns" at bounding box center [235, 279] width 11 height 11
checkbox input "false"
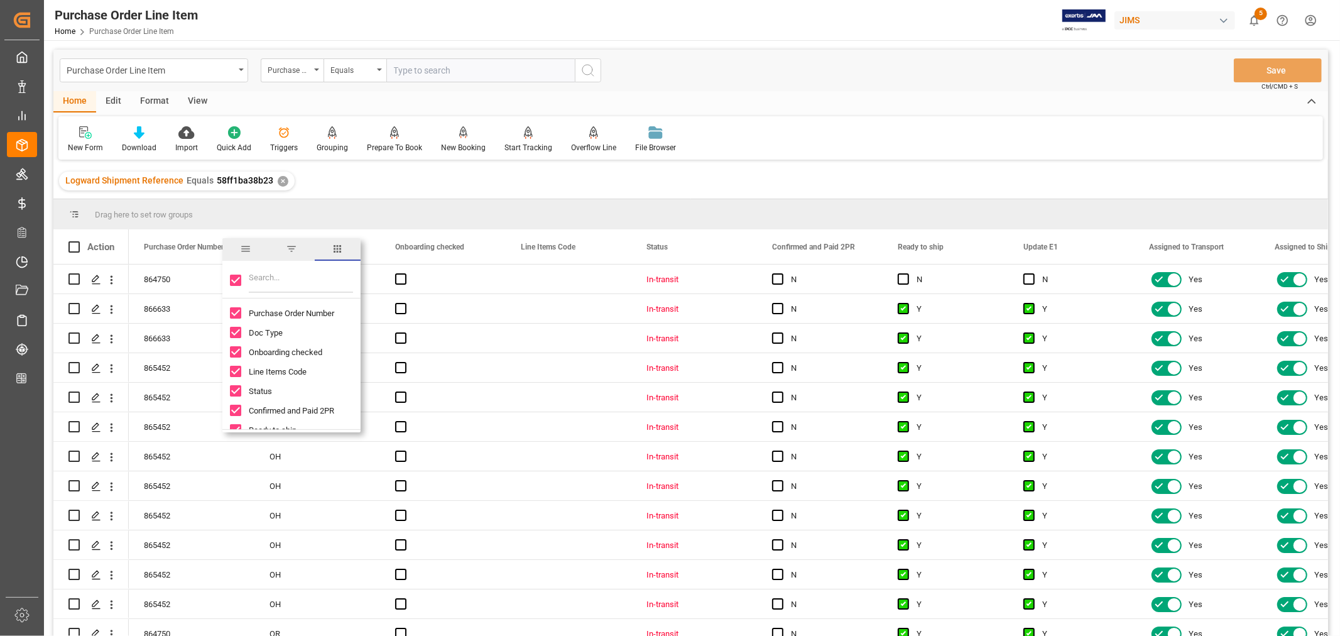
checkbox input "false"
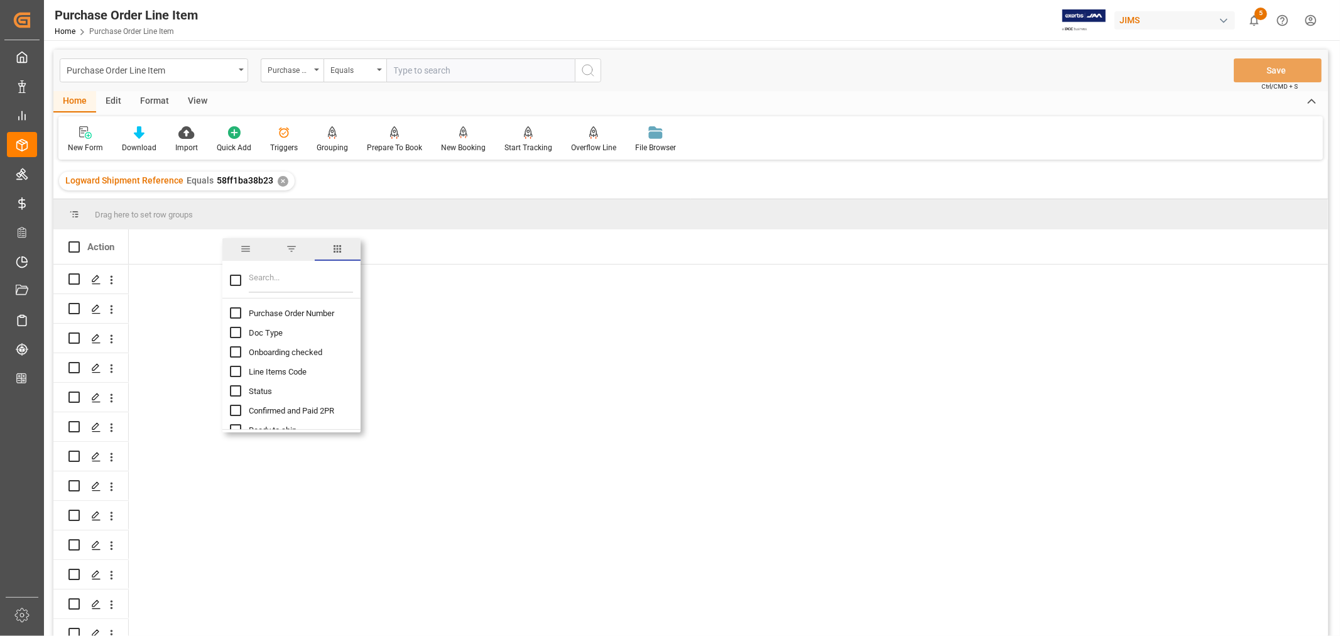
click at [239, 313] on input "Purchase Order Number column toggle visibility (hidden)" at bounding box center [235, 312] width 11 height 11
checkbox input "true"
checkbox input "false"
click at [268, 278] on input "Filter Columns Input" at bounding box center [301, 280] width 104 height 25
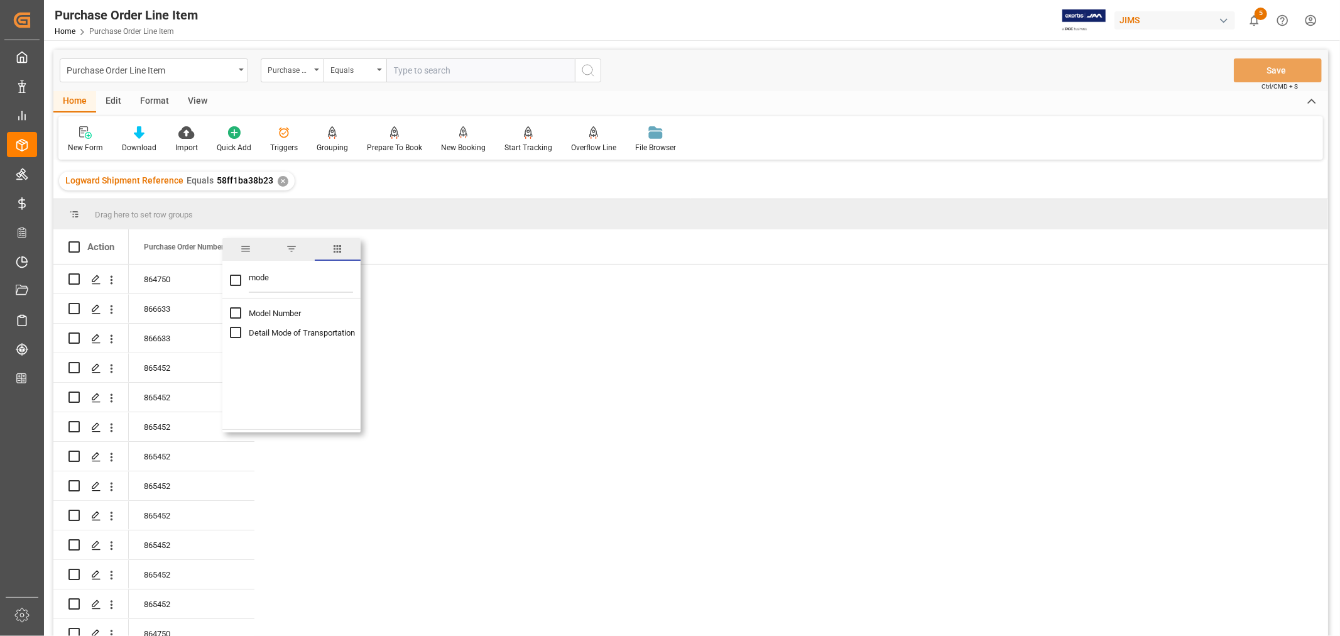
type input "mode"
click at [235, 314] on input "Model Number column toggle visibility (hidden)" at bounding box center [235, 312] width 11 height 11
checkbox input "true"
checkbox input "false"
drag, startPoint x: 275, startPoint y: 278, endPoint x: 242, endPoint y: 275, distance: 32.8
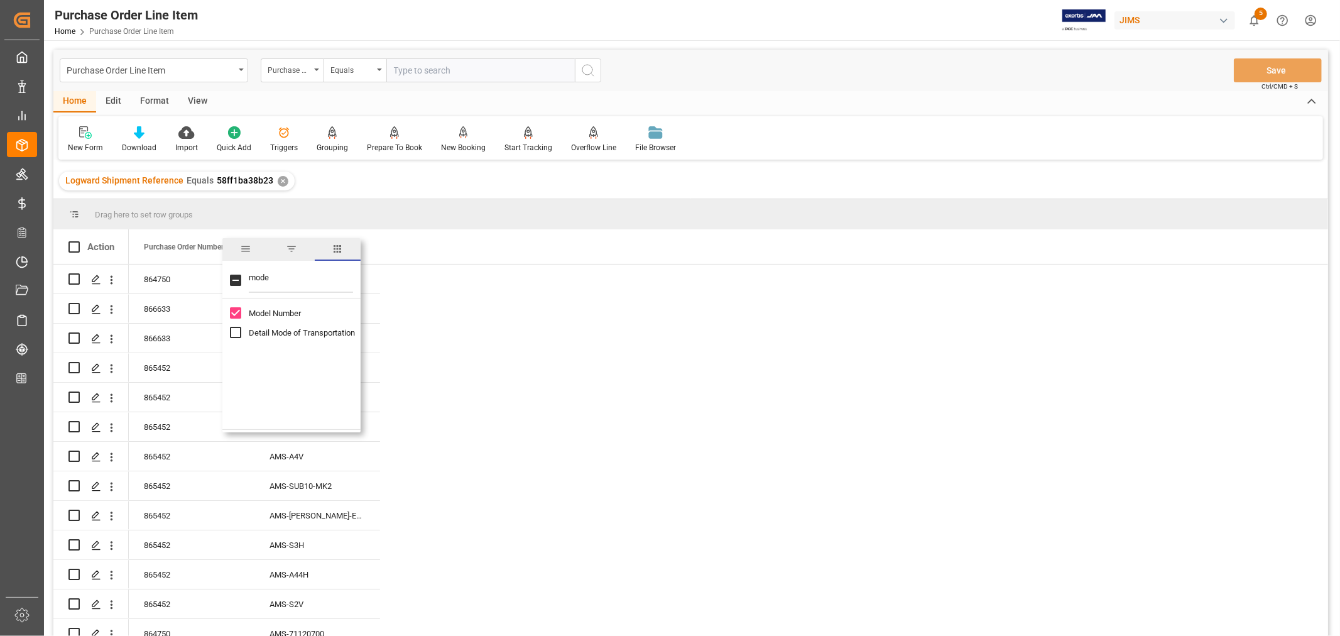
click at [242, 275] on div "mode" at bounding box center [291, 280] width 138 height 35
type input "tar"
click at [237, 311] on input "HS tariff Number (10 digit classification code) column toggle visibility (hidde…" at bounding box center [235, 312] width 11 height 11
checkbox input "true"
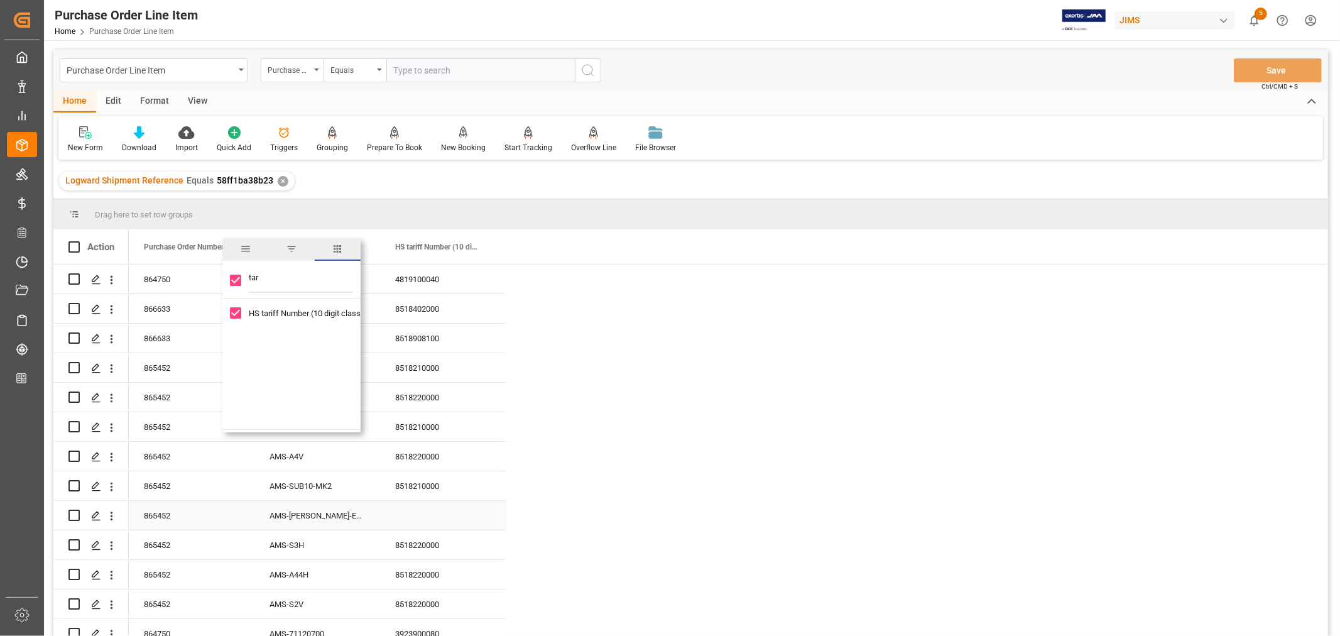
click at [409, 510] on div "Press SPACE to select this row." at bounding box center [443, 515] width 126 height 29
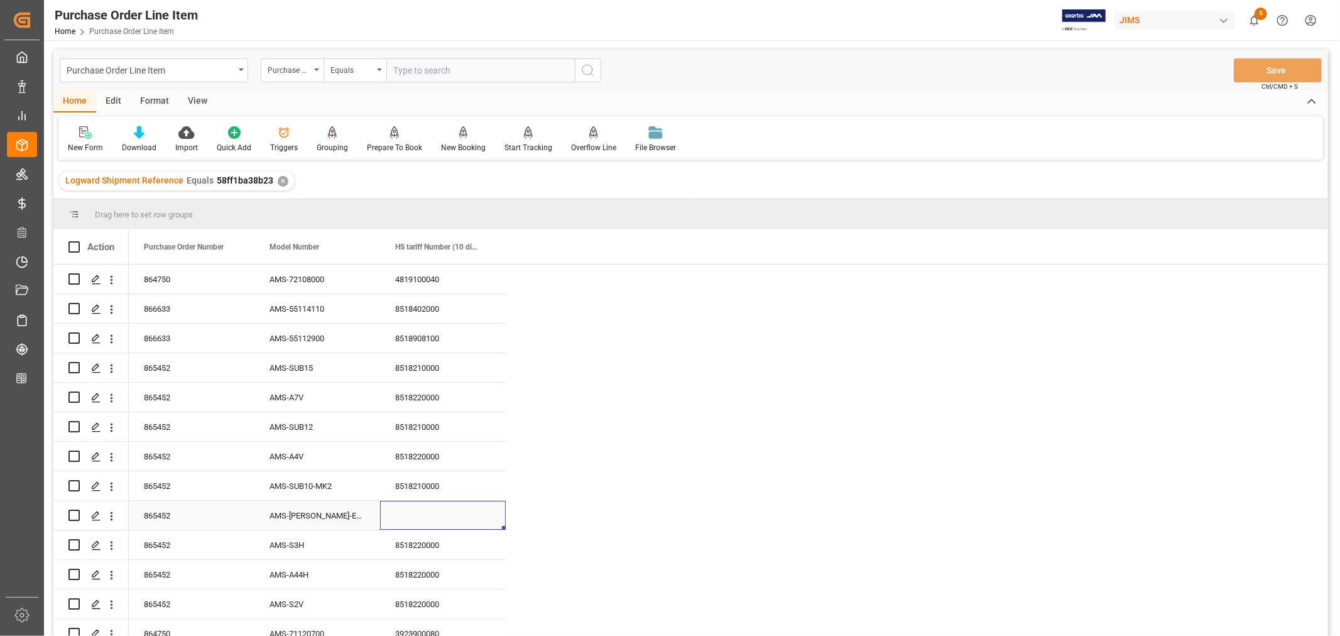
click at [406, 514] on div "Press SPACE to select this row." at bounding box center [443, 515] width 126 height 29
click at [400, 521] on input "Press SPACE to select this row." at bounding box center [443, 523] width 106 height 24
paste input "4202929700"
type input "4202929700"
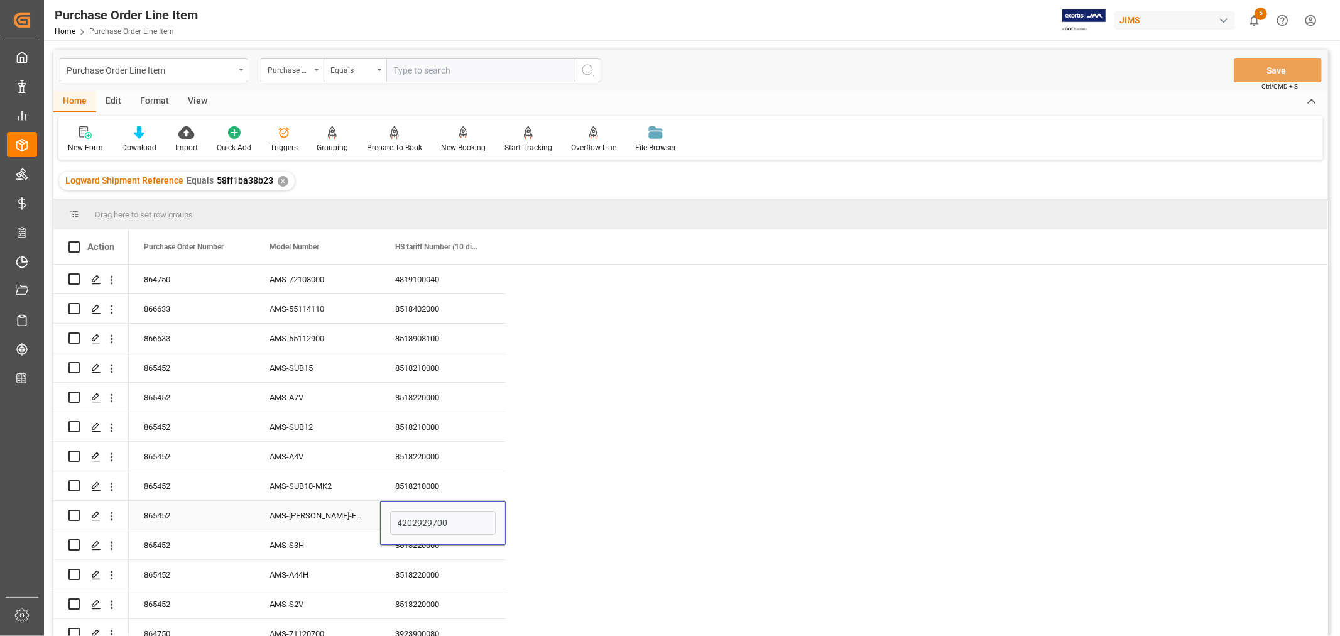
click at [334, 512] on div "AMS-[PERSON_NAME]-EARPHONE-CASE" at bounding box center [317, 515] width 126 height 29
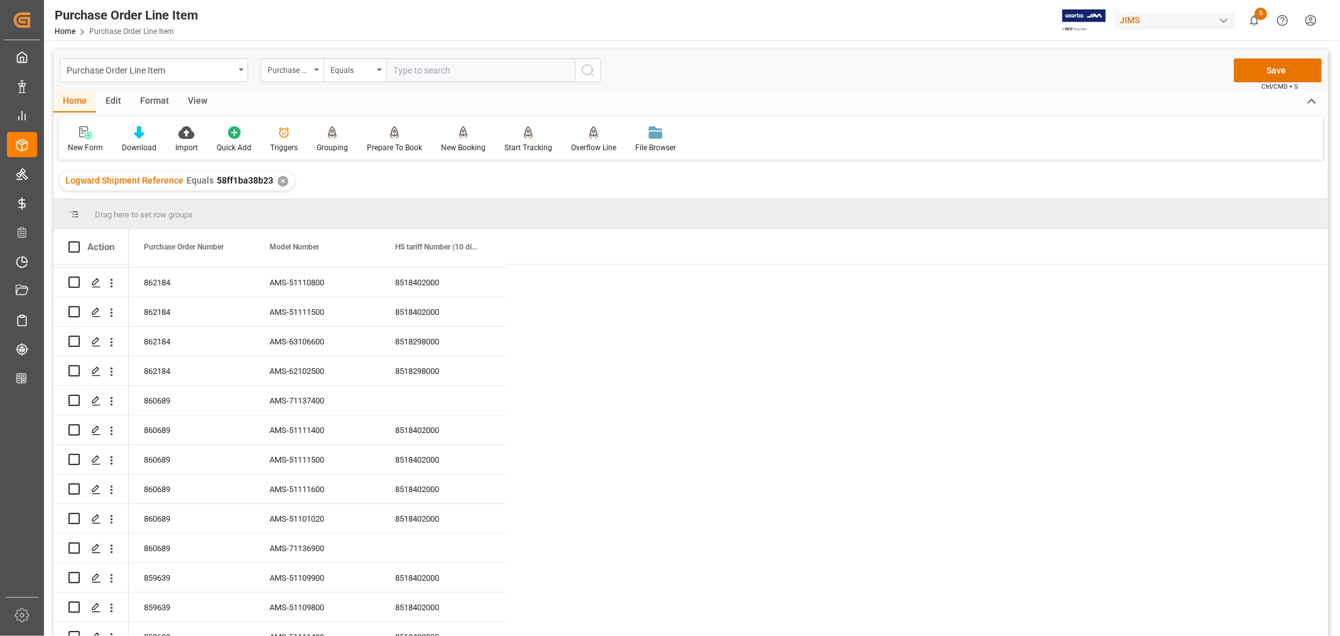
scroll to position [628, 0]
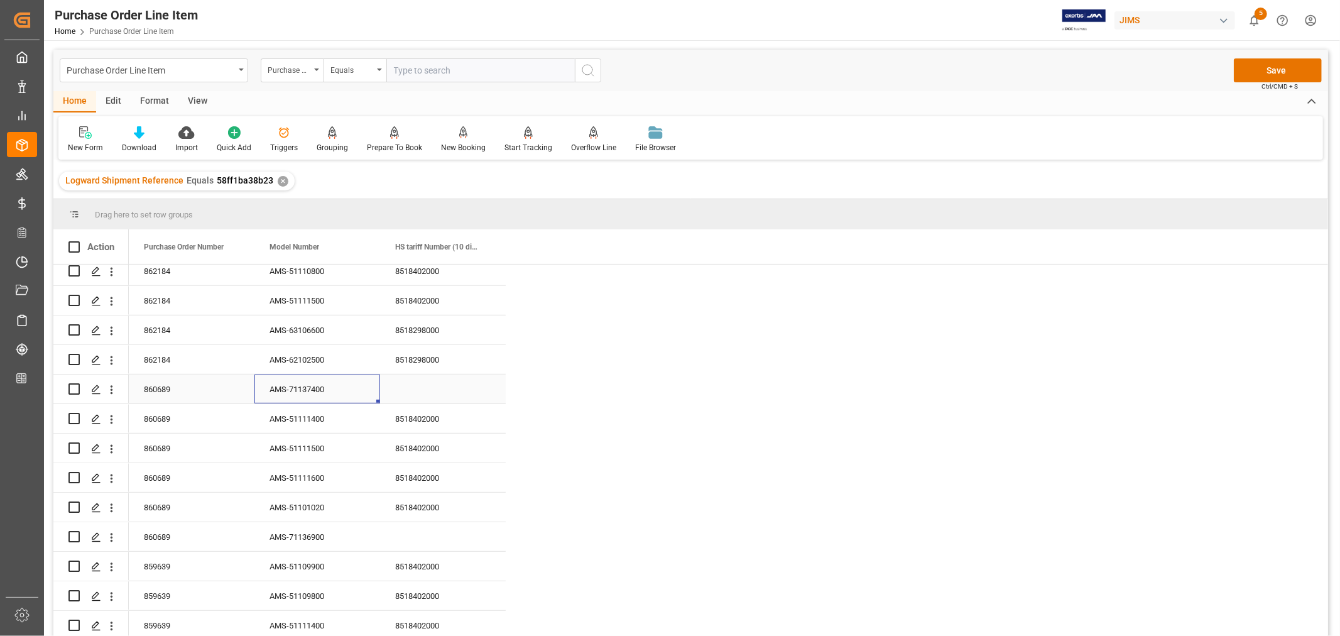
click at [297, 380] on div "AMS-71137400" at bounding box center [317, 388] width 126 height 29
click at [410, 380] on div "Press SPACE to select this row." at bounding box center [443, 388] width 126 height 29
click at [401, 385] on input "Press SPACE to select this row." at bounding box center [443, 396] width 106 height 24
paste input "3923900080"
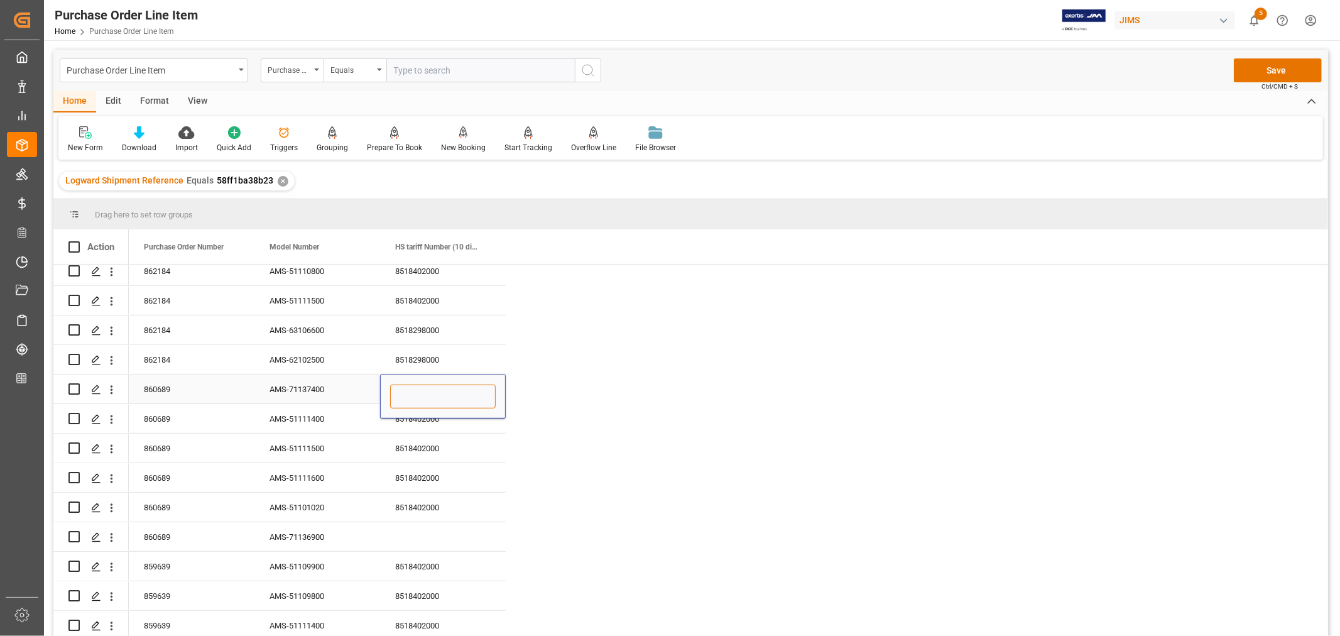
type input "3923900080"
click at [316, 384] on div "AMS-71137400" at bounding box center [317, 388] width 126 height 29
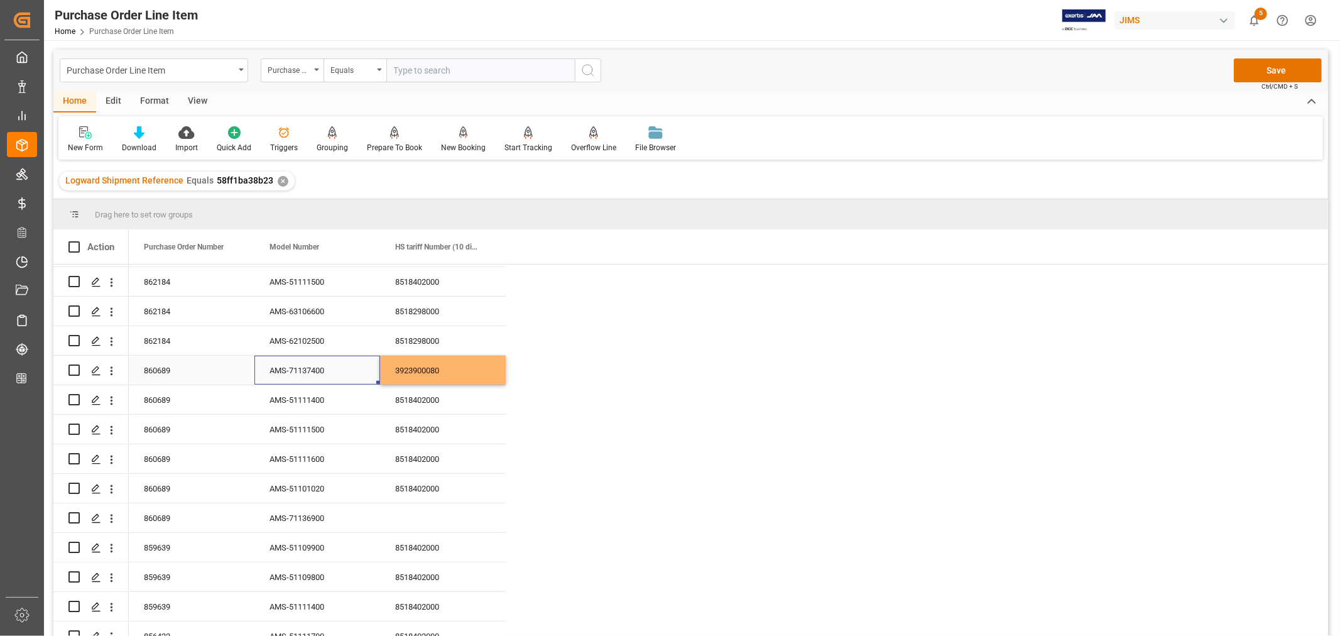
scroll to position [657, 0]
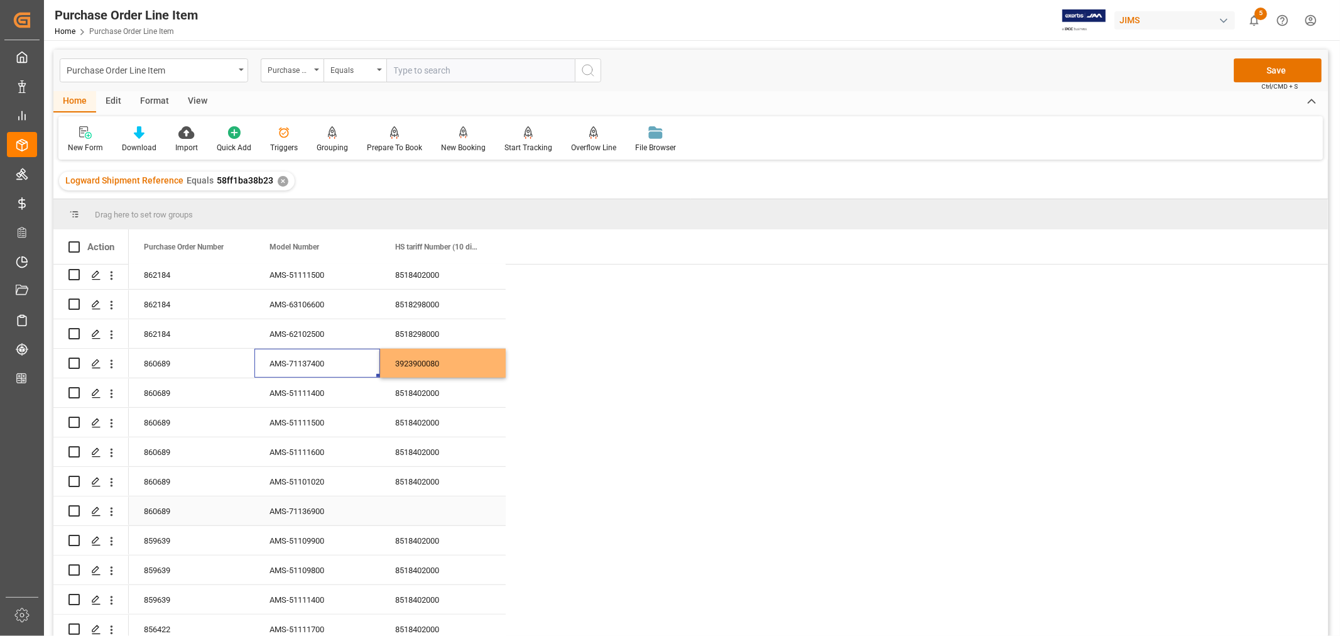
click at [298, 499] on div "AMS-71136900" at bounding box center [317, 510] width 126 height 29
click at [413, 498] on div "Press SPACE to select this row." at bounding box center [443, 510] width 126 height 29
click at [406, 506] on input "Press SPACE to select this row." at bounding box center [443, 518] width 106 height 24
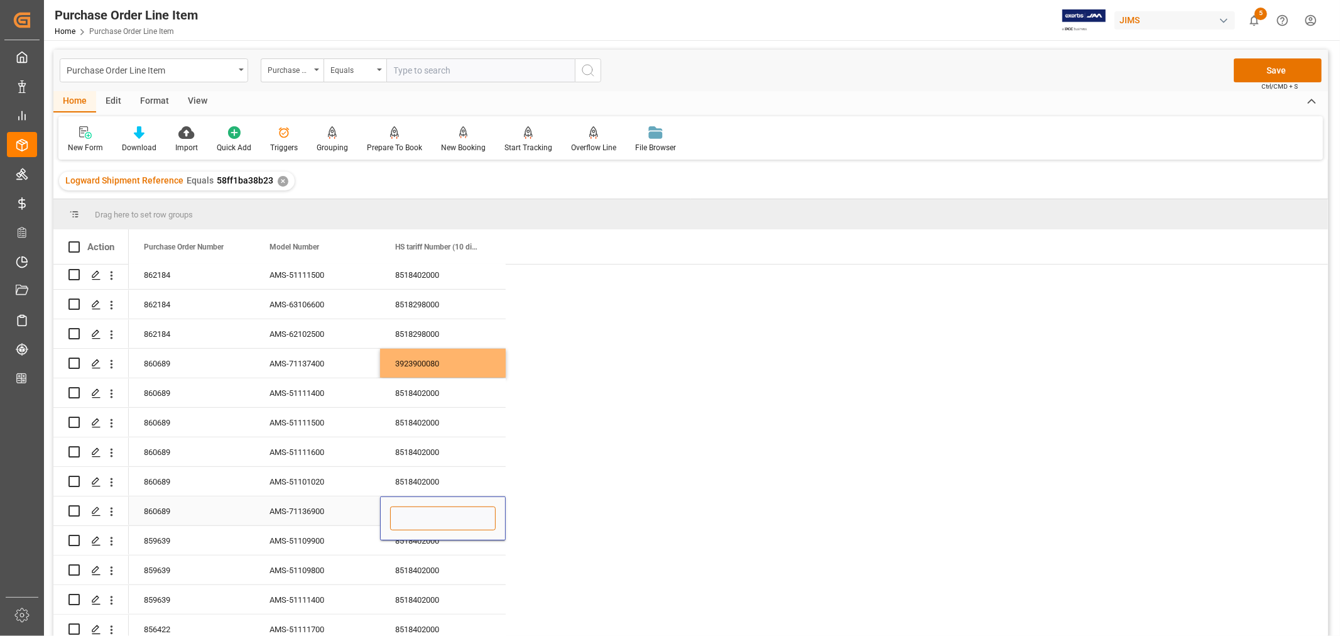
paste input "3923900080"
type input "3923900080"
click at [316, 497] on div "AMS-71136900" at bounding box center [317, 510] width 126 height 29
click at [1275, 68] on button "Save" at bounding box center [1277, 70] width 88 height 24
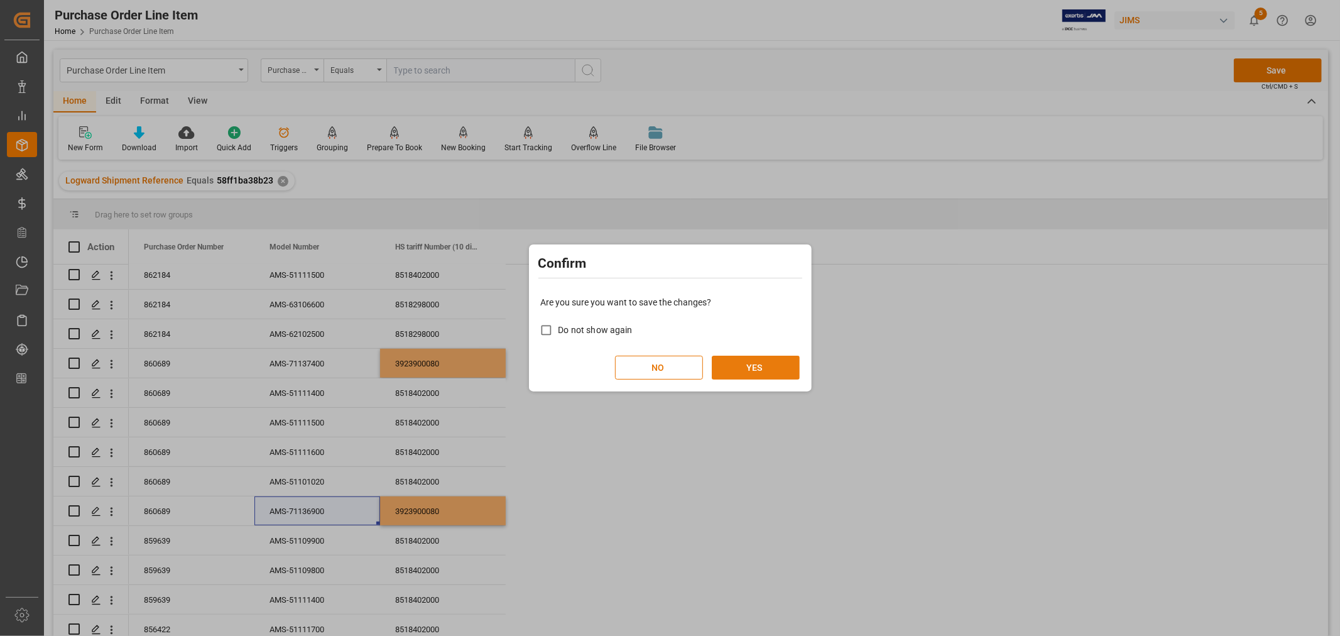
click at [747, 369] on button "YES" at bounding box center [756, 367] width 88 height 24
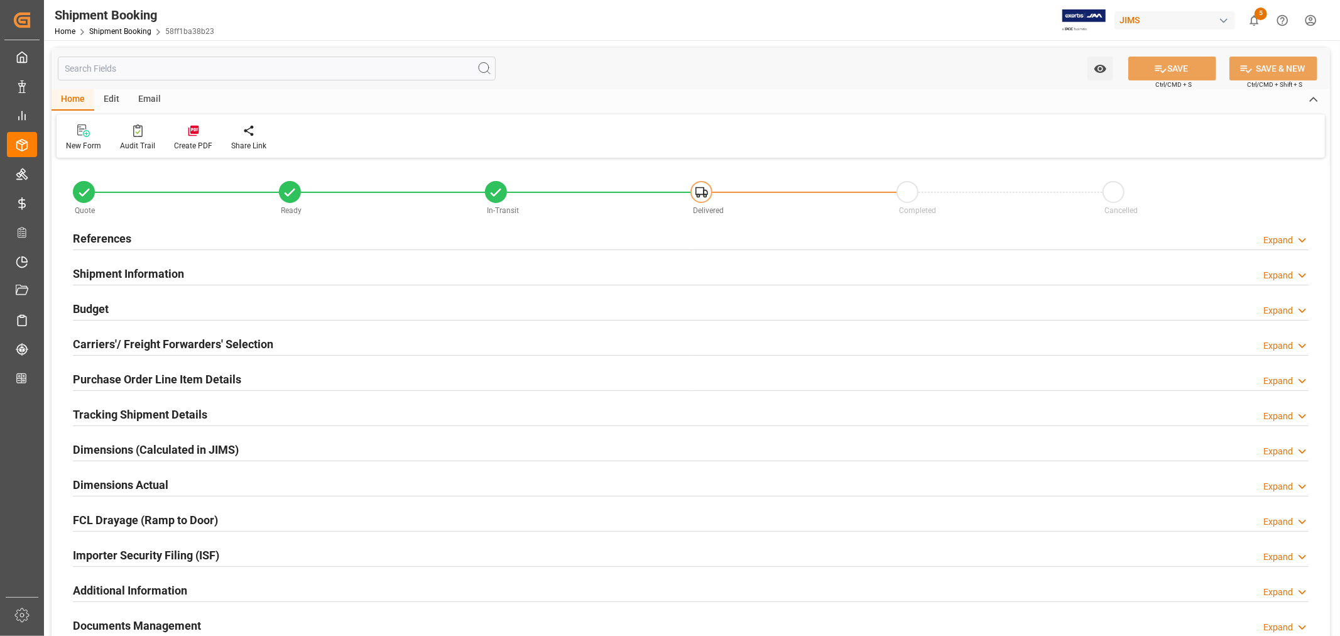
type input "35"
click at [156, 377] on h2 "Purchase Order Line Item Details" at bounding box center [157, 379] width 168 height 17
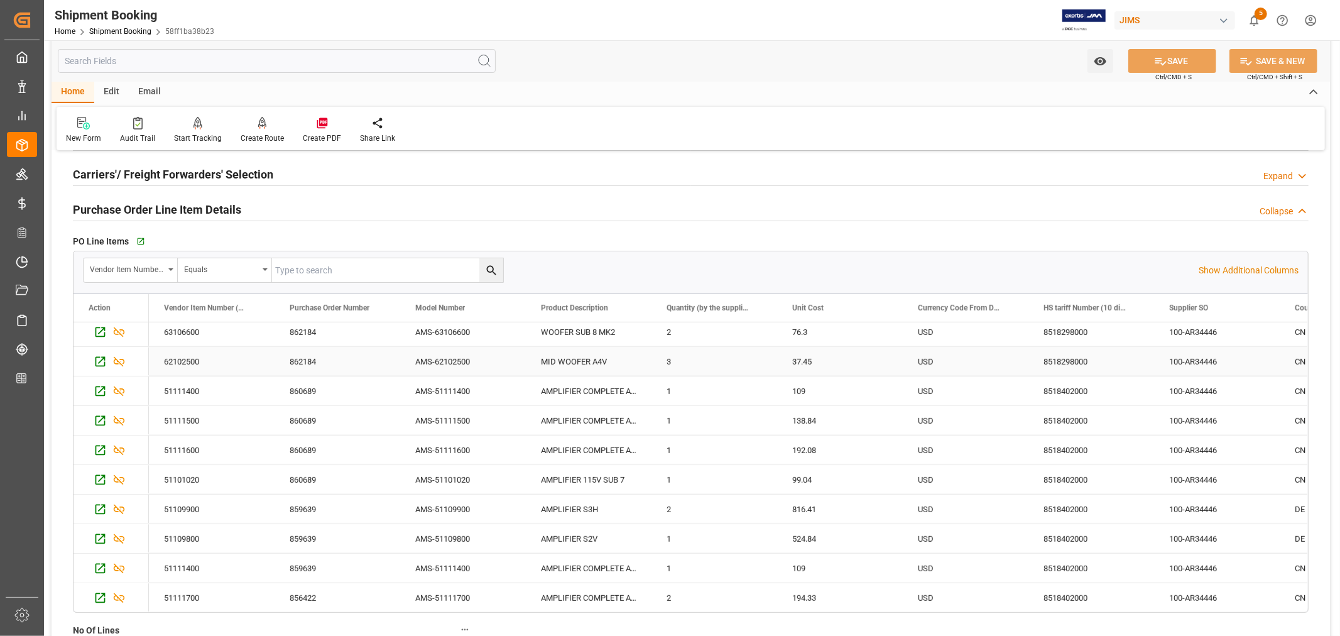
scroll to position [209, 0]
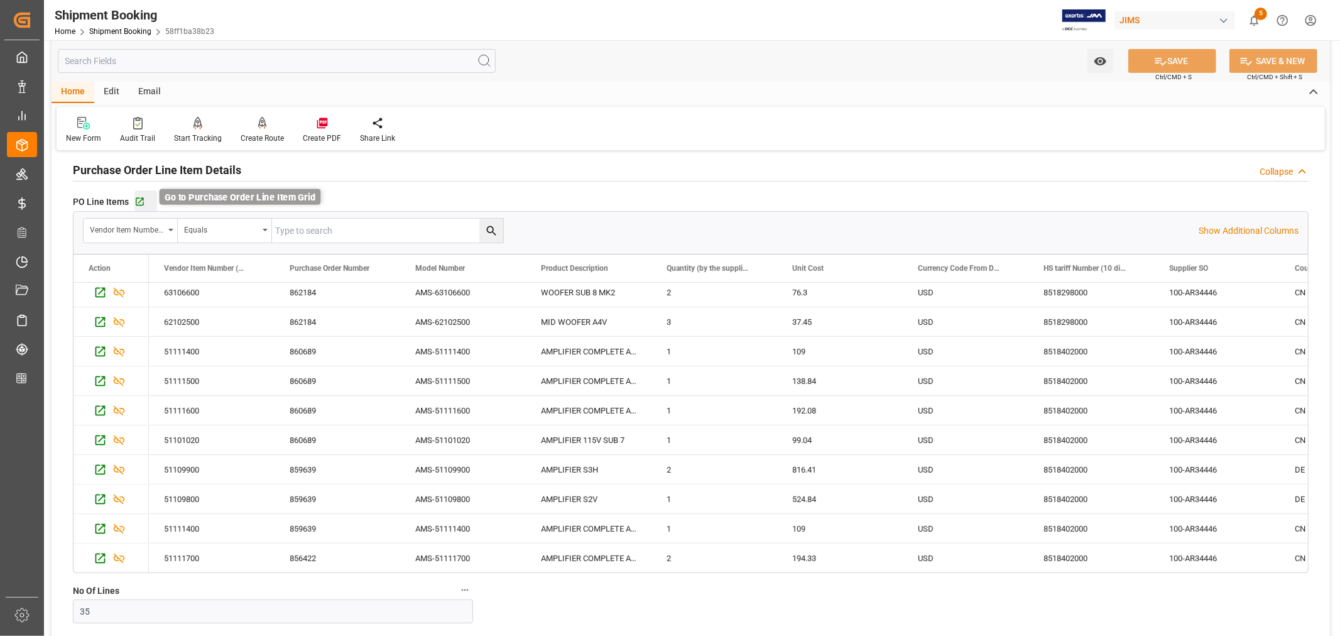
click at [139, 198] on icon "button" at bounding box center [139, 202] width 11 height 11
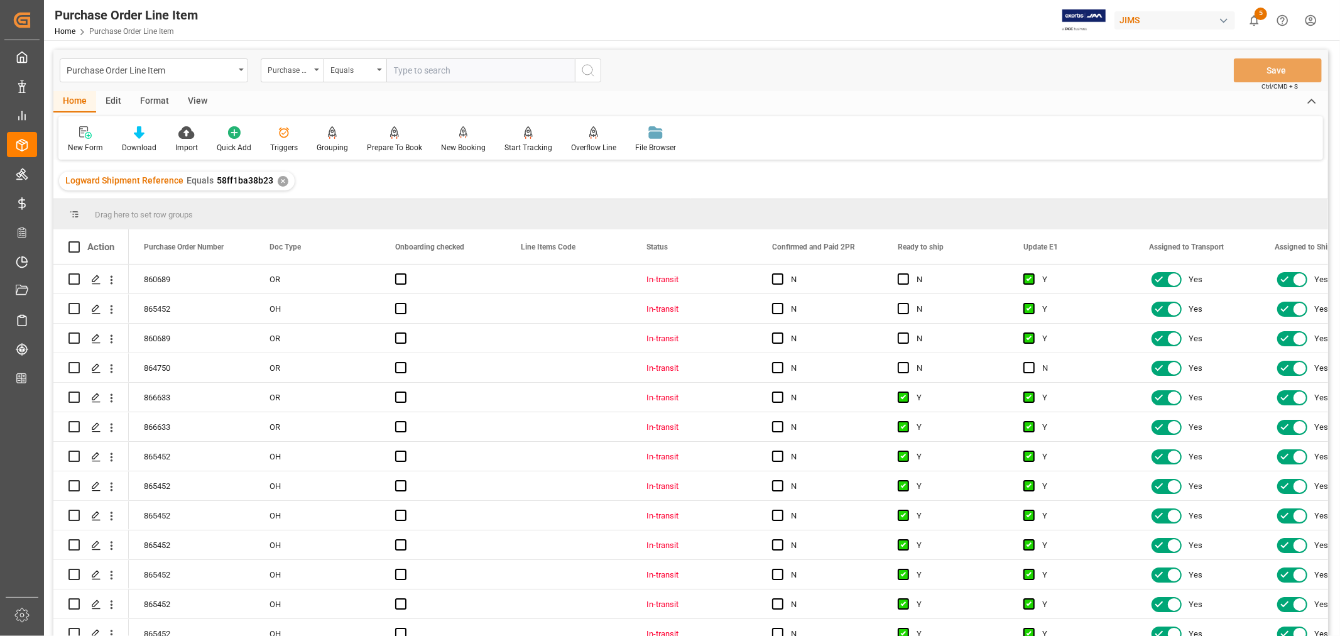
click at [196, 97] on div "View" at bounding box center [197, 101] width 38 height 21
click at [84, 134] on icon at bounding box center [80, 132] width 13 height 13
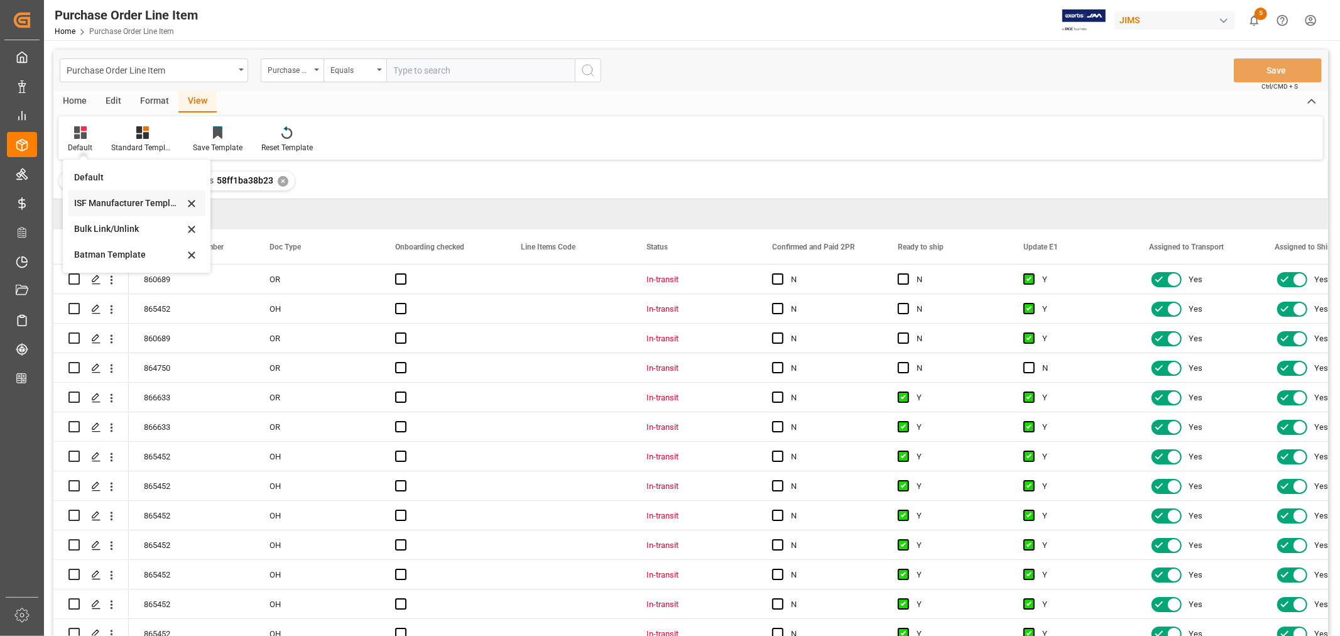
click at [107, 202] on div "ISF Manufacturer Template" at bounding box center [129, 203] width 110 height 13
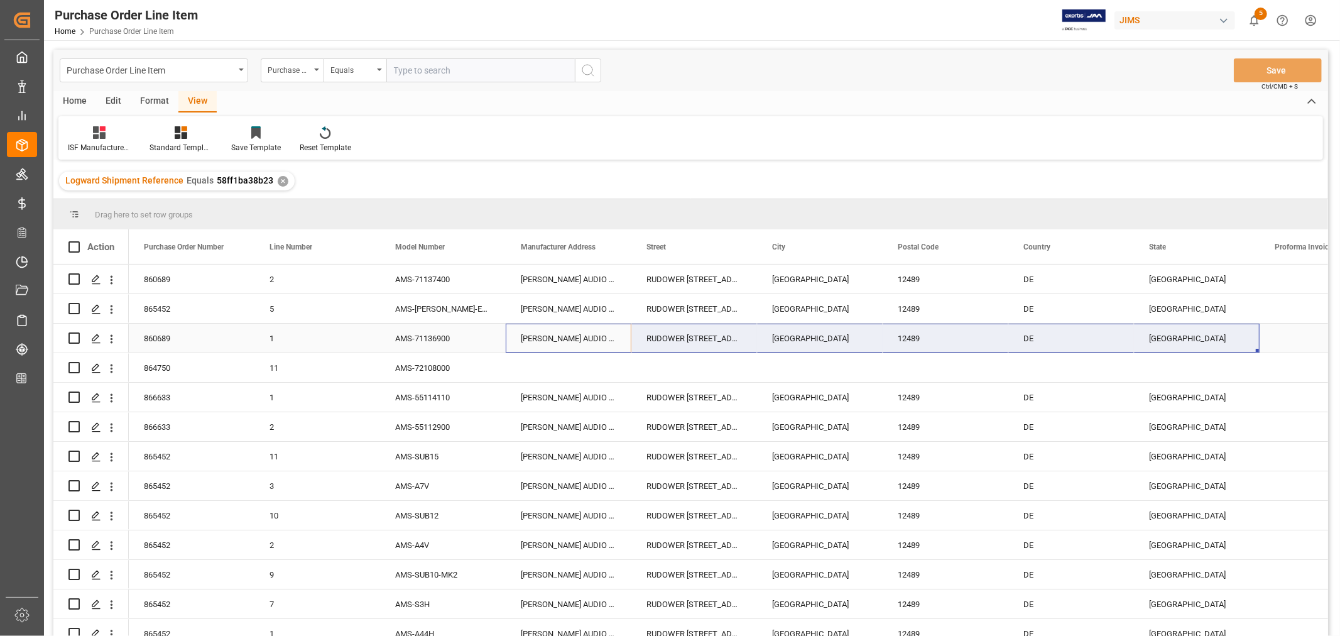
drag, startPoint x: 550, startPoint y: 334, endPoint x: 1191, endPoint y: 340, distance: 640.6
click at [1191, 340] on div "860689 1 AMS-71136900 [PERSON_NAME] AUDIO GMBH RUDOWER [STREET_ADDRESS] 58ff1ba…" at bounding box center [1134, 338] width 2010 height 30
drag, startPoint x: 1256, startPoint y: 349, endPoint x: 1254, endPoint y: 367, distance: 18.3
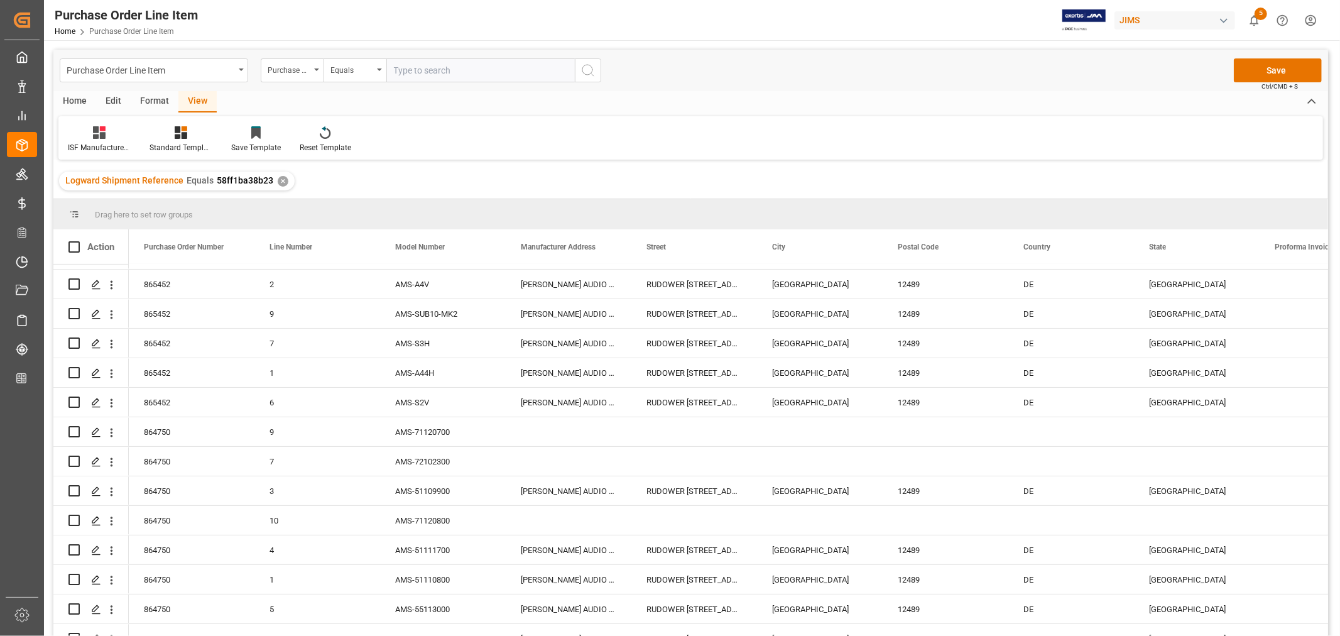
scroll to position [279, 0]
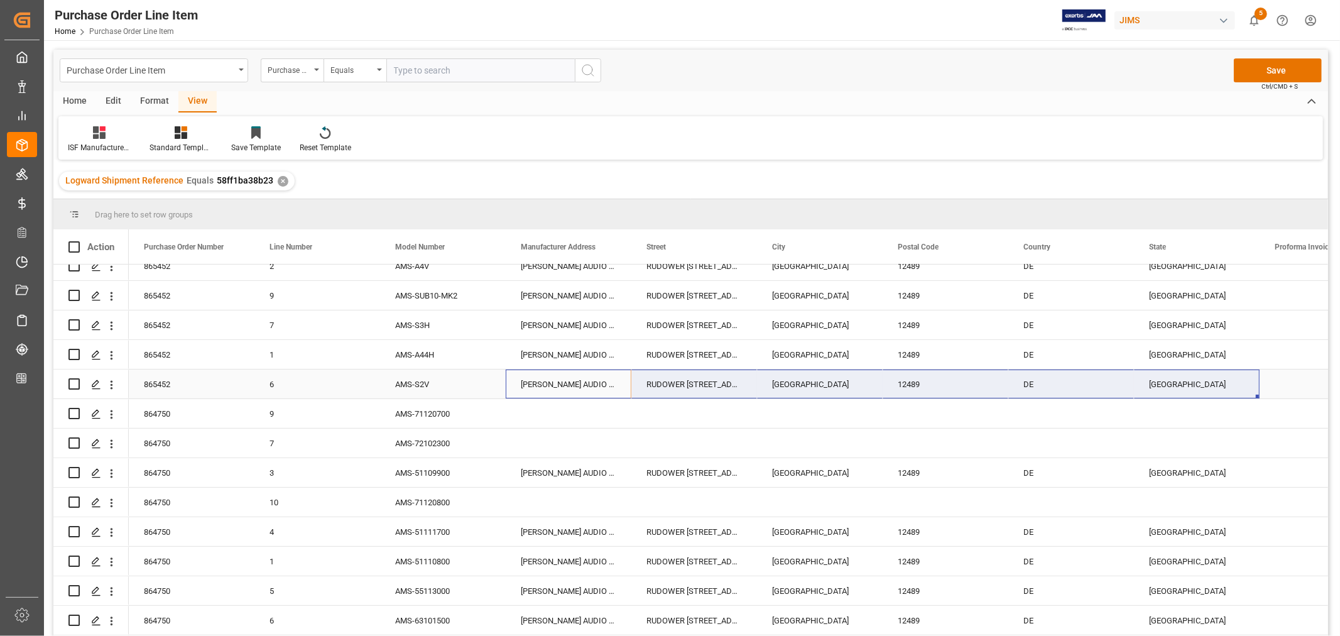
drag, startPoint x: 551, startPoint y: 379, endPoint x: 1160, endPoint y: 384, distance: 608.5
click at [1160, 384] on div "865452 6 AMS-S2V [PERSON_NAME] AUDIO GMBH RUDOWER [STREET_ADDRESS] 58ff1ba38b23" at bounding box center [1134, 384] width 2010 height 30
drag, startPoint x: 1258, startPoint y: 394, endPoint x: 1255, endPoint y: 506, distance: 111.2
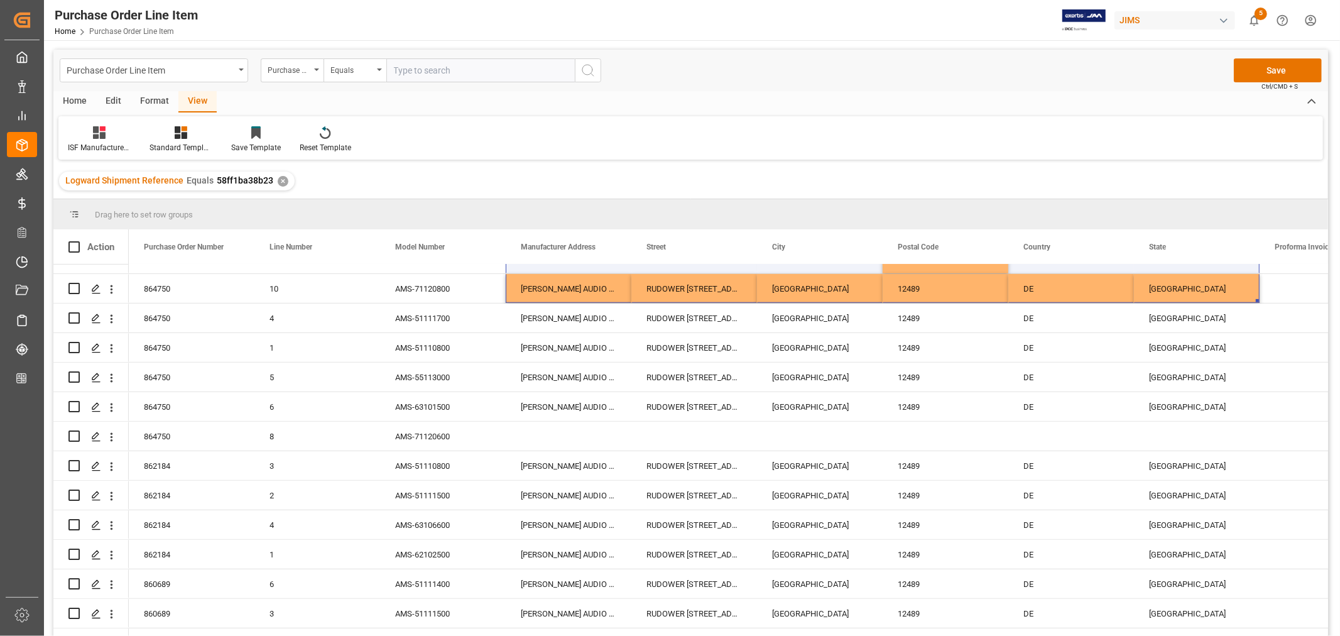
scroll to position [558, 0]
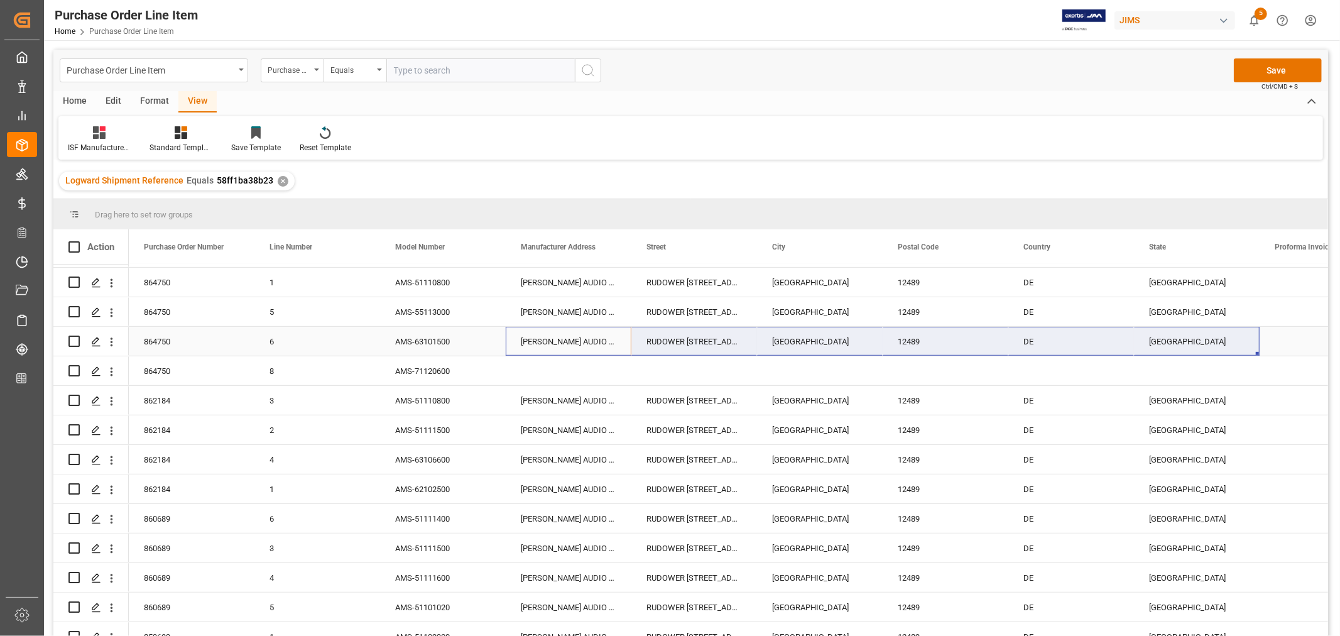
drag, startPoint x: 548, startPoint y: 331, endPoint x: 1150, endPoint y: 332, distance: 602.2
click at [1150, 332] on div "864750 6 AMS-63101500 [PERSON_NAME] AUDIO GMBH RUDOWER [STREET_ADDRESS] 58ff1ba…" at bounding box center [1134, 342] width 2010 height 30
drag, startPoint x: 1257, startPoint y: 353, endPoint x: 1255, endPoint y: 378, distance: 25.2
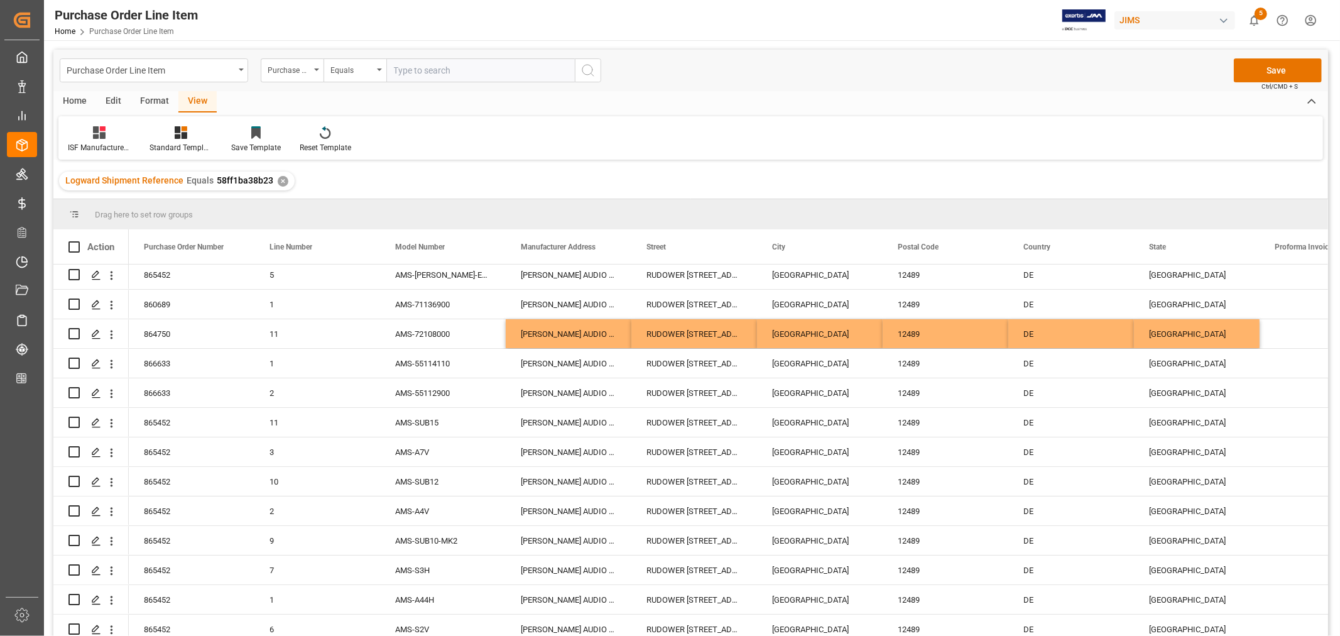
scroll to position [0, 0]
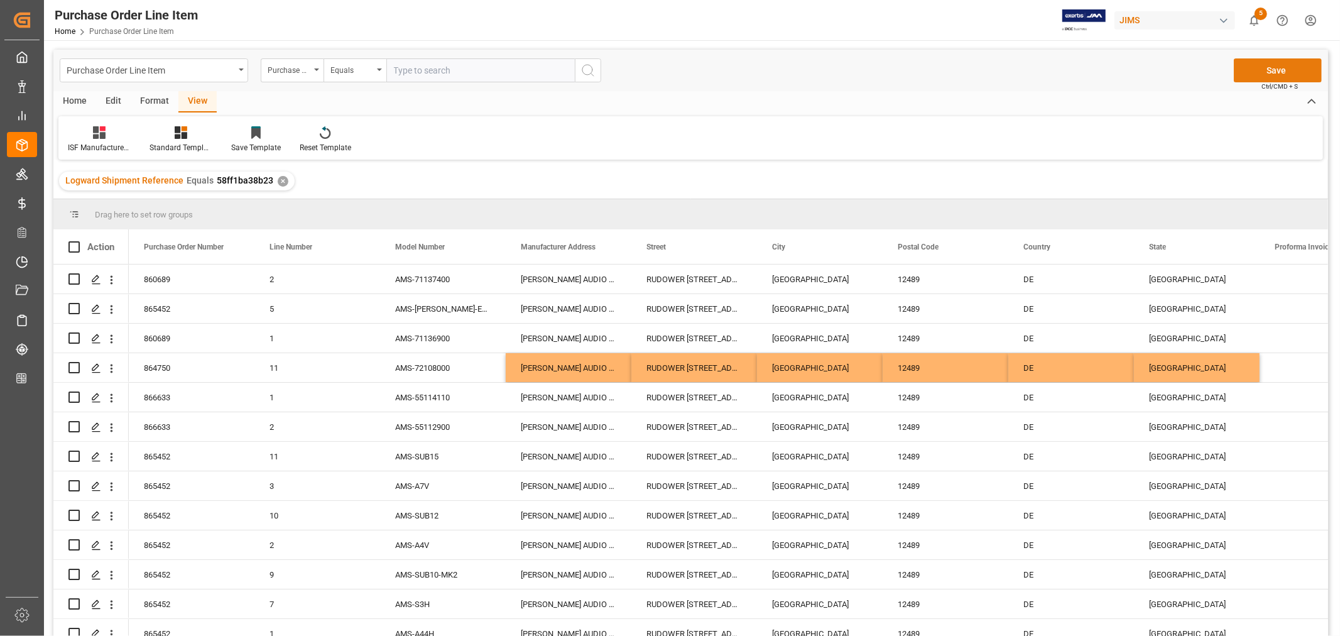
click at [1275, 77] on button "Save" at bounding box center [1277, 70] width 88 height 24
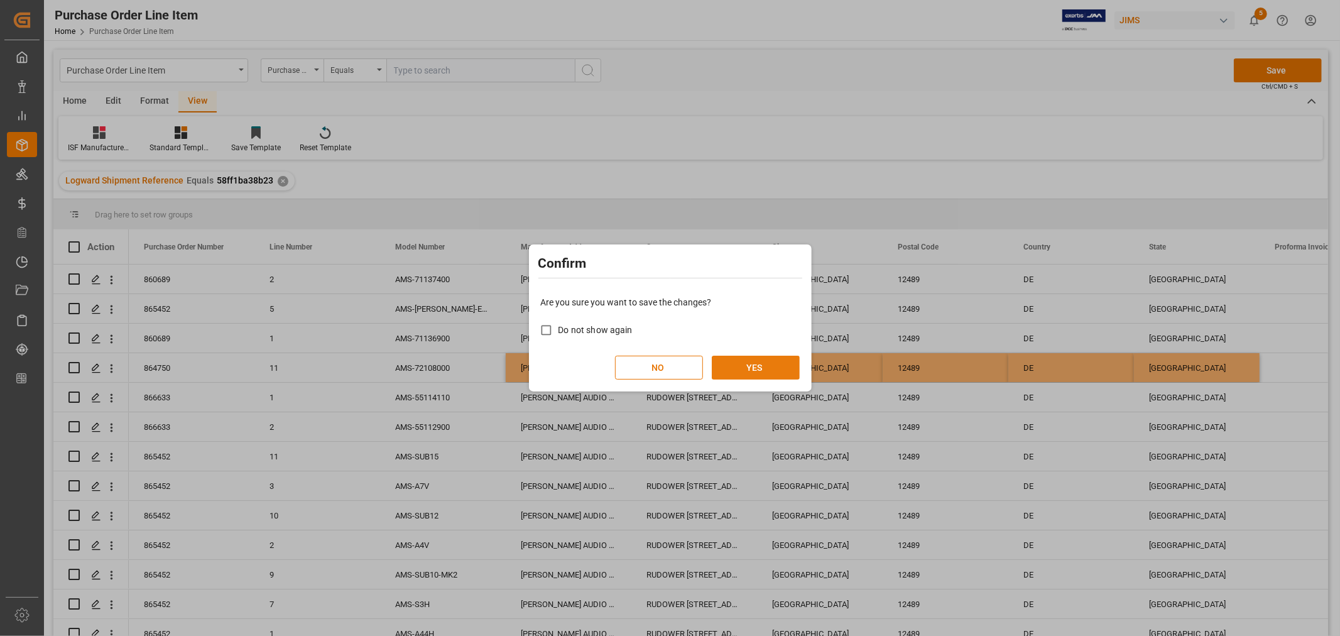
click at [755, 359] on button "YES" at bounding box center [756, 367] width 88 height 24
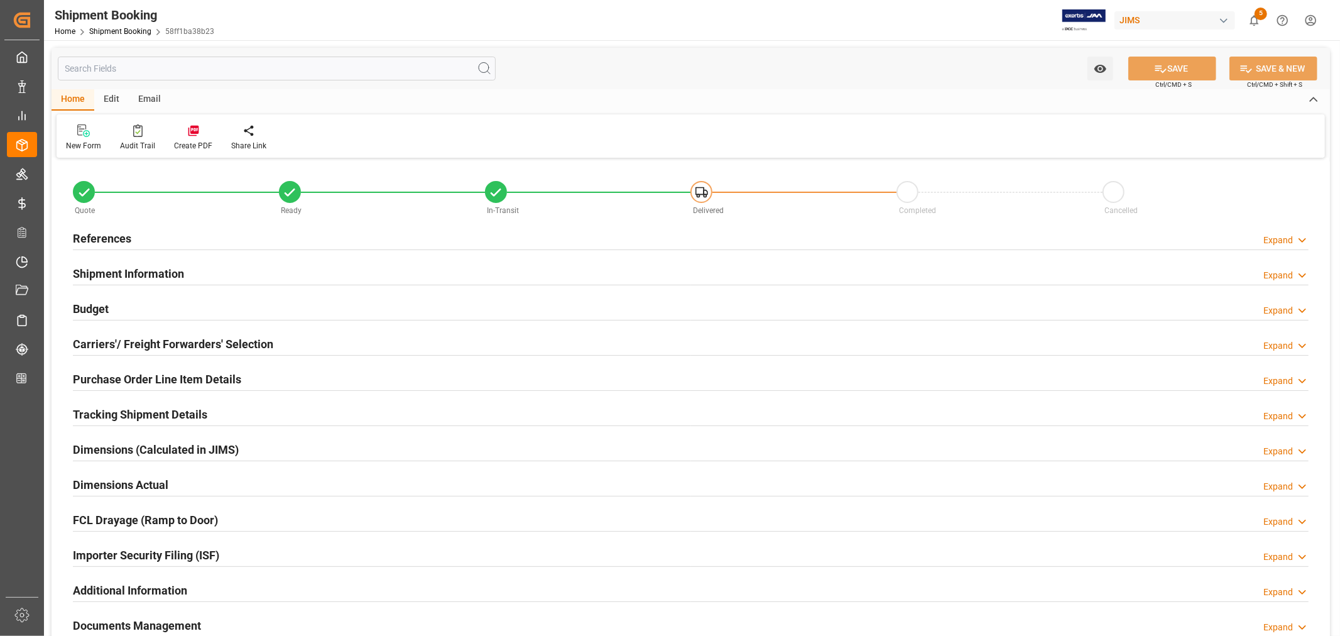
type input "35"
click at [139, 372] on h2 "Purchase Order Line Item Details" at bounding box center [157, 379] width 168 height 17
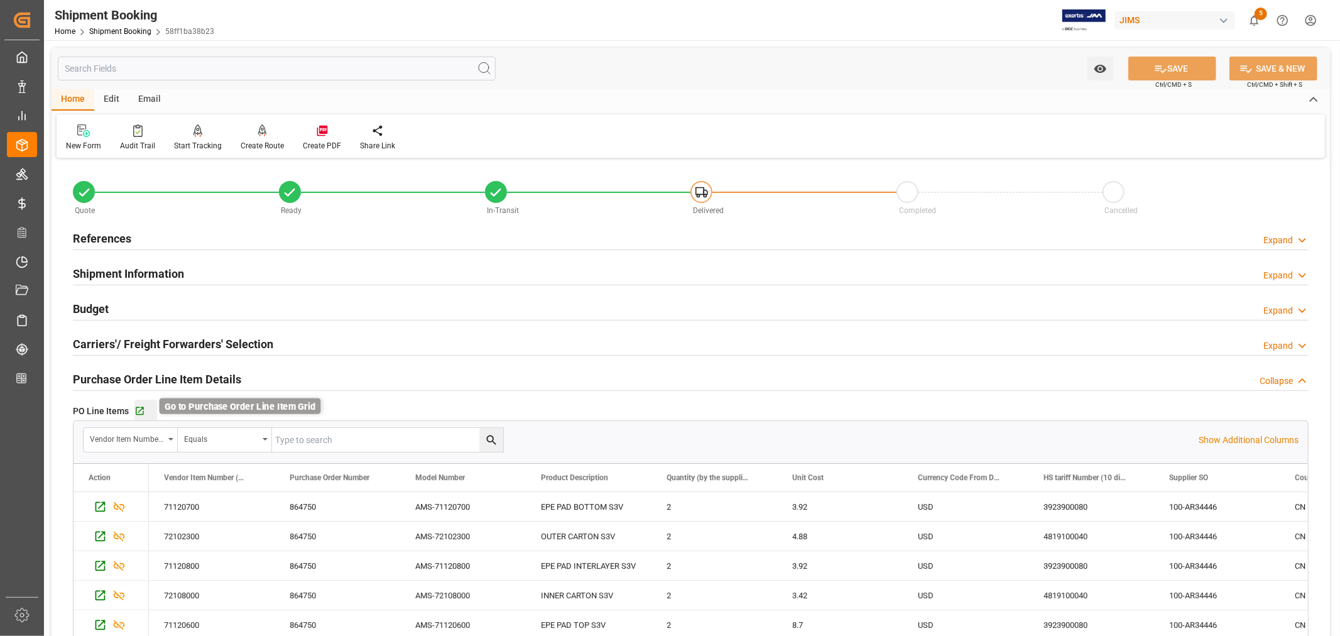
click at [139, 411] on icon "button" at bounding box center [139, 411] width 11 height 11
click at [114, 372] on h2 "Purchase Order Line Item Details" at bounding box center [157, 379] width 168 height 17
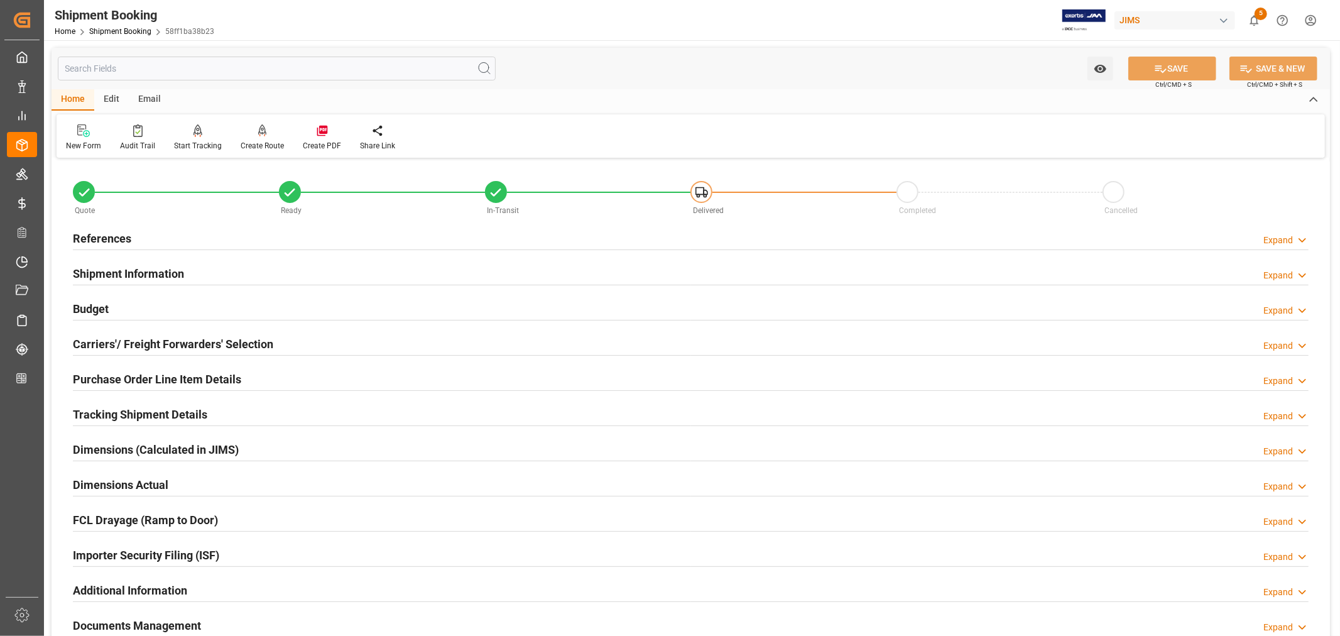
click at [134, 271] on h2 "Shipment Information" at bounding box center [128, 273] width 111 height 17
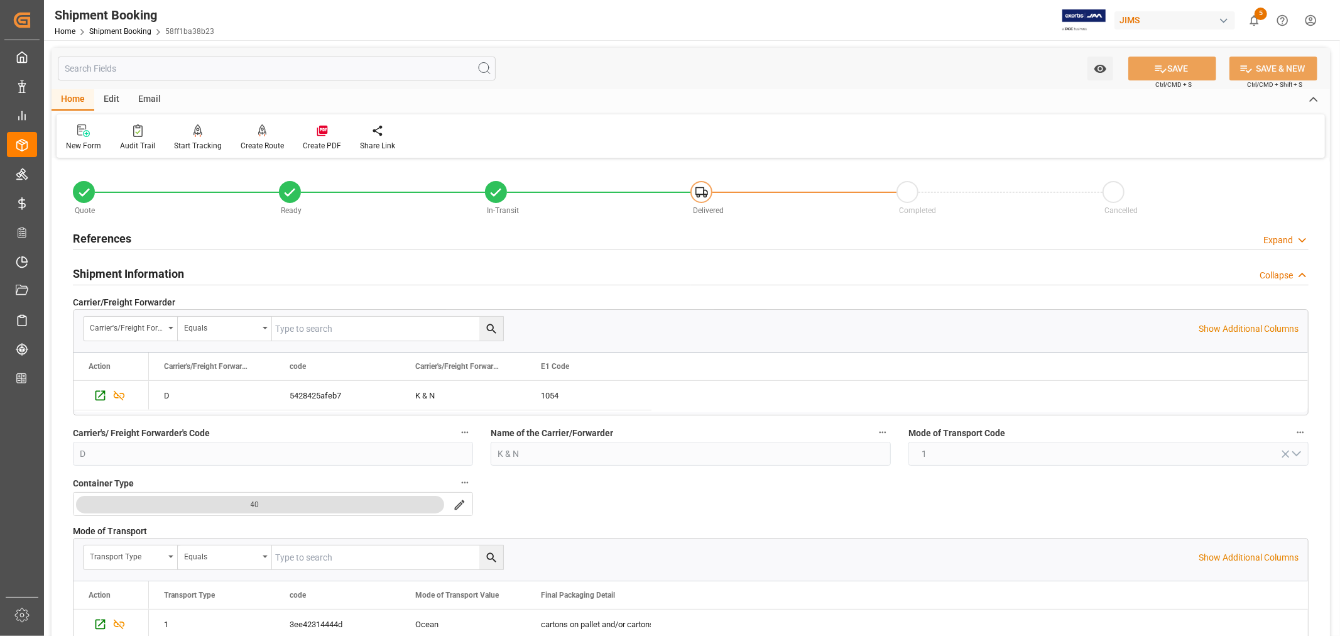
click at [166, 273] on h2 "Shipment Information" at bounding box center [128, 273] width 111 height 17
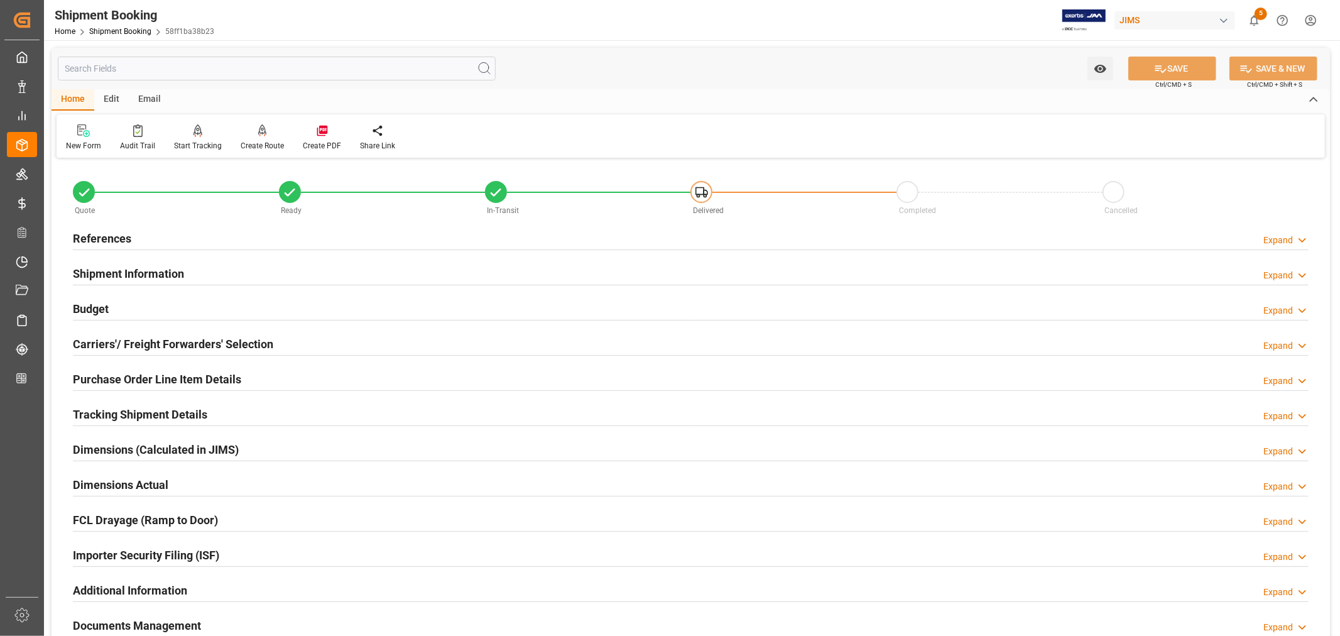
click at [165, 345] on h2 "Carriers'/ Freight Forwarders' Selection" at bounding box center [173, 343] width 200 height 17
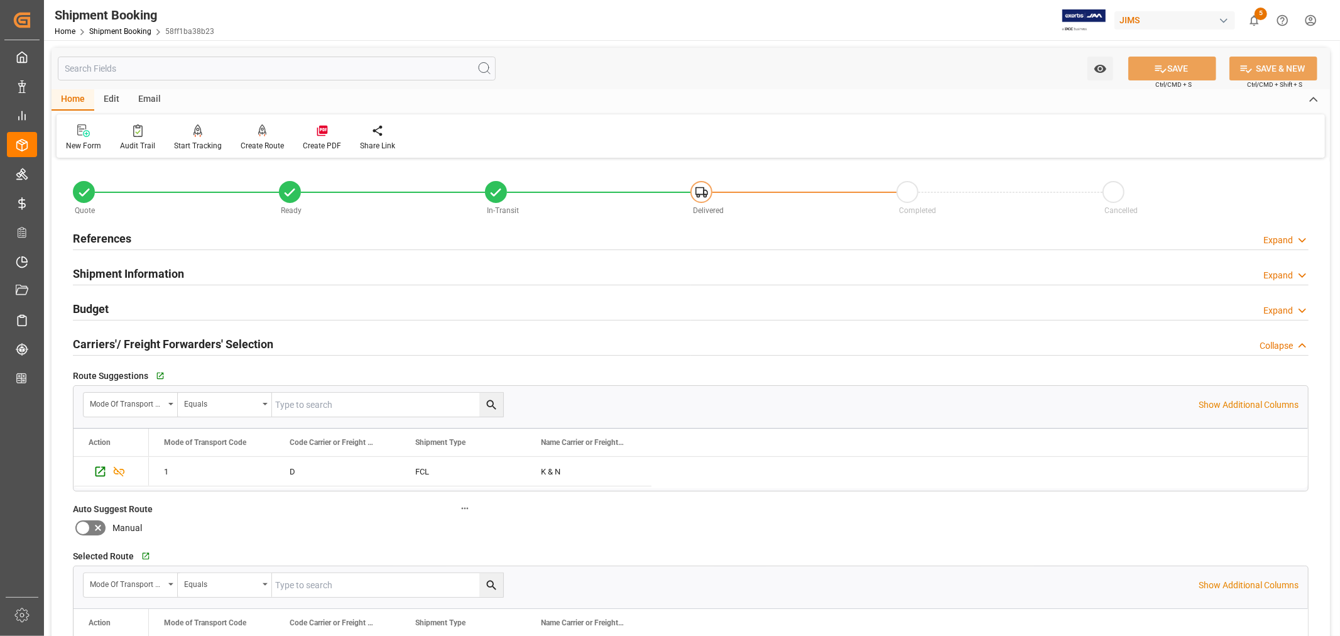
click at [165, 345] on h2 "Carriers'/ Freight Forwarders' Selection" at bounding box center [173, 343] width 200 height 17
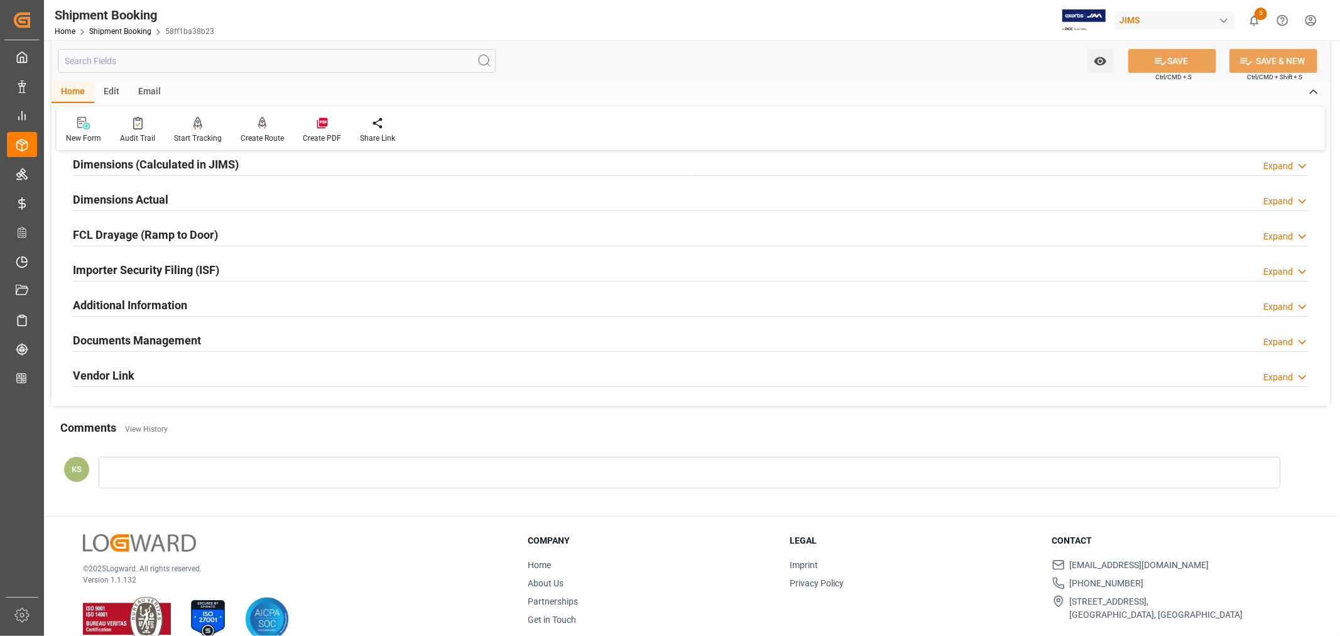
scroll to position [308, 0]
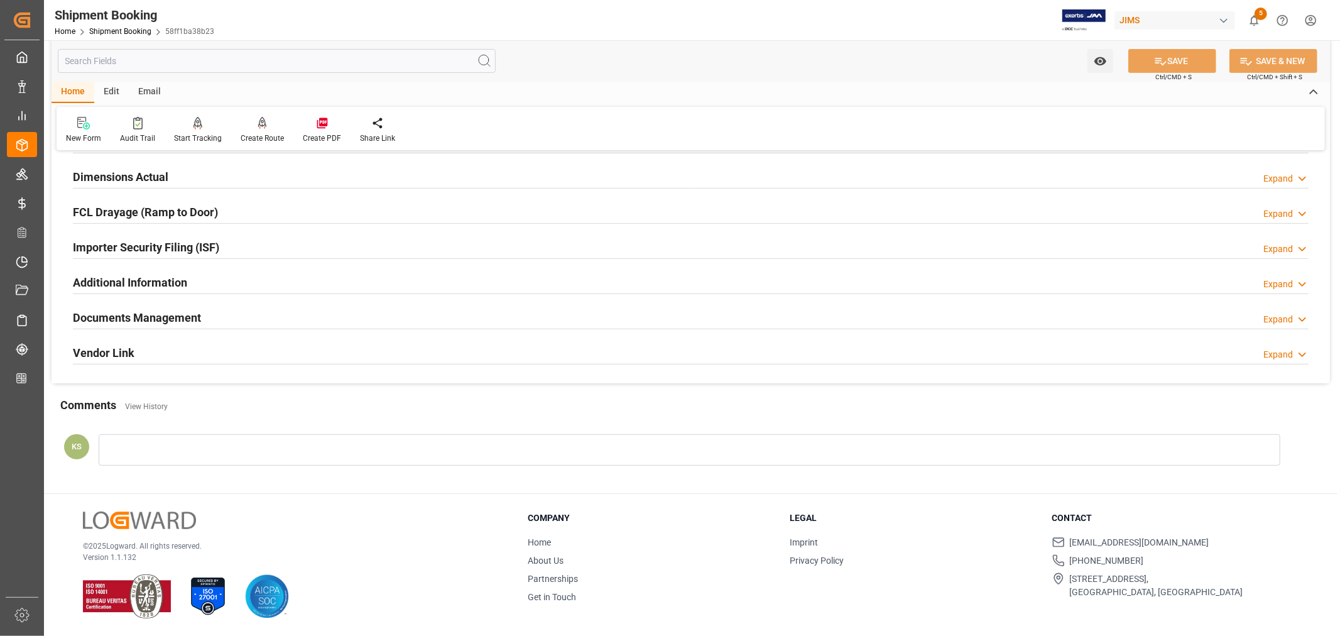
click at [242, 245] on div "Importer Security Filing (ISF) Expand" at bounding box center [690, 246] width 1235 height 24
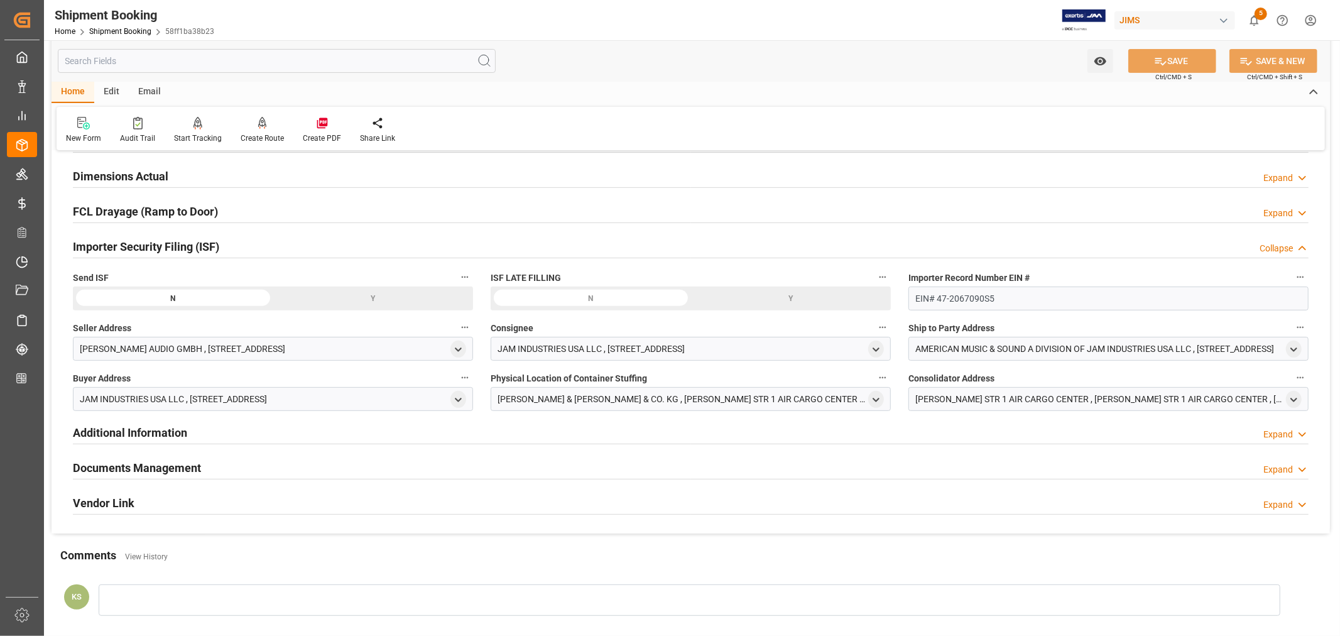
click at [377, 297] on div "Y" at bounding box center [373, 298] width 200 height 24
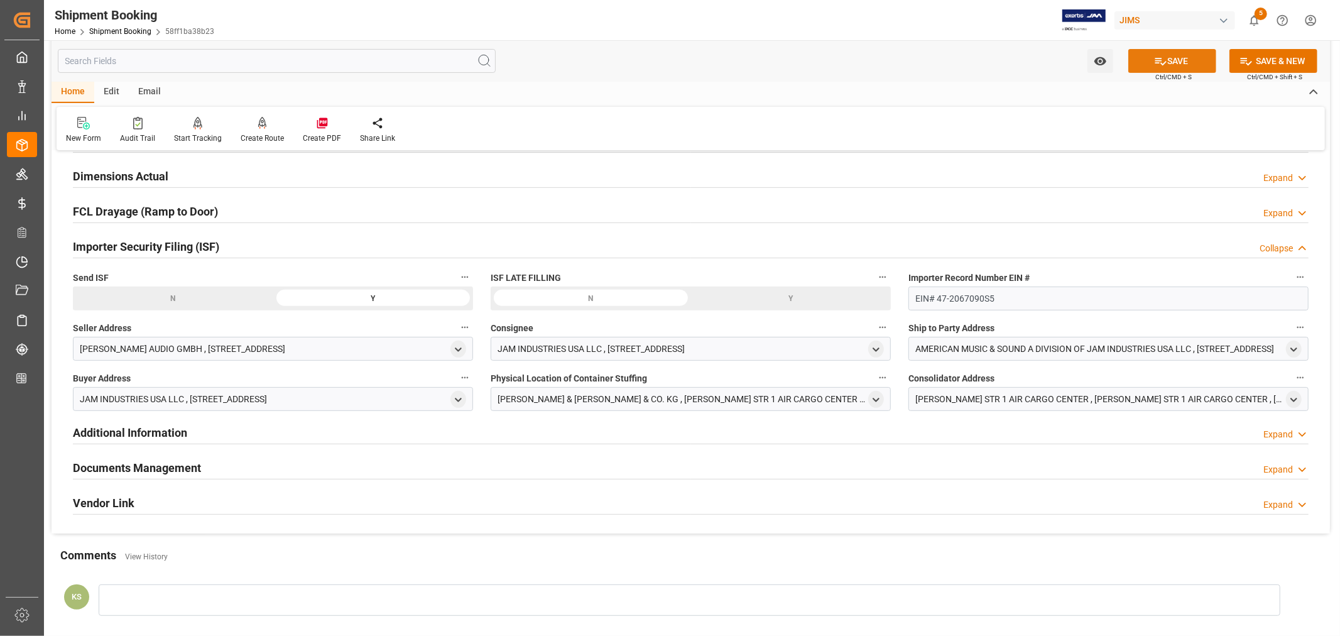
click at [1171, 65] on button "SAVE" at bounding box center [1172, 61] width 88 height 24
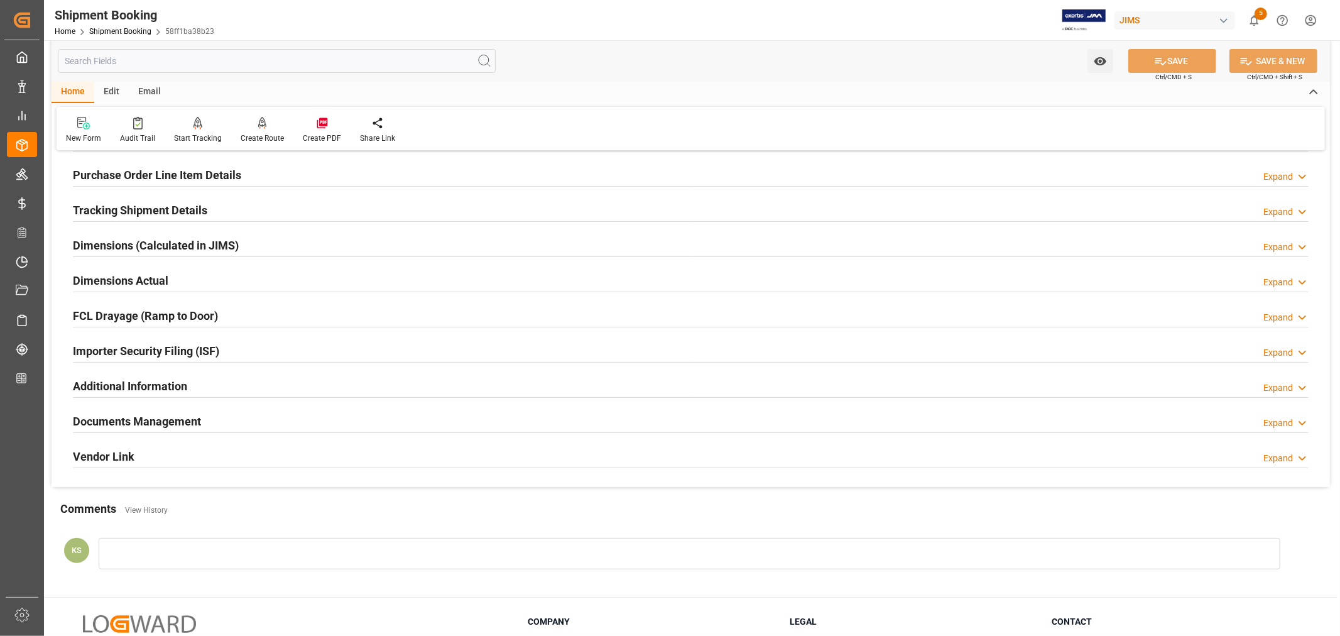
scroll to position [0, 0]
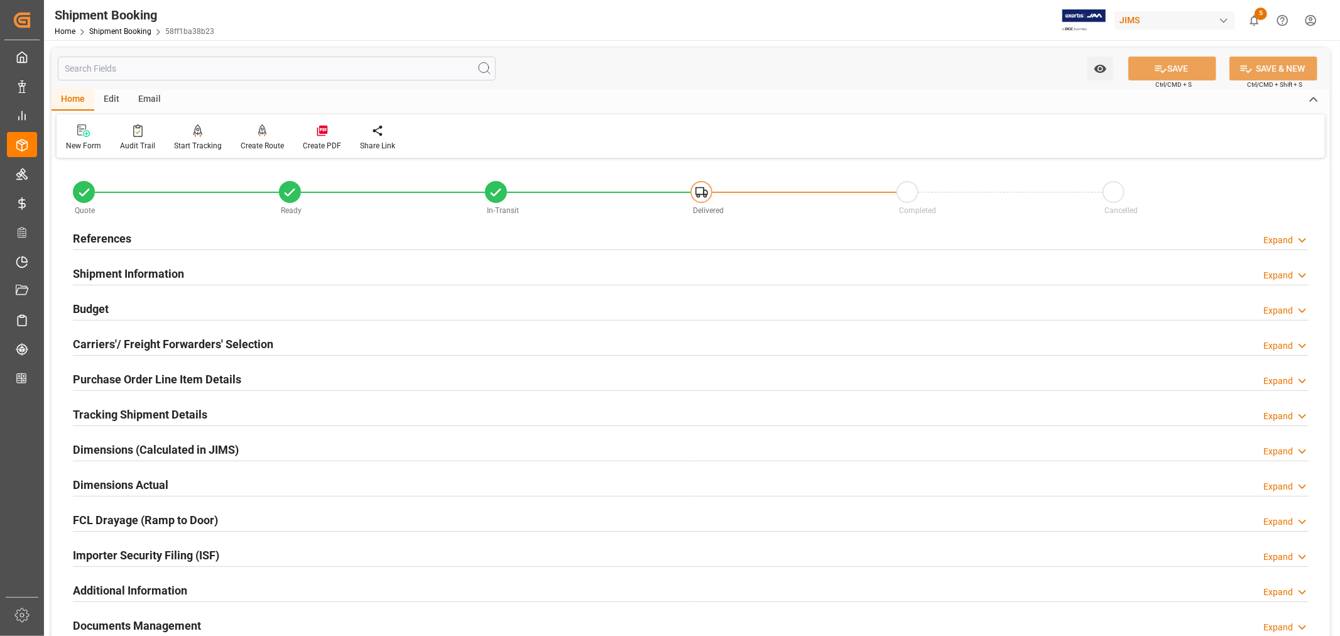
click at [167, 268] on h2 "Shipment Information" at bounding box center [128, 273] width 111 height 17
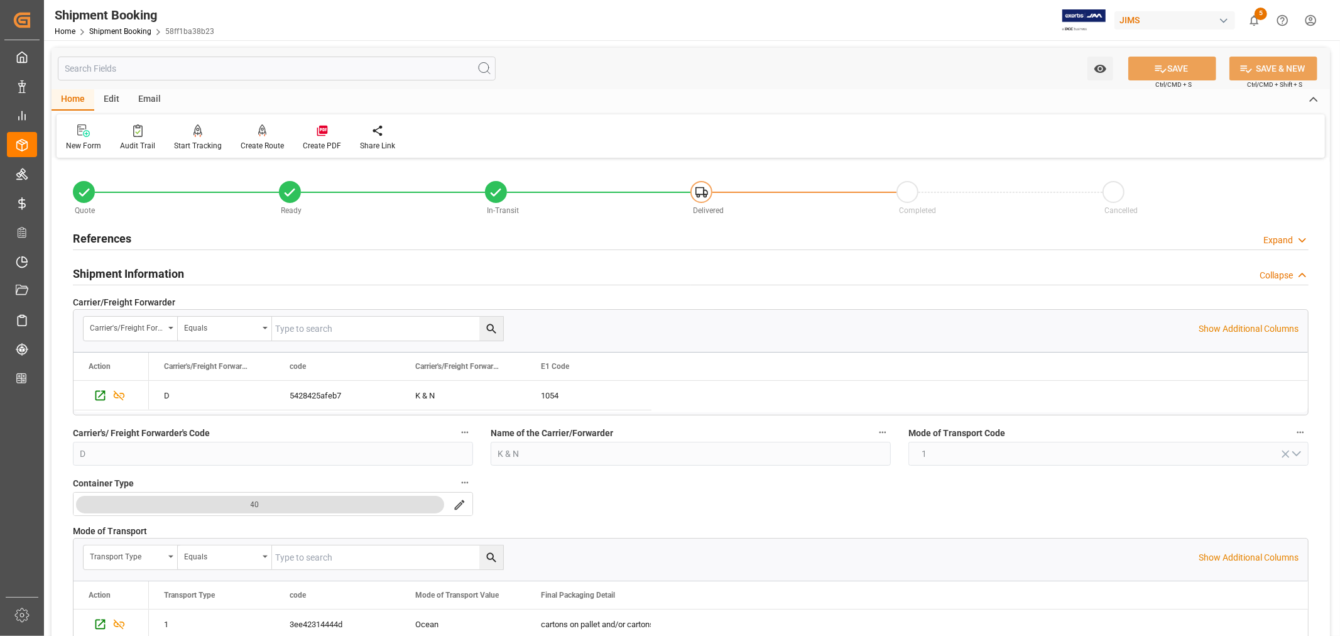
click at [123, 241] on h2 "References" at bounding box center [102, 238] width 58 height 17
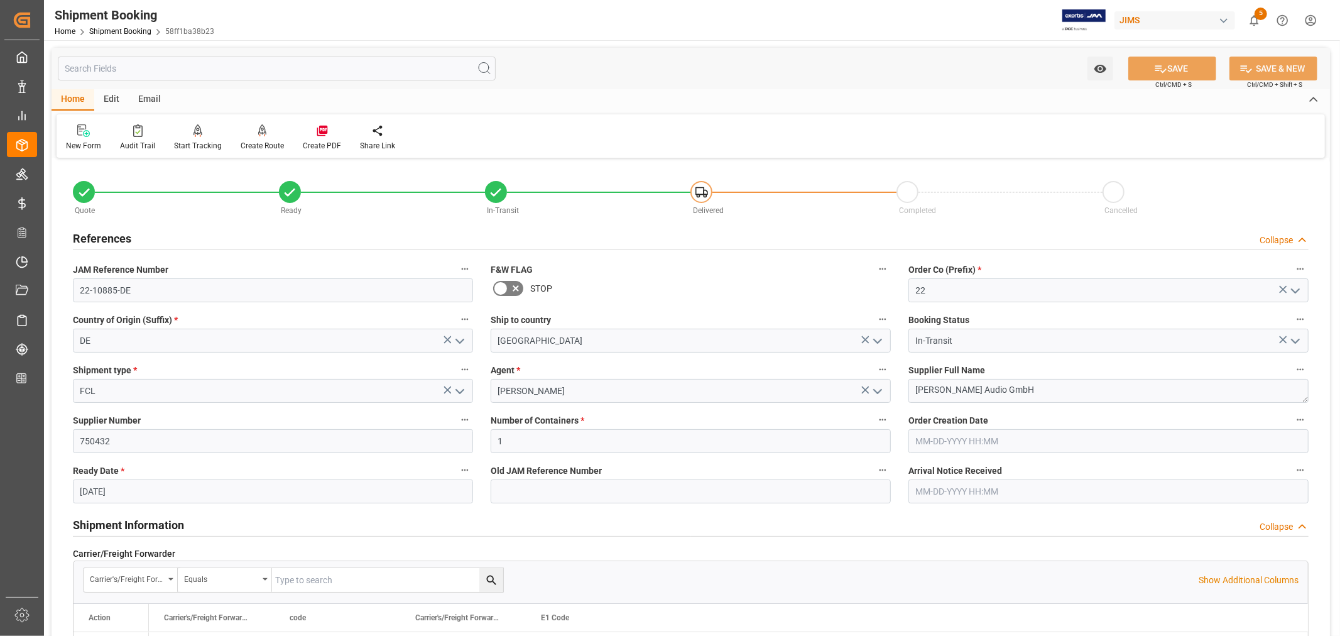
click at [123, 241] on h2 "References" at bounding box center [102, 238] width 58 height 17
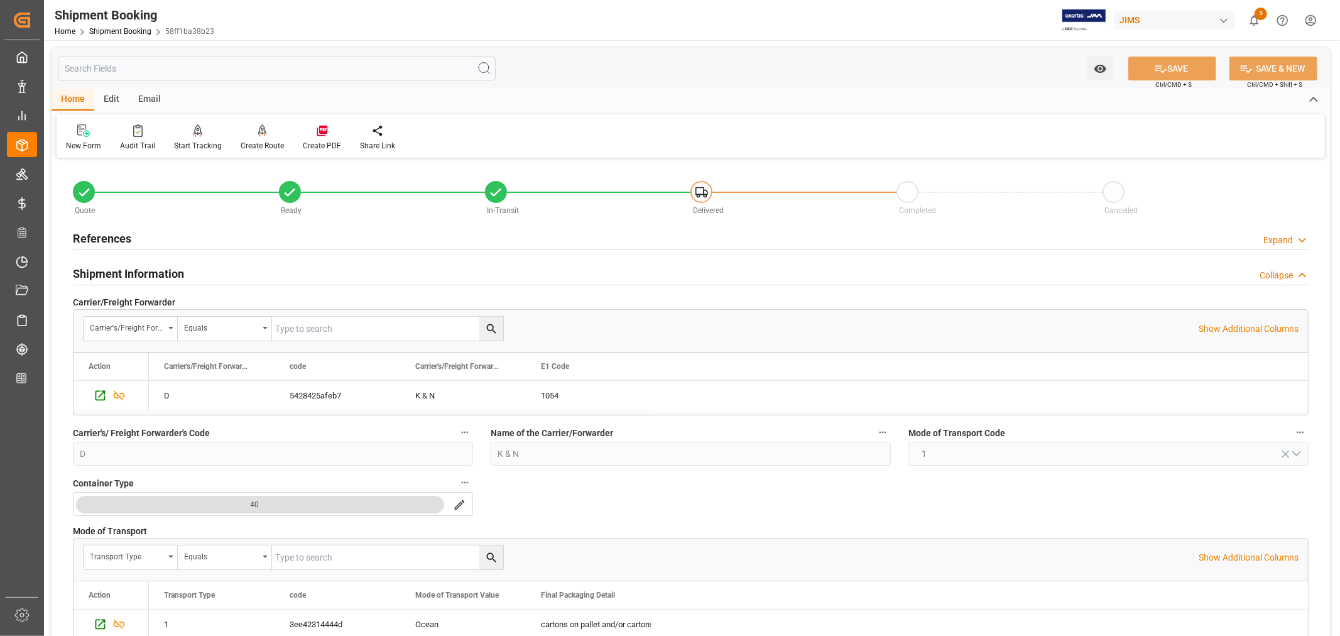
click at [133, 272] on h2 "Shipment Information" at bounding box center [128, 273] width 111 height 17
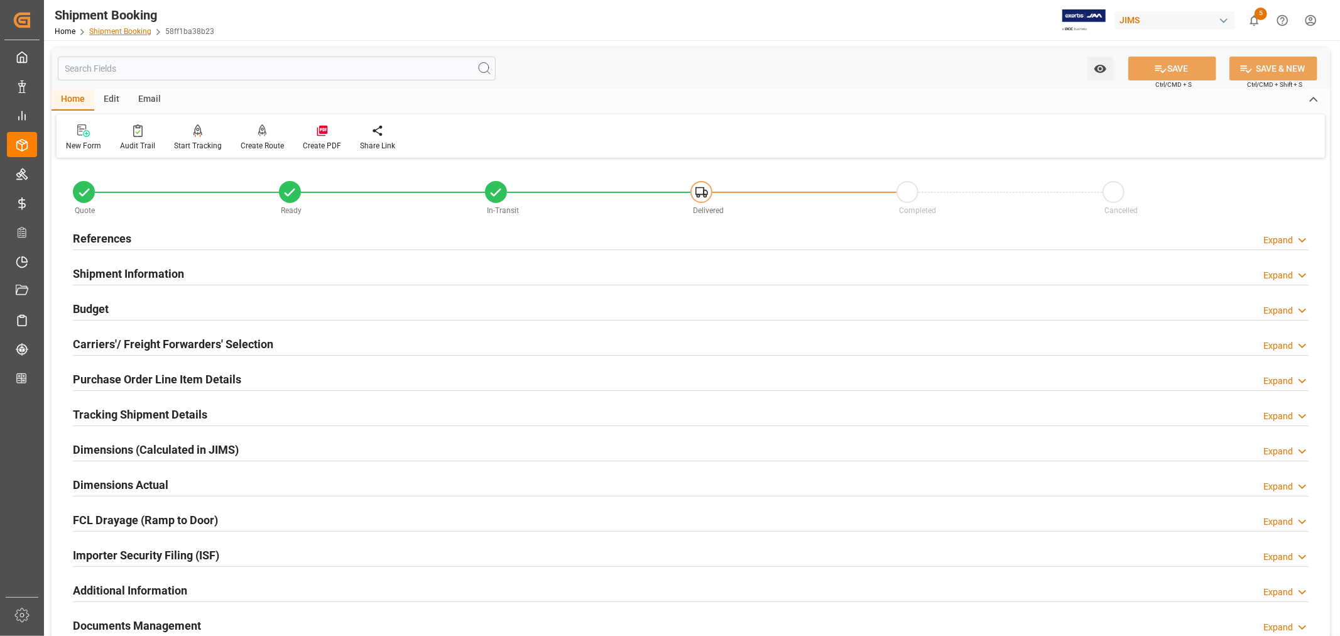
click at [132, 31] on link "Shipment Booking" at bounding box center [120, 31] width 62 height 9
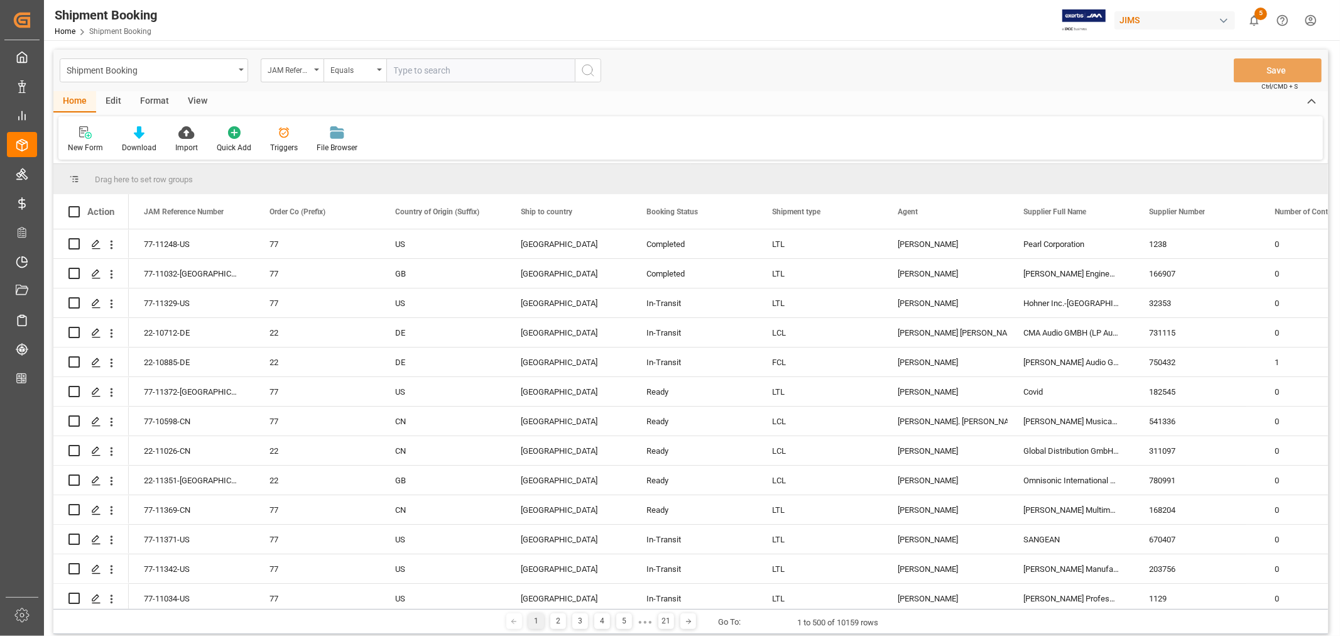
paste input "22-11029-CN"
type input "22-11029-CN"
click at [585, 70] on icon "search button" at bounding box center [587, 70] width 15 height 15
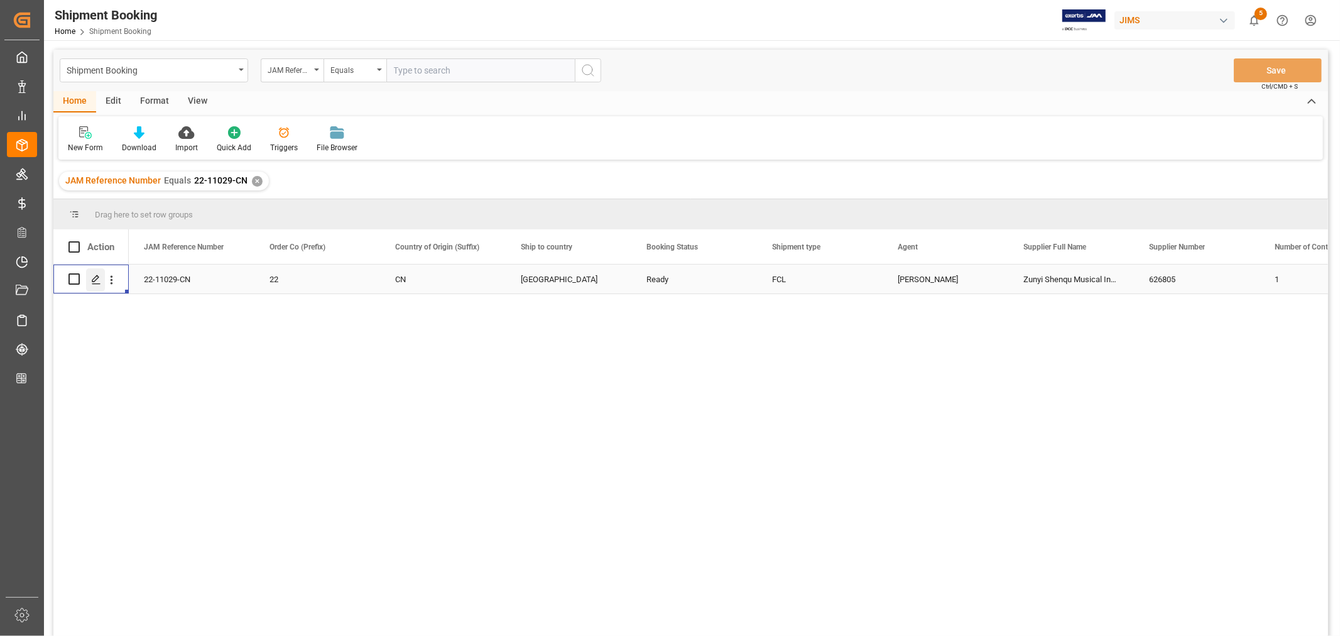
click at [94, 279] on icon "Press SPACE to select this row." at bounding box center [96, 279] width 10 height 10
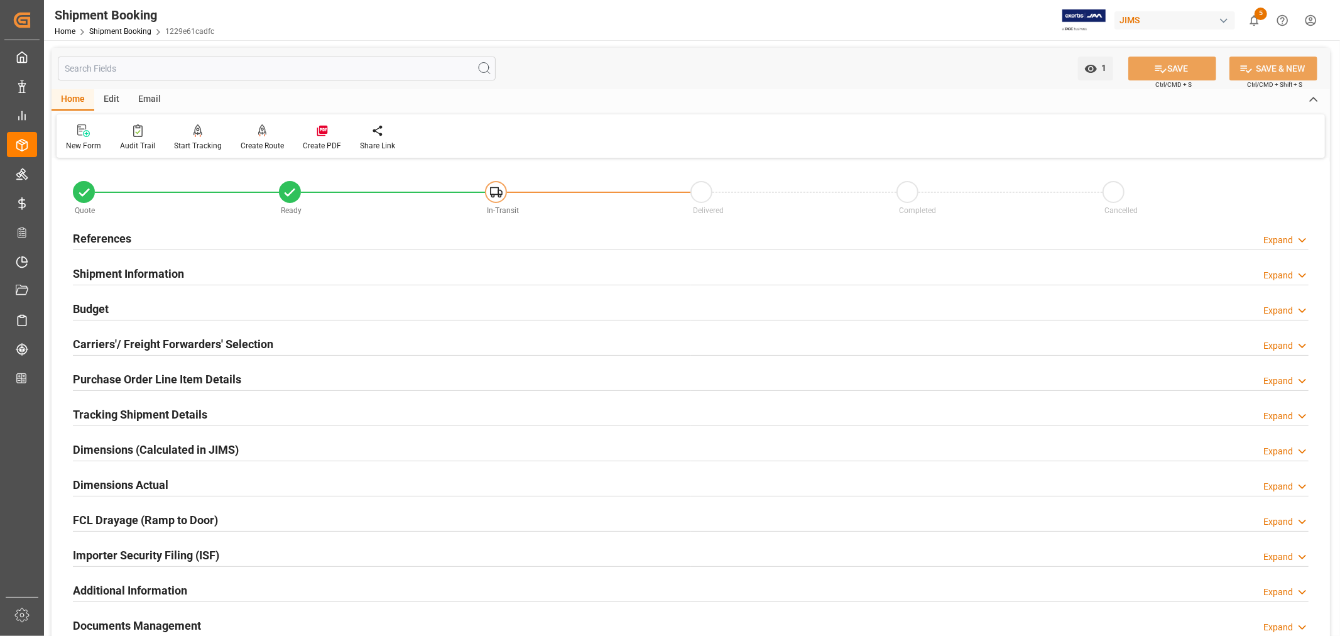
click at [126, 380] on h2 "Purchase Order Line Item Details" at bounding box center [157, 379] width 168 height 17
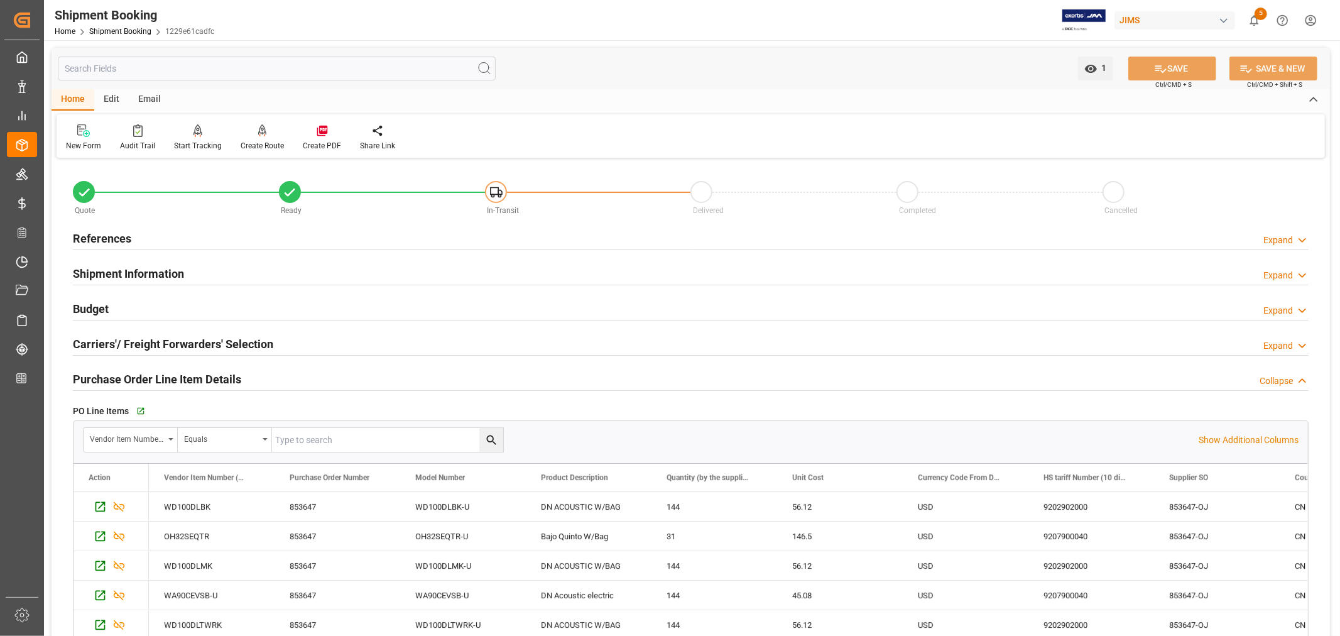
click at [126, 380] on h2 "Purchase Order Line Item Details" at bounding box center [157, 379] width 168 height 17
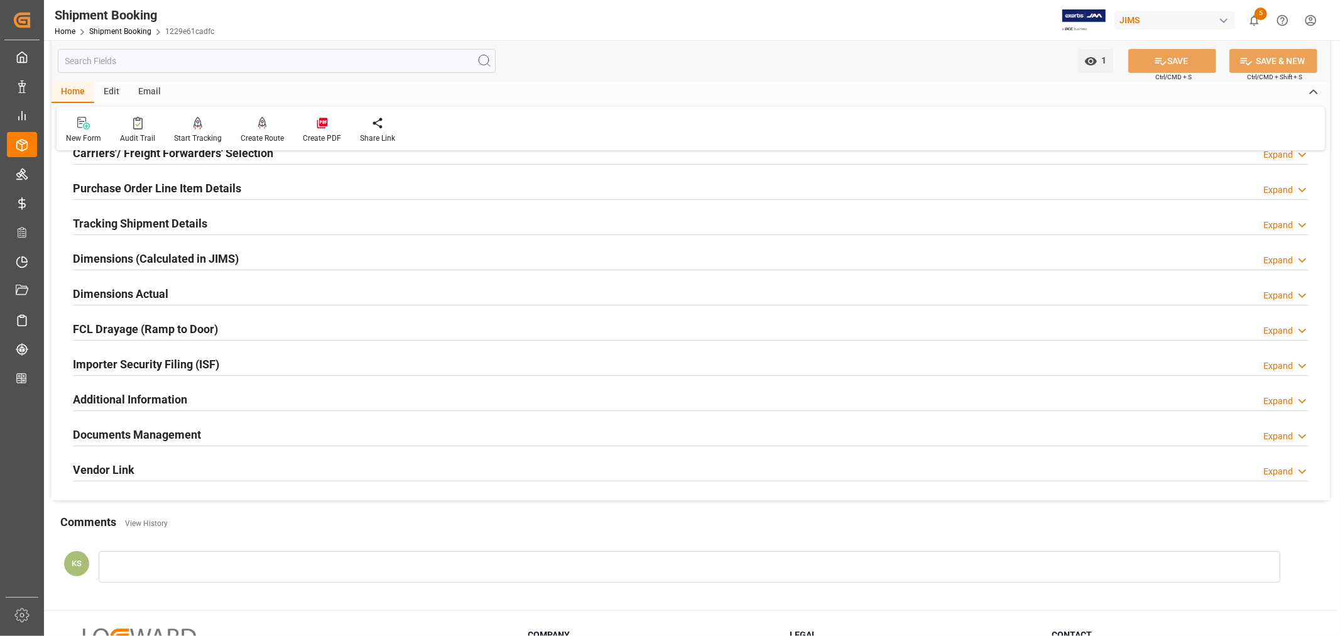
scroll to position [209, 0]
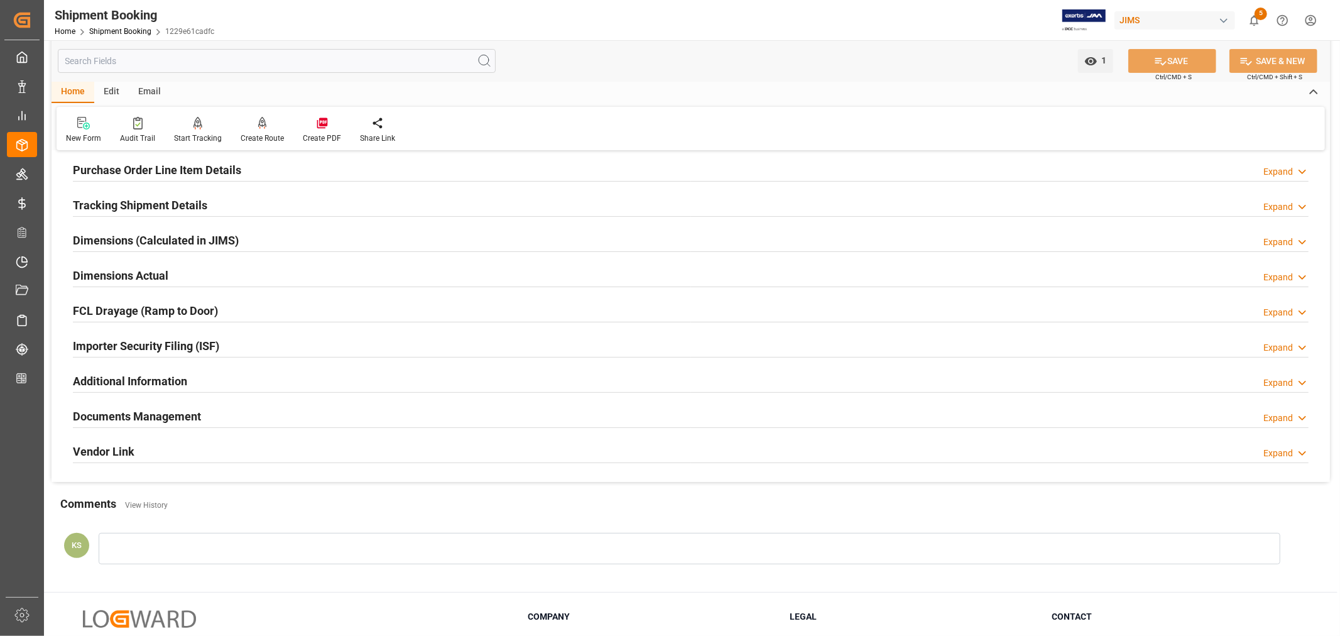
click at [260, 347] on div "Importer Security Filing (ISF) Expand" at bounding box center [690, 345] width 1235 height 24
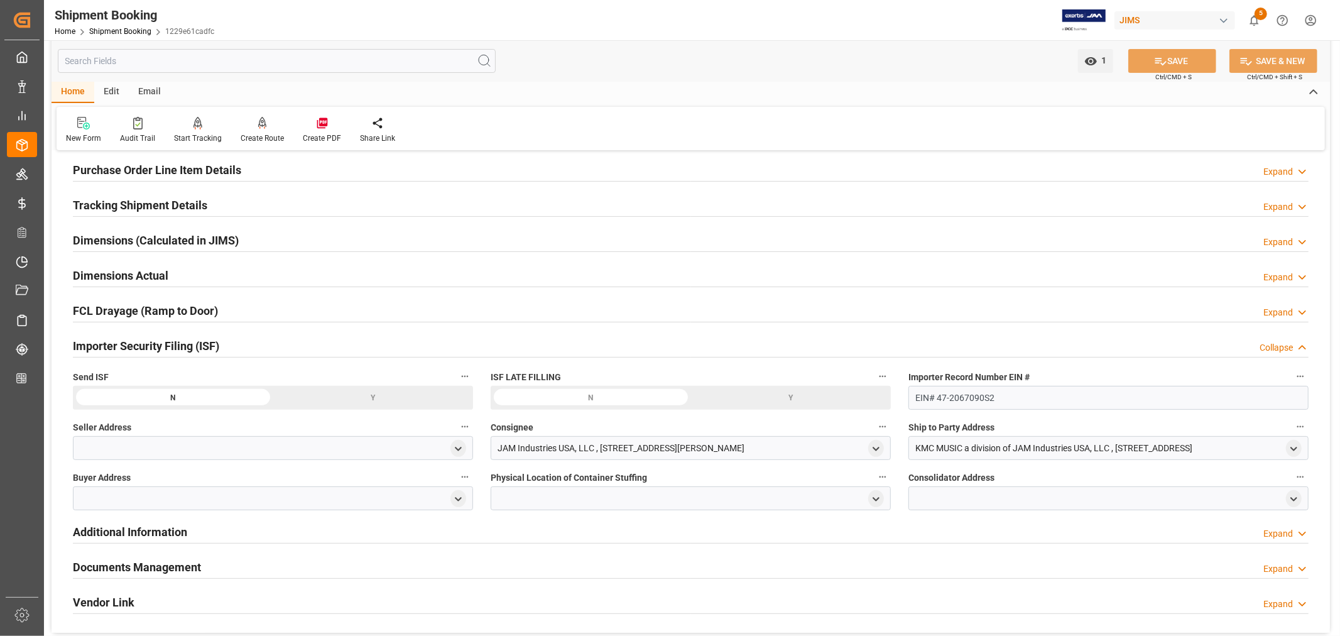
click at [260, 347] on div "Importer Security Filing (ISF) Collapse" at bounding box center [690, 345] width 1235 height 24
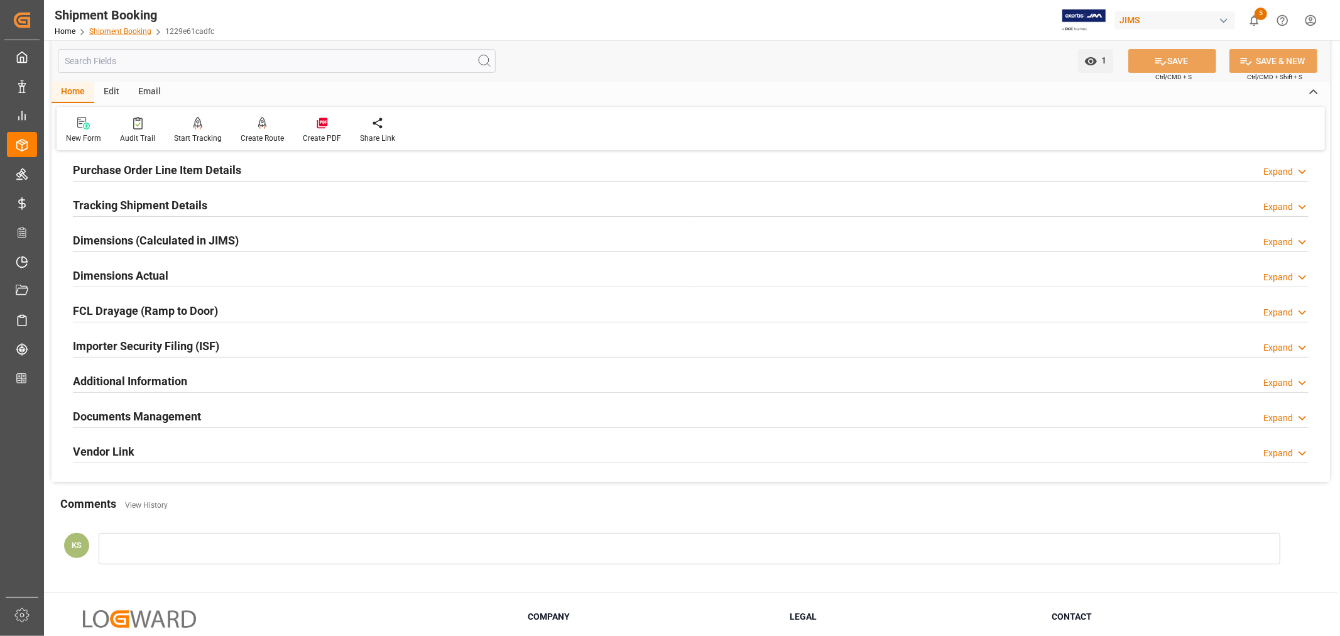
click at [124, 31] on link "Shipment Booking" at bounding box center [120, 31] width 62 height 9
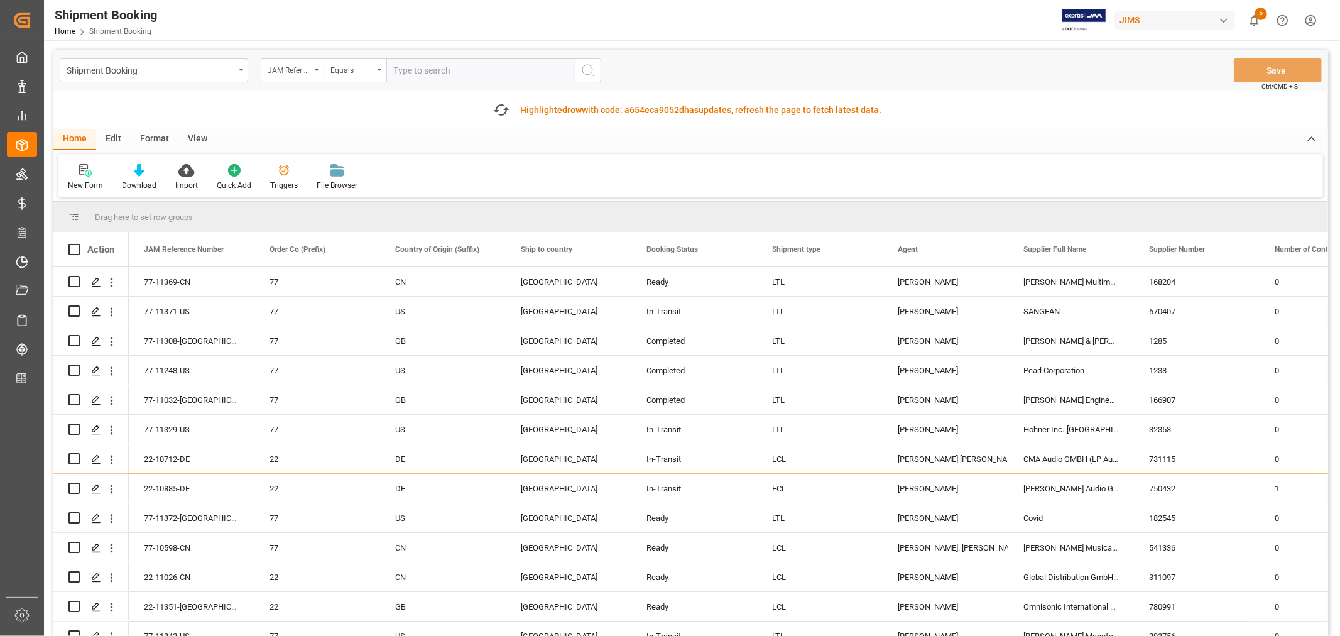
click at [407, 66] on input "text" at bounding box center [480, 70] width 188 height 24
paste input "22-10835-MY"
type input "22-10835-MY"
click at [585, 69] on icon "search button" at bounding box center [587, 70] width 15 height 15
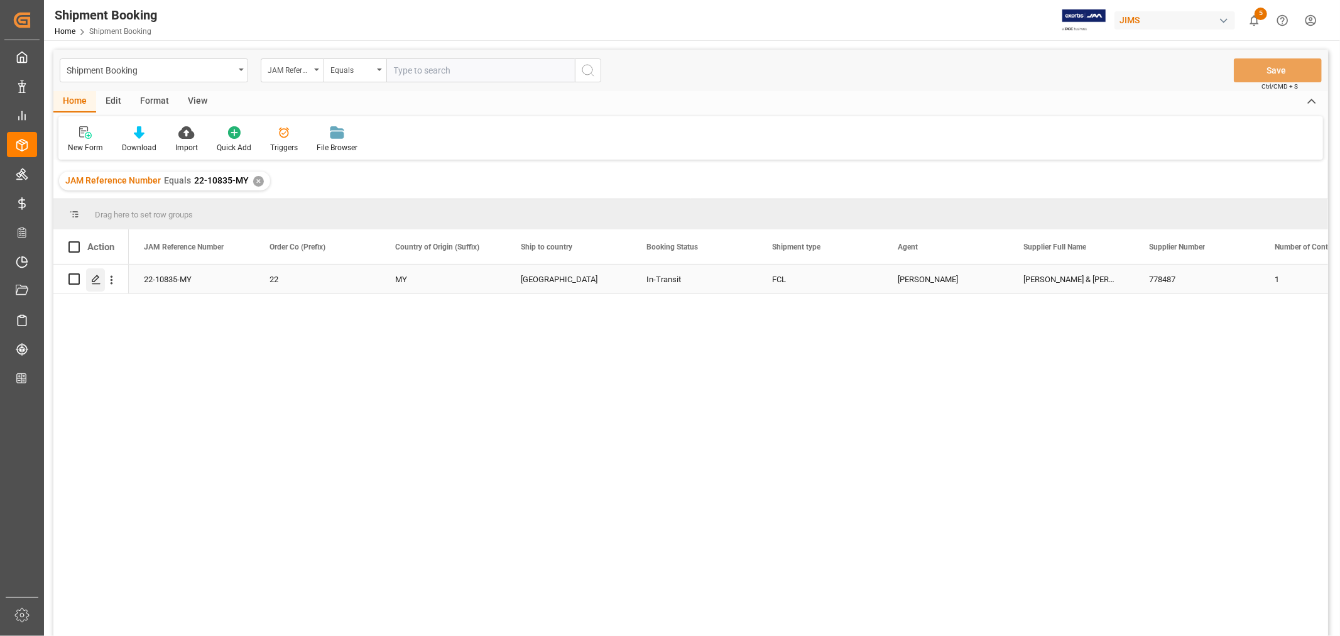
click at [97, 278] on polygon "Press SPACE to select this row." at bounding box center [95, 278] width 6 height 6
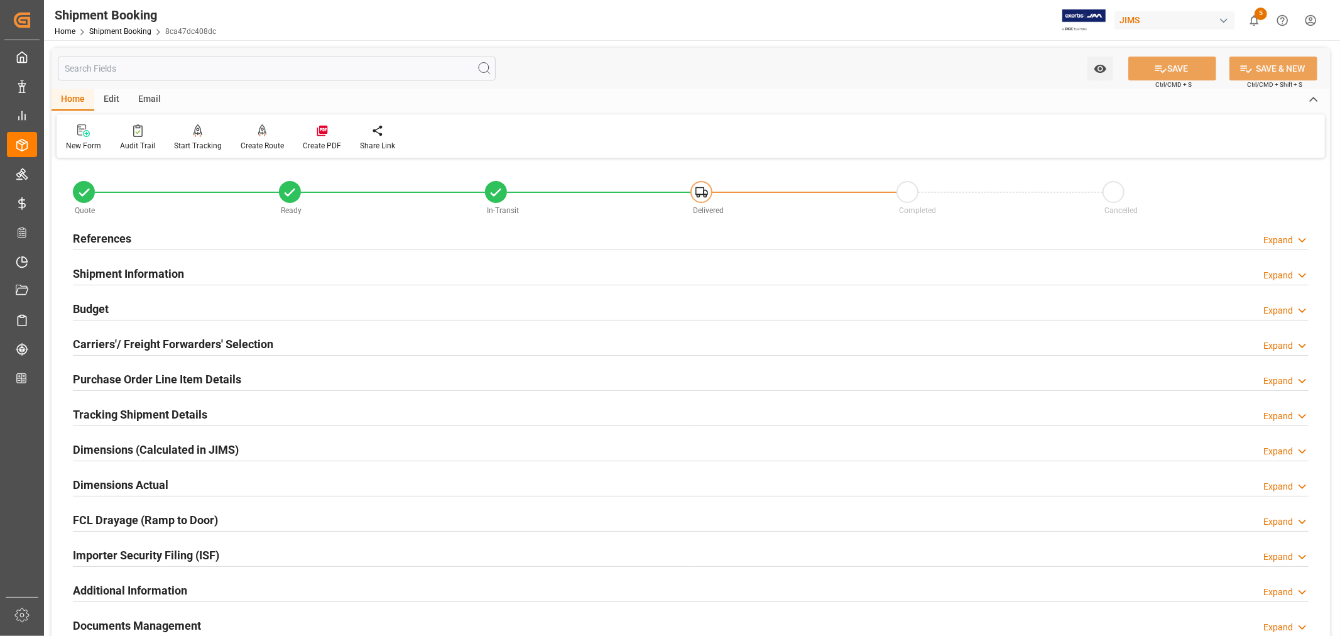
click at [135, 270] on h2 "Shipment Information" at bounding box center [128, 273] width 111 height 17
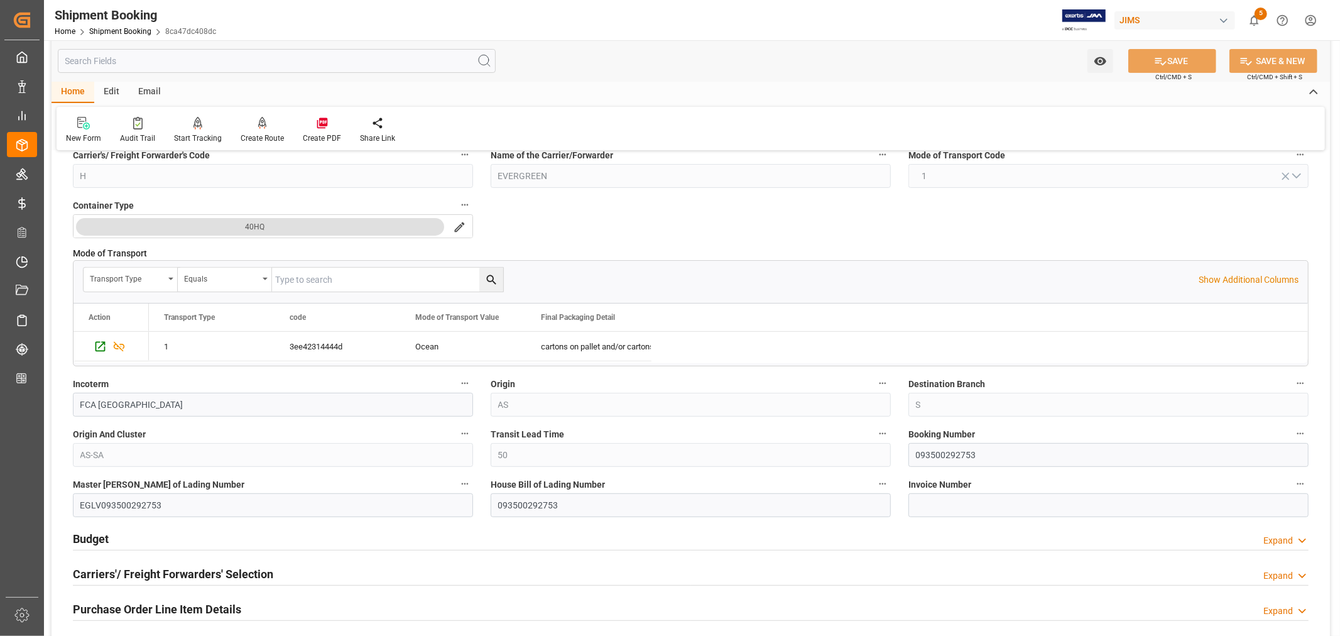
scroll to position [279, 0]
click at [928, 456] on input "093500292753" at bounding box center [1108, 453] width 400 height 24
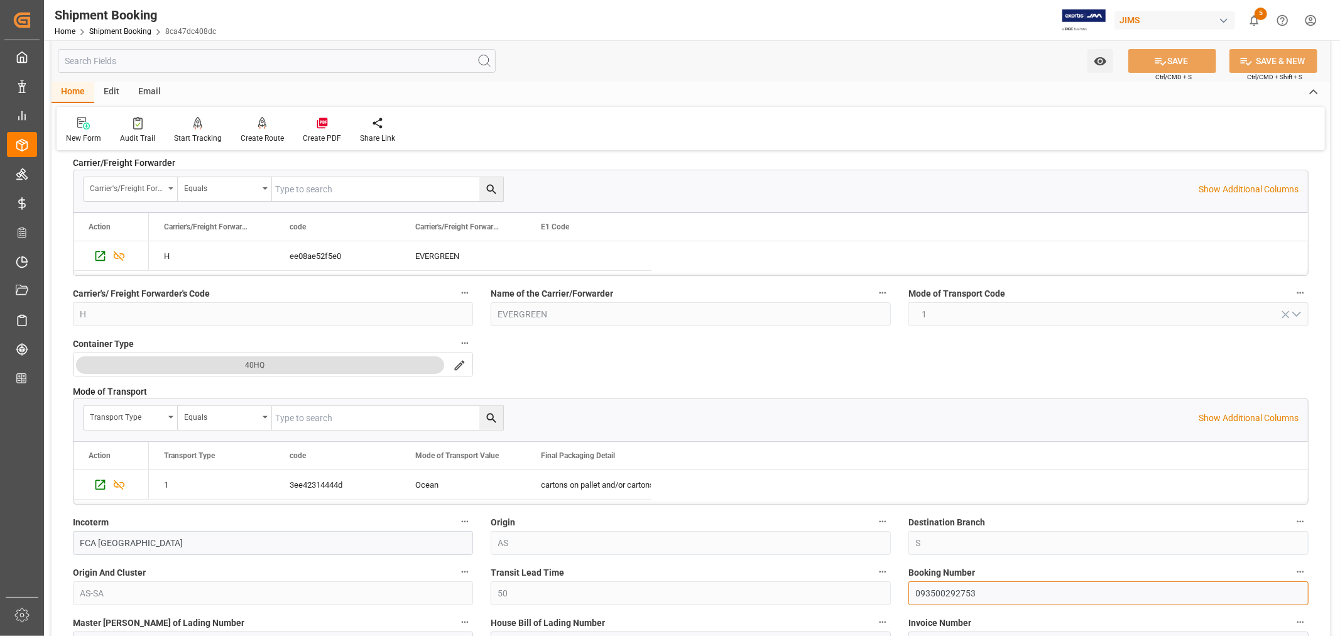
scroll to position [70, 0]
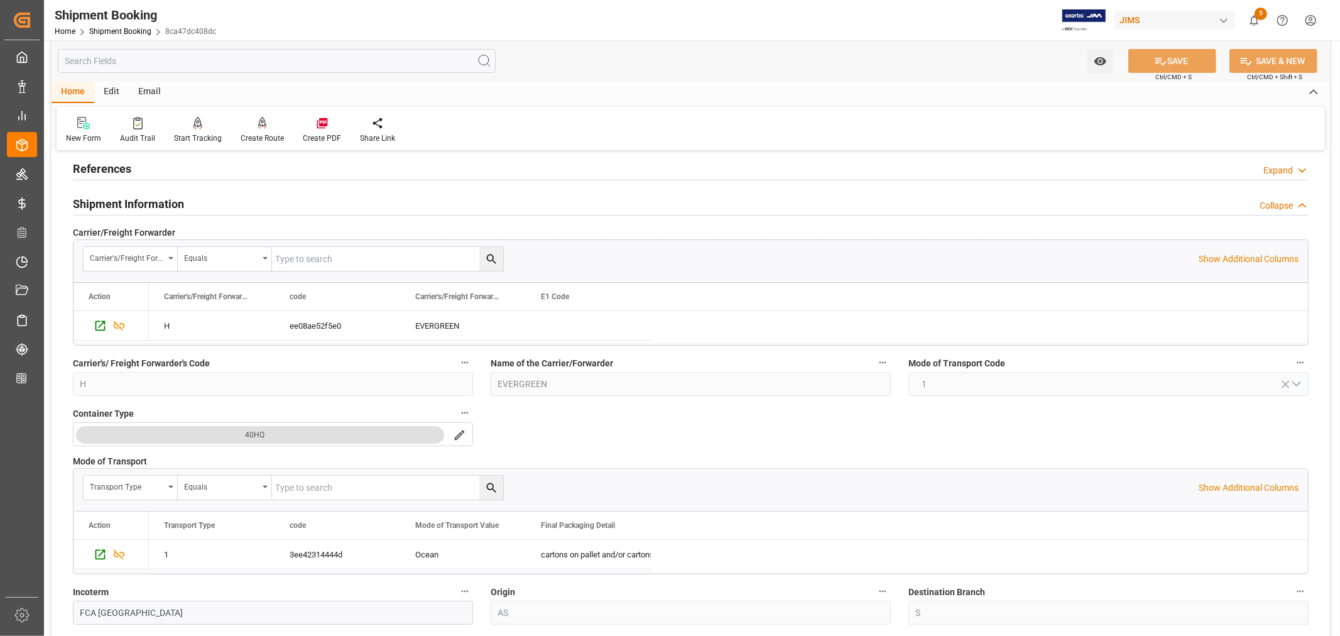
click at [140, 198] on h2 "Shipment Information" at bounding box center [128, 203] width 111 height 17
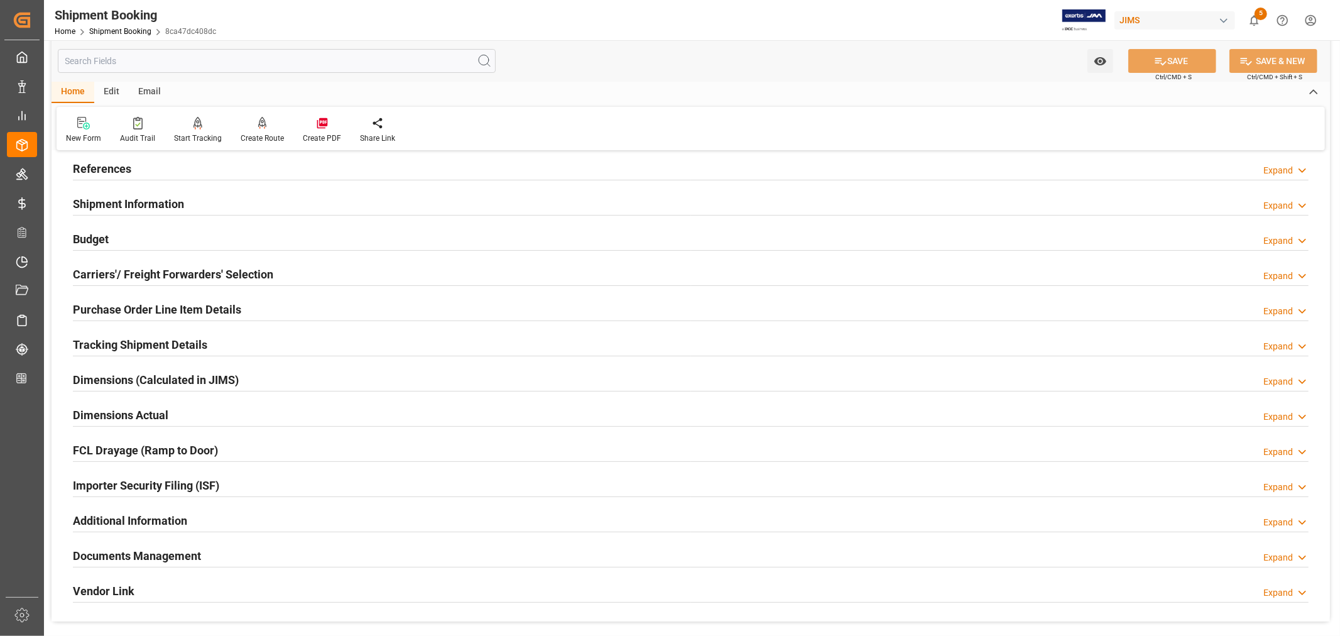
click at [97, 240] on h2 "Budget" at bounding box center [91, 238] width 36 height 17
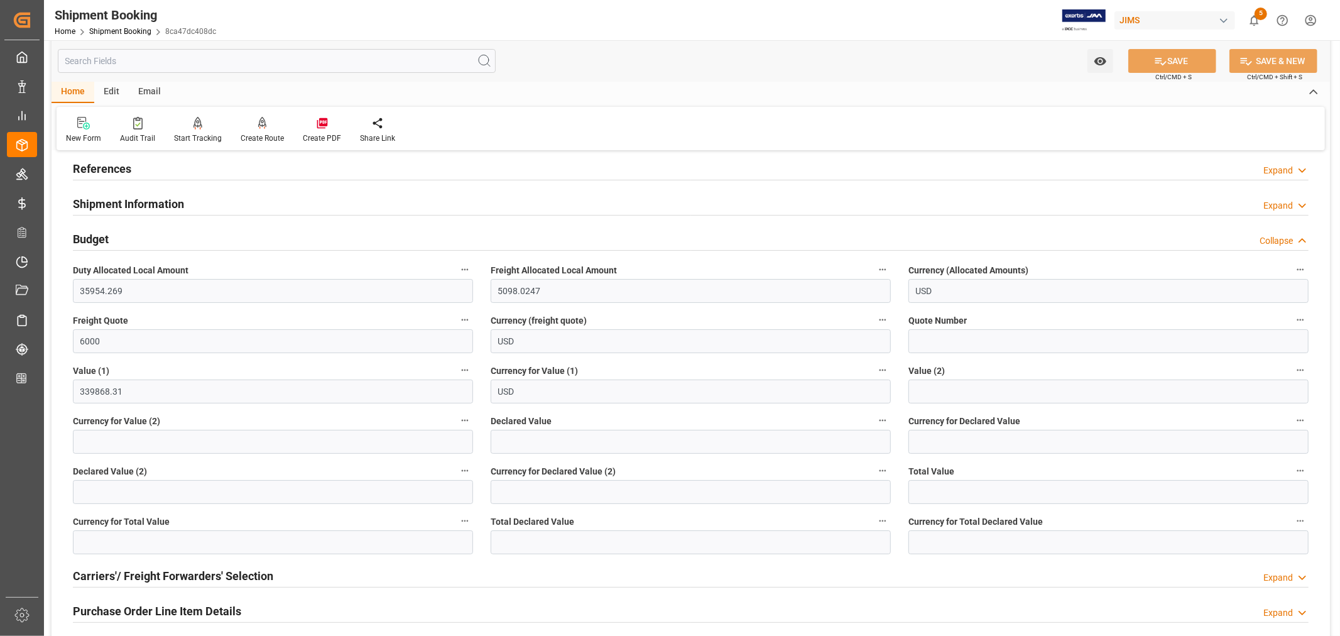
click at [97, 240] on h2 "Budget" at bounding box center [91, 238] width 36 height 17
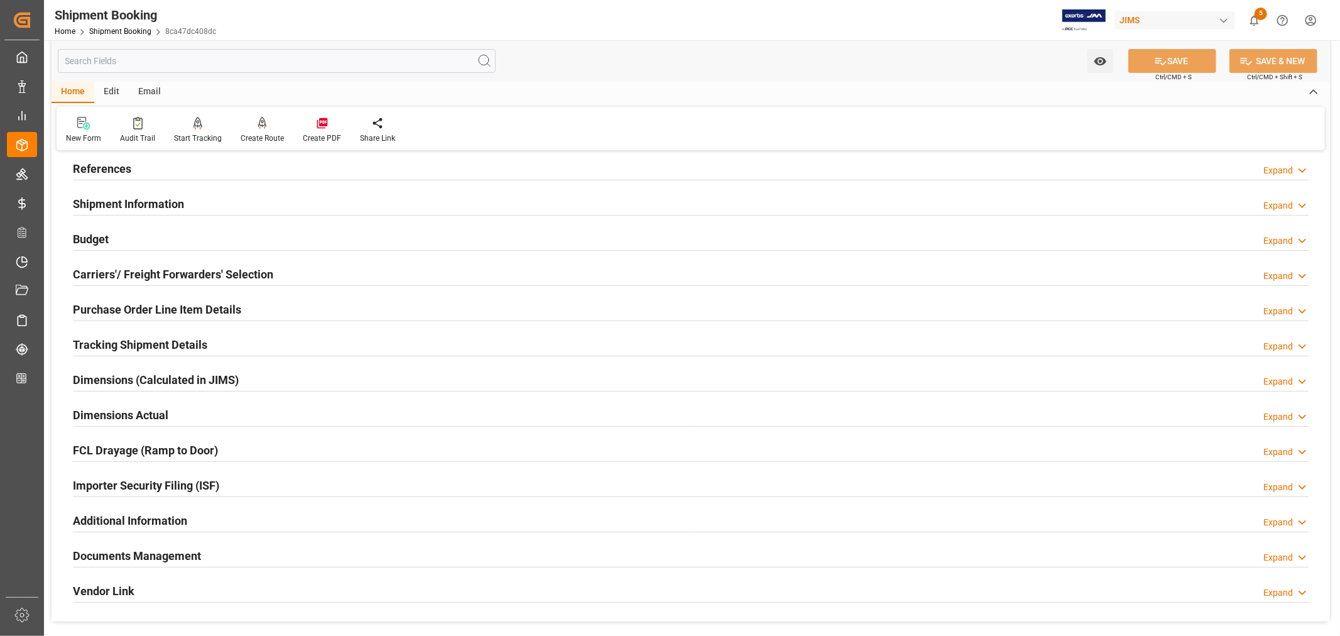
click at [151, 341] on h2 "Tracking Shipment Details" at bounding box center [140, 344] width 134 height 17
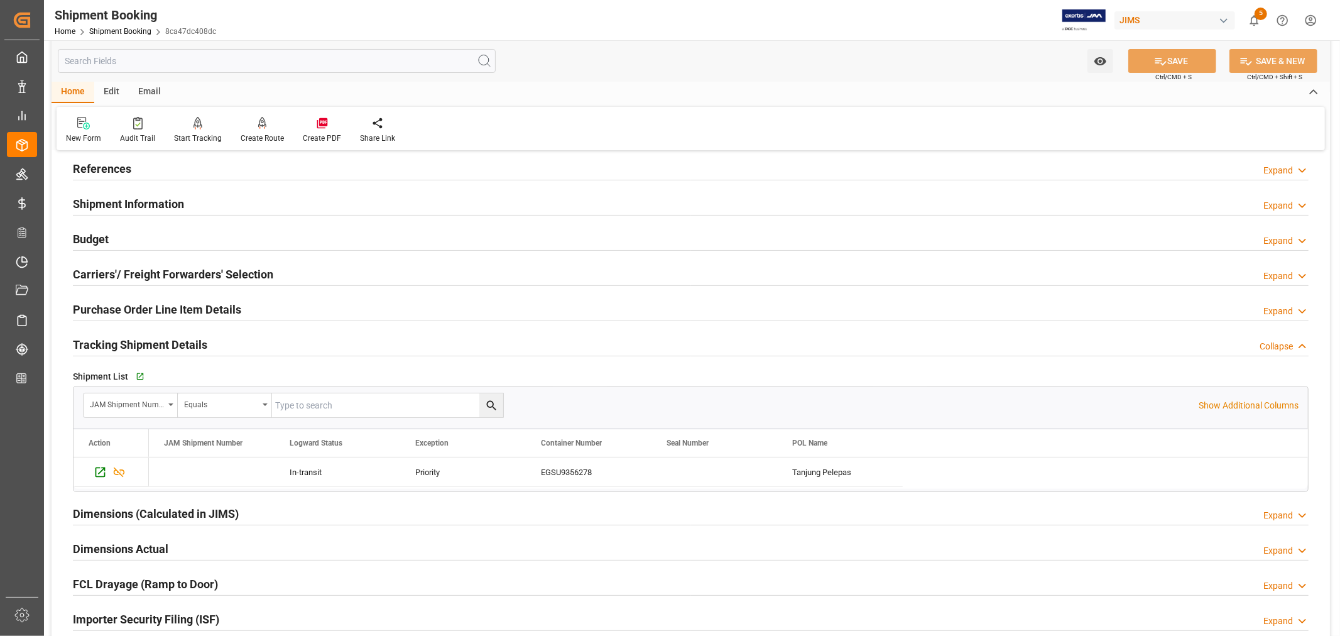
click at [111, 166] on h2 "References" at bounding box center [102, 168] width 58 height 17
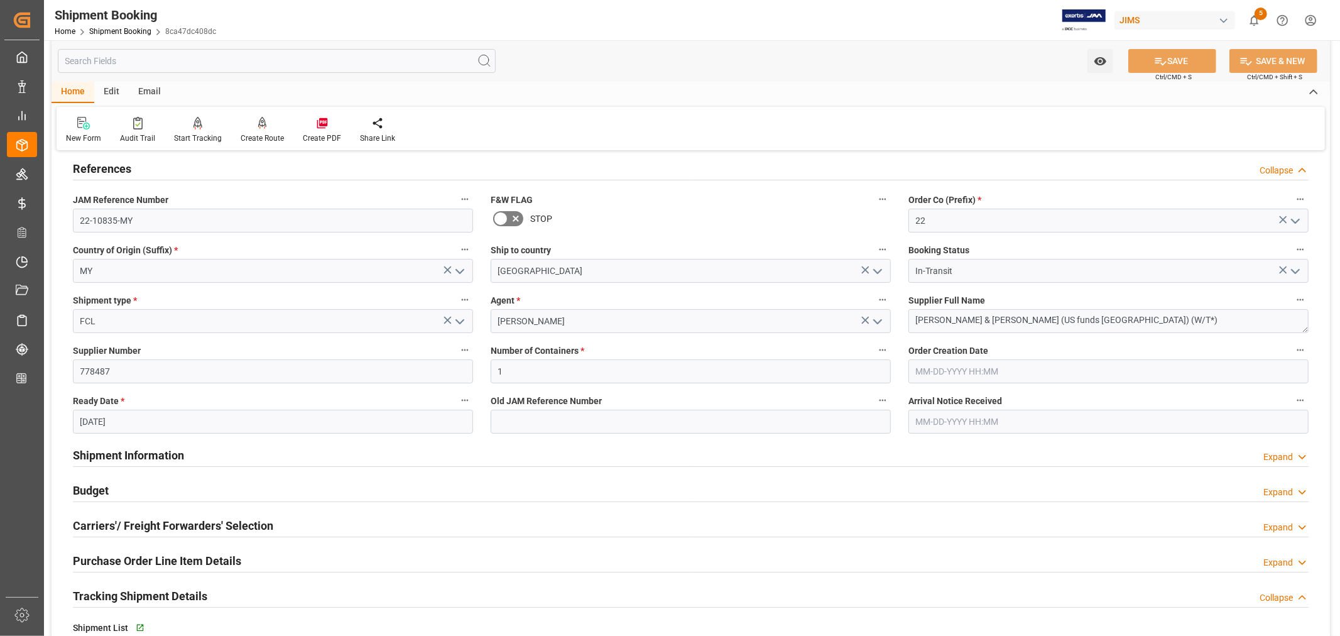
click at [111, 166] on h2 "References" at bounding box center [102, 168] width 58 height 17
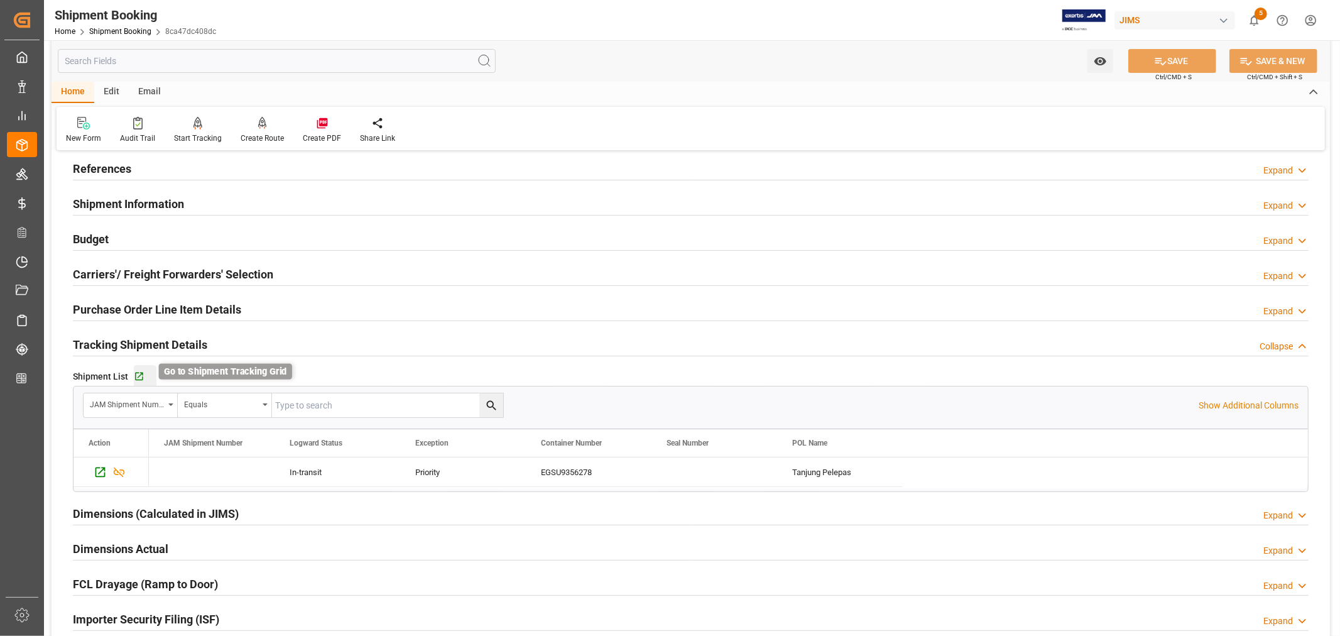
click at [139, 381] on icon "button" at bounding box center [139, 376] width 11 height 11
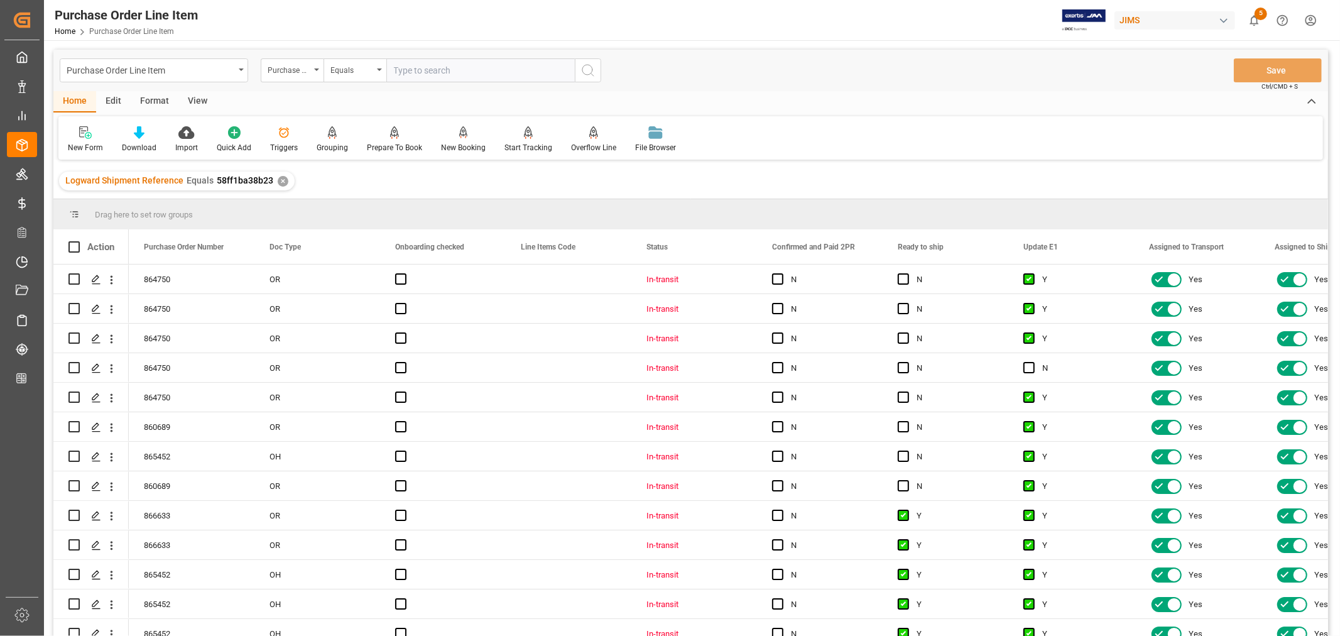
click at [200, 99] on div "View" at bounding box center [197, 101] width 38 height 21
click at [79, 134] on icon at bounding box center [80, 132] width 13 height 13
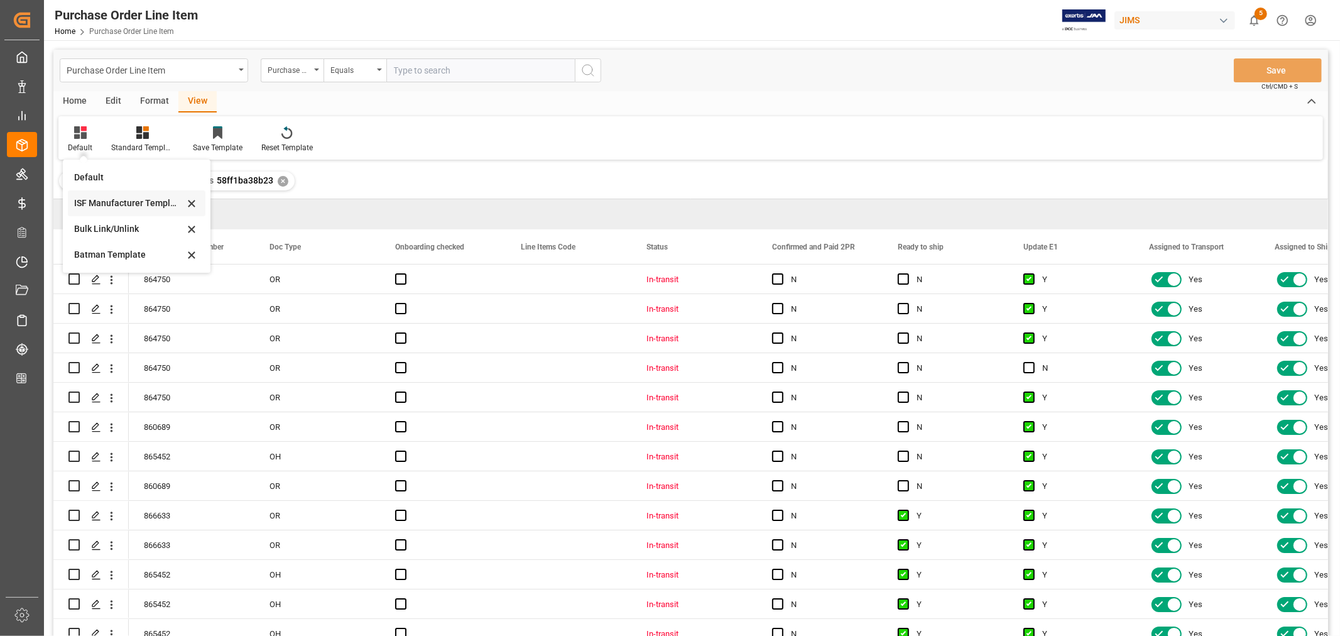
click at [97, 197] on div "ISF Manufacturer Template" at bounding box center [129, 203] width 110 height 13
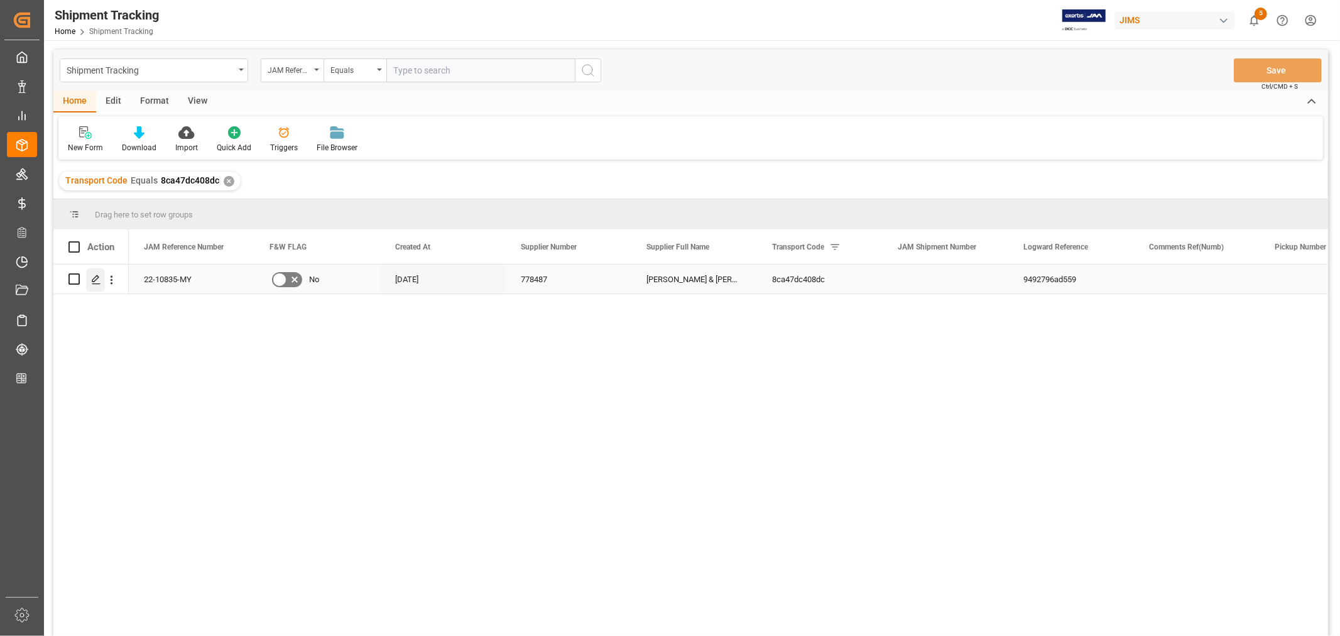
click at [97, 278] on icon "Press SPACE to select this row." at bounding box center [96, 279] width 10 height 10
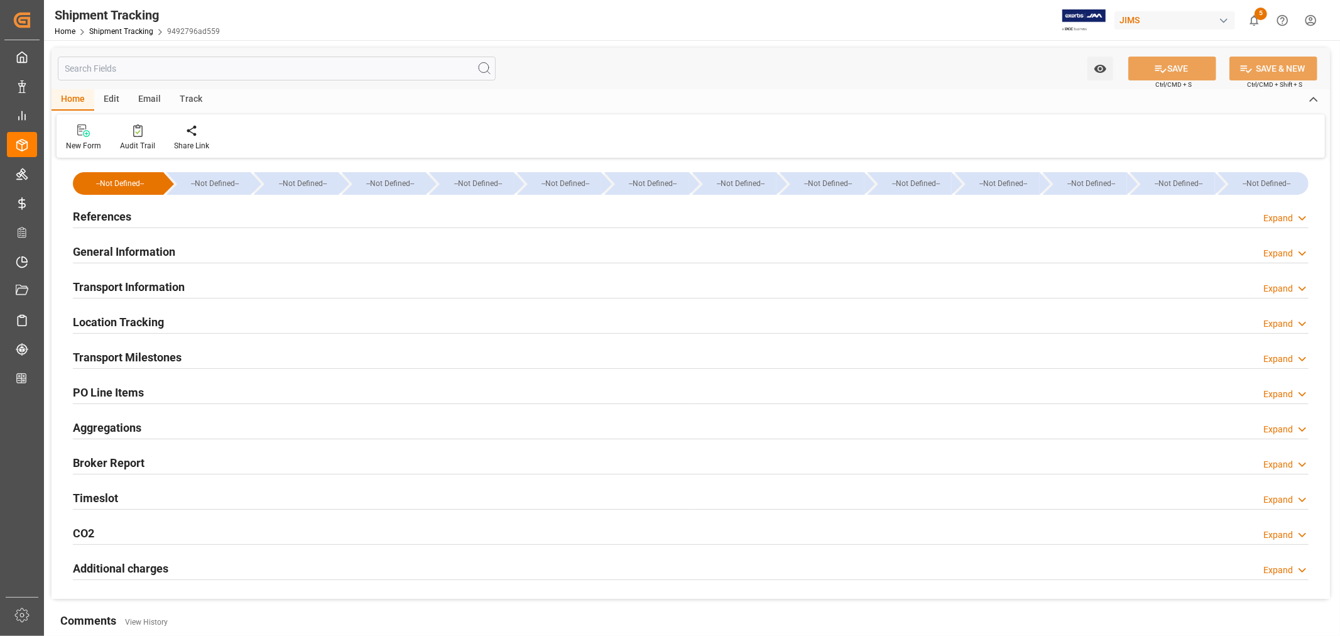
type input "[DATE] 00:00"
type input "[DATE]"
type input "[DATE] 00:00"
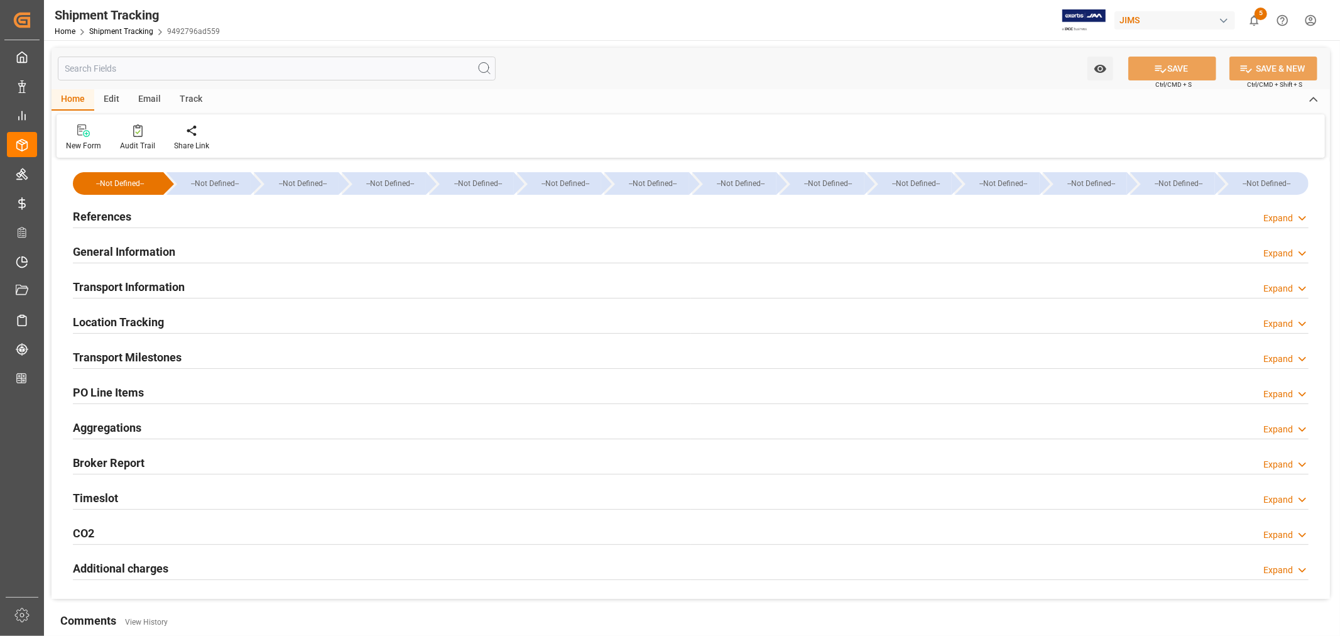
type input "[DATE]"
type input "[DATE] 00:00"
click at [160, 350] on h2 "Transport Milestones" at bounding box center [127, 357] width 109 height 17
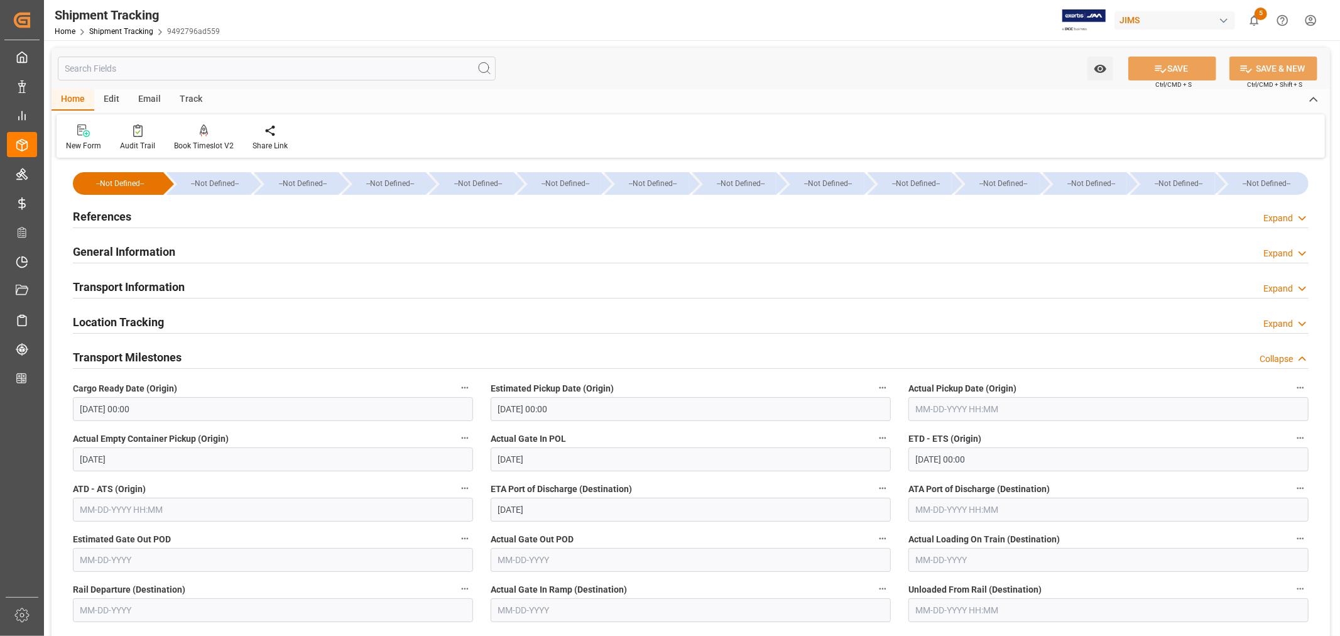
click at [152, 251] on h2 "General Information" at bounding box center [124, 251] width 102 height 17
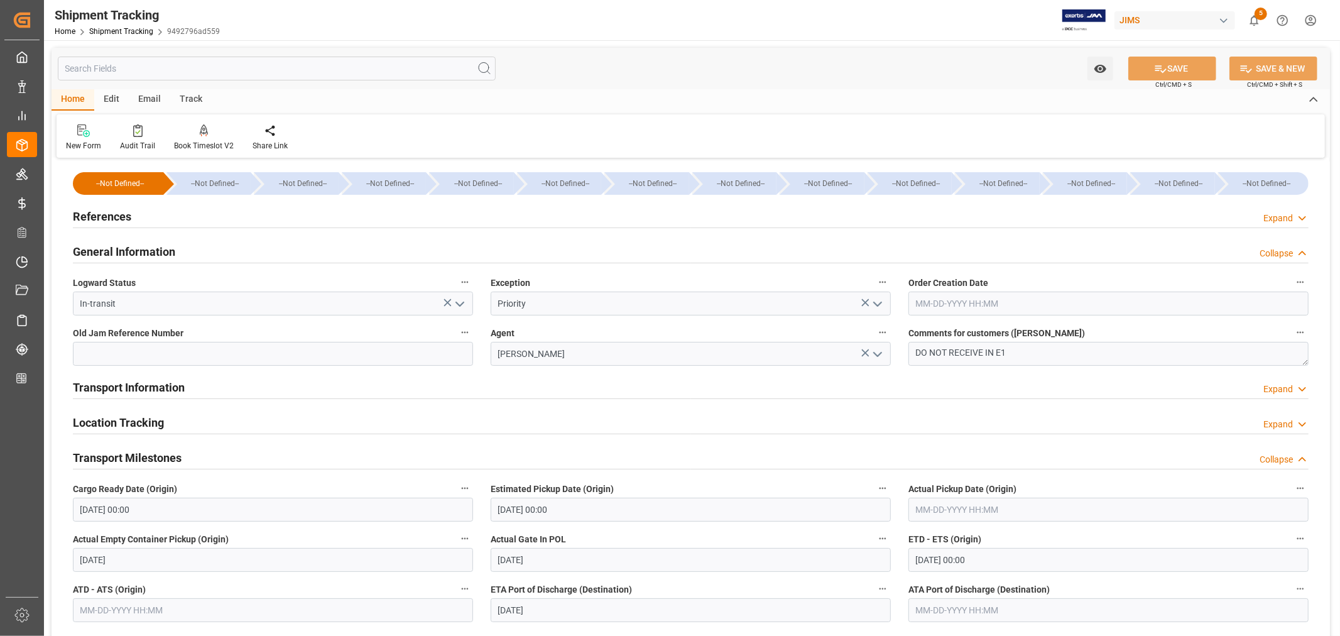
click at [152, 251] on h2 "General Information" at bounding box center [124, 251] width 102 height 17
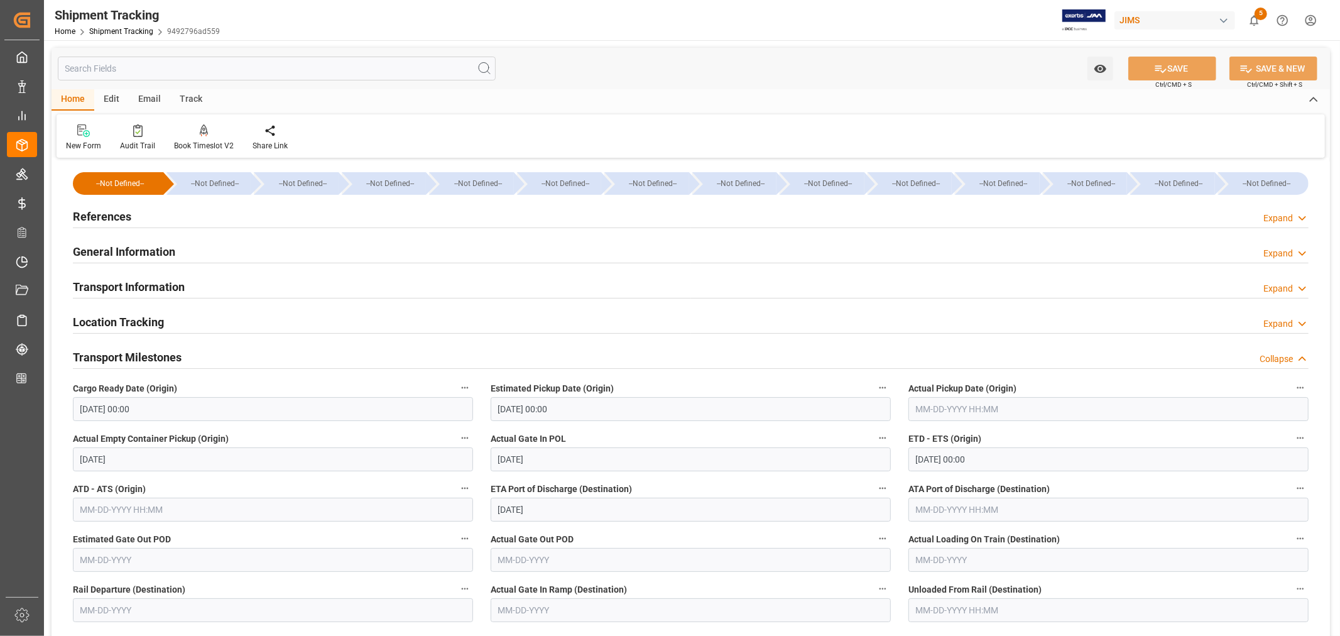
click at [153, 287] on h2 "Transport Information" at bounding box center [129, 286] width 112 height 17
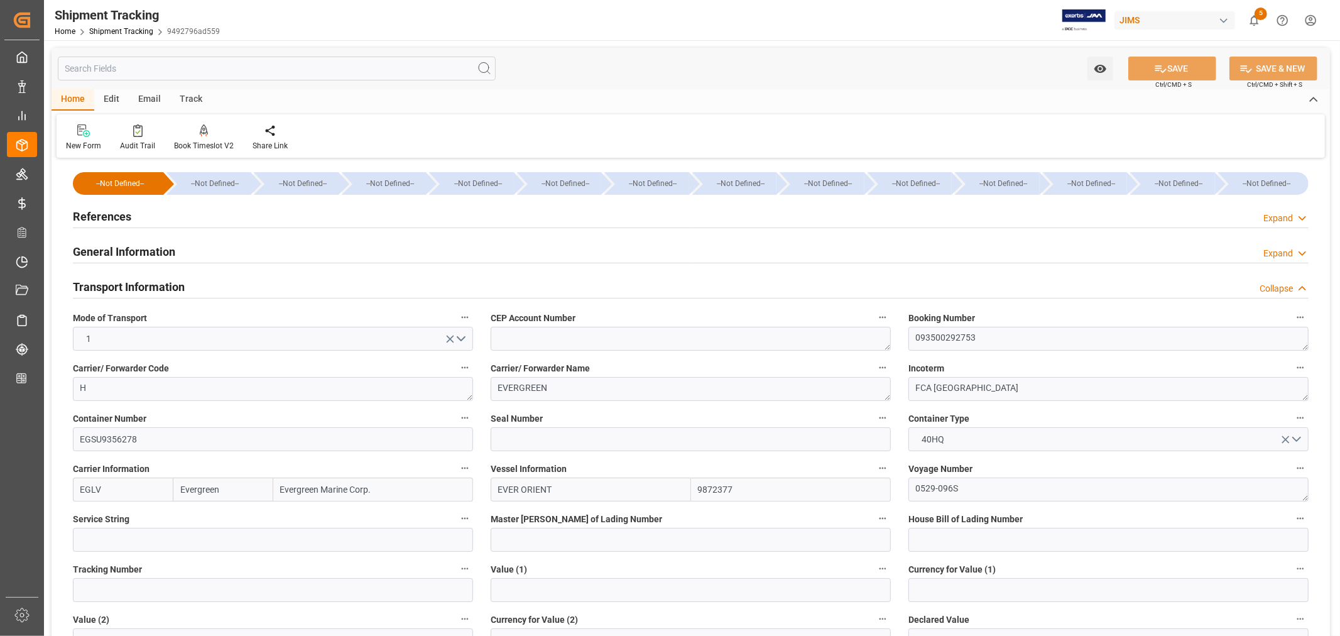
click at [154, 285] on h2 "Transport Information" at bounding box center [129, 286] width 112 height 17
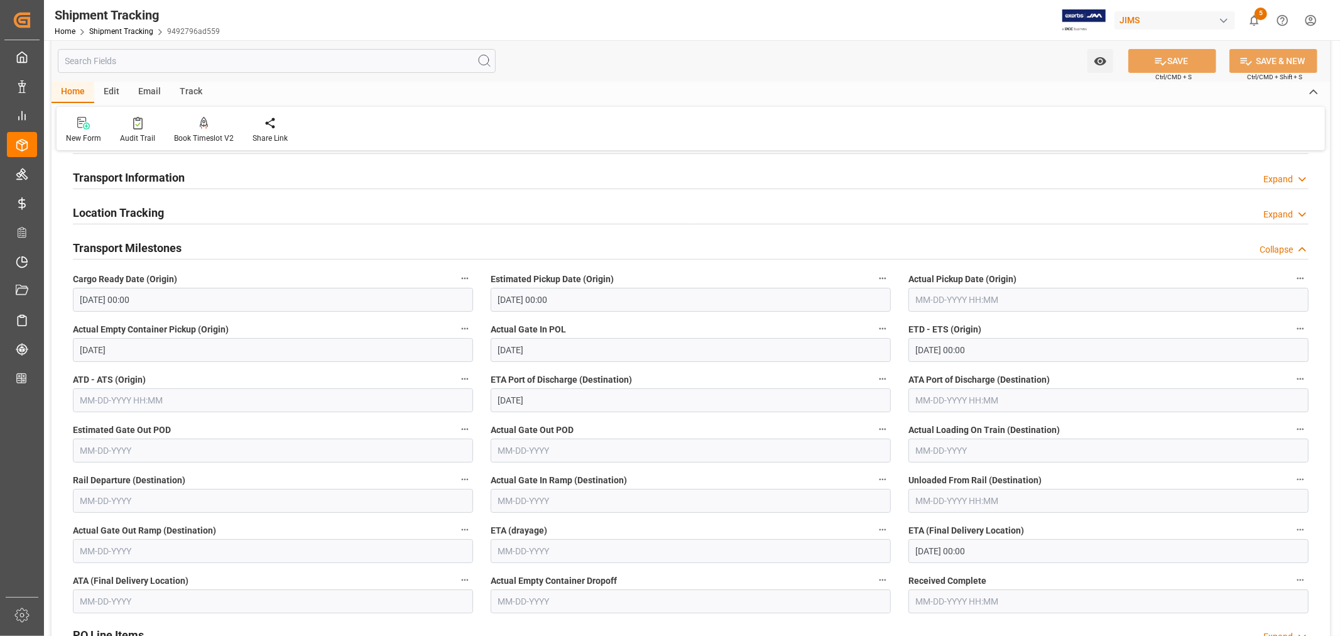
scroll to position [70, 0]
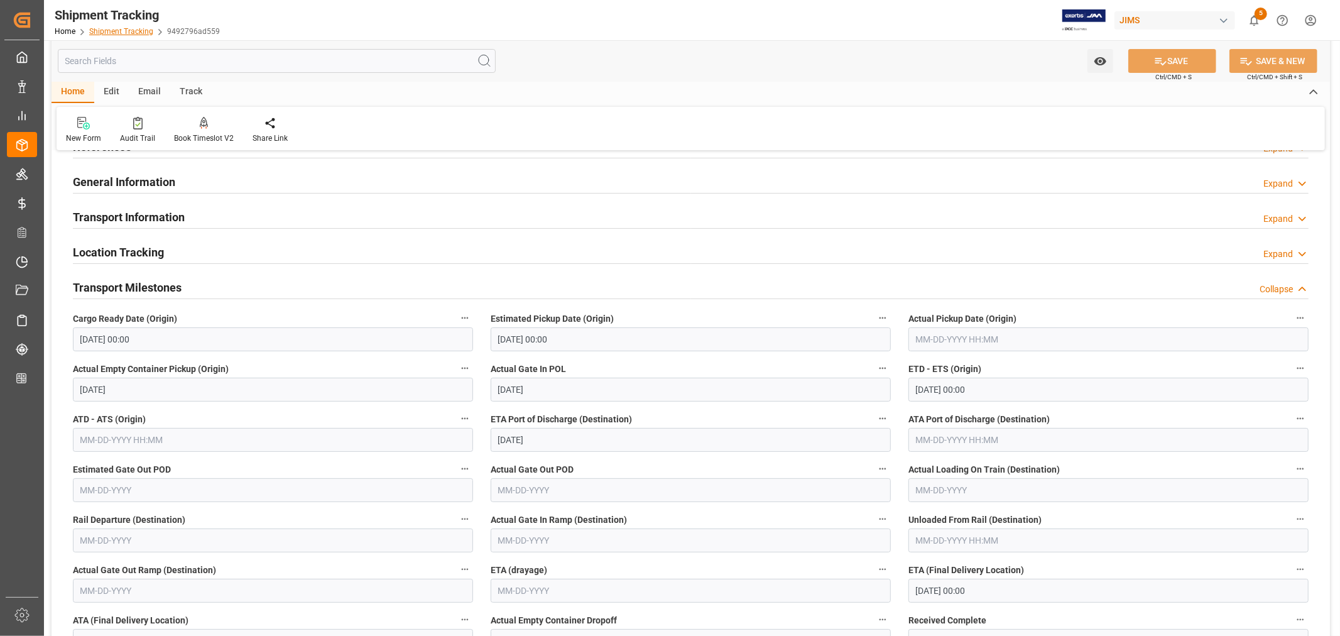
click at [109, 30] on link "Shipment Tracking" at bounding box center [121, 31] width 64 height 9
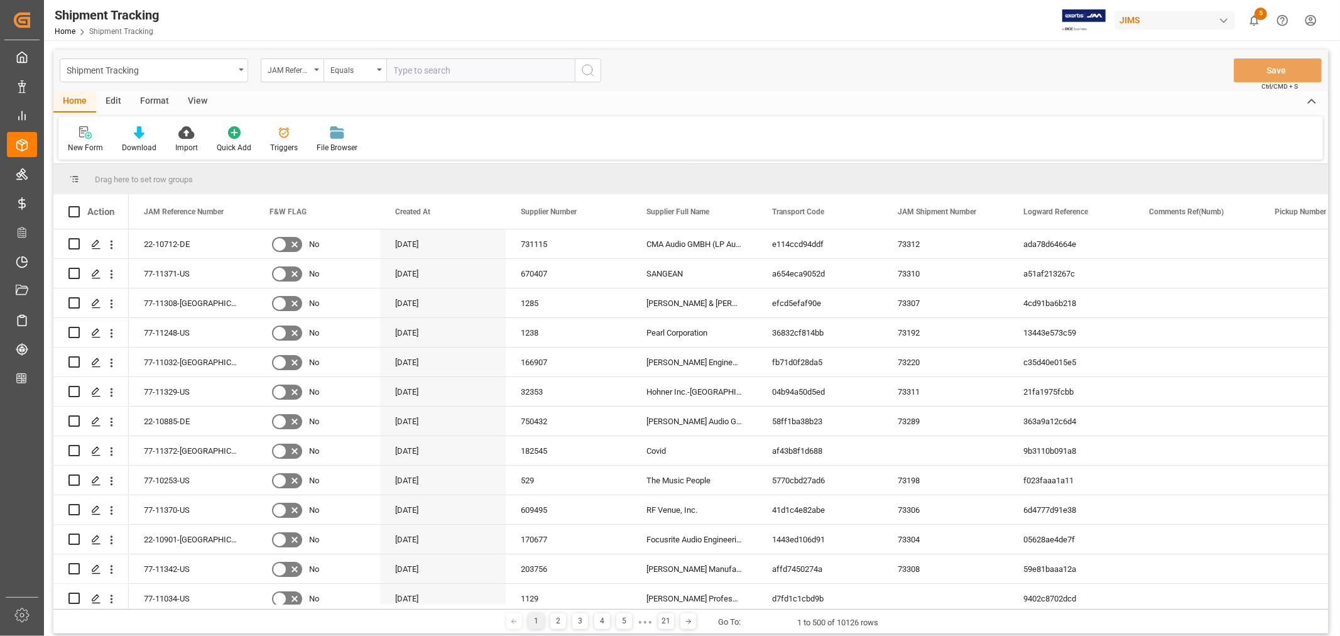
paste input "22-11100-MY"
type input "22-11100-MY"
click at [587, 65] on icon "search button" at bounding box center [587, 70] width 15 height 15
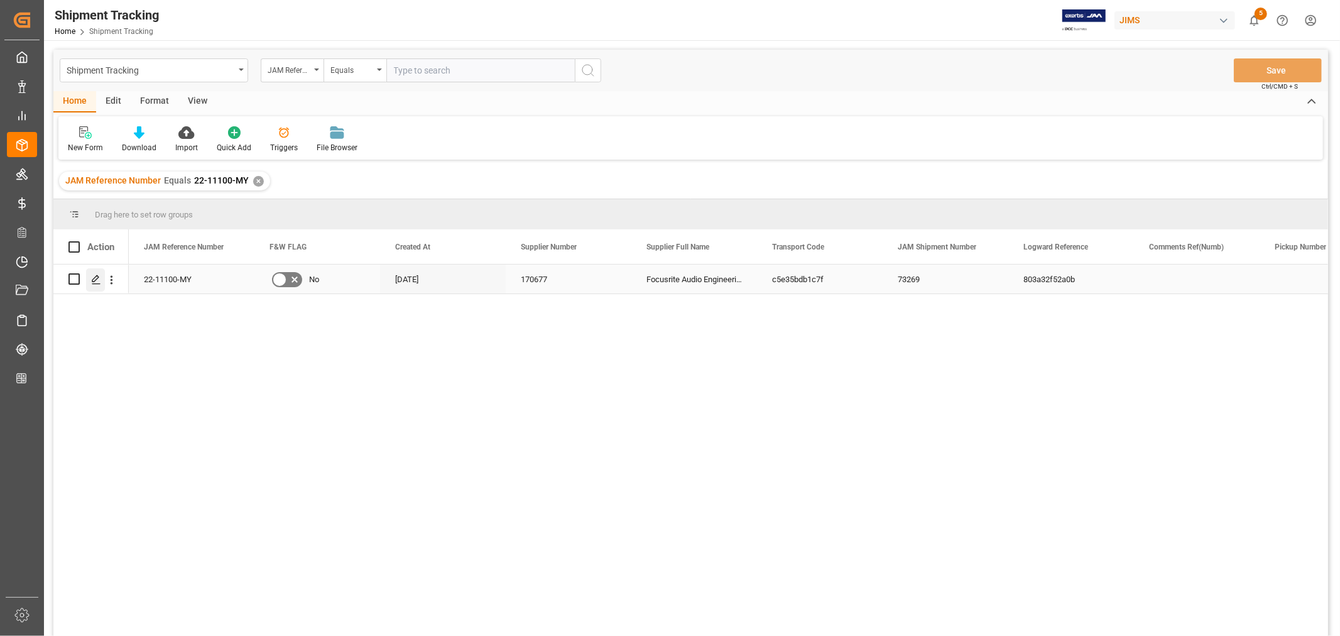
click at [94, 280] on polygon "Press SPACE to select this row." at bounding box center [95, 278] width 6 height 6
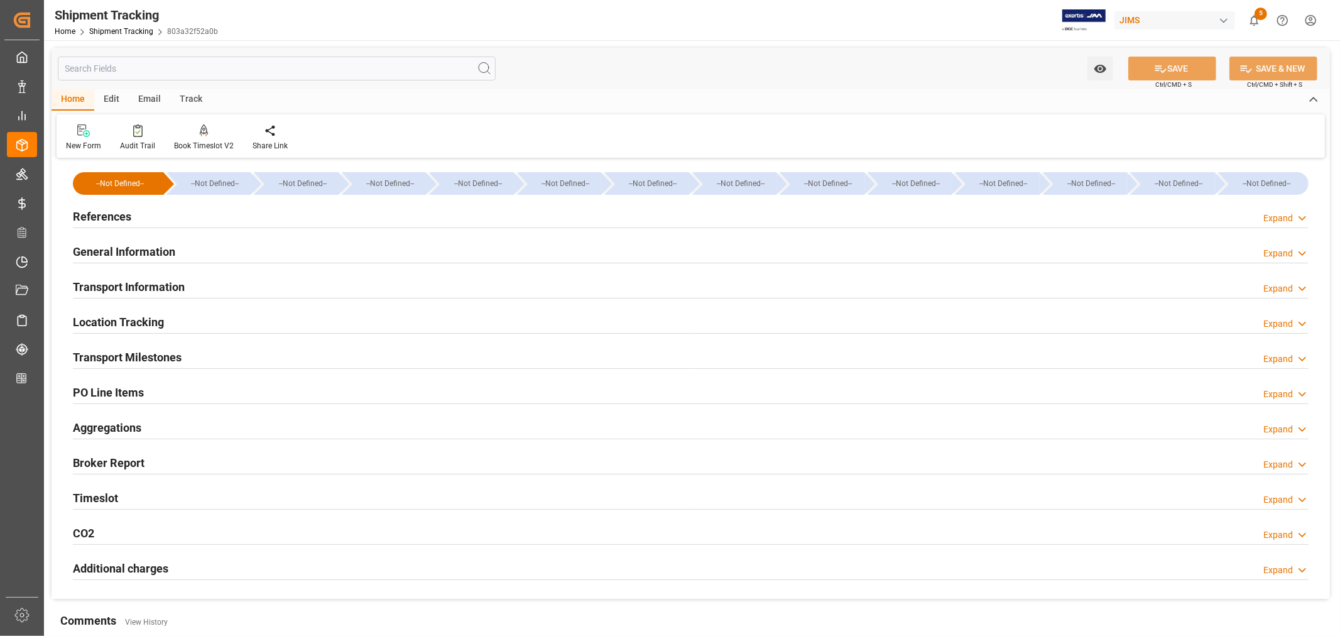
click at [138, 249] on h2 "General Information" at bounding box center [124, 251] width 102 height 17
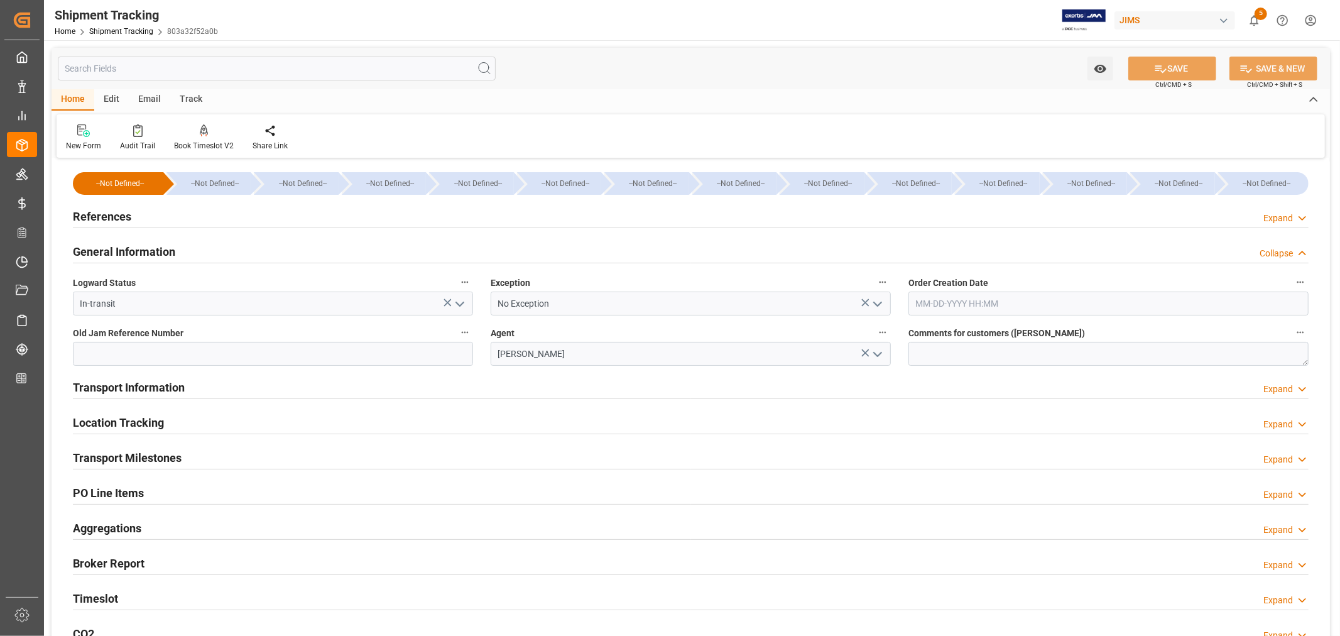
click at [138, 249] on h2 "General Information" at bounding box center [124, 251] width 102 height 17
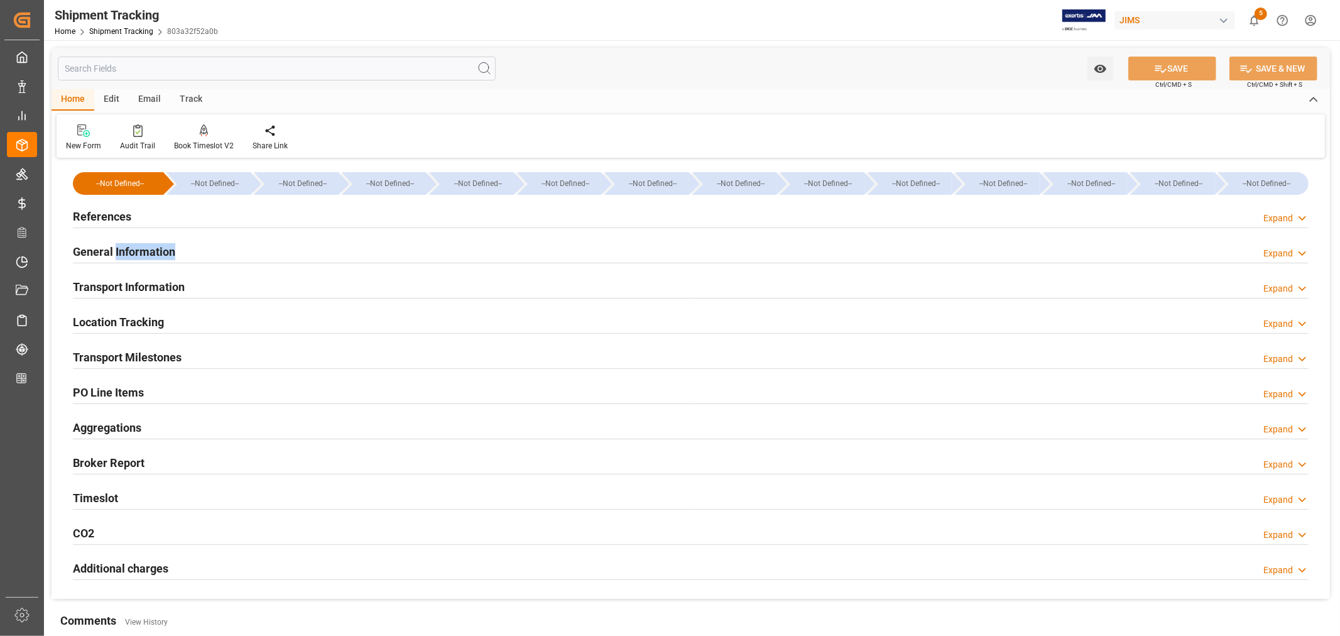
click at [138, 249] on h2 "General Information" at bounding box center [124, 251] width 102 height 17
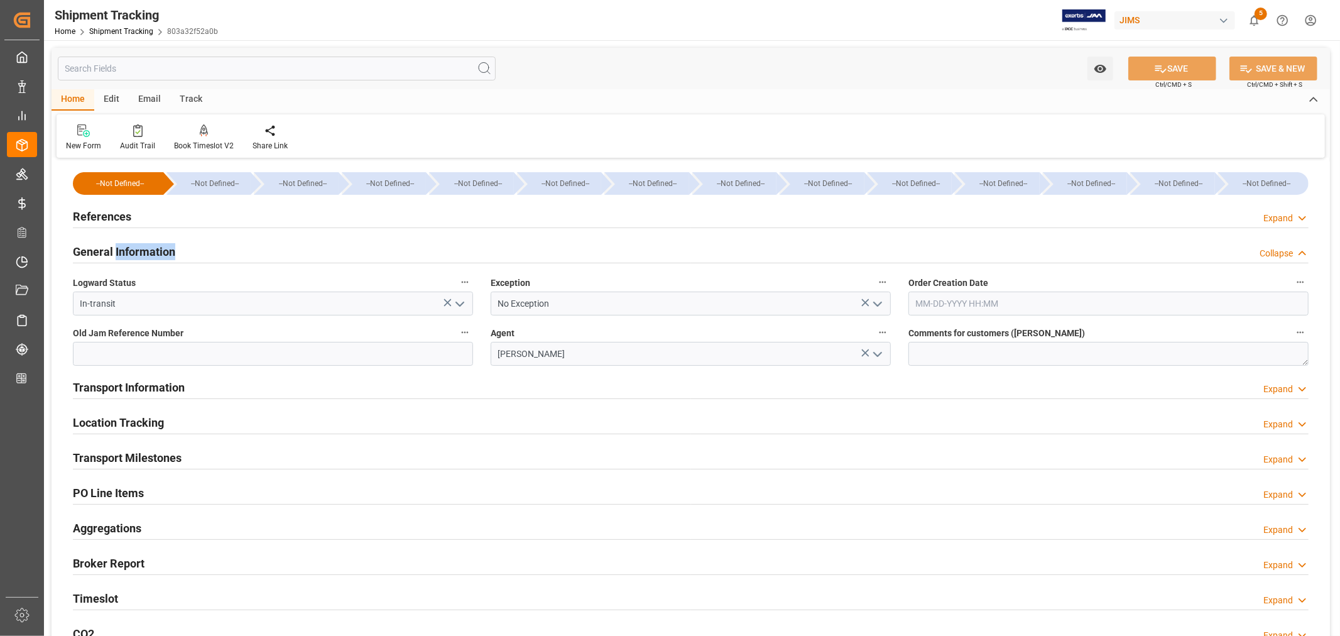
click at [877, 303] on icon "open menu" at bounding box center [877, 303] width 15 height 15
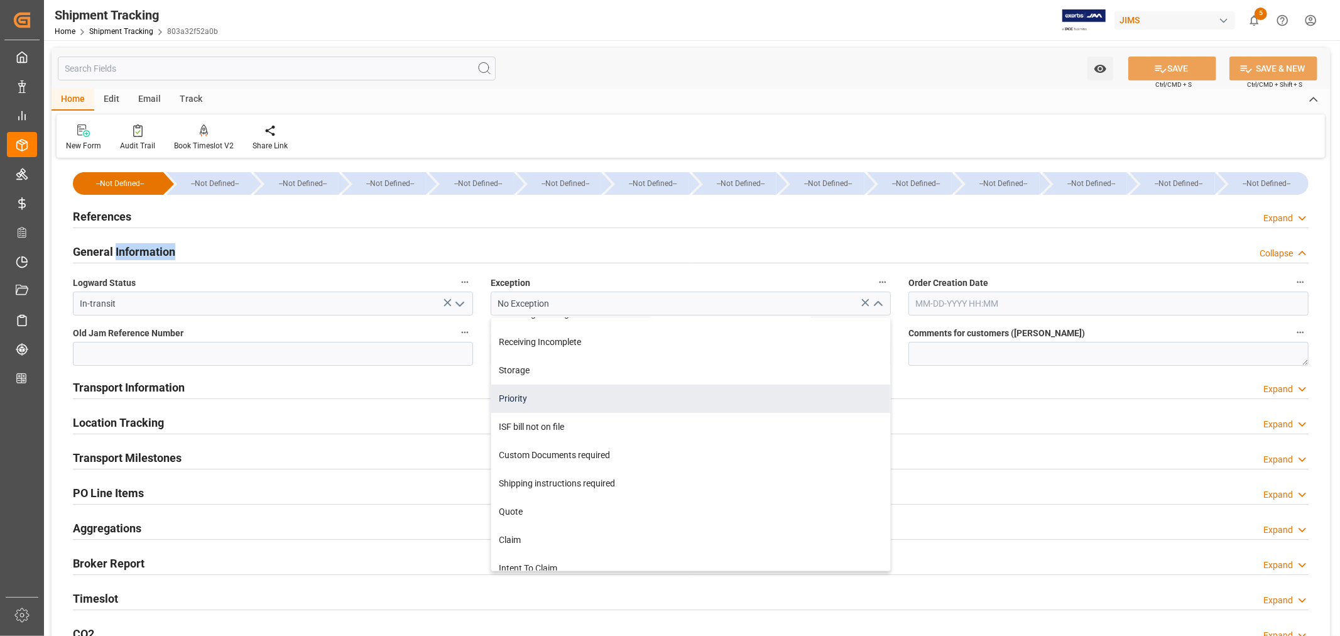
click at [524, 403] on div "Priority" at bounding box center [690, 398] width 399 height 28
type input "Priority"
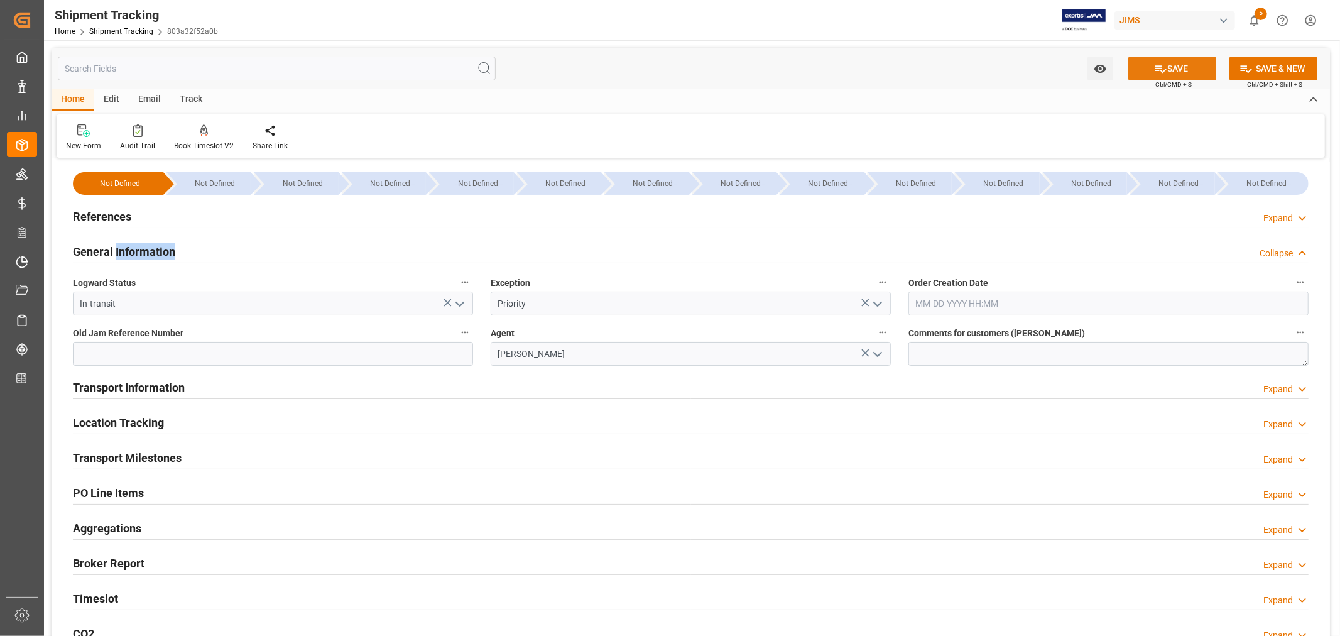
click at [1173, 63] on button "SAVE" at bounding box center [1172, 69] width 88 height 24
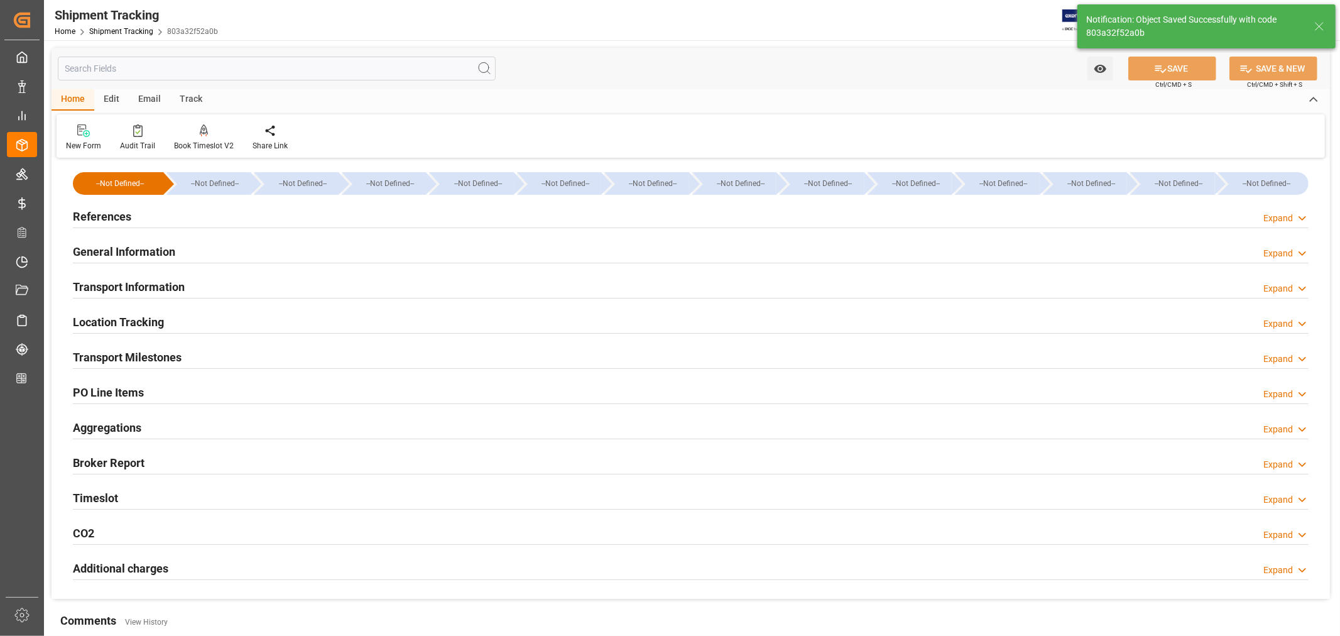
click at [168, 283] on h2 "Transport Information" at bounding box center [129, 286] width 112 height 17
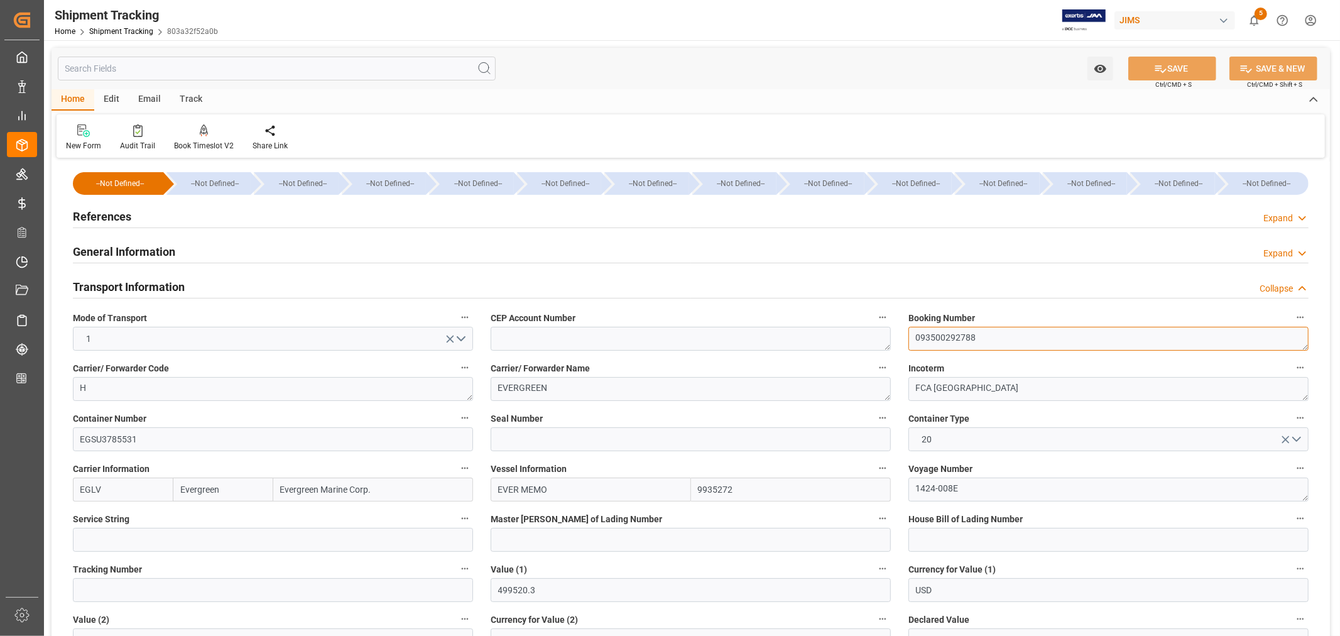
click at [940, 339] on textarea "093500292788" at bounding box center [1108, 339] width 400 height 24
click at [148, 285] on h2 "Transport Information" at bounding box center [129, 286] width 112 height 17
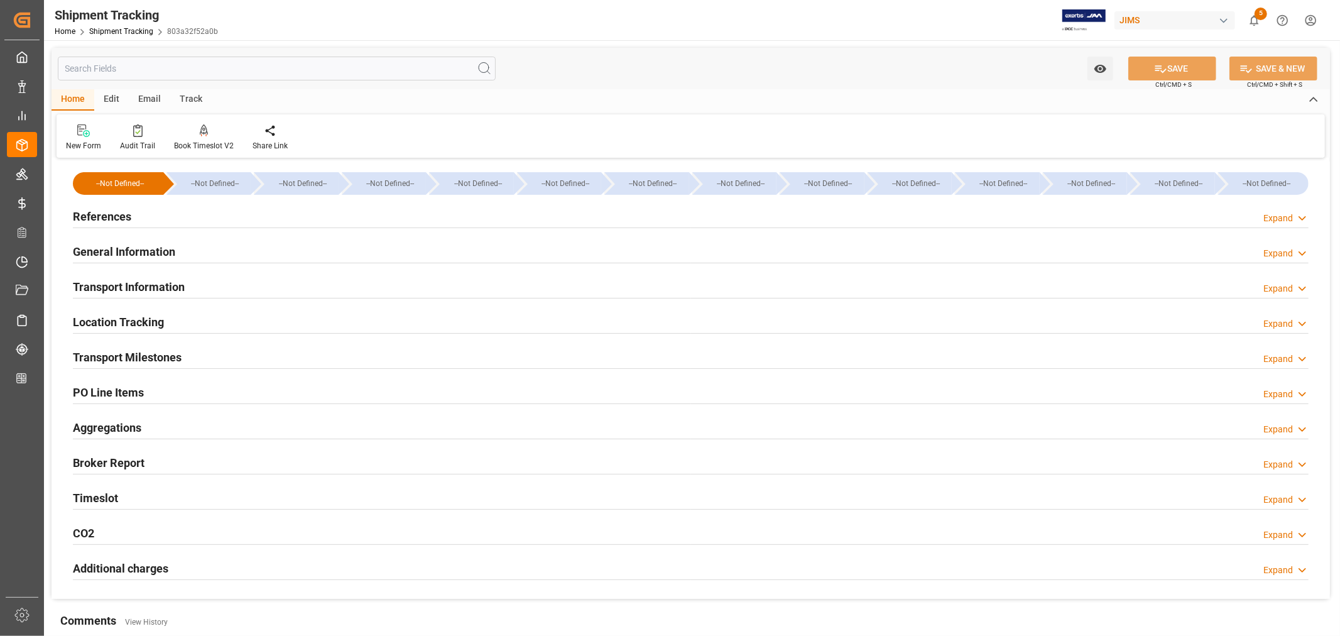
click at [138, 354] on h2 "Transport Milestones" at bounding box center [127, 357] width 109 height 17
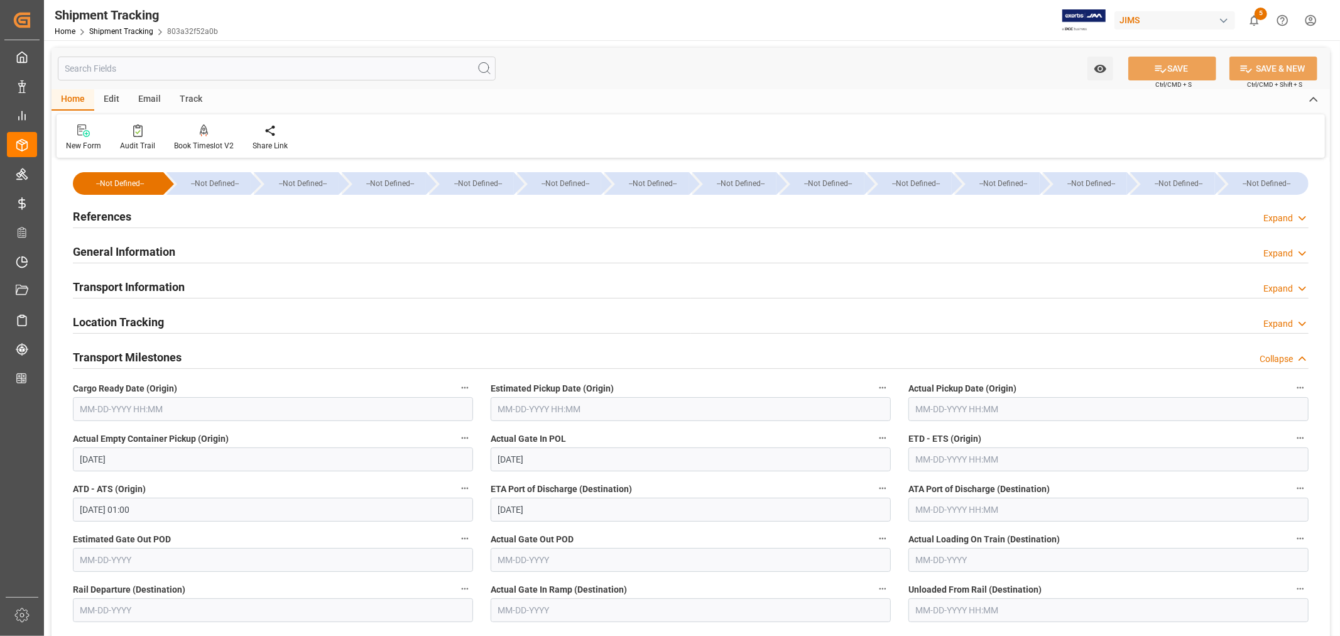
click at [140, 404] on input "text" at bounding box center [273, 409] width 400 height 24
click at [85, 437] on button "Previous Month" at bounding box center [84, 438] width 8 height 8
click at [89, 555] on span "22" at bounding box center [89, 558] width 8 height 9
type input "09-22-2025 00:00"
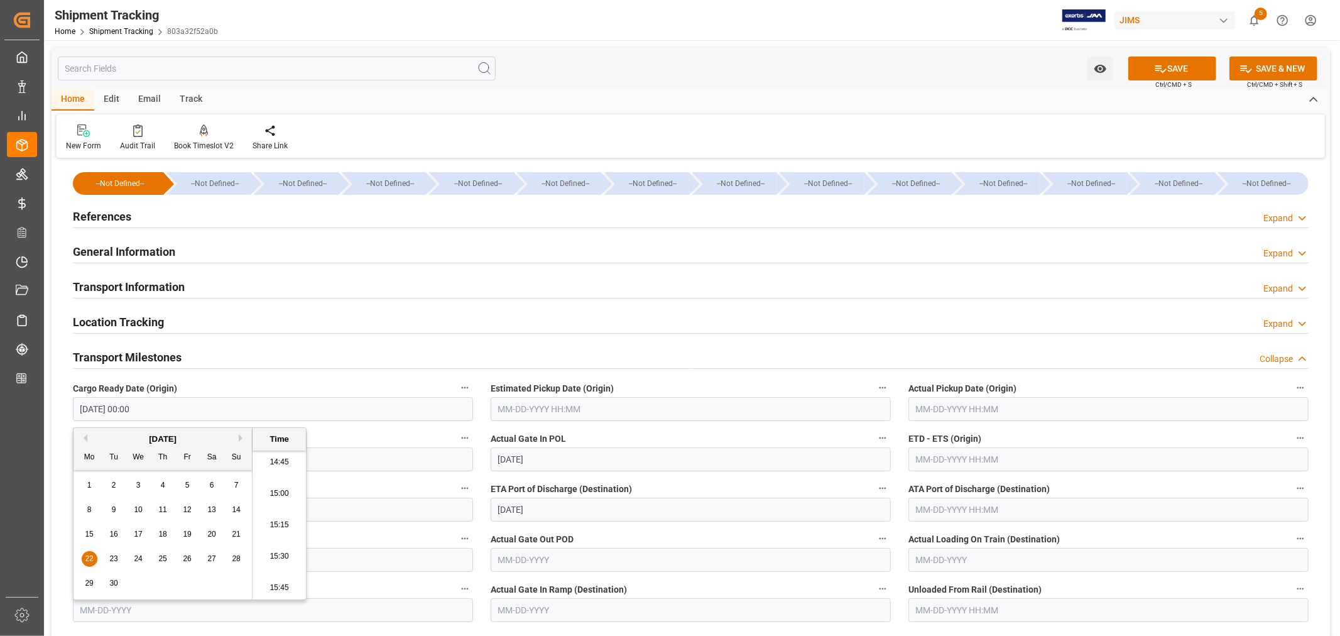
click at [942, 409] on input "text" at bounding box center [1108, 409] width 400 height 24
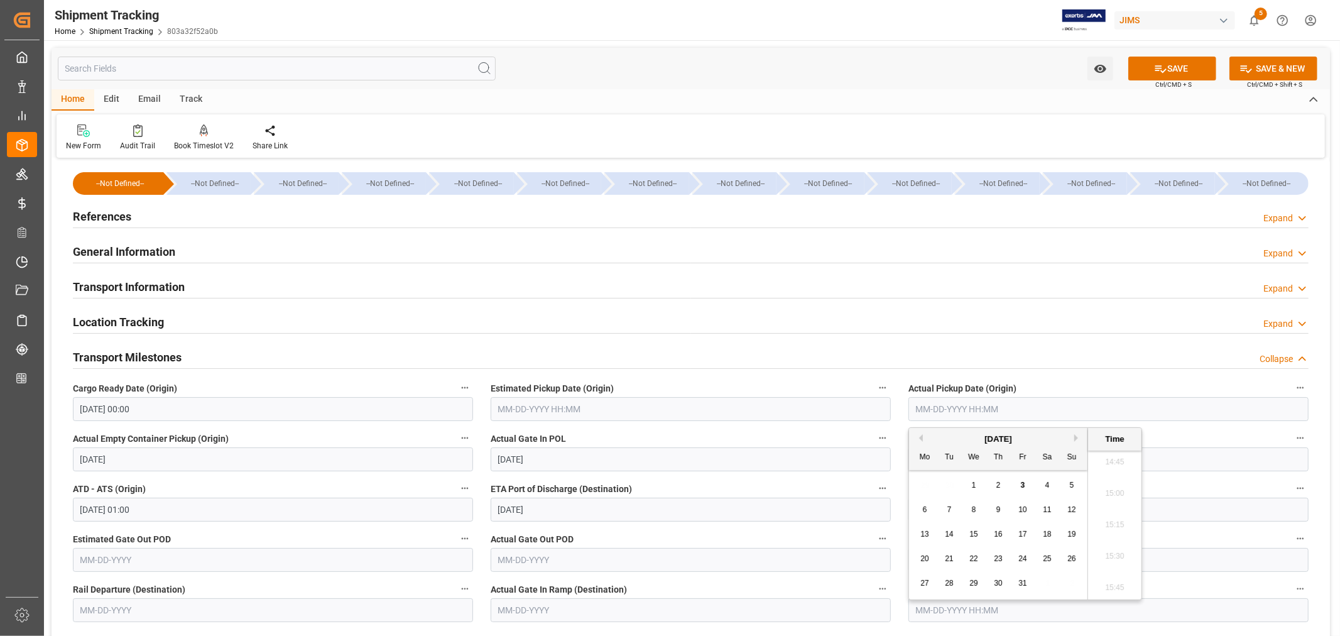
click at [921, 438] on button "Previous Month" at bounding box center [919, 438] width 8 height 8
click at [946, 555] on span "23" at bounding box center [948, 558] width 8 height 9
type input "09-23-2025 00:00"
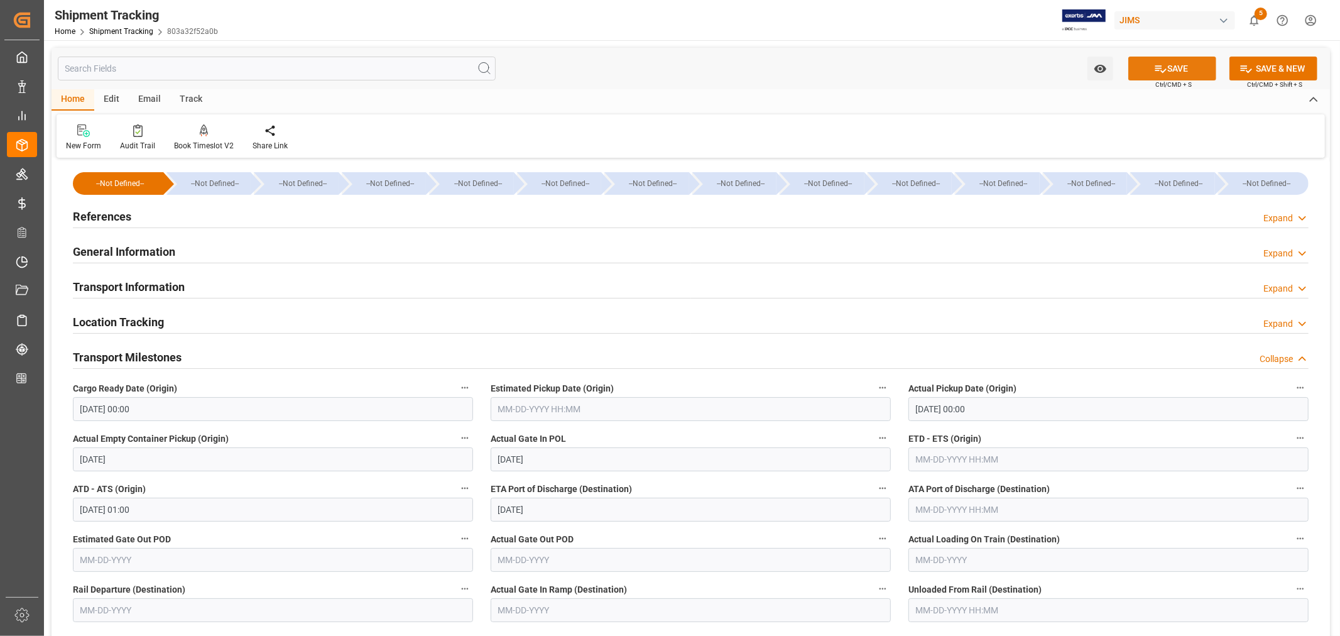
click at [1165, 66] on button "SAVE" at bounding box center [1172, 69] width 88 height 24
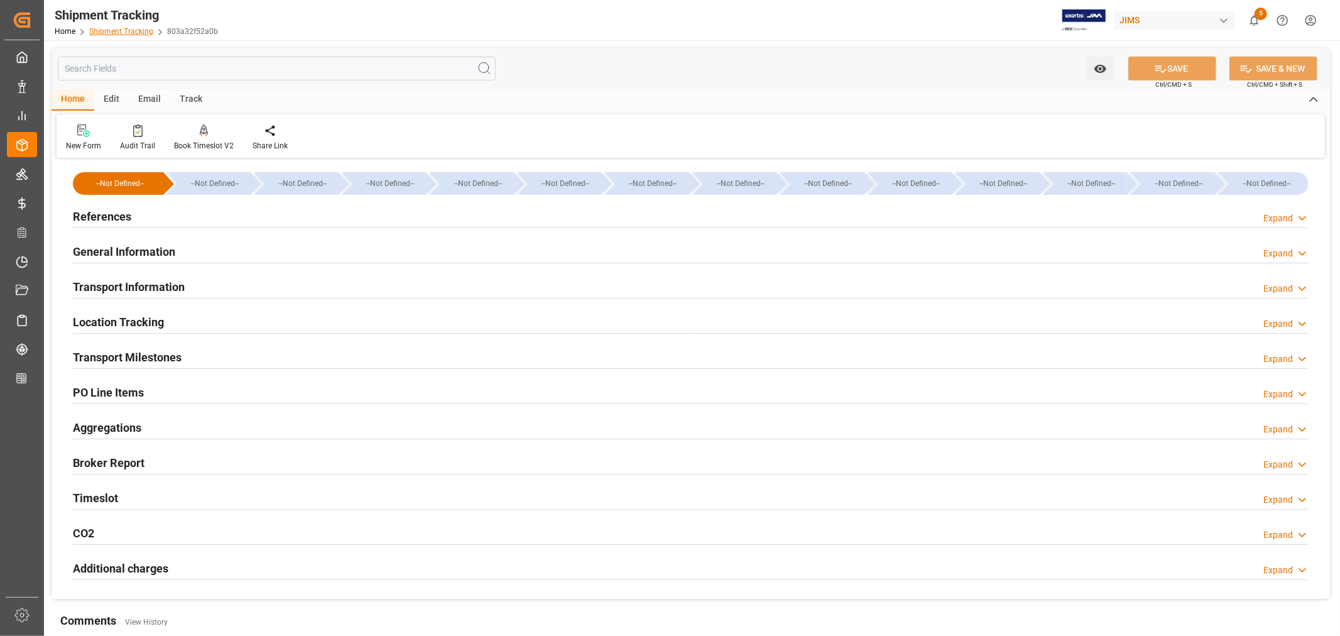
click at [120, 30] on link "Shipment Tracking" at bounding box center [121, 31] width 64 height 9
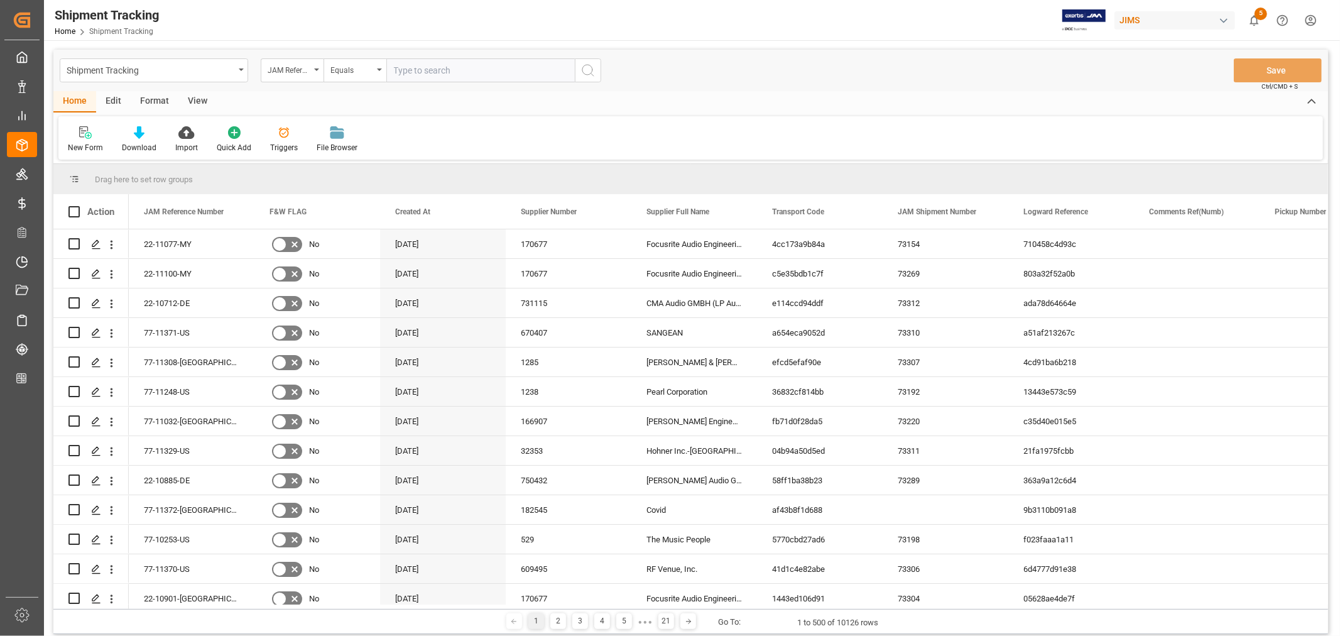
click at [436, 70] on input "text" at bounding box center [480, 70] width 188 height 24
type input "22-10832-MY"
click at [585, 67] on icon "search button" at bounding box center [587, 70] width 15 height 15
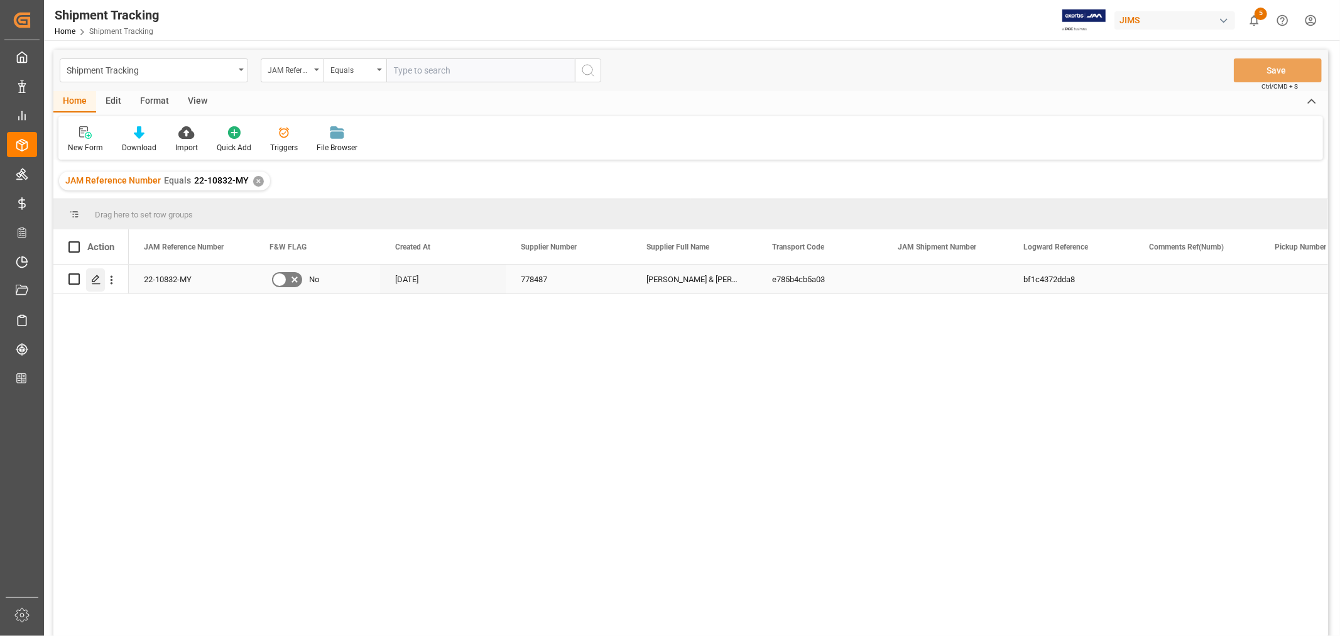
click at [95, 278] on icon "Press SPACE to select this row." at bounding box center [96, 279] width 10 height 10
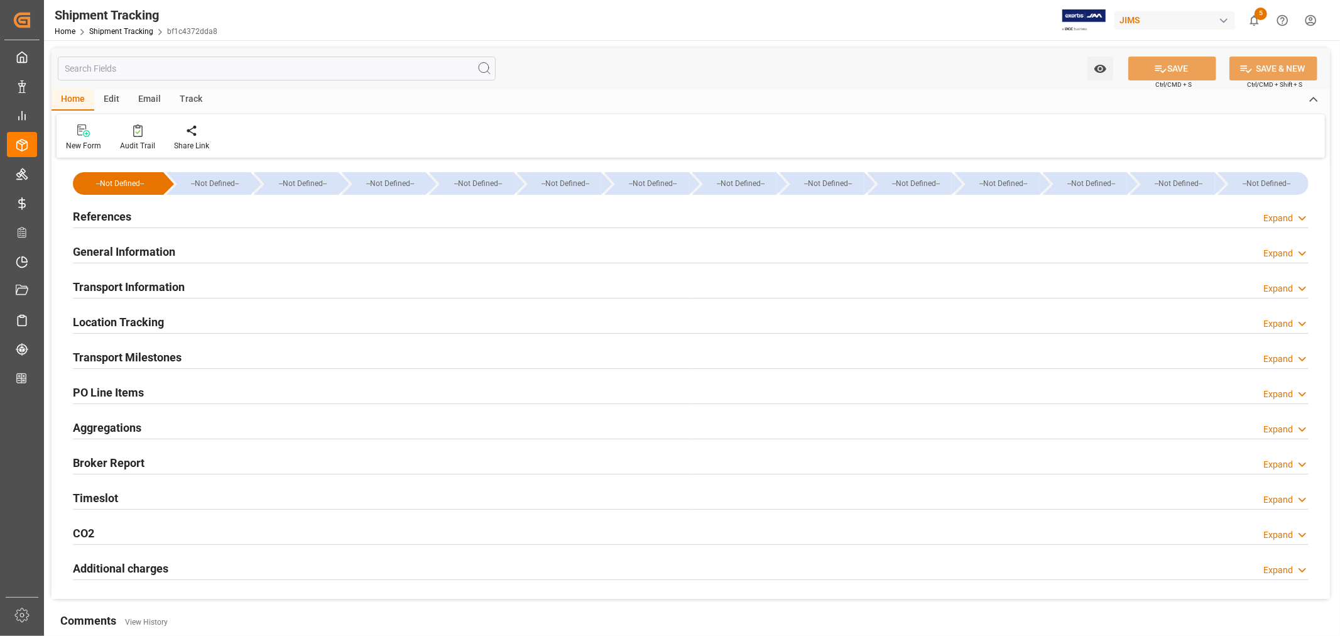
type input "Evergreen"
type input "Evergreen Marine Corp."
type input "9935272"
click at [152, 281] on h2 "Transport Information" at bounding box center [129, 286] width 112 height 17
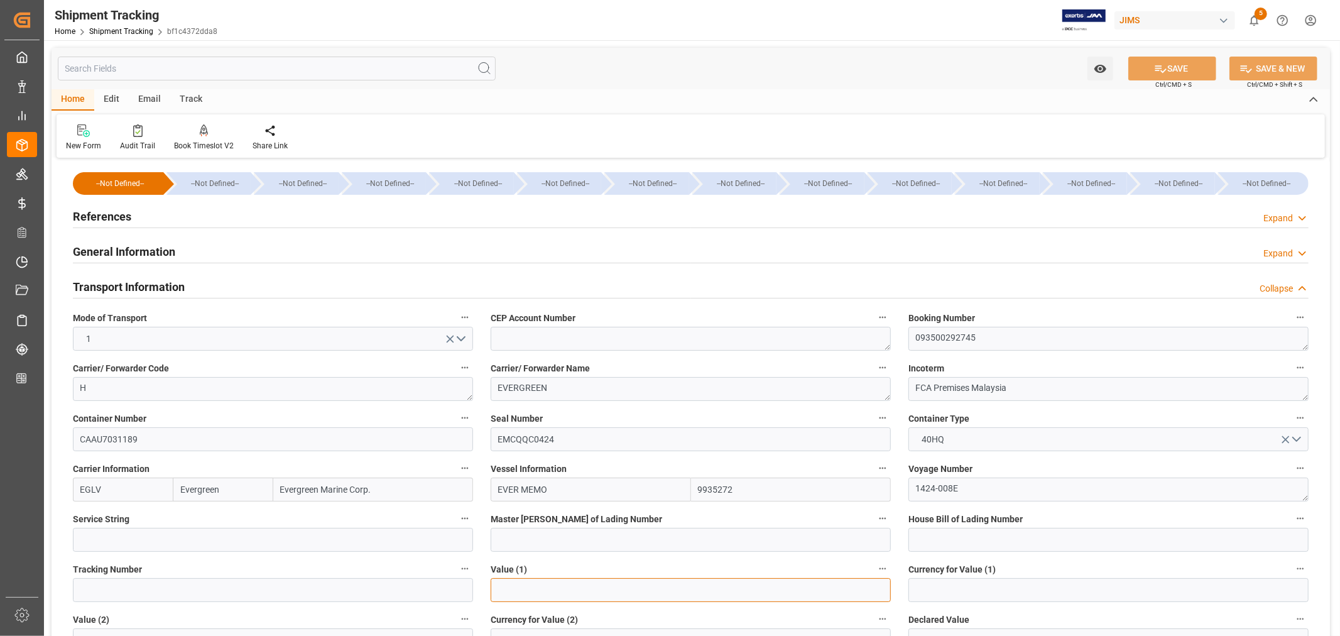
click at [494, 582] on input "text" at bounding box center [690, 590] width 400 height 24
paste input "280878.89"
type input "280878.89"
click at [939, 588] on input at bounding box center [1108, 590] width 400 height 24
type input "USD"
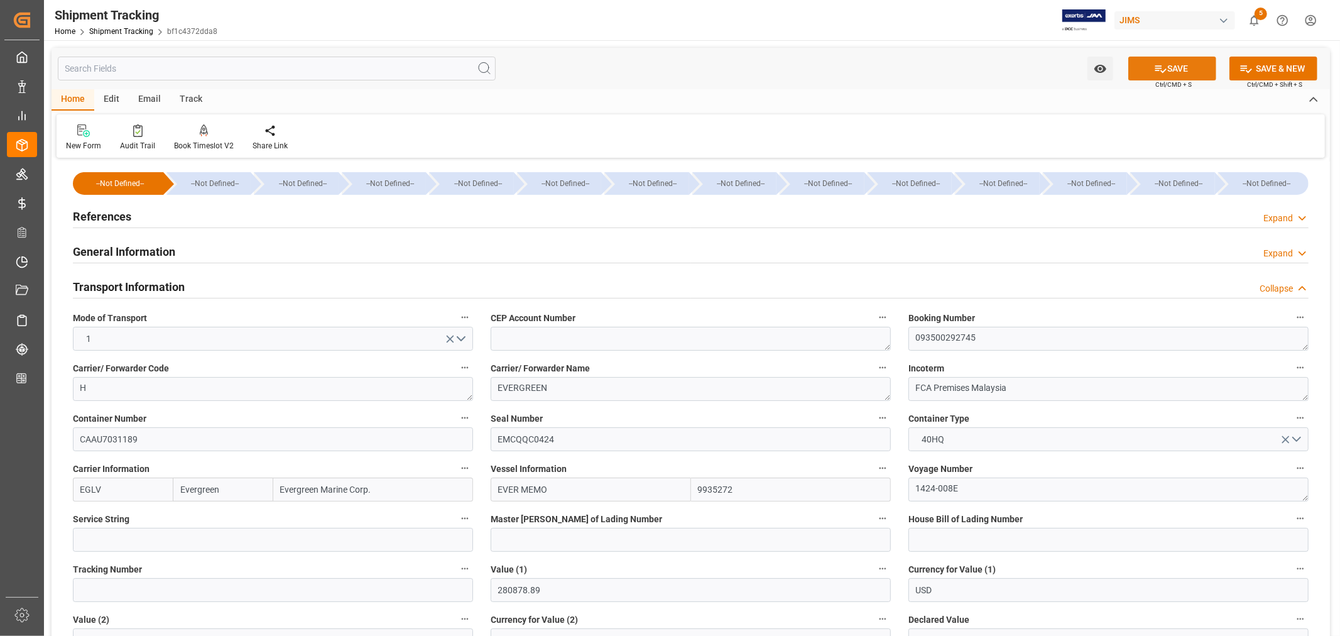
click at [1157, 65] on icon at bounding box center [1160, 69] width 11 height 8
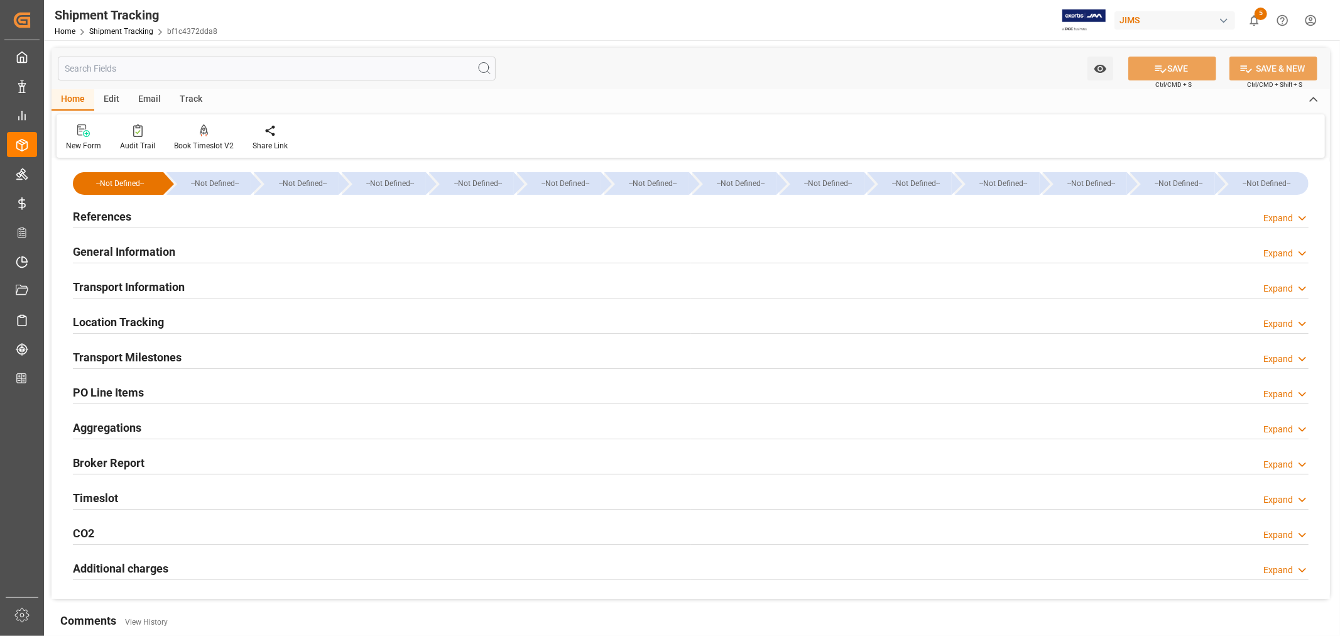
click at [158, 350] on h2 "Transport Milestones" at bounding box center [127, 357] width 109 height 17
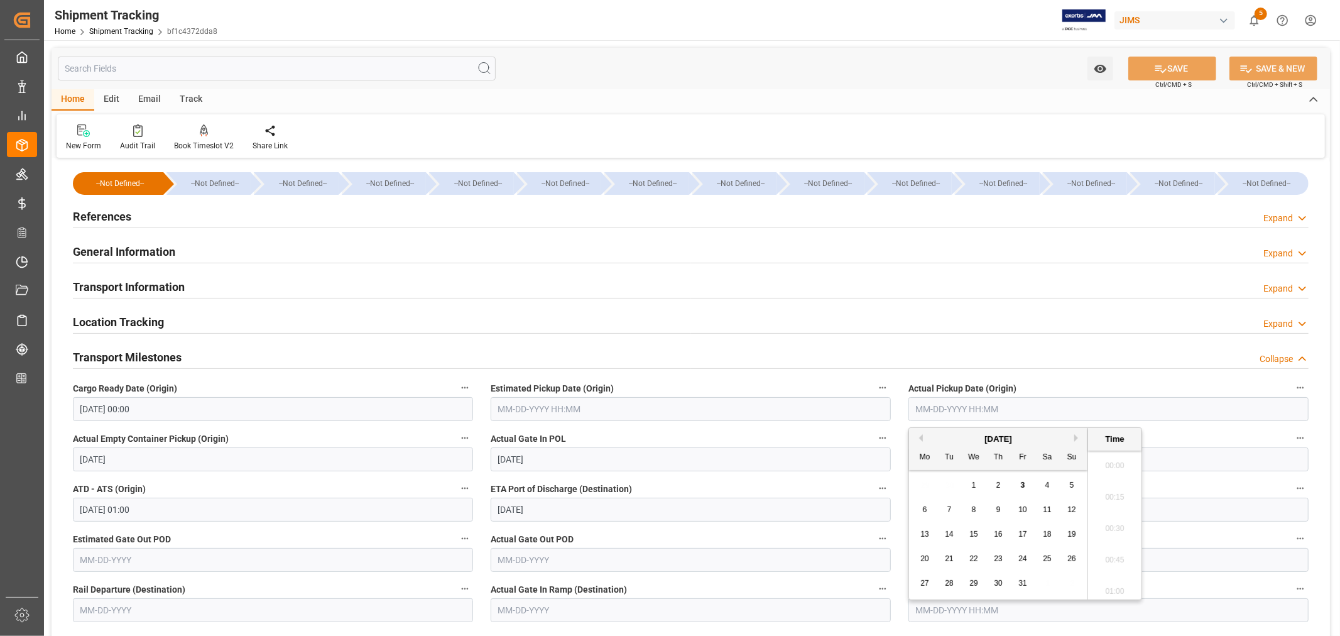
click at [927, 406] on input "text" at bounding box center [1108, 409] width 400 height 24
click at [920, 438] on button "Previous Month" at bounding box center [919, 438] width 8 height 8
click at [948, 559] on span "23" at bounding box center [948, 558] width 8 height 9
type input "[DATE] 00:00"
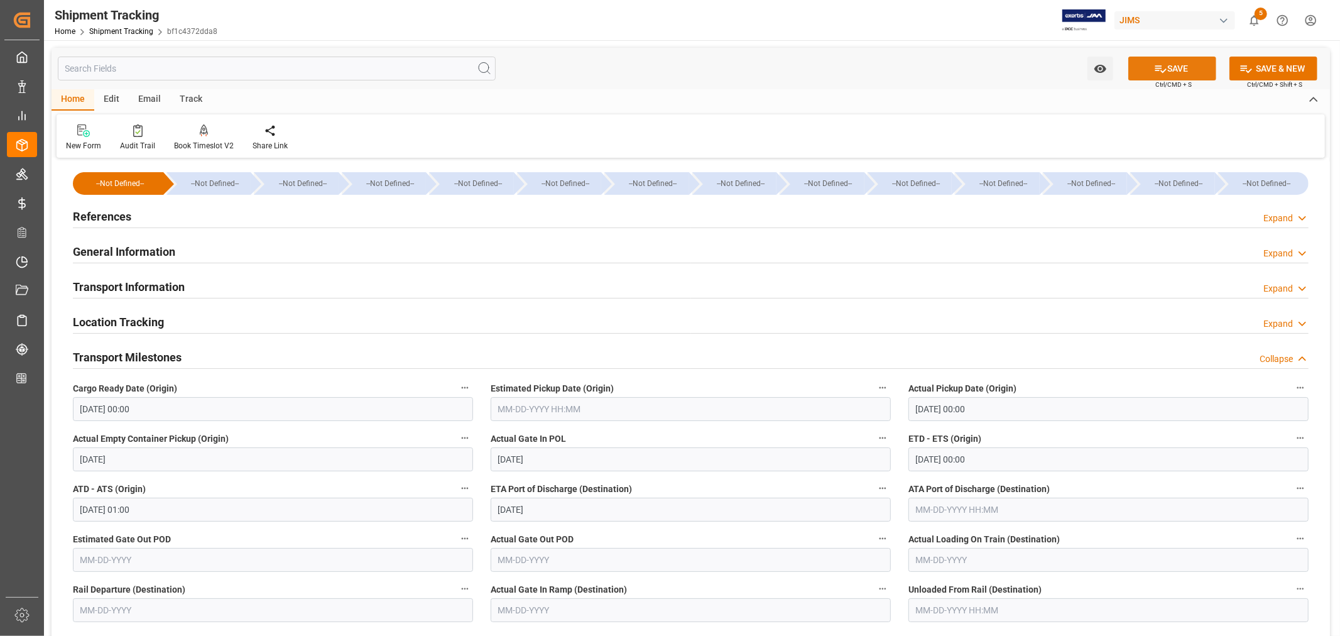
click at [1179, 66] on button "SAVE" at bounding box center [1172, 69] width 88 height 24
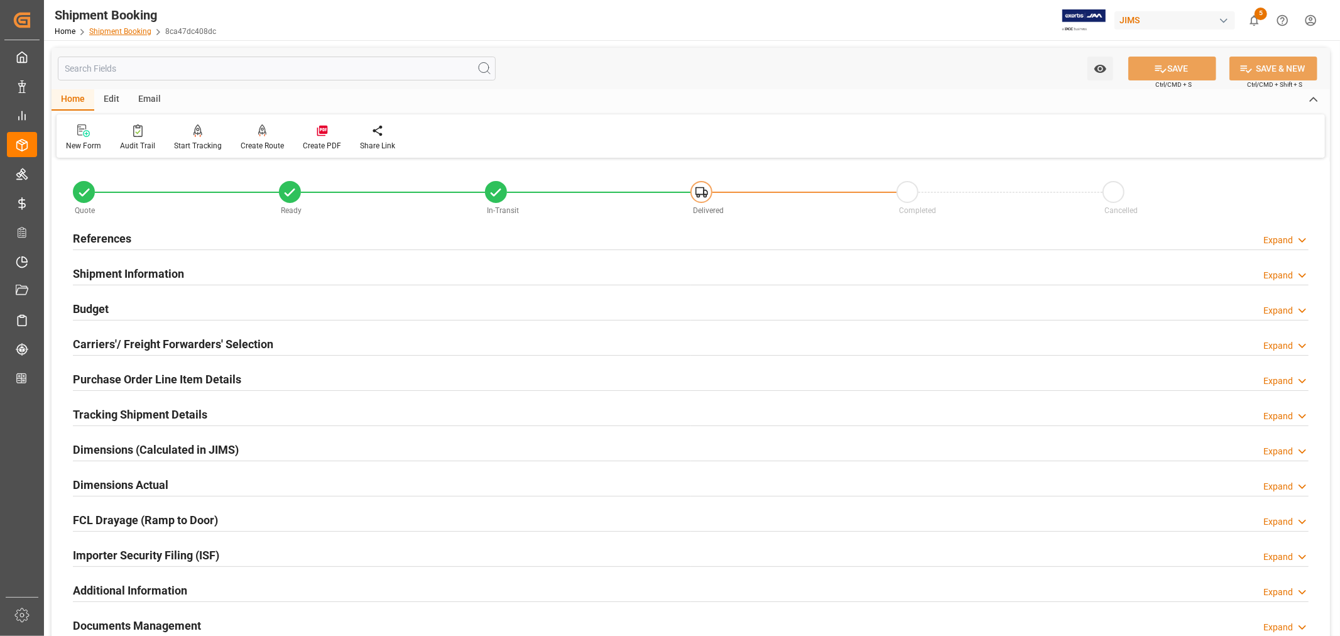
click at [109, 32] on link "Shipment Booking" at bounding box center [120, 31] width 62 height 9
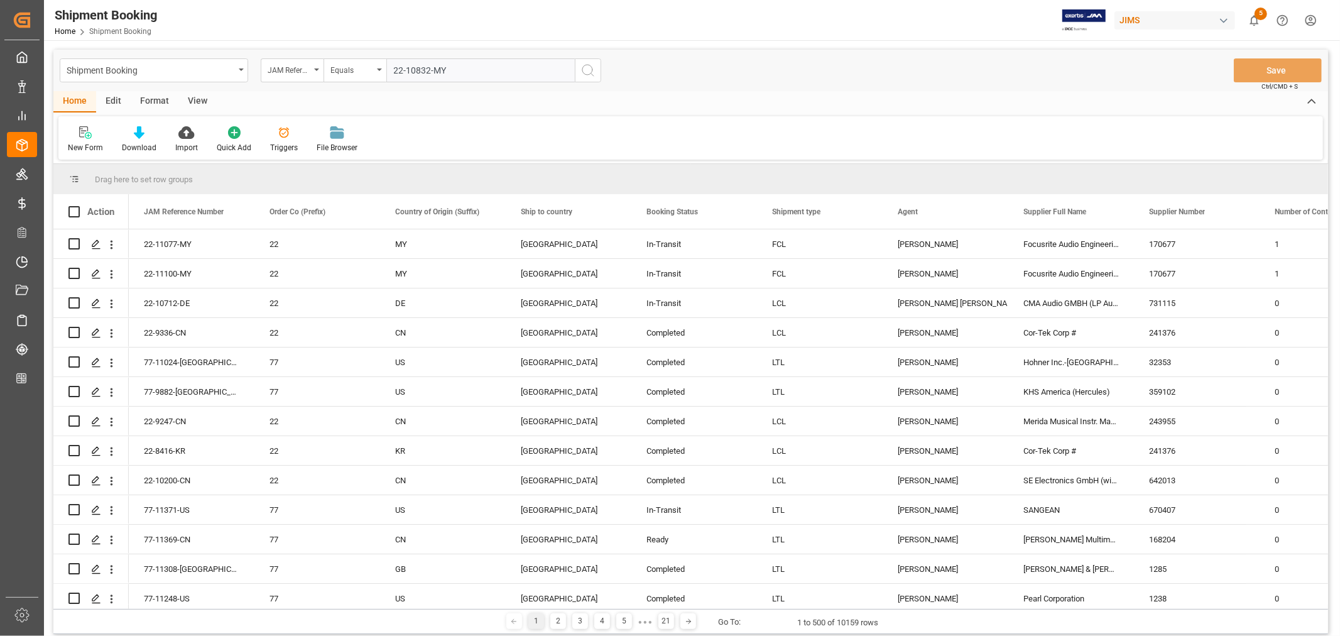
type input "22-10832-MY"
click at [584, 70] on icon "search button" at bounding box center [587, 70] width 15 height 15
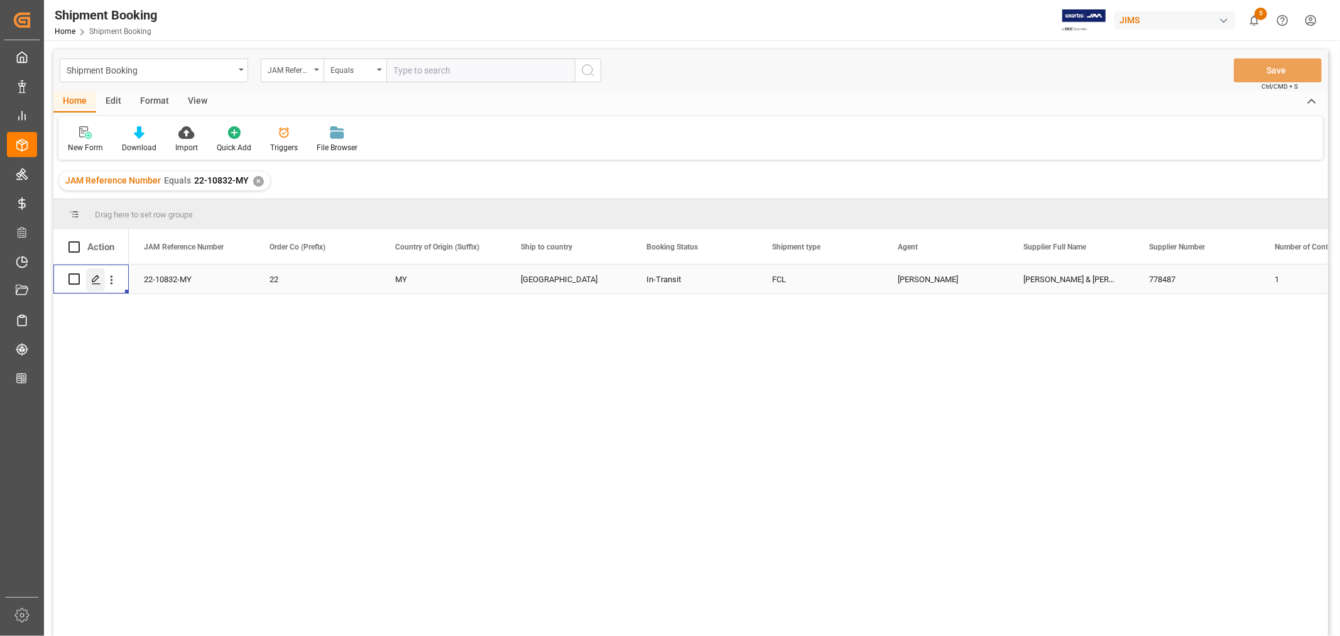
click at [97, 279] on icon "Press SPACE to select this row." at bounding box center [96, 279] width 10 height 10
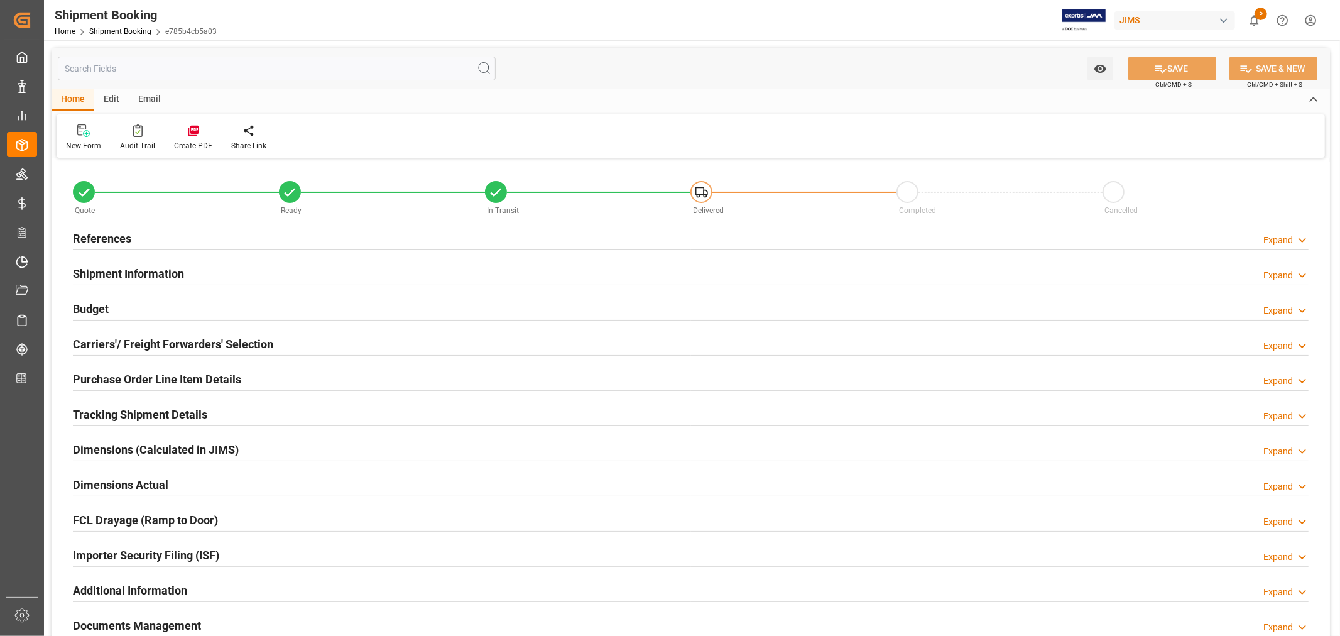
type input "22919.7004"
type input "4213.1834"
type input "6000"
type input "280878.89"
click at [99, 311] on h2 "Budget" at bounding box center [91, 308] width 36 height 17
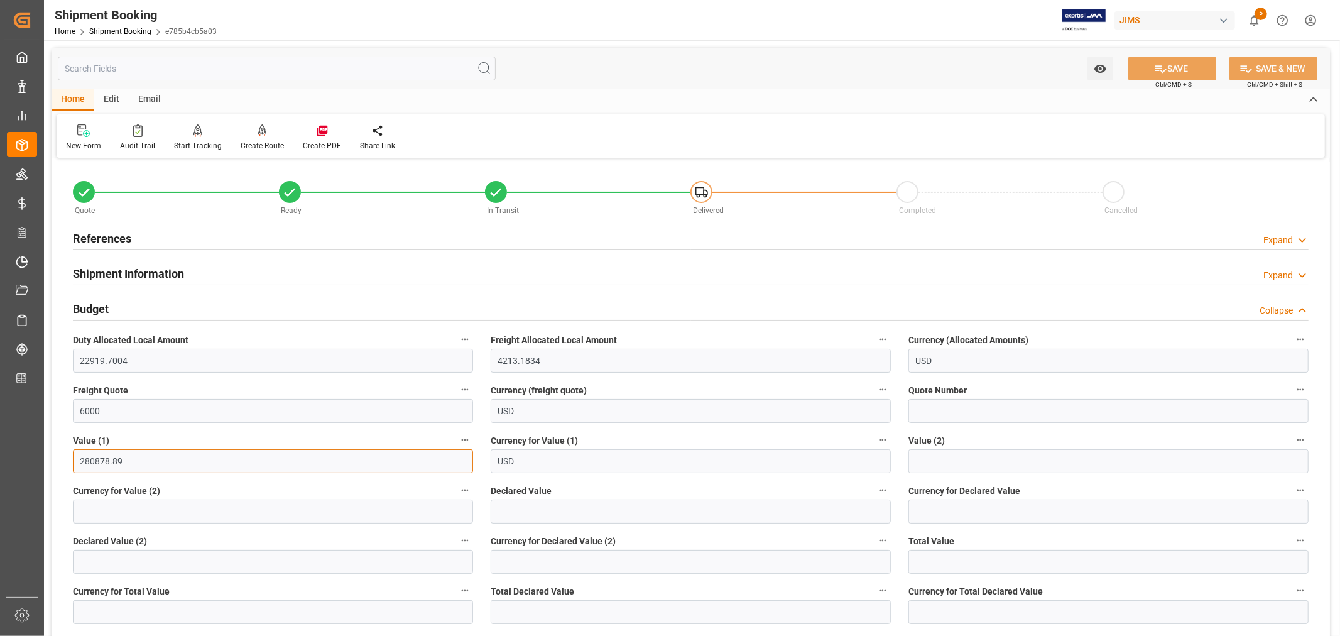
drag, startPoint x: 124, startPoint y: 461, endPoint x: 79, endPoint y: 462, distance: 44.6
click at [79, 462] on input "280878.89" at bounding box center [273, 461] width 400 height 24
click at [89, 306] on h2 "Budget" at bounding box center [91, 308] width 36 height 17
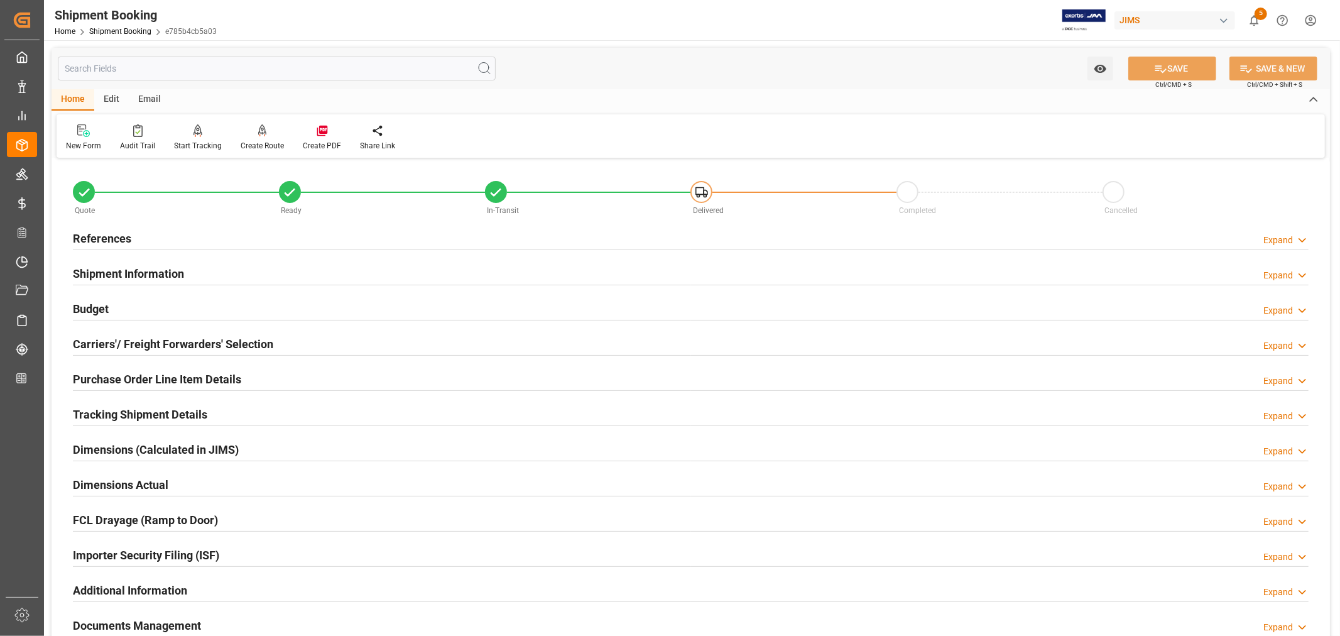
click at [91, 300] on h2 "Budget" at bounding box center [91, 308] width 36 height 17
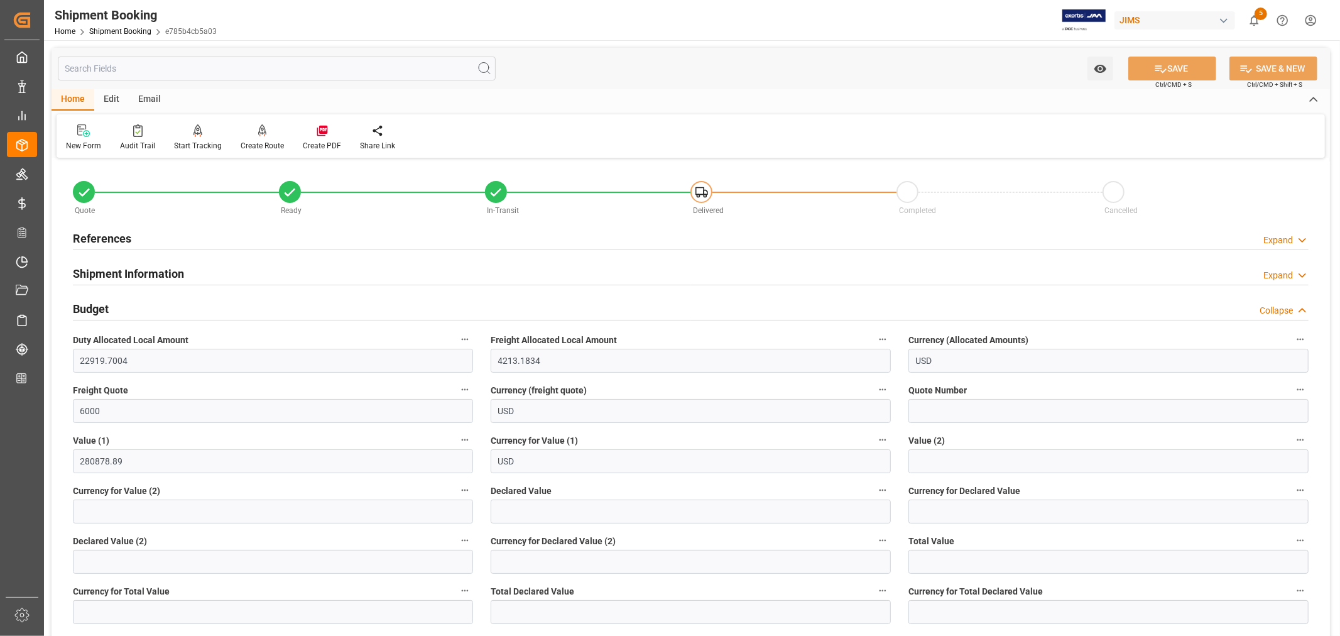
click at [91, 300] on h2 "Budget" at bounding box center [91, 308] width 36 height 17
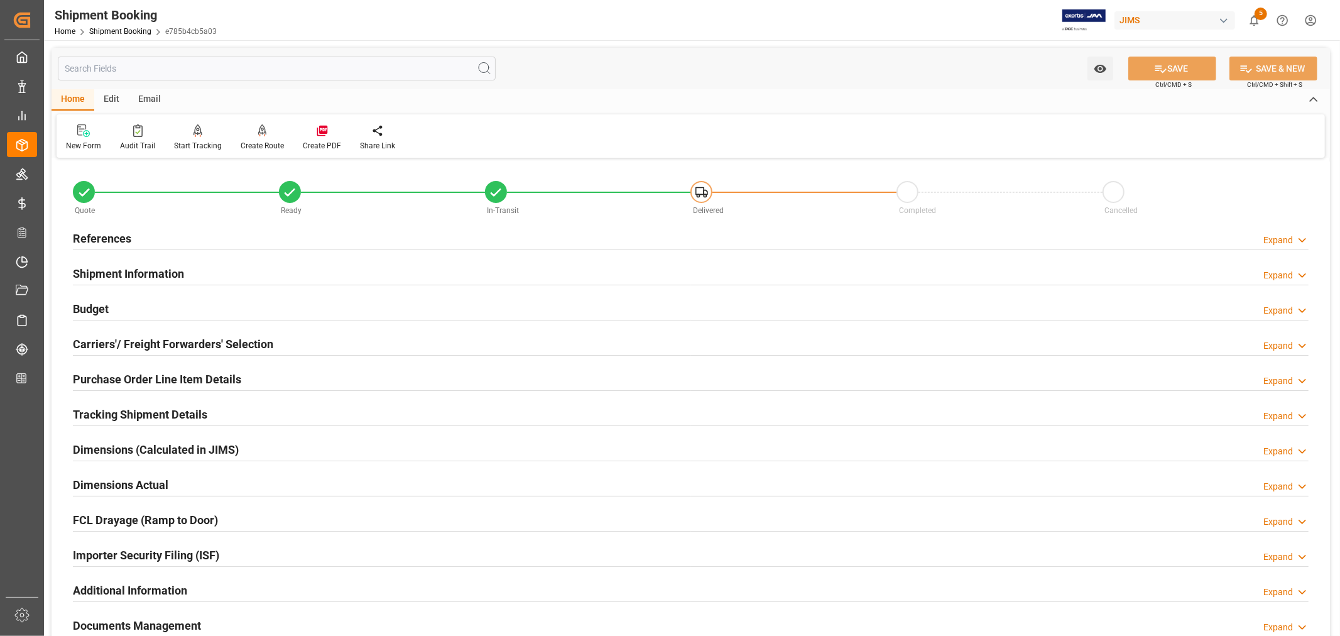
click at [132, 268] on h2 "Shipment Information" at bounding box center [128, 273] width 111 height 17
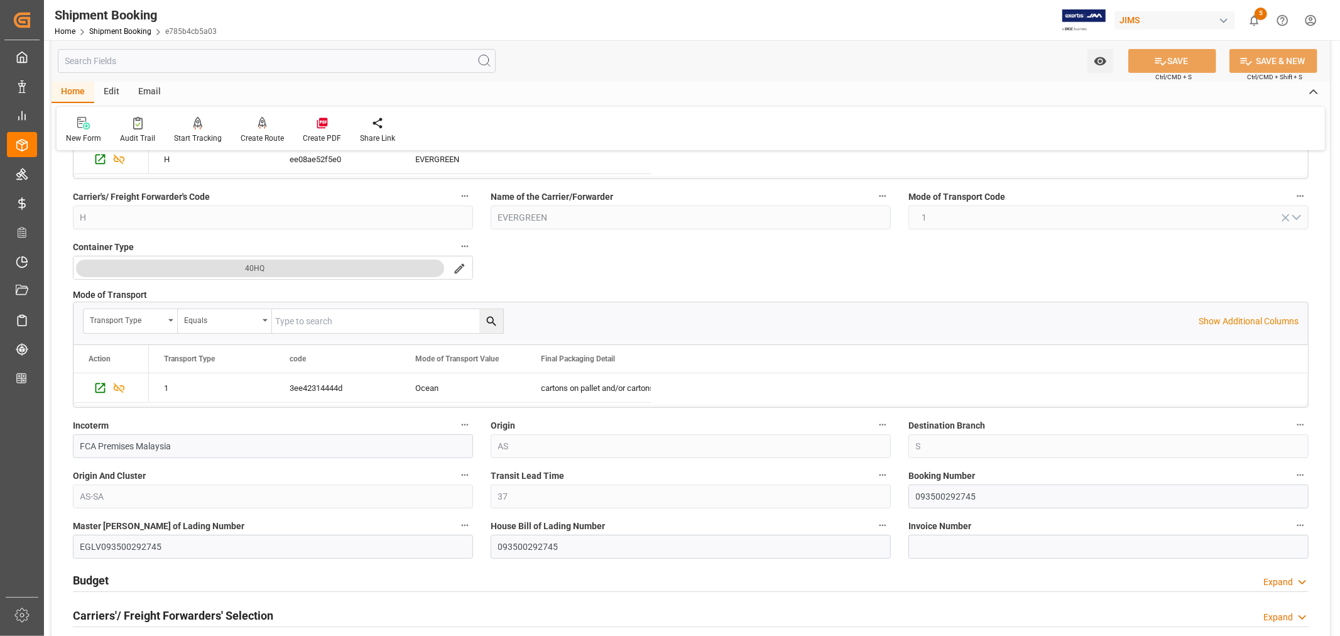
scroll to position [279, 0]
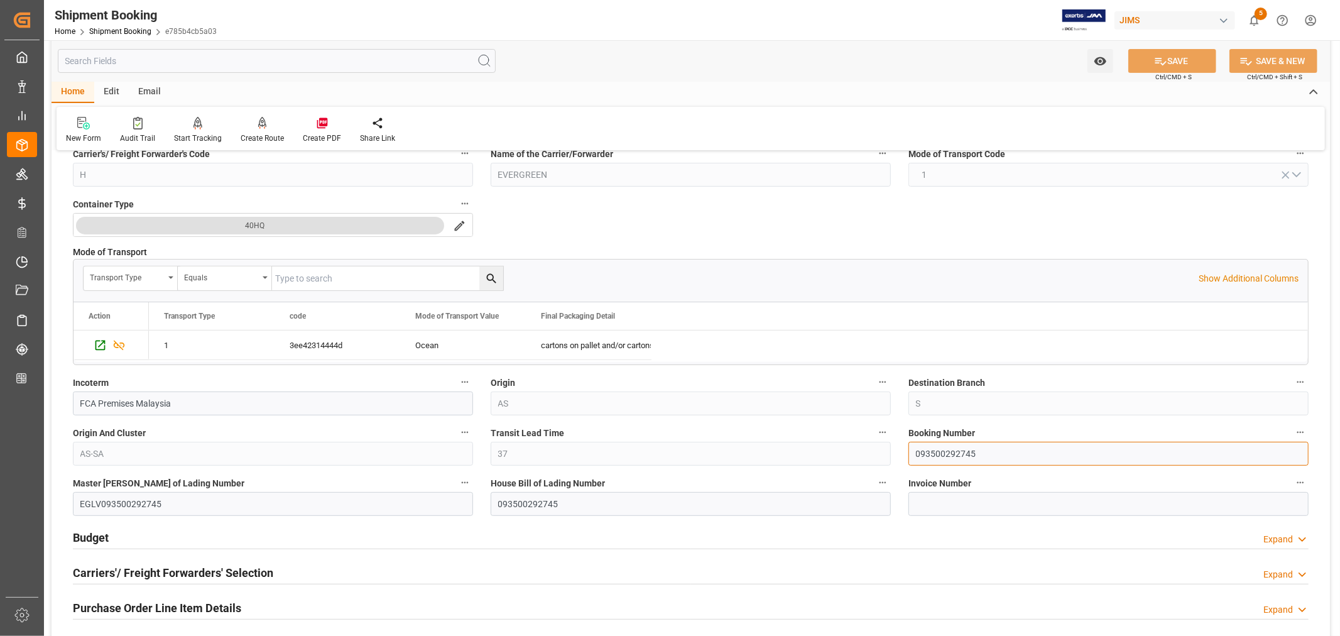
click at [934, 452] on input "093500292745" at bounding box center [1108, 453] width 400 height 24
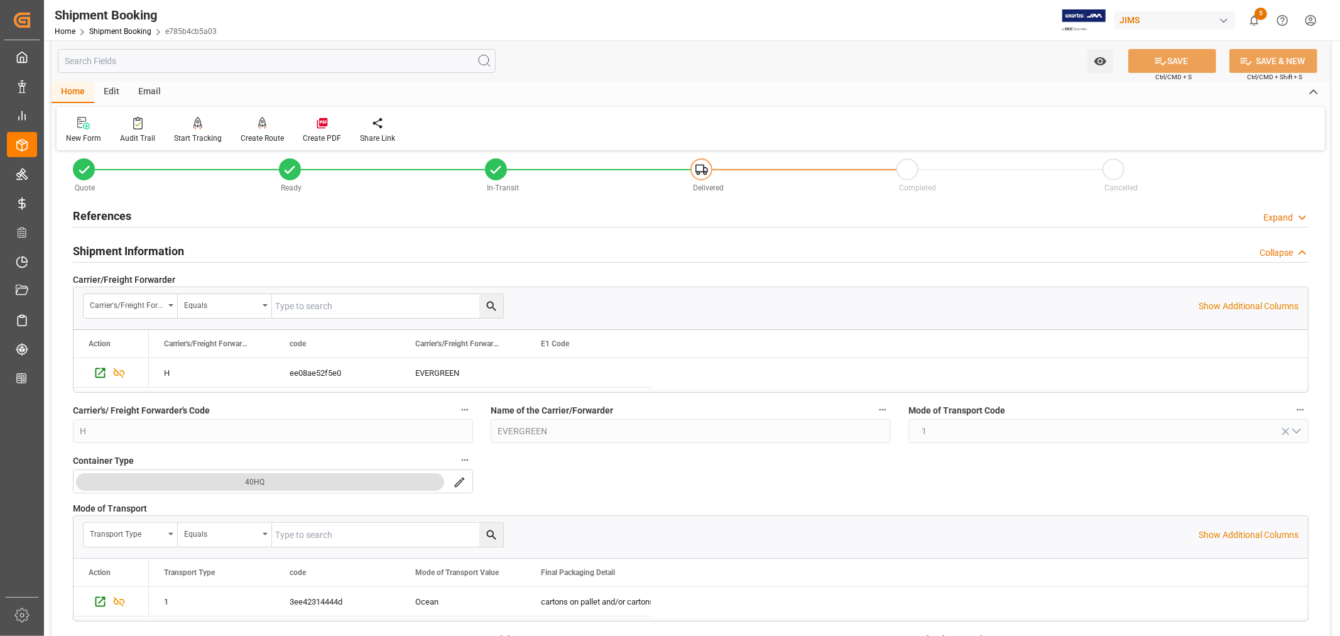
scroll to position [0, 0]
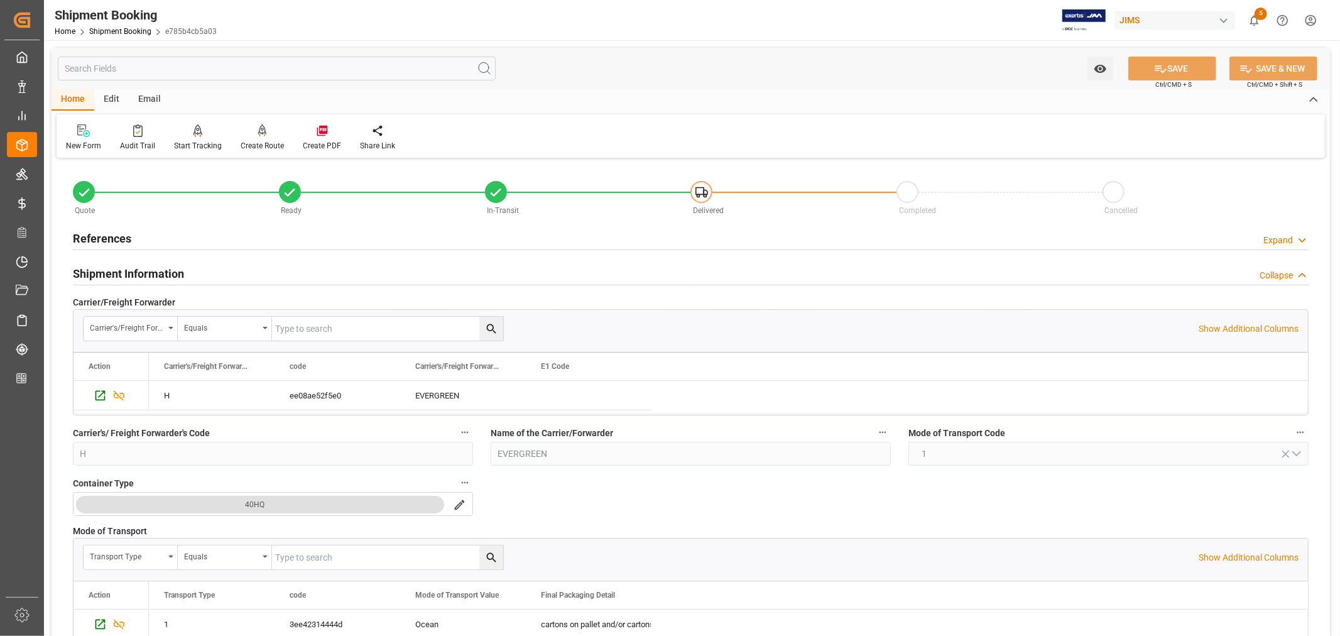
click at [112, 269] on h2 "Shipment Information" at bounding box center [128, 273] width 111 height 17
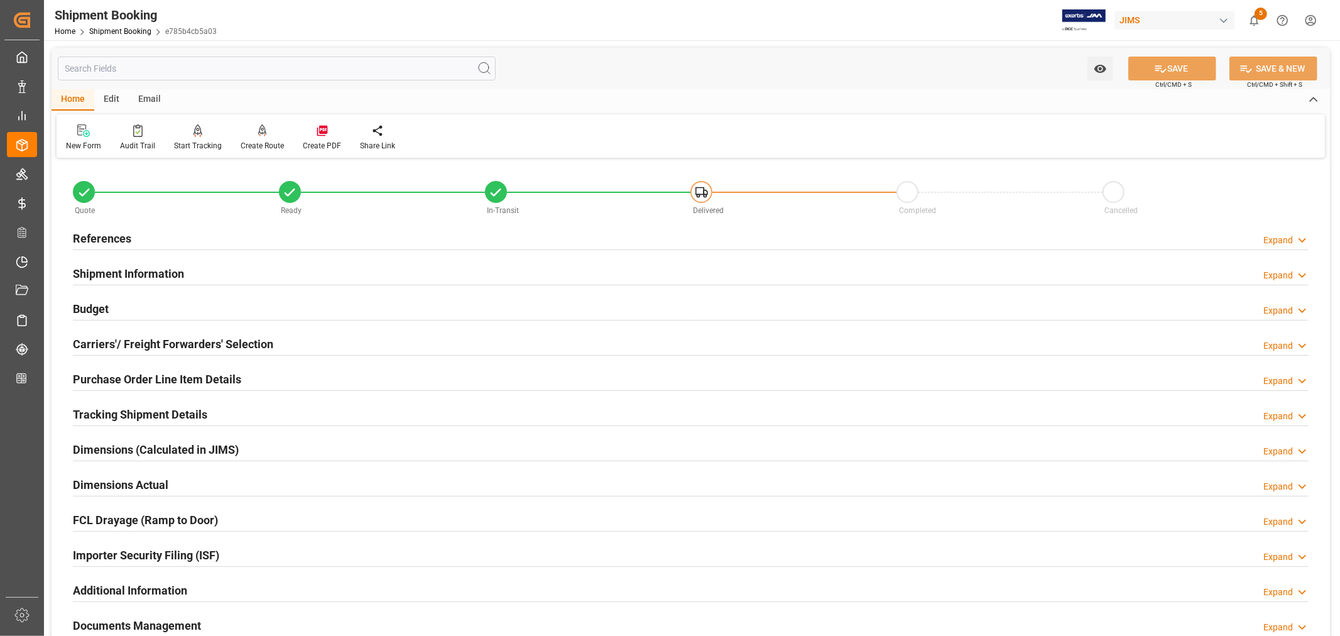
click at [109, 237] on h2 "References" at bounding box center [102, 238] width 58 height 17
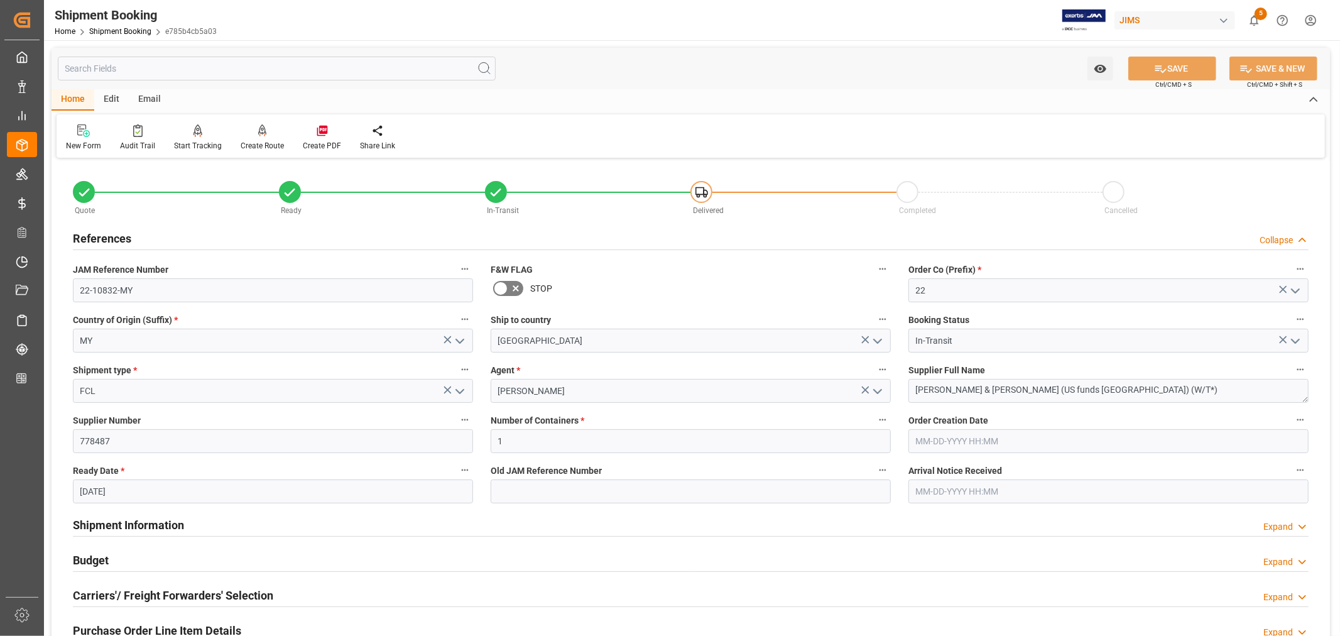
click at [109, 237] on h2 "References" at bounding box center [102, 238] width 58 height 17
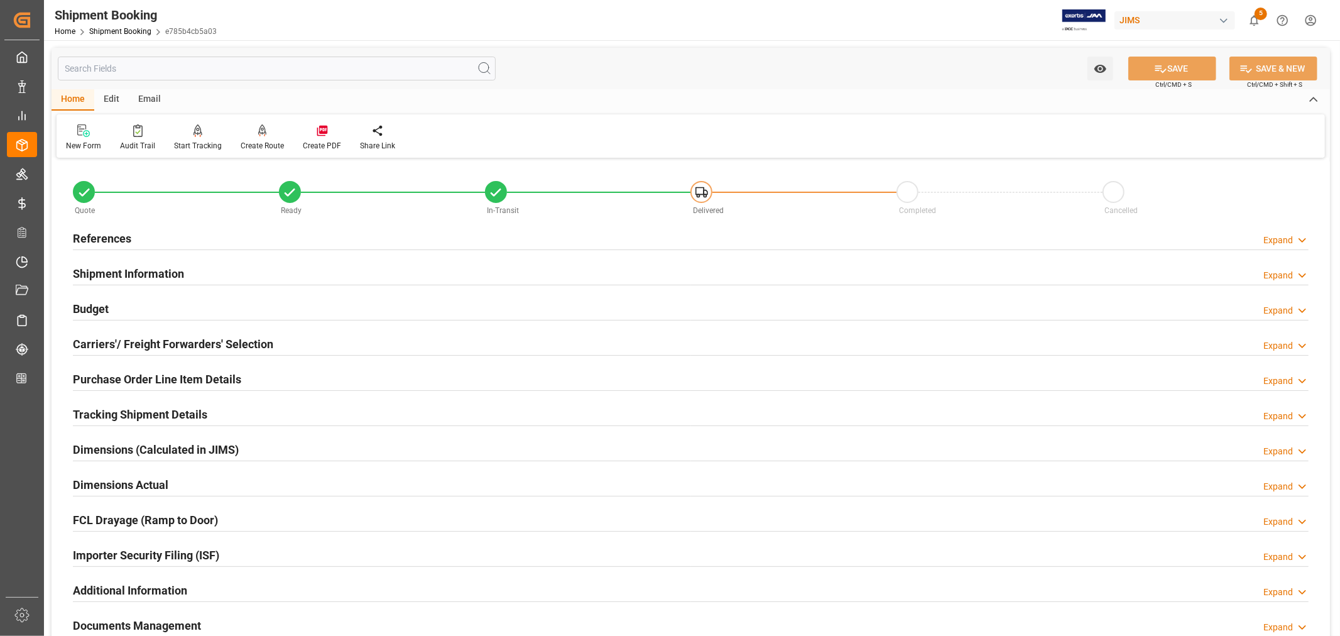
click at [124, 372] on h2 "Purchase Order Line Item Details" at bounding box center [157, 379] width 168 height 17
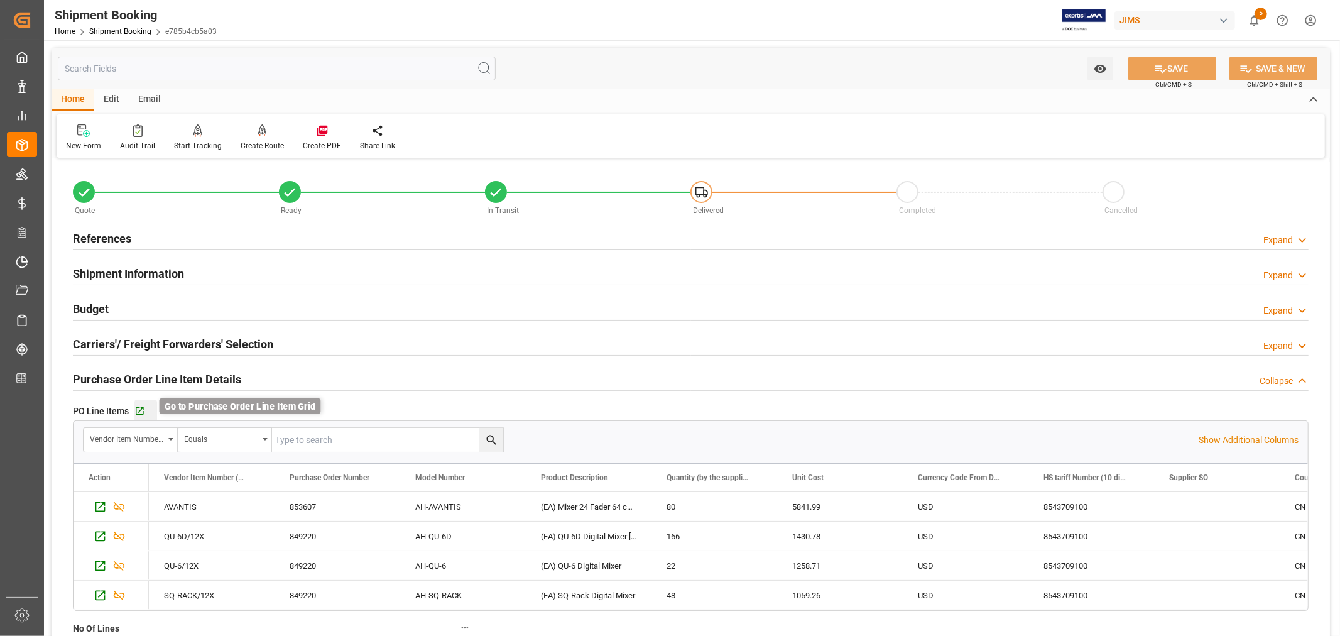
click at [139, 411] on icon "button" at bounding box center [140, 411] width 8 height 8
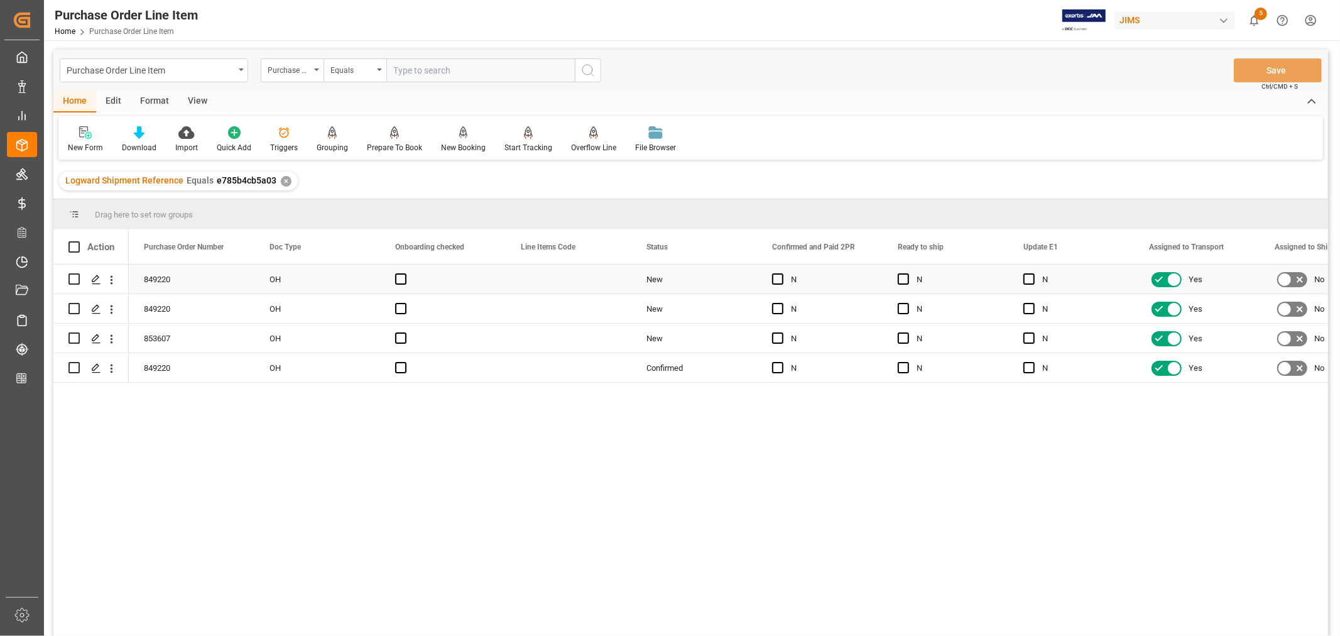
click at [532, 270] on div "Press SPACE to select this row." at bounding box center [569, 278] width 126 height 29
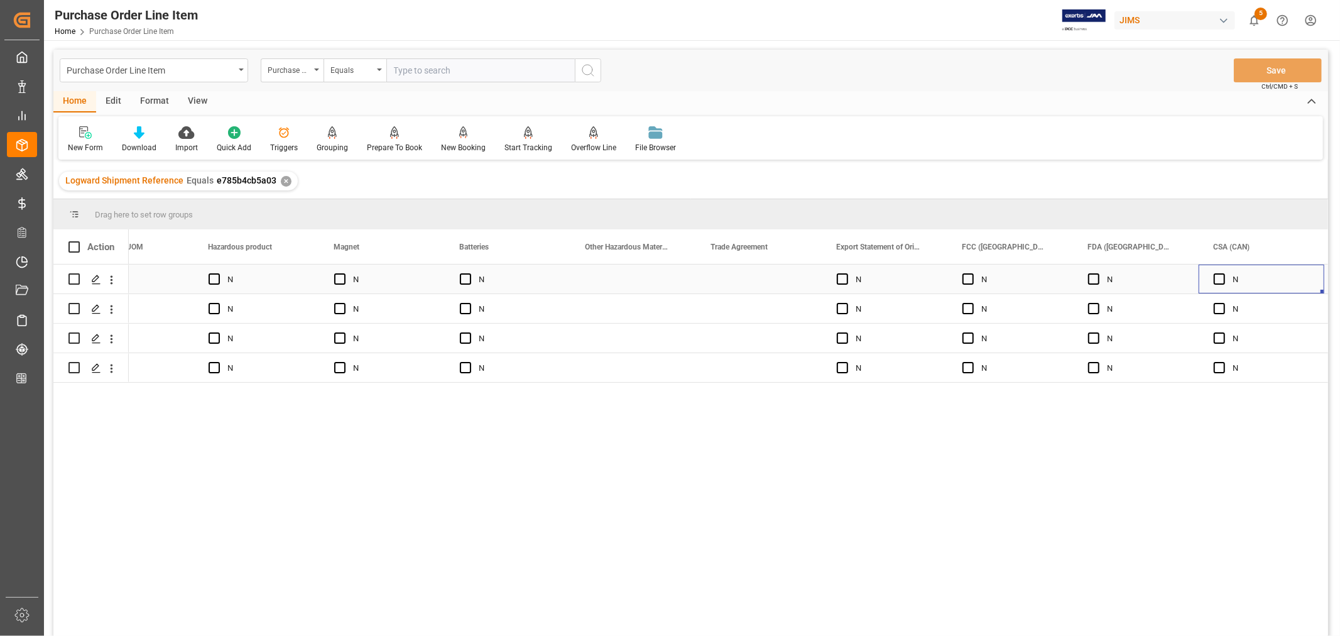
scroll to position [0, 6592]
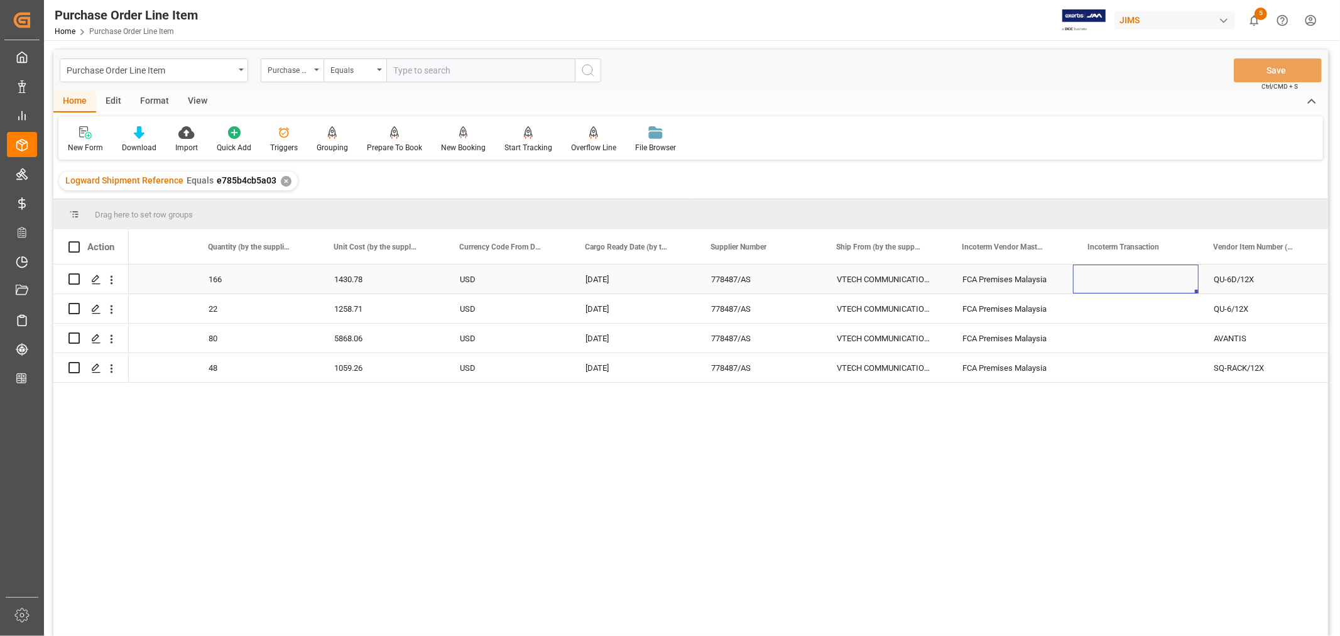
click at [1095, 271] on div "Press SPACE to select this row." at bounding box center [1136, 278] width 126 height 29
click at [1091, 283] on input "Press SPACE to select this row." at bounding box center [1136, 286] width 106 height 24
paste input "FCA [GEOGRAPHIC_DATA]"
type input "FCA [GEOGRAPHIC_DATA]"
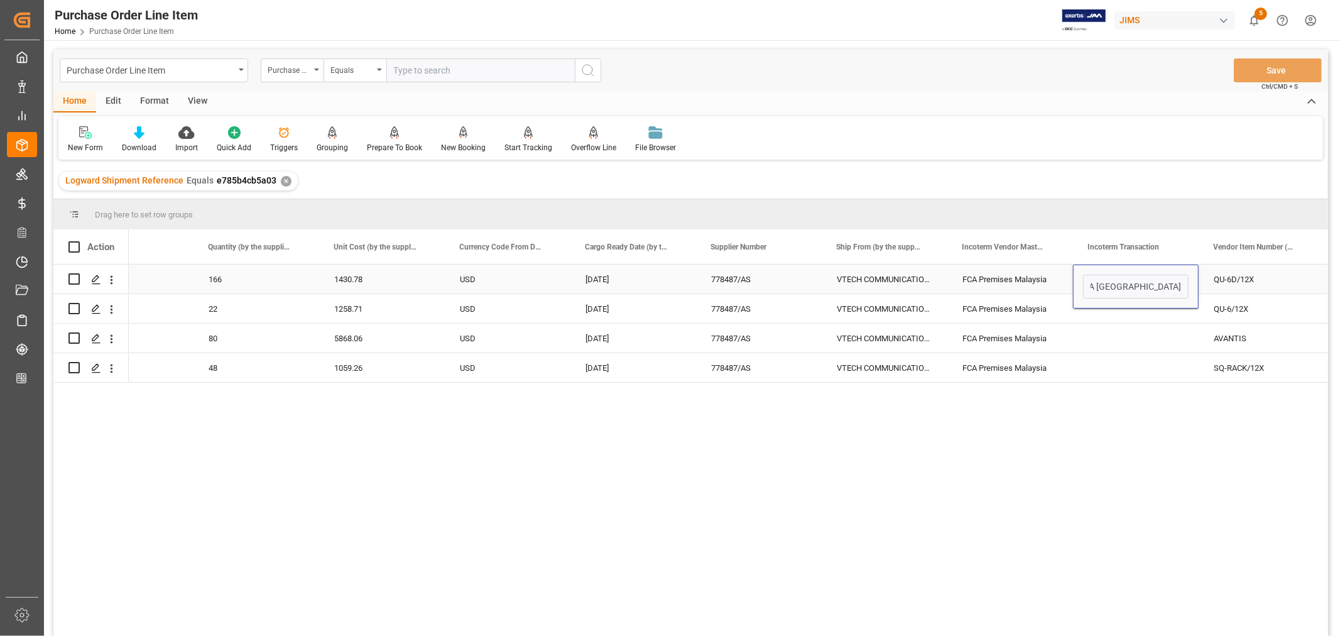
click at [1002, 277] on div "FCA Premises Malaysia" at bounding box center [1010, 278] width 126 height 29
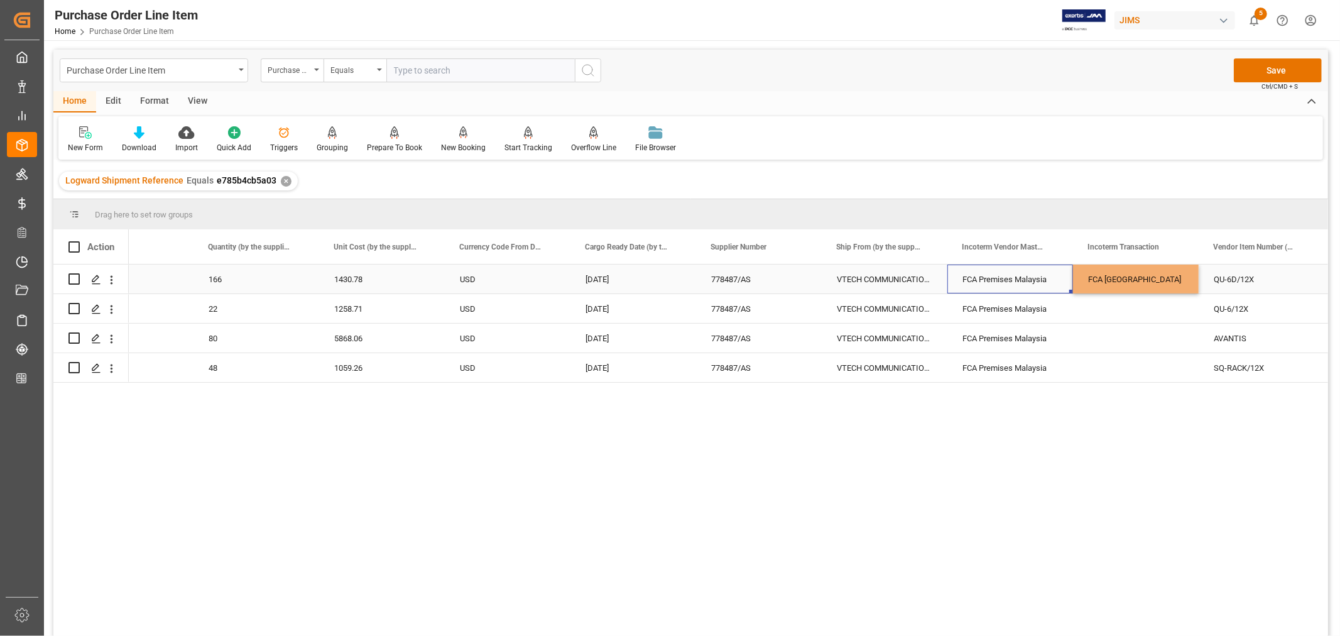
click at [1114, 277] on div "FCA [GEOGRAPHIC_DATA]" at bounding box center [1136, 278] width 126 height 29
drag, startPoint x: 1196, startPoint y: 290, endPoint x: 1183, endPoint y: 366, distance: 77.1
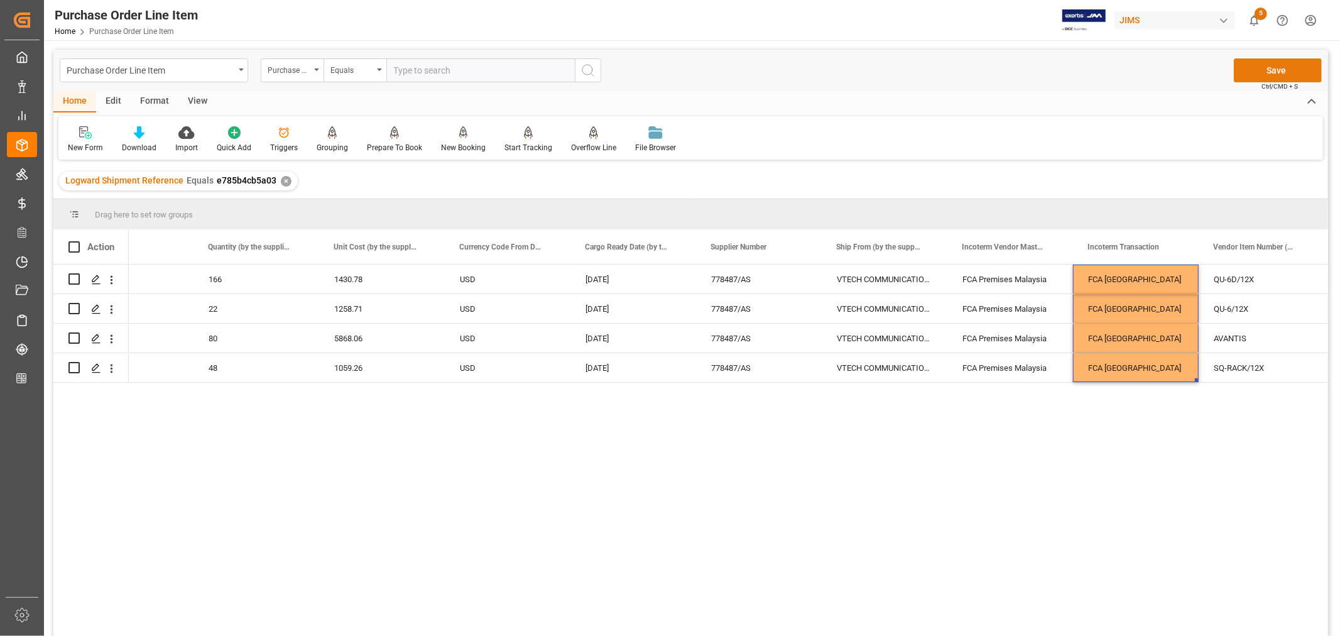
click at [1282, 67] on button "Save" at bounding box center [1277, 70] width 88 height 24
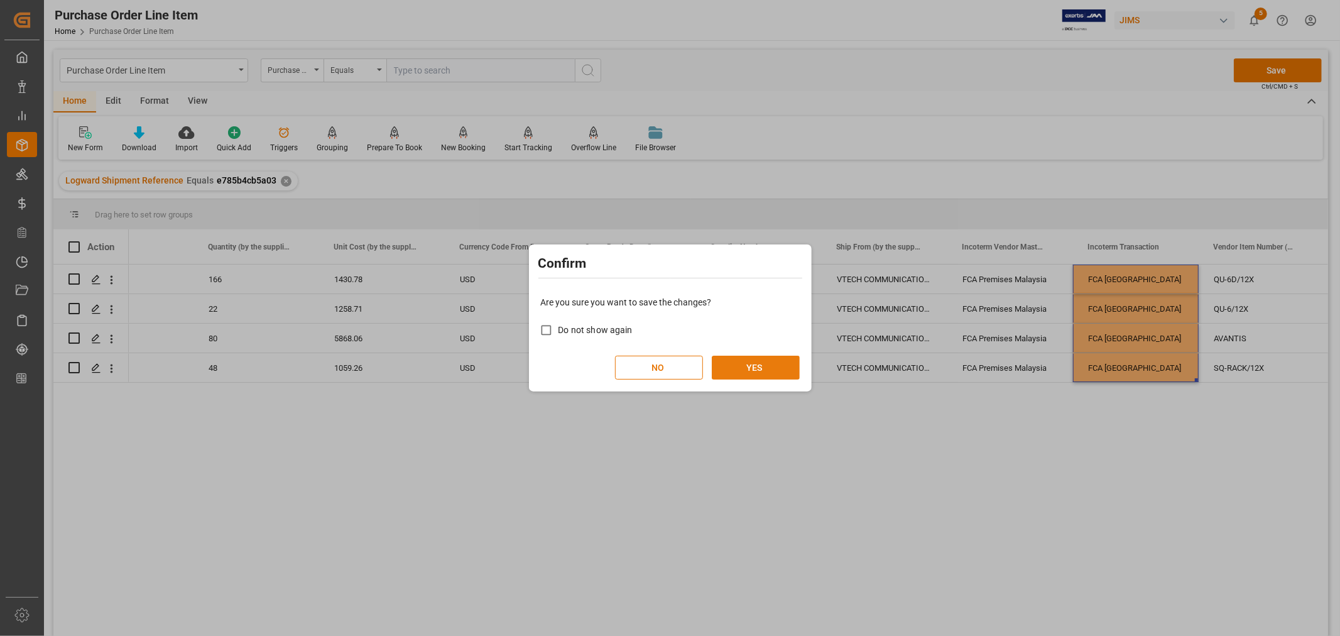
click at [757, 366] on button "YES" at bounding box center [756, 367] width 88 height 24
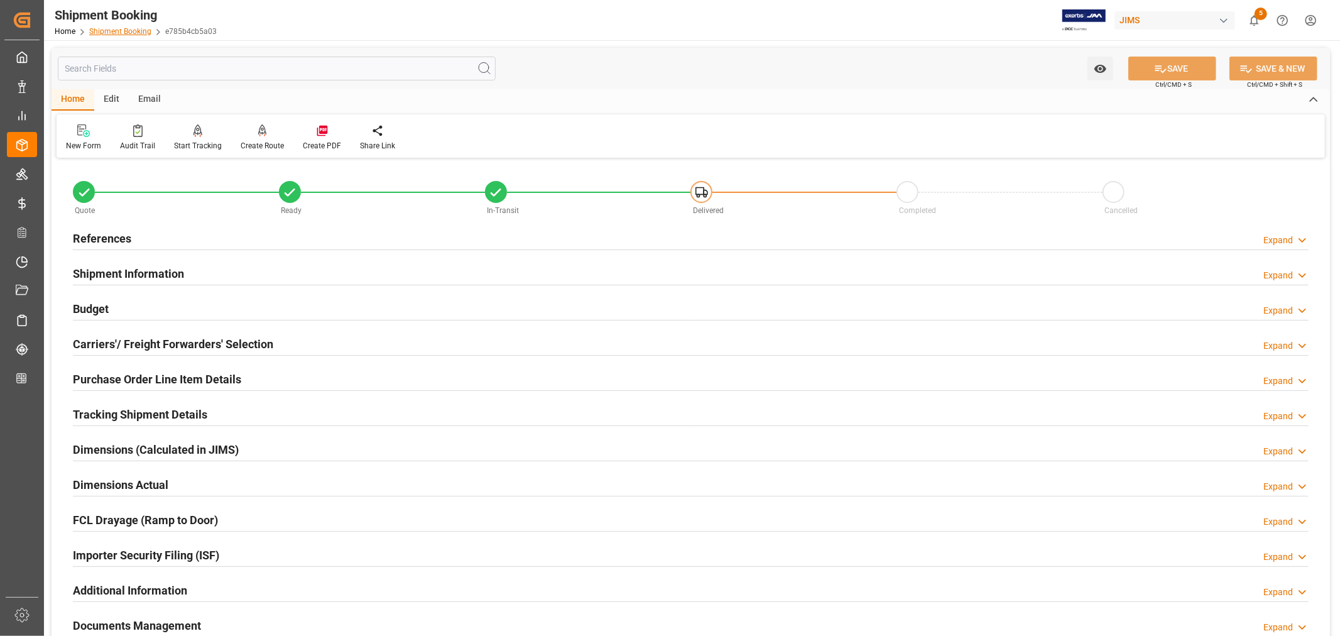
click at [123, 33] on link "Shipment Booking" at bounding box center [120, 31] width 62 height 9
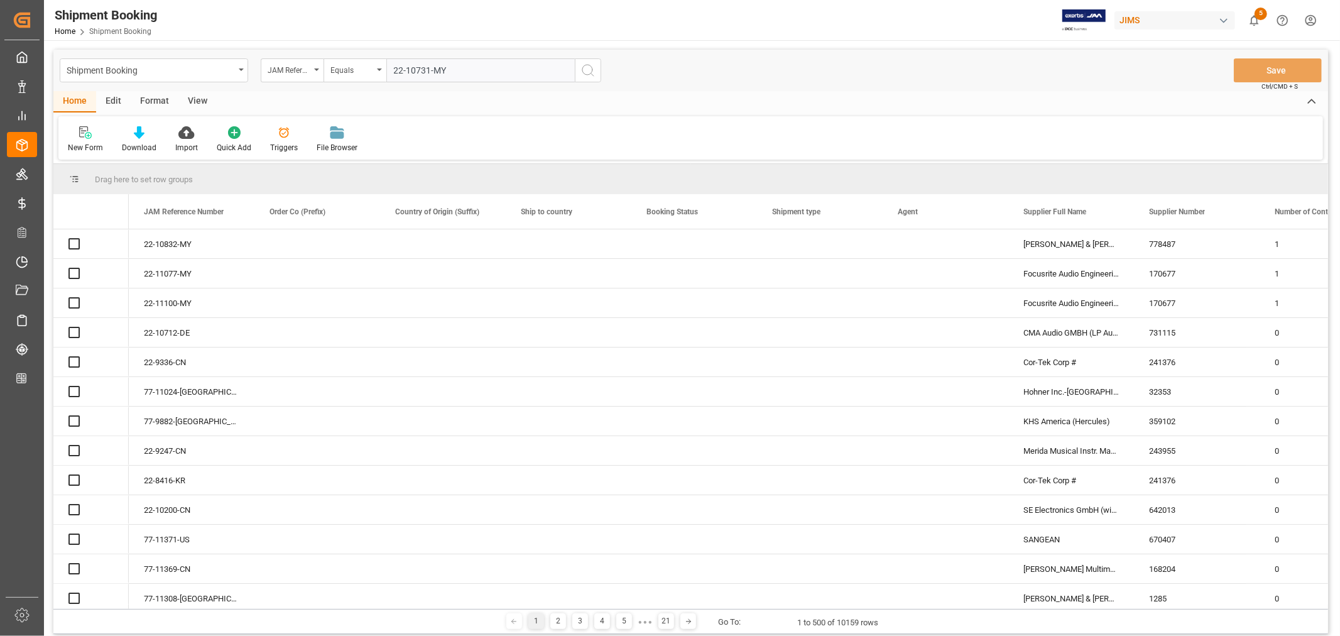
type input "22-10731-MY"
click at [588, 70] on icon "search button" at bounding box center [587, 70] width 15 height 15
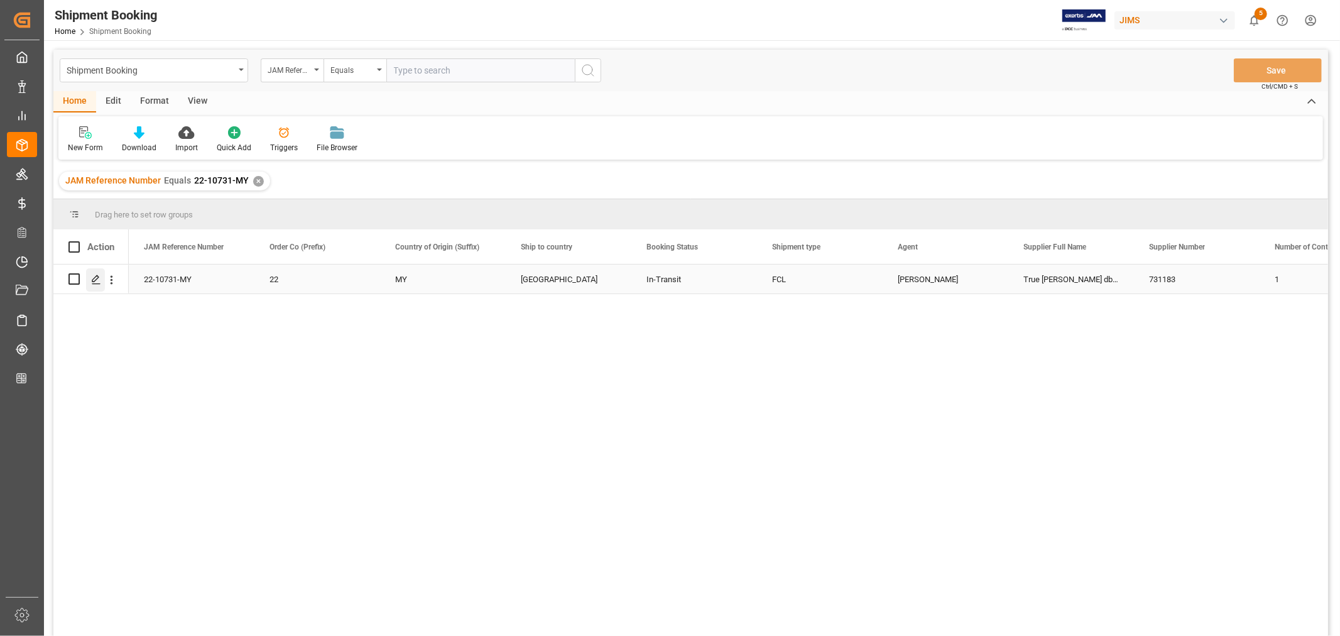
click at [95, 276] on polygon "Press SPACE to select this row." at bounding box center [95, 278] width 6 height 6
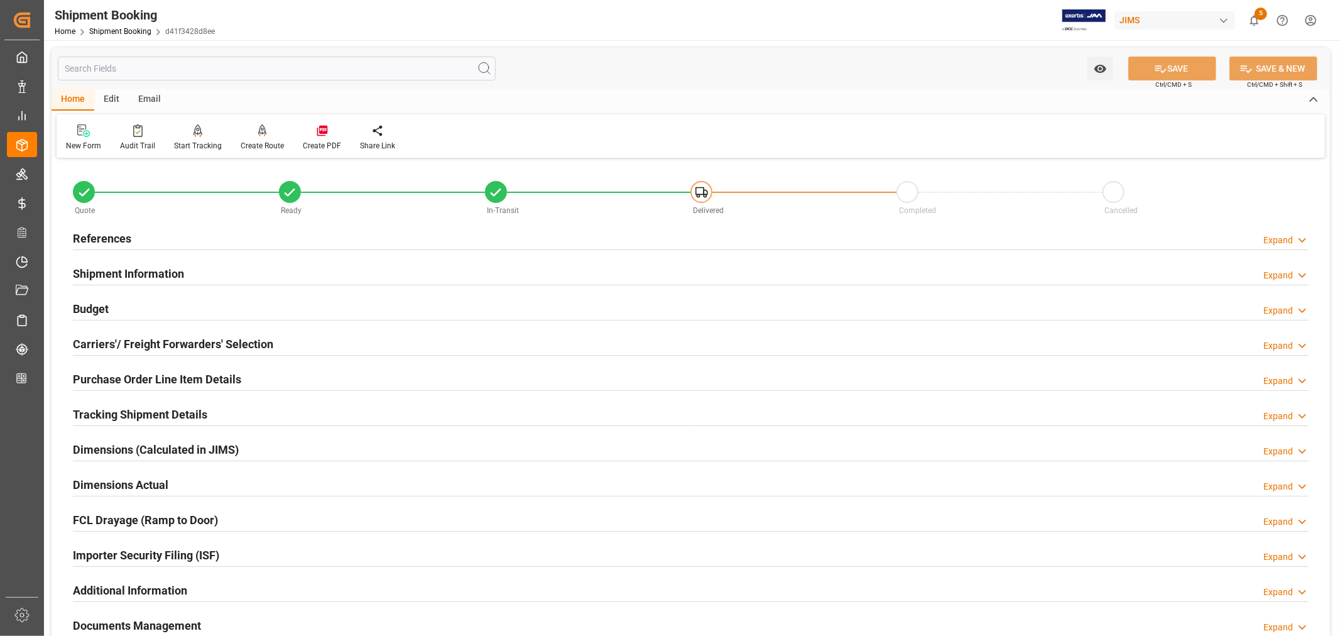
click at [111, 268] on h2 "Shipment Information" at bounding box center [128, 273] width 111 height 17
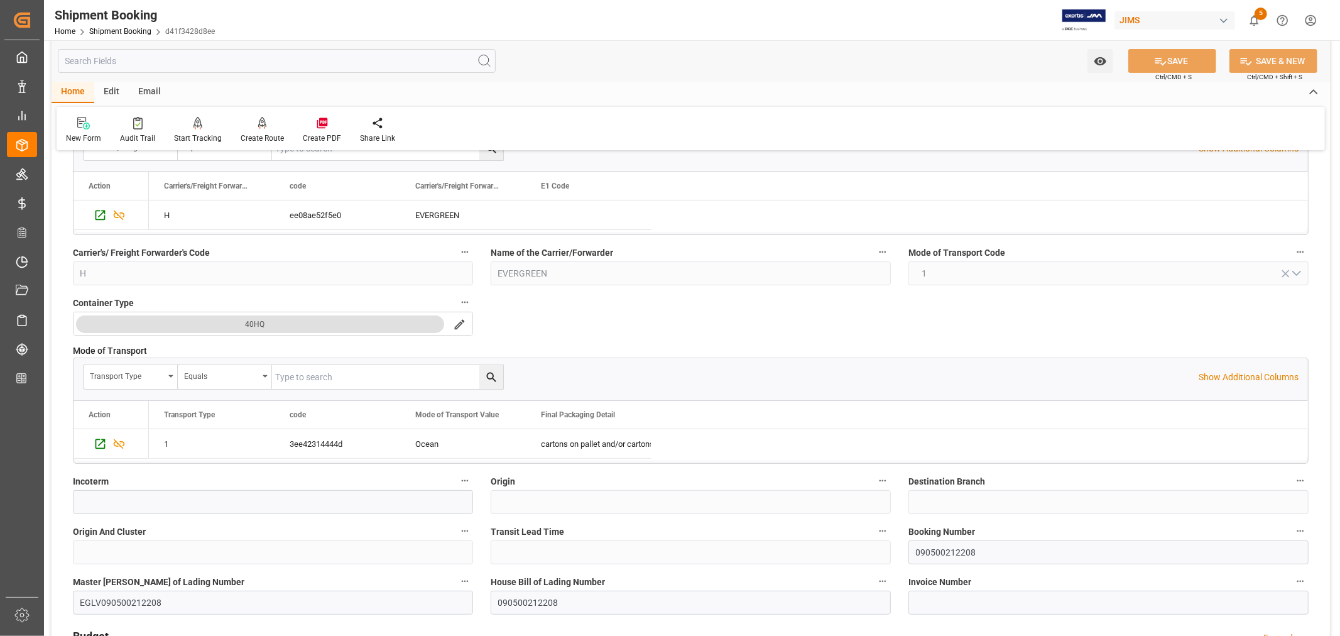
scroll to position [279, 0]
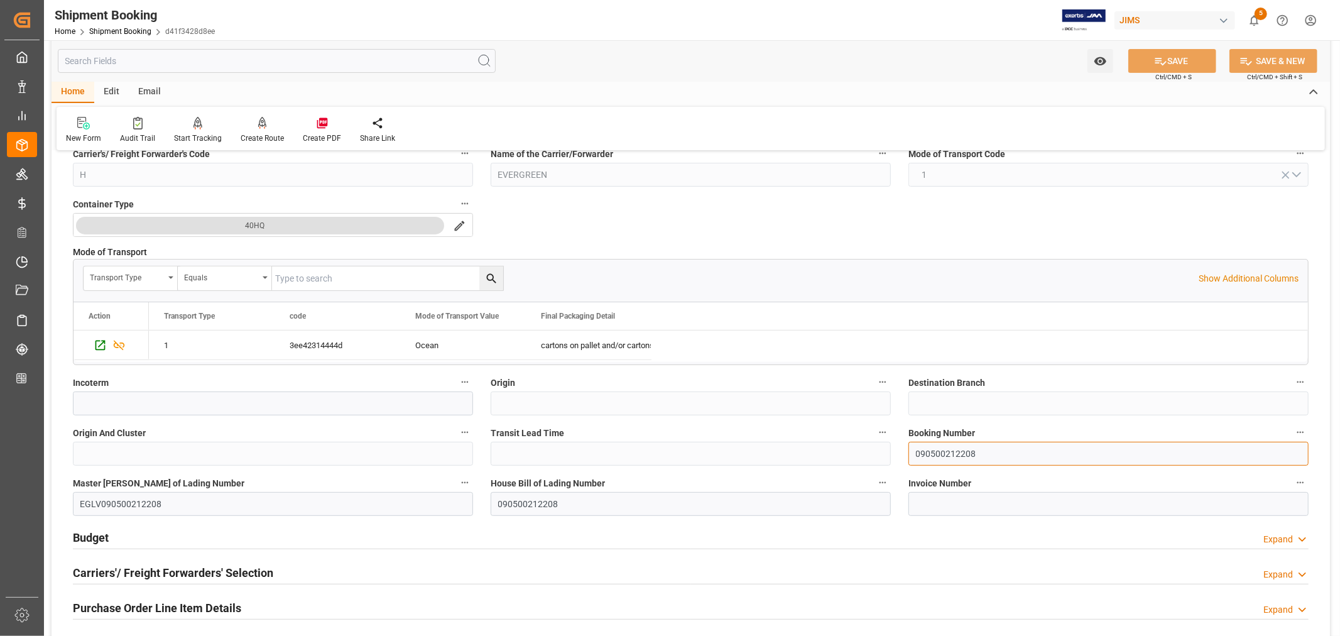
click at [937, 447] on input "090500212208" at bounding box center [1108, 453] width 400 height 24
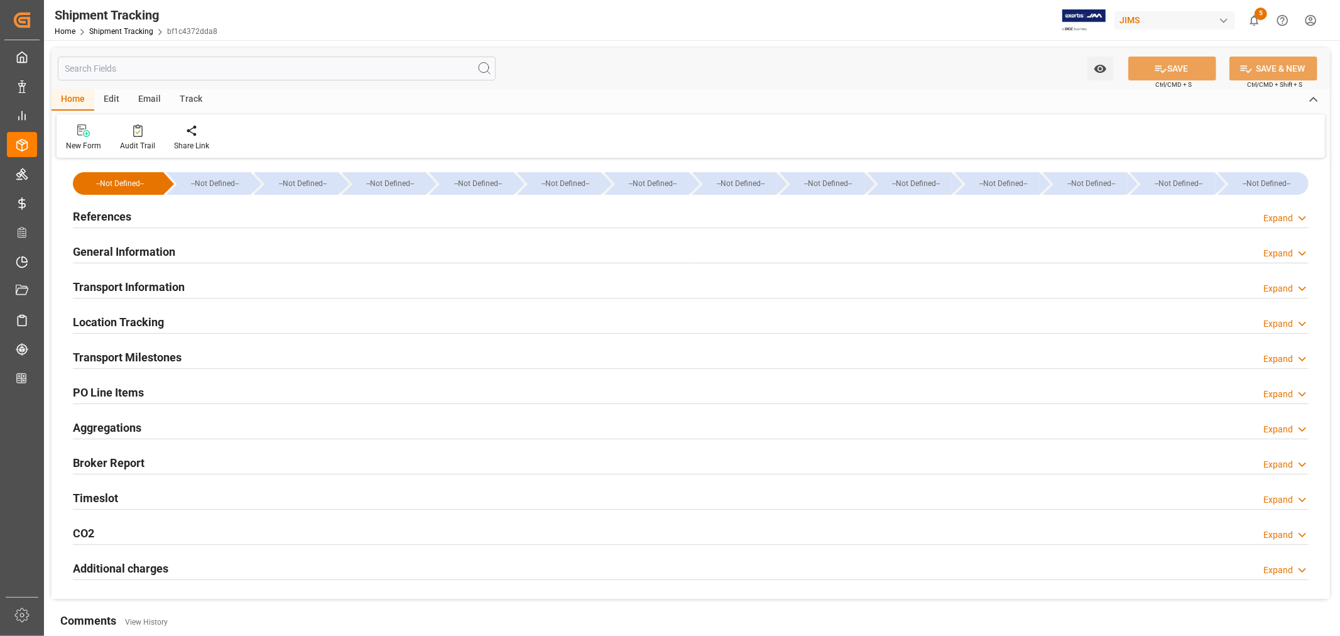
type input "Evergreen"
type input "Evergreen Marine Corp."
type input "9935272"
type input "280878.89"
click at [158, 286] on h2 "Transport Information" at bounding box center [129, 286] width 112 height 17
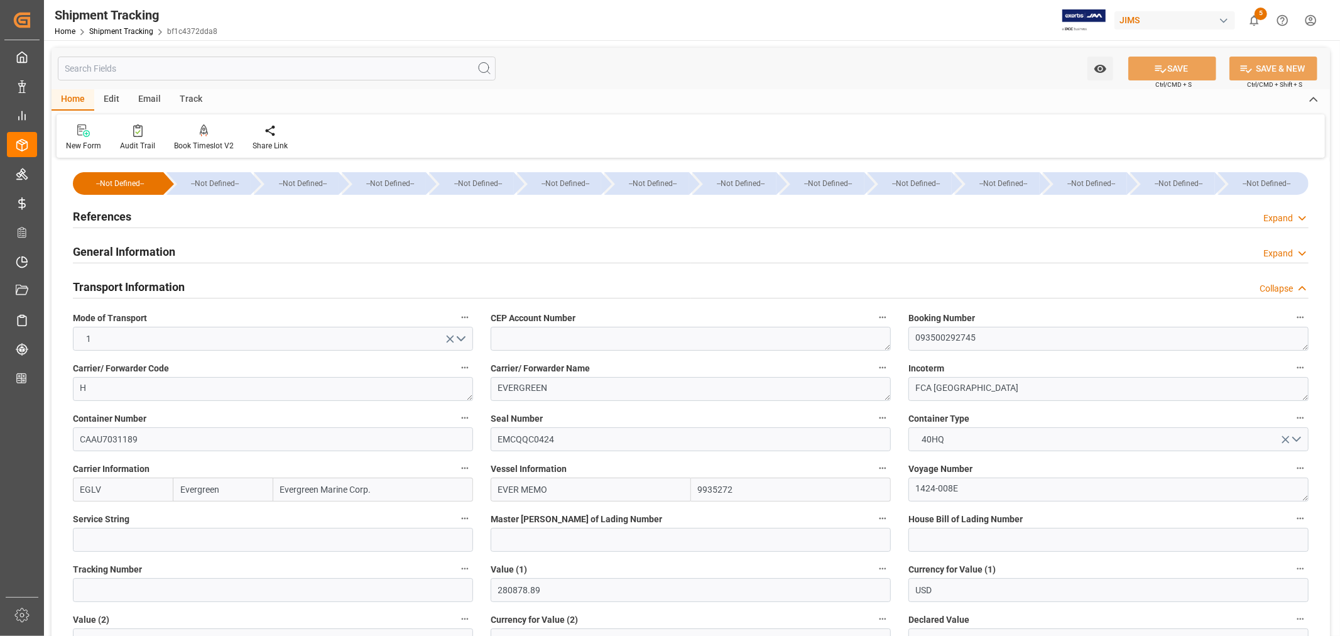
click at [119, 249] on h2 "General Information" at bounding box center [124, 251] width 102 height 17
